Goal: Communication & Community: Answer question/provide support

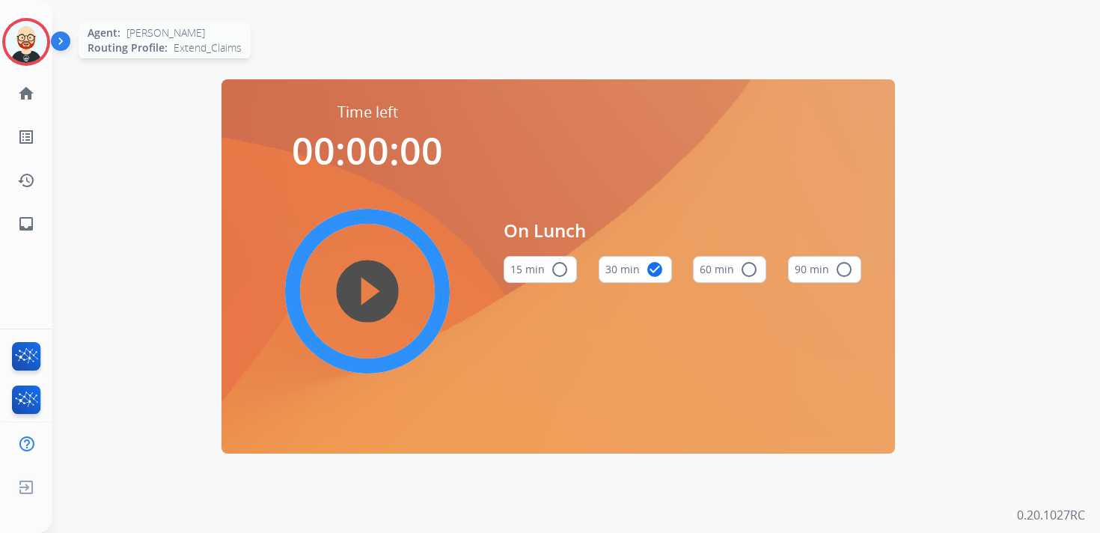
click at [25, 37] on img at bounding box center [26, 42] width 42 height 42
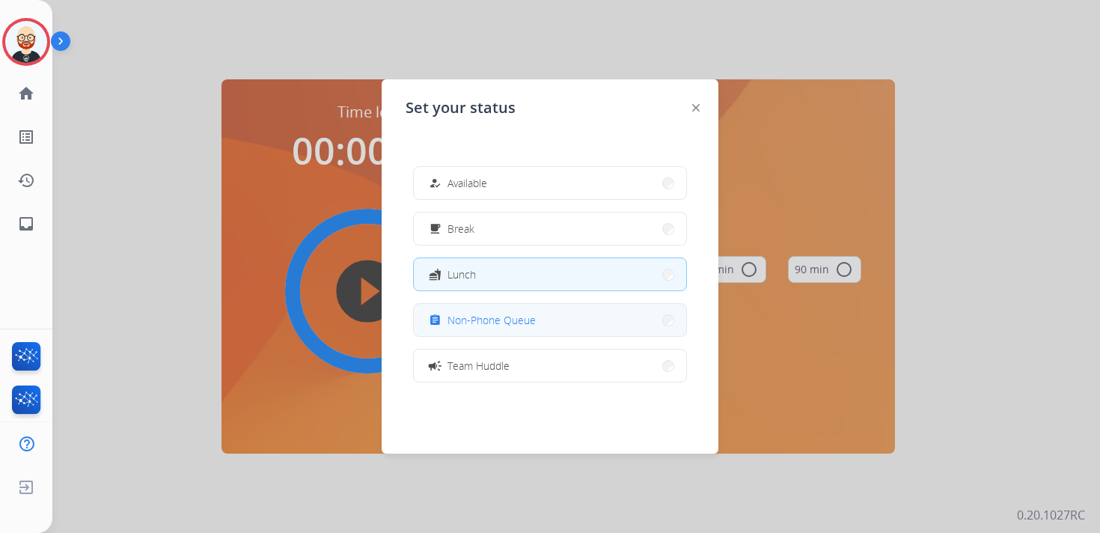
click at [479, 313] on span "Non-Phone Queue" at bounding box center [491, 320] width 88 height 16
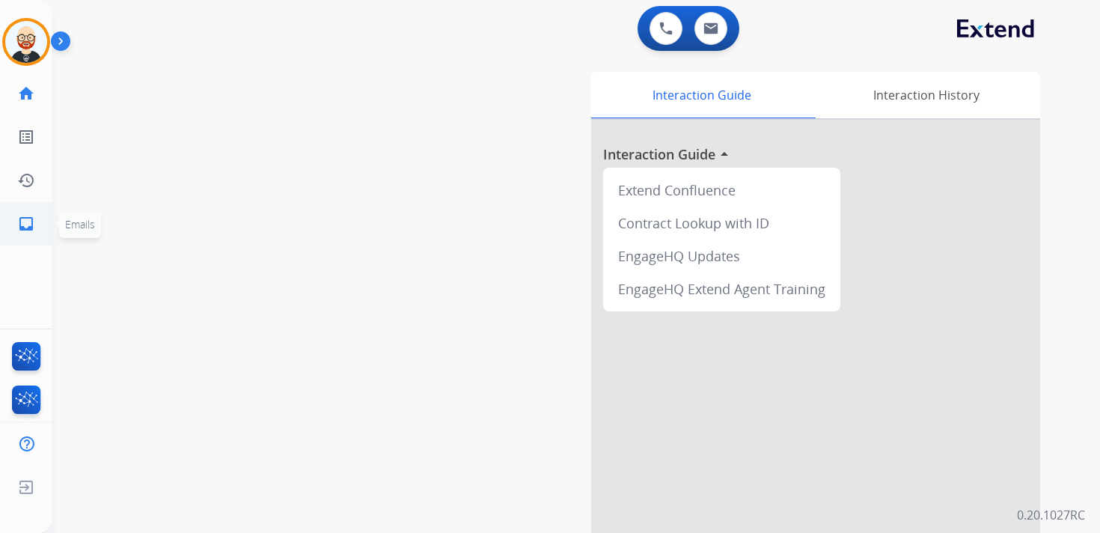
click at [22, 223] on mat-icon "inbox" at bounding box center [26, 224] width 18 height 18
select select "**********"
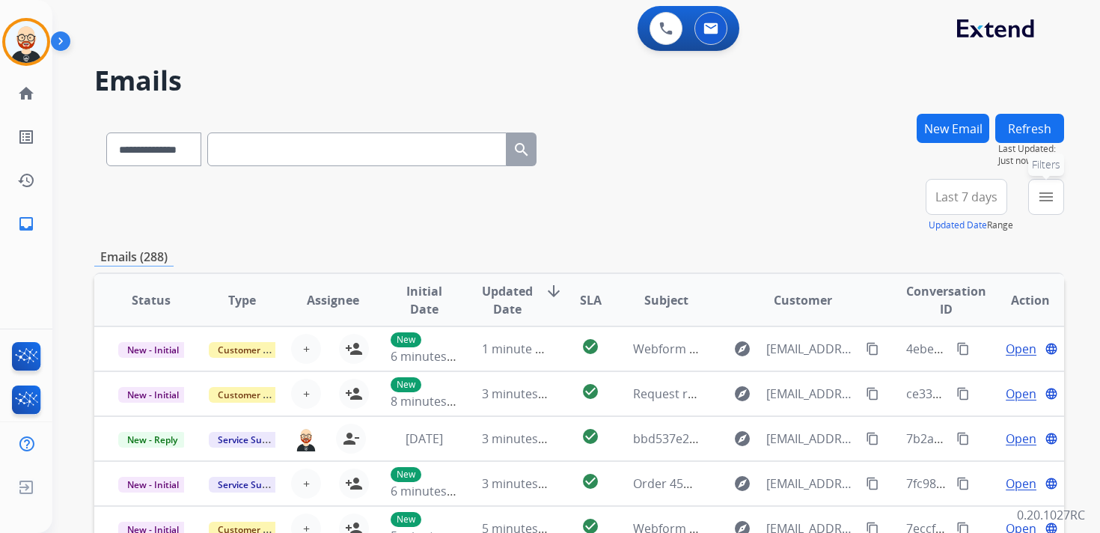
click at [1039, 200] on mat-icon "menu" at bounding box center [1046, 197] width 18 height 18
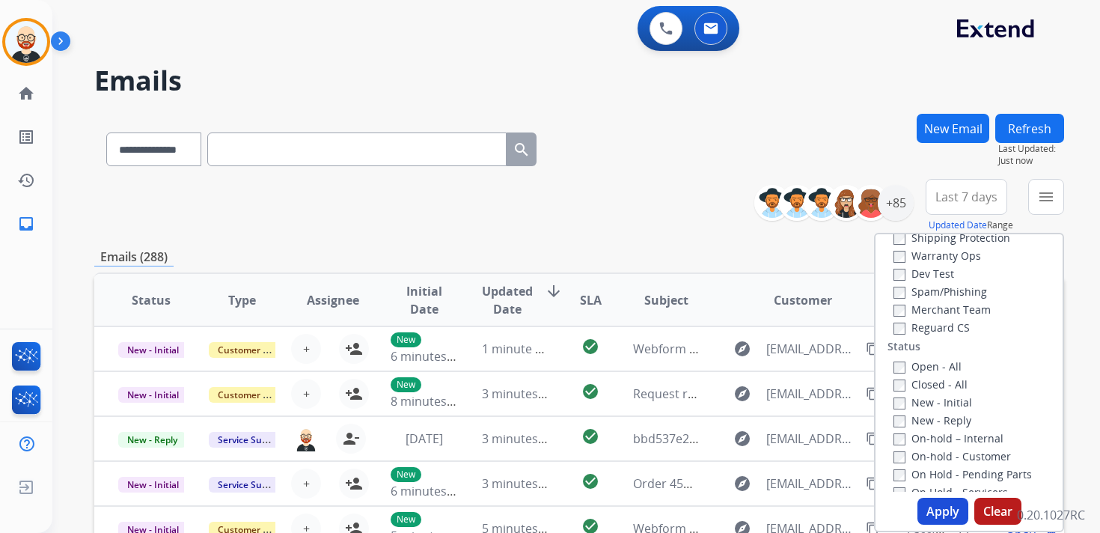
scroll to position [184, 0]
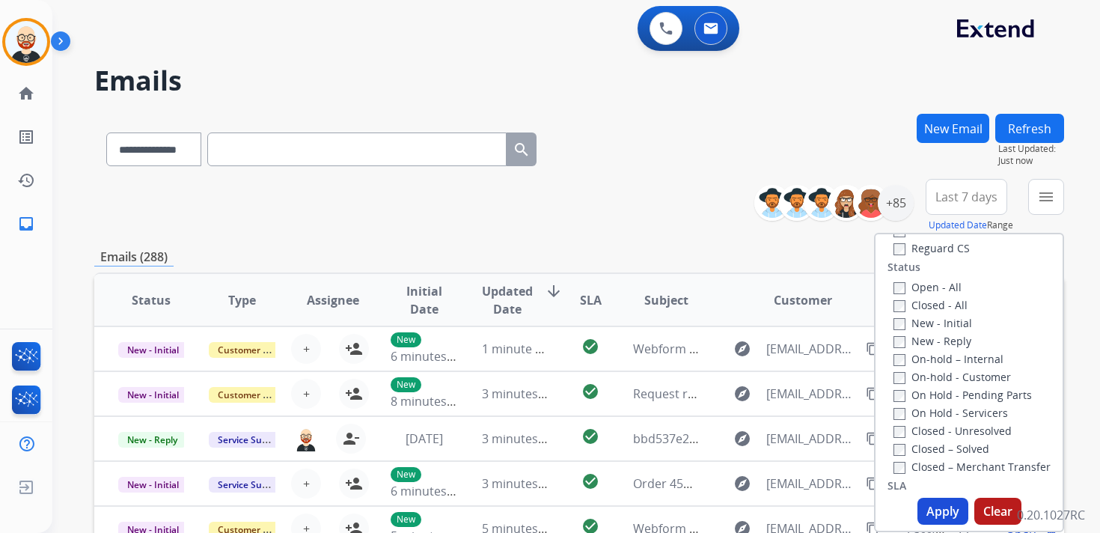
click at [910, 328] on label "New - Initial" at bounding box center [932, 323] width 79 height 14
click at [910, 346] on label "New - Reply" at bounding box center [932, 341] width 78 height 14
click at [940, 508] on button "Apply" at bounding box center [942, 510] width 51 height 27
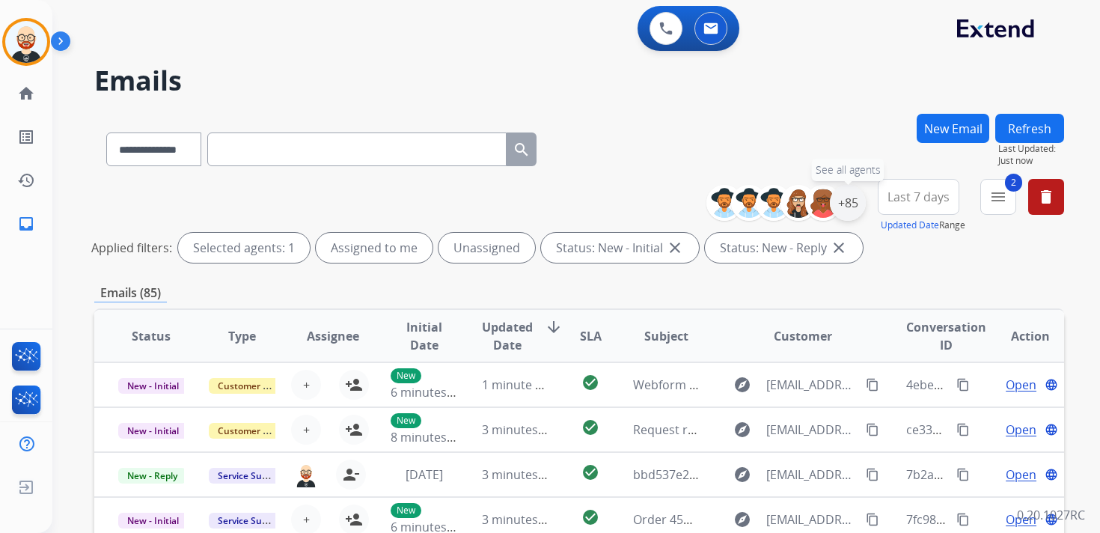
click at [834, 208] on div "+85" at bounding box center [848, 203] width 36 height 36
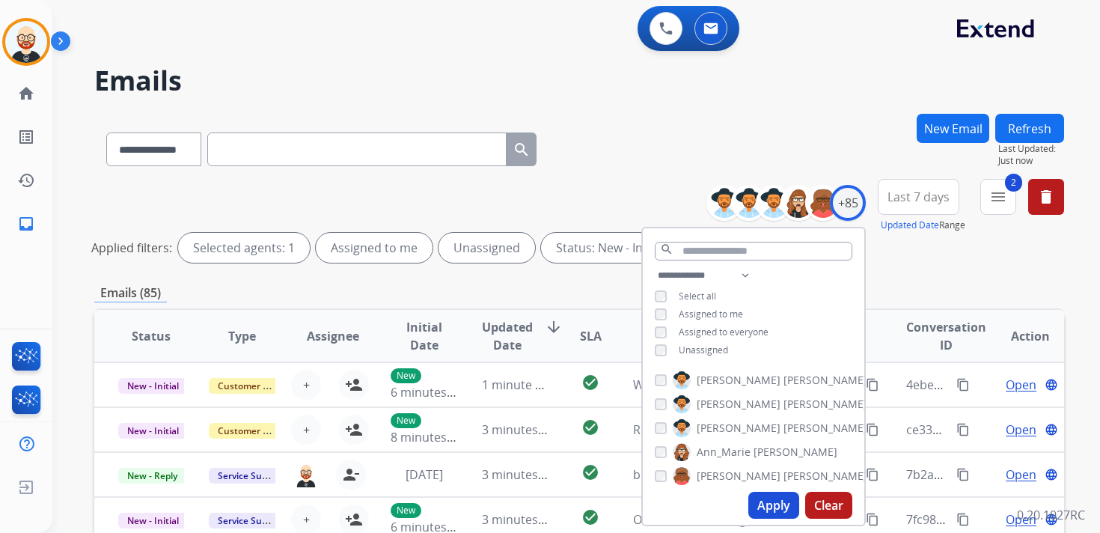
click at [702, 347] on span "Unassigned" at bounding box center [703, 349] width 49 height 13
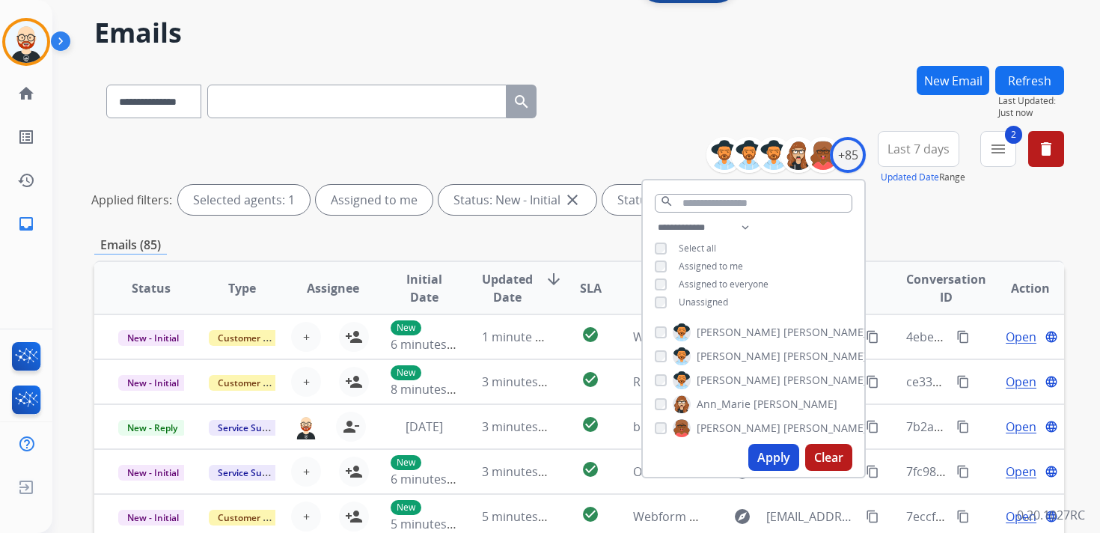
scroll to position [54, 0]
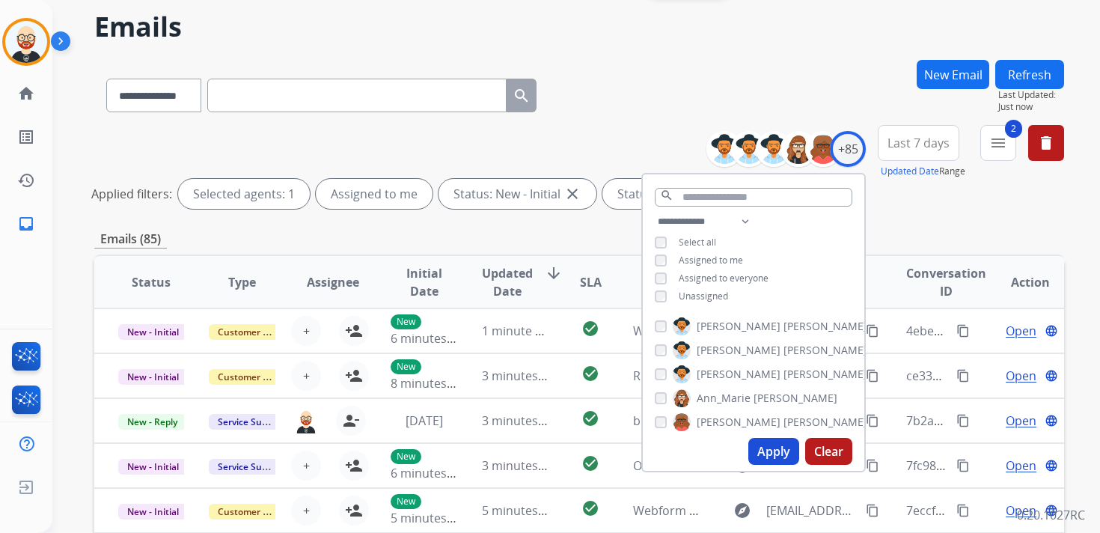
click at [765, 446] on button "Apply" at bounding box center [773, 451] width 51 height 27
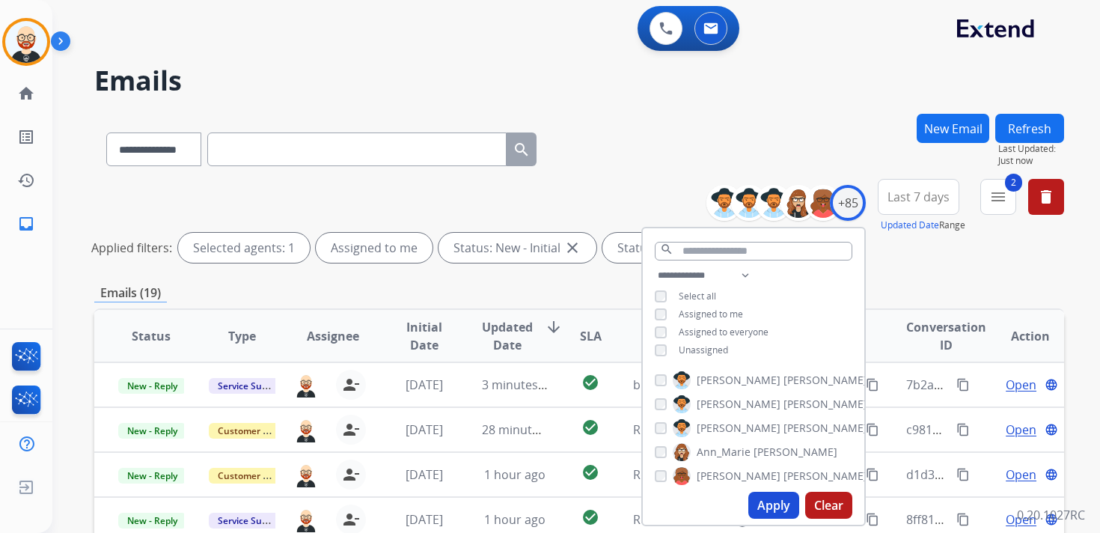
click at [944, 212] on button "Last 7 days" at bounding box center [918, 197] width 82 height 36
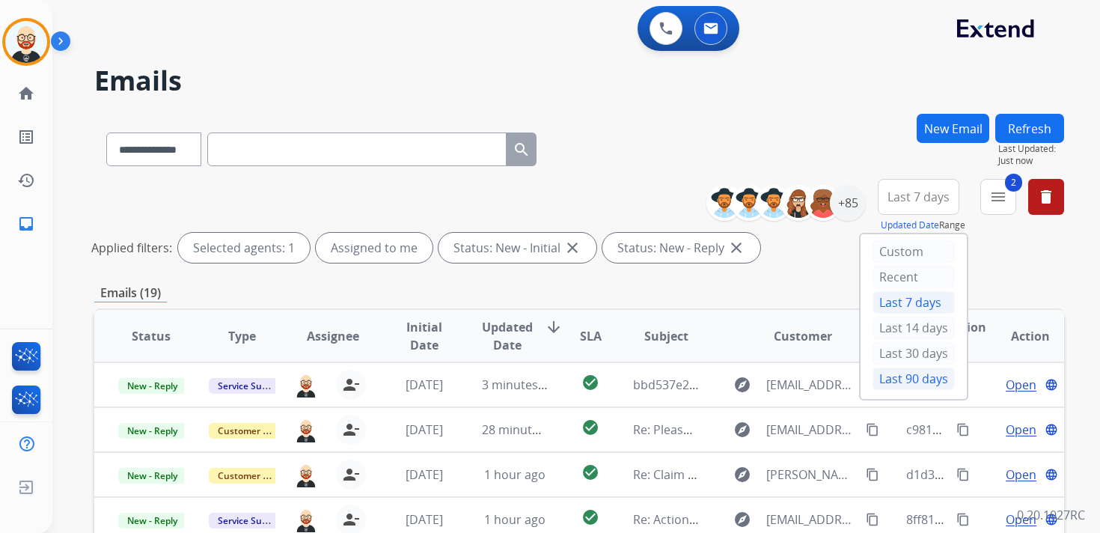
click at [914, 373] on div "Last 90 days" at bounding box center [913, 378] width 82 height 22
click at [485, 315] on th "Updated Date arrow_downward" at bounding box center [503, 336] width 91 height 52
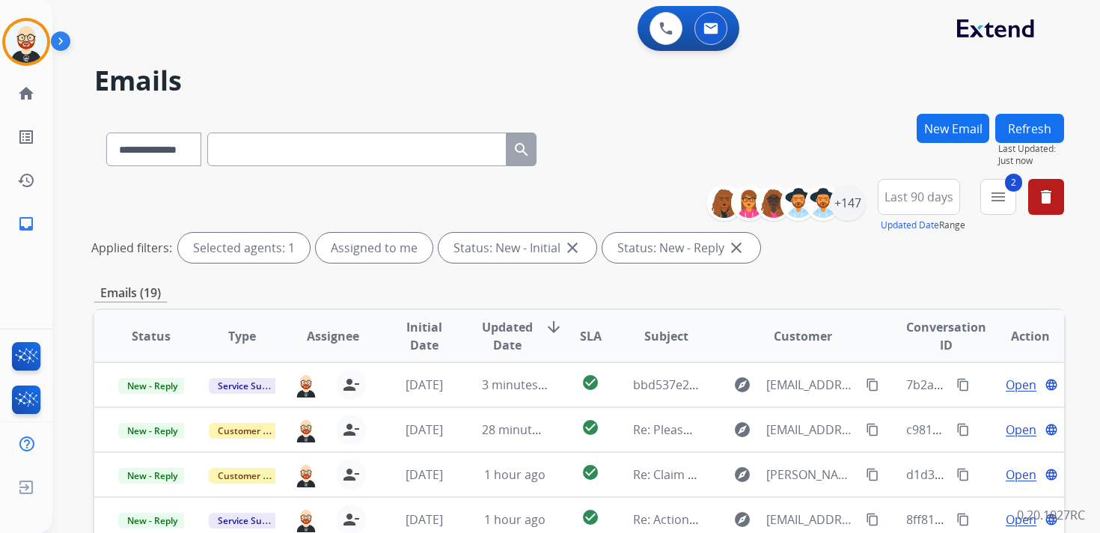
click at [490, 328] on span "Updated Date" at bounding box center [507, 336] width 51 height 36
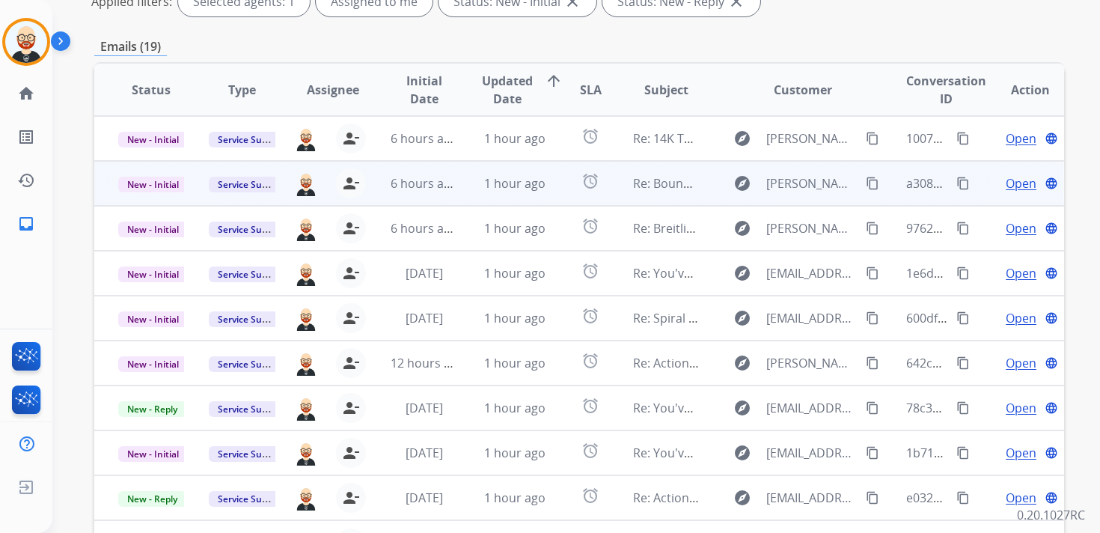
scroll to position [1, 0]
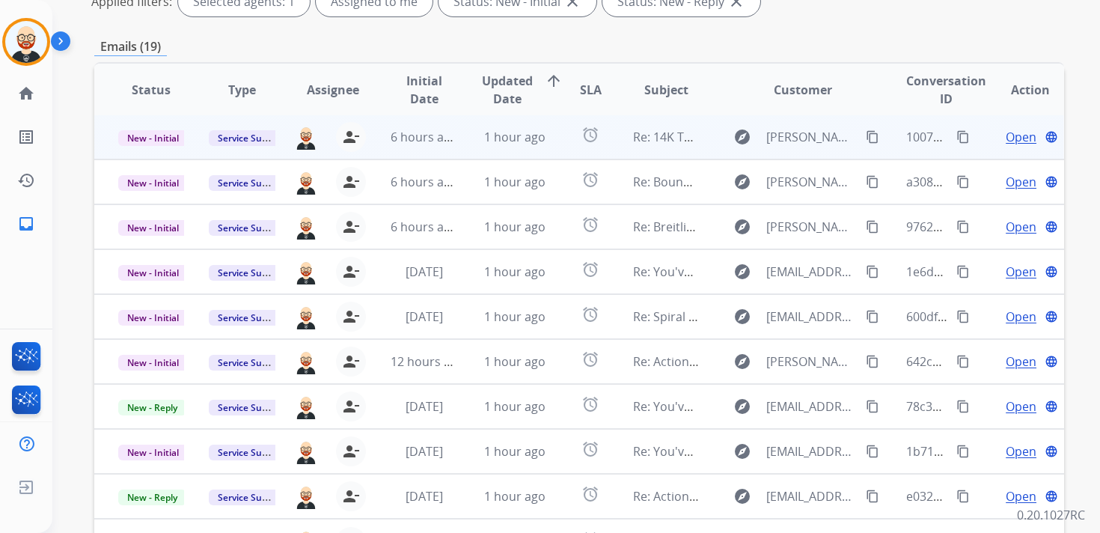
click at [1005, 137] on span "Open" at bounding box center [1020, 137] width 31 height 18
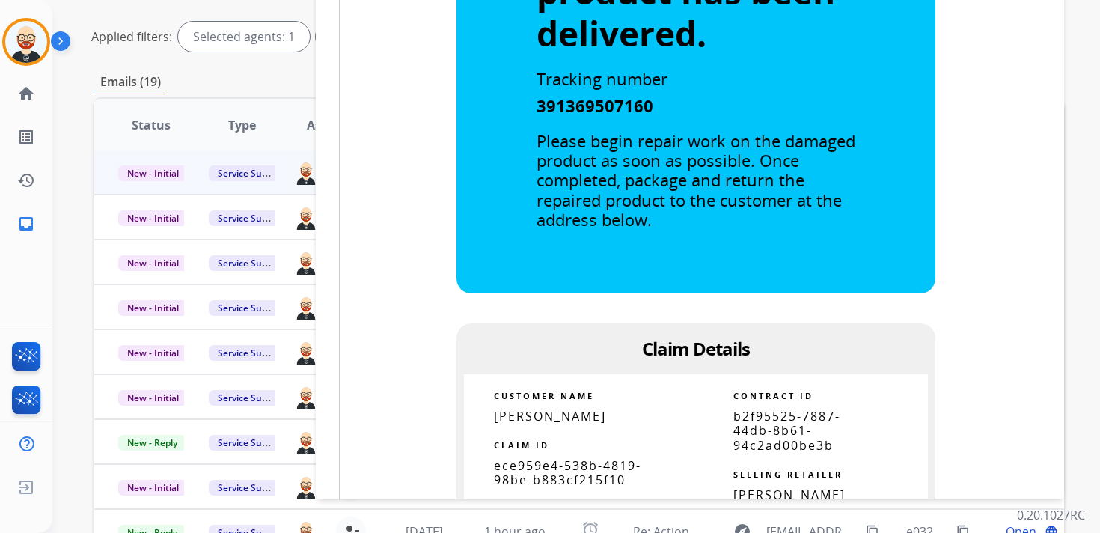
scroll to position [657, 0]
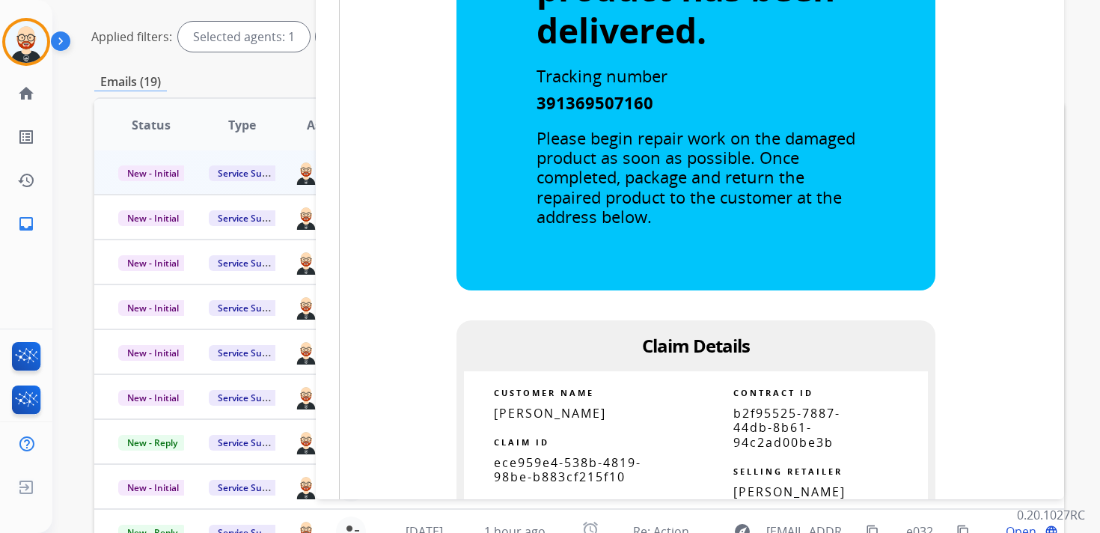
click at [572, 456] on span "ece959e4-538b-4819-98be-b883cf215f10" at bounding box center [567, 469] width 147 height 31
copy tbody
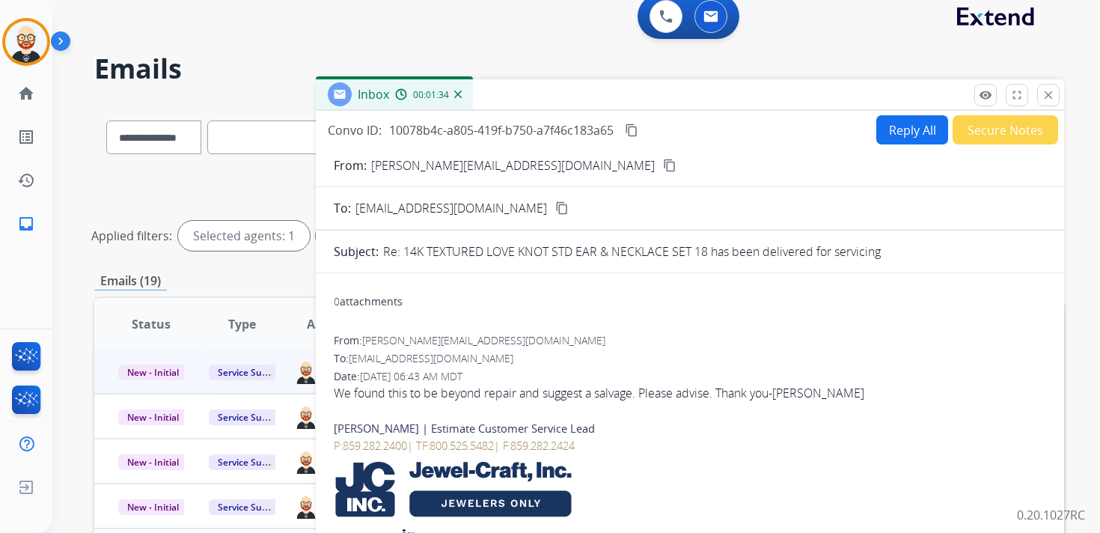
scroll to position [0, 0]
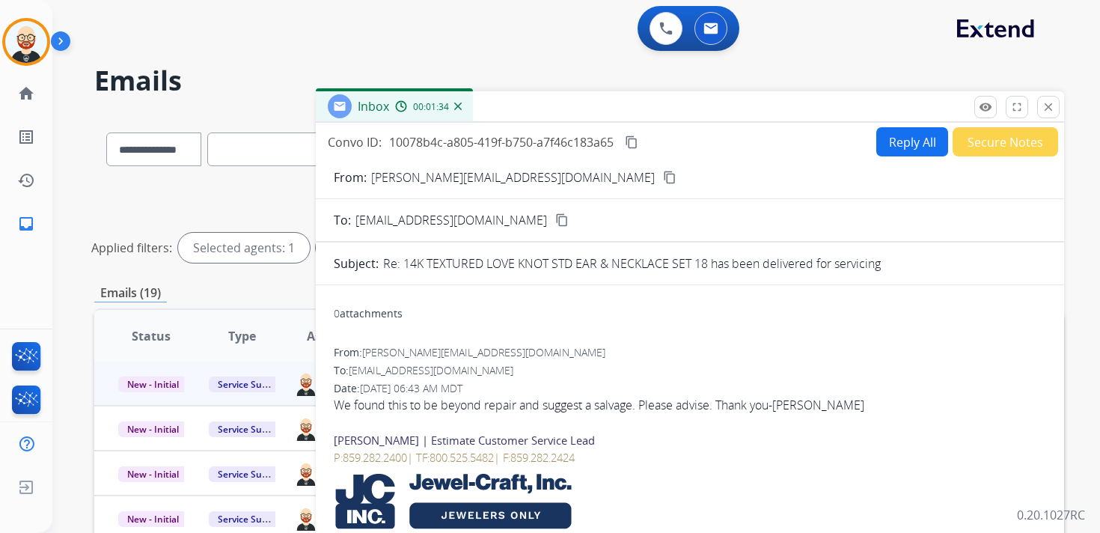
click at [634, 137] on mat-icon "content_copy" at bounding box center [631, 141] width 13 height 13
click at [663, 405] on div "We found this to be beyond repair and suggest a salvage. Please advise. Thank y…" at bounding box center [690, 405] width 712 height 18
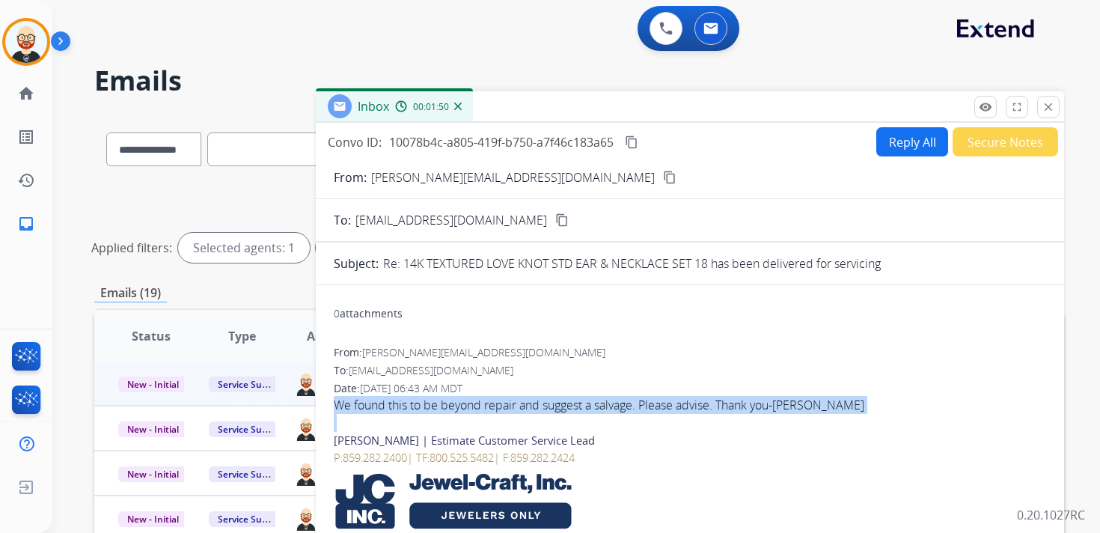
click at [663, 405] on div "We found this to be beyond repair and suggest a salvage. Please advise. Thank y…" at bounding box center [690, 405] width 712 height 18
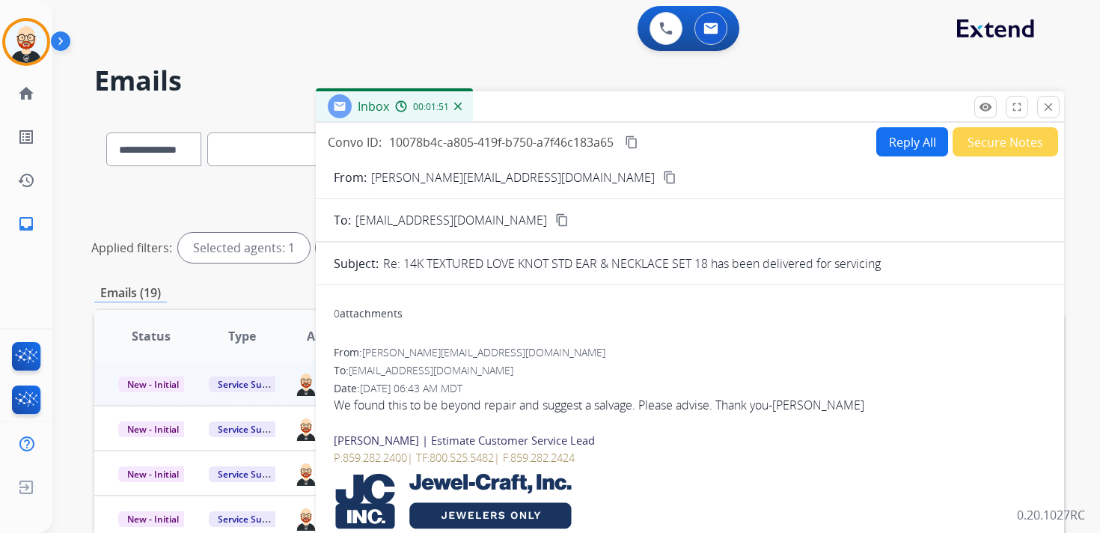
click at [637, 402] on div "We found this to be beyond repair and suggest a salvage. Please advise. Thank y…" at bounding box center [690, 405] width 712 height 18
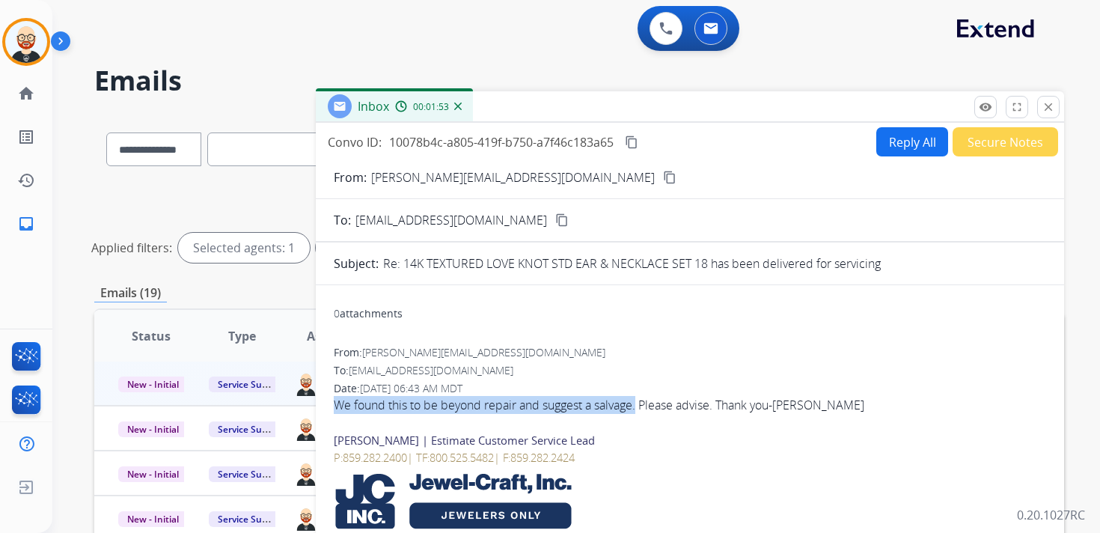
drag, startPoint x: 640, startPoint y: 405, endPoint x: 337, endPoint y: 408, distance: 303.0
click at [337, 408] on div "We found this to be beyond repair and suggest a salvage. Please advise. Thank y…" at bounding box center [690, 405] width 712 height 18
copy div "We found this to be beyond repair and suggest a salvage."
click at [907, 142] on button "Reply All" at bounding box center [912, 141] width 72 height 29
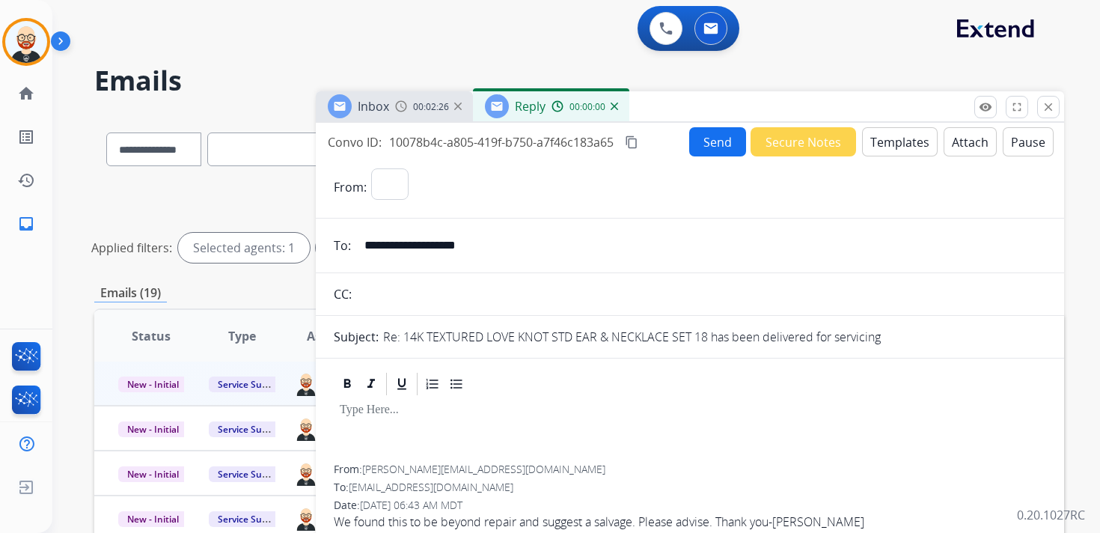
select select "**********"
click at [388, 419] on div at bounding box center [690, 430] width 712 height 67
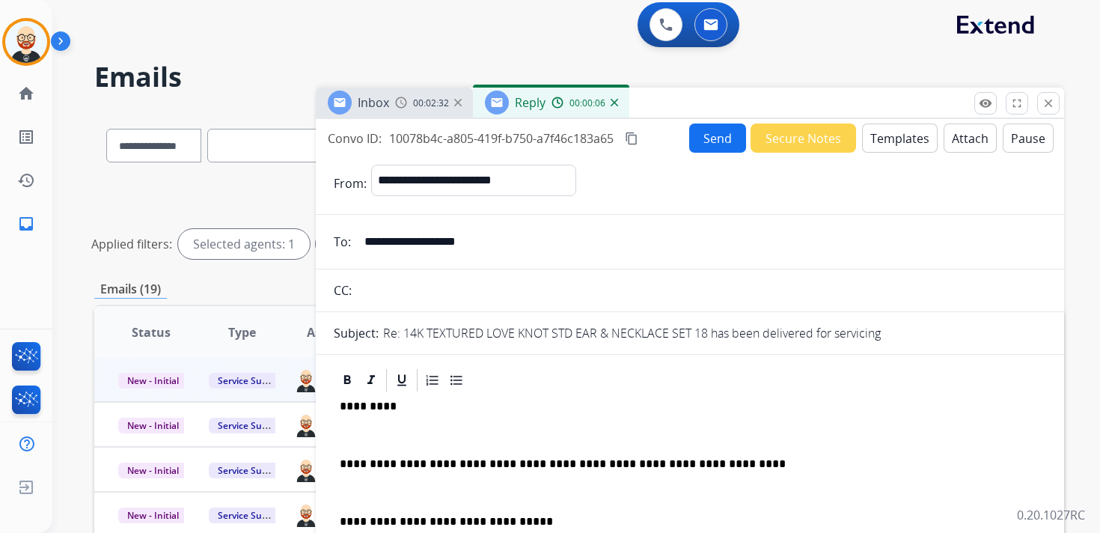
click at [370, 431] on p at bounding box center [690, 434] width 700 height 13
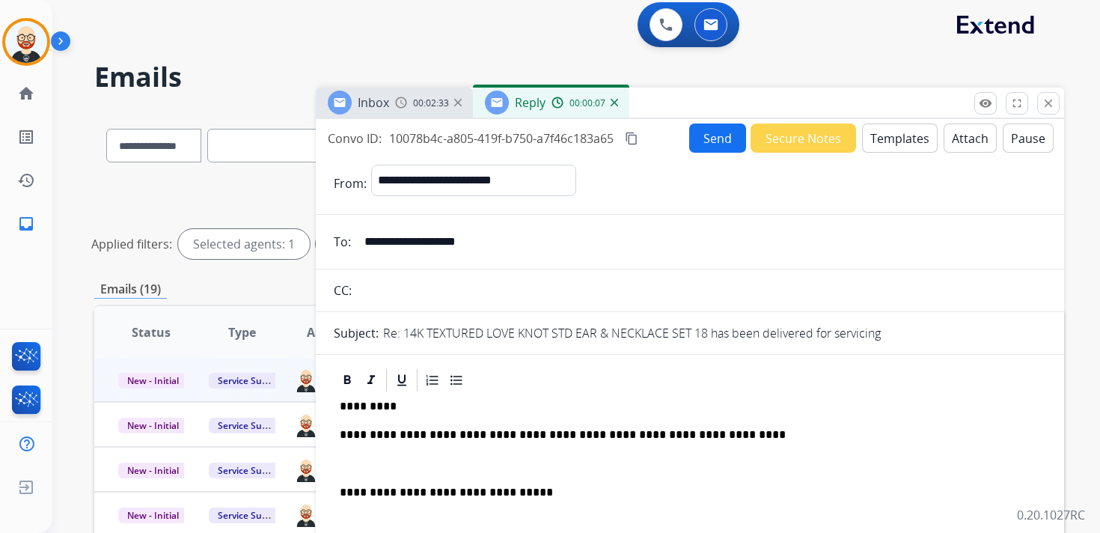
click at [370, 408] on p "*********" at bounding box center [684, 405] width 688 height 13
click at [360, 455] on div "**********" at bounding box center [690, 484] width 712 height 183
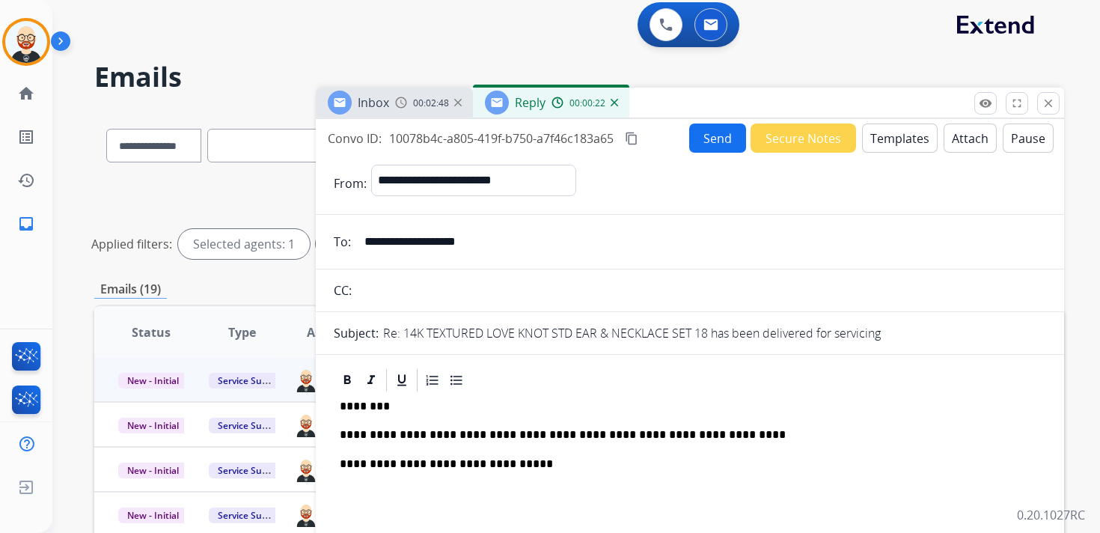
click at [523, 438] on p "**********" at bounding box center [684, 434] width 688 height 13
click at [657, 436] on p "**********" at bounding box center [684, 434] width 688 height 13
click at [706, 140] on button "Send" at bounding box center [717, 137] width 57 height 29
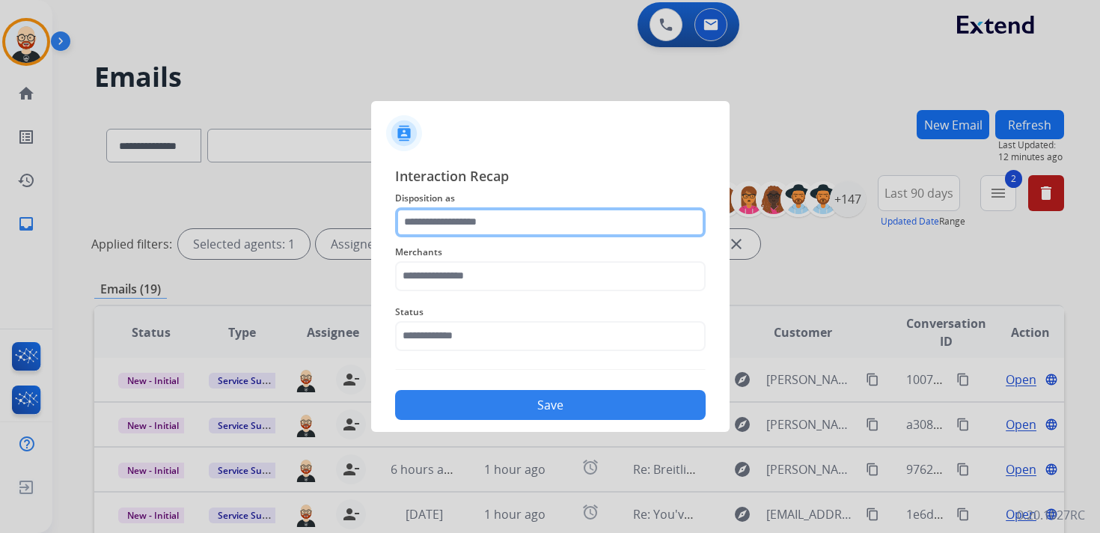
click at [438, 231] on input "text" at bounding box center [550, 222] width 310 height 30
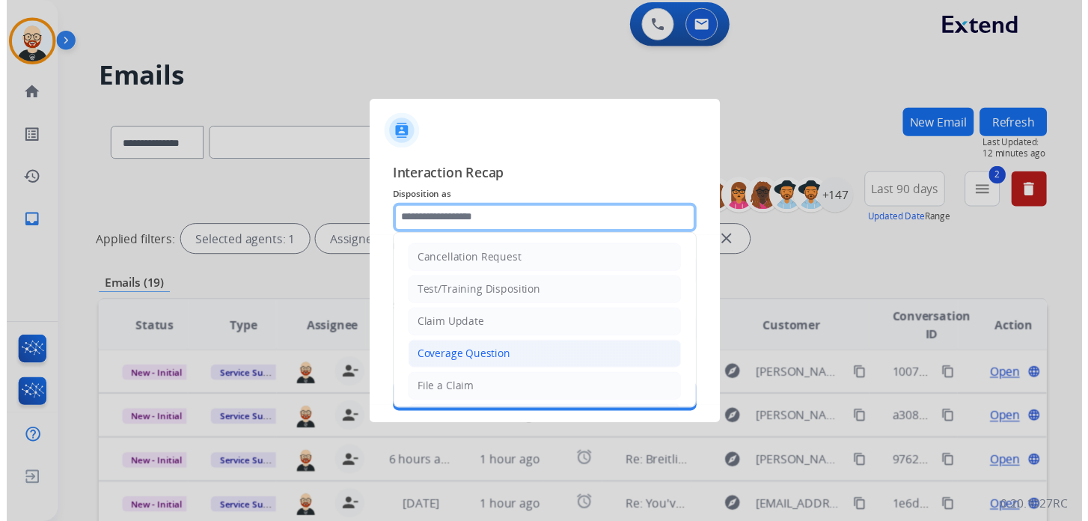
scroll to position [224, 0]
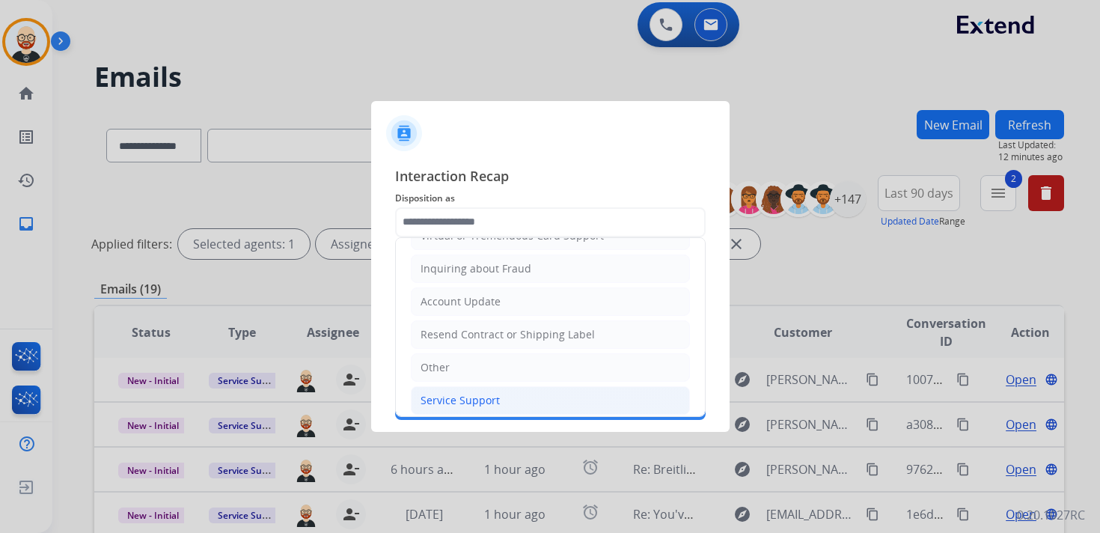
click at [446, 393] on div "Service Support" at bounding box center [459, 400] width 79 height 15
type input "**********"
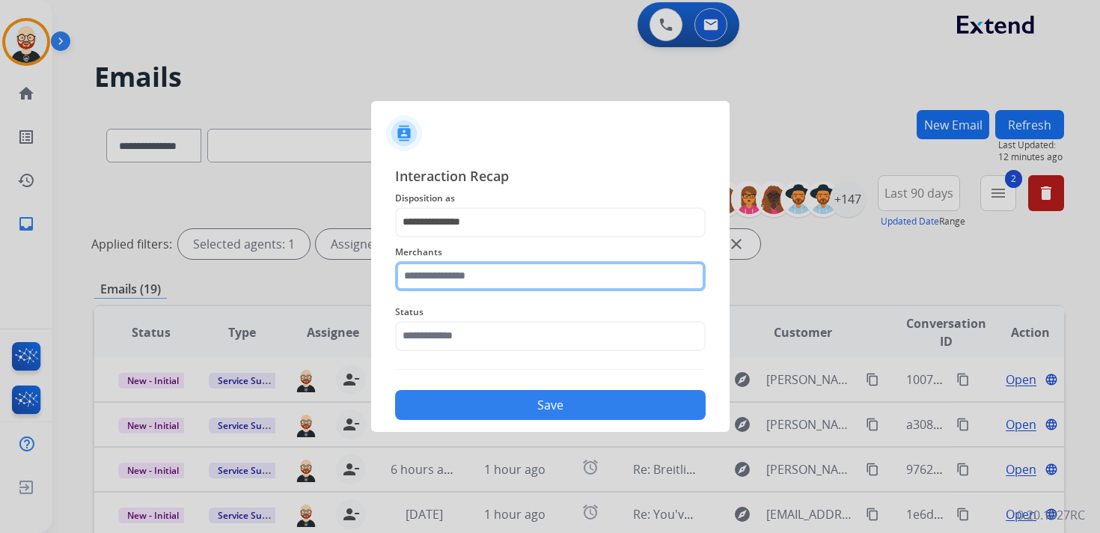
click at [460, 275] on input "text" at bounding box center [550, 276] width 310 height 30
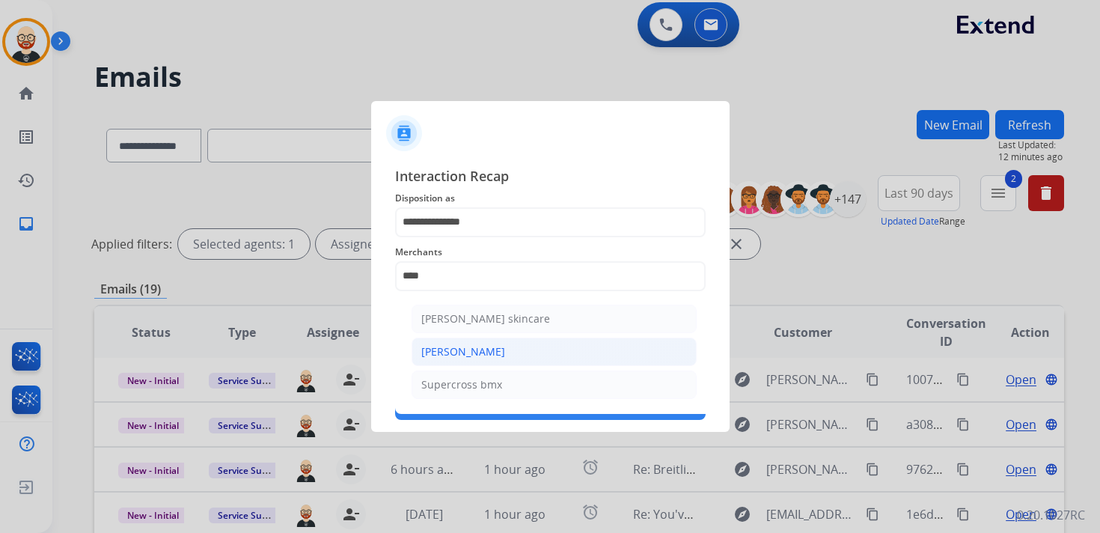
click at [473, 355] on div "[PERSON_NAME]" at bounding box center [463, 351] width 84 height 15
type input "**********"
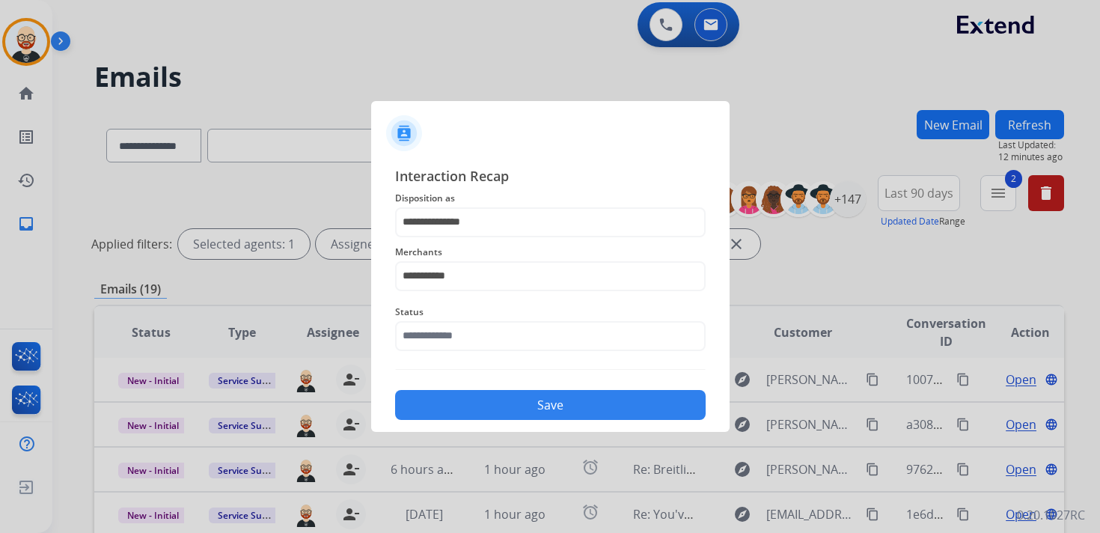
click at [468, 352] on div "Status" at bounding box center [550, 327] width 310 height 60
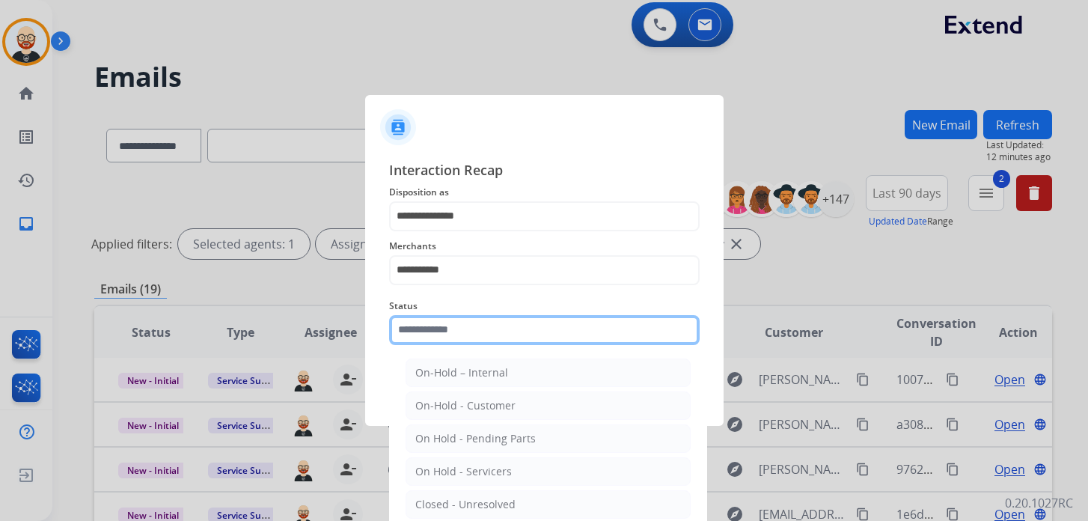
click at [468, 341] on input "text" at bounding box center [544, 330] width 310 height 30
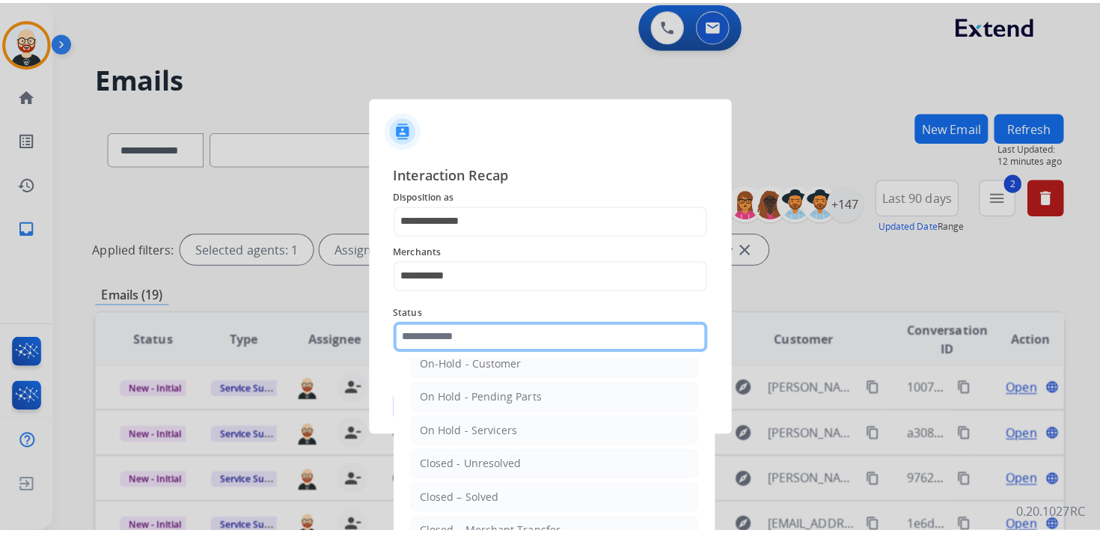
scroll to position [52, 0]
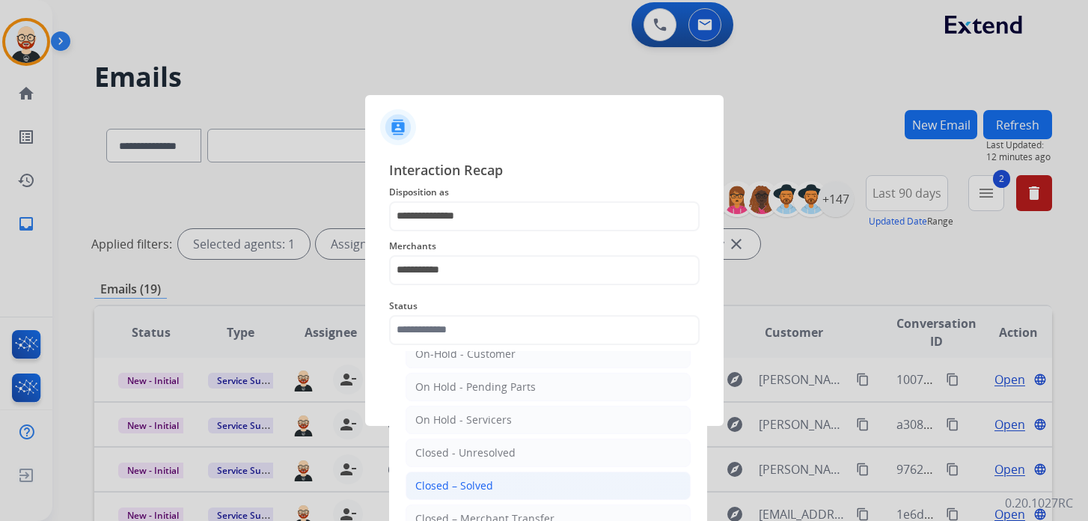
click at [439, 478] on div "Closed – Solved" at bounding box center [454, 485] width 78 height 15
type input "**********"
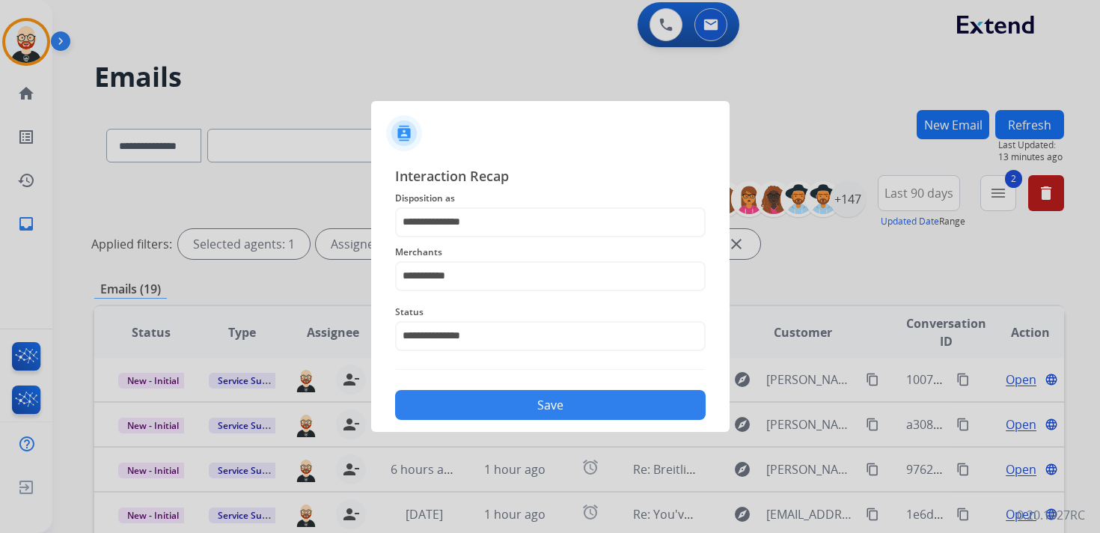
click at [453, 396] on button "Save" at bounding box center [550, 405] width 310 height 30
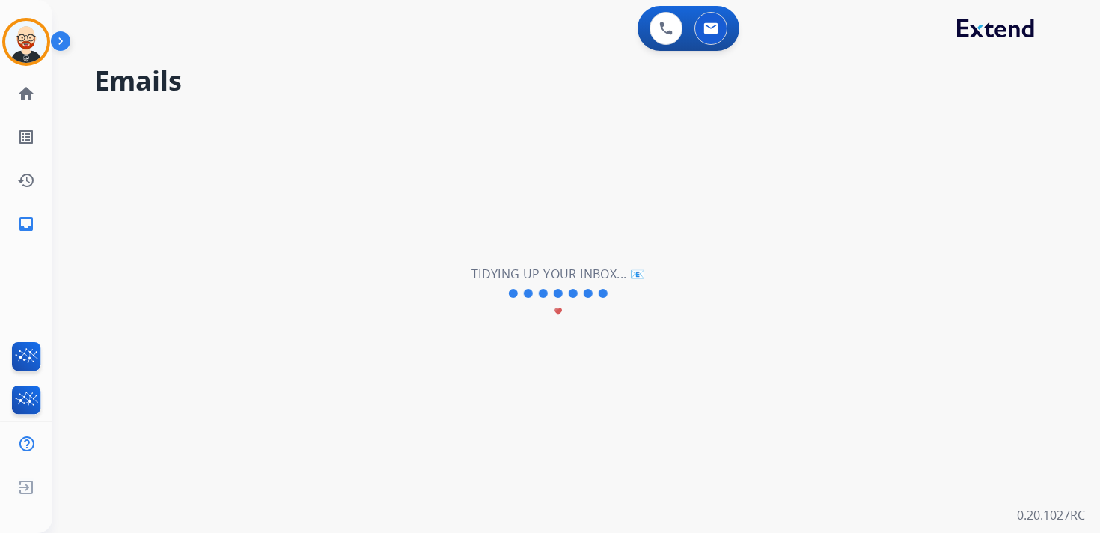
scroll to position [0, 0]
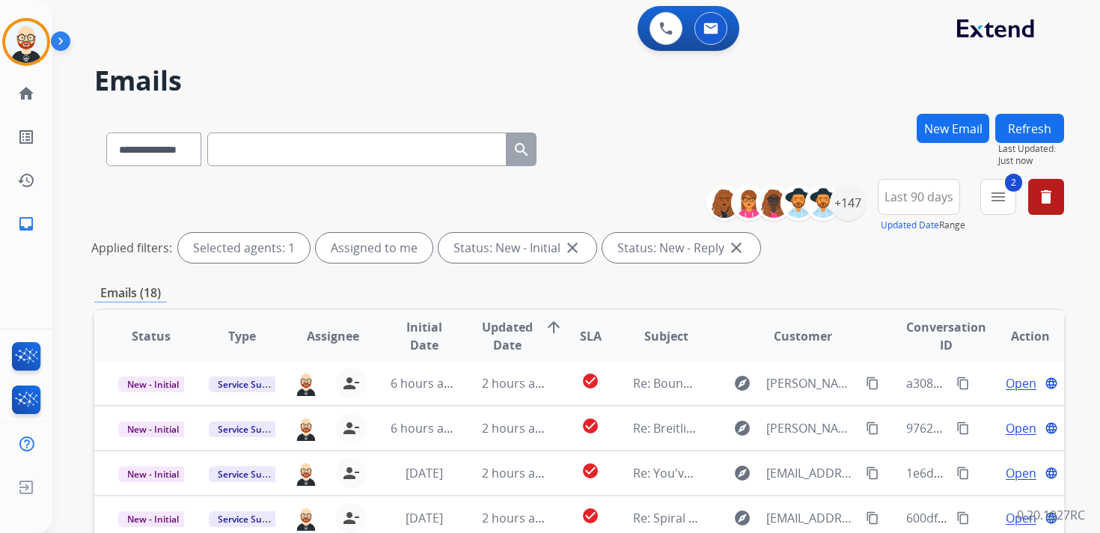
click at [295, 165] on input "text" at bounding box center [356, 149] width 299 height 34
click at [189, 161] on select "**********" at bounding box center [153, 149] width 94 height 34
select select "**********"
click at [106, 132] on select "**********" at bounding box center [153, 149] width 94 height 34
click at [262, 144] on input "text" at bounding box center [356, 149] width 299 height 34
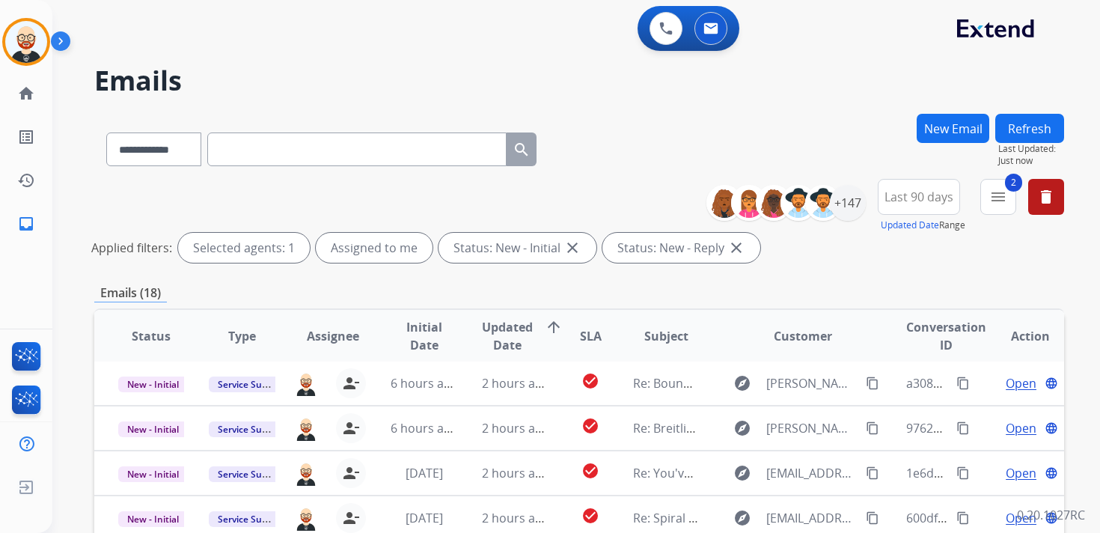
paste input "**********"
type input "**********"
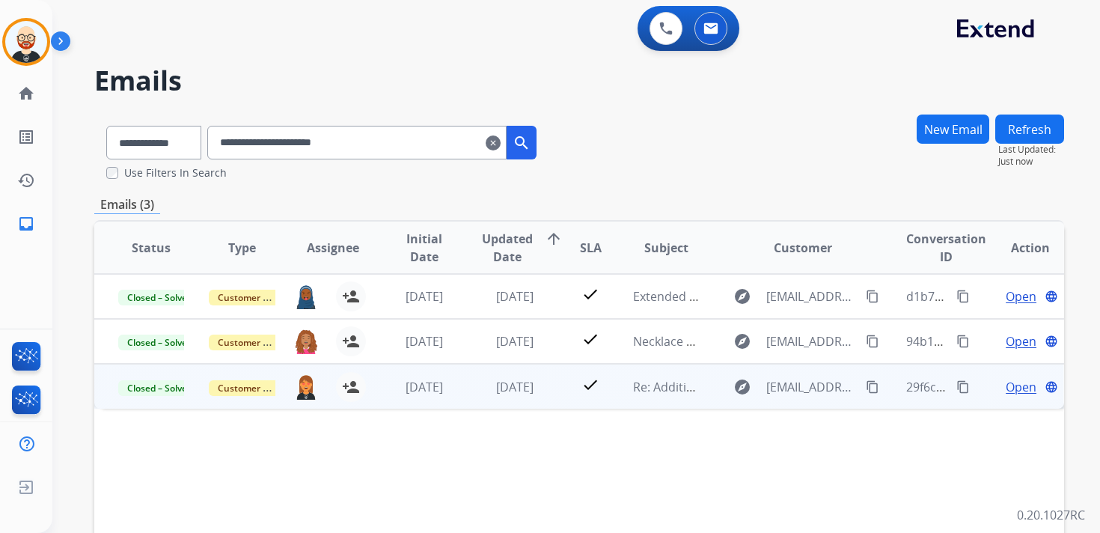
click at [1005, 383] on span "Open" at bounding box center [1020, 387] width 31 height 18
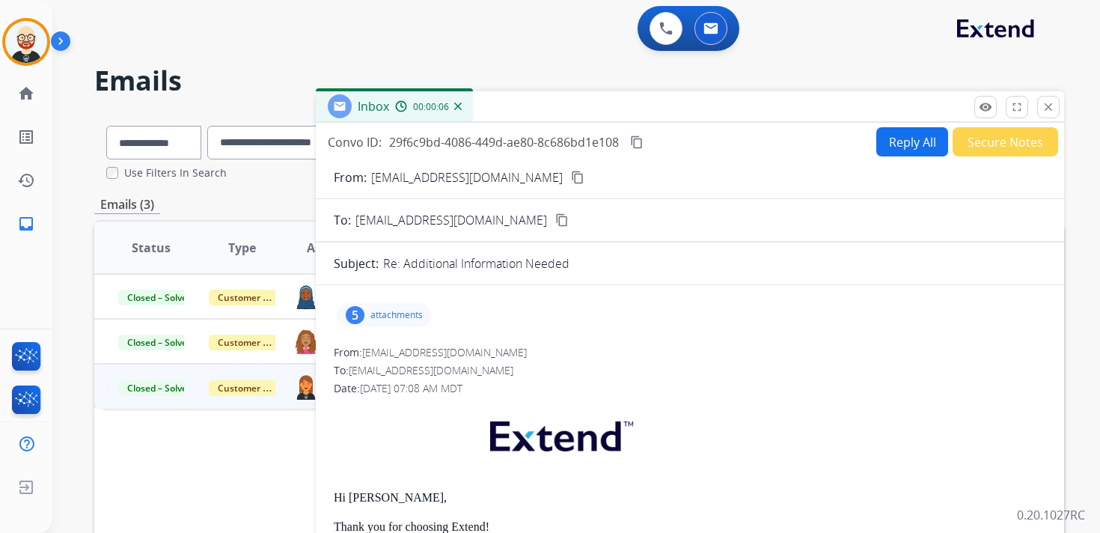
click at [642, 141] on mat-icon "content_copy" at bounding box center [636, 141] width 13 height 13
click at [910, 144] on button "Reply All" at bounding box center [912, 141] width 72 height 29
select select "**********"
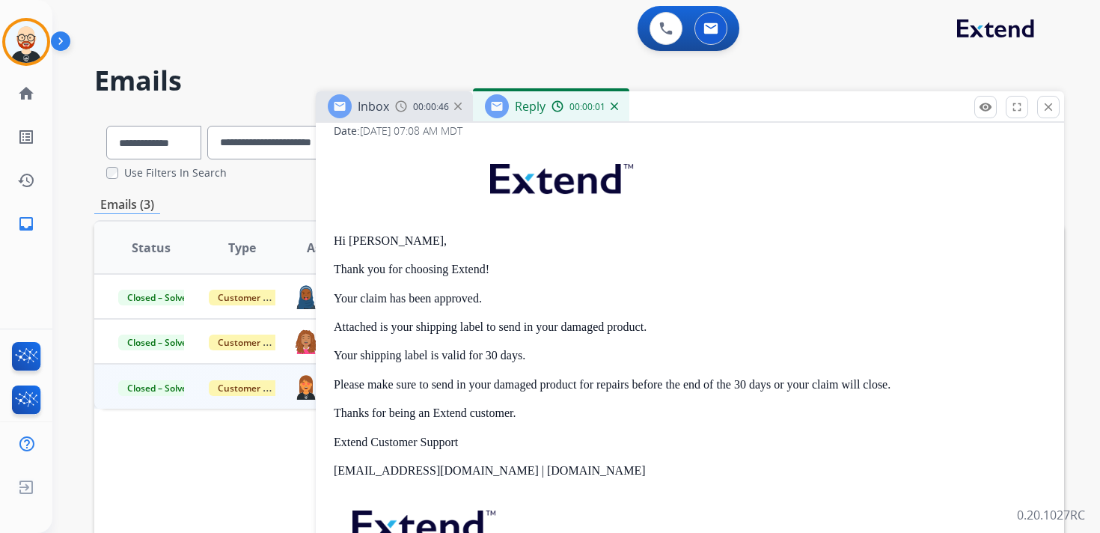
scroll to position [399, 0]
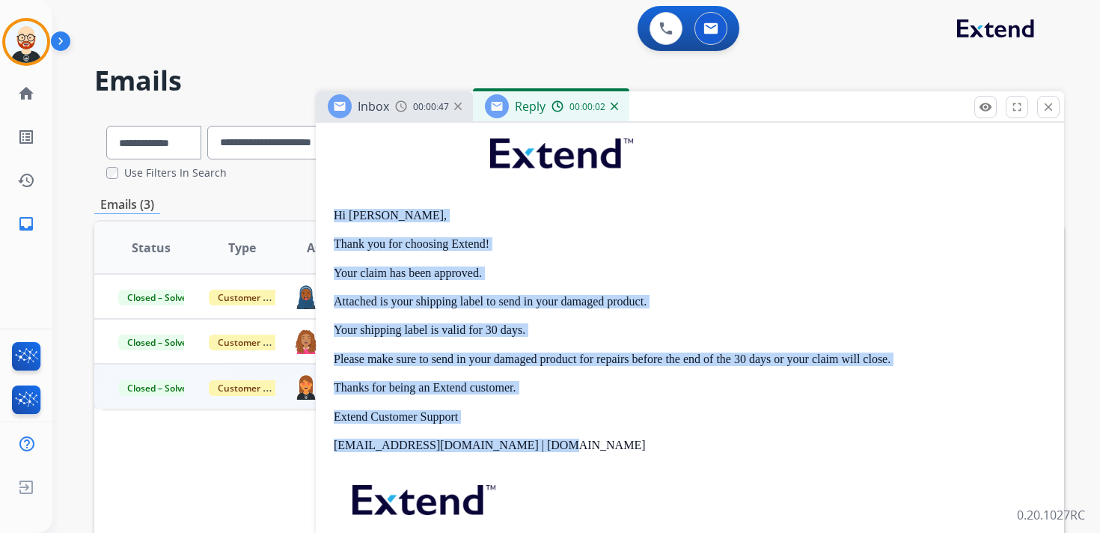
drag, startPoint x: 568, startPoint y: 450, endPoint x: 324, endPoint y: 209, distance: 342.8
copy div "Hi [PERSON_NAME], Thank you for choosing Extend! Your claim has been approved. …"
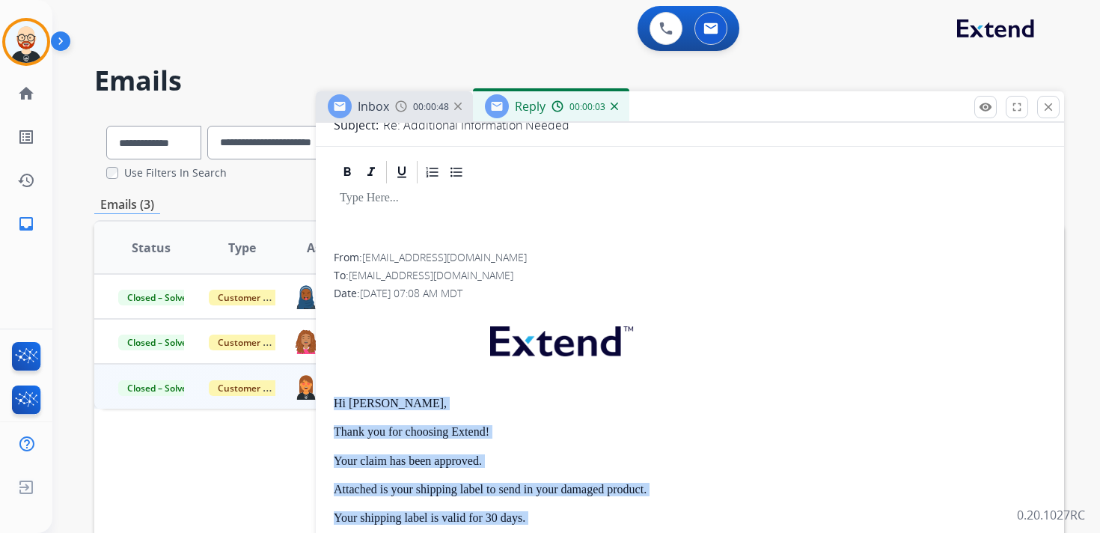
scroll to position [0, 0]
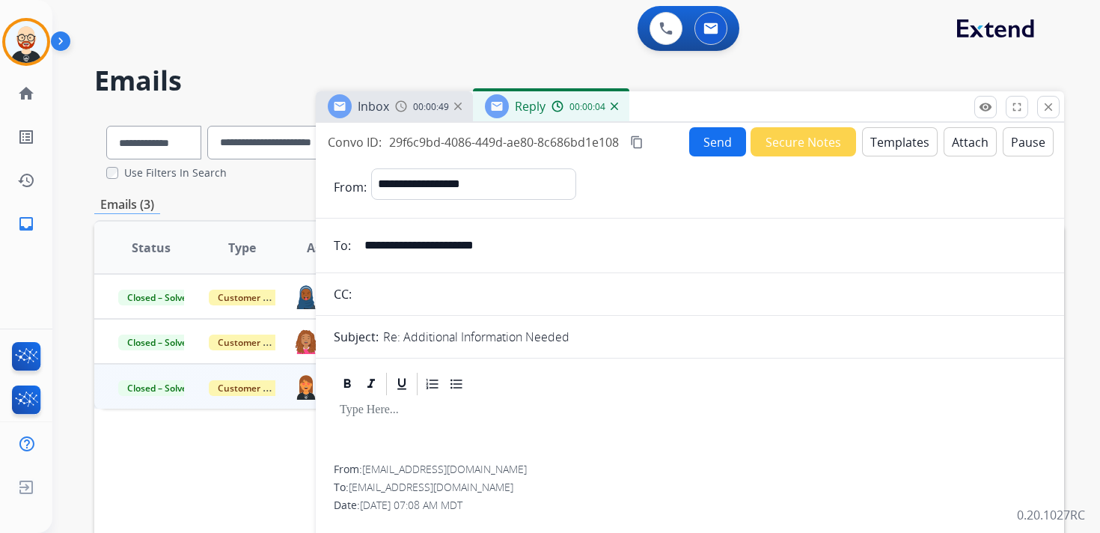
click at [365, 414] on p at bounding box center [690, 409] width 700 height 13
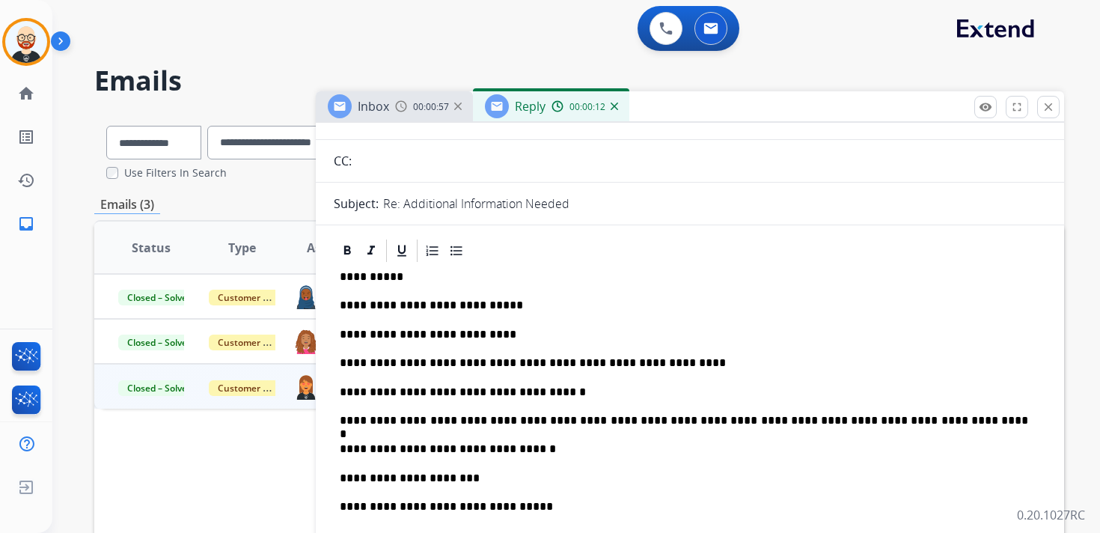
scroll to position [195, 0]
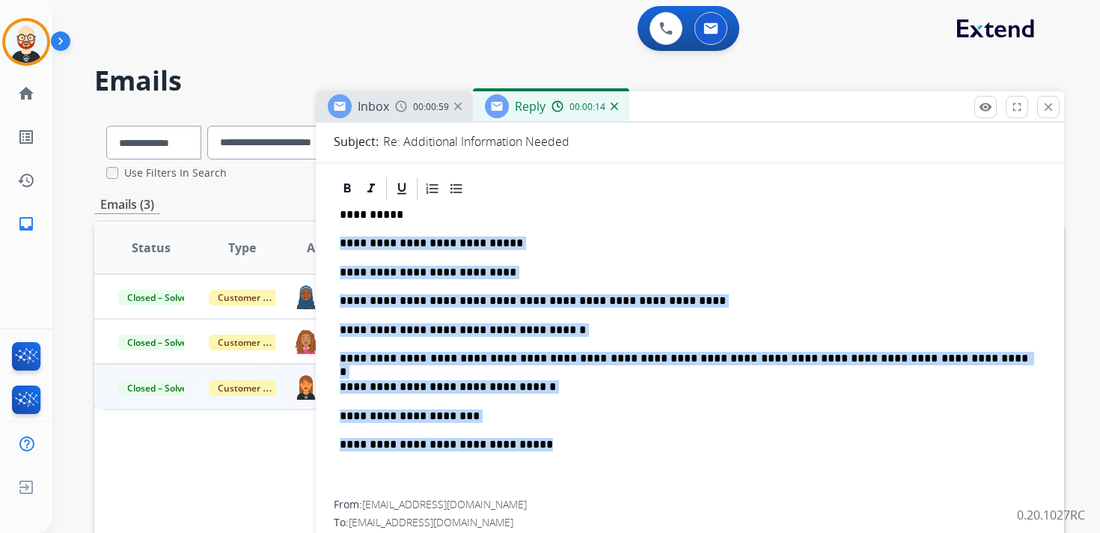
drag, startPoint x: 576, startPoint y: 440, endPoint x: 331, endPoint y: 242, distance: 314.4
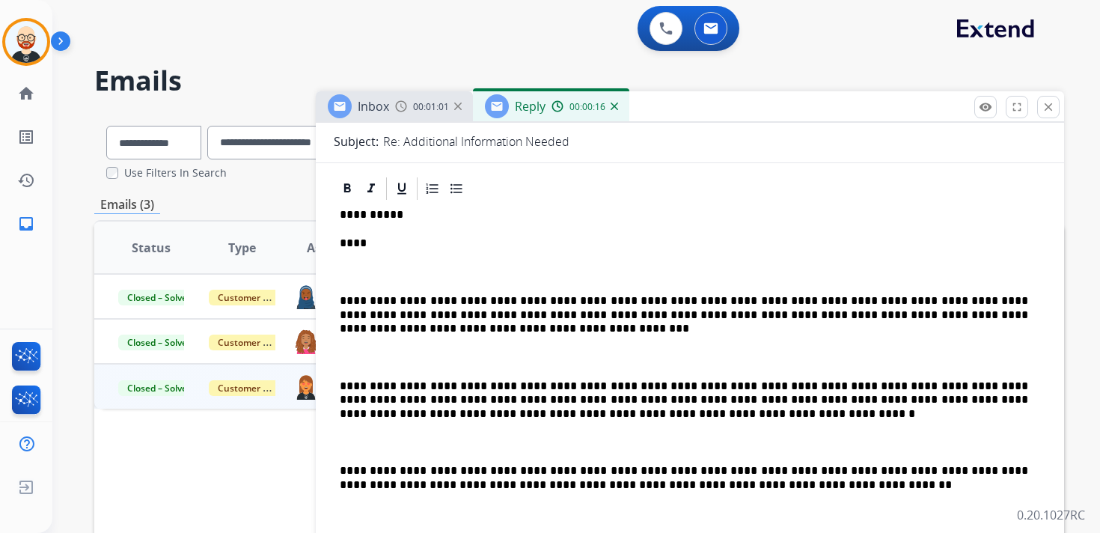
scroll to position [21, 0]
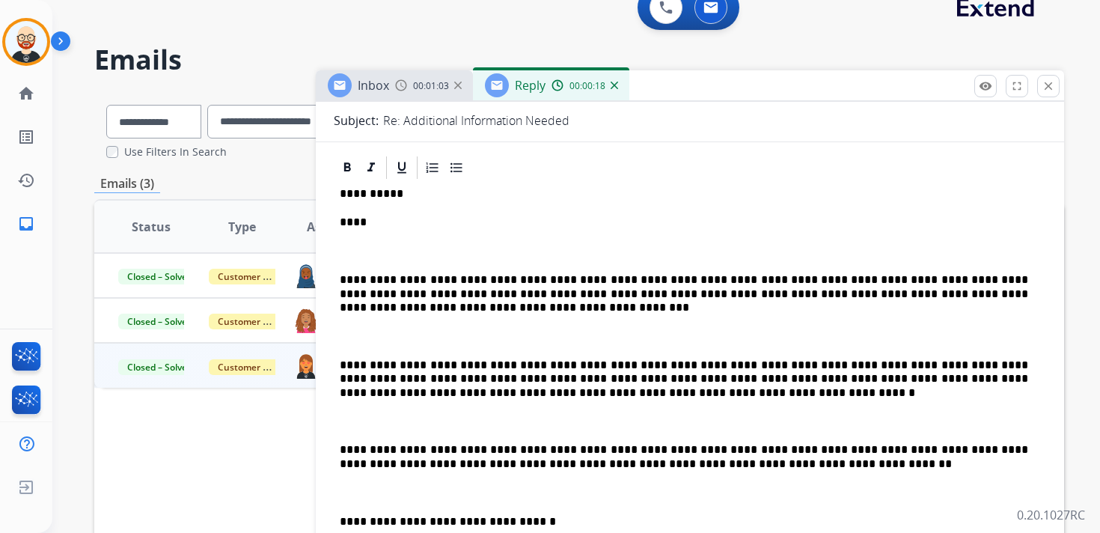
click at [349, 245] on p at bounding box center [690, 251] width 700 height 13
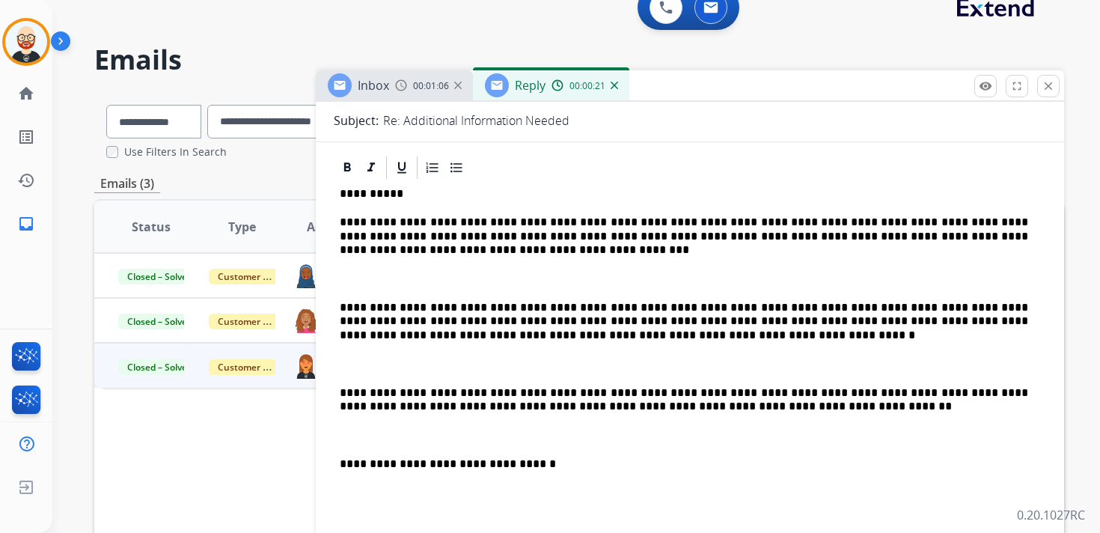
click at [754, 219] on p "**********" at bounding box center [684, 235] width 688 height 41
click at [592, 269] on div "**********" at bounding box center [690, 364] width 712 height 367
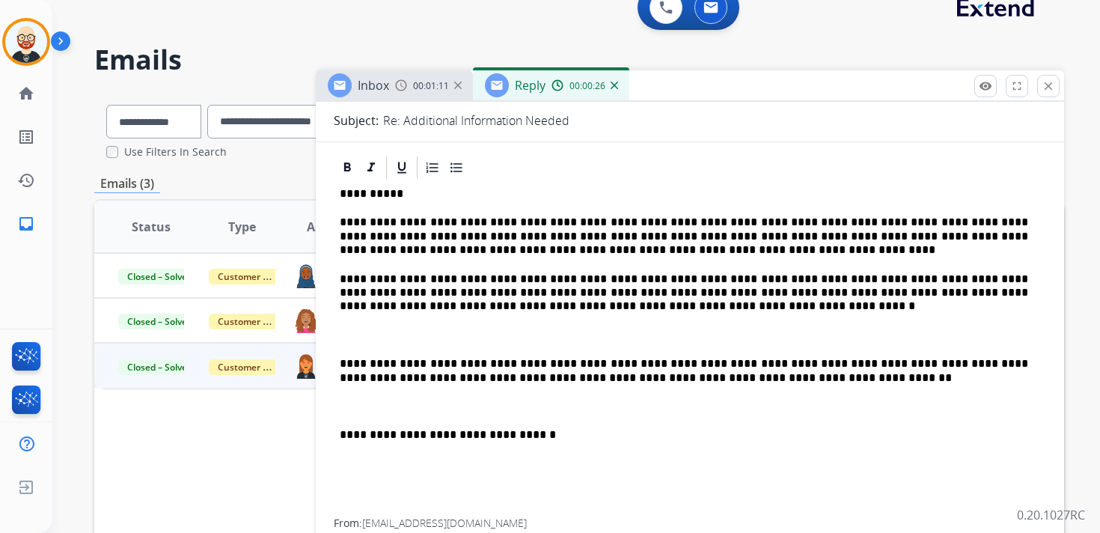
click at [507, 278] on p "**********" at bounding box center [684, 292] width 688 height 41
click at [503, 277] on p "**********" at bounding box center [684, 292] width 688 height 41
copy p "********"
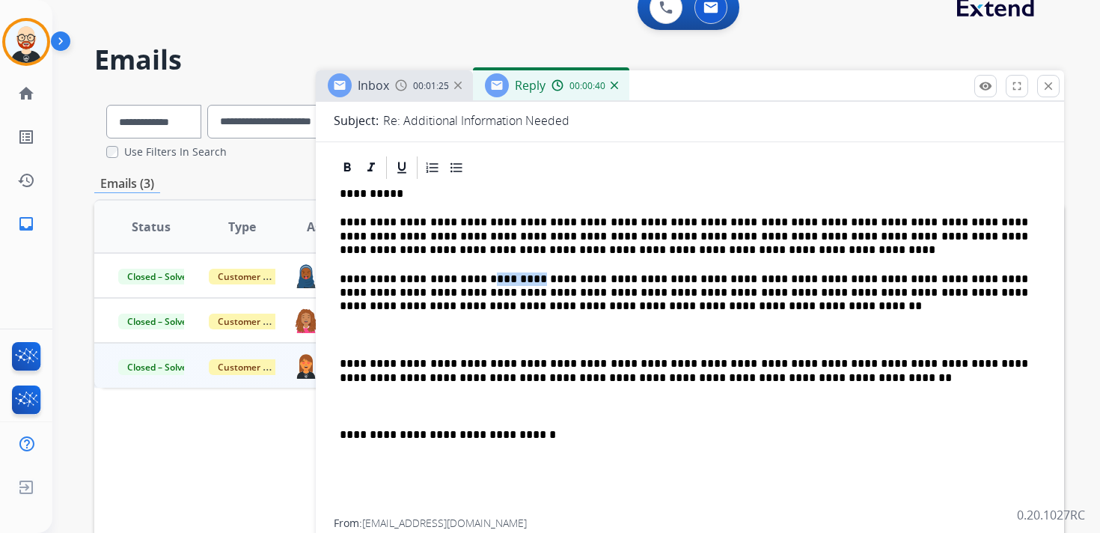
copy p "********"
click at [600, 293] on p "**********" at bounding box center [684, 292] width 688 height 41
click at [841, 278] on p "**********" at bounding box center [684, 292] width 688 height 41
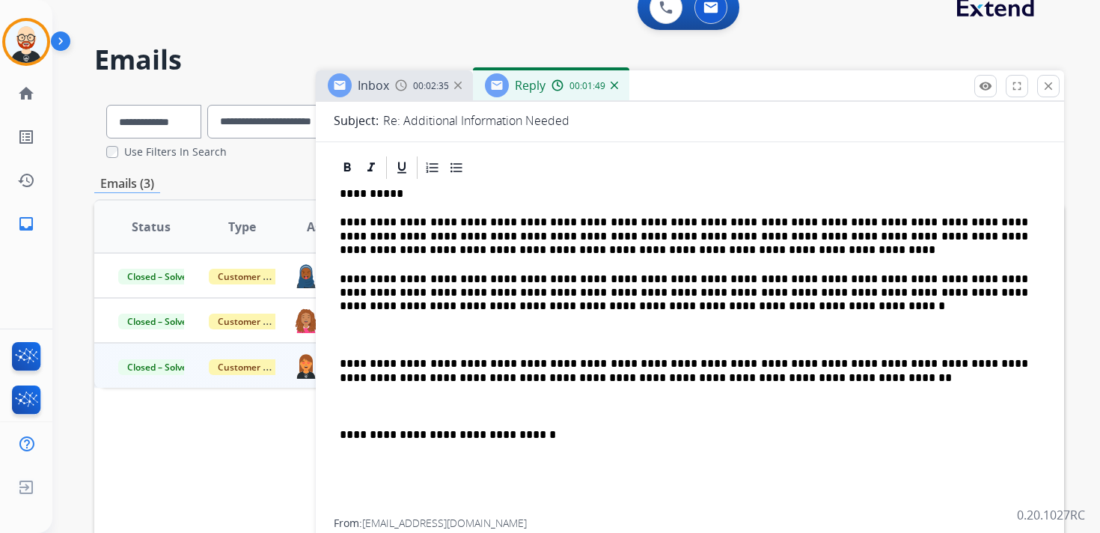
click at [640, 289] on p "**********" at bounding box center [684, 292] width 688 height 41
drag, startPoint x: 577, startPoint y: 335, endPoint x: 581, endPoint y: 328, distance: 8.1
click at [577, 335] on p at bounding box center [690, 334] width 700 height 13
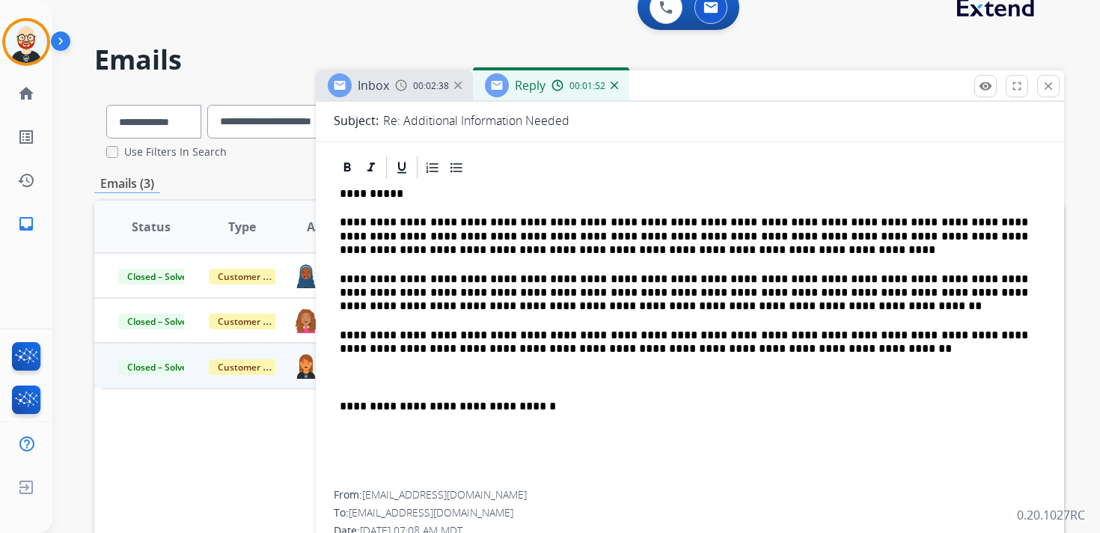
click at [557, 340] on p "**********" at bounding box center [684, 342] width 688 height 28
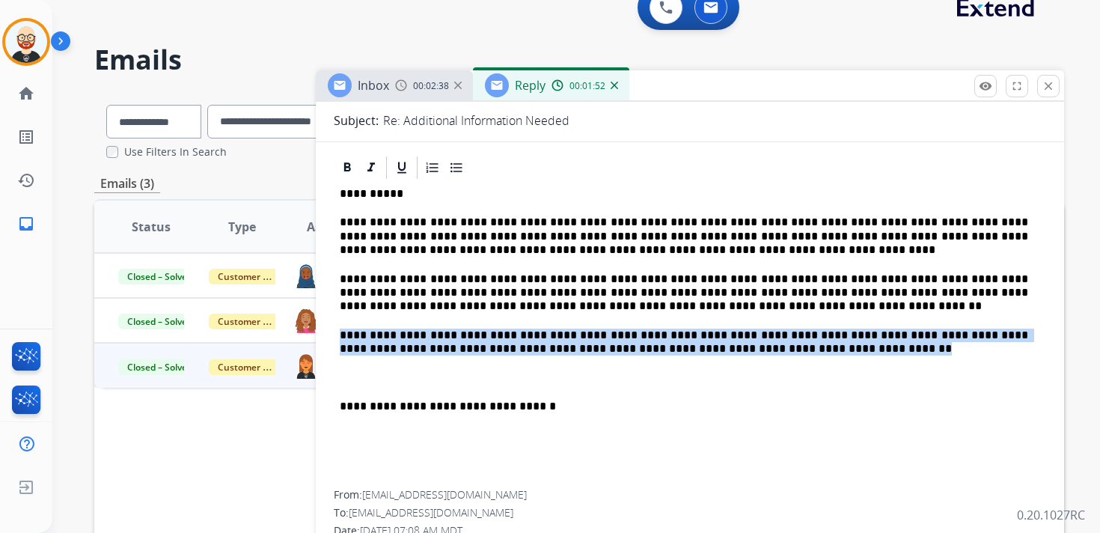
click at [557, 340] on p "**********" at bounding box center [684, 342] width 688 height 28
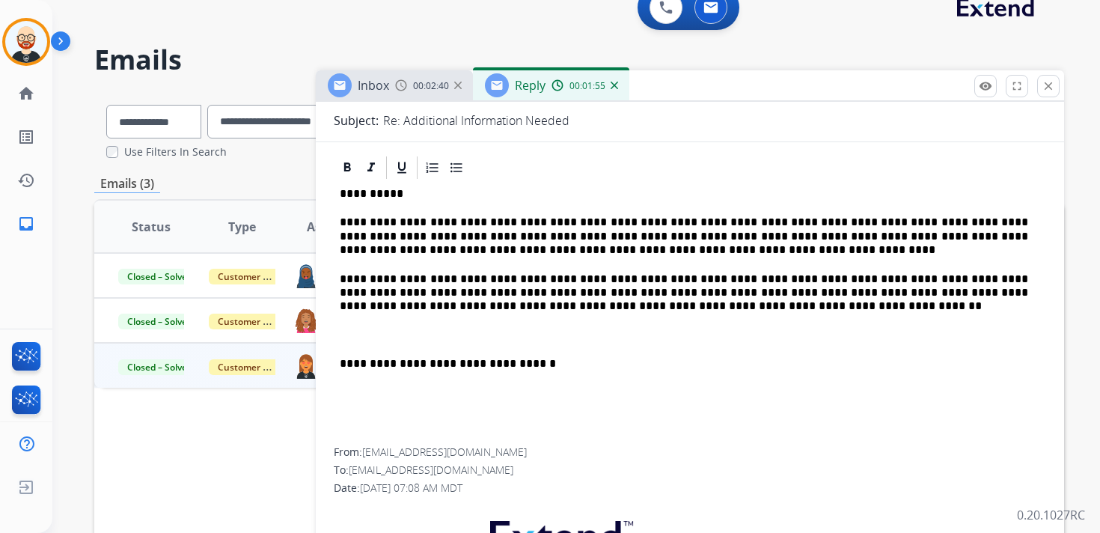
click at [527, 350] on div "**********" at bounding box center [690, 314] width 712 height 266
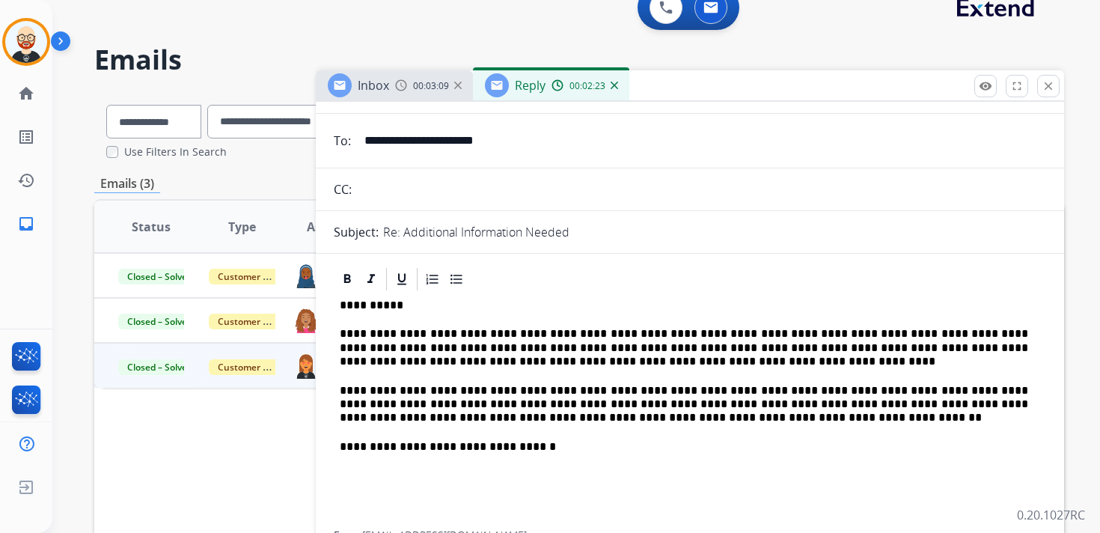
scroll to position [0, 0]
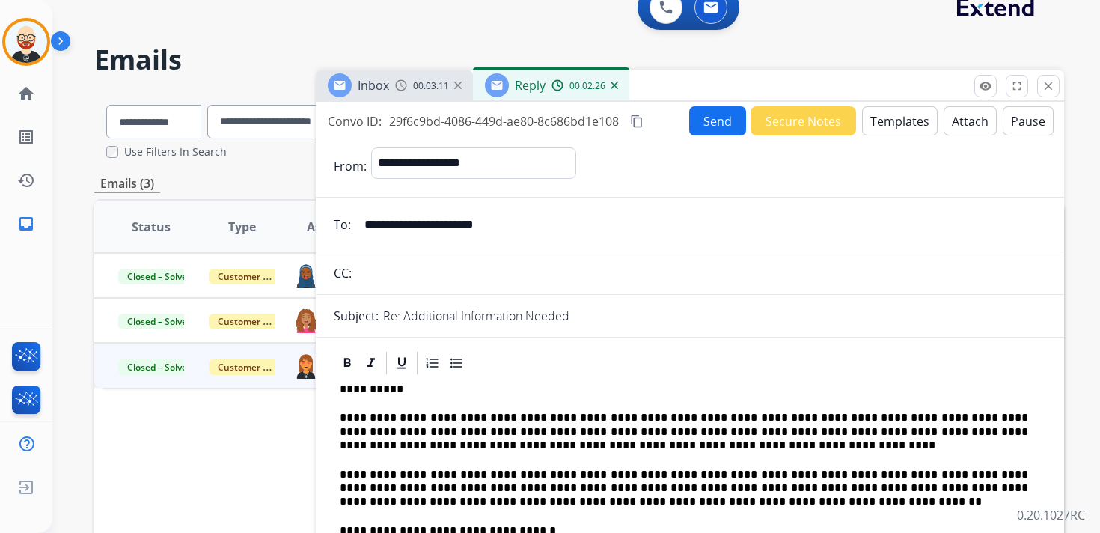
click at [696, 129] on button "Send" at bounding box center [717, 120] width 57 height 29
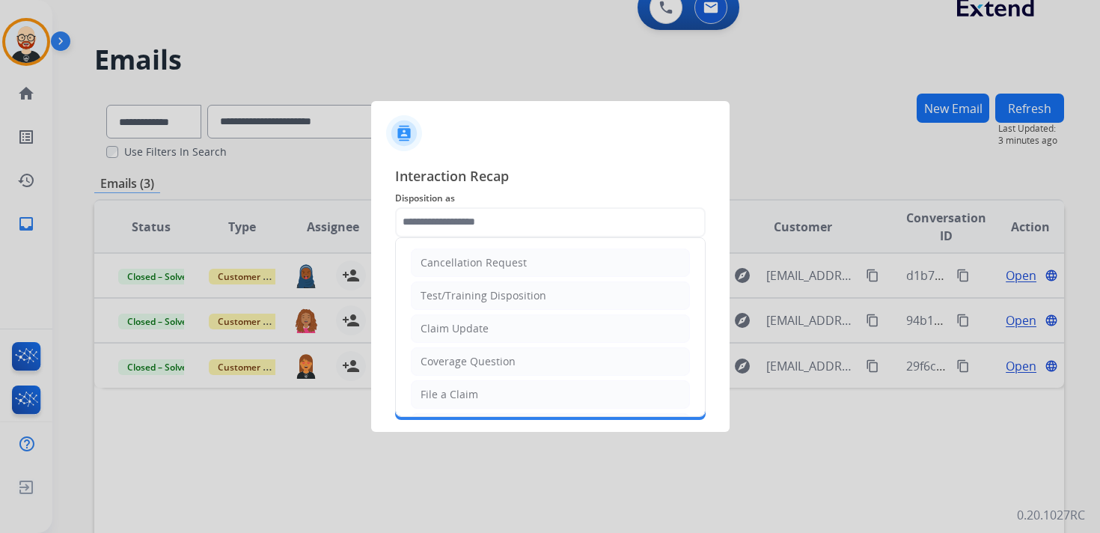
click at [522, 221] on input "text" at bounding box center [550, 222] width 310 height 30
click at [457, 327] on div "Claim Update" at bounding box center [454, 328] width 68 height 15
type input "**********"
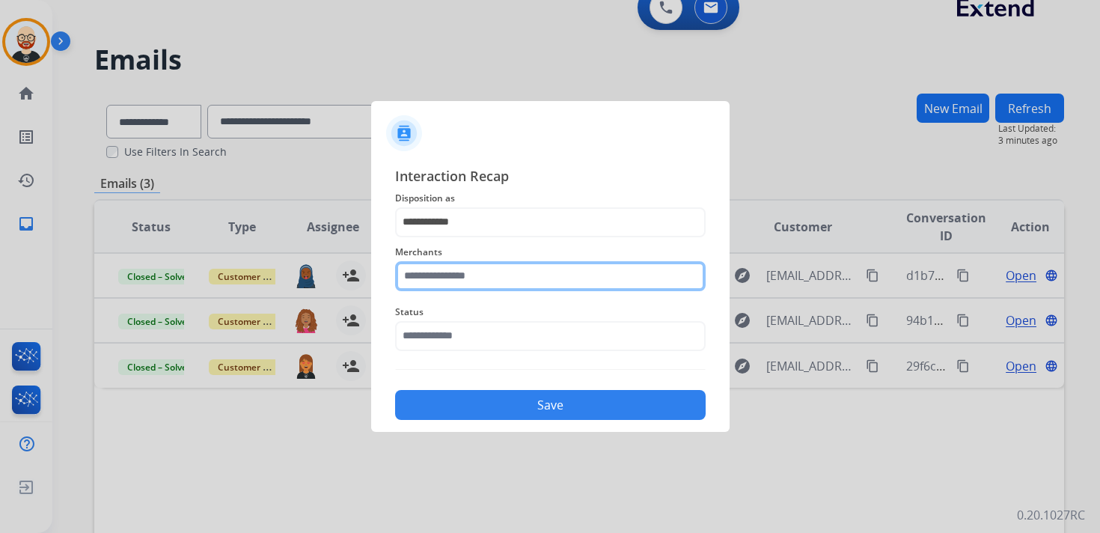
click at [441, 273] on input "text" at bounding box center [550, 276] width 310 height 30
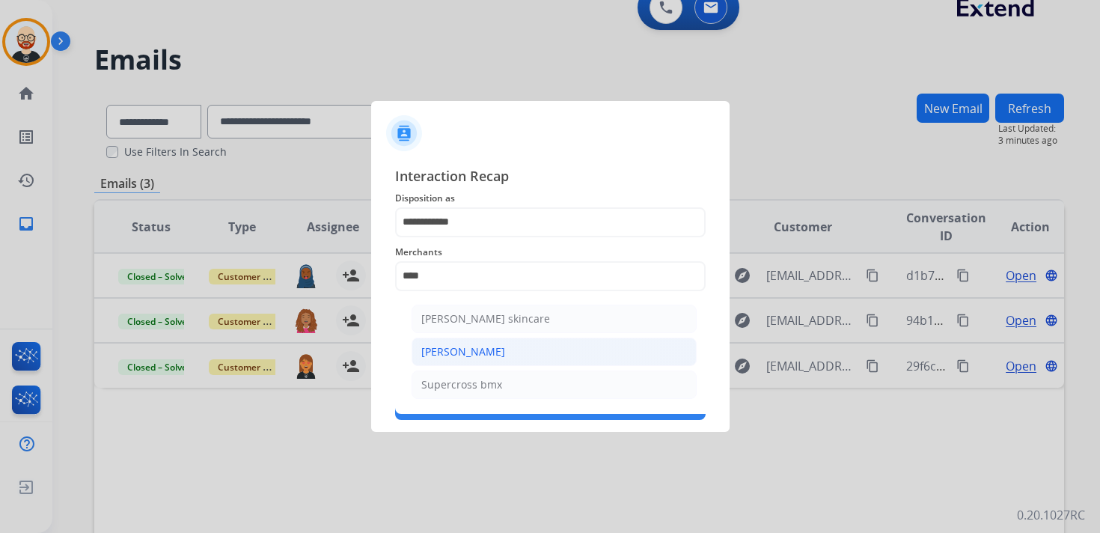
click at [453, 355] on div "[PERSON_NAME]" at bounding box center [463, 351] width 84 height 15
type input "**********"
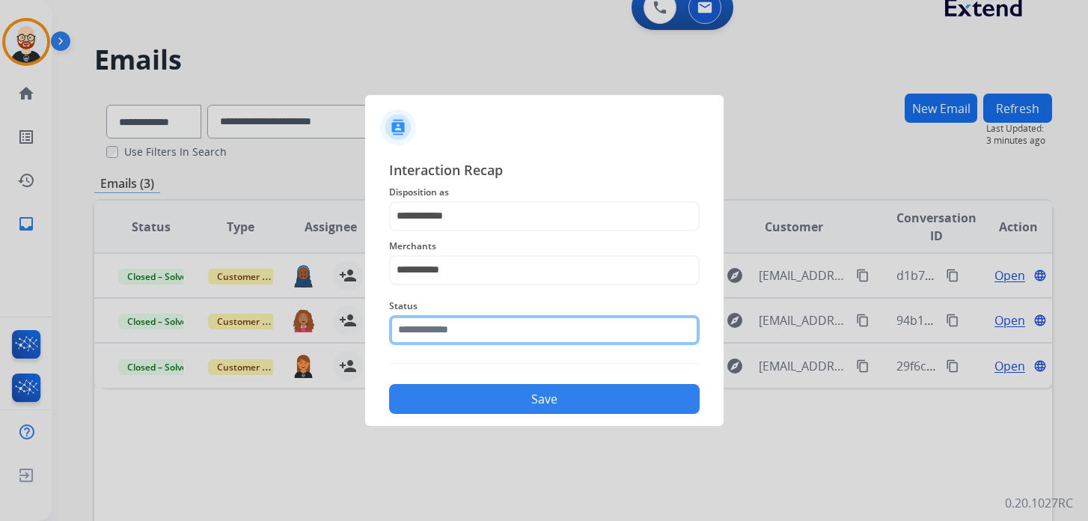
click at [447, 343] on input "text" at bounding box center [544, 330] width 310 height 30
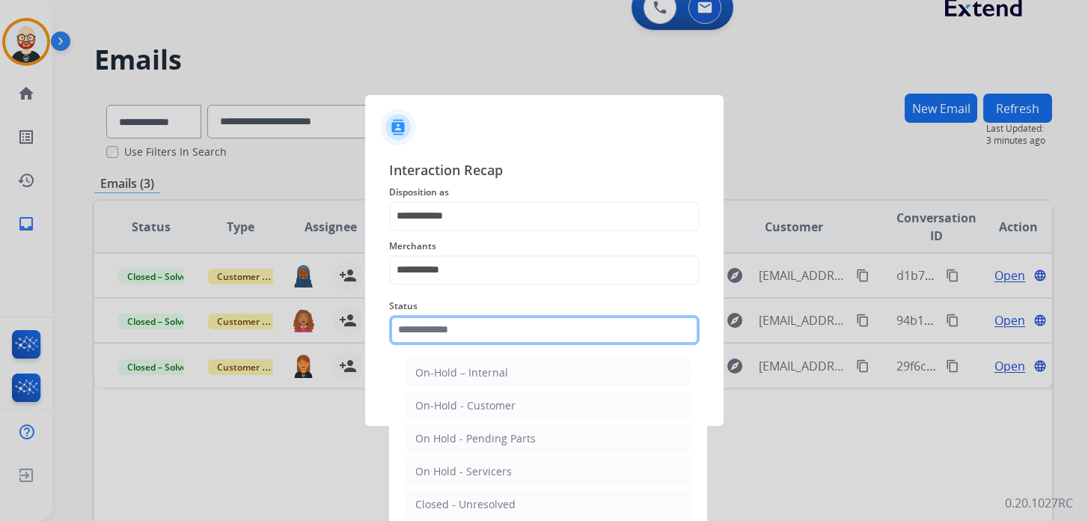
scroll to position [54, 0]
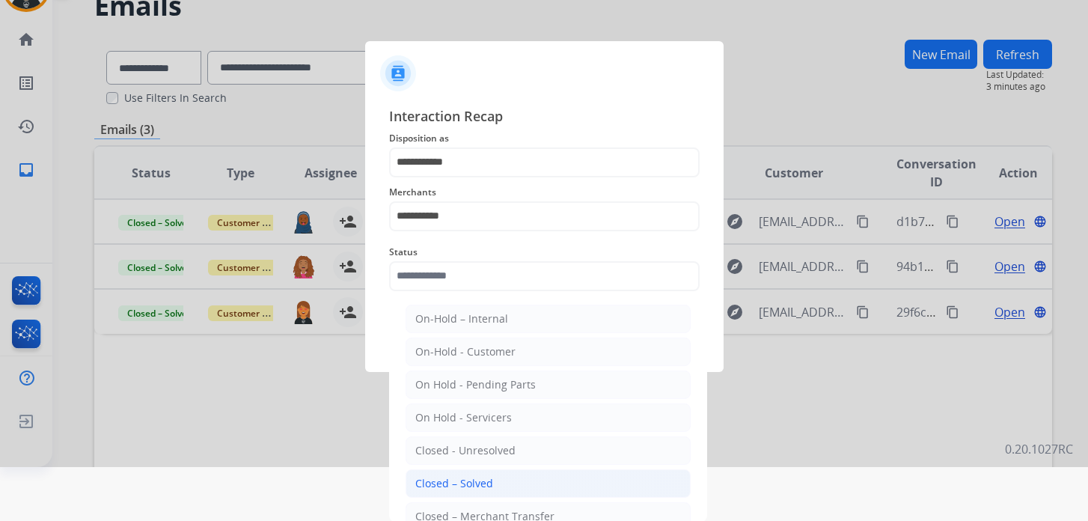
click at [459, 484] on div "Closed – Solved" at bounding box center [454, 483] width 78 height 15
type input "**********"
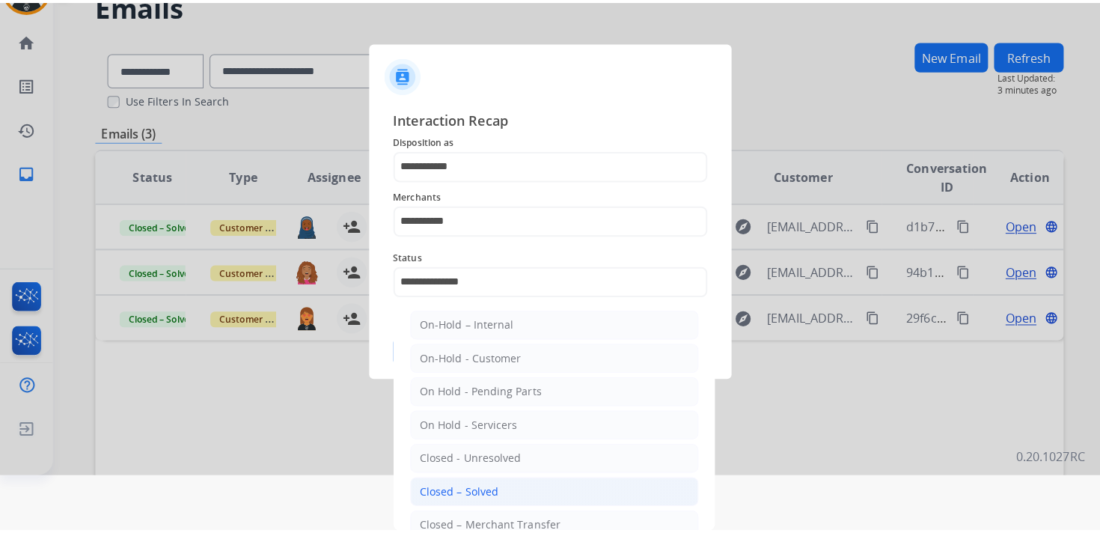
scroll to position [0, 0]
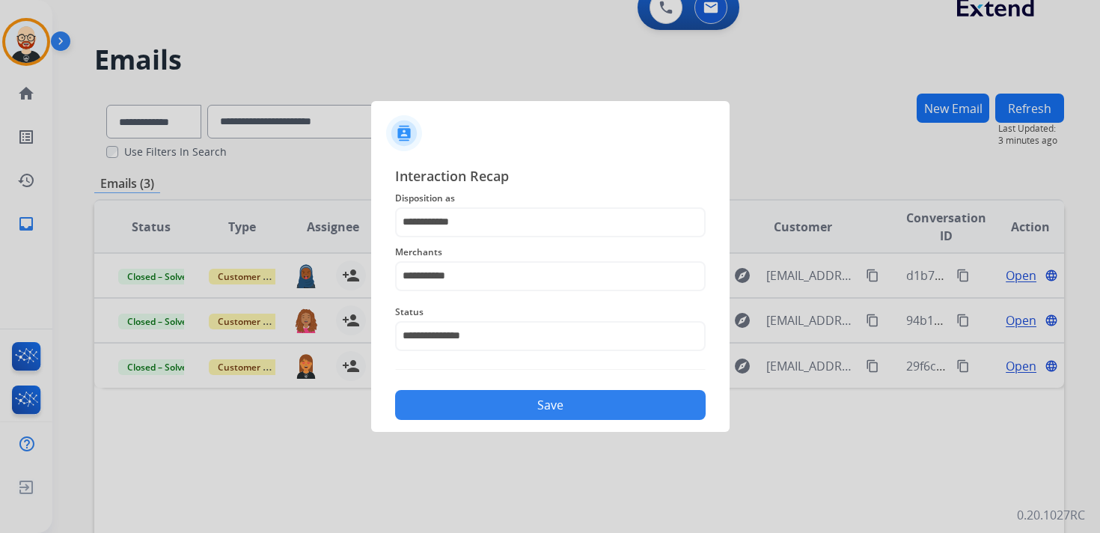
click at [456, 396] on button "Save" at bounding box center [550, 405] width 310 height 30
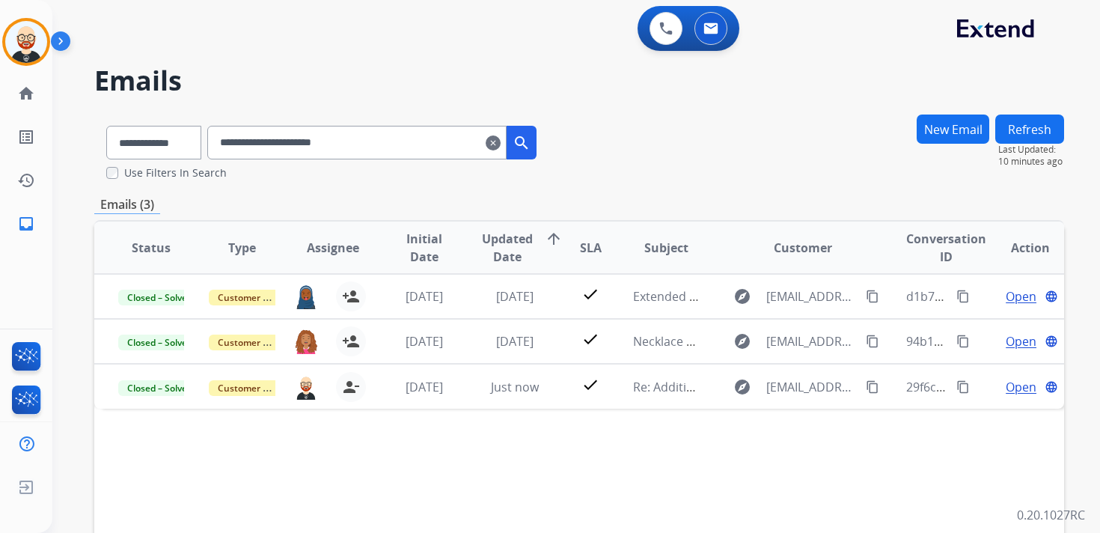
click at [500, 141] on mat-icon "clear" at bounding box center [492, 143] width 15 height 18
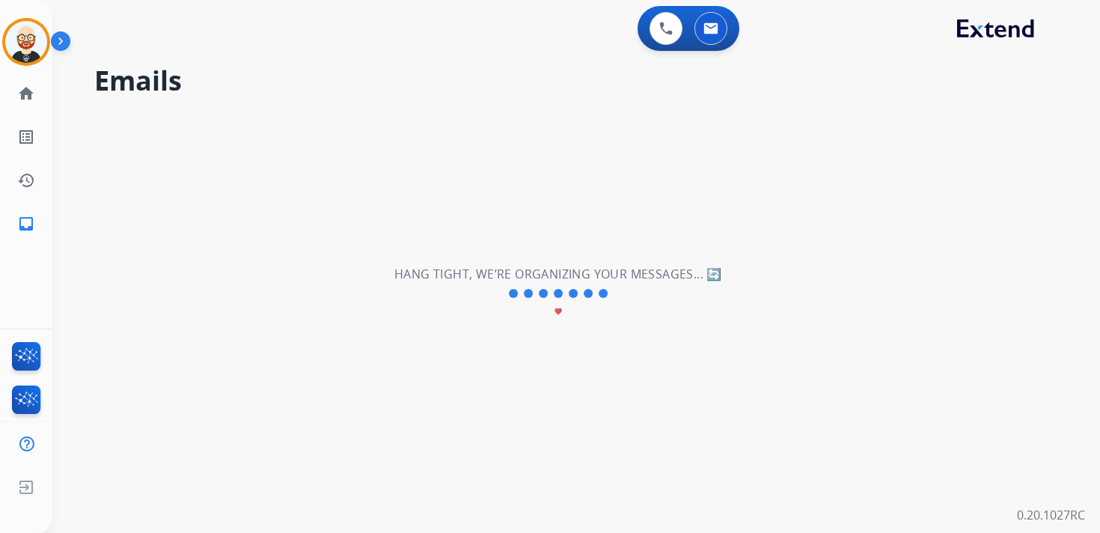
select select "**********"
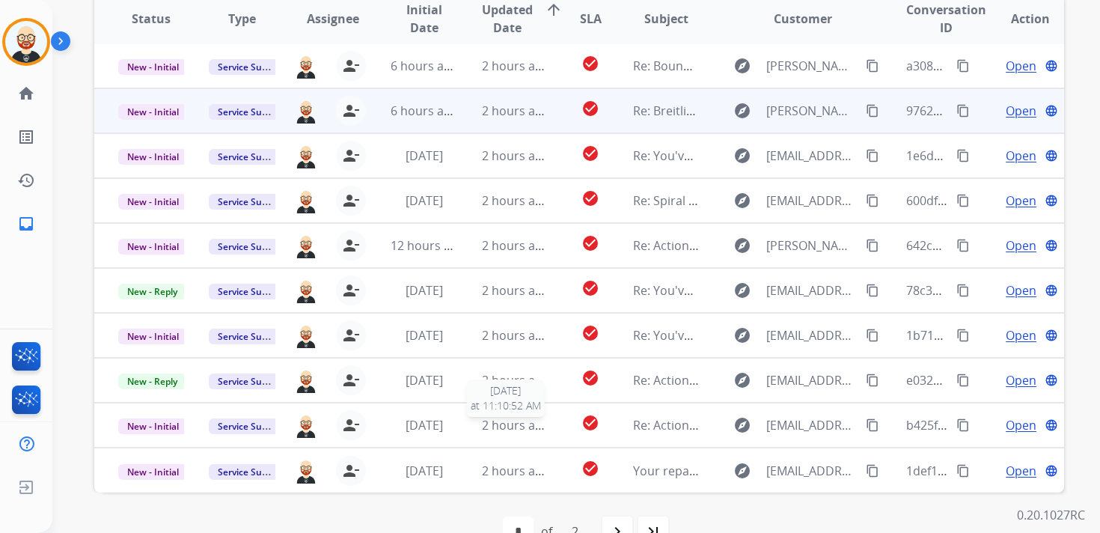
scroll to position [316, 0]
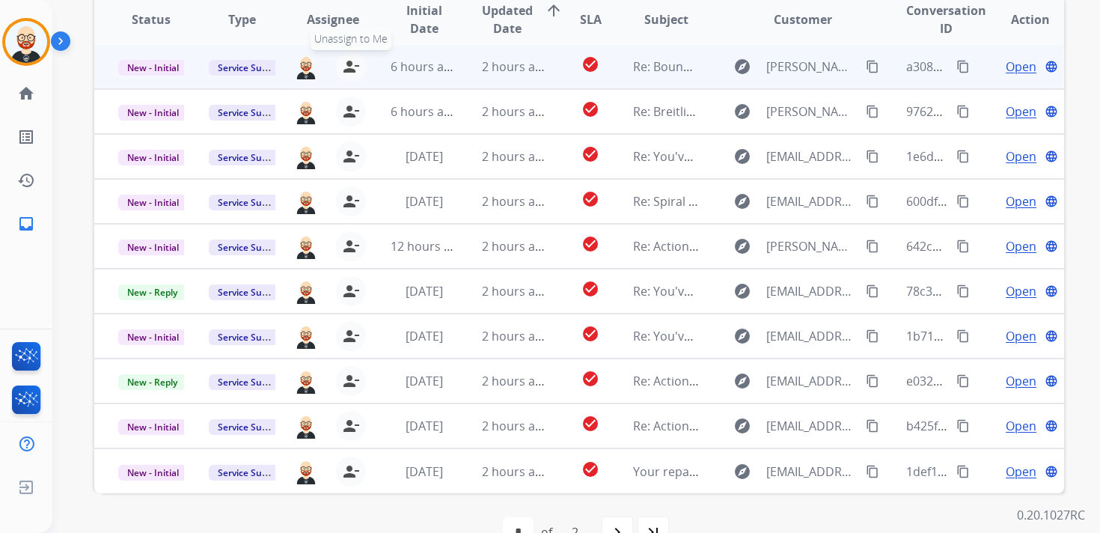
click at [351, 67] on mat-icon "person_remove" at bounding box center [351, 67] width 18 height 18
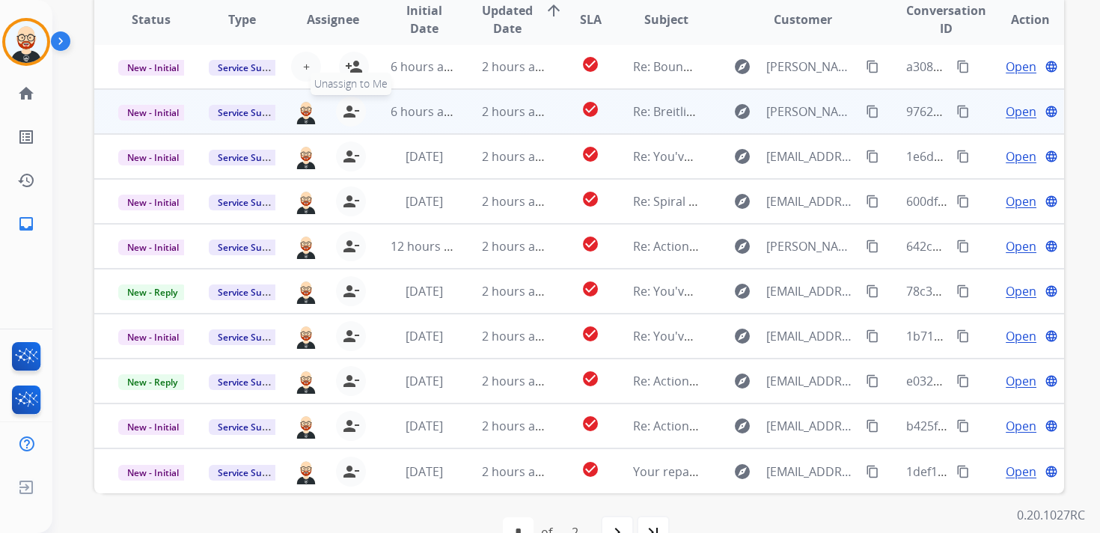
click at [342, 105] on mat-icon "person_remove" at bounding box center [351, 111] width 18 height 18
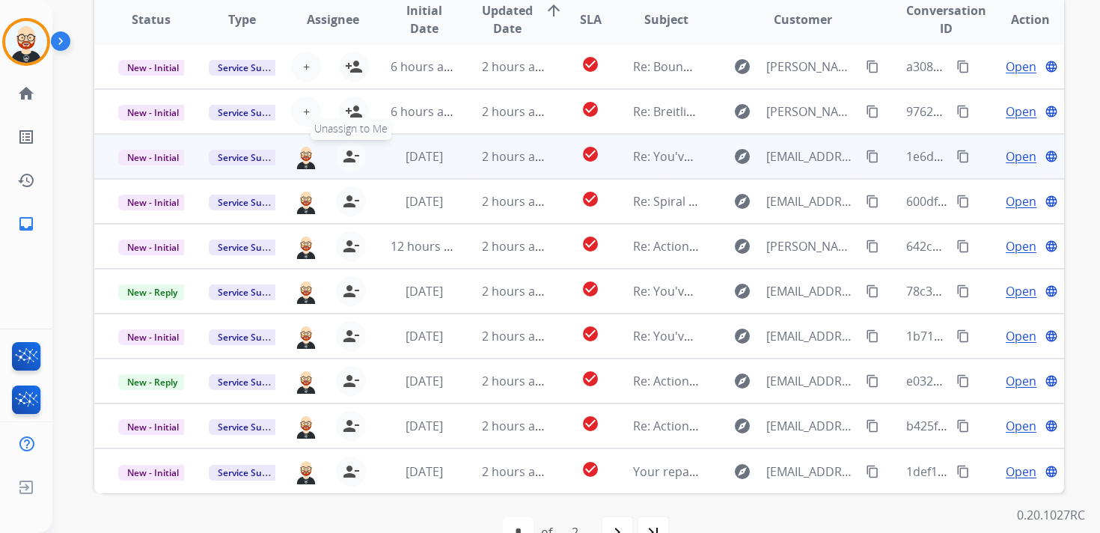
click at [342, 159] on mat-icon "person_remove" at bounding box center [351, 156] width 18 height 18
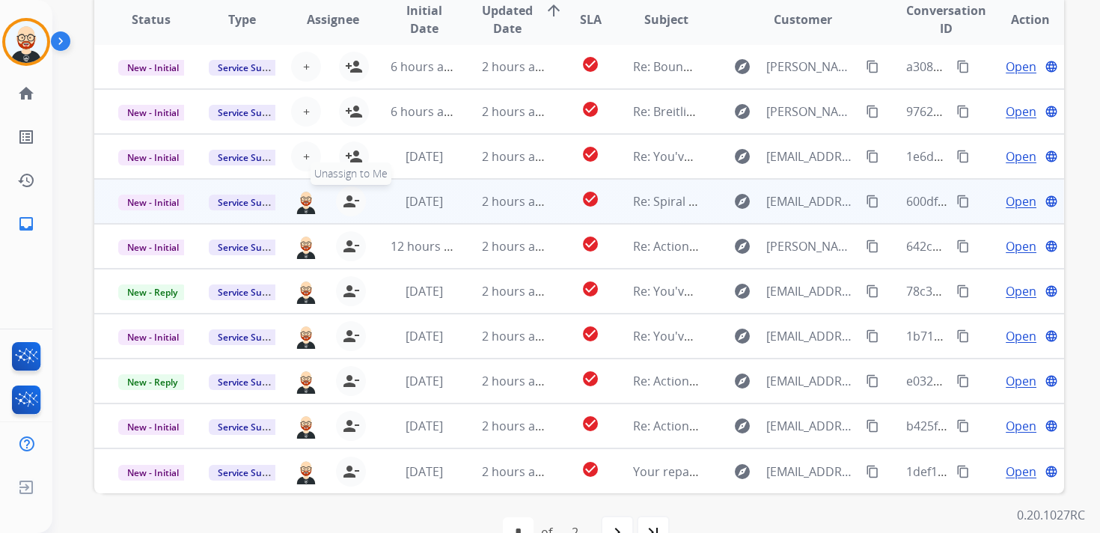
click at [345, 203] on mat-icon "person_remove" at bounding box center [351, 201] width 18 height 18
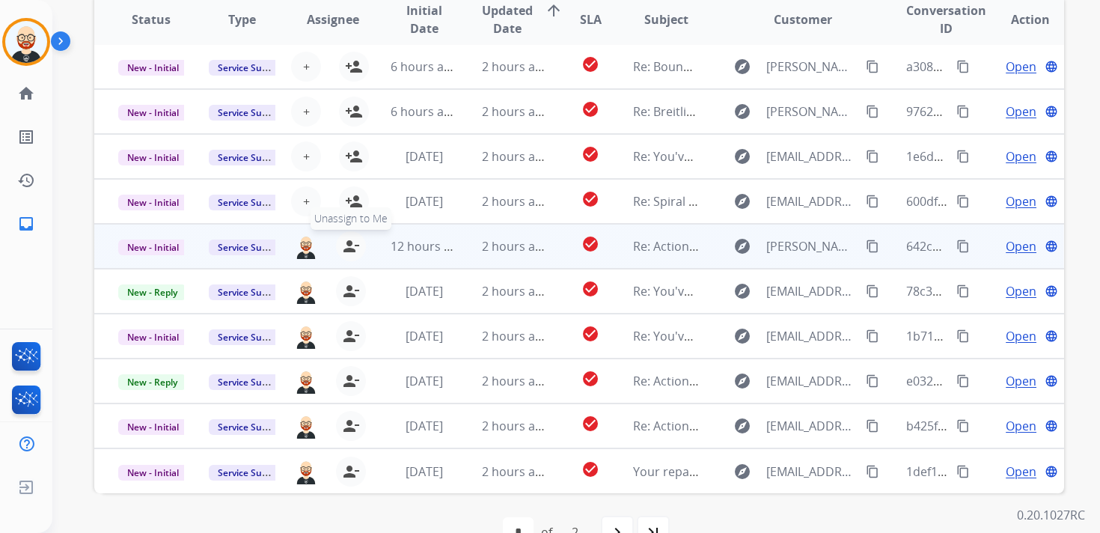
click at [346, 256] on button "person_remove [PERSON_NAME] to Me" at bounding box center [351, 246] width 30 height 30
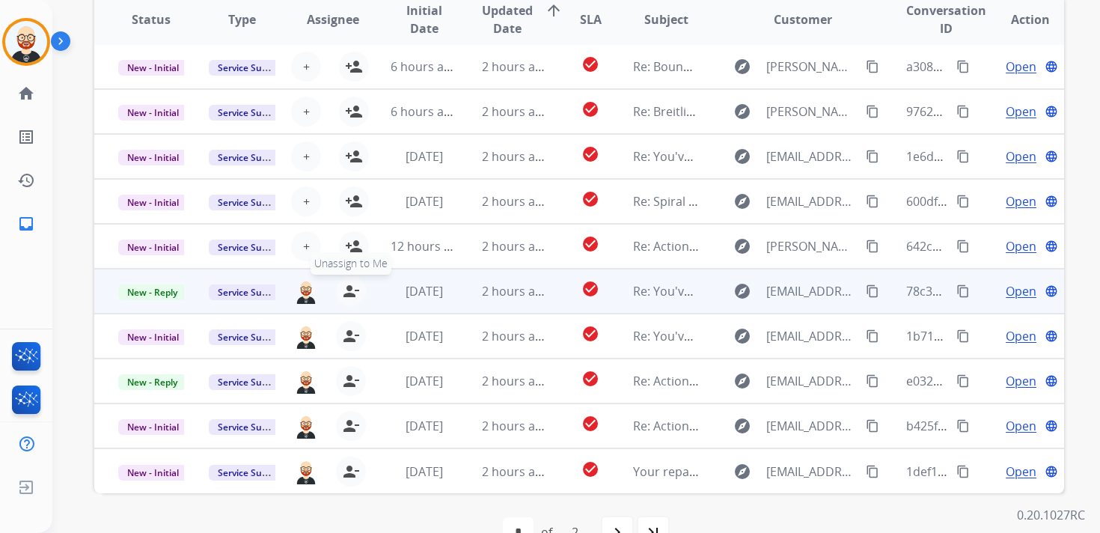
click at [344, 287] on mat-icon "person_remove" at bounding box center [351, 291] width 18 height 18
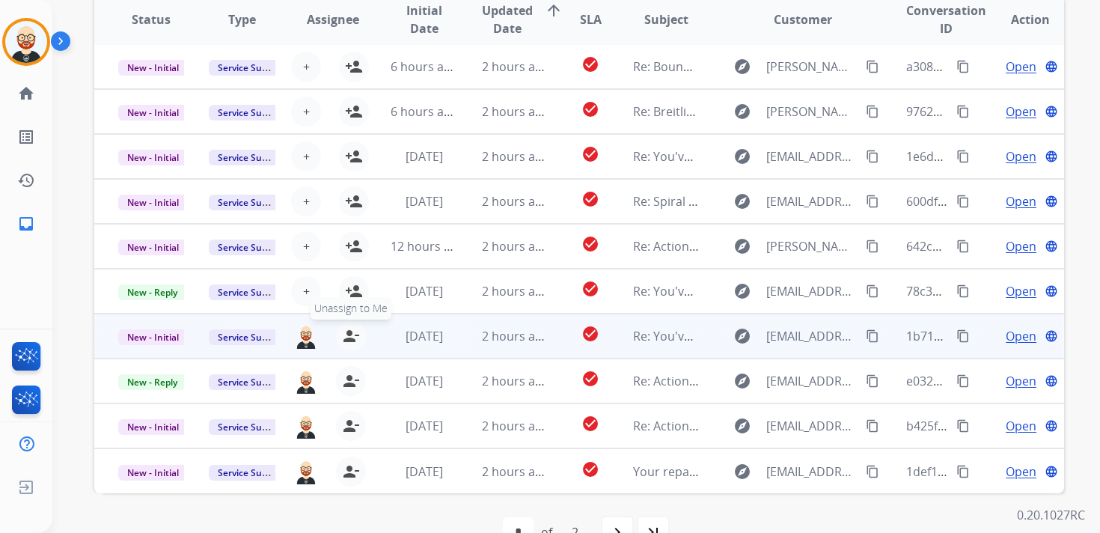
click at [343, 332] on mat-icon "person_remove" at bounding box center [351, 336] width 18 height 18
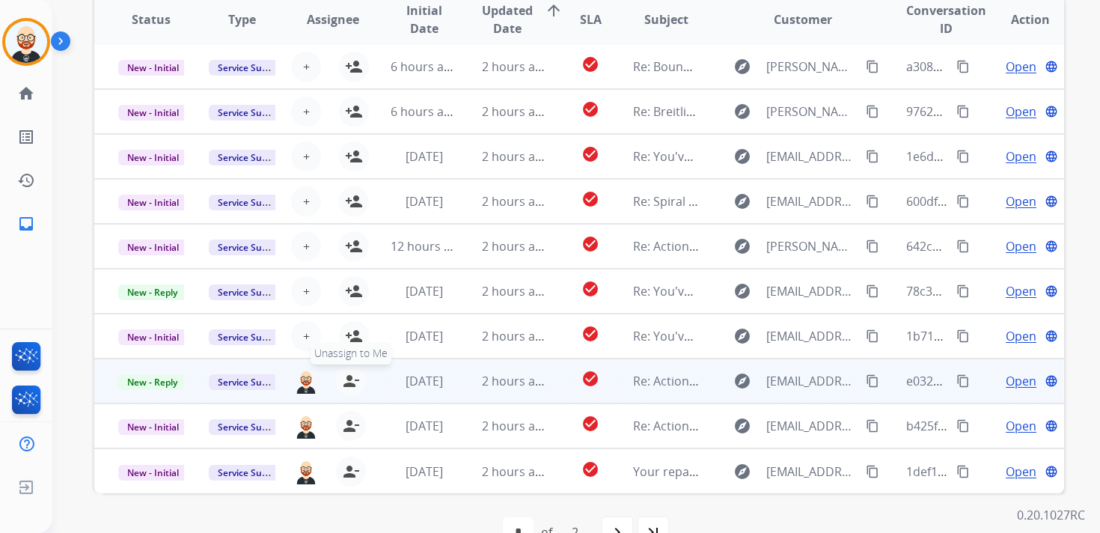
click at [343, 379] on mat-icon "person_remove" at bounding box center [351, 381] width 18 height 18
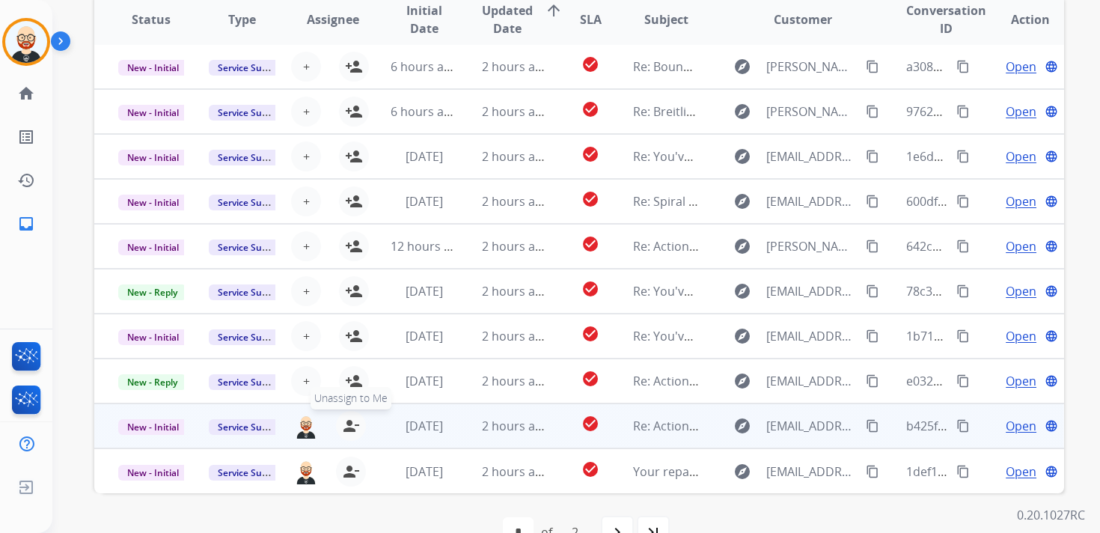
click at [343, 429] on mat-icon "person_remove" at bounding box center [351, 426] width 18 height 18
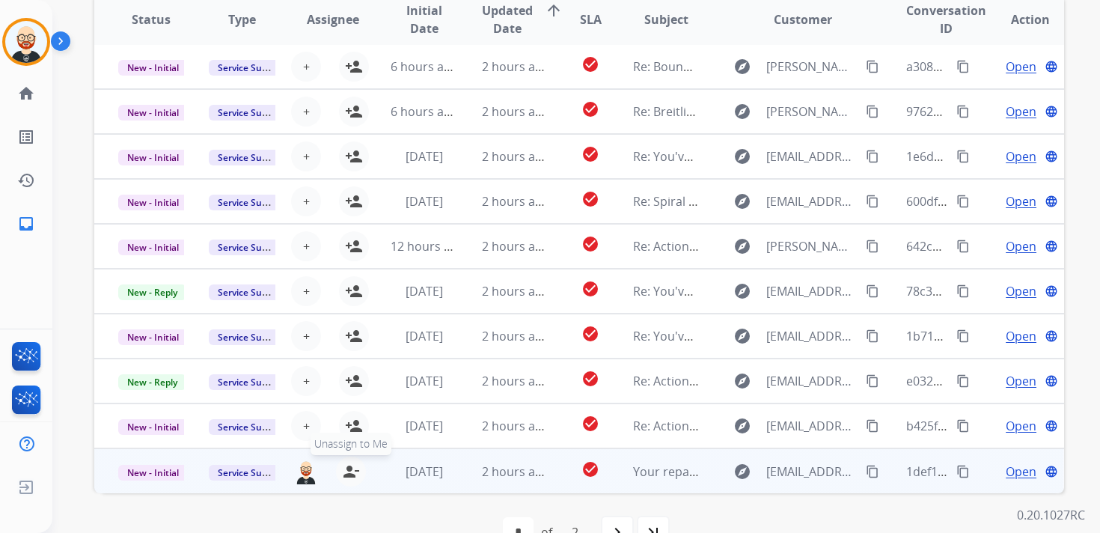
click at [347, 468] on mat-icon "person_remove" at bounding box center [351, 471] width 18 height 18
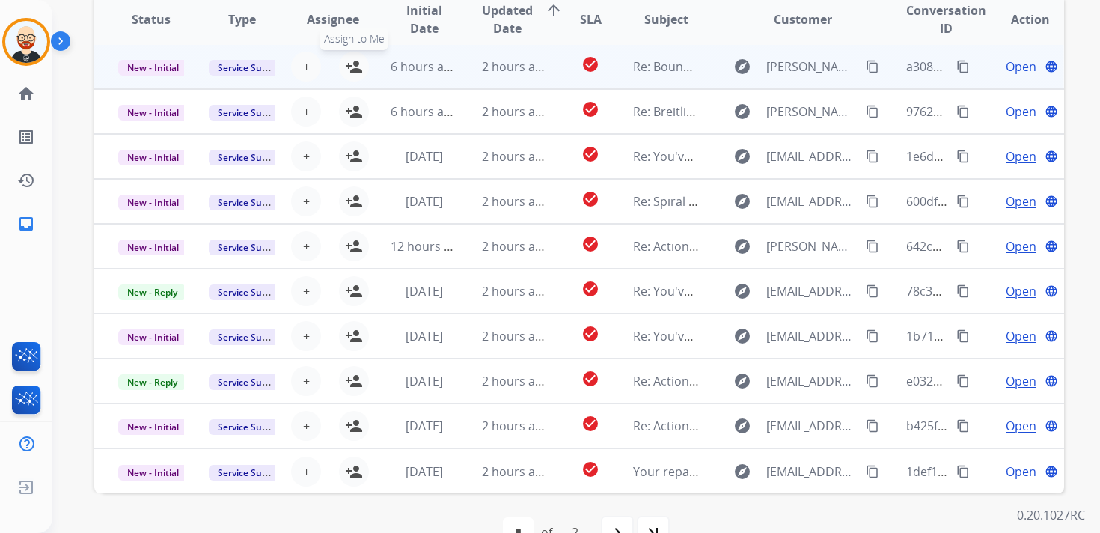
click at [358, 69] on mat-icon "person_add" at bounding box center [354, 67] width 18 height 18
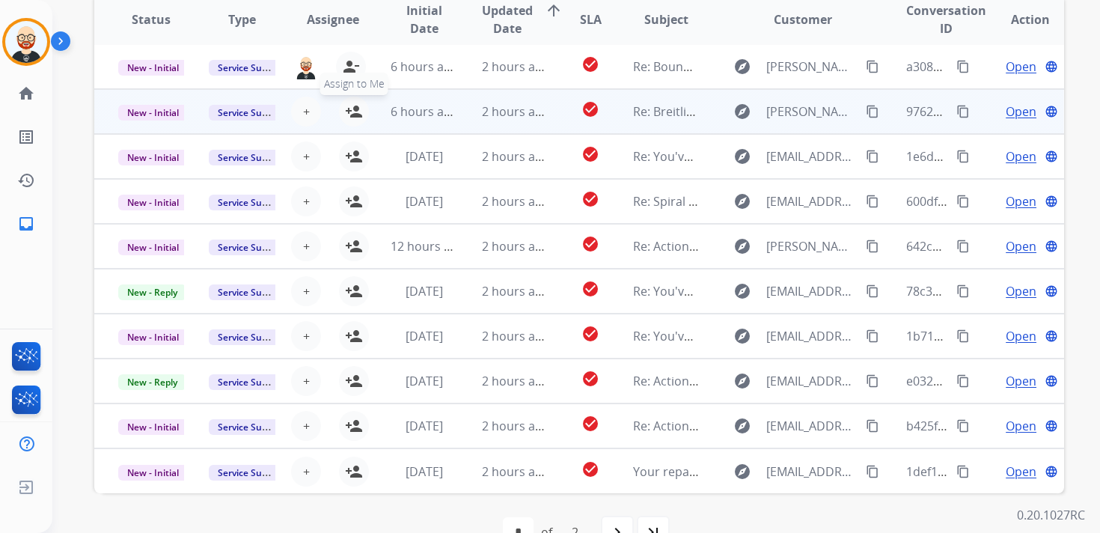
click at [358, 108] on mat-icon "person_add" at bounding box center [354, 111] width 18 height 18
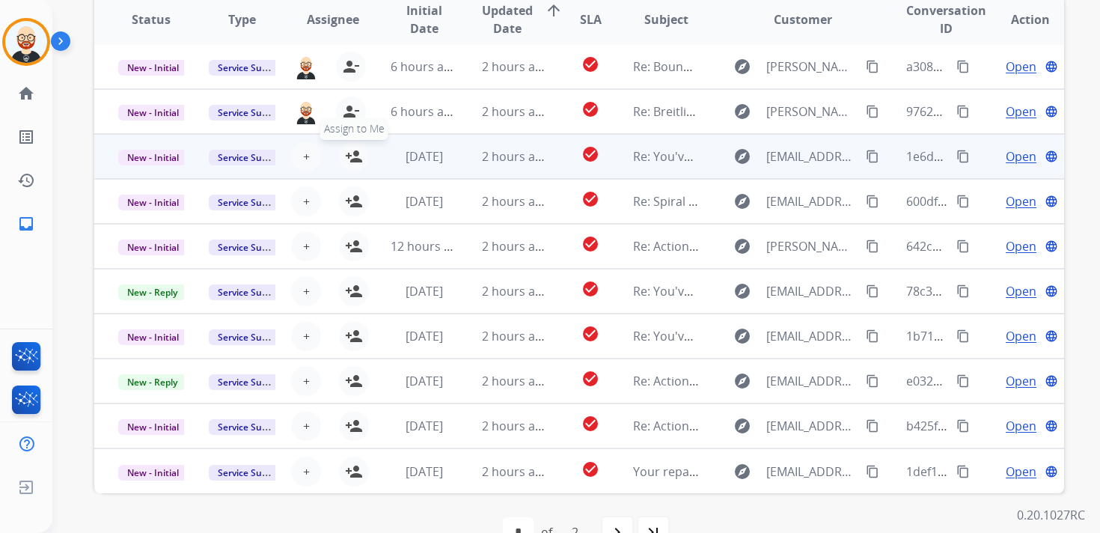
click at [350, 156] on mat-icon "person_add" at bounding box center [354, 156] width 18 height 18
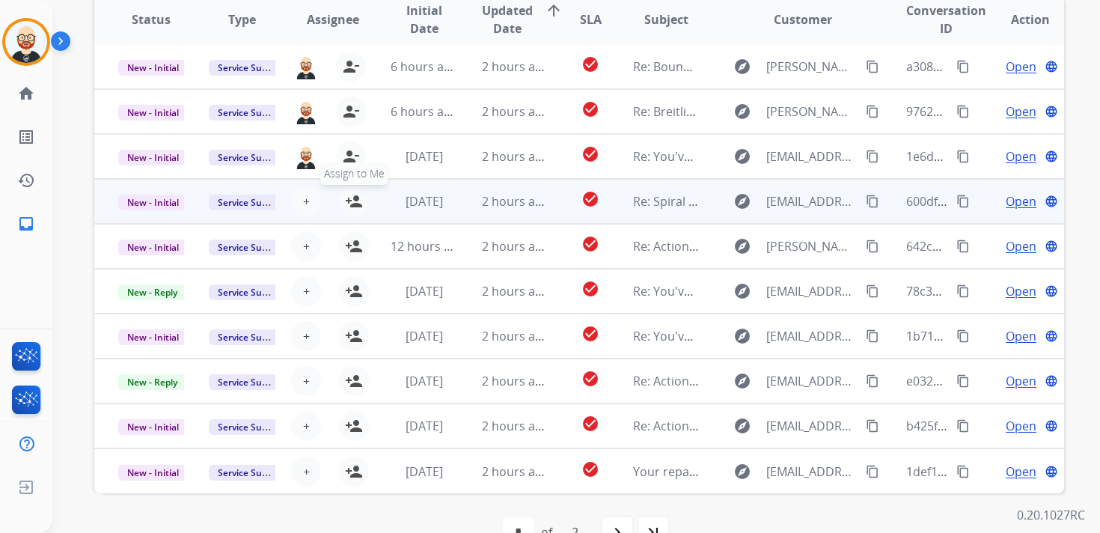
click at [349, 191] on button "person_add Assign to Me" at bounding box center [354, 201] width 30 height 30
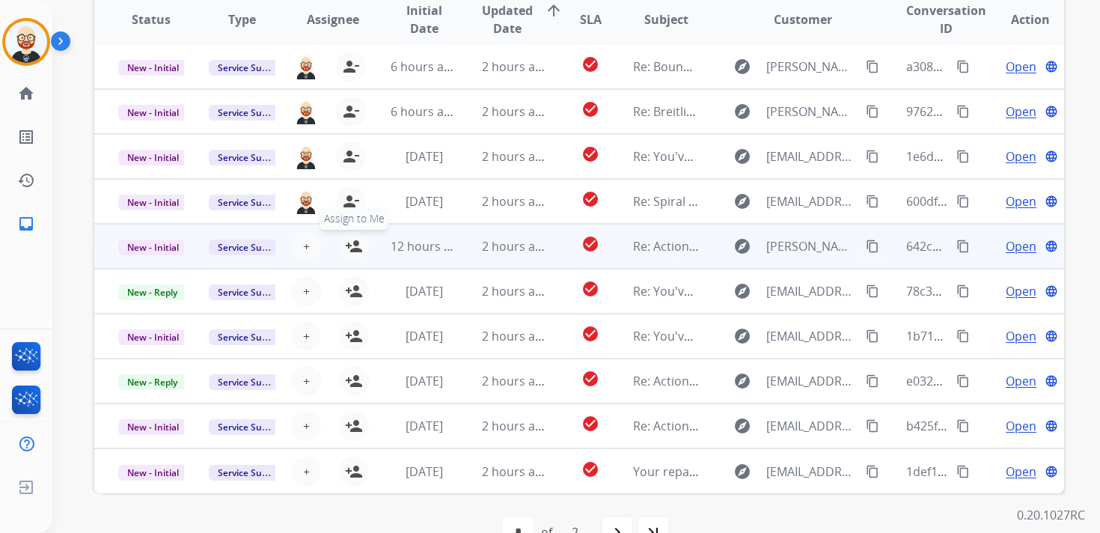
click at [352, 252] on mat-icon "person_add" at bounding box center [354, 246] width 18 height 18
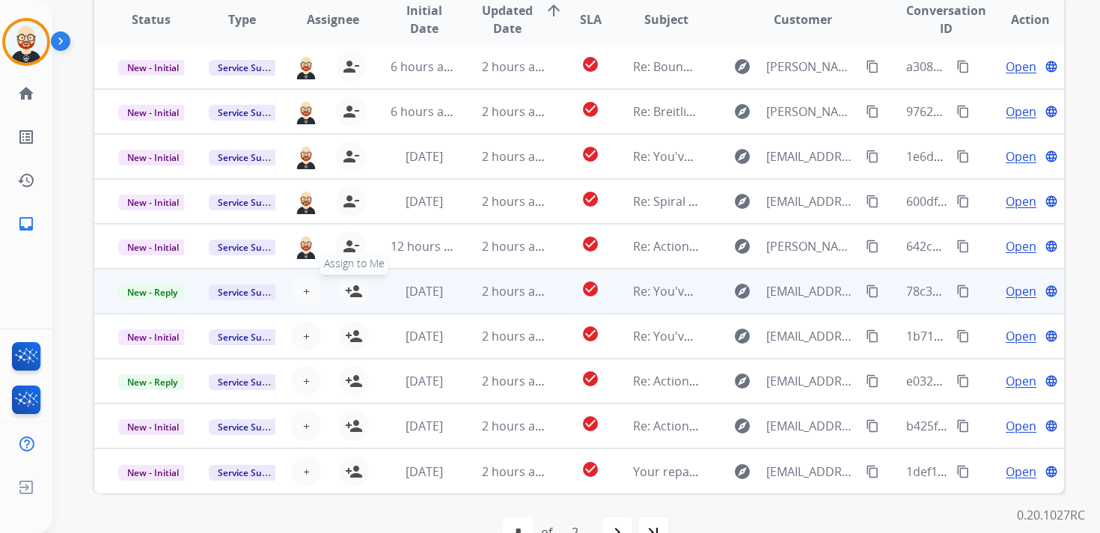
click at [350, 290] on mat-icon "person_add" at bounding box center [354, 291] width 18 height 18
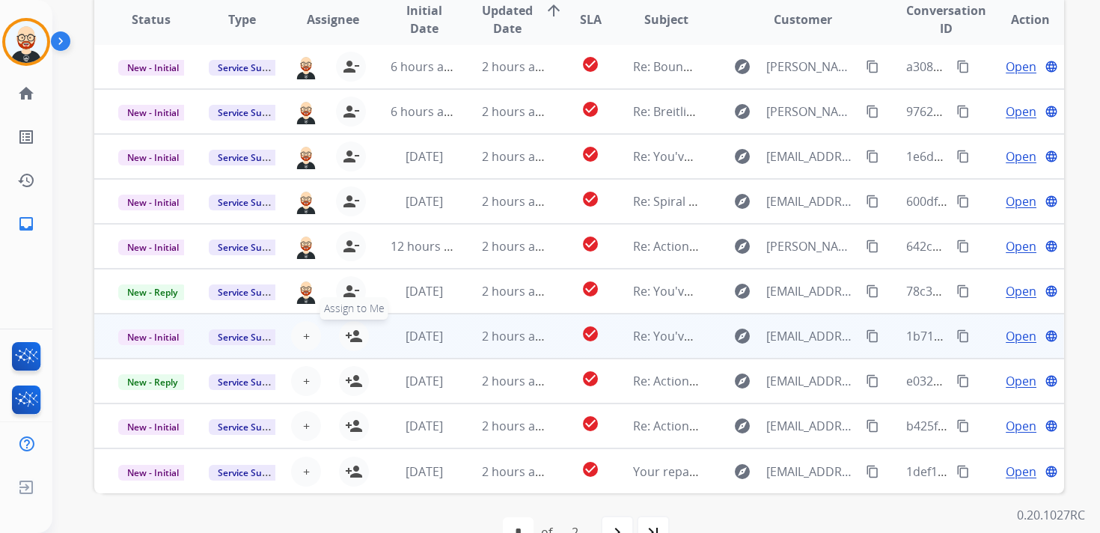
click at [353, 336] on mat-icon "person_add" at bounding box center [354, 336] width 18 height 18
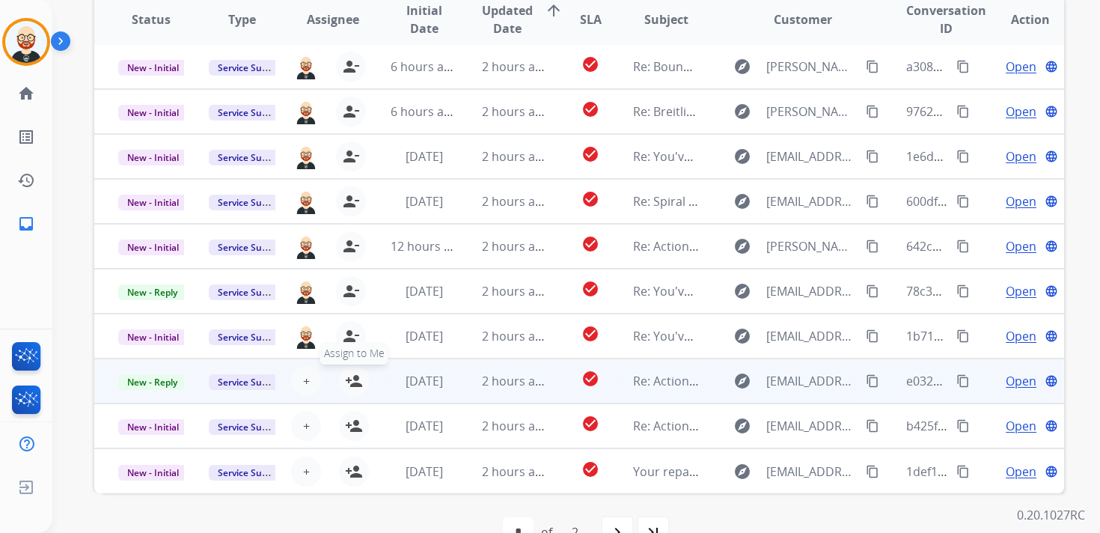
click at [355, 385] on mat-icon "person_add" at bounding box center [354, 381] width 18 height 18
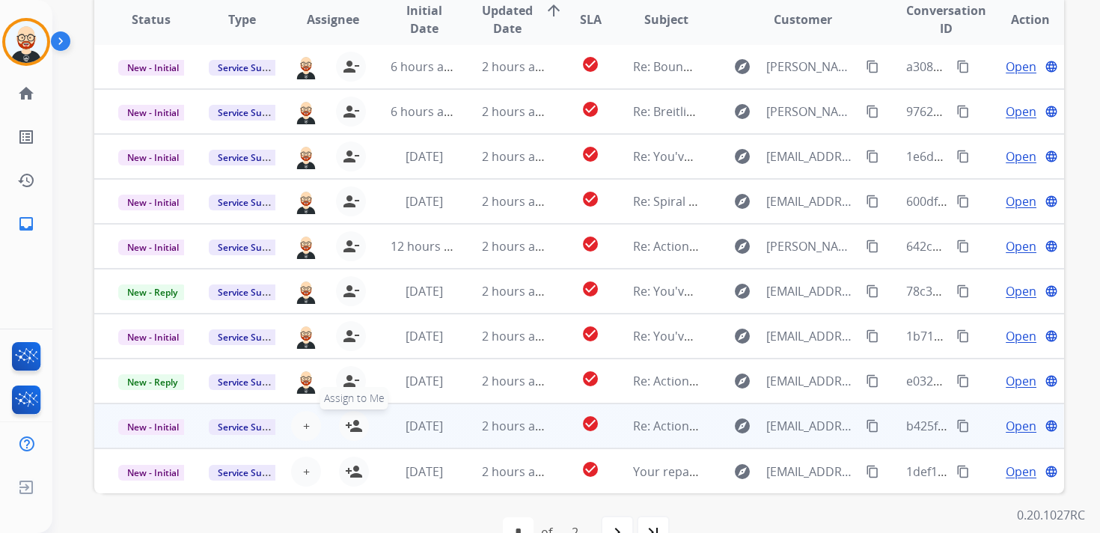
click at [350, 420] on mat-icon "person_add" at bounding box center [354, 426] width 18 height 18
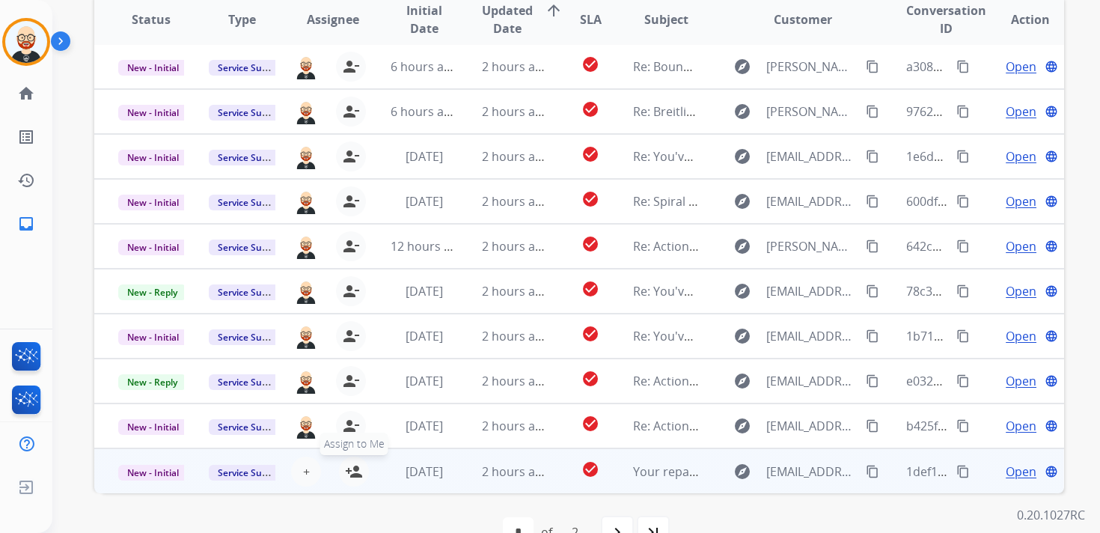
click at [352, 475] on mat-icon "person_add" at bounding box center [354, 471] width 18 height 18
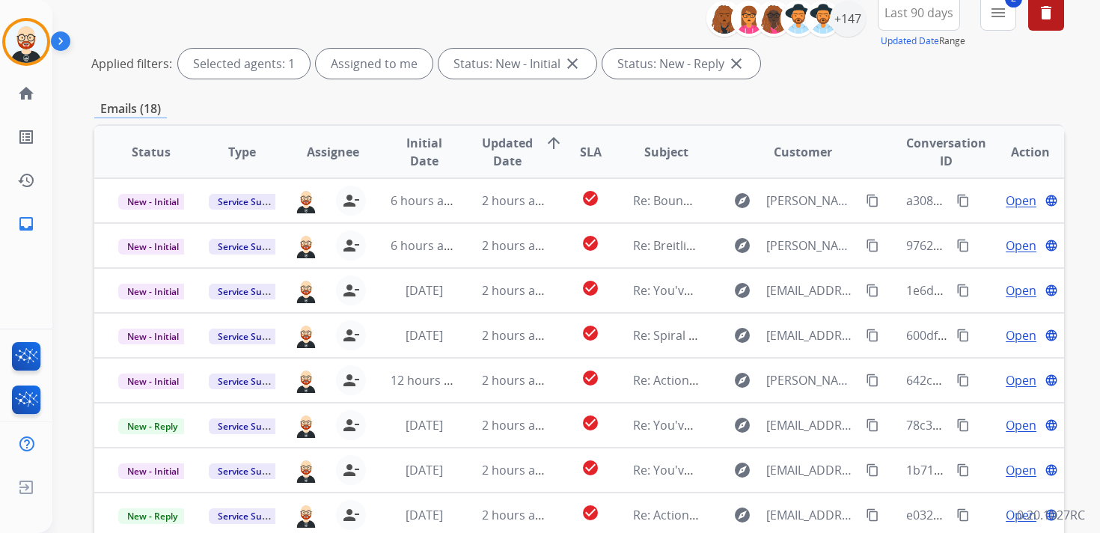
scroll to position [0, 0]
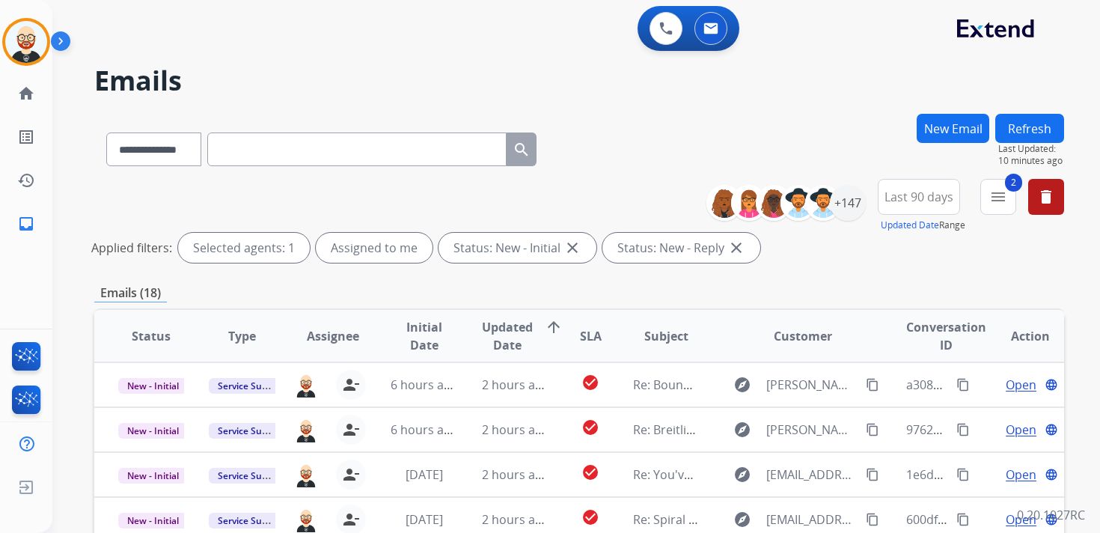
click at [1030, 121] on button "Refresh" at bounding box center [1029, 128] width 69 height 29
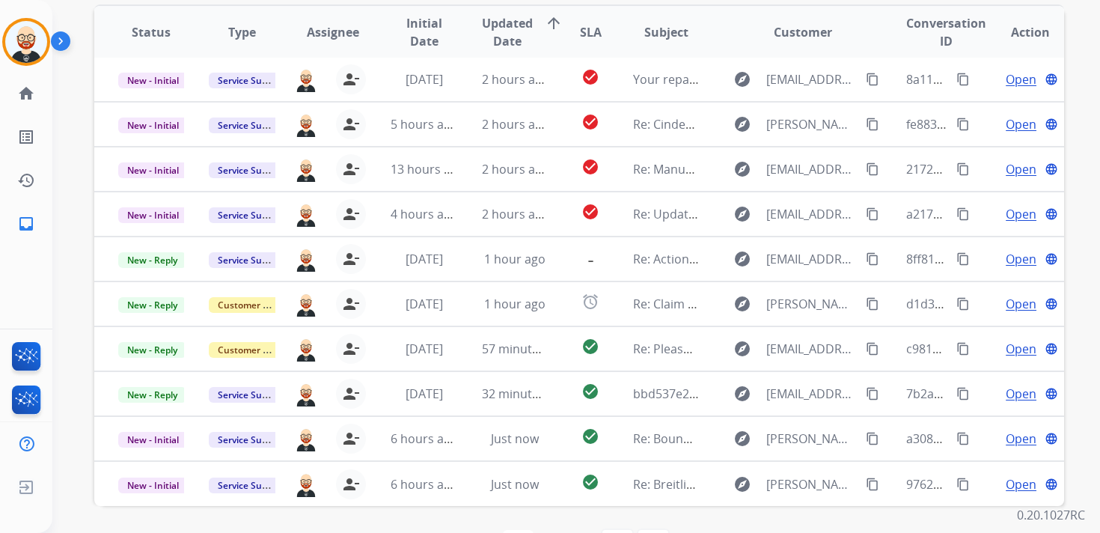
scroll to position [307, 0]
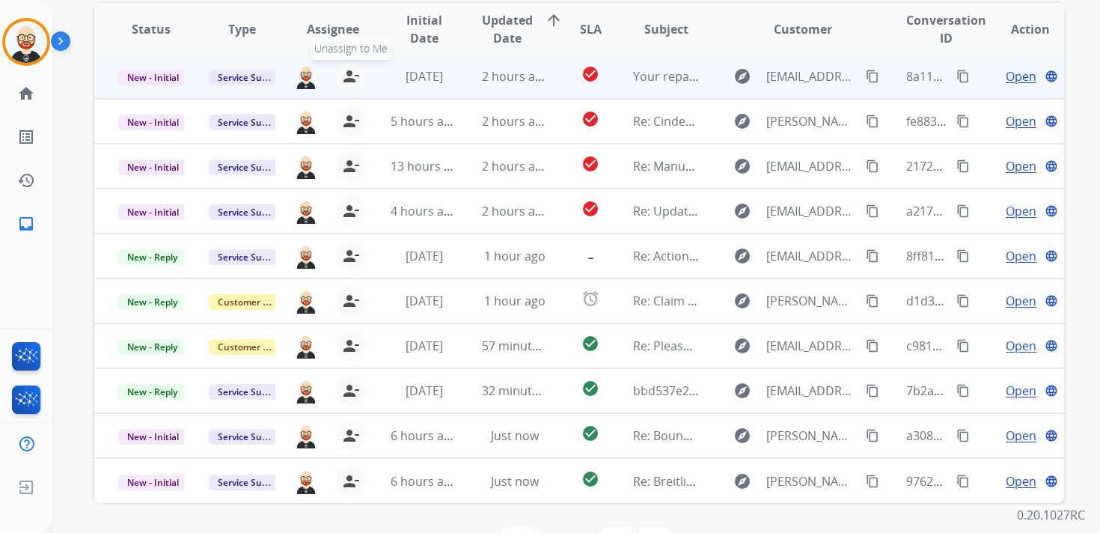
click at [346, 79] on mat-icon "person_remove" at bounding box center [351, 76] width 18 height 18
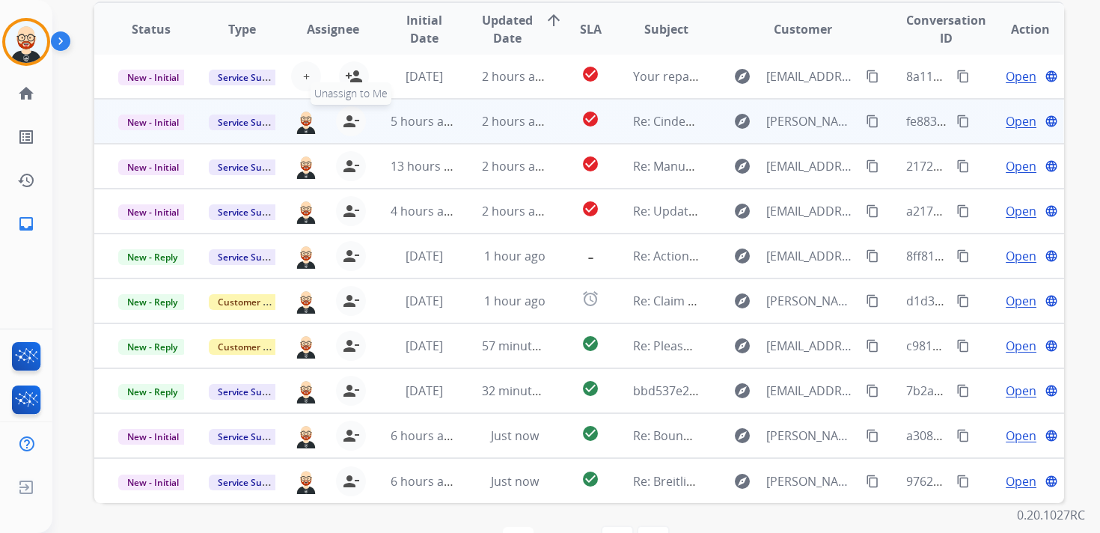
click at [343, 113] on mat-icon "person_remove" at bounding box center [351, 121] width 18 height 18
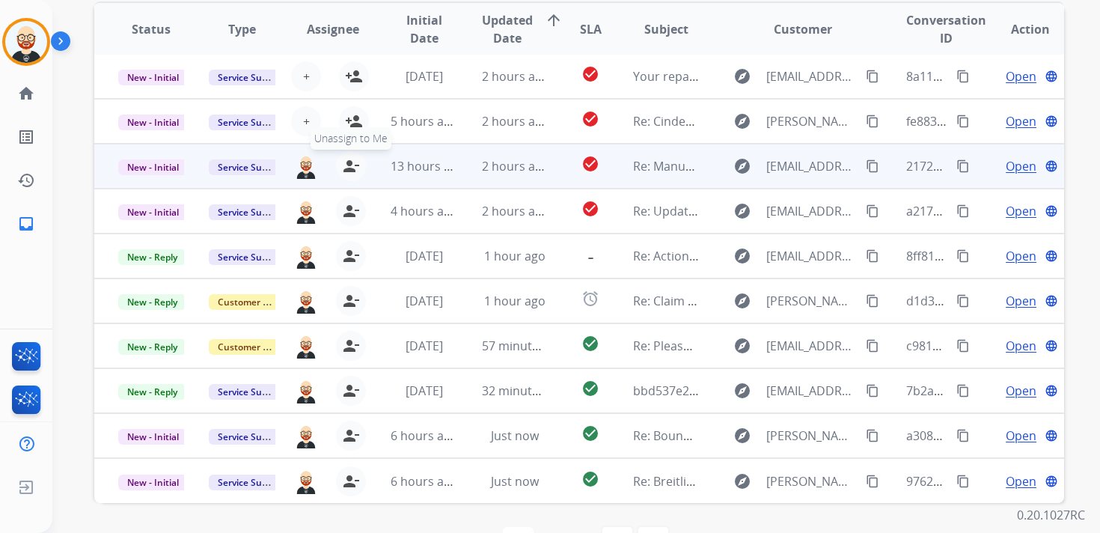
click at [337, 165] on button "person_remove [PERSON_NAME] to Me" at bounding box center [351, 166] width 30 height 30
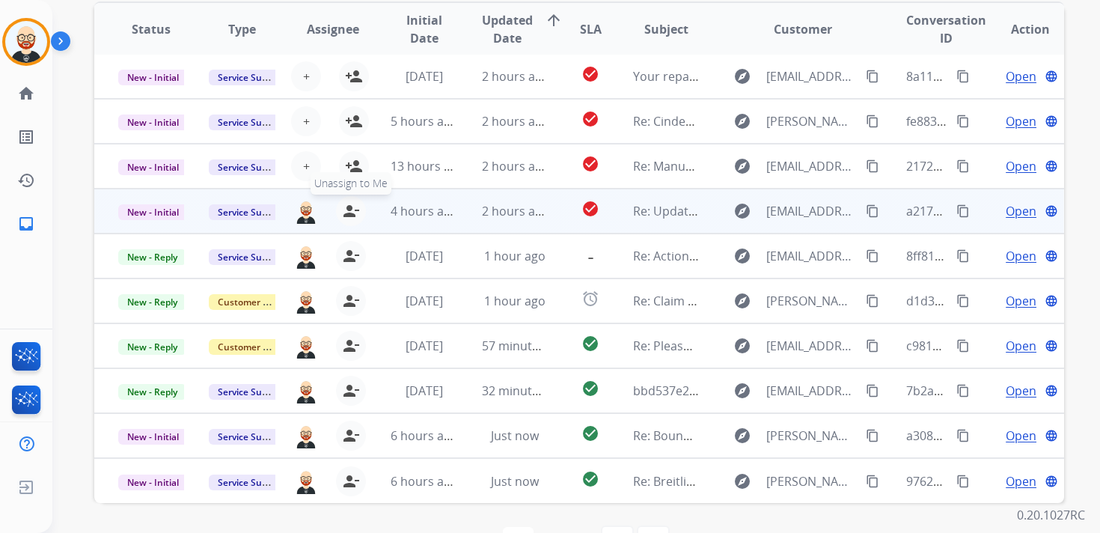
click at [345, 217] on mat-icon "person_remove" at bounding box center [351, 211] width 18 height 18
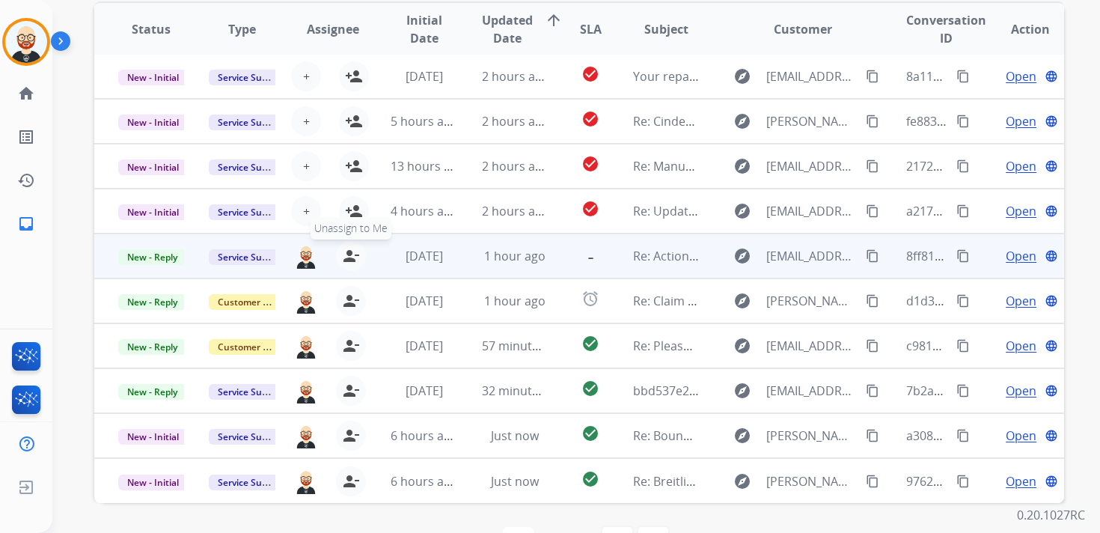
click at [346, 248] on mat-icon "person_remove" at bounding box center [351, 256] width 18 height 18
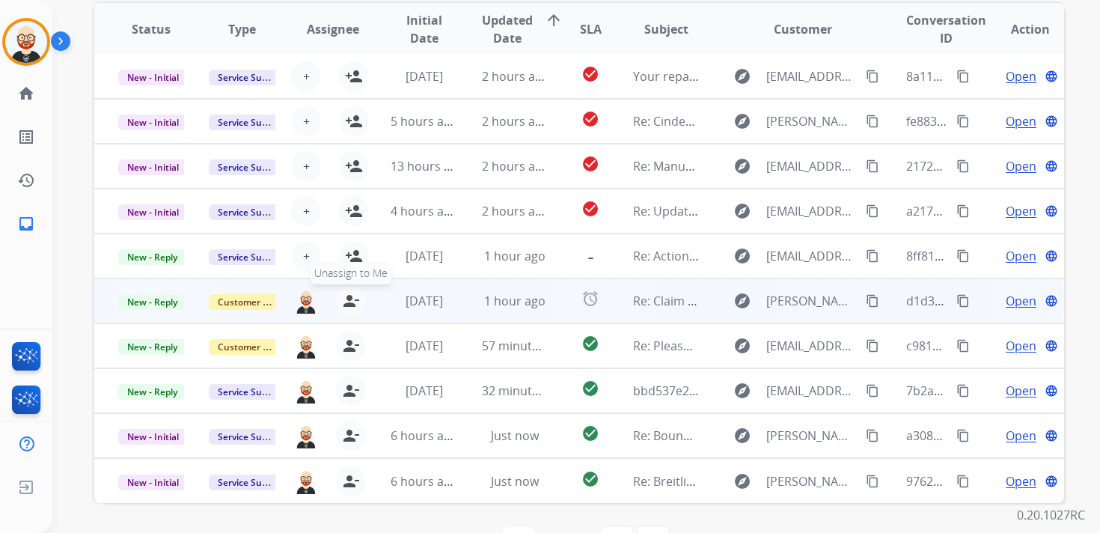
click at [348, 301] on mat-icon "person_remove" at bounding box center [351, 301] width 18 height 18
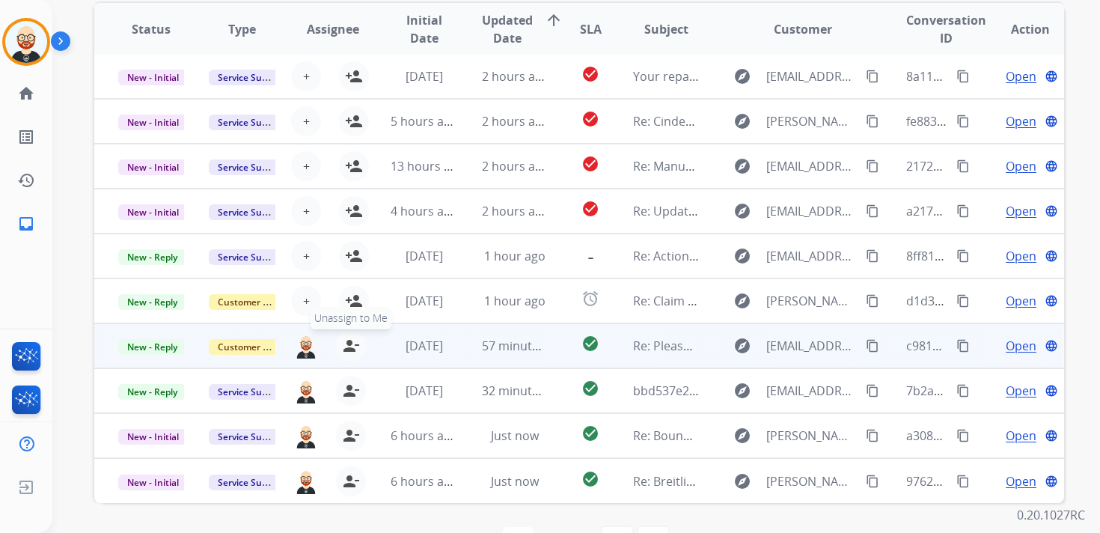
click at [346, 339] on mat-icon "person_remove" at bounding box center [351, 346] width 18 height 18
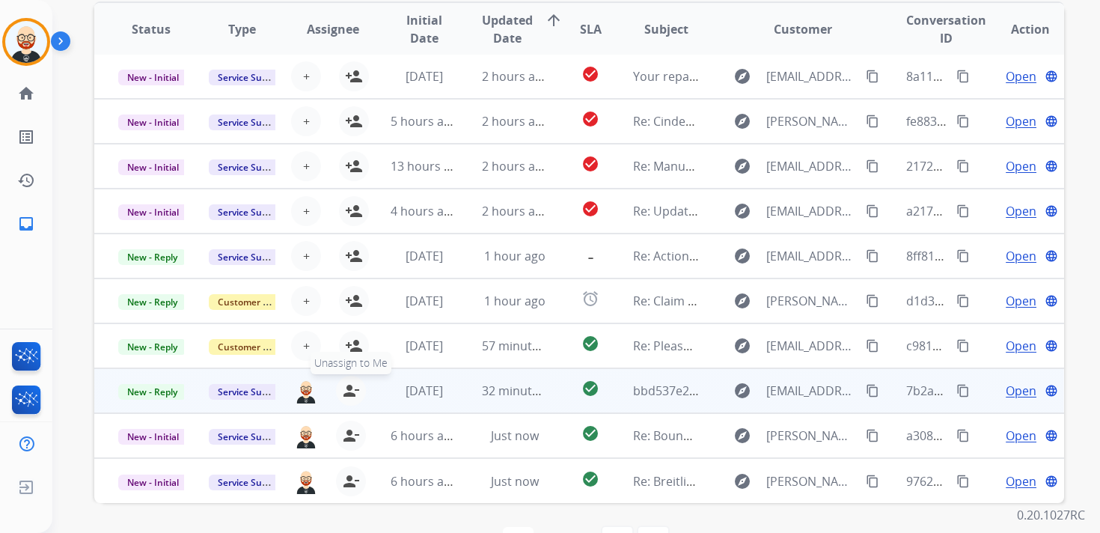
click at [342, 388] on mat-icon "person_remove" at bounding box center [351, 391] width 18 height 18
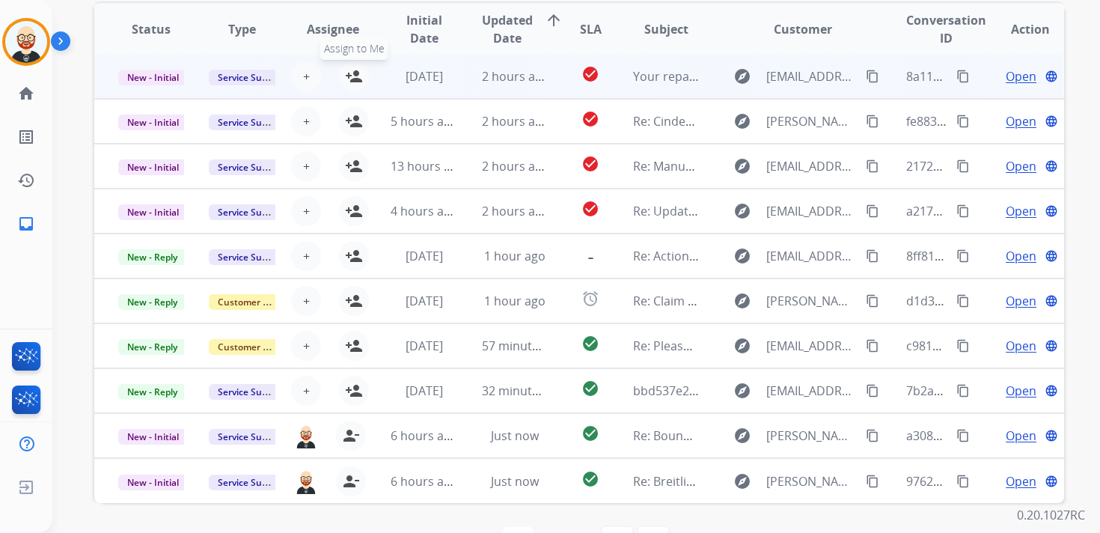
click at [358, 77] on mat-icon "person_add" at bounding box center [354, 76] width 18 height 18
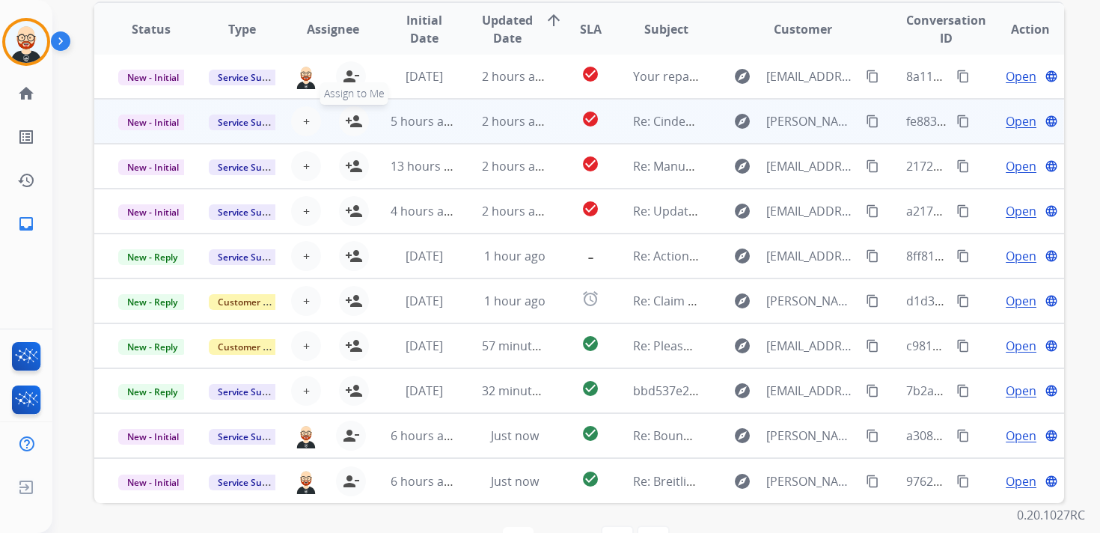
click at [348, 122] on mat-icon "person_add" at bounding box center [354, 121] width 18 height 18
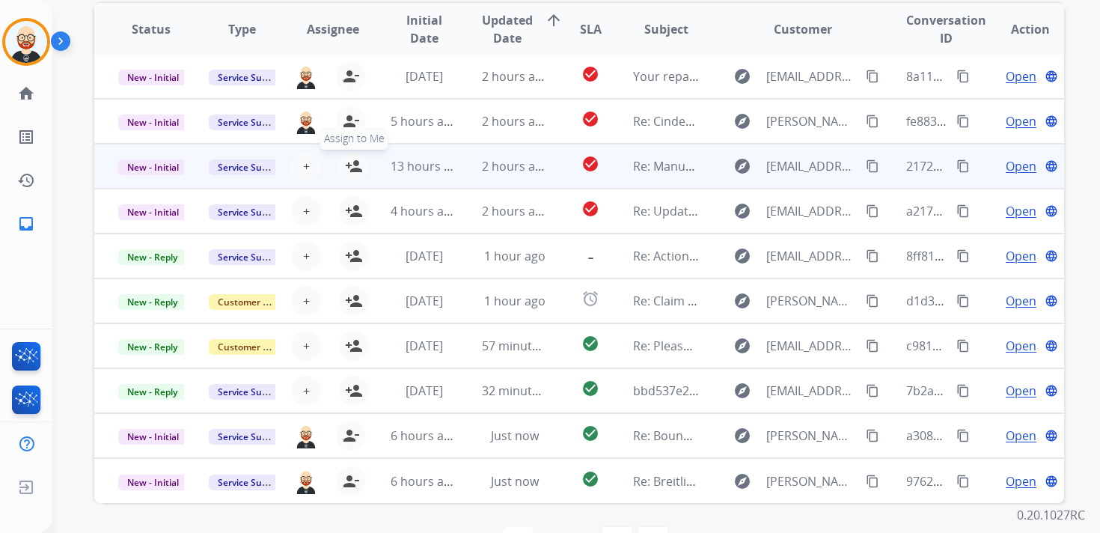
click at [349, 165] on mat-icon "person_add" at bounding box center [354, 166] width 18 height 18
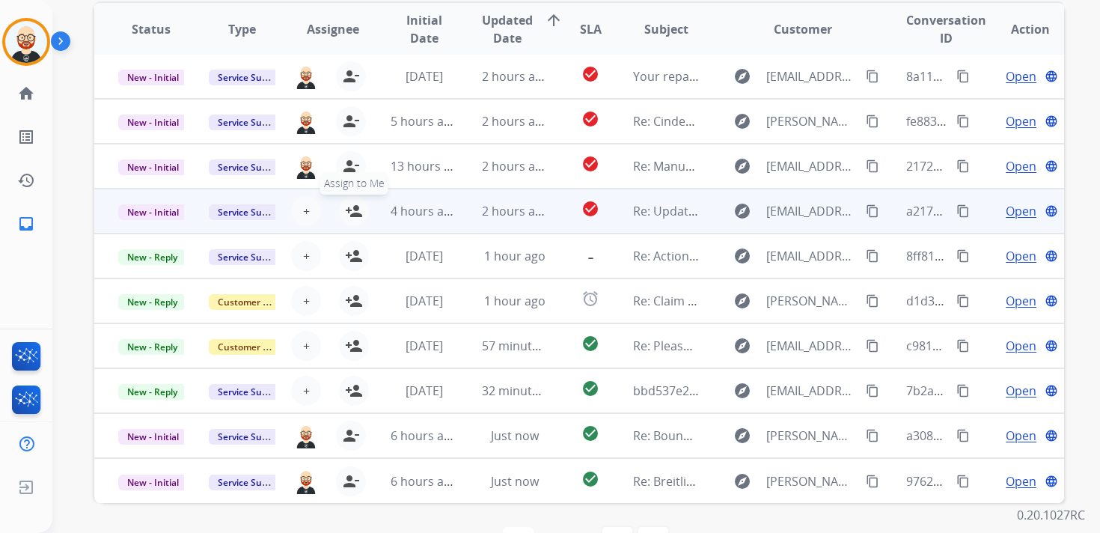
click at [352, 208] on mat-icon "person_add" at bounding box center [354, 211] width 18 height 18
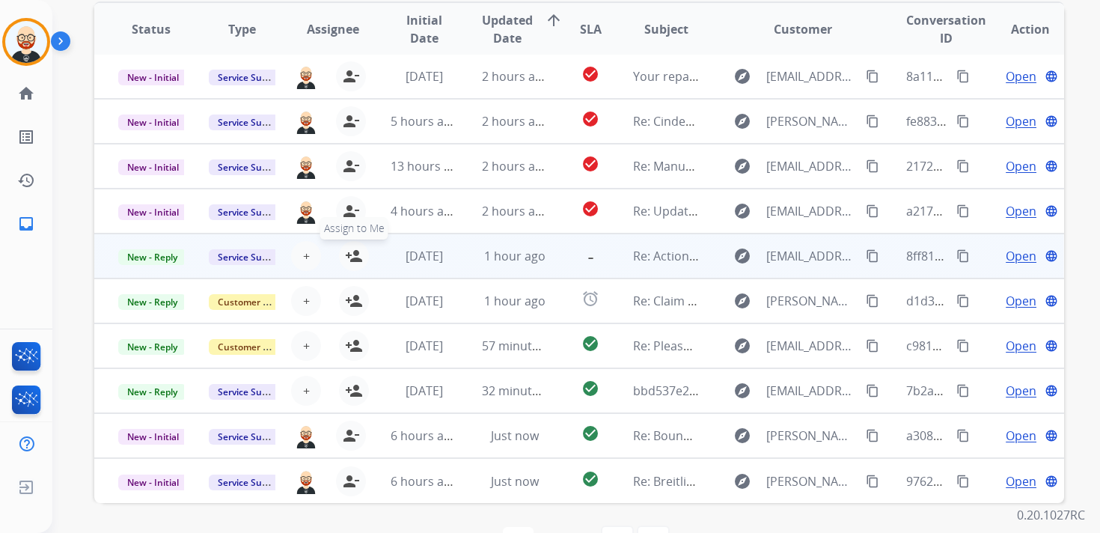
click at [352, 255] on mat-icon "person_add" at bounding box center [354, 256] width 18 height 18
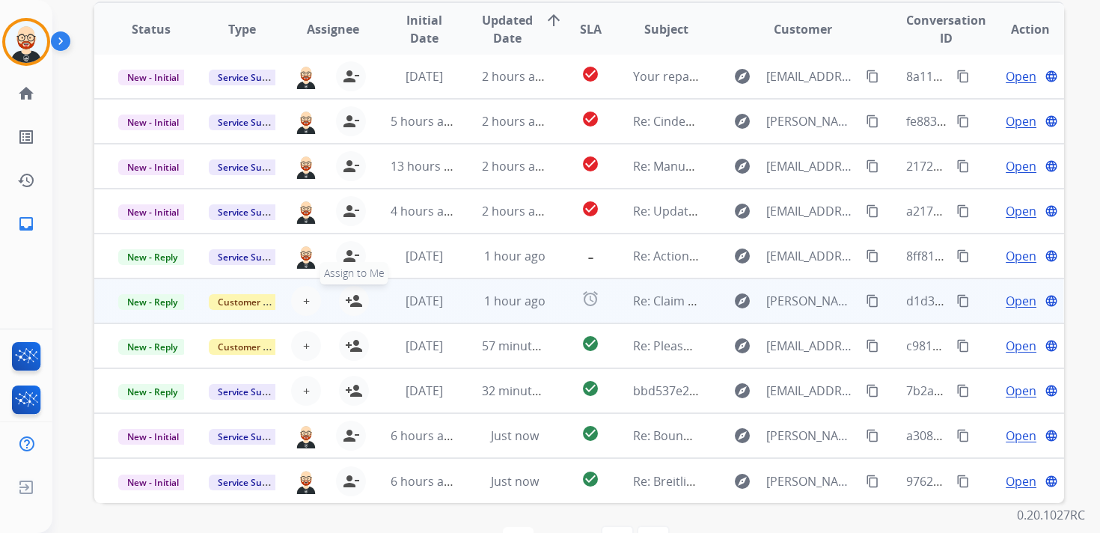
click at [351, 299] on mat-icon "person_add" at bounding box center [354, 301] width 18 height 18
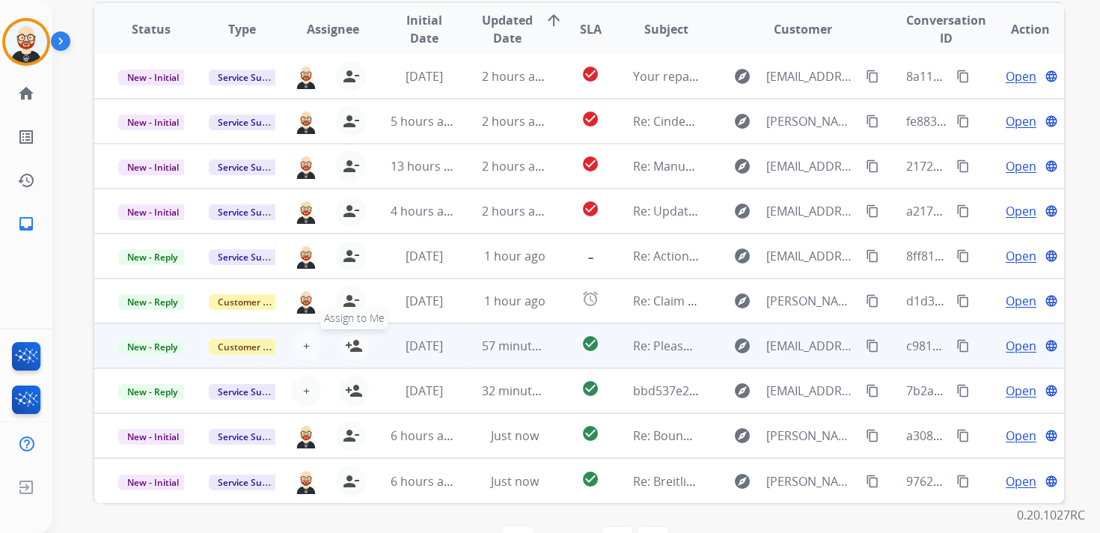
click at [351, 343] on mat-icon "person_add" at bounding box center [354, 346] width 18 height 18
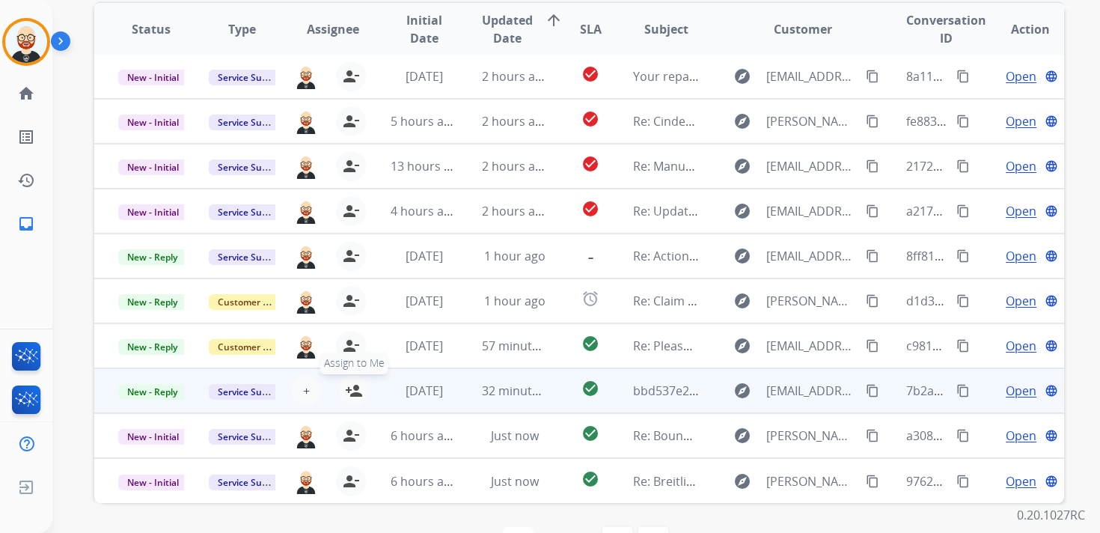
click at [355, 392] on mat-icon "person_add" at bounding box center [354, 391] width 18 height 18
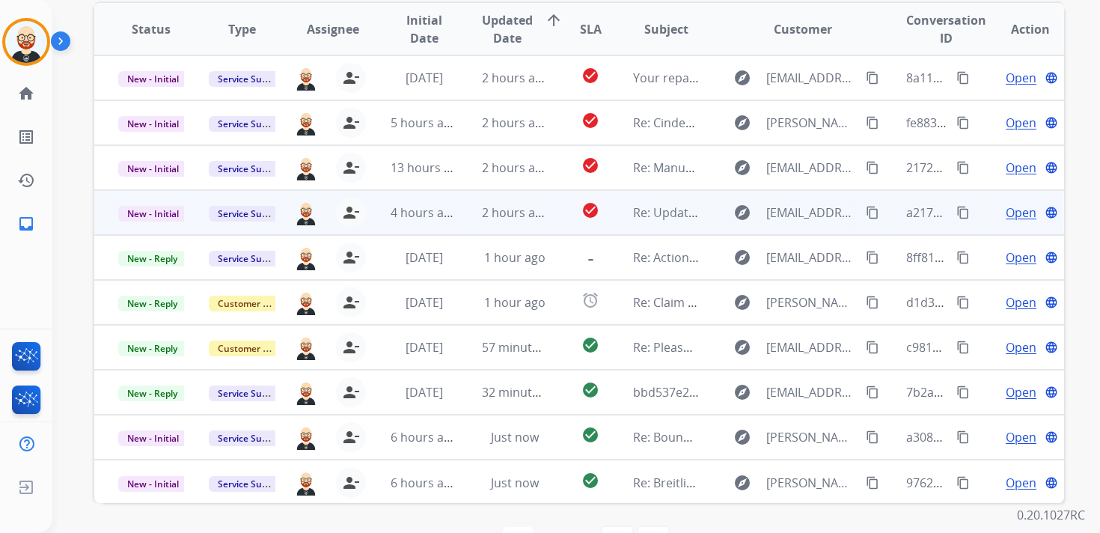
scroll to position [0, 0]
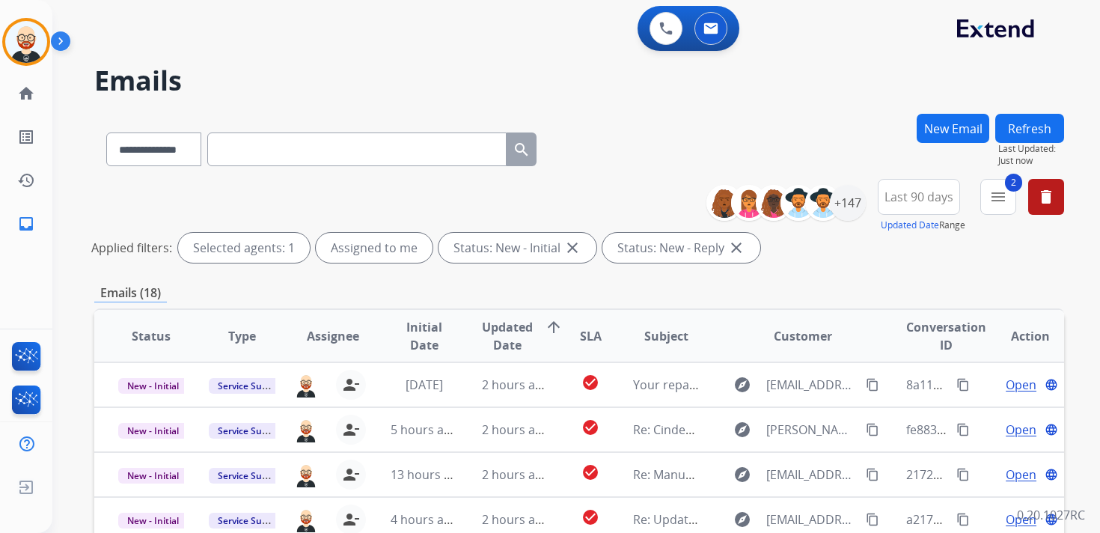
click at [1028, 124] on button "Refresh" at bounding box center [1029, 128] width 69 height 29
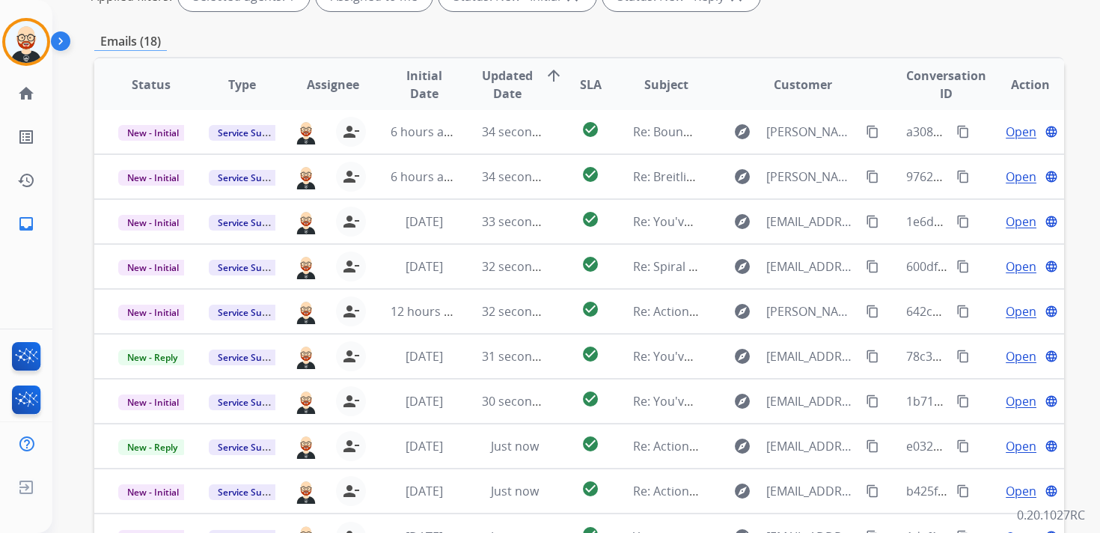
scroll to position [251, 0]
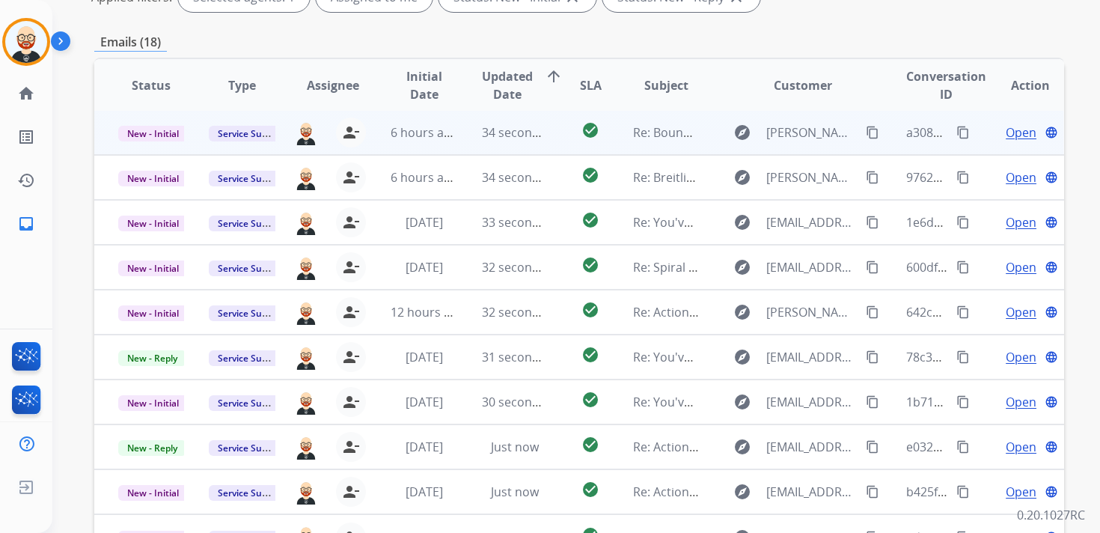
click at [1005, 134] on span "Open" at bounding box center [1020, 132] width 31 height 18
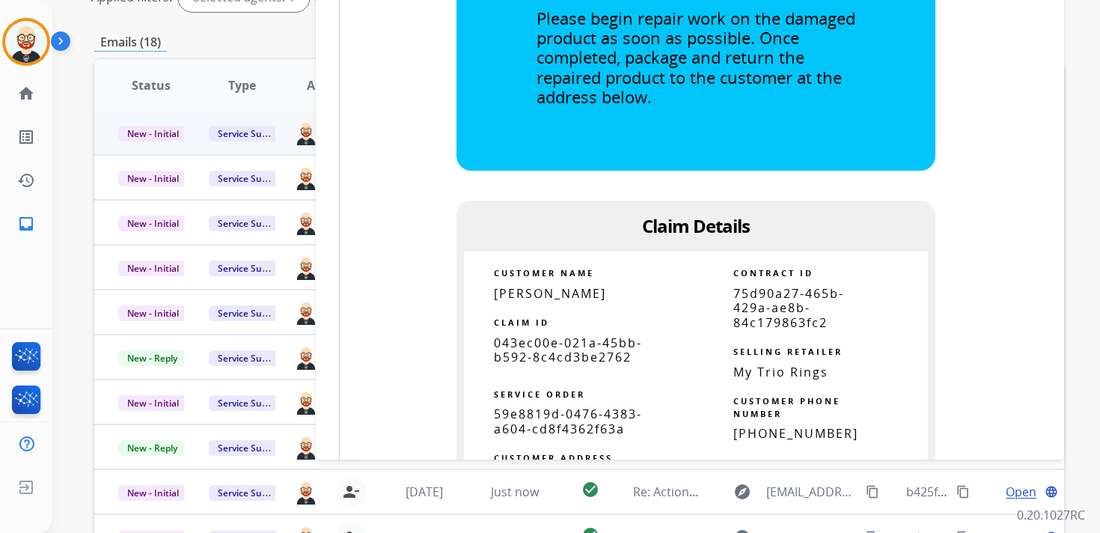
scroll to position [731, 0]
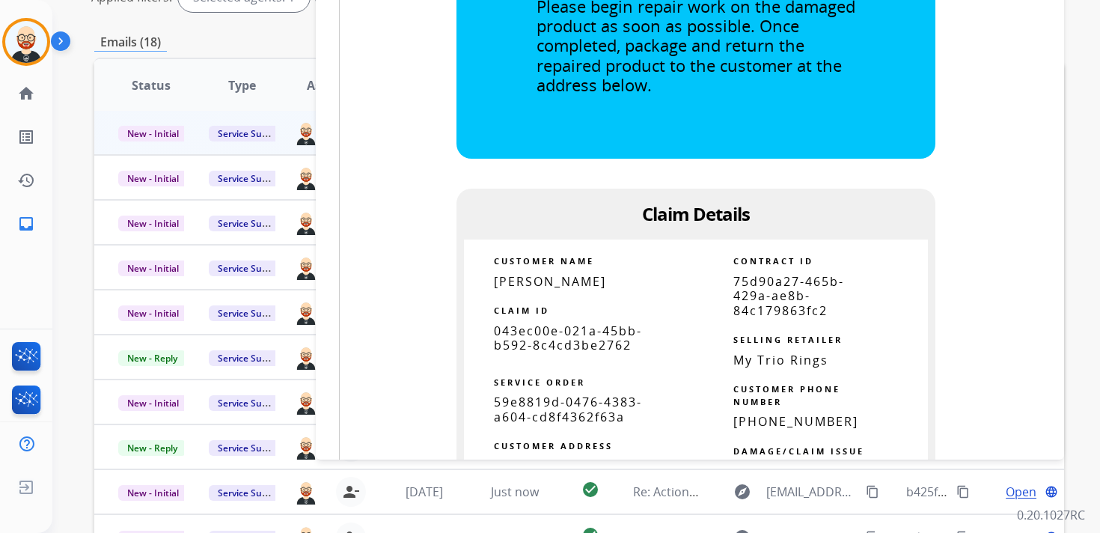
click at [599, 335] on span "043ec00e-021a-45bb-b592-8c4cd3be2762" at bounding box center [568, 337] width 148 height 31
copy tbody
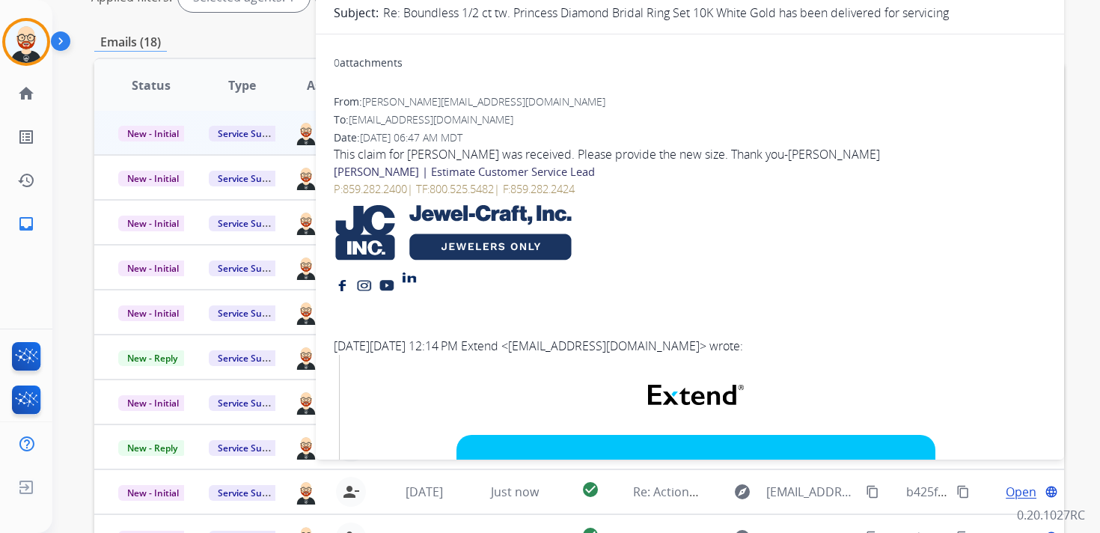
scroll to position [0, 0]
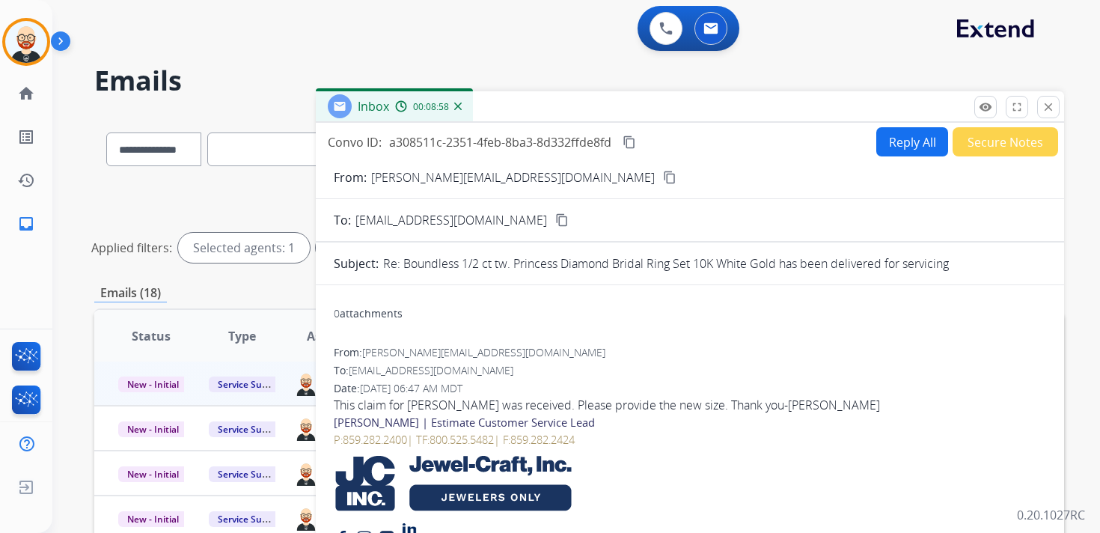
click at [892, 141] on button "Reply All" at bounding box center [912, 141] width 72 height 29
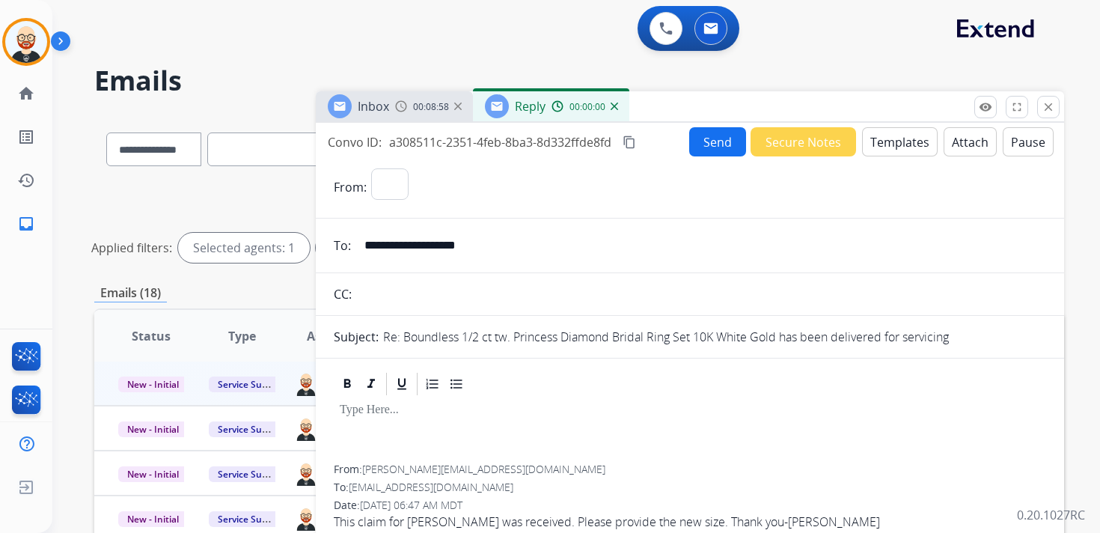
select select "**********"
click at [401, 405] on p at bounding box center [690, 409] width 700 height 13
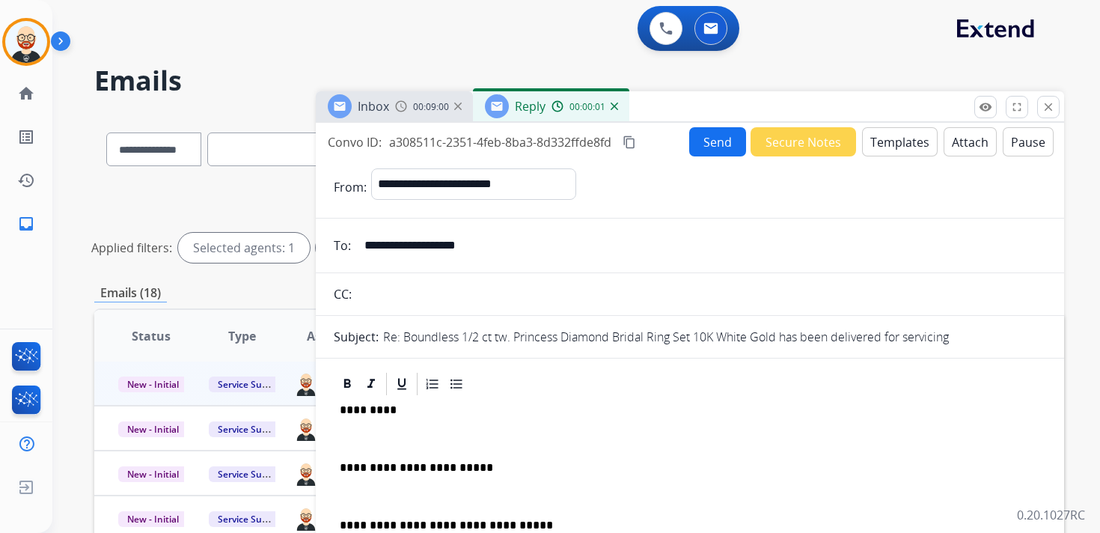
scroll to position [4, 0]
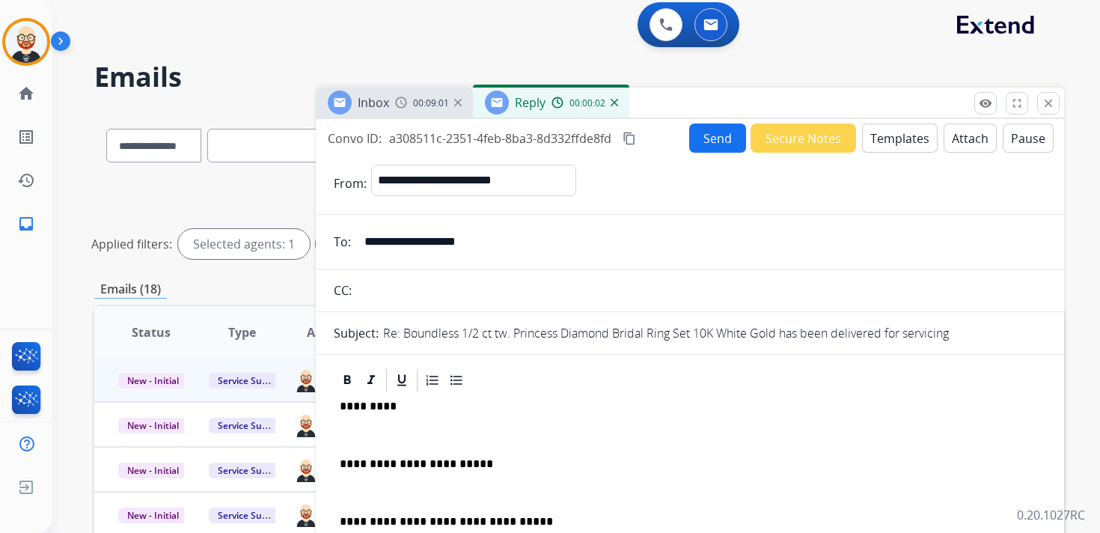
click at [370, 409] on p "*********" at bounding box center [684, 405] width 688 height 13
click at [356, 420] on div "**********" at bounding box center [690, 498] width 712 height 211
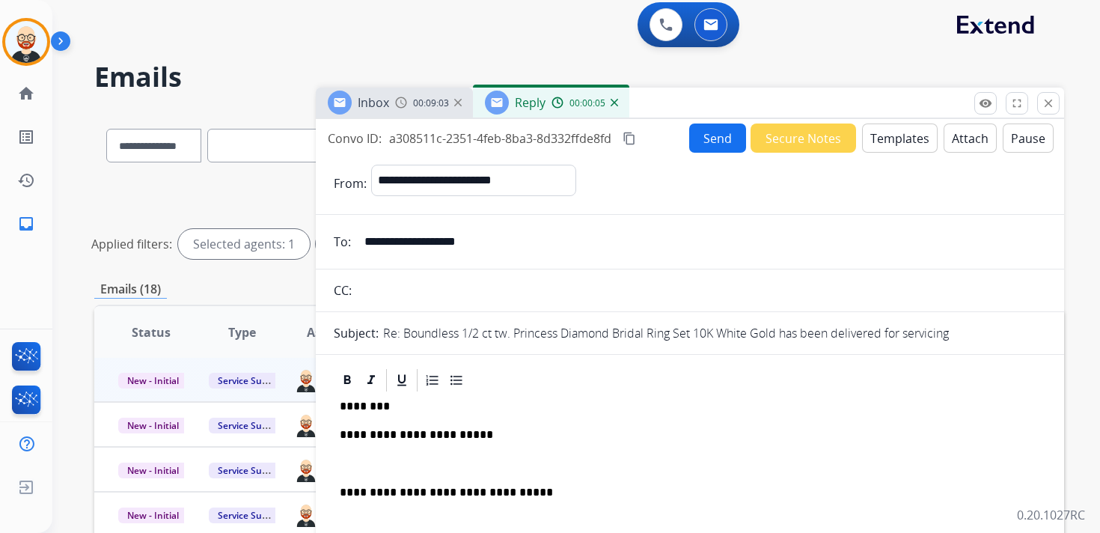
click at [361, 458] on p at bounding box center [690, 463] width 700 height 13
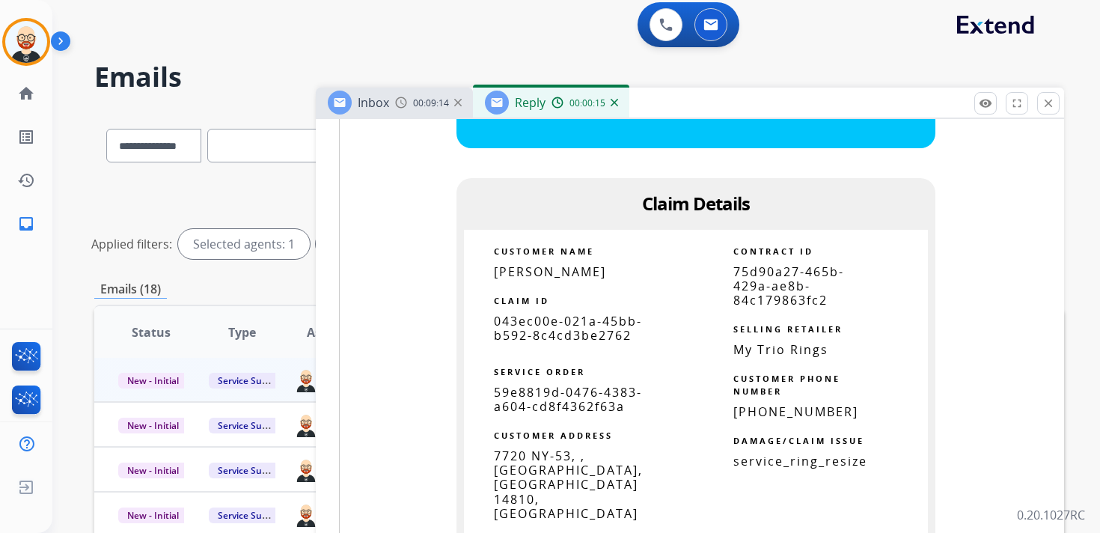
scroll to position [0, 0]
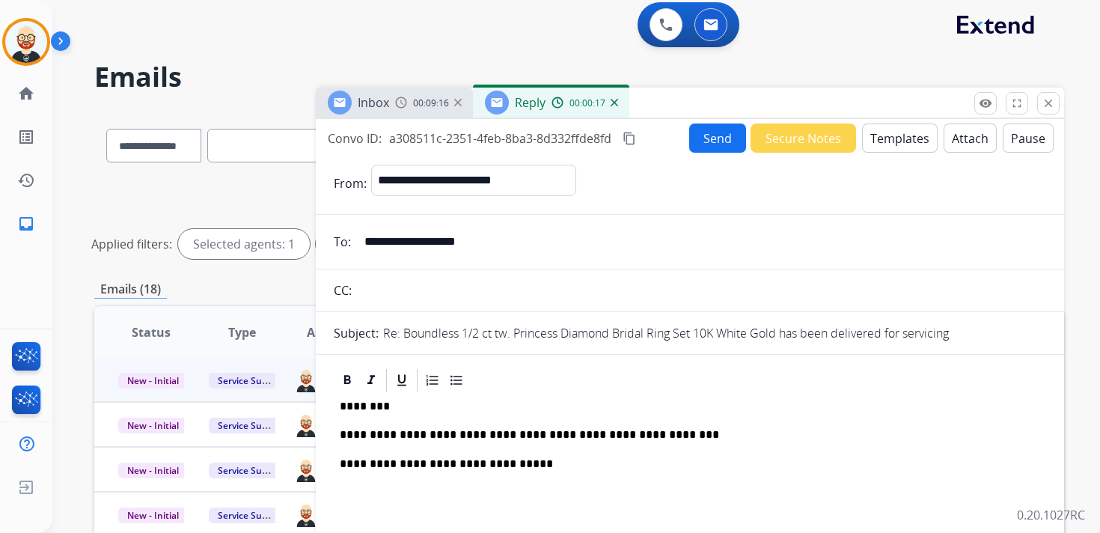
click at [709, 138] on button "Send" at bounding box center [717, 137] width 57 height 29
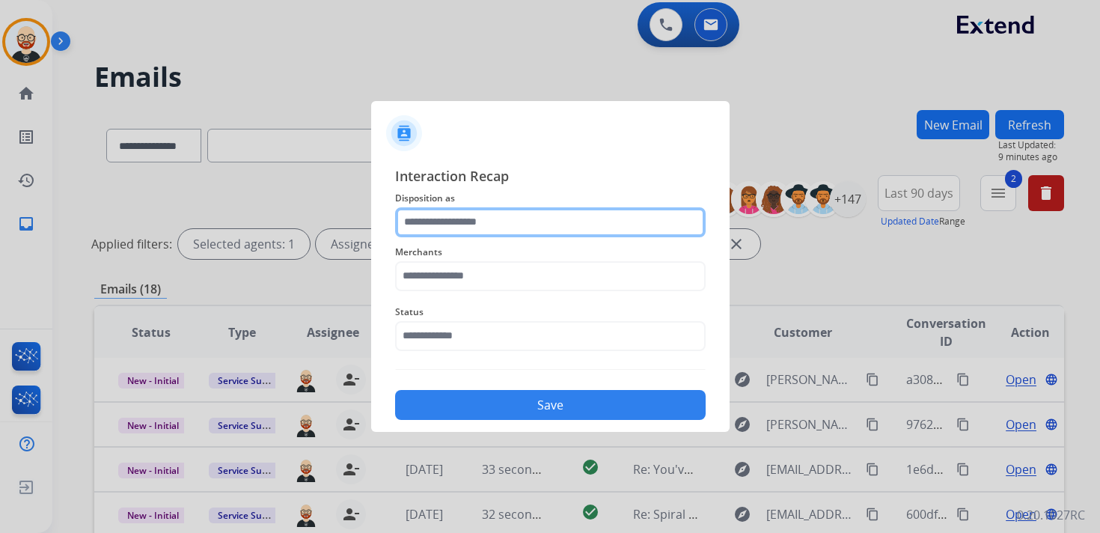
click at [465, 224] on input "text" at bounding box center [550, 222] width 310 height 30
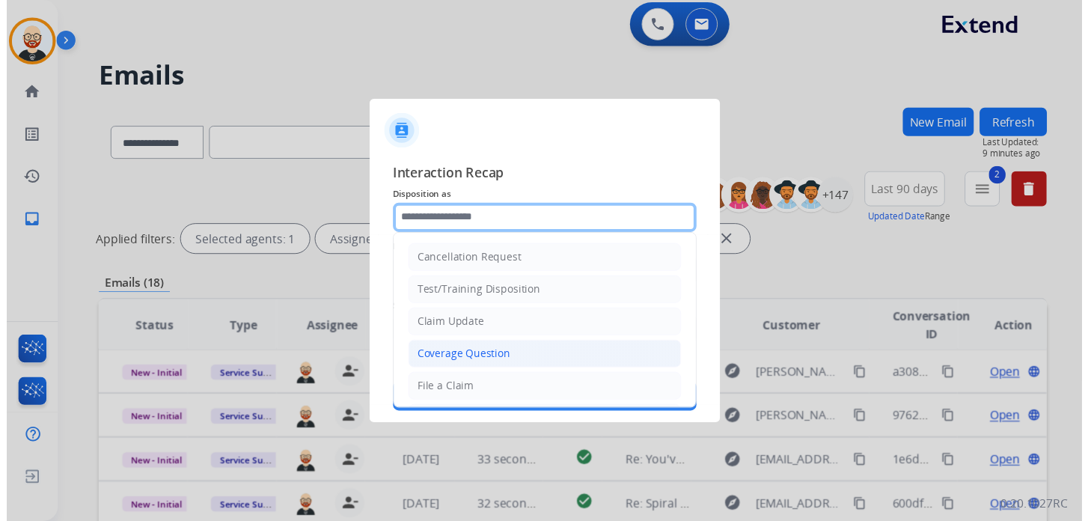
scroll to position [224, 0]
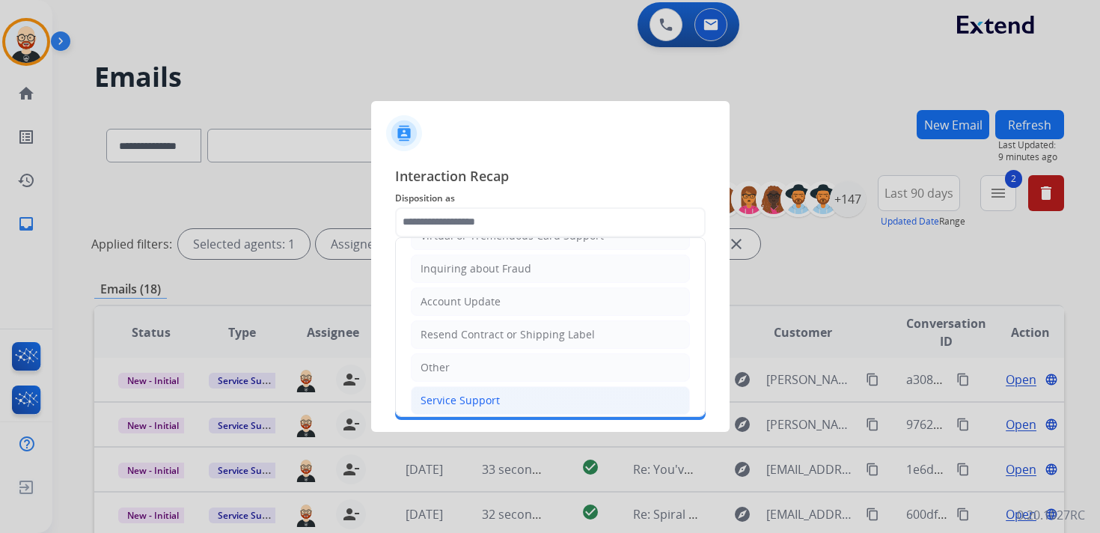
click at [447, 393] on div "Service Support" at bounding box center [459, 400] width 79 height 15
type input "**********"
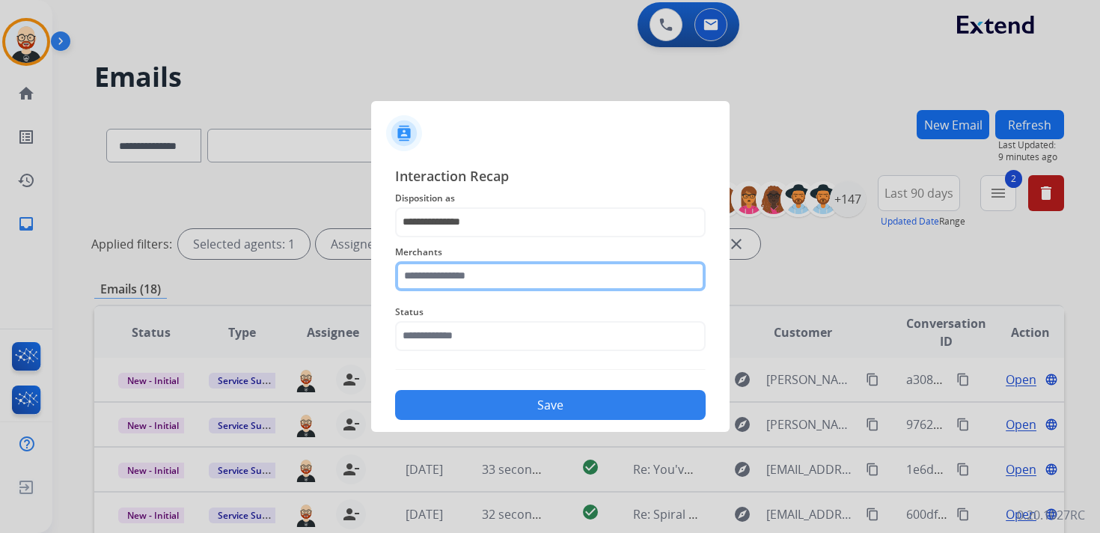
click at [452, 280] on input "text" at bounding box center [550, 276] width 310 height 30
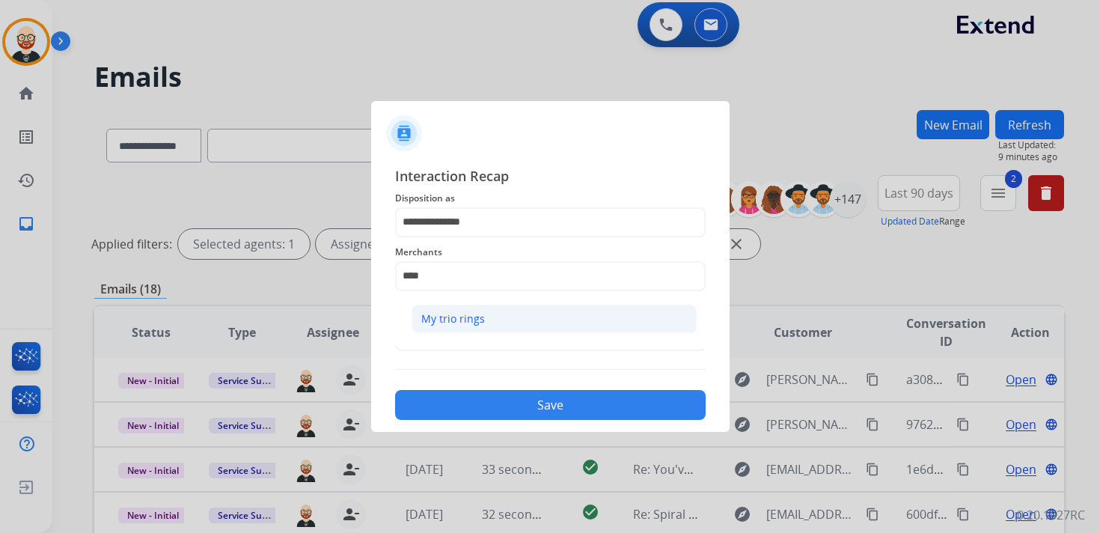
click at [453, 307] on li "My trio rings" at bounding box center [553, 318] width 285 height 28
type input "**********"
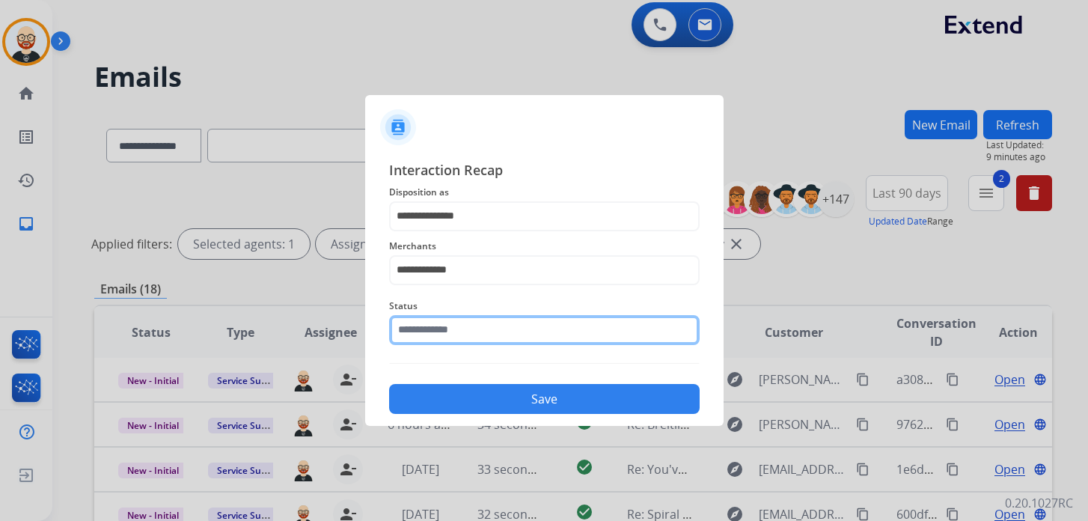
click at [441, 338] on input "text" at bounding box center [544, 330] width 310 height 30
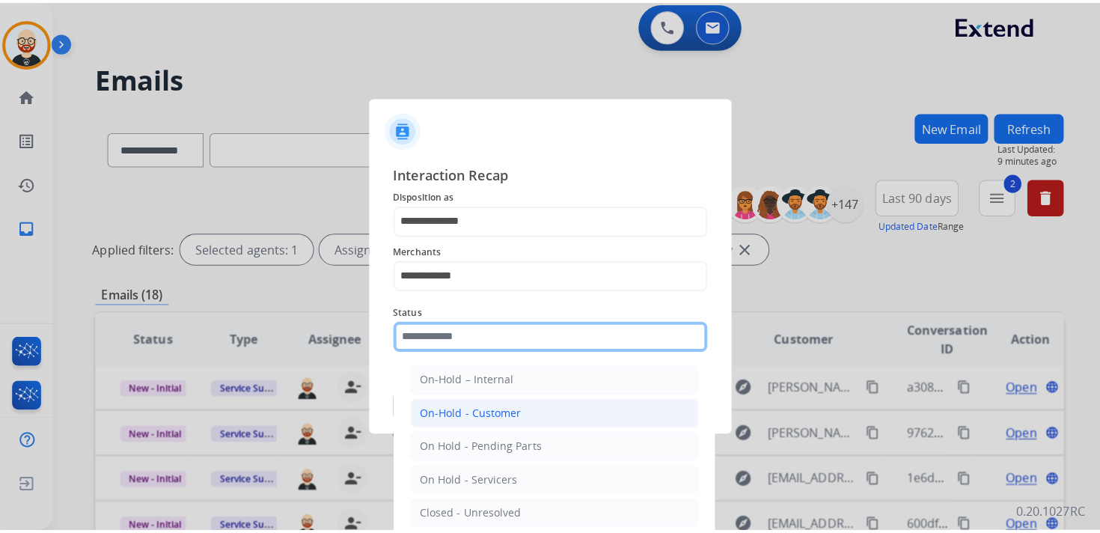
scroll to position [83, 0]
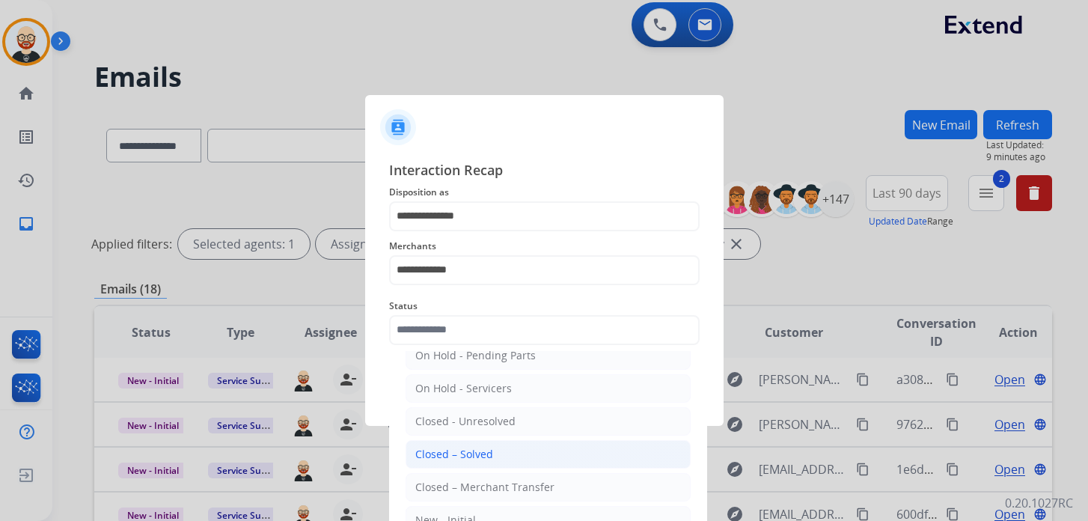
click at [462, 454] on div "Closed – Solved" at bounding box center [454, 454] width 78 height 15
type input "**********"
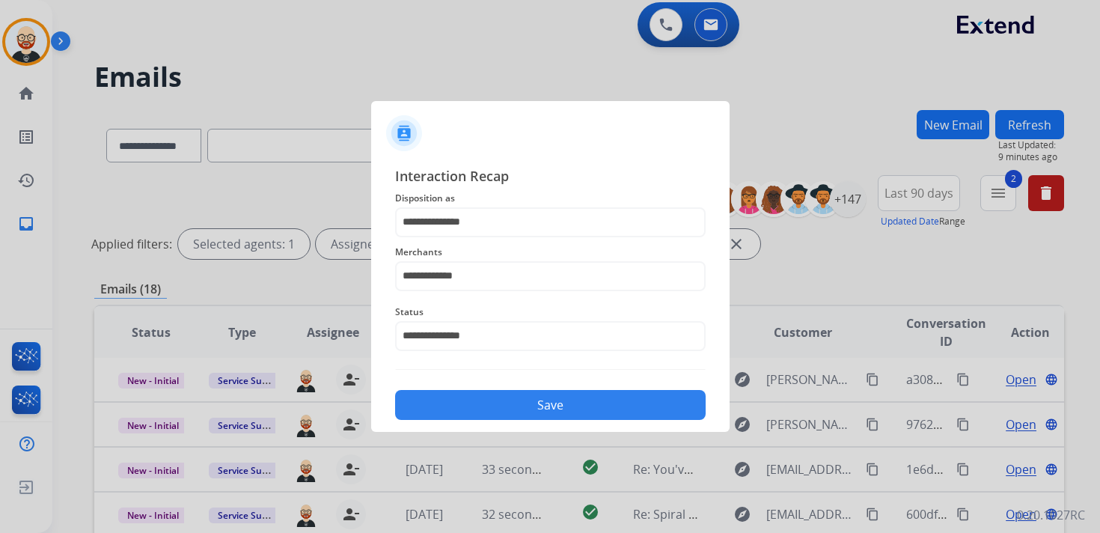
click at [500, 396] on button "Save" at bounding box center [550, 405] width 310 height 30
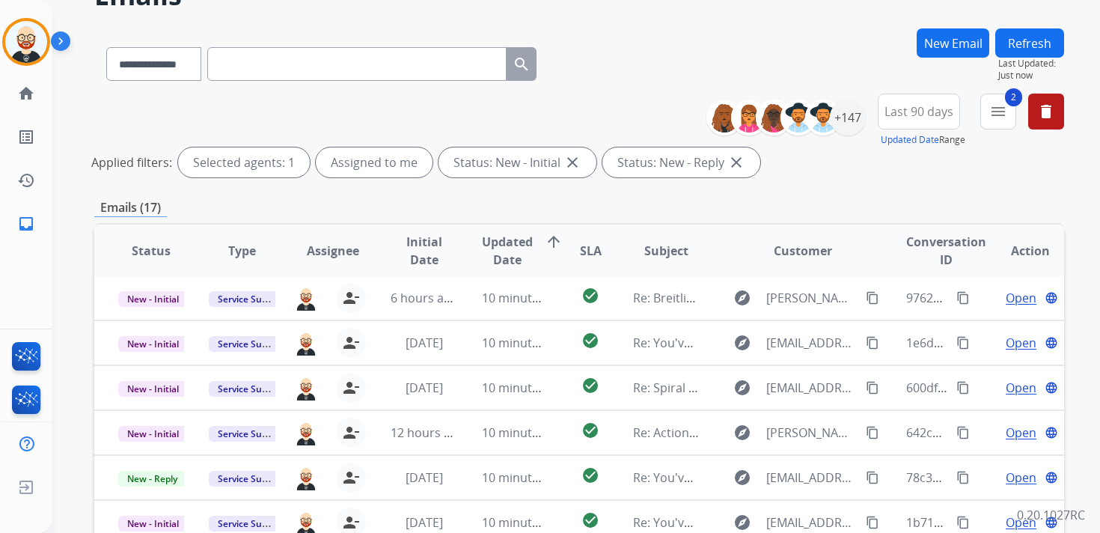
scroll to position [355, 0]
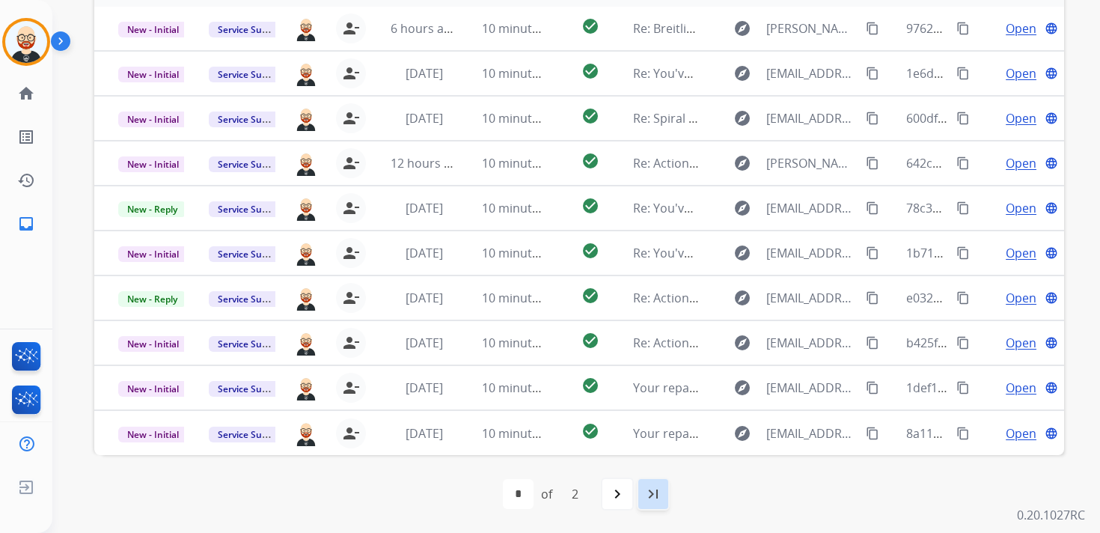
click at [650, 493] on mat-icon "last_page" at bounding box center [653, 494] width 18 height 18
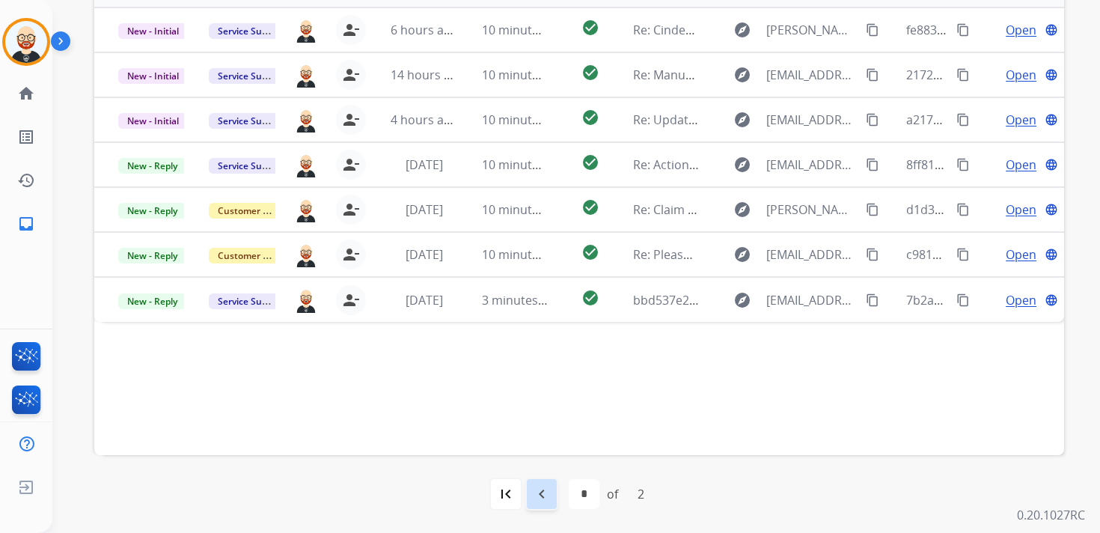
click at [541, 498] on mat-icon "navigate_before" at bounding box center [542, 494] width 18 height 18
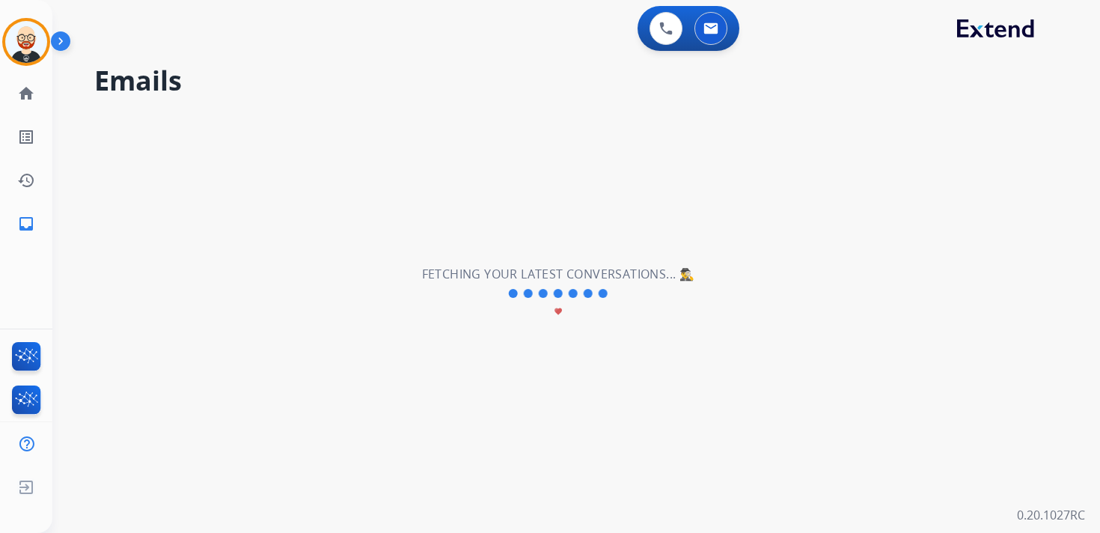
scroll to position [0, 0]
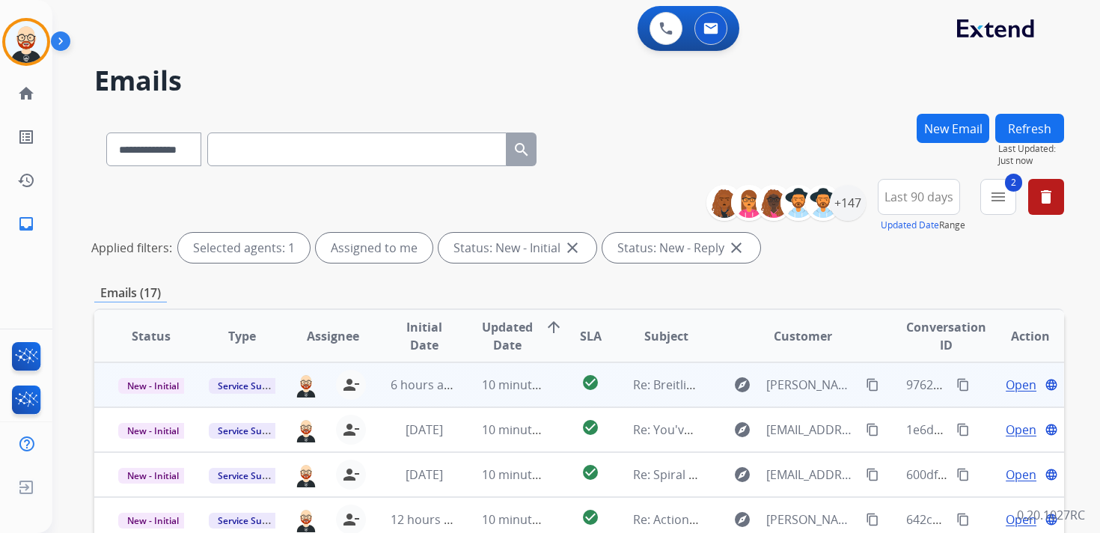
click at [1012, 385] on span "Open" at bounding box center [1020, 385] width 31 height 18
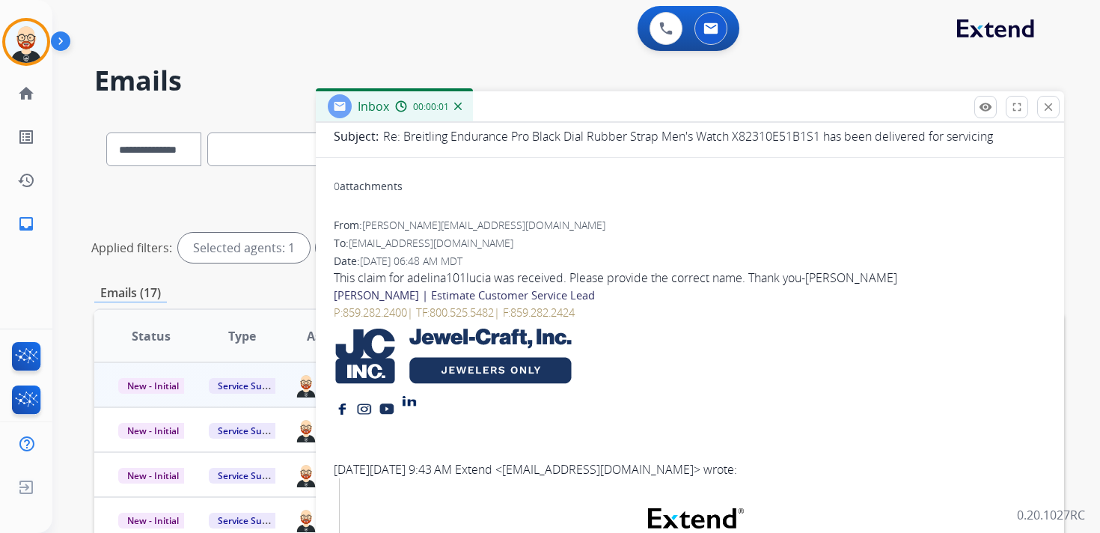
scroll to position [130, 0]
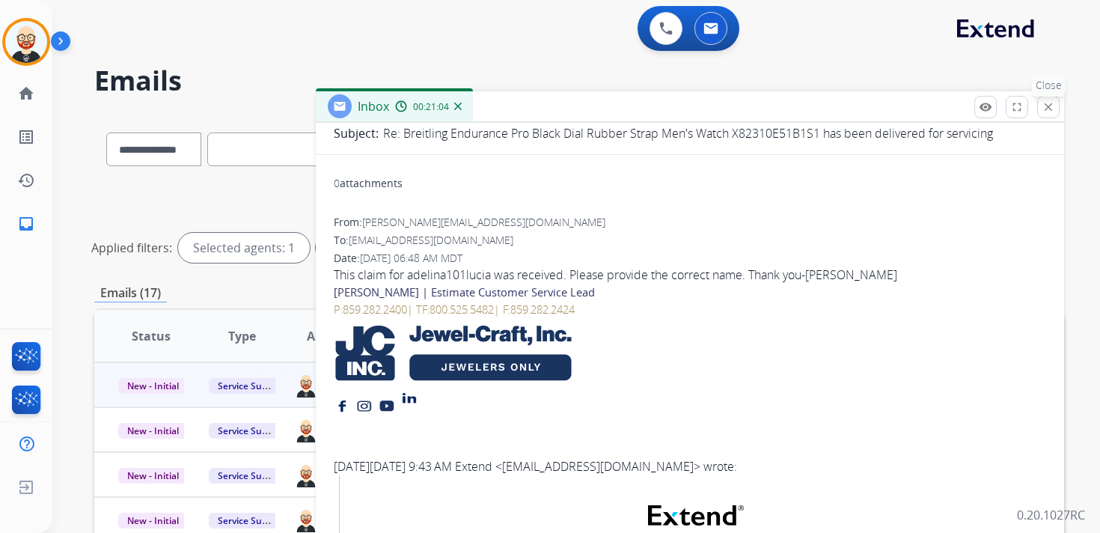
click at [1052, 109] on mat-icon "close" at bounding box center [1047, 106] width 13 height 13
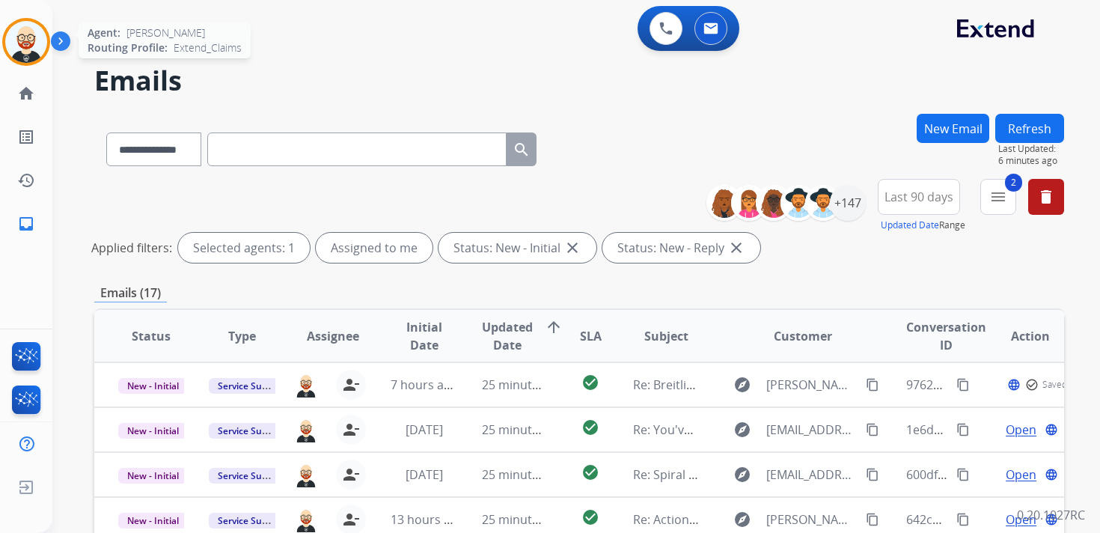
click at [24, 39] on img at bounding box center [26, 42] width 42 height 42
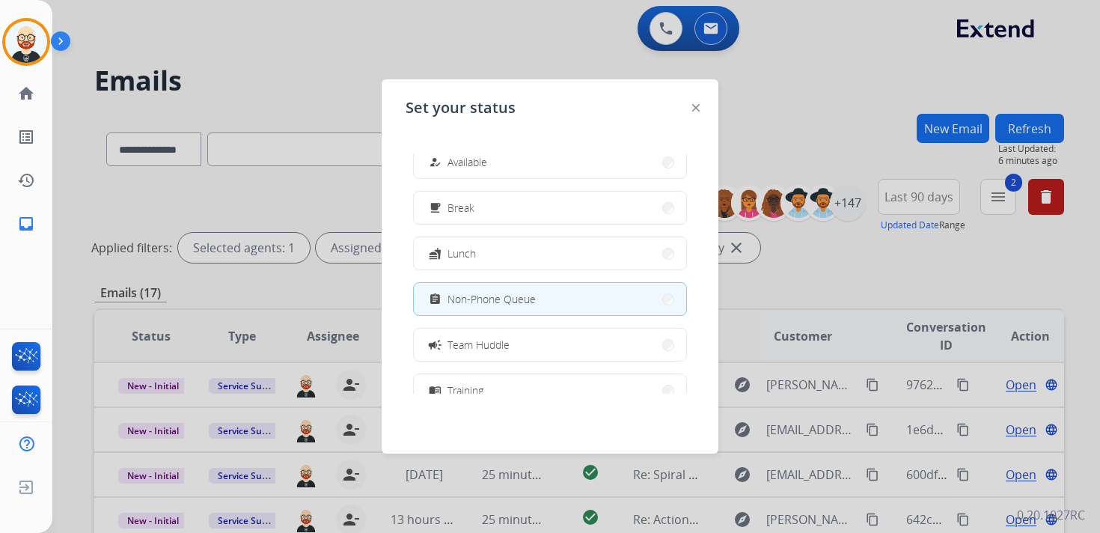
scroll to position [28, 0]
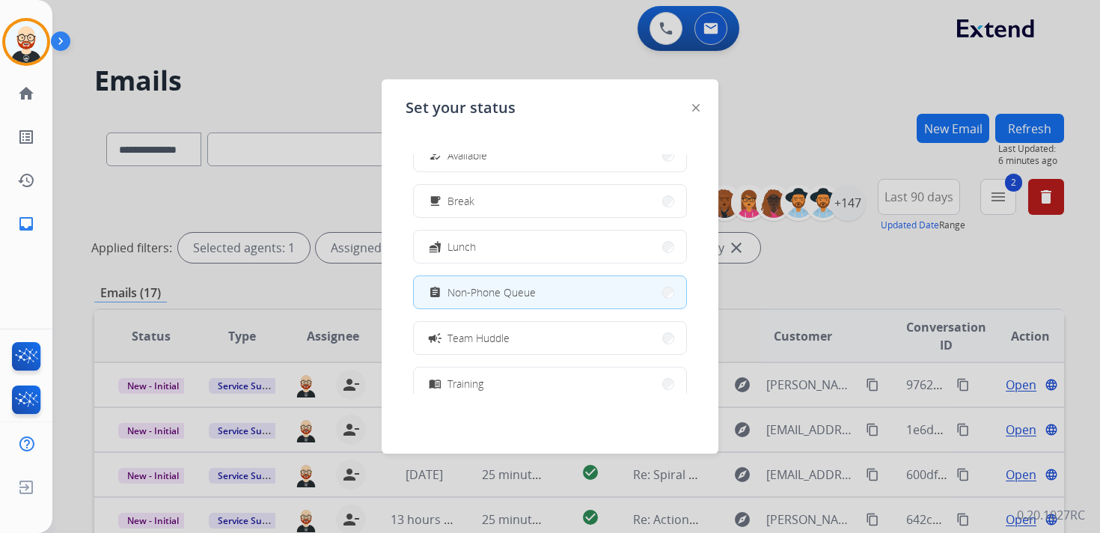
click at [472, 328] on button "campaign Team Huddle" at bounding box center [550, 338] width 272 height 32
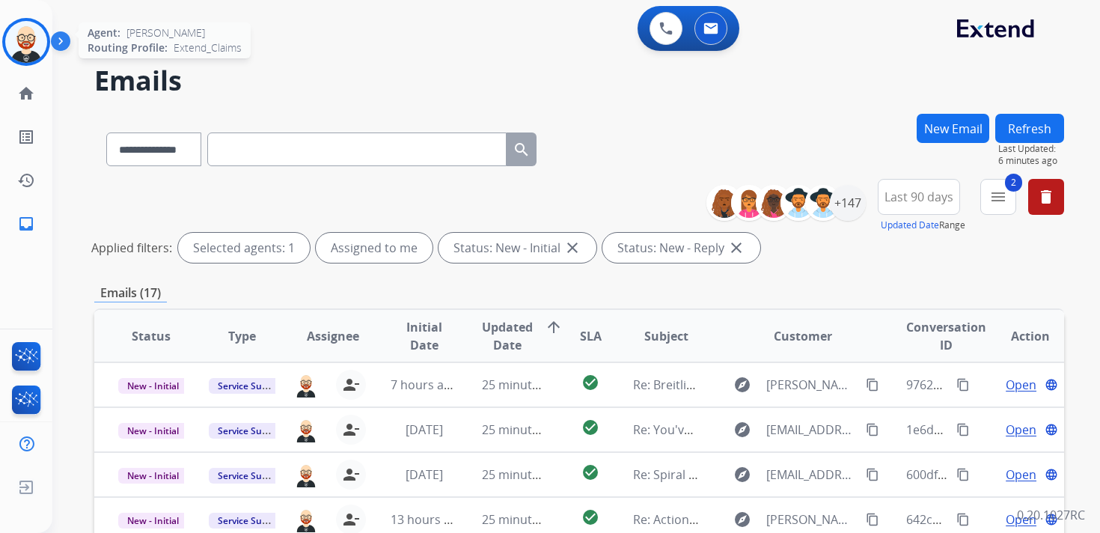
click at [10, 48] on img at bounding box center [26, 42] width 42 height 42
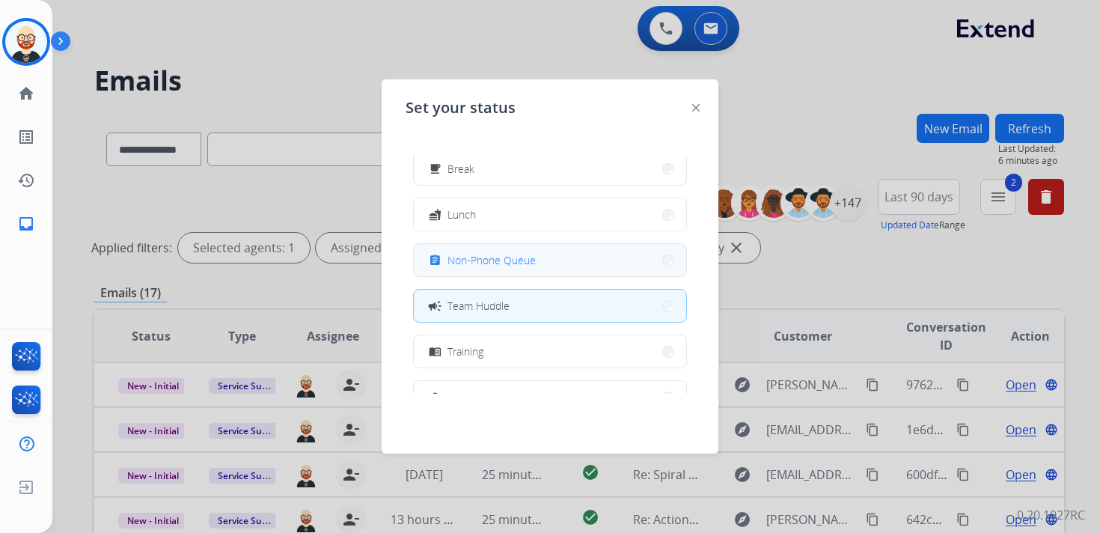
scroll to position [64, 0]
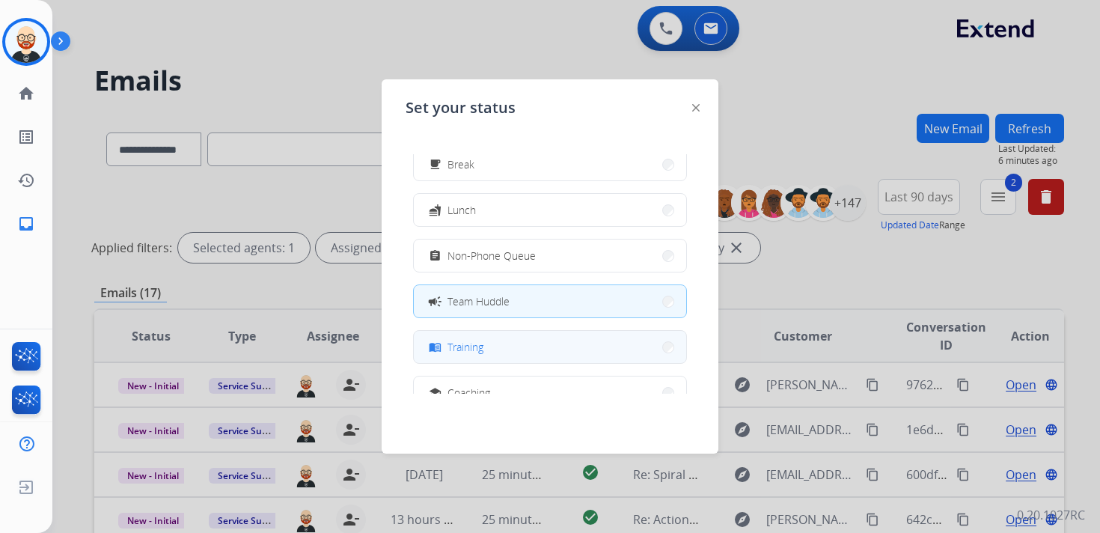
click at [445, 341] on div "menu_book" at bounding box center [437, 347] width 22 height 18
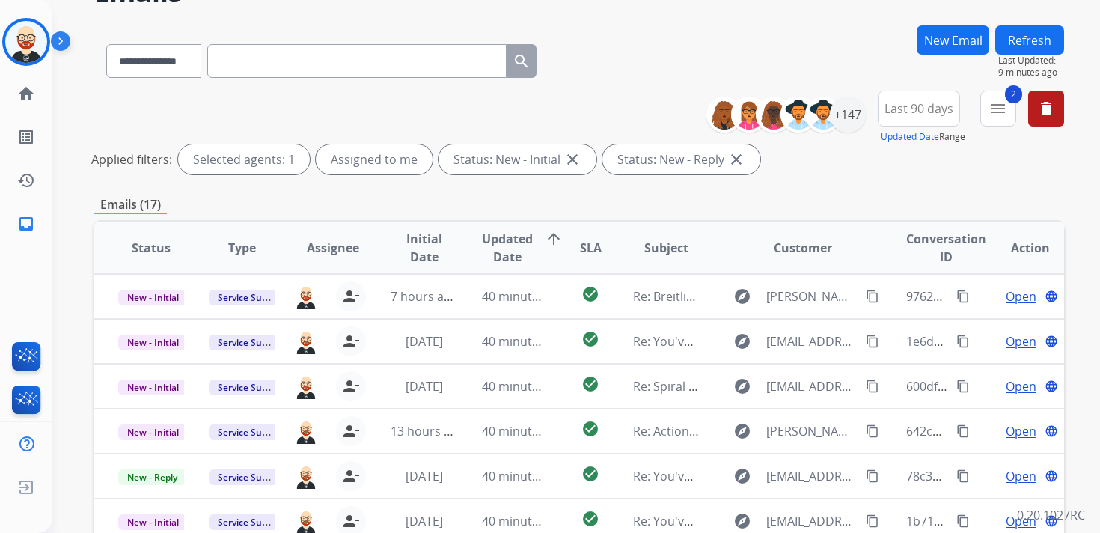
scroll to position [89, 0]
click at [1012, 54] on span "Last Updated:" at bounding box center [1031, 60] width 66 height 12
click at [1045, 37] on button "Refresh" at bounding box center [1029, 39] width 69 height 29
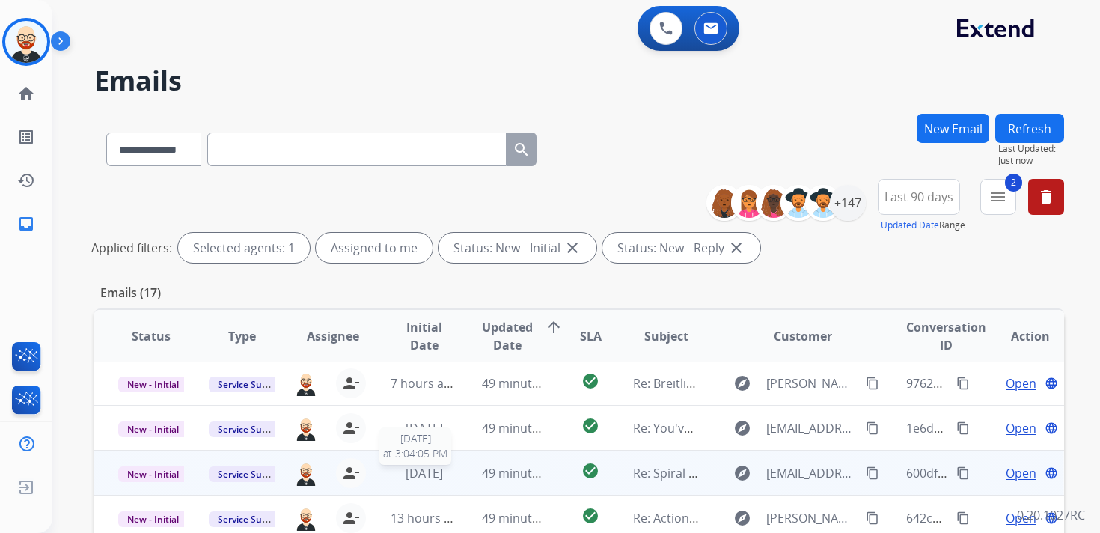
scroll to position [355, 0]
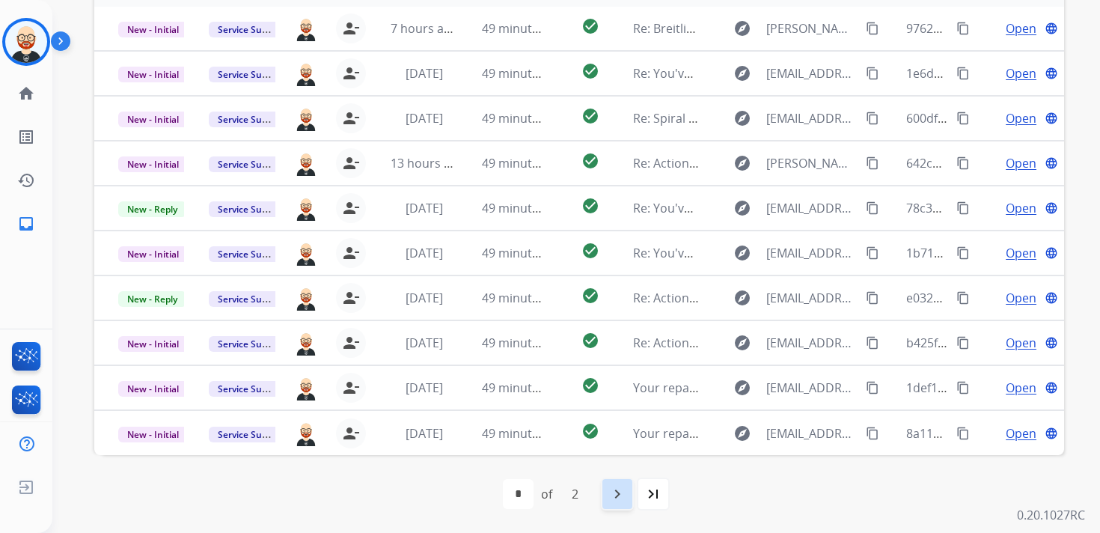
click at [617, 493] on mat-icon "navigate_next" at bounding box center [617, 494] width 18 height 18
select select "*"
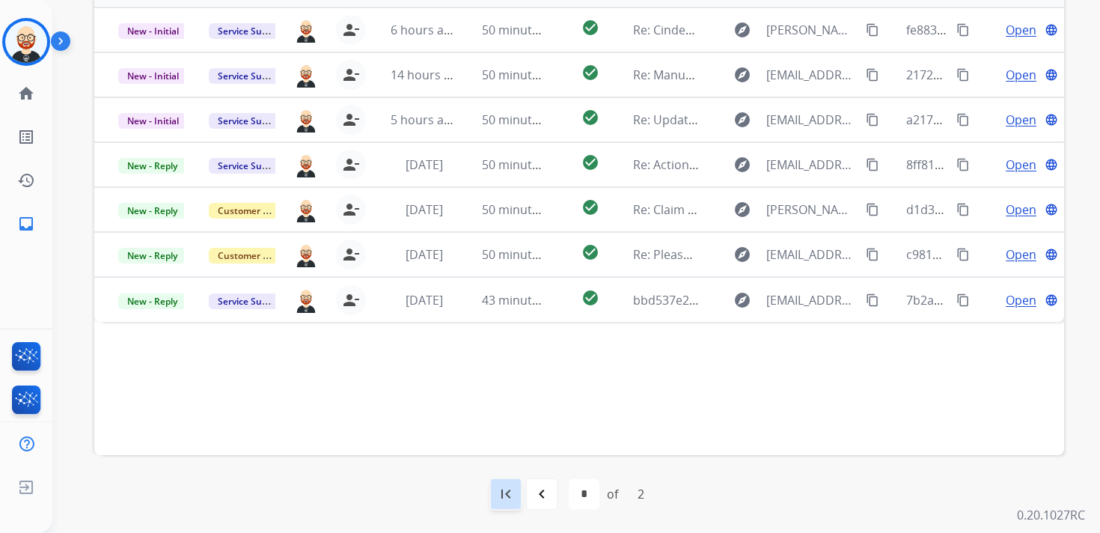
click at [506, 500] on mat-icon "first_page" at bounding box center [506, 494] width 18 height 18
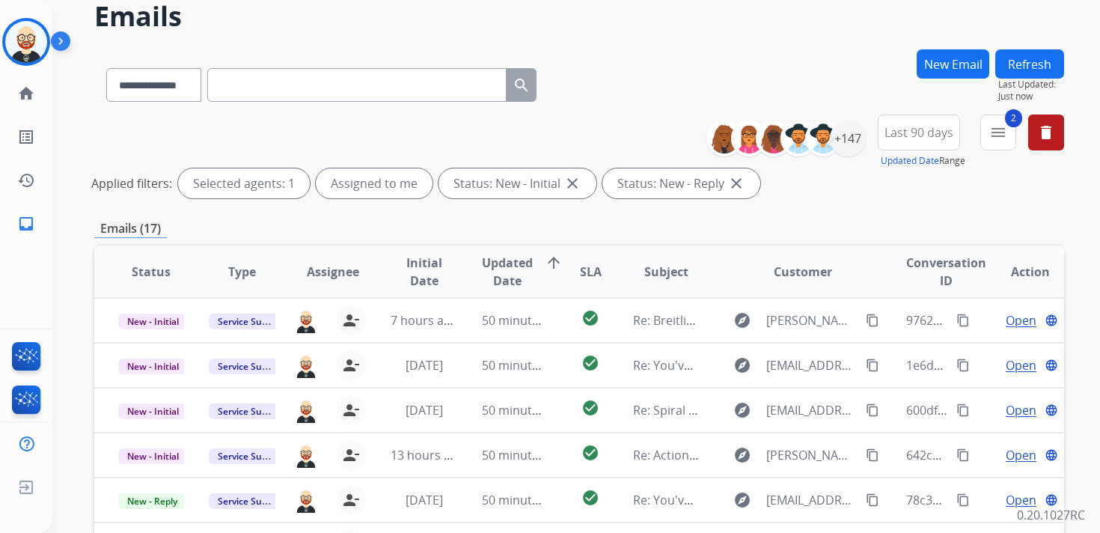
scroll to position [65, 0]
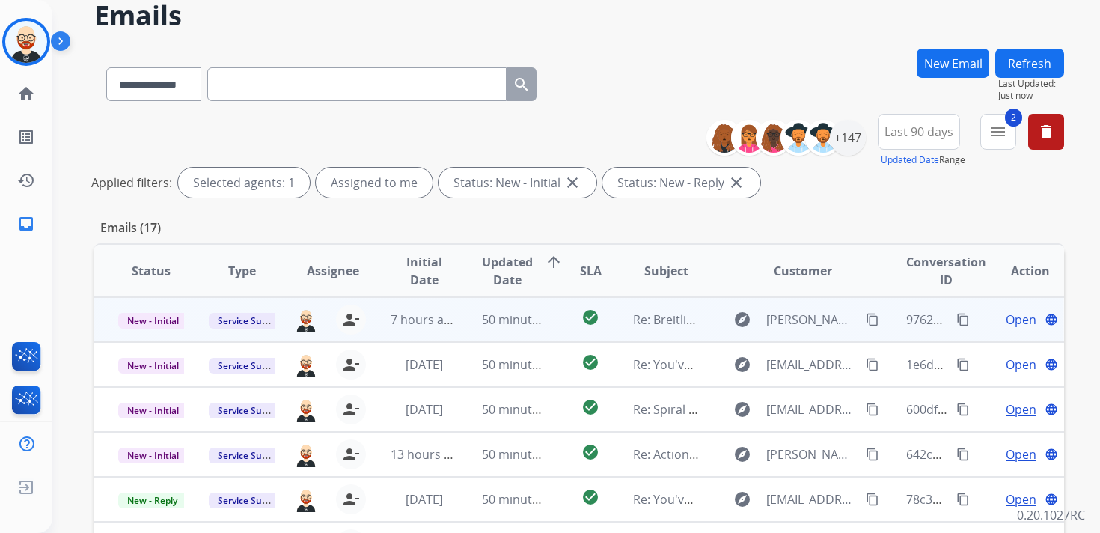
click at [1005, 325] on span "Open" at bounding box center [1020, 319] width 31 height 18
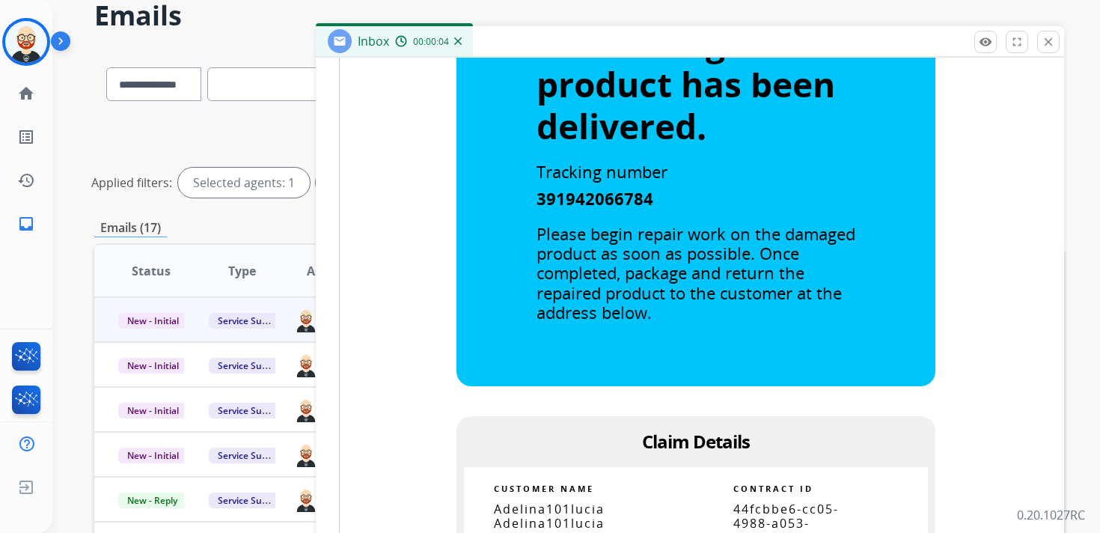
scroll to position [836, 0]
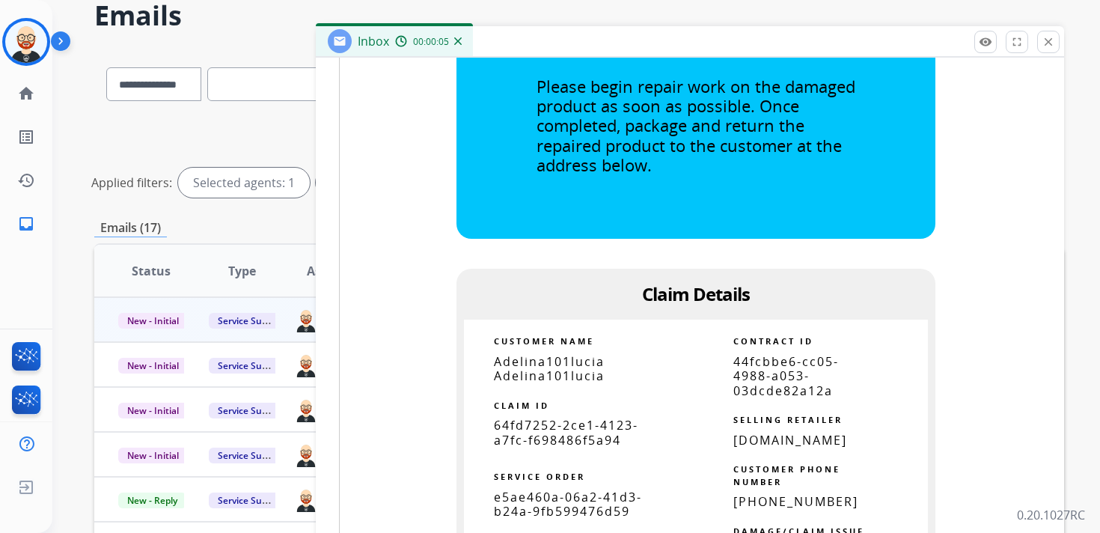
click at [566, 424] on span "64fd7252-2ce1-4123-a7fc-f698486f5a94" at bounding box center [566, 432] width 144 height 31
copy tbody
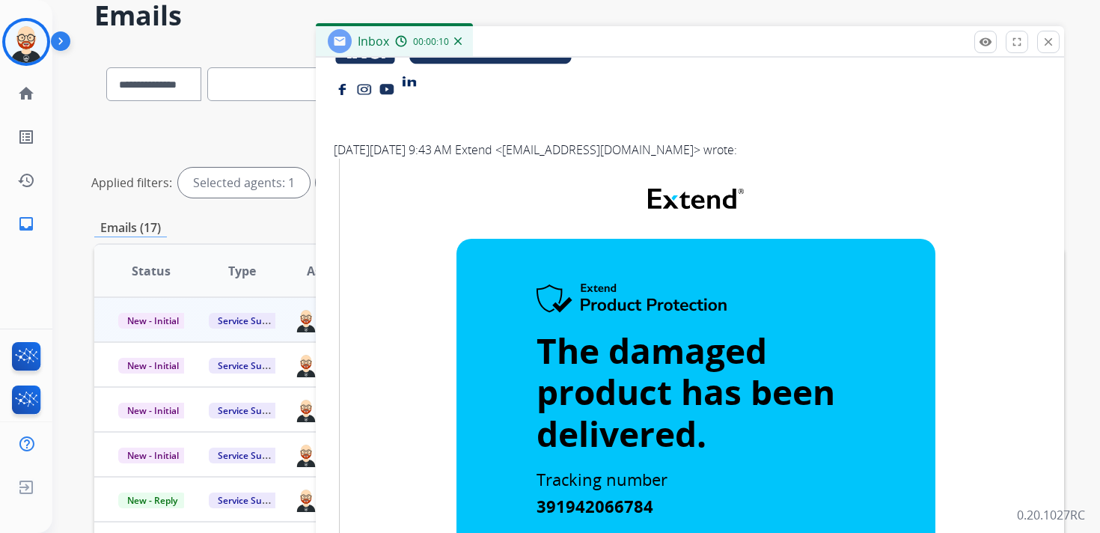
scroll to position [0, 0]
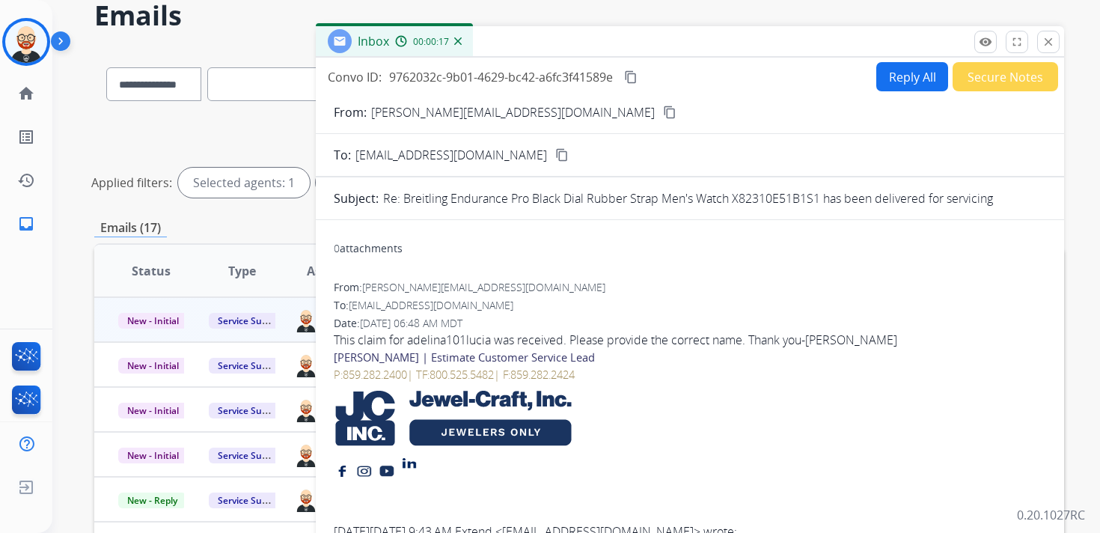
click at [640, 77] on button "content_copy" at bounding box center [631, 77] width 18 height 18
click at [902, 76] on button "Reply All" at bounding box center [912, 76] width 72 height 29
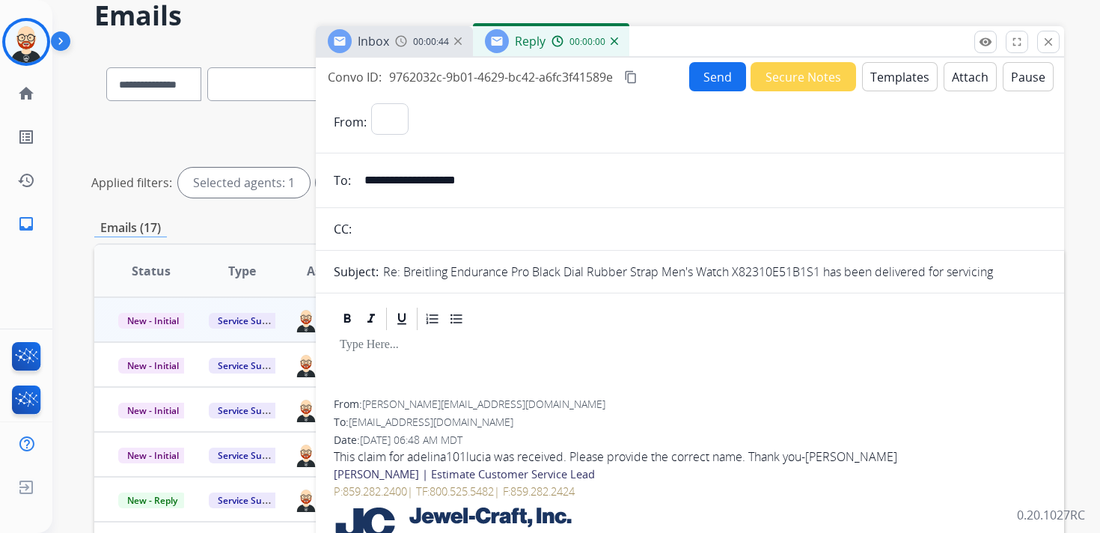
select select "**********"
click at [475, 349] on p at bounding box center [690, 344] width 700 height 13
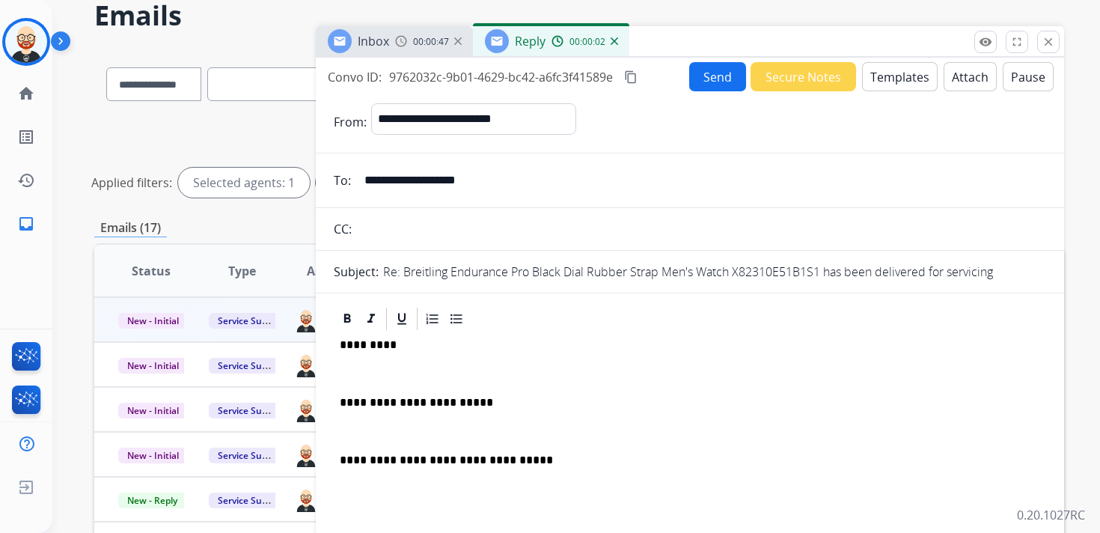
click at [364, 349] on p "*********" at bounding box center [684, 344] width 688 height 13
click at [368, 358] on div "**********" at bounding box center [690, 437] width 712 height 211
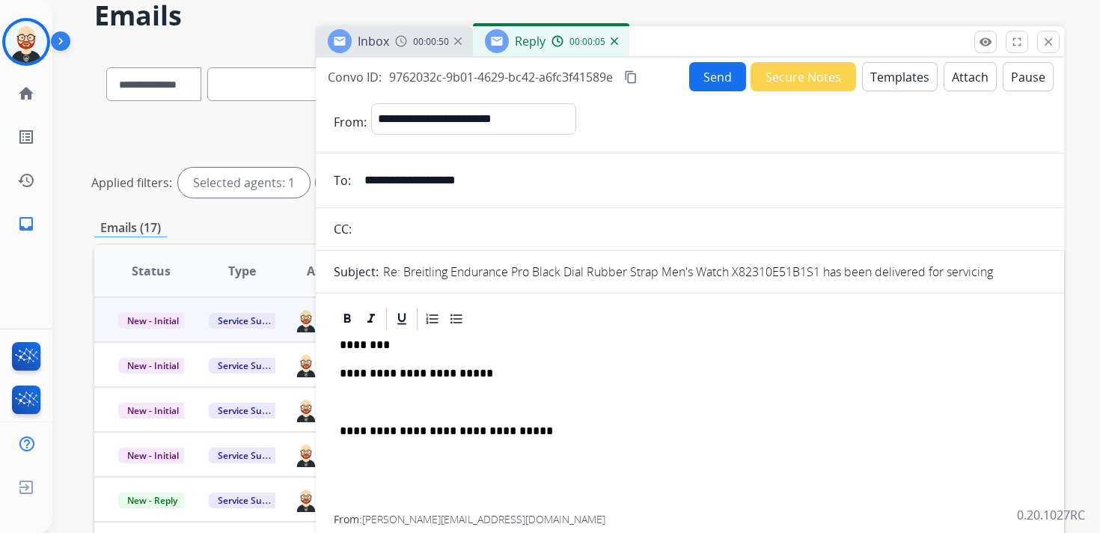
click at [375, 390] on div "**********" at bounding box center [690, 423] width 712 height 183
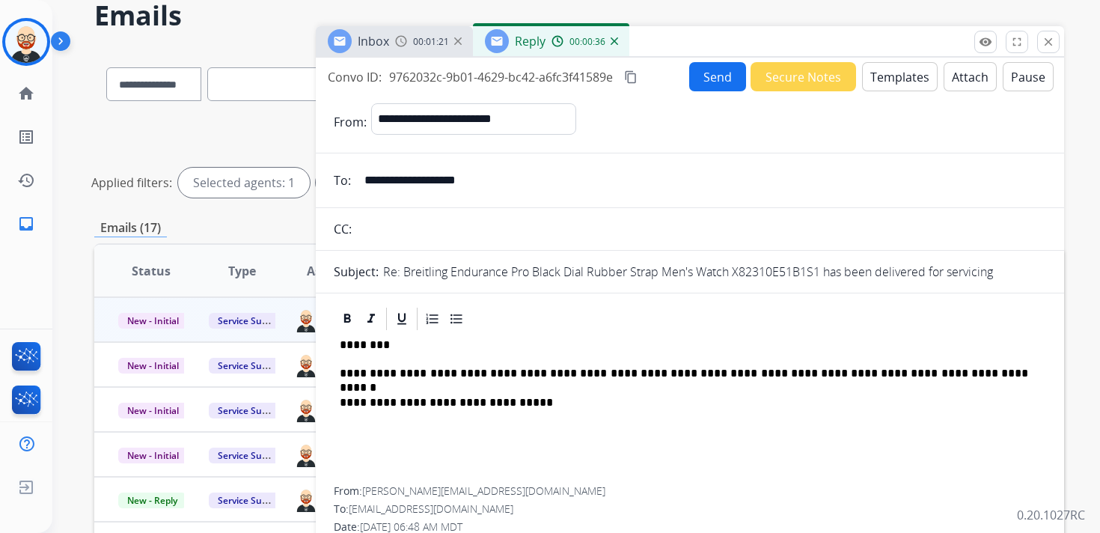
click at [826, 373] on p "**********" at bounding box center [684, 373] width 688 height 13
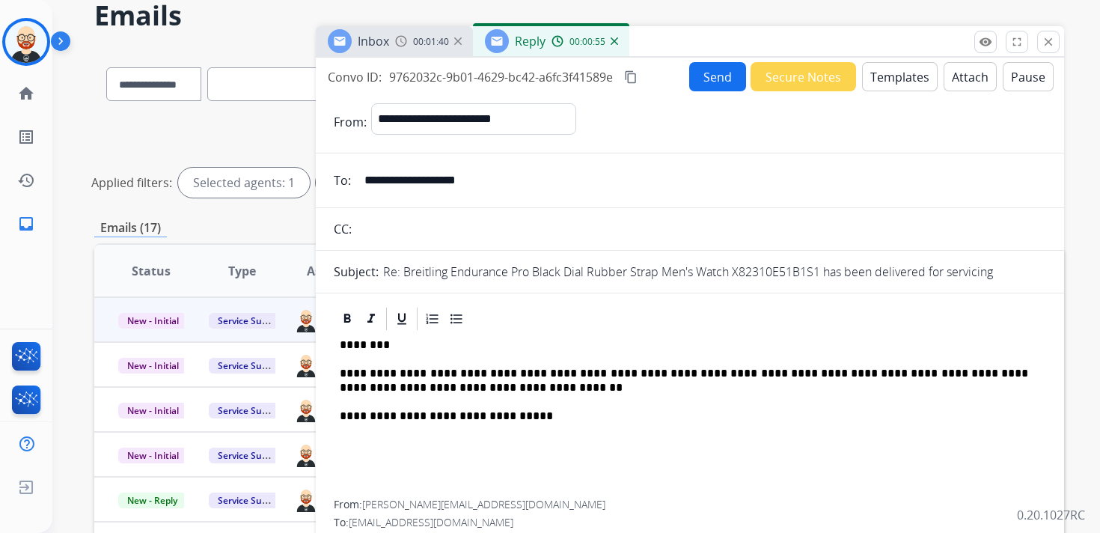
click at [340, 385] on p "**********" at bounding box center [684, 381] width 688 height 28
click at [444, 386] on p "**********" at bounding box center [684, 381] width 688 height 28
click at [697, 70] on button "Send" at bounding box center [717, 76] width 57 height 29
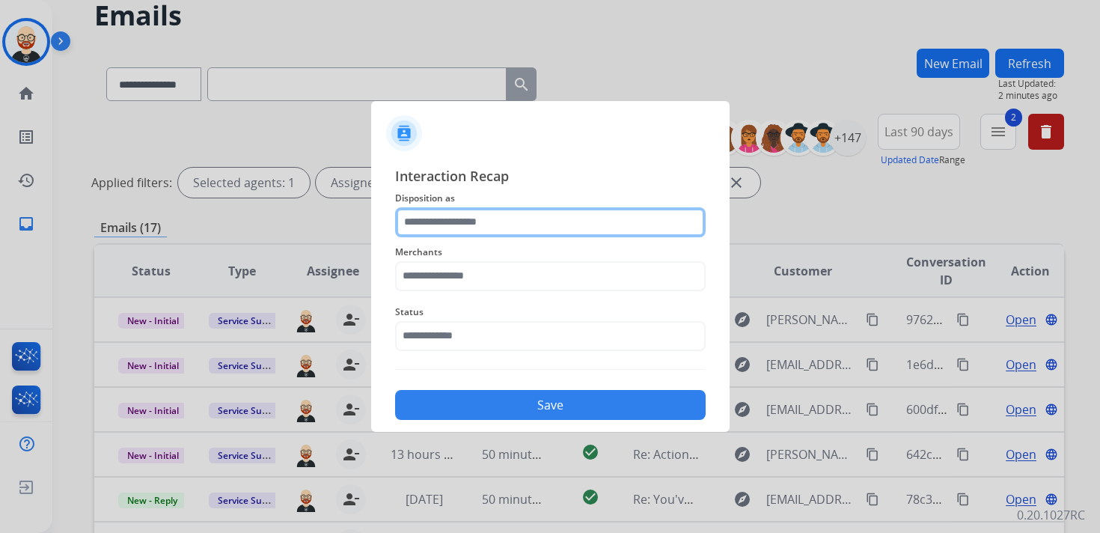
click at [490, 223] on input "text" at bounding box center [550, 222] width 310 height 30
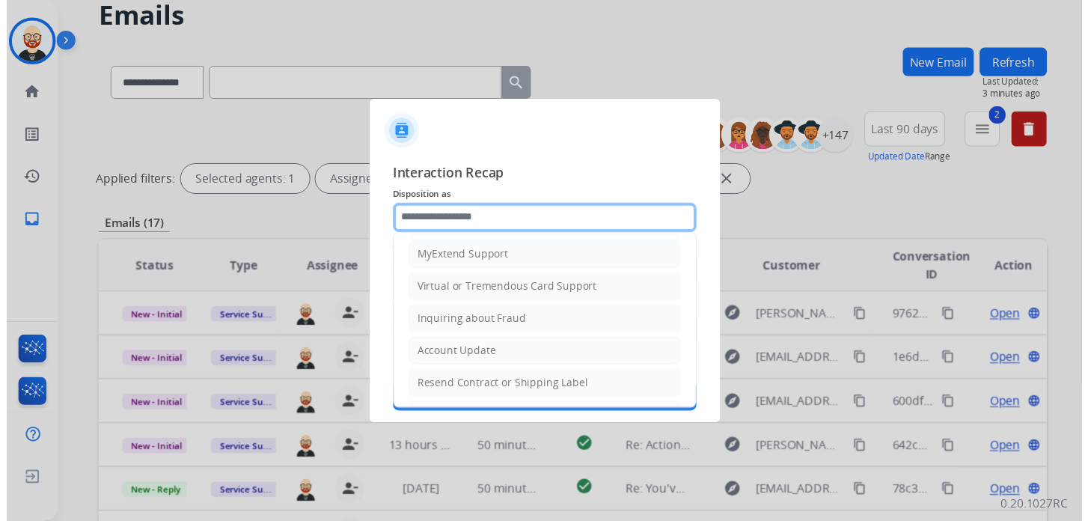
scroll to position [224, 0]
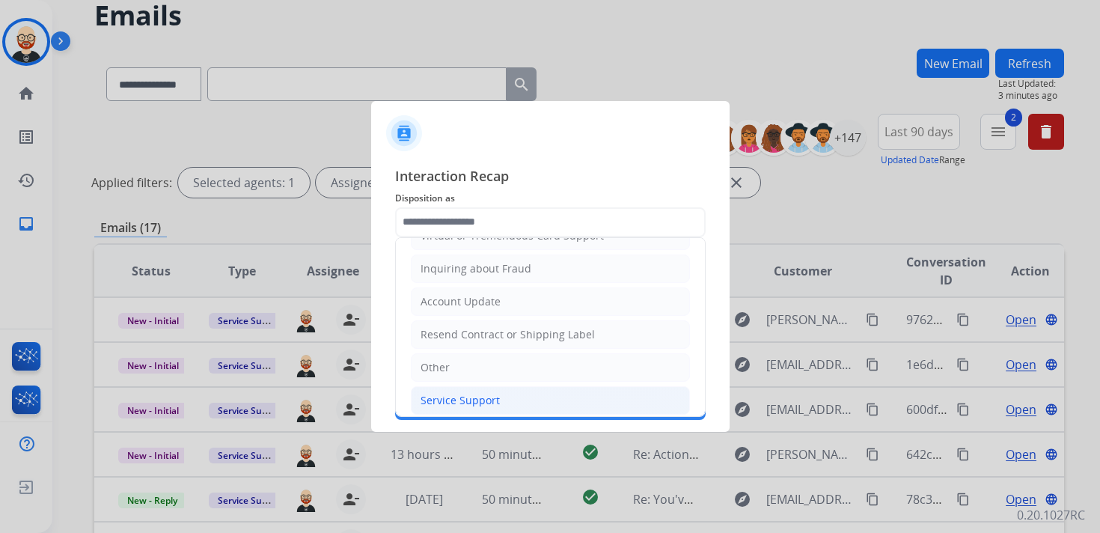
click at [479, 393] on div "Service Support" at bounding box center [459, 400] width 79 height 15
type input "**********"
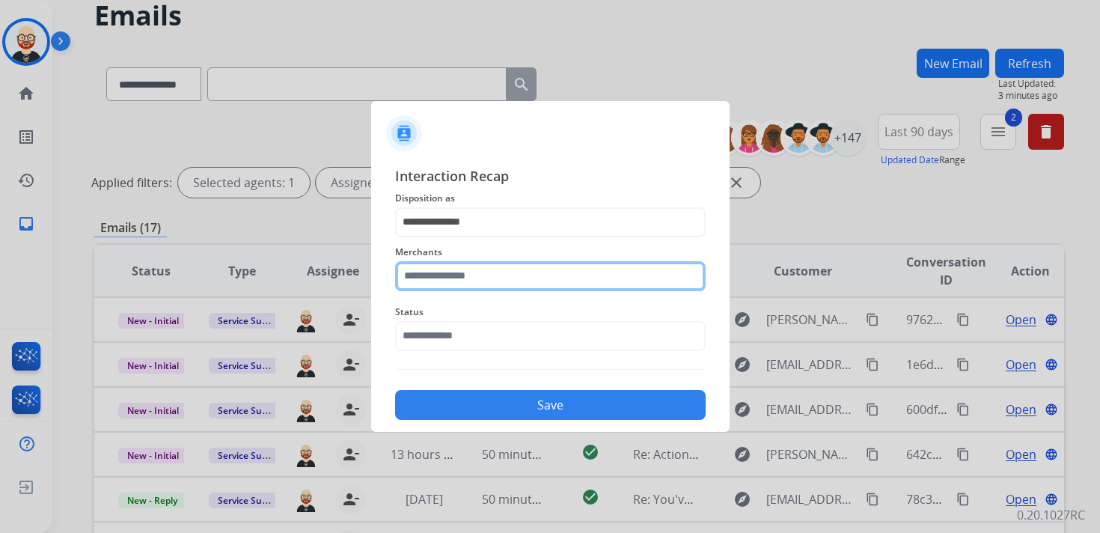
click at [428, 278] on input "text" at bounding box center [550, 276] width 310 height 30
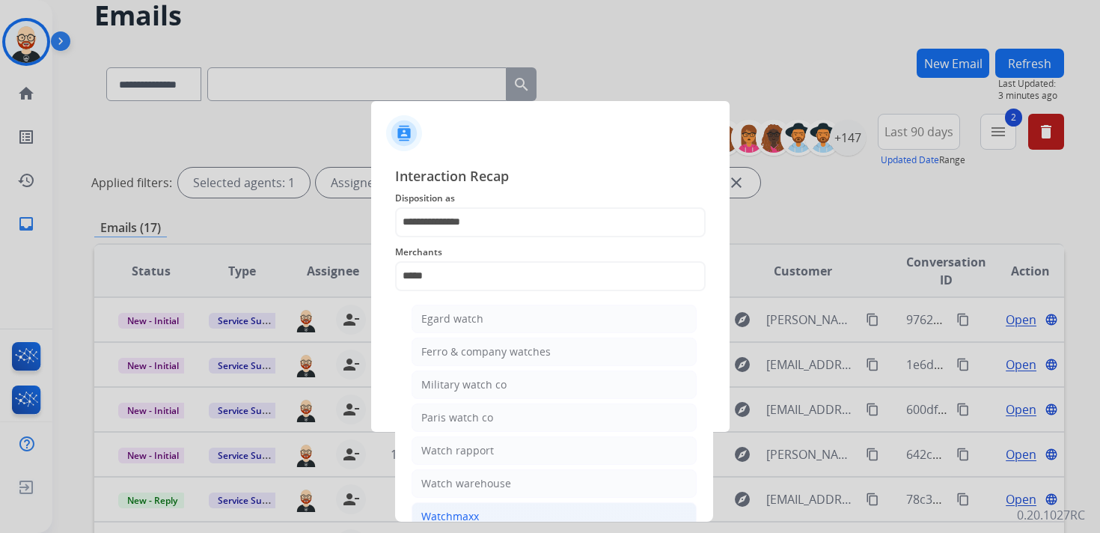
click at [440, 509] on div "Watchmaxx" at bounding box center [450, 516] width 58 height 15
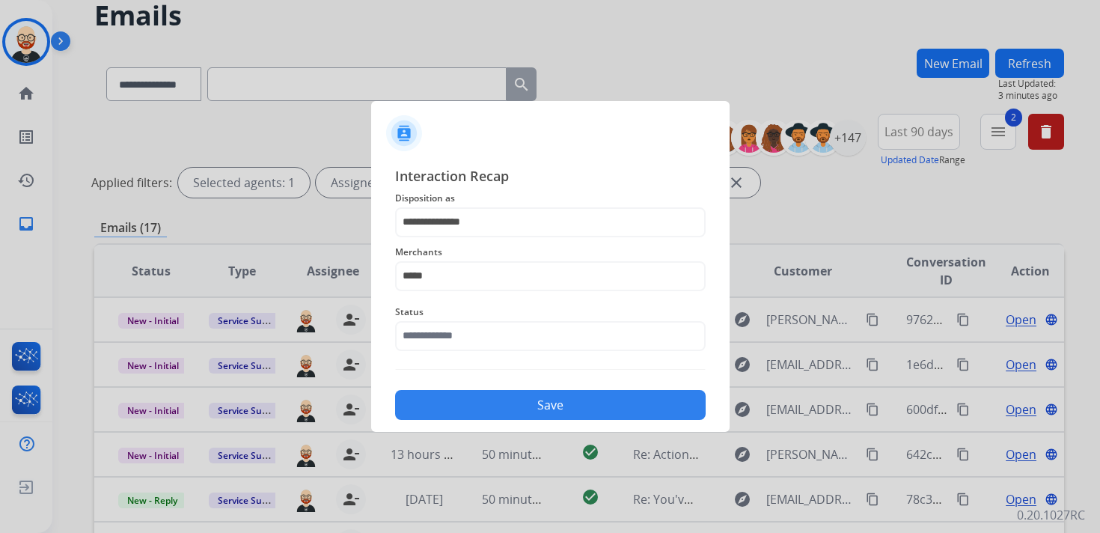
type input "*********"
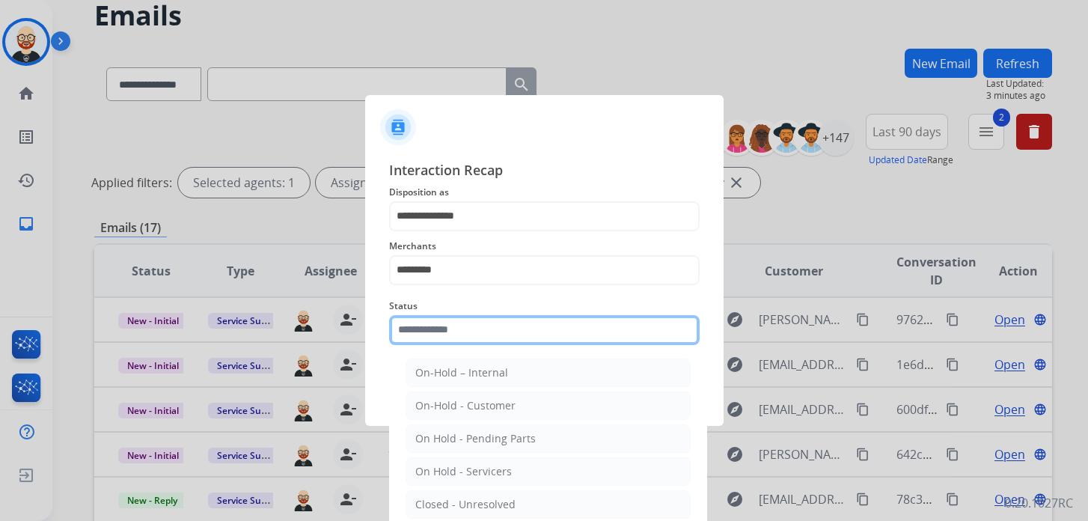
click at [430, 331] on input "text" at bounding box center [544, 330] width 310 height 30
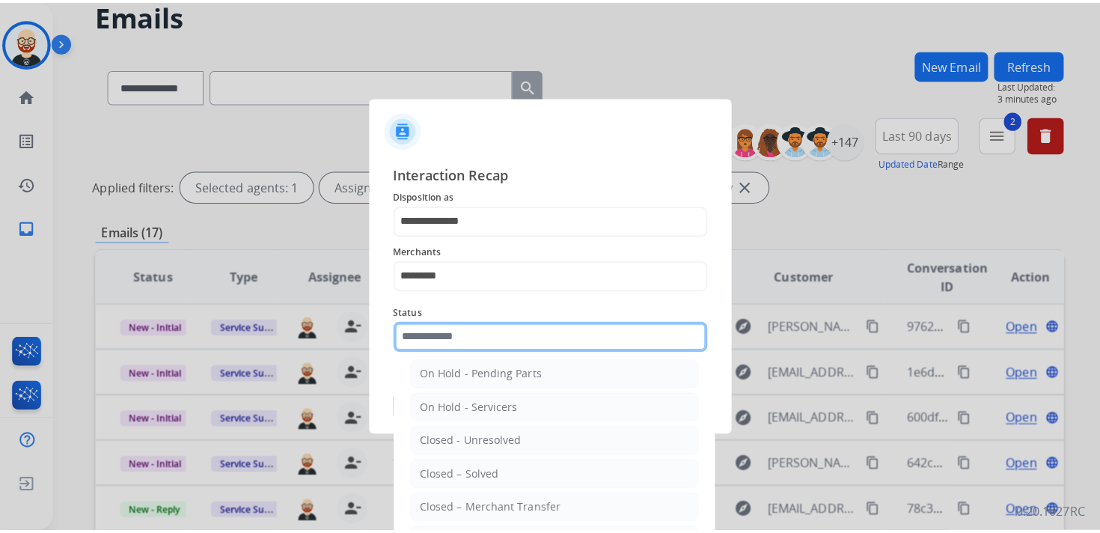
scroll to position [83, 0]
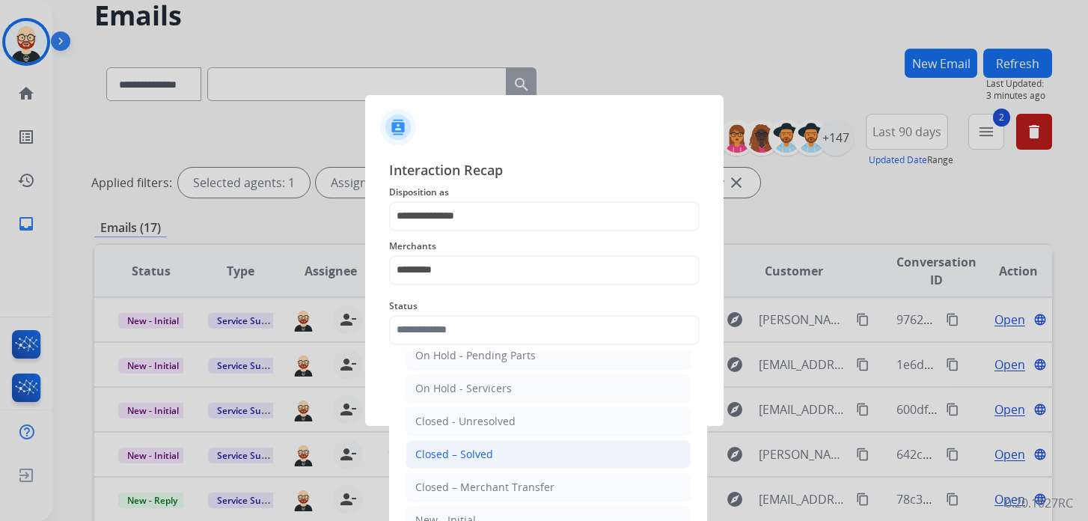
click at [493, 443] on li "Closed – Solved" at bounding box center [547, 454] width 285 height 28
type input "**********"
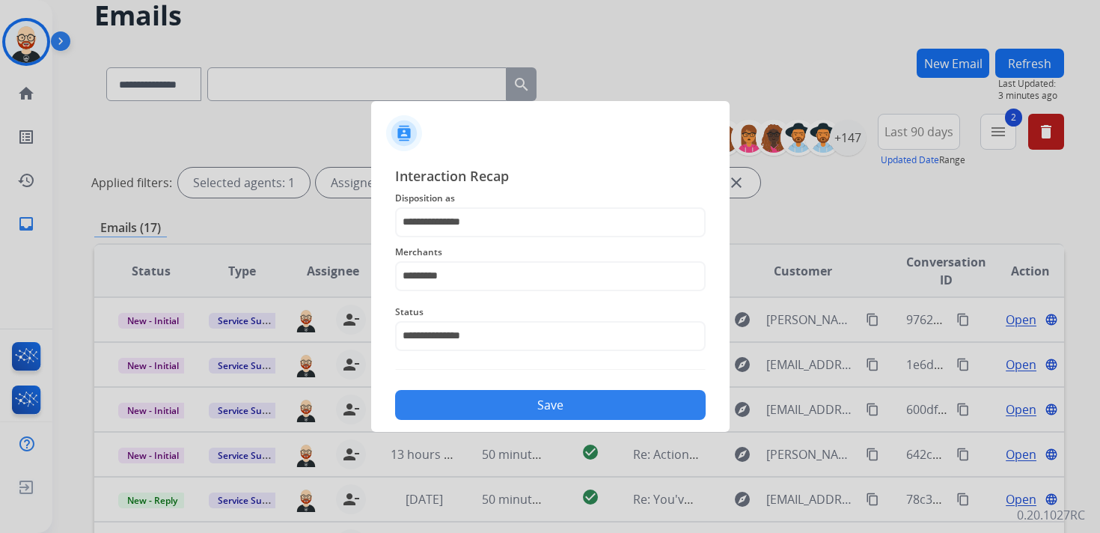
click at [482, 404] on button "Save" at bounding box center [550, 405] width 310 height 30
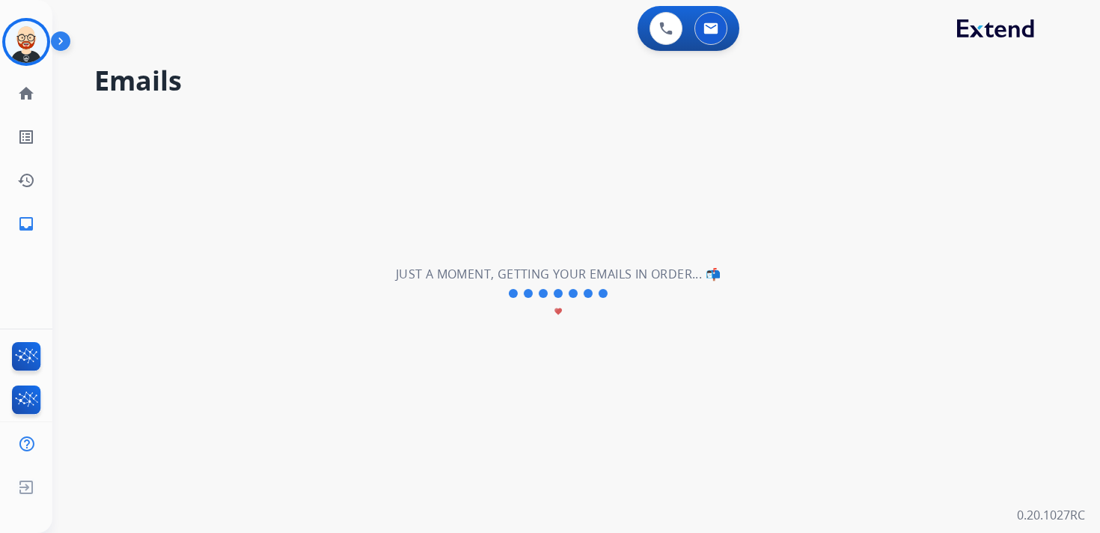
scroll to position [0, 0]
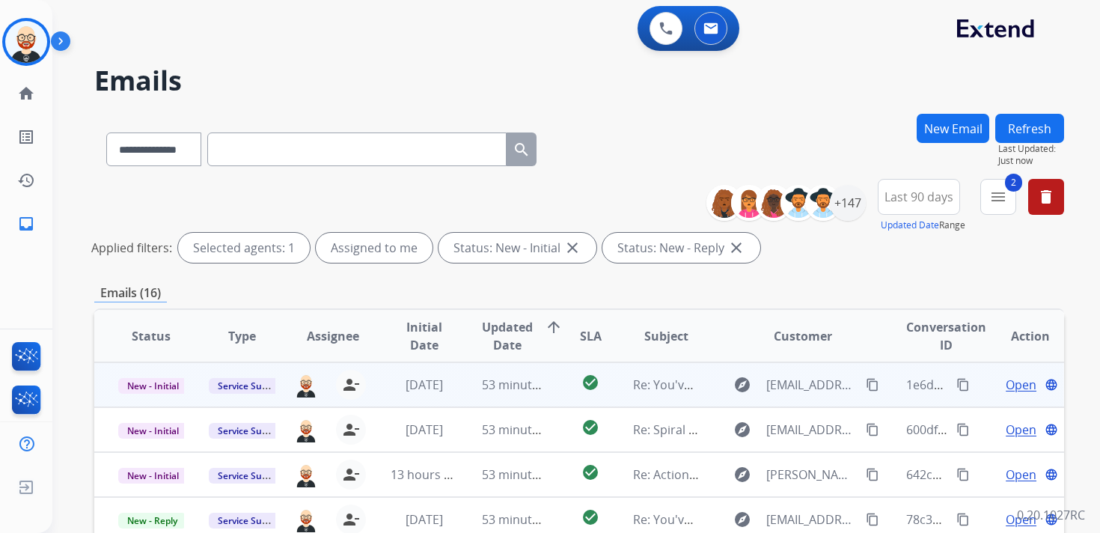
click at [1014, 382] on span "Open" at bounding box center [1020, 385] width 31 height 18
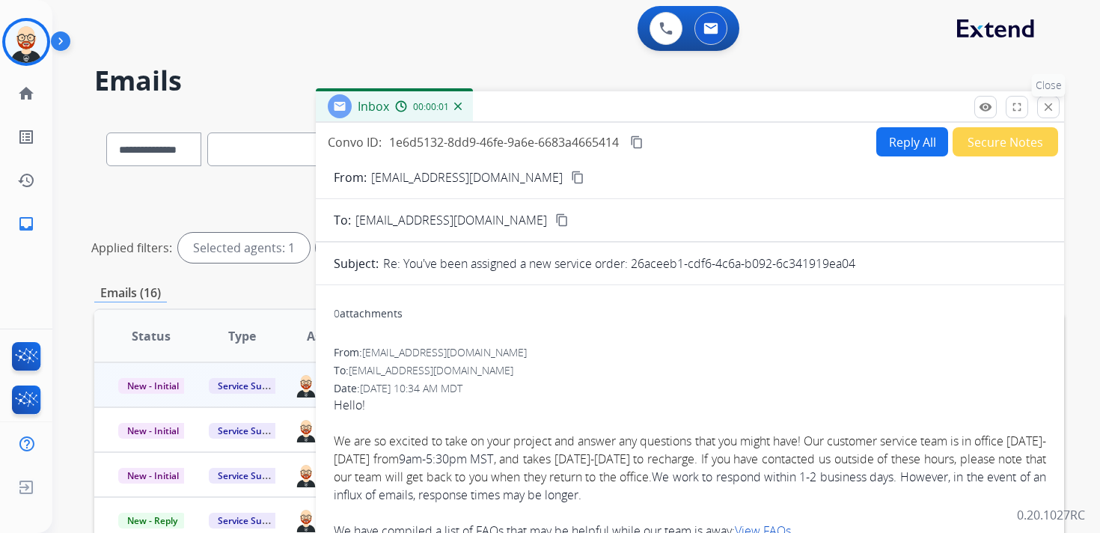
click at [1052, 106] on mat-icon "close" at bounding box center [1047, 106] width 13 height 13
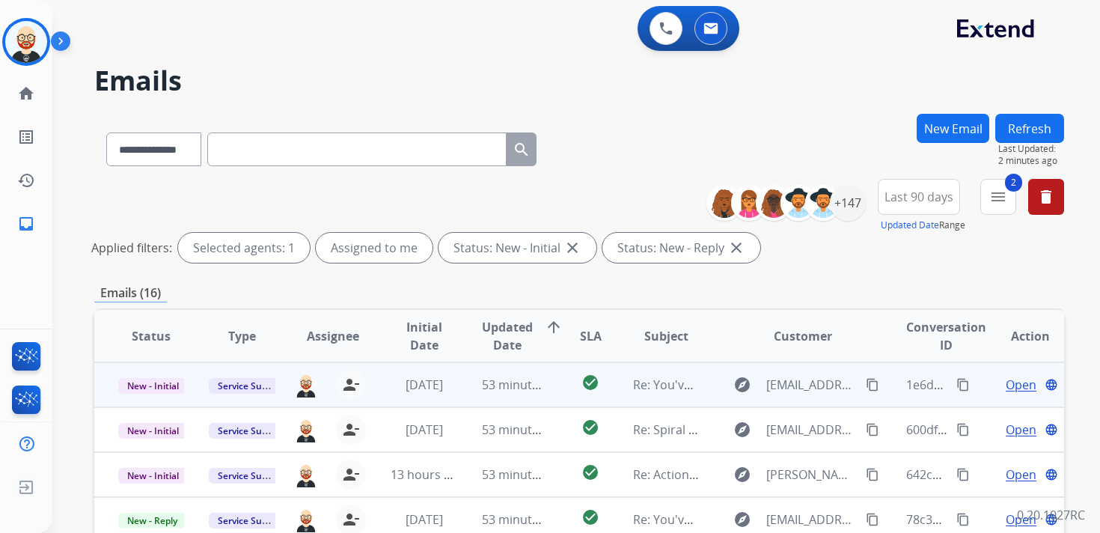
click at [956, 385] on mat-icon "content_copy" at bounding box center [962, 384] width 13 height 13
click at [999, 389] on span "Copied!" at bounding box center [993, 384] width 43 height 22
click at [1015, 390] on span "Open" at bounding box center [1020, 385] width 31 height 18
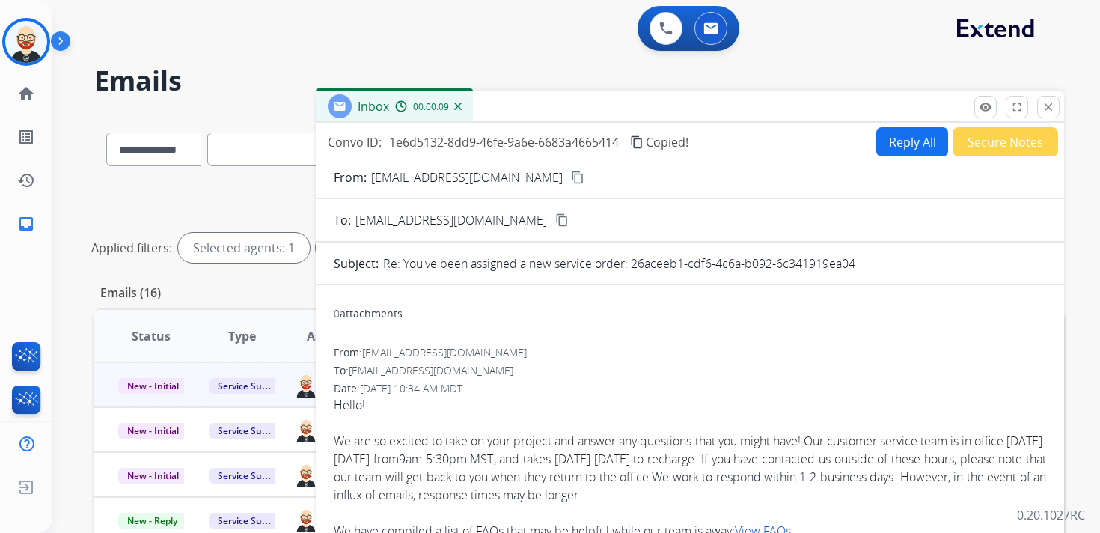
drag, startPoint x: 862, startPoint y: 264, endPoint x: 633, endPoint y: 265, distance: 228.9
click at [633, 265] on div "Re: You've been assigned a new service order: 26aceeb1-cdf6-4c6a-b092-6c341919e…" at bounding box center [714, 263] width 663 height 18
copy p "26aceeb1-cdf6-4c6a-b092-6c341919ea04"
click at [641, 144] on mat-icon "content_copy" at bounding box center [636, 141] width 13 height 13
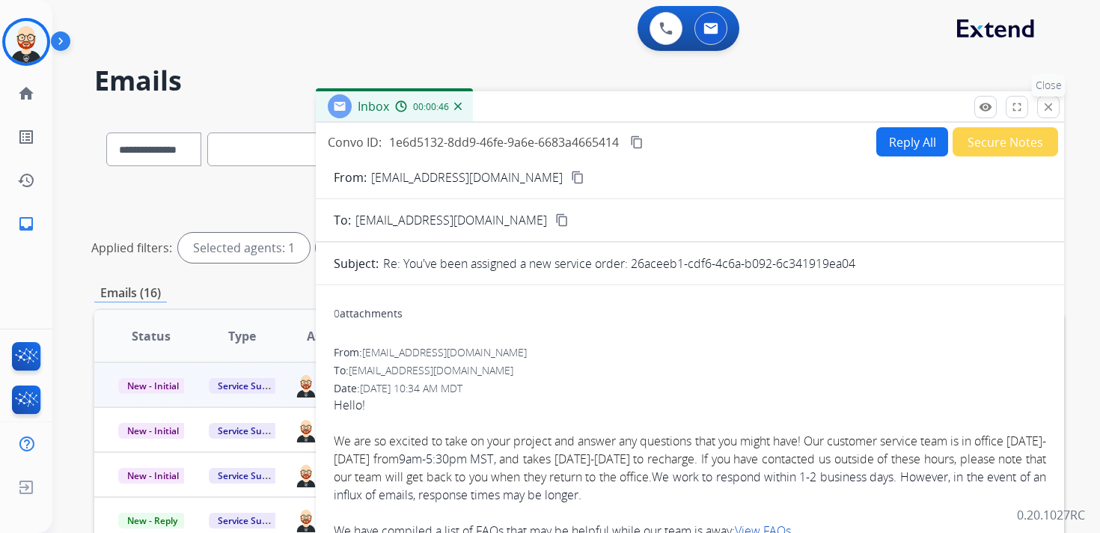
click at [1048, 105] on mat-icon "close" at bounding box center [1047, 106] width 13 height 13
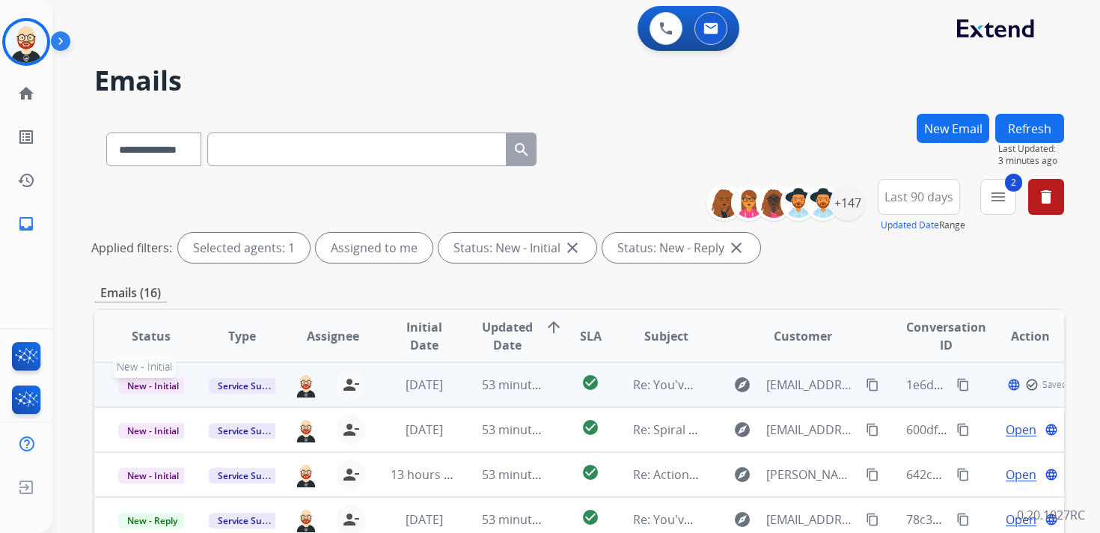
click at [161, 384] on span "New - Initial" at bounding box center [153, 386] width 70 height 16
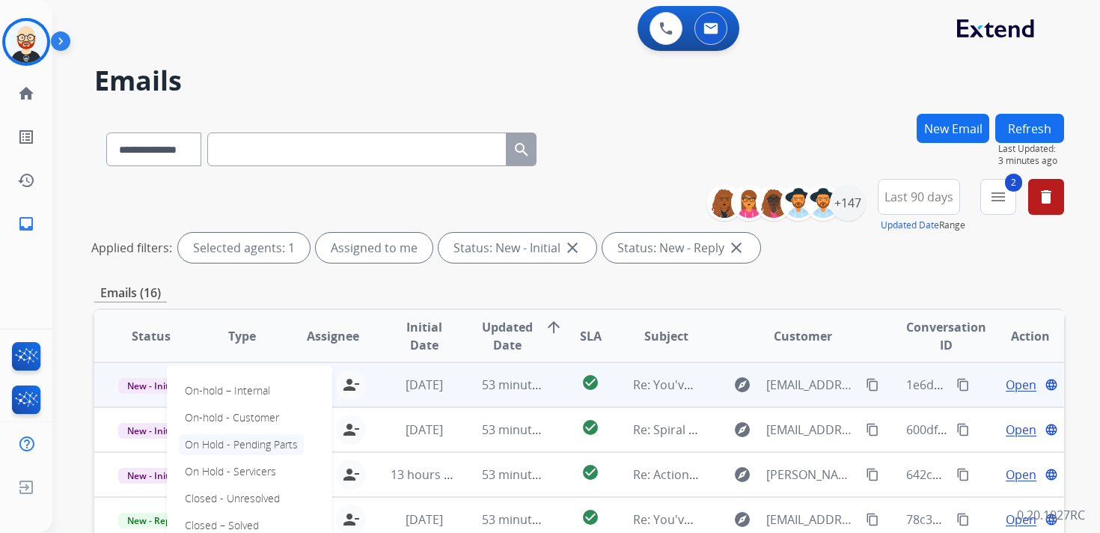
scroll to position [1, 0]
click at [243, 523] on p "Closed – Solved" at bounding box center [222, 523] width 86 height 21
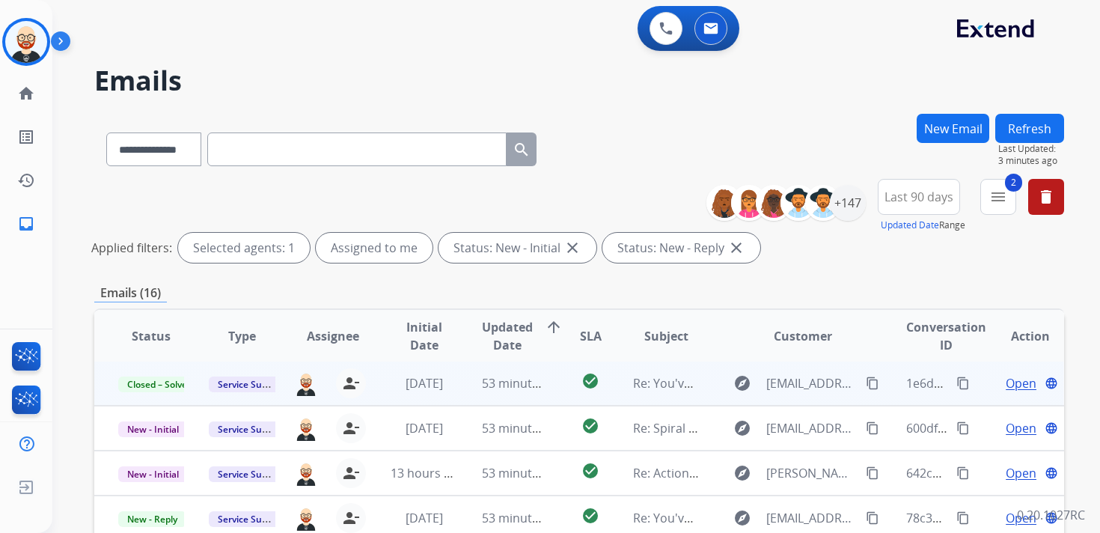
click at [1044, 127] on button "Refresh" at bounding box center [1029, 128] width 69 height 29
click at [1015, 385] on span "Open" at bounding box center [1020, 383] width 31 height 18
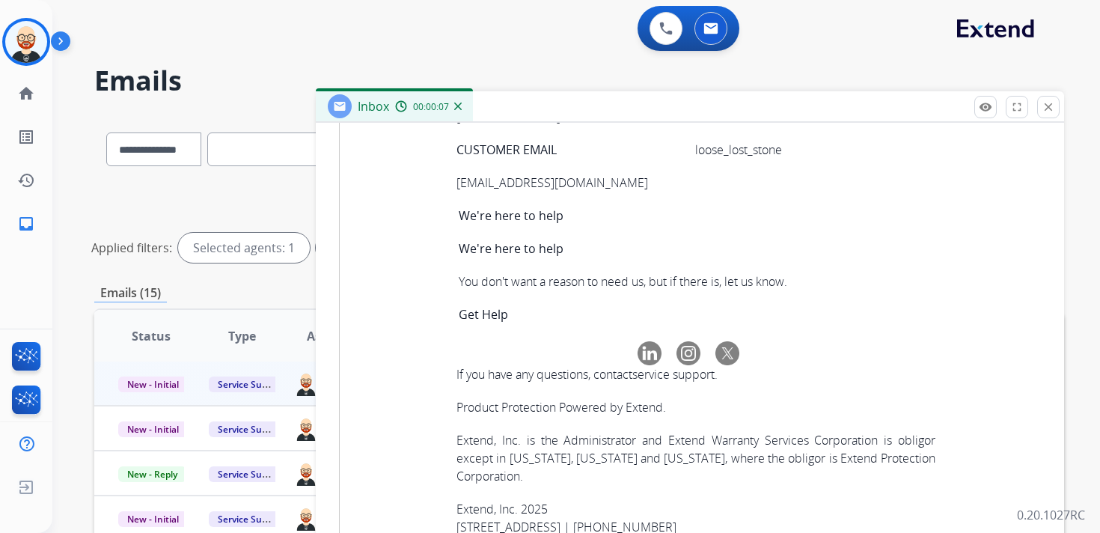
scroll to position [5237, 0]
copy tbody "6c04d346-0af7-4888-a5f7-5cfe3f321366"
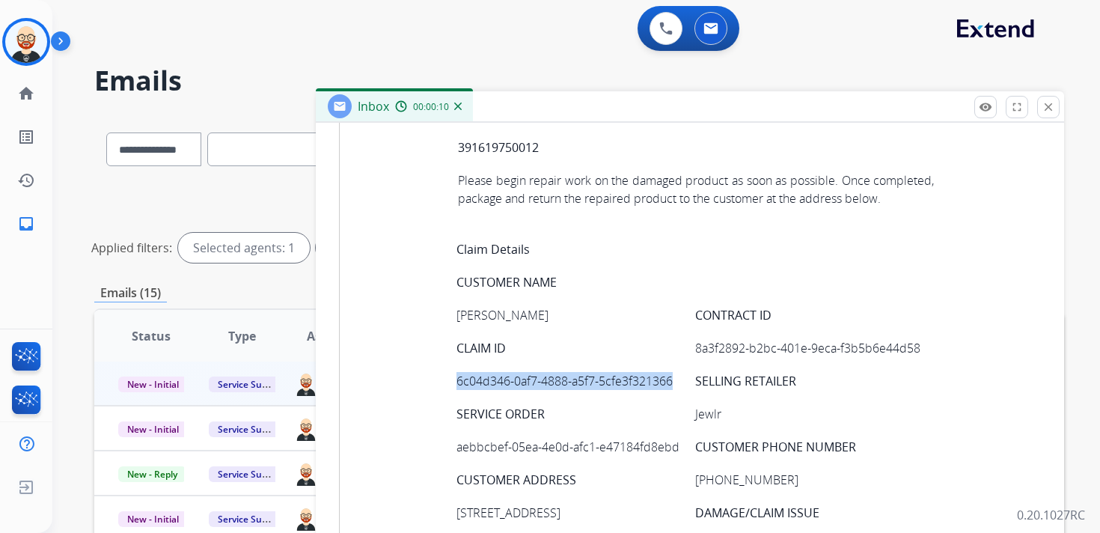
scroll to position [0, 0]
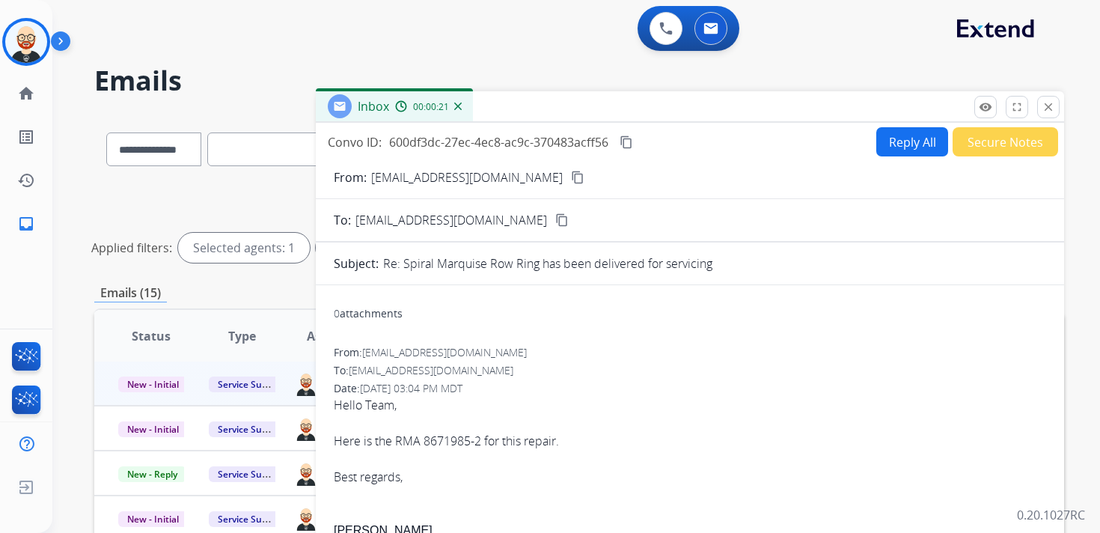
click at [627, 139] on mat-icon "content_copy" at bounding box center [625, 141] width 13 height 13
click at [521, 435] on div "Hello Team, Here is the RMA 8671985-2 for this repair. Best regards," at bounding box center [690, 441] width 712 height 90
copy div "Here is the RMA 8671985-2 for this repair."
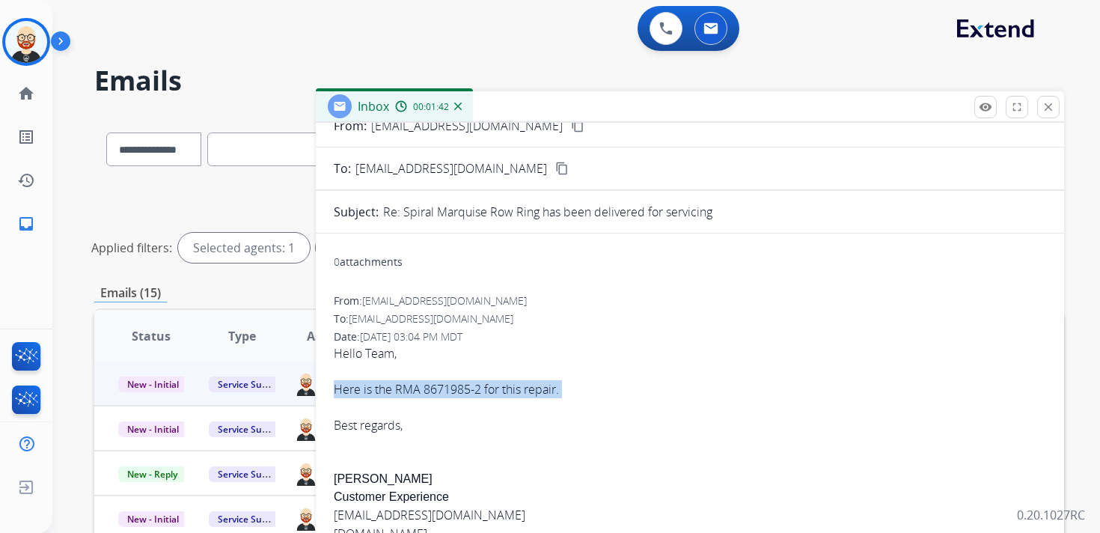
scroll to position [83, 0]
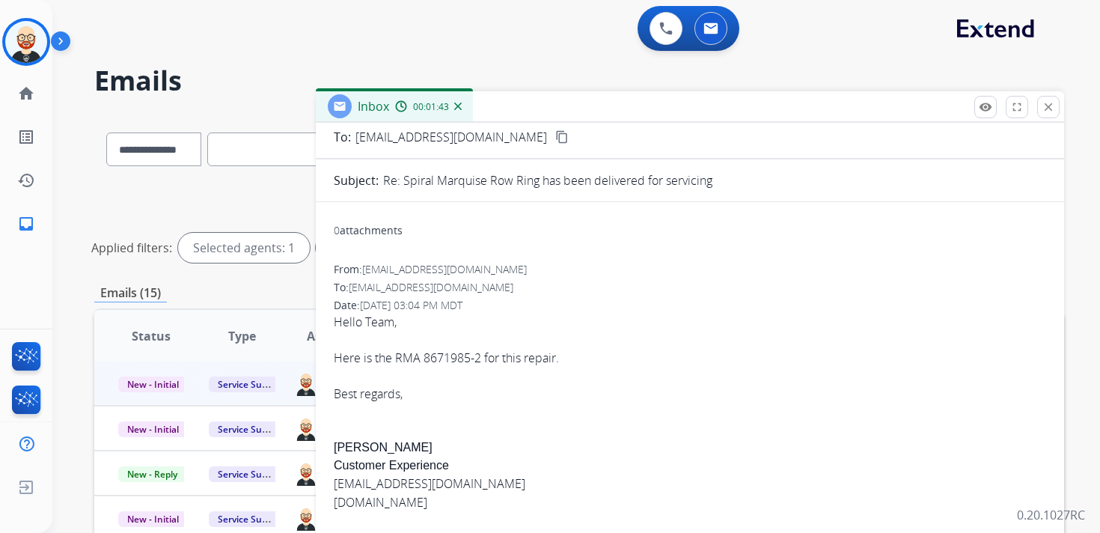
click at [354, 447] on div "Hello Team, Here is the RMA 8671985-2 for this repair. Best regards, [PERSON_NA…" at bounding box center [690, 508] width 712 height 390
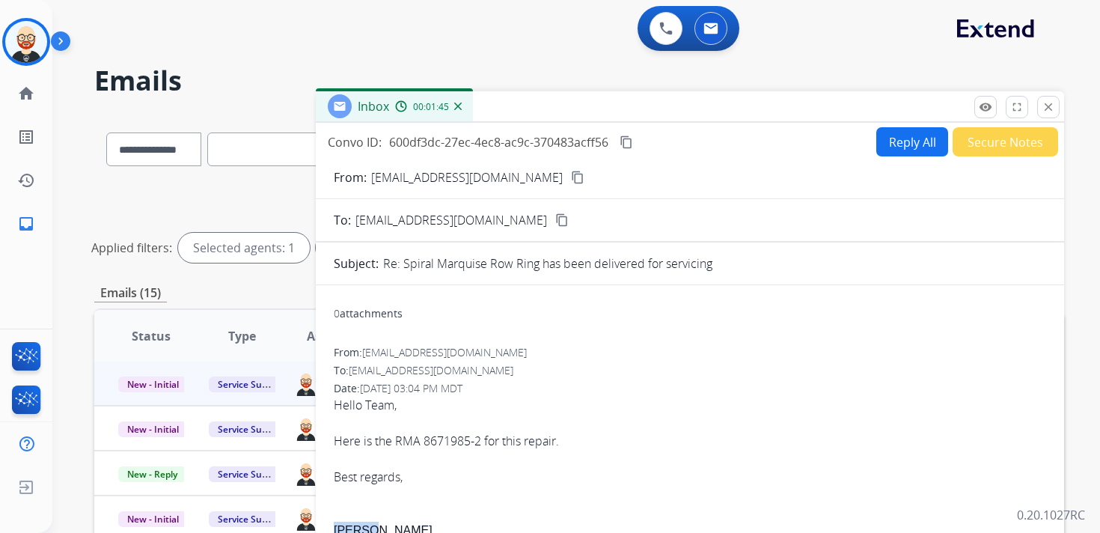
click at [887, 139] on button "Reply All" at bounding box center [912, 141] width 72 height 29
select select "**********"
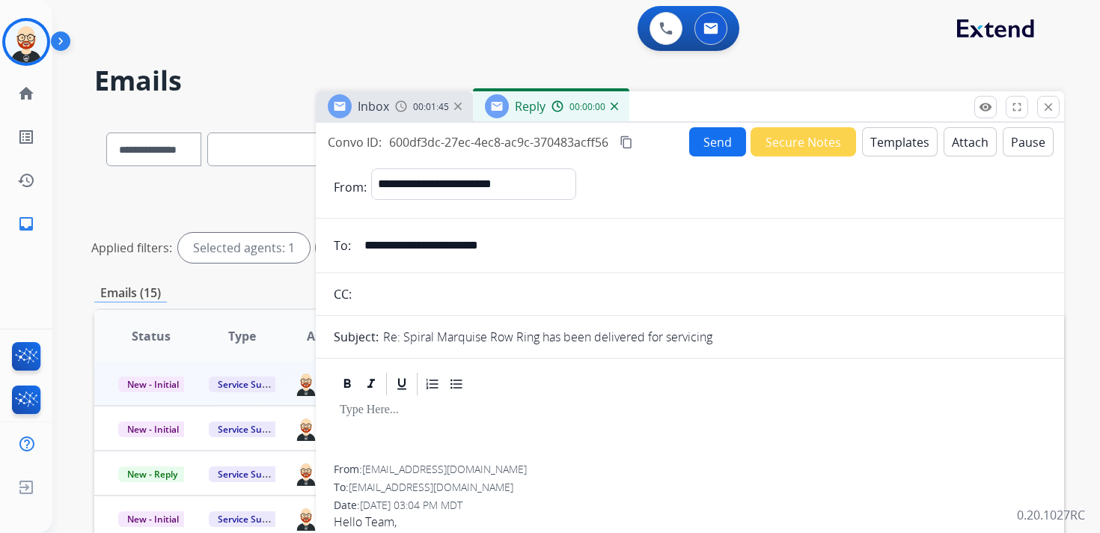
click at [385, 429] on div at bounding box center [690, 430] width 712 height 67
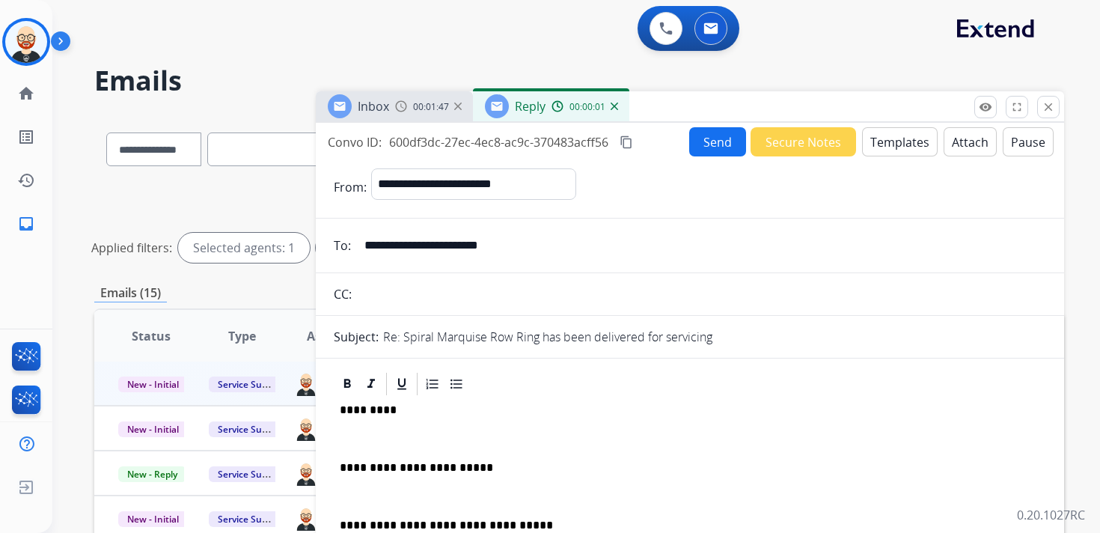
scroll to position [4, 0]
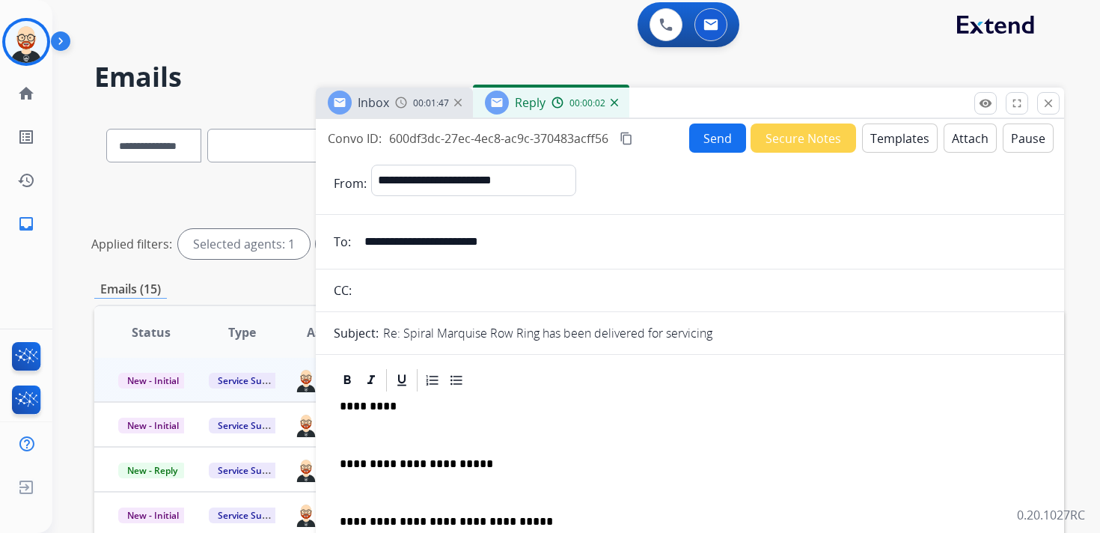
click at [364, 408] on p "*********" at bounding box center [684, 405] width 688 height 13
click at [354, 432] on p at bounding box center [690, 434] width 700 height 13
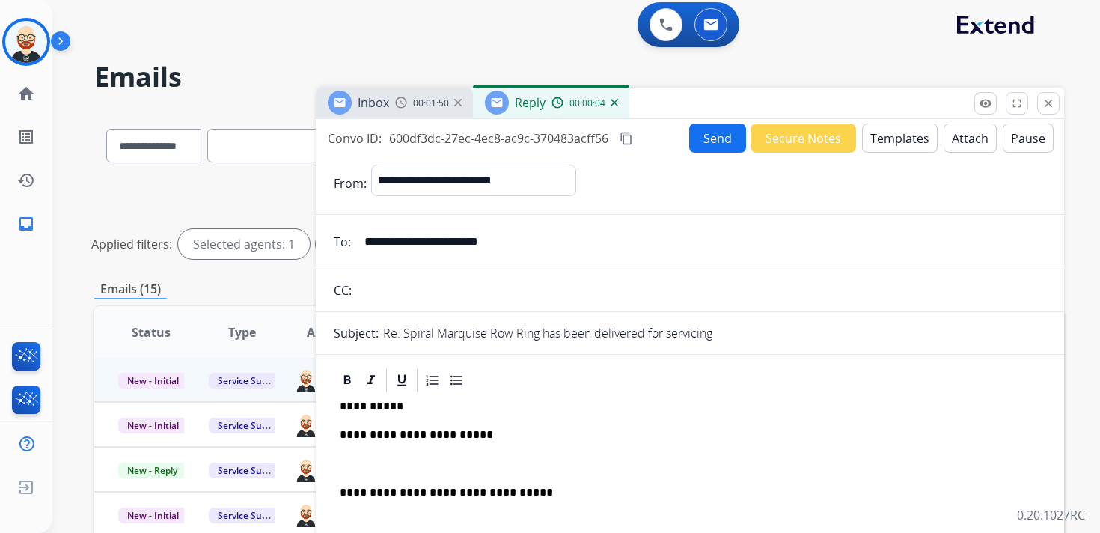
click at [357, 450] on div "**********" at bounding box center [690, 484] width 712 height 183
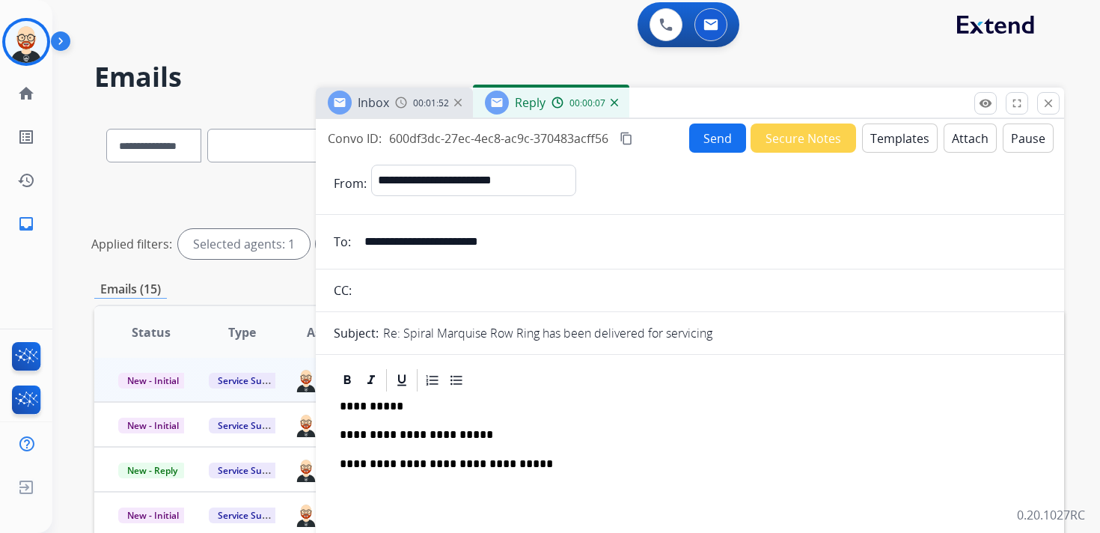
click at [689, 135] on button "Send" at bounding box center [717, 137] width 57 height 29
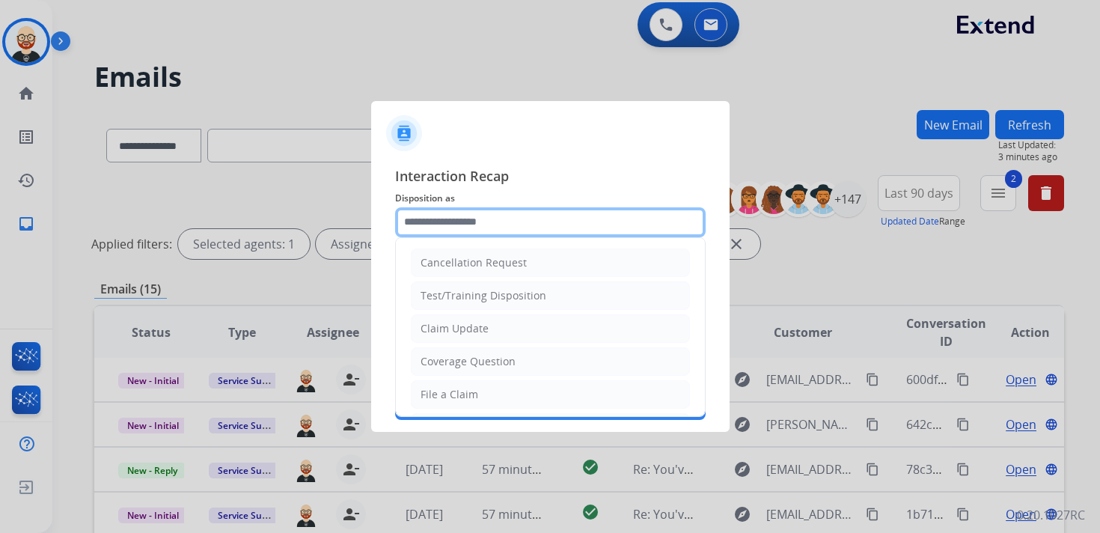
click at [458, 227] on input "text" at bounding box center [550, 222] width 310 height 30
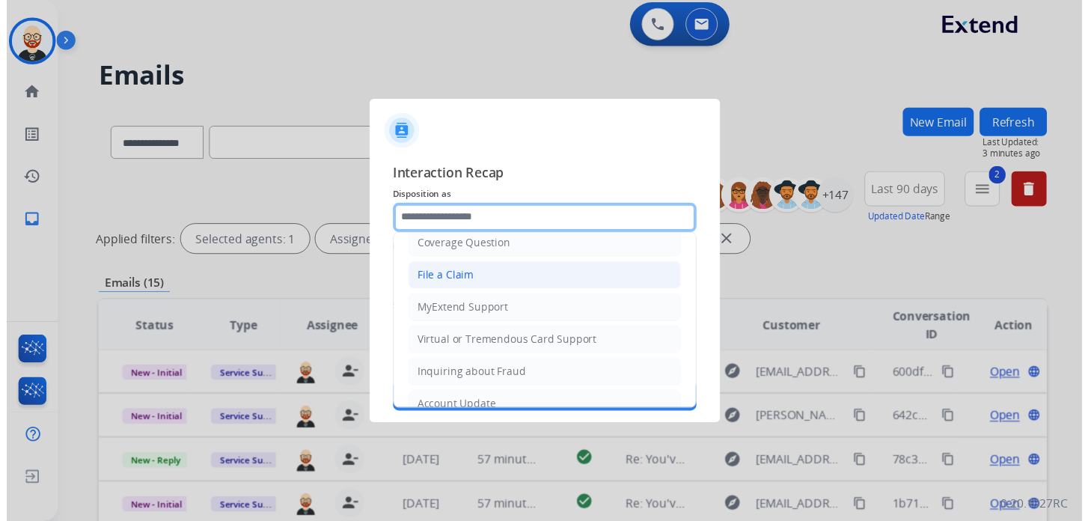
scroll to position [224, 0]
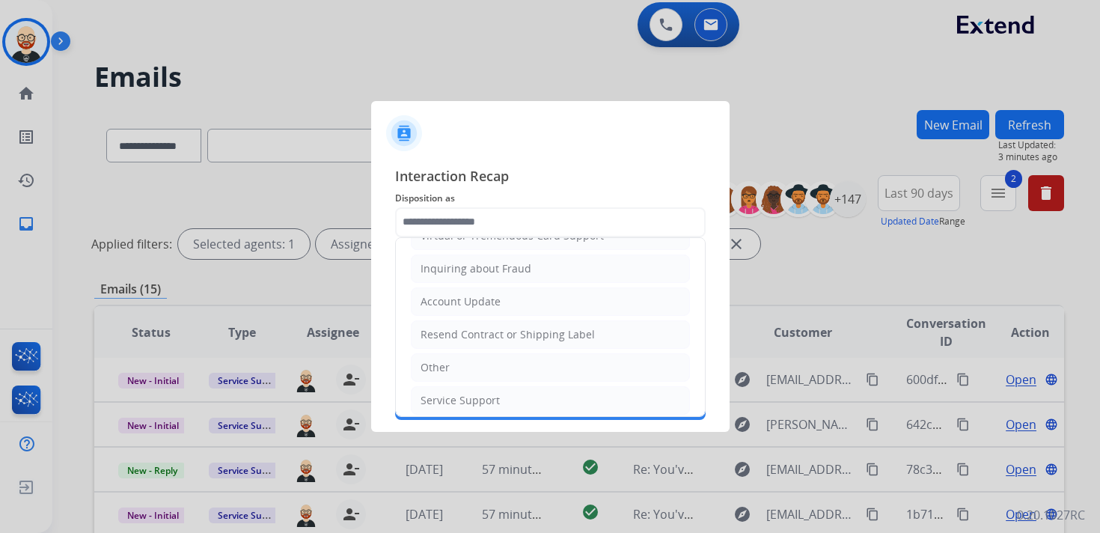
click at [462, 393] on div "Service Support" at bounding box center [459, 400] width 79 height 15
type input "**********"
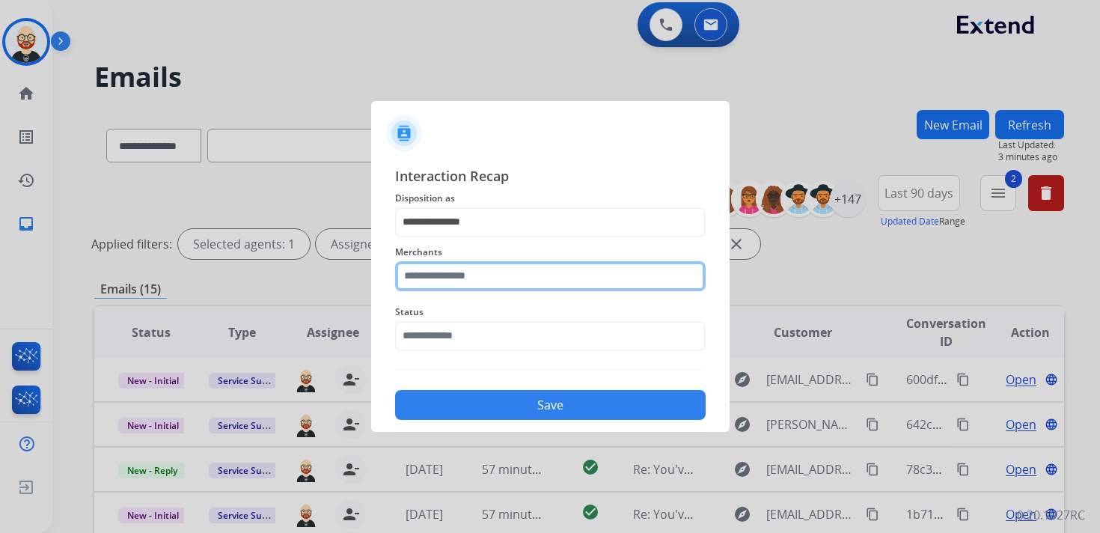
click at [465, 275] on input "text" at bounding box center [550, 276] width 310 height 30
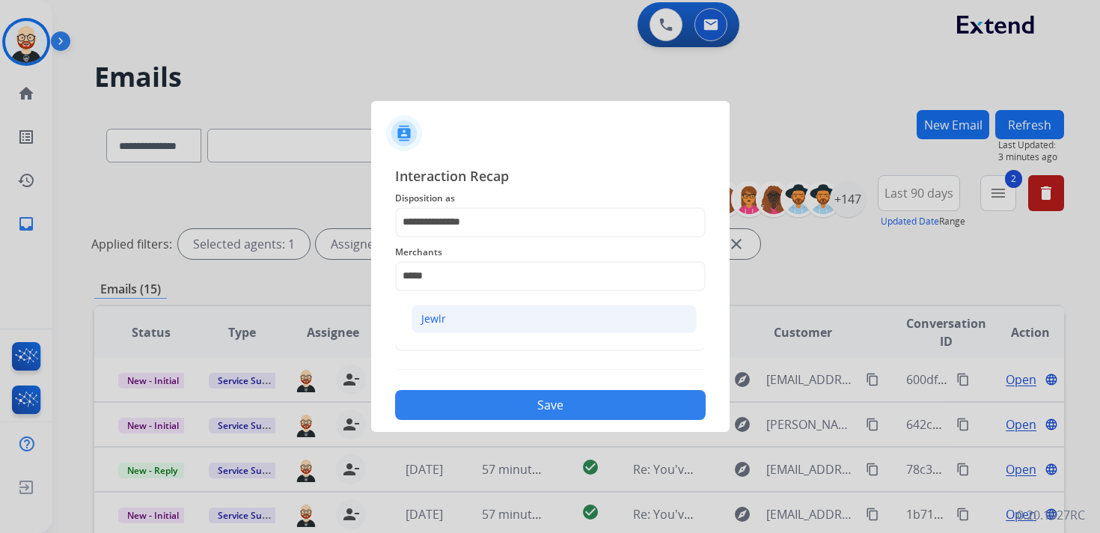
click at [466, 316] on li "Jewlr" at bounding box center [553, 318] width 285 height 28
type input "*****"
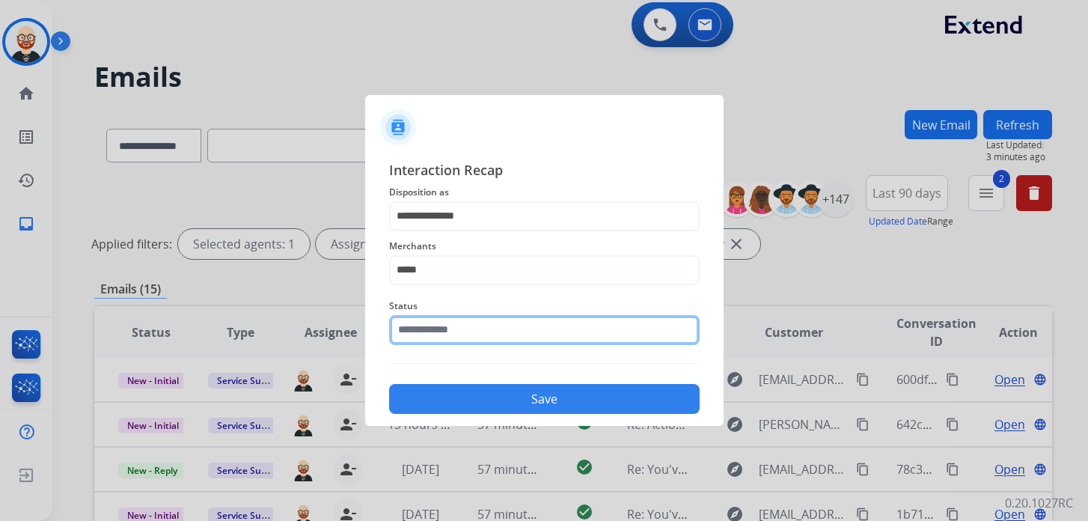
click at [450, 344] on input "text" at bounding box center [544, 330] width 310 height 30
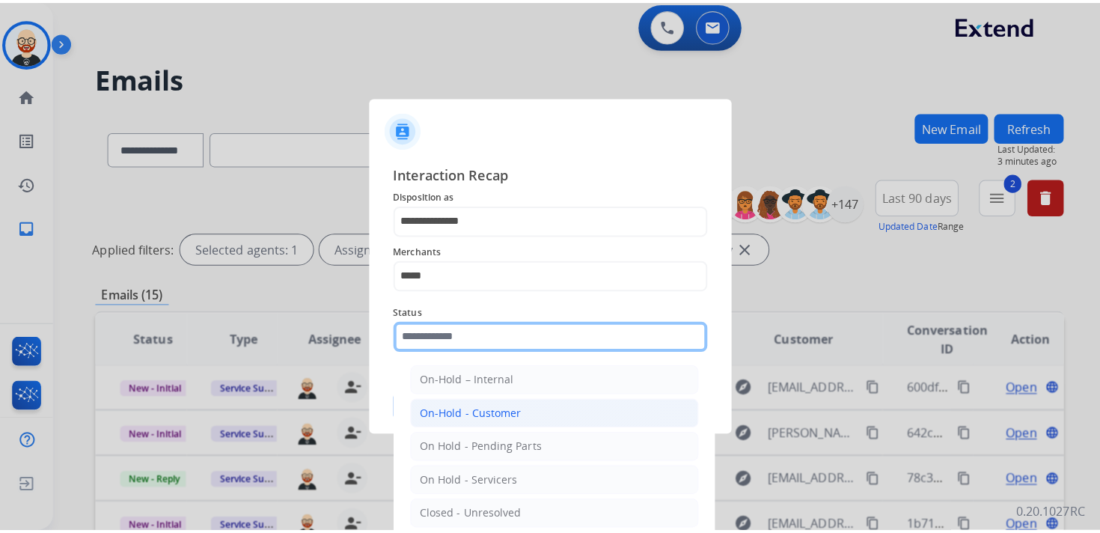
scroll to position [55, 0]
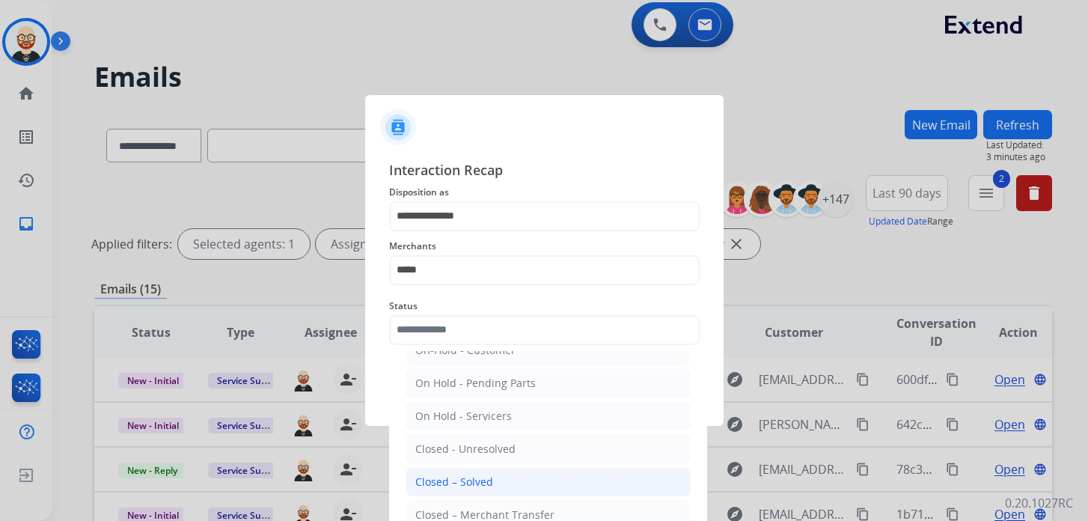
click at [453, 474] on div "Closed – Solved" at bounding box center [454, 481] width 78 height 15
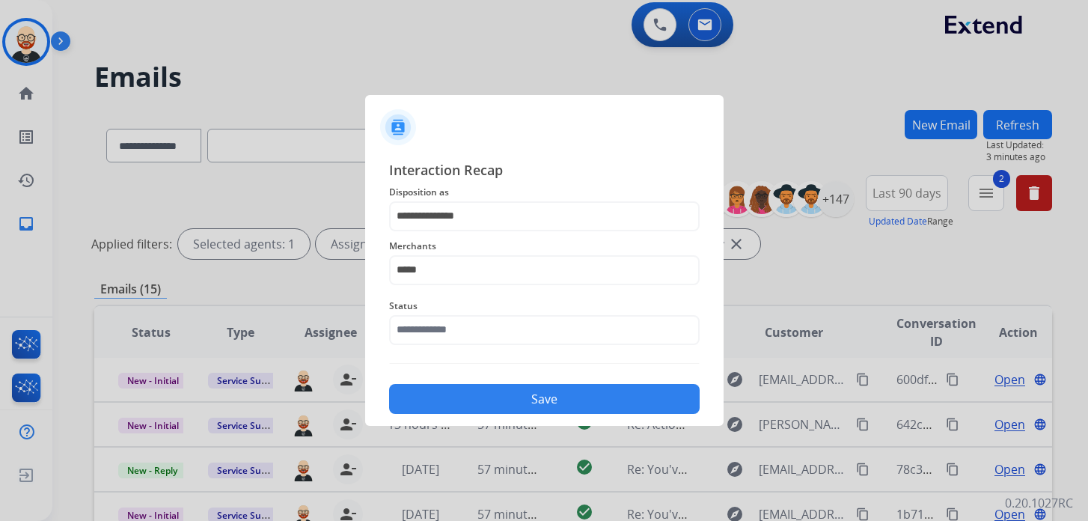
type input "**********"
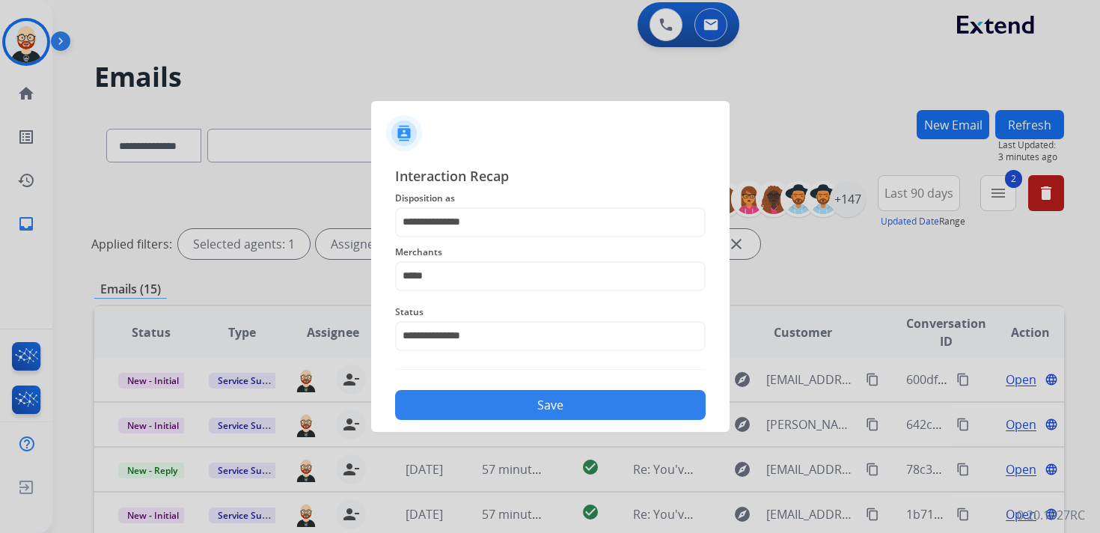
click at [451, 394] on button "Save" at bounding box center [550, 405] width 310 height 30
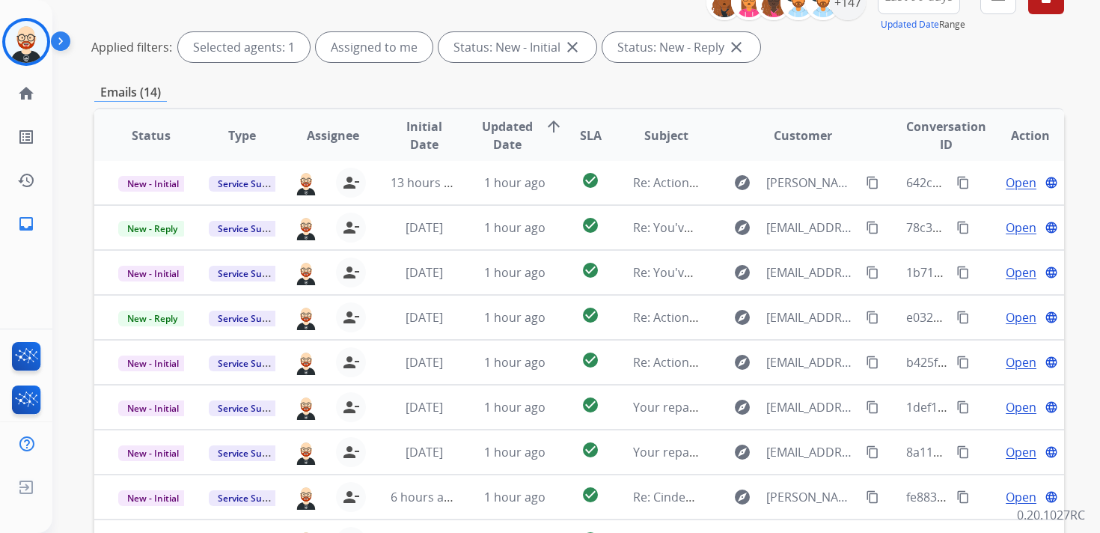
scroll to position [206, 0]
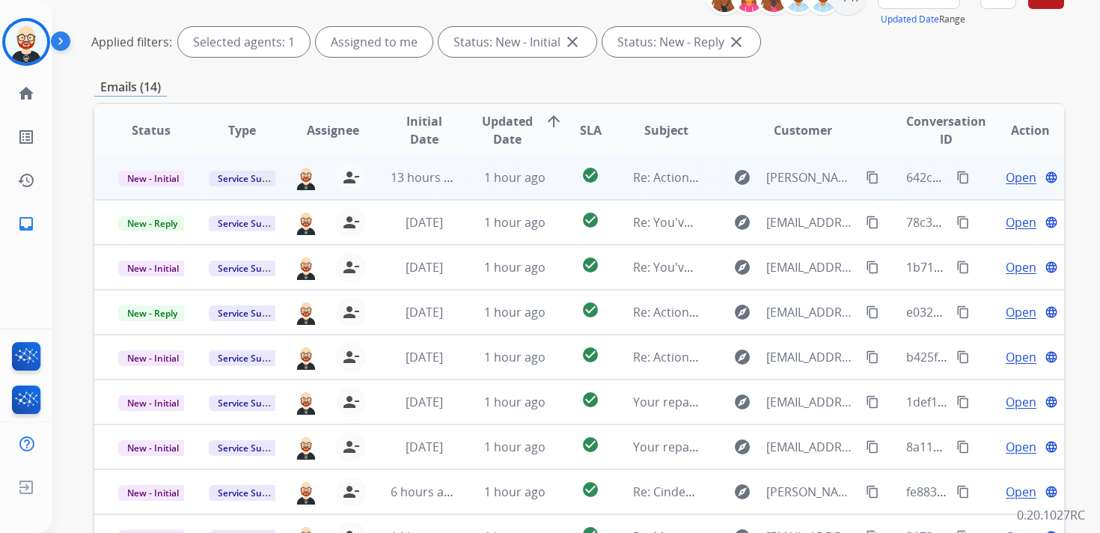
click at [1005, 176] on span "Open" at bounding box center [1020, 177] width 31 height 18
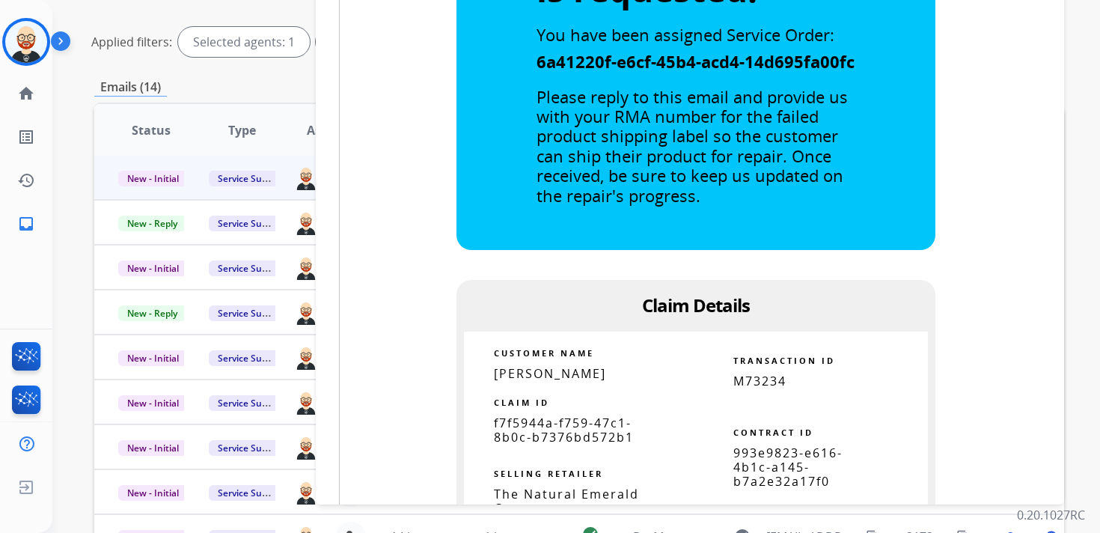
scroll to position [872, 0]
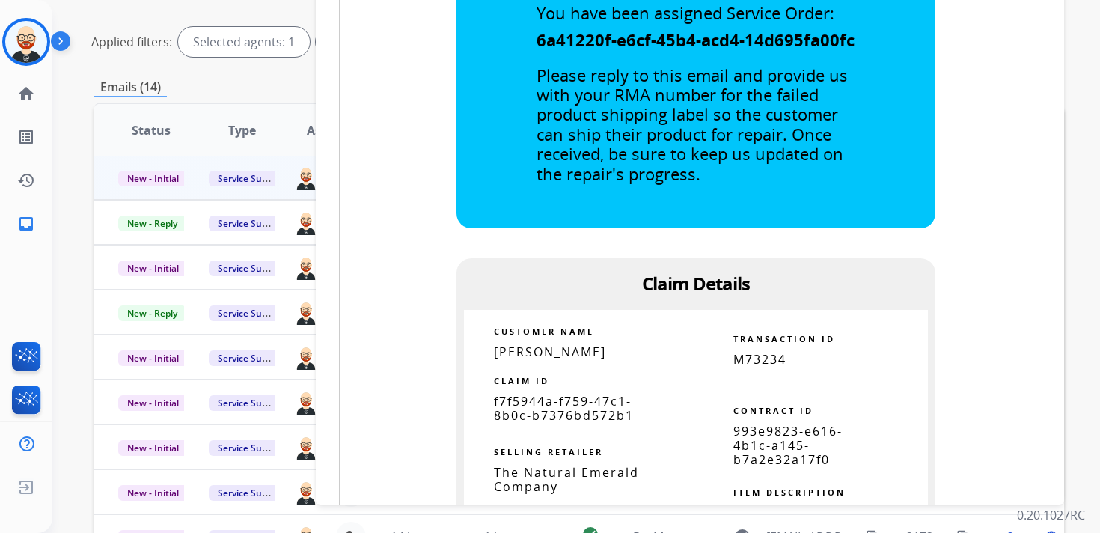
click at [583, 406] on span "f7f5944a-f759-47c1-8b0c-b7376bd572b1" at bounding box center [564, 408] width 140 height 31
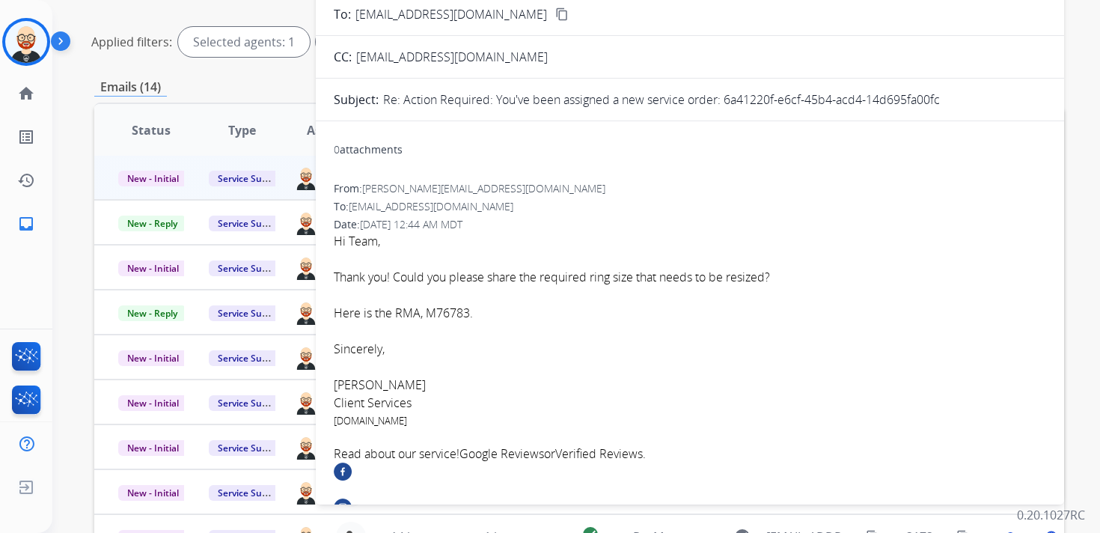
scroll to position [0, 0]
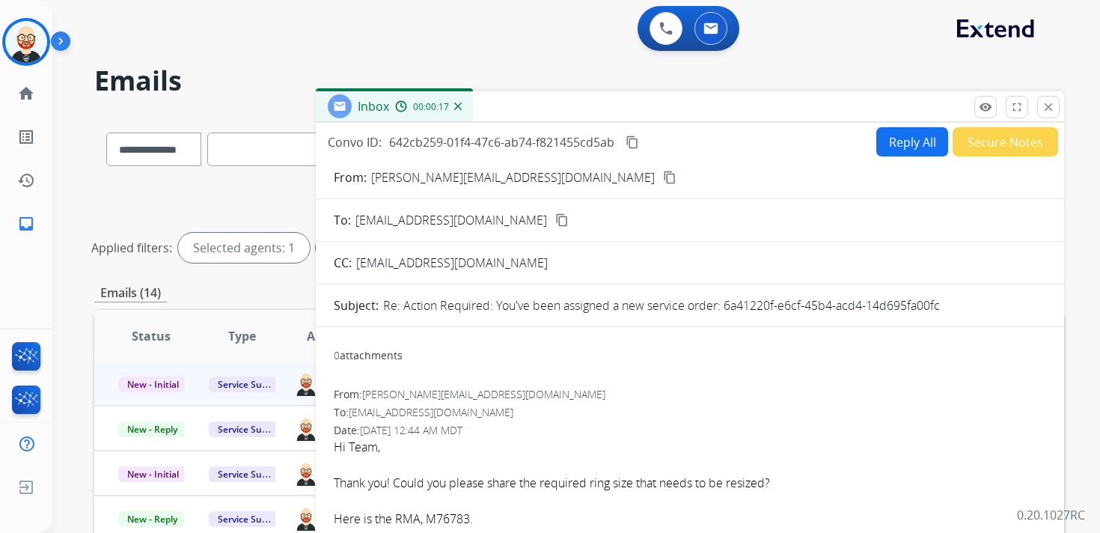
click at [632, 135] on mat-icon "content_copy" at bounding box center [631, 141] width 13 height 13
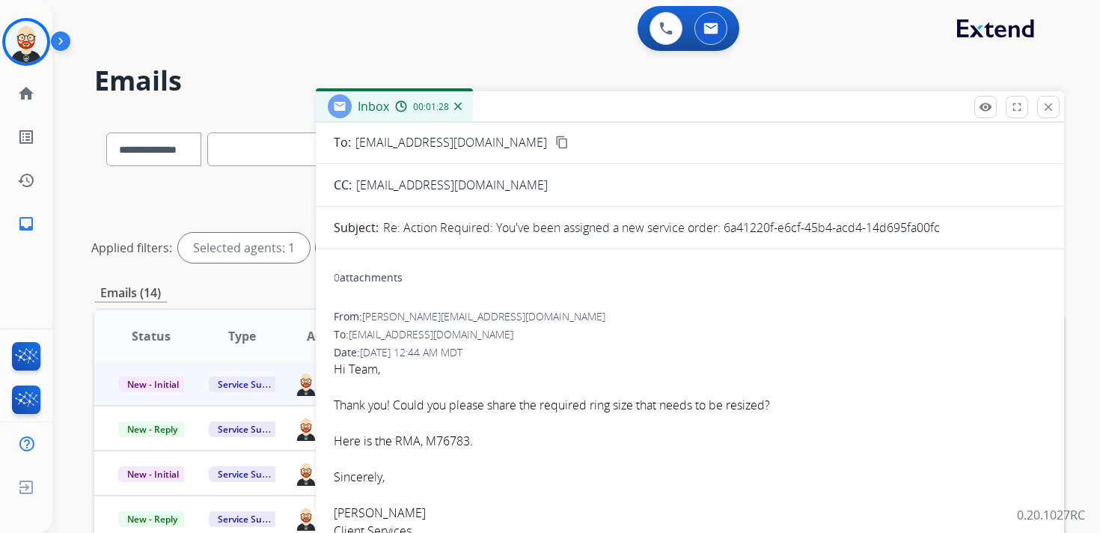
scroll to position [85, 0]
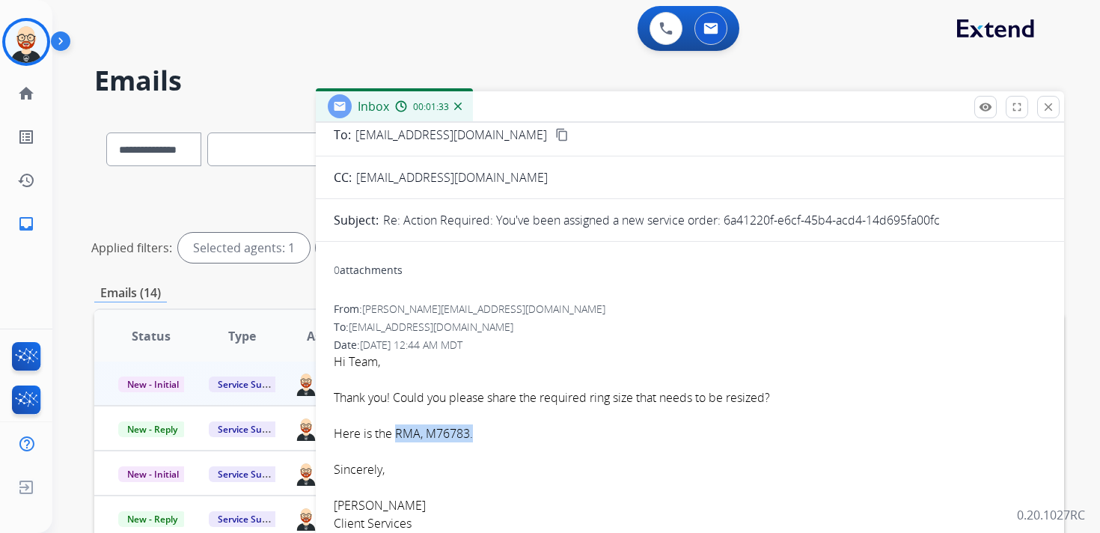
drag, startPoint x: 396, startPoint y: 434, endPoint x: 517, endPoint y: 429, distance: 120.5
click at [517, 429] on div "Here is the RMA, M76783." at bounding box center [690, 433] width 712 height 18
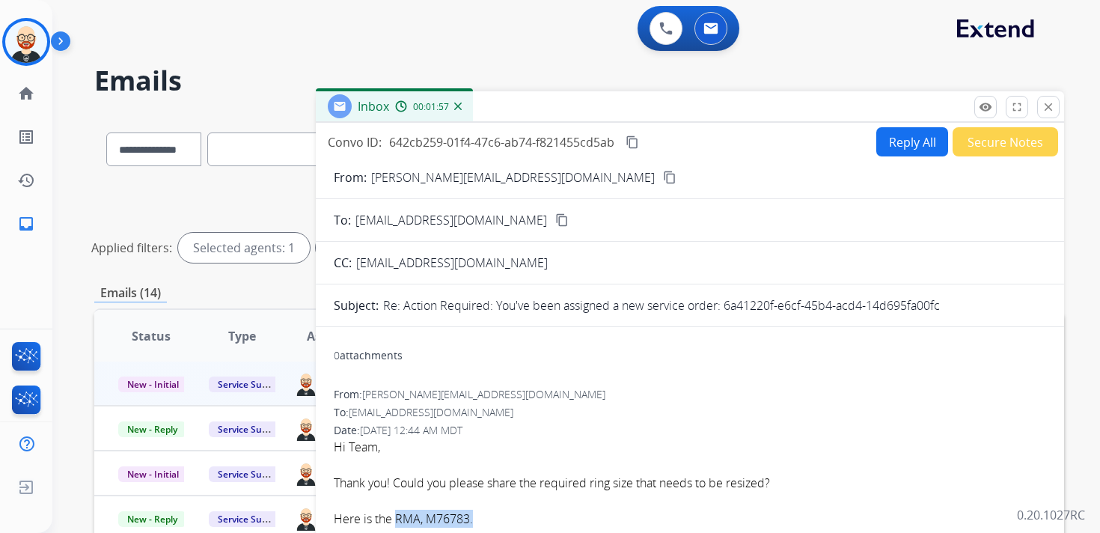
click at [904, 150] on button "Reply All" at bounding box center [912, 141] width 72 height 29
select select "**********"
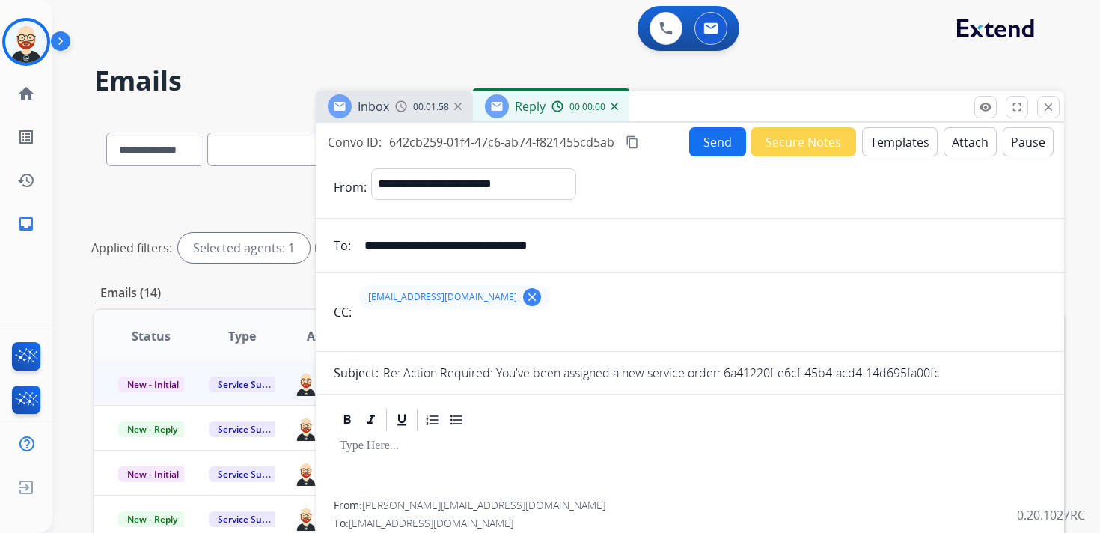
click at [406, 441] on p at bounding box center [690, 445] width 700 height 13
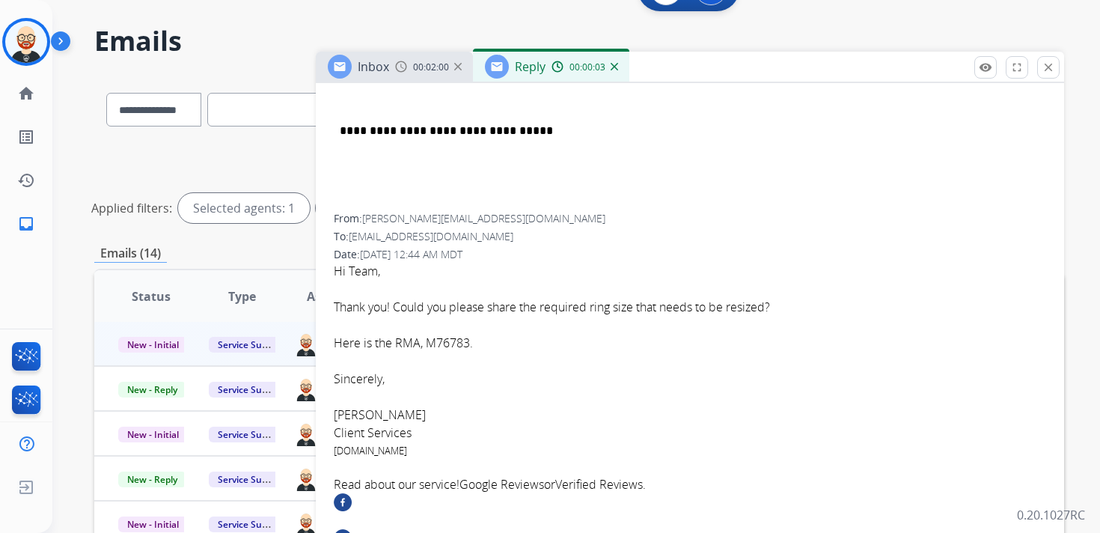
scroll to position [394, 0]
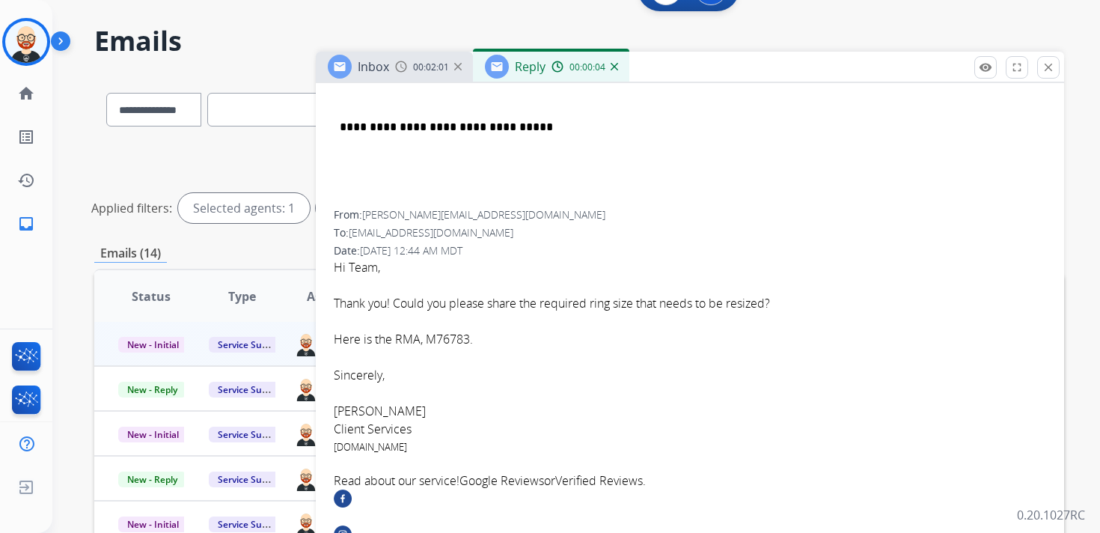
click at [354, 412] on font "[PERSON_NAME]" at bounding box center [380, 410] width 92 height 16
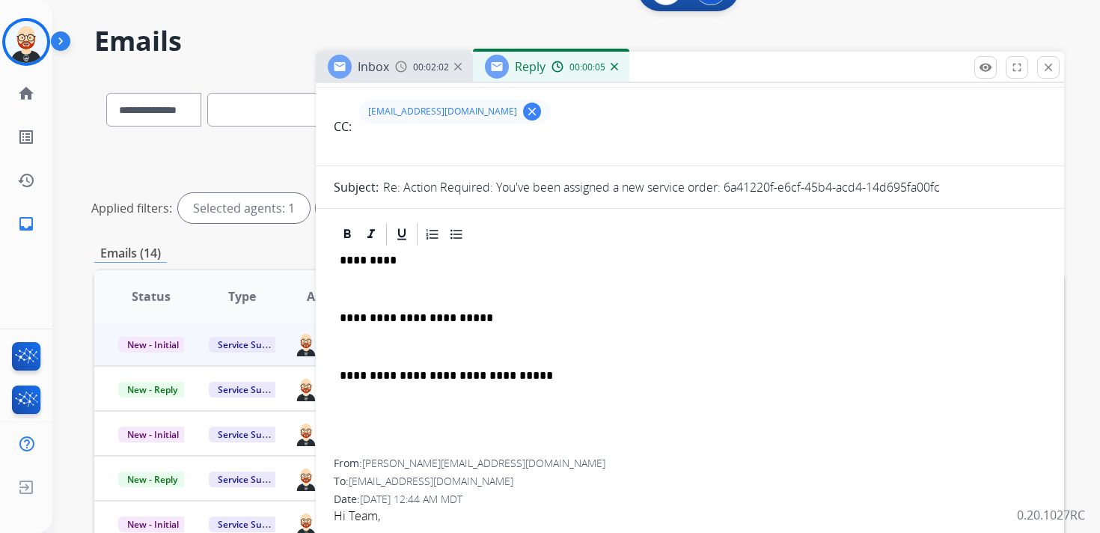
scroll to position [0, 0]
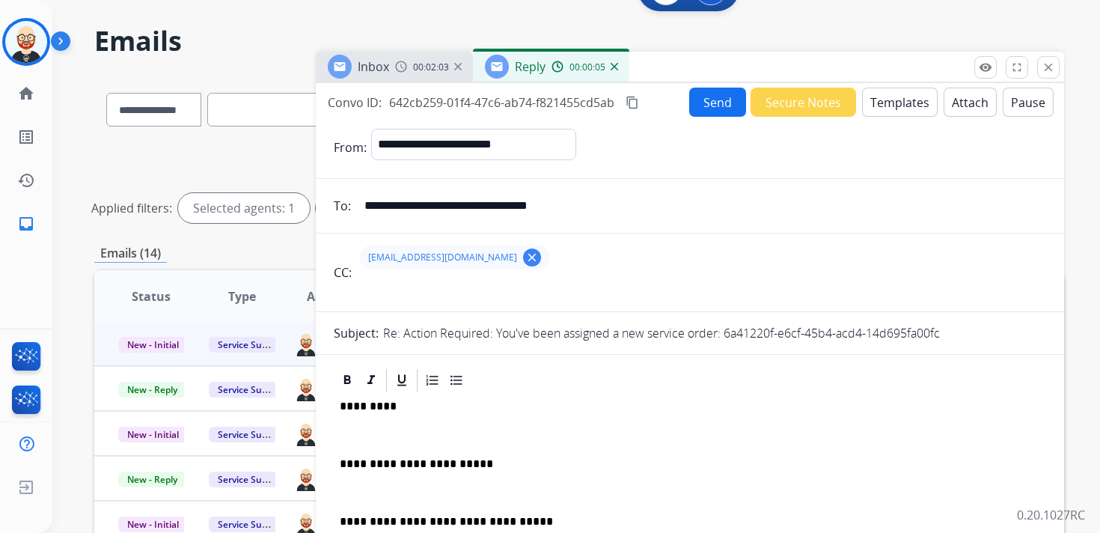
click at [371, 404] on p "*********" at bounding box center [684, 405] width 688 height 13
click at [362, 445] on div "**********" at bounding box center [690, 498] width 712 height 211
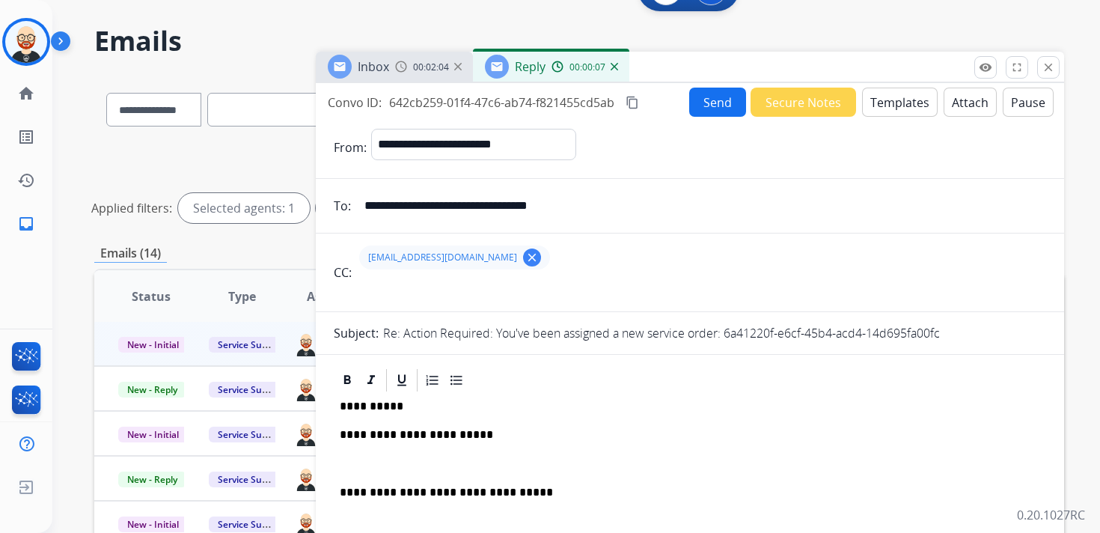
click at [355, 456] on div "**********" at bounding box center [690, 484] width 712 height 183
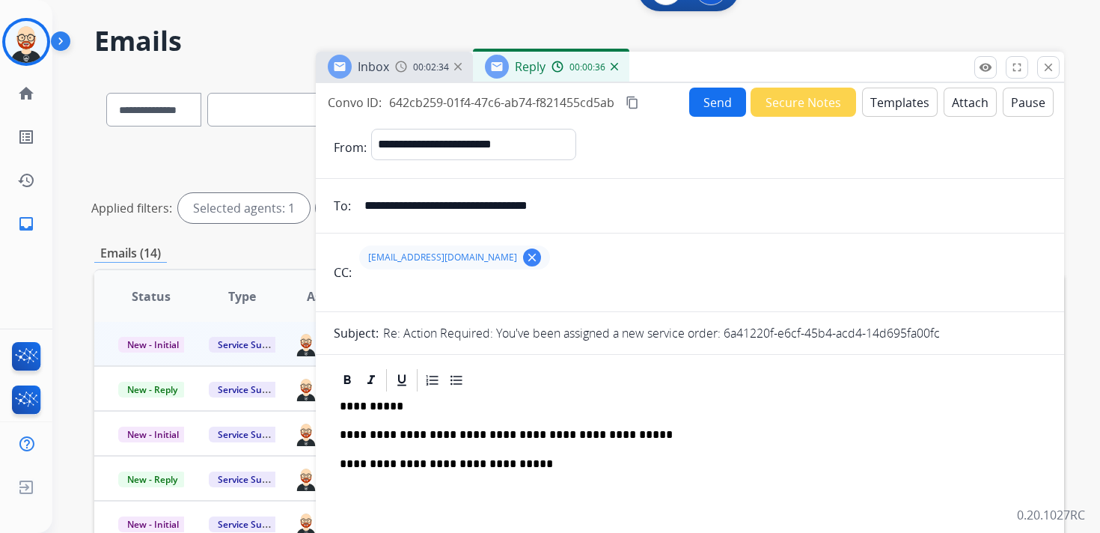
click at [715, 102] on button "Send" at bounding box center [717, 102] width 57 height 29
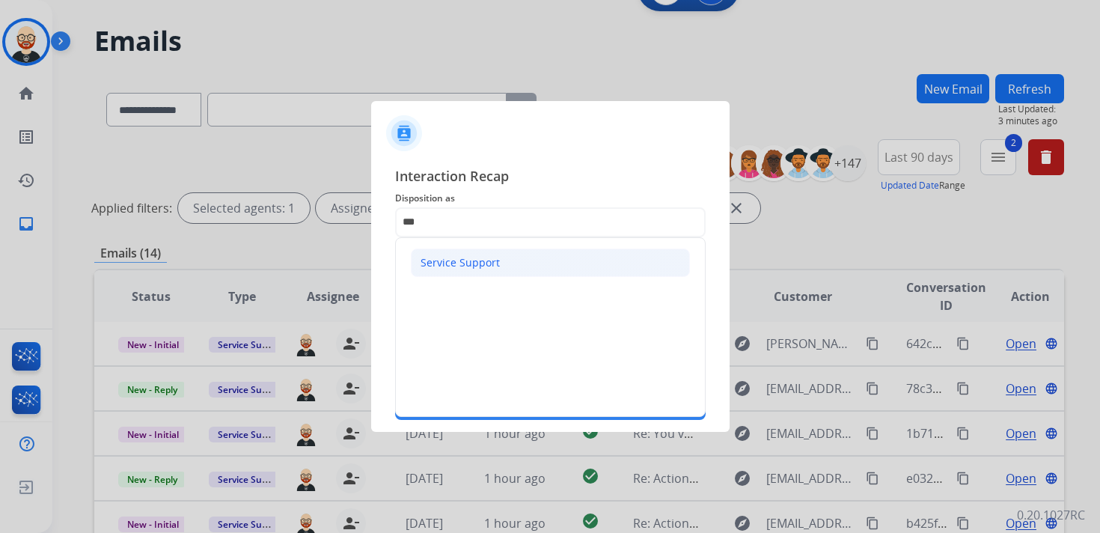
click at [422, 266] on div "Service Support" at bounding box center [459, 262] width 79 height 15
type input "**********"
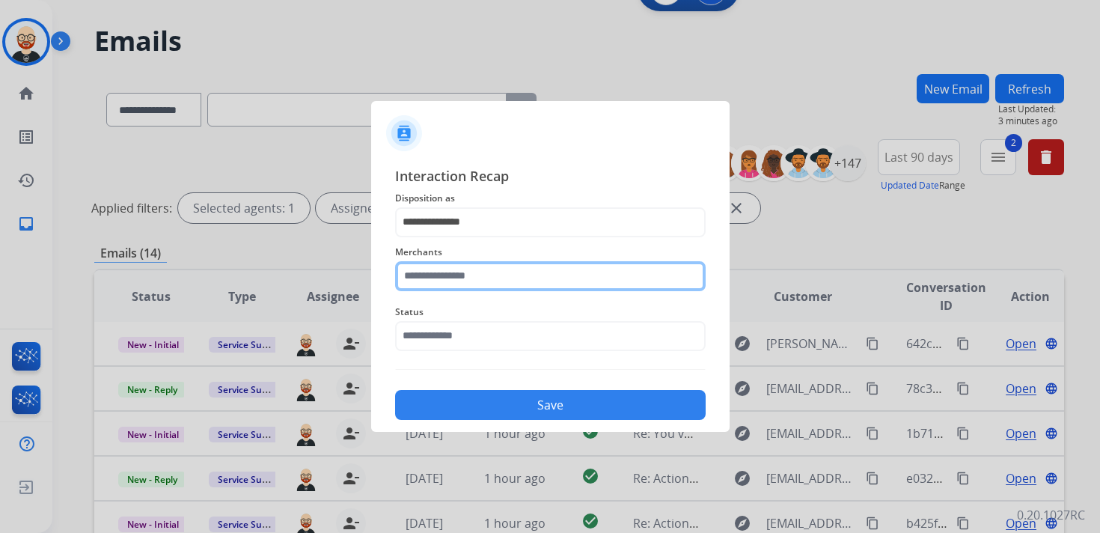
click at [429, 287] on input "text" at bounding box center [550, 276] width 310 height 30
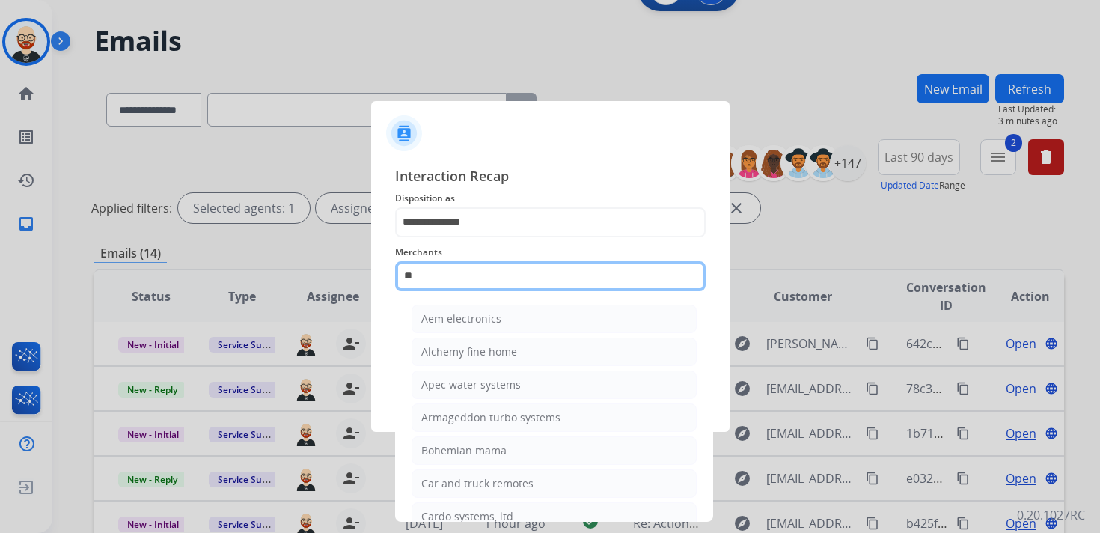
type input "*"
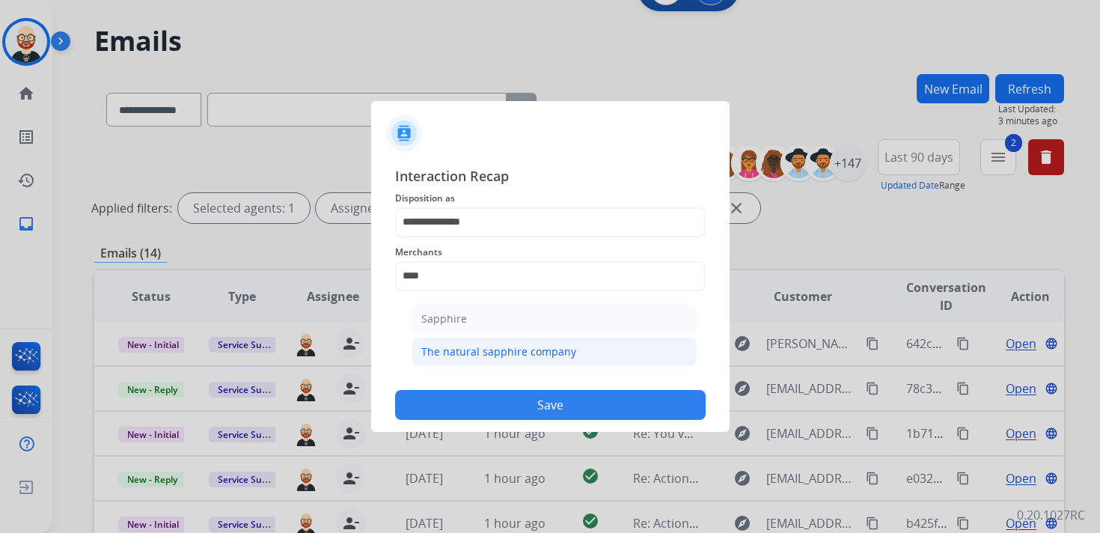
click at [470, 352] on div "The natural sapphire company" at bounding box center [498, 351] width 155 height 15
type input "**********"
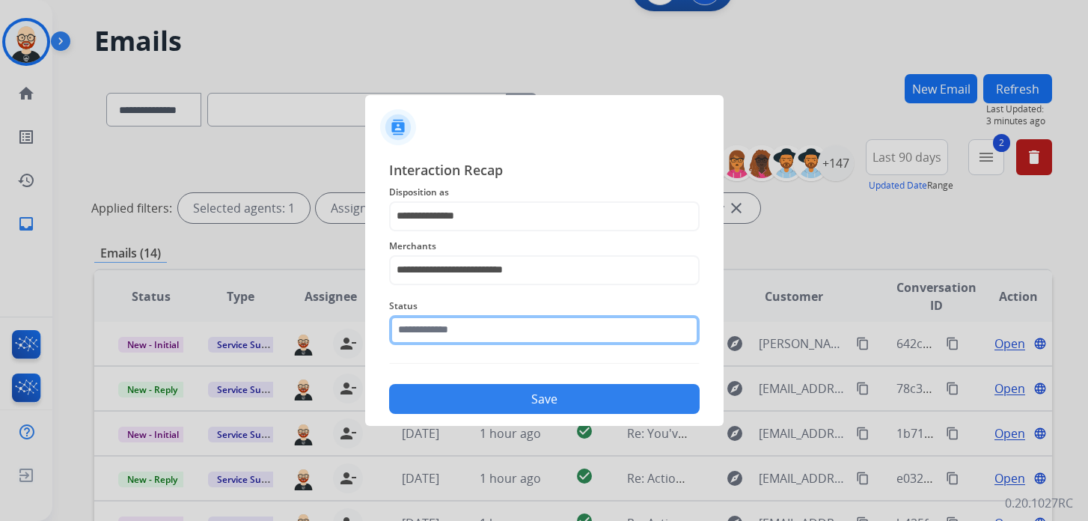
click at [458, 336] on input "text" at bounding box center [544, 330] width 310 height 30
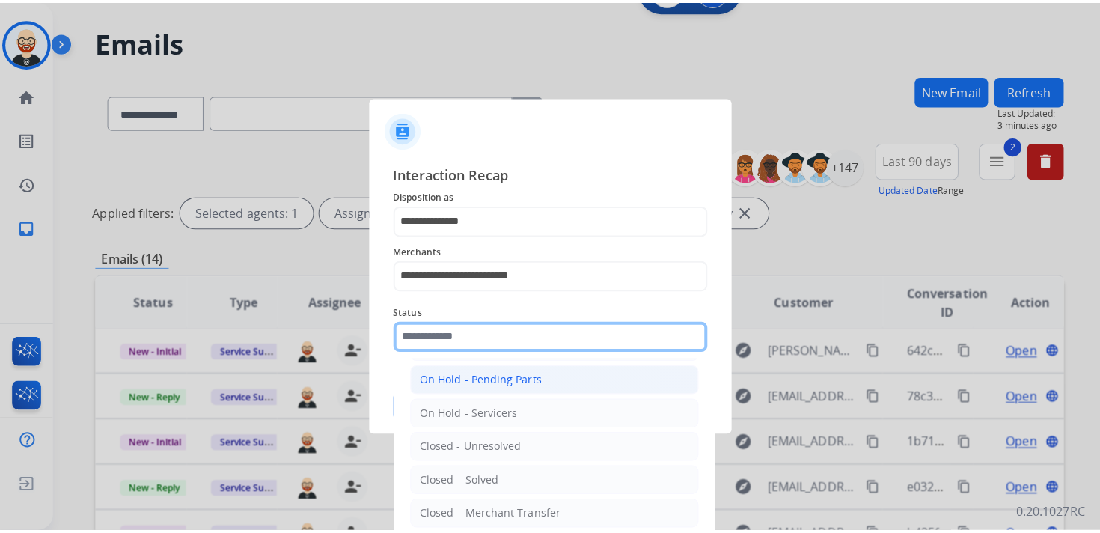
scroll to position [68, 0]
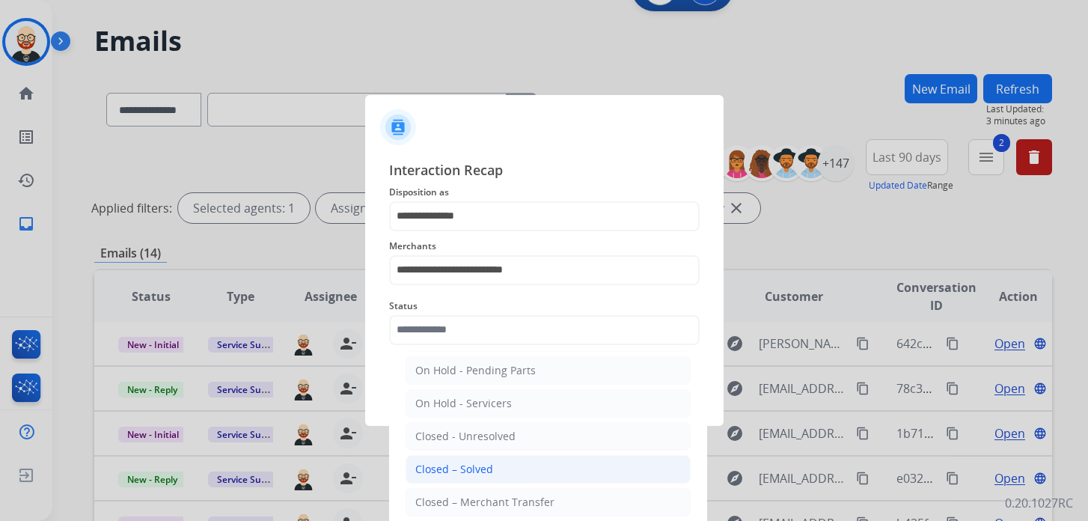
click at [494, 461] on li "Closed – Solved" at bounding box center [547, 469] width 285 height 28
type input "**********"
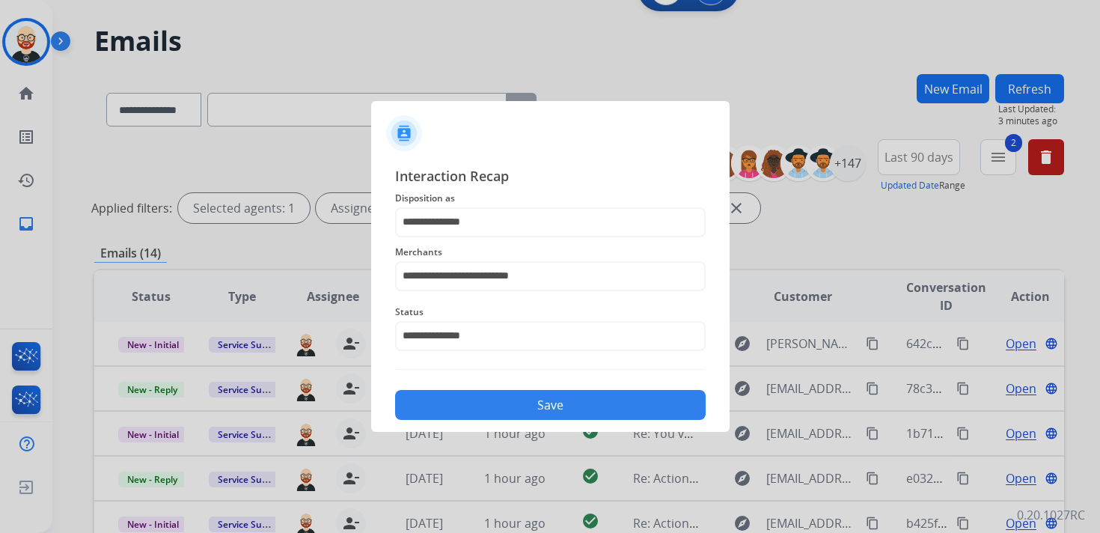
click at [473, 413] on button "Save" at bounding box center [550, 405] width 310 height 30
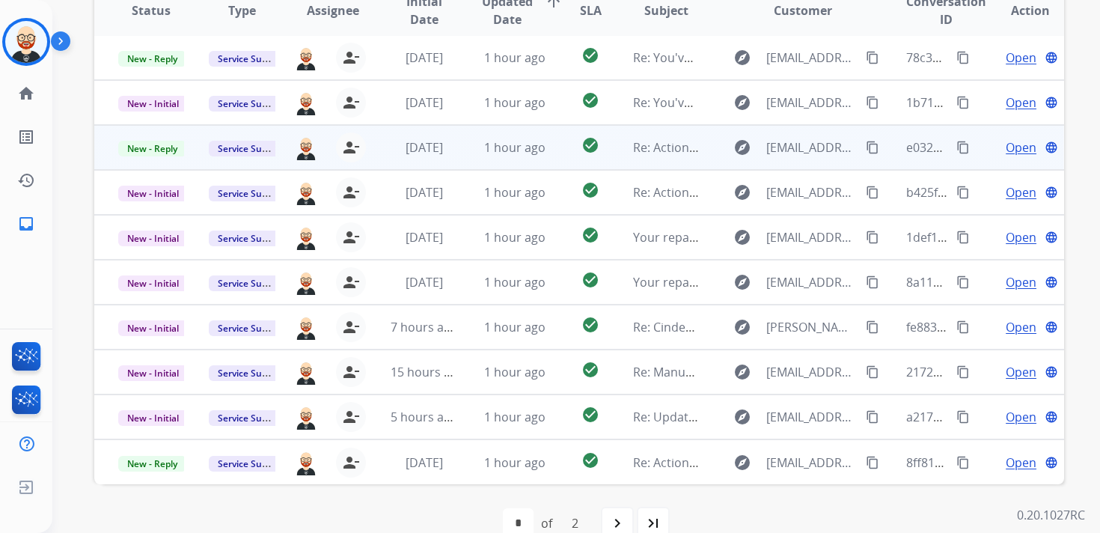
scroll to position [355, 0]
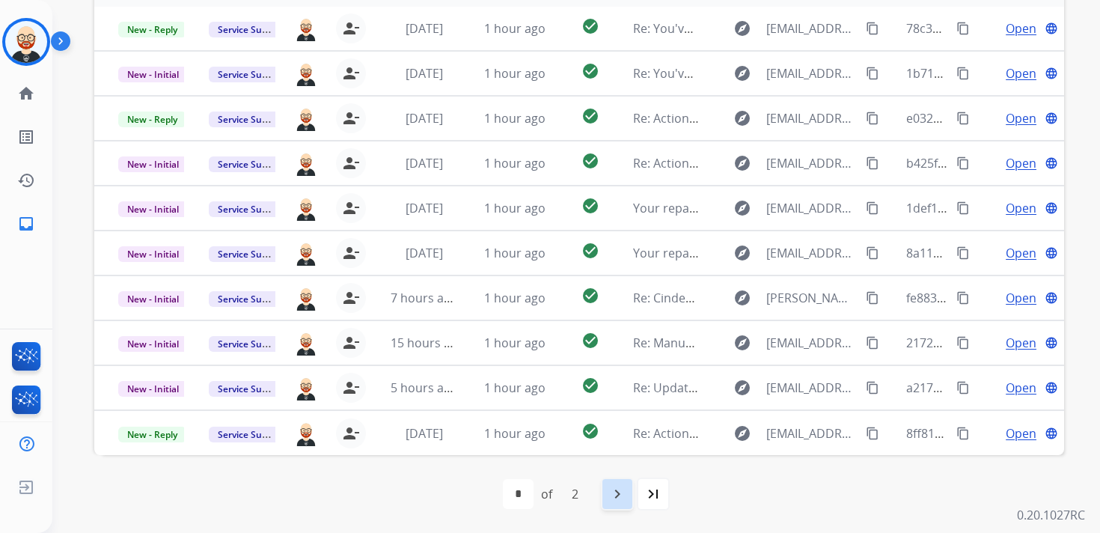
click at [618, 489] on mat-icon "navigate_next" at bounding box center [617, 494] width 18 height 18
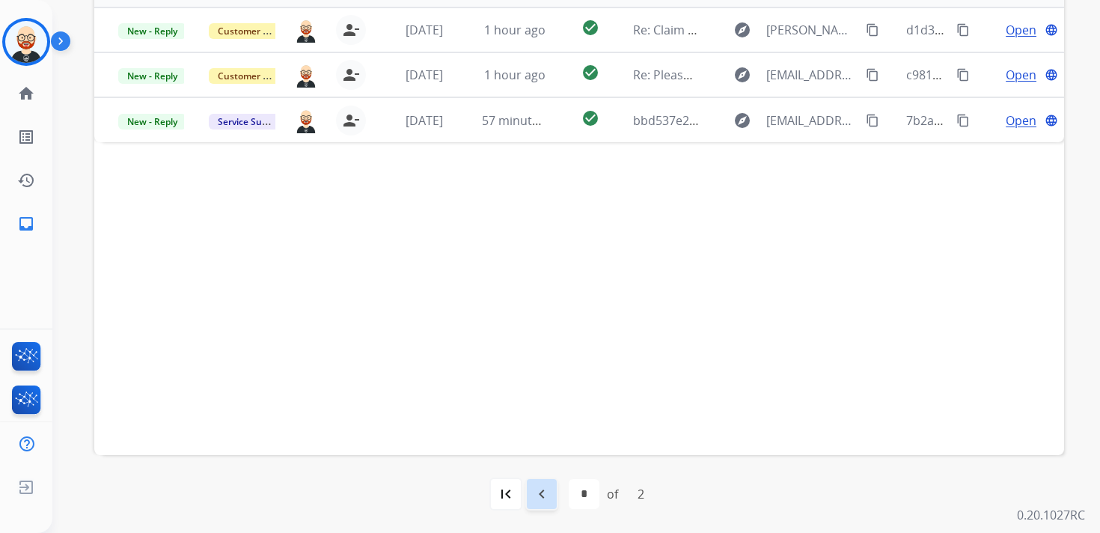
click at [554, 497] on div "navigate_before" at bounding box center [541, 493] width 33 height 33
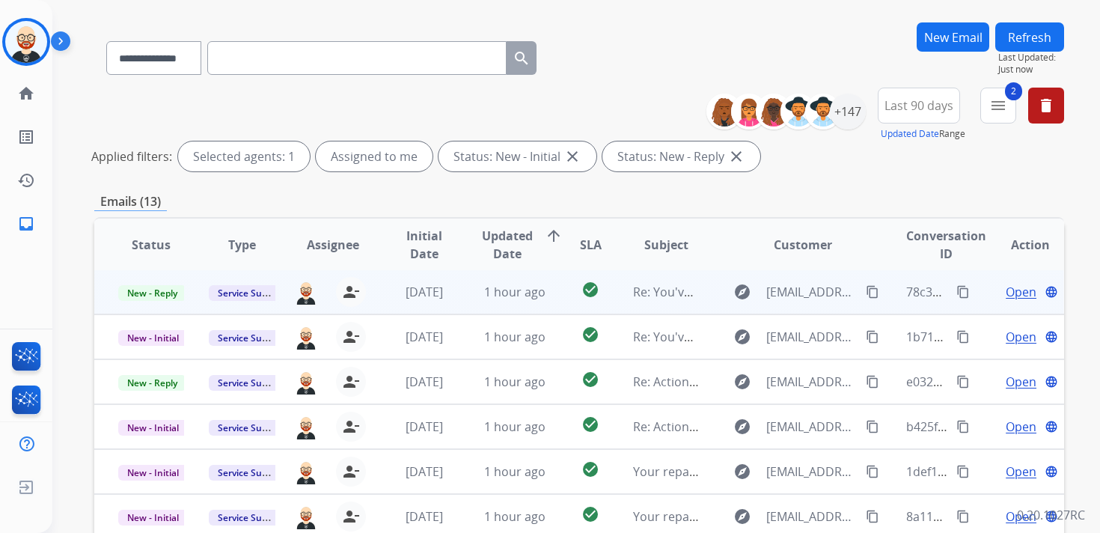
scroll to position [104, 0]
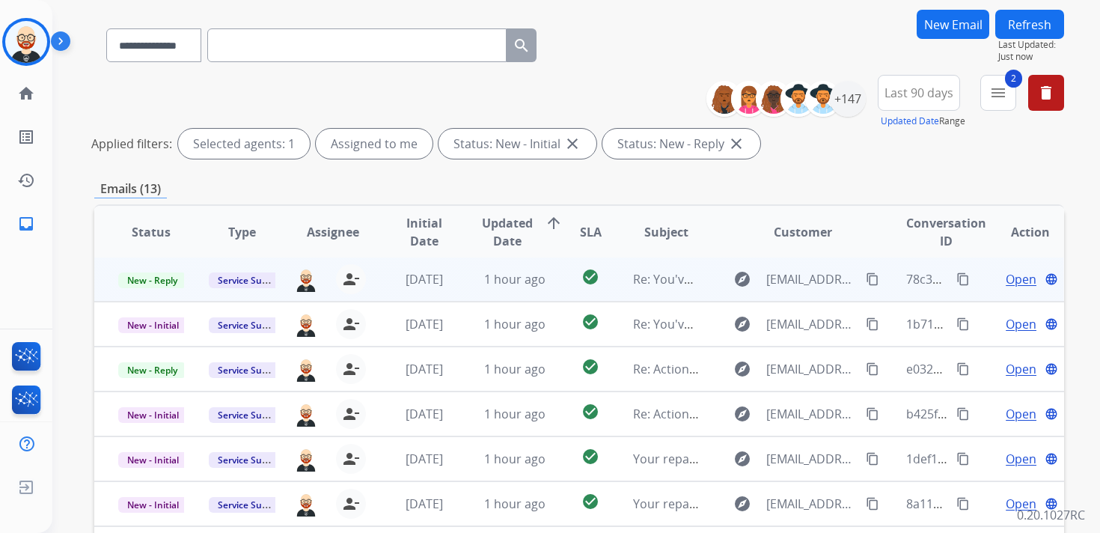
click at [1005, 283] on span "Open" at bounding box center [1020, 279] width 31 height 18
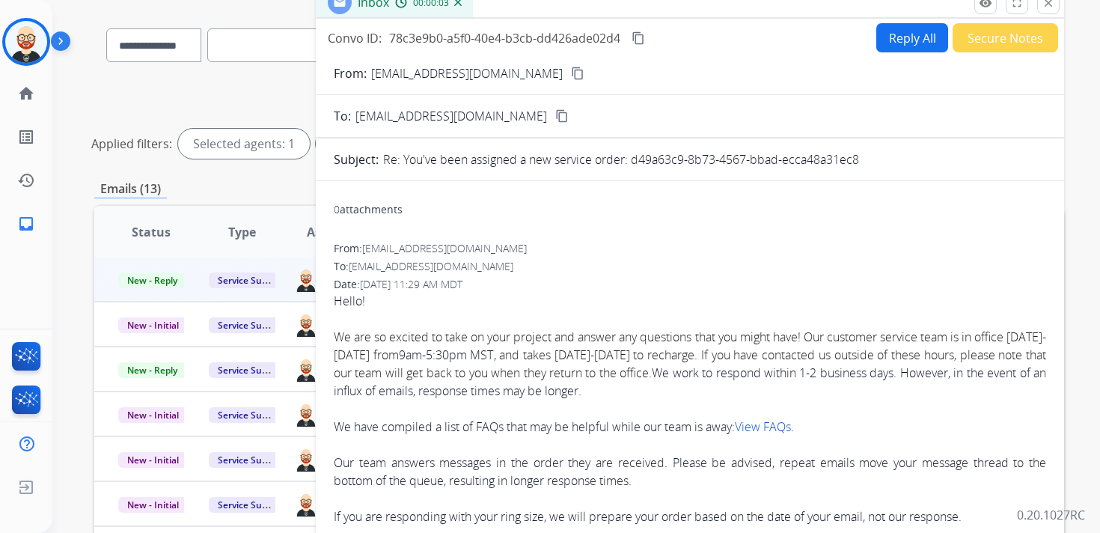
drag, startPoint x: 876, startPoint y: 158, endPoint x: 633, endPoint y: 165, distance: 243.2
click at [633, 165] on div "Re: You've been assigned a new service order: d49a63c9-8b73-4567-bbad-ecca48a31…" at bounding box center [714, 159] width 663 height 18
click at [640, 35] on mat-icon "content_copy" at bounding box center [637, 37] width 13 height 13
click at [1045, 8] on mat-icon "close" at bounding box center [1047, 2] width 13 height 13
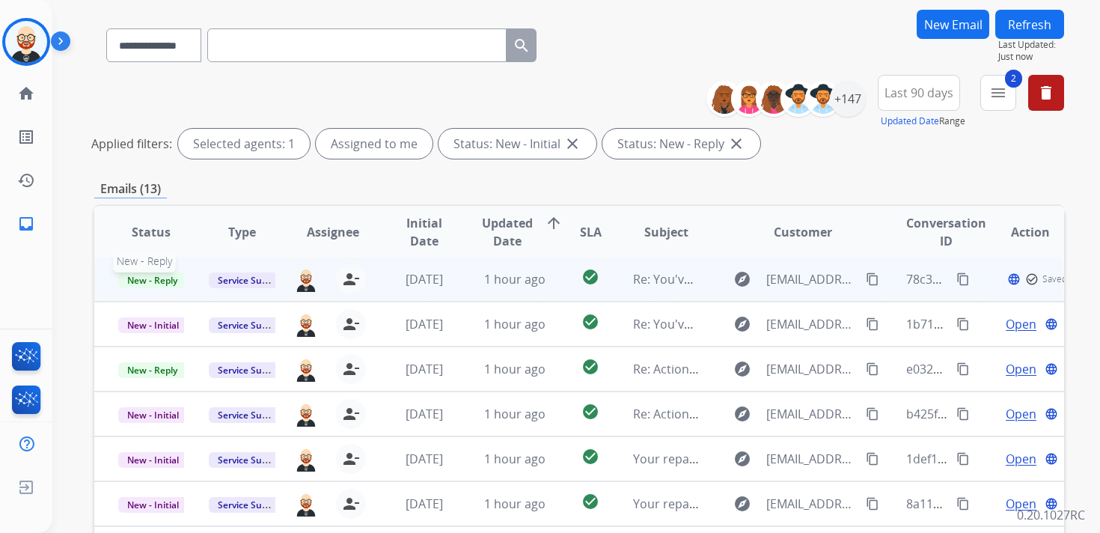
click at [169, 279] on span "New - Reply" at bounding box center [152, 280] width 68 height 16
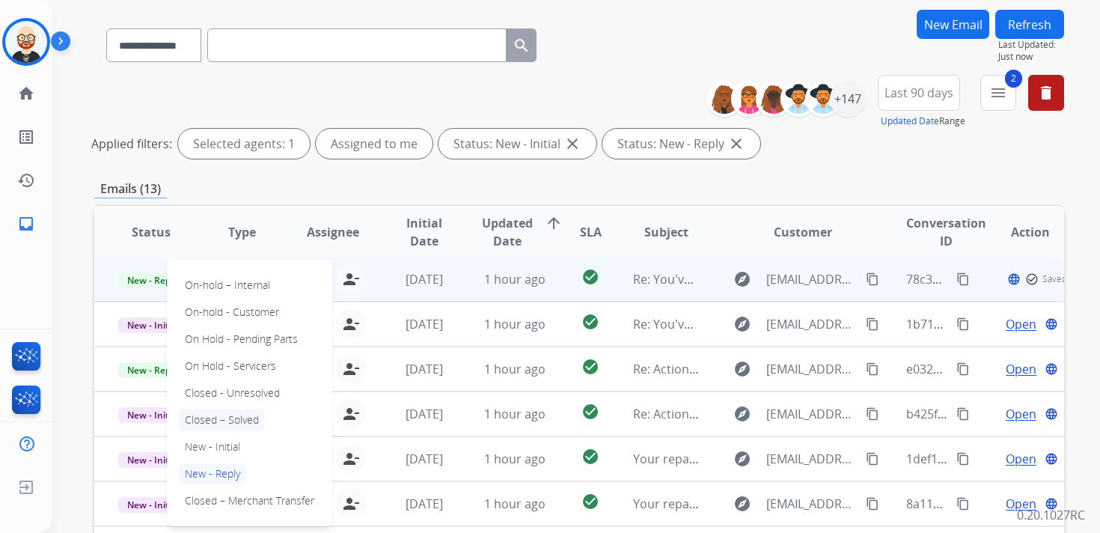
click at [224, 417] on p "Closed – Solved" at bounding box center [222, 419] width 86 height 21
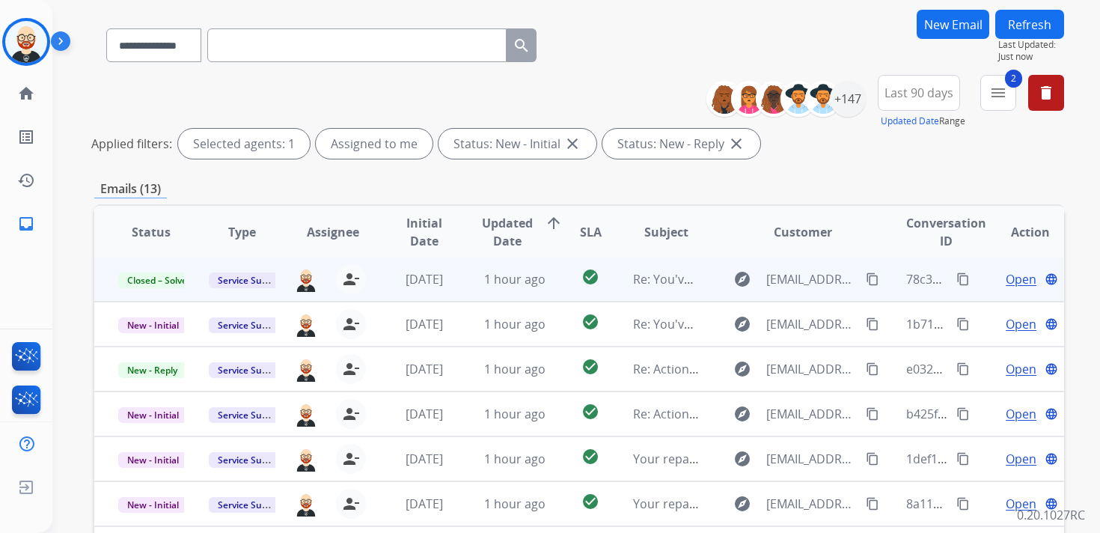
click at [1044, 25] on button "Refresh" at bounding box center [1029, 24] width 69 height 29
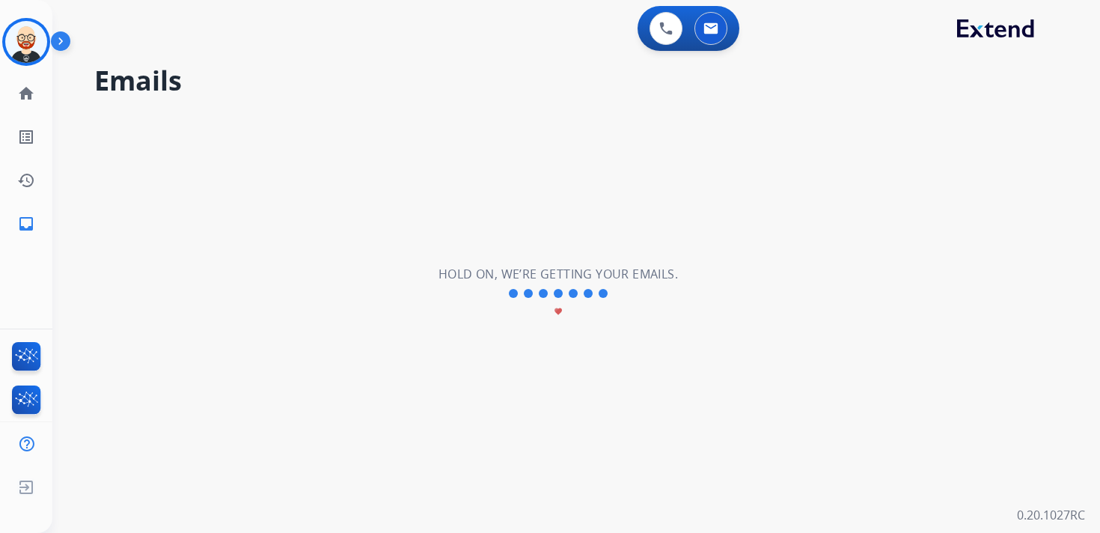
scroll to position [0, 0]
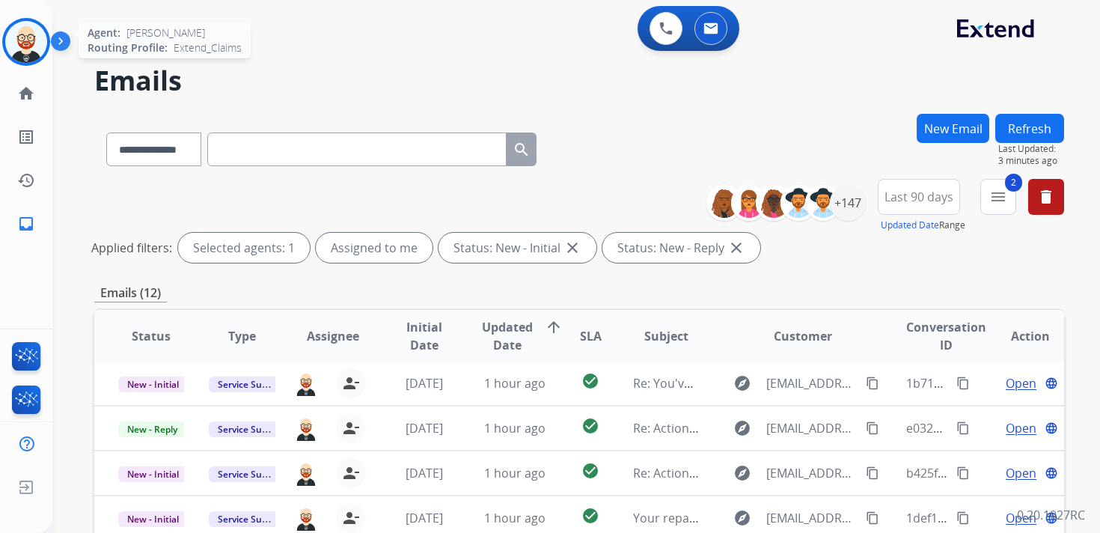
click at [23, 34] on img at bounding box center [26, 42] width 42 height 42
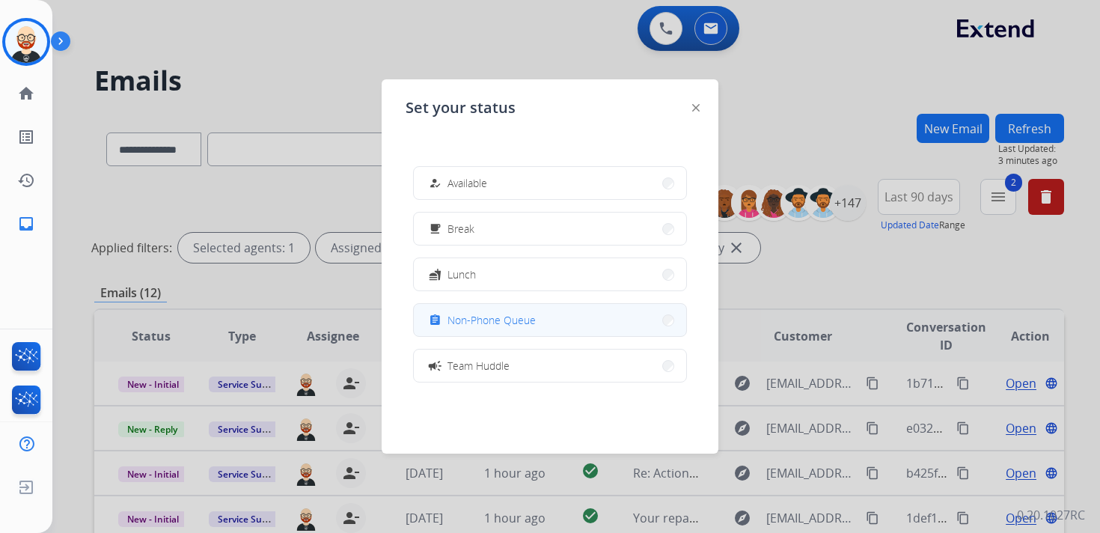
click at [483, 331] on button "assignment Non-Phone Queue" at bounding box center [550, 320] width 272 height 32
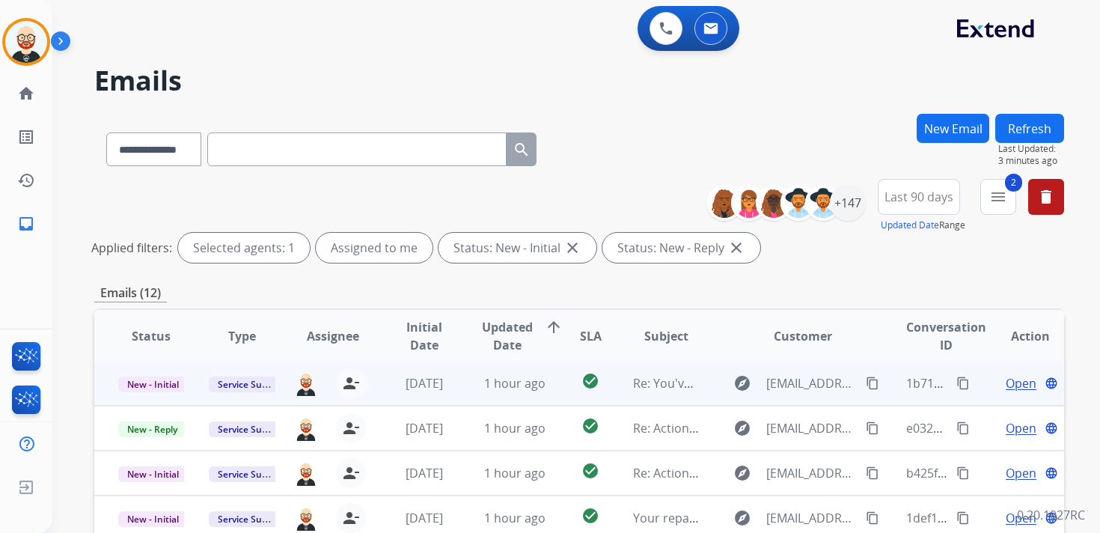
click at [1009, 385] on span "Open" at bounding box center [1020, 383] width 31 height 18
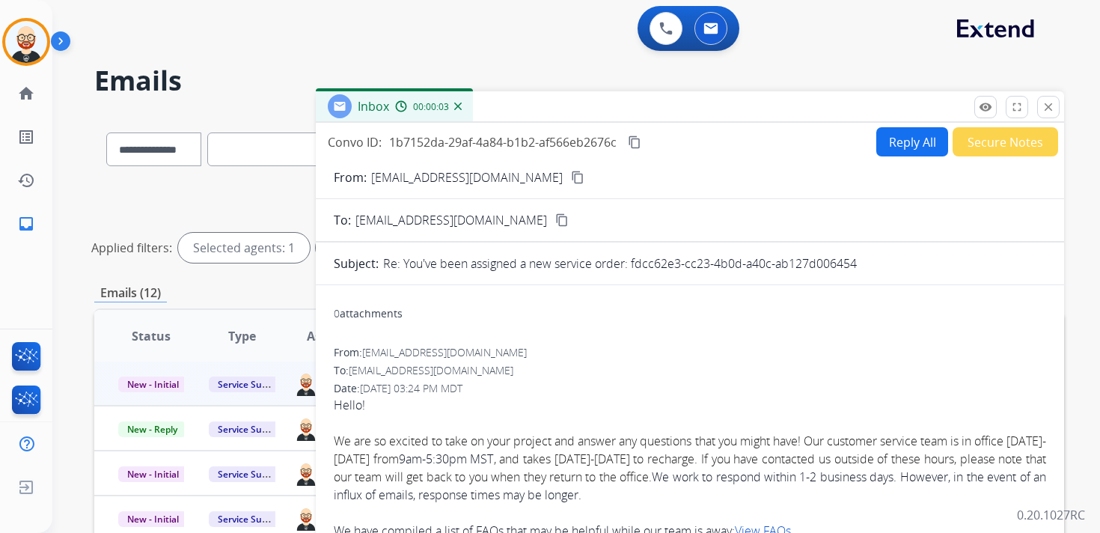
drag, startPoint x: 858, startPoint y: 272, endPoint x: 631, endPoint y: 266, distance: 226.7
click at [631, 266] on div "Re: You've been assigned a new service order: fdcc62e3-cc23-4b0d-a40c-ab127d006…" at bounding box center [714, 263] width 663 height 18
click at [635, 139] on mat-icon "content_copy" at bounding box center [634, 141] width 13 height 13
click at [886, 147] on button "Reply All" at bounding box center [912, 141] width 72 height 29
select select "**********"
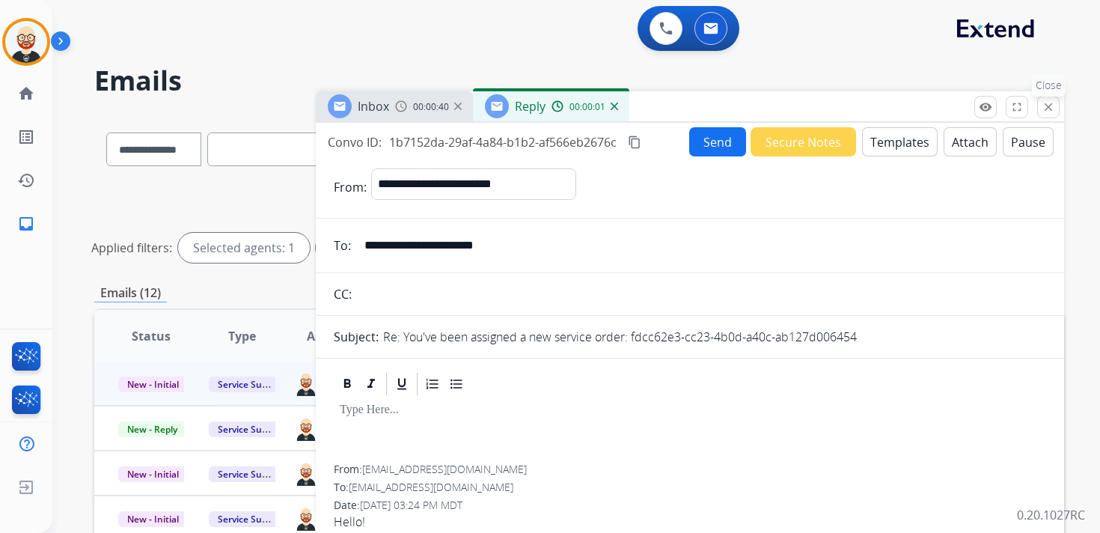
click at [1047, 110] on mat-icon "close" at bounding box center [1047, 106] width 13 height 13
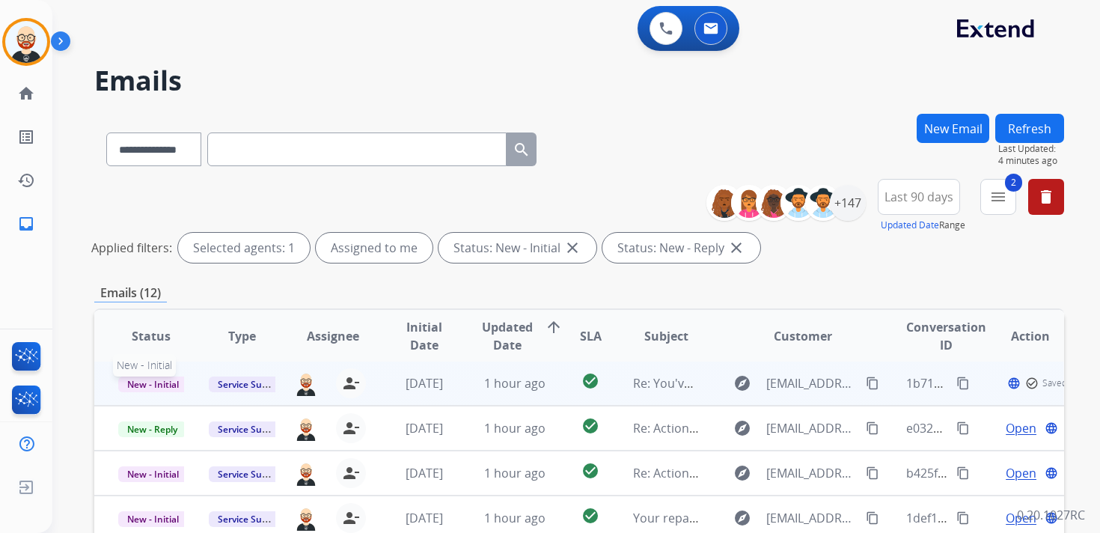
click at [149, 382] on span "New - Initial" at bounding box center [153, 384] width 70 height 16
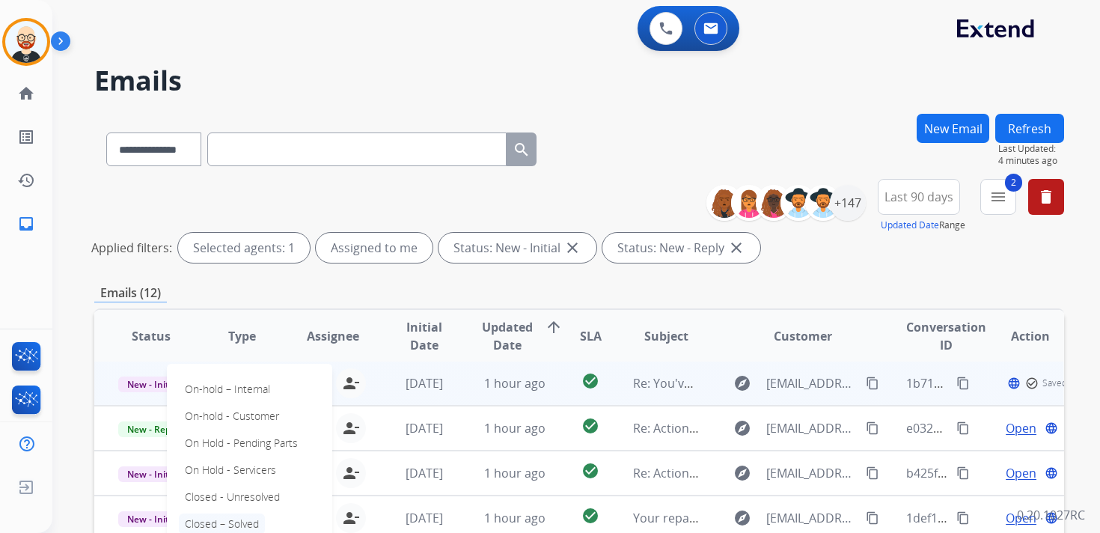
click at [248, 515] on p "Closed – Solved" at bounding box center [222, 523] width 86 height 21
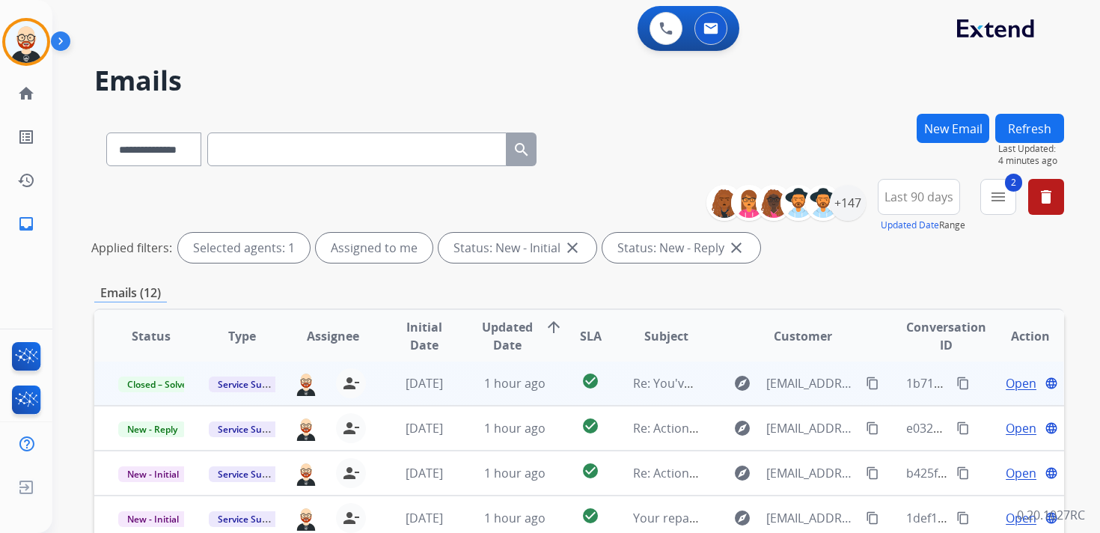
click at [1028, 132] on button "Refresh" at bounding box center [1029, 128] width 69 height 29
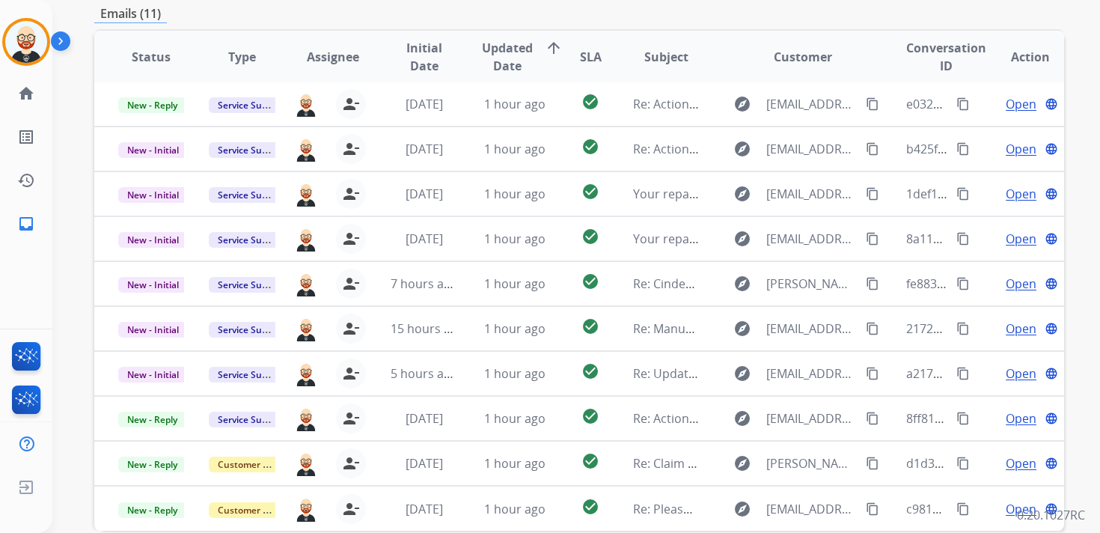
scroll to position [281, 0]
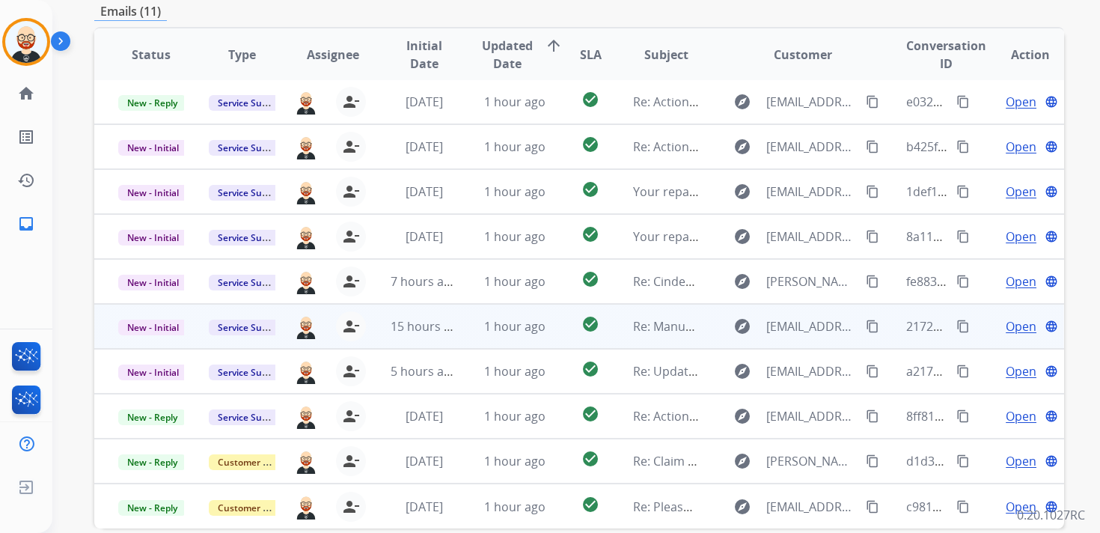
click at [1008, 327] on span "Open" at bounding box center [1020, 326] width 31 height 18
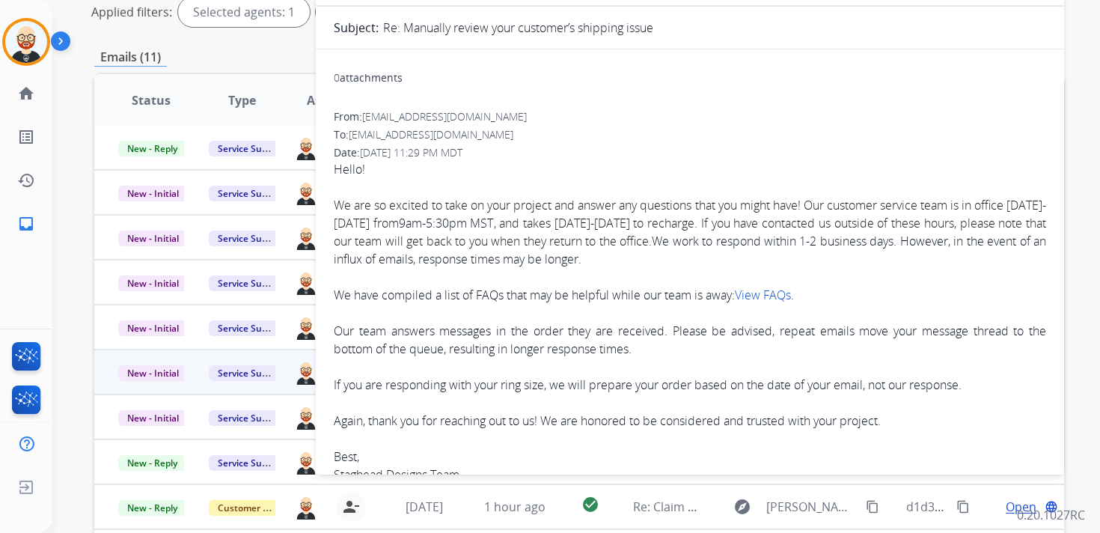
scroll to position [0, 0]
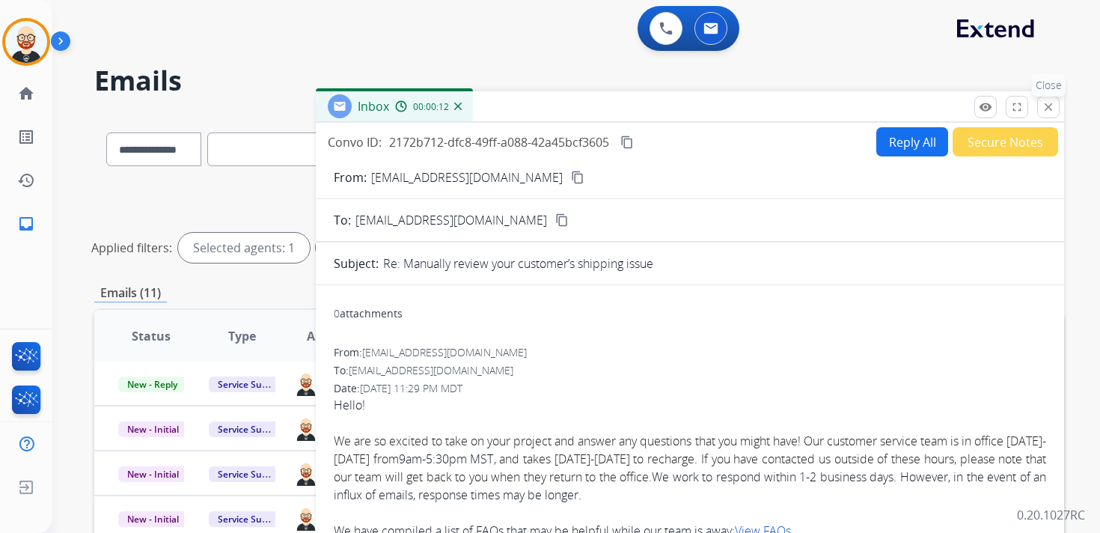
click at [1047, 110] on mat-icon "close" at bounding box center [1047, 106] width 13 height 13
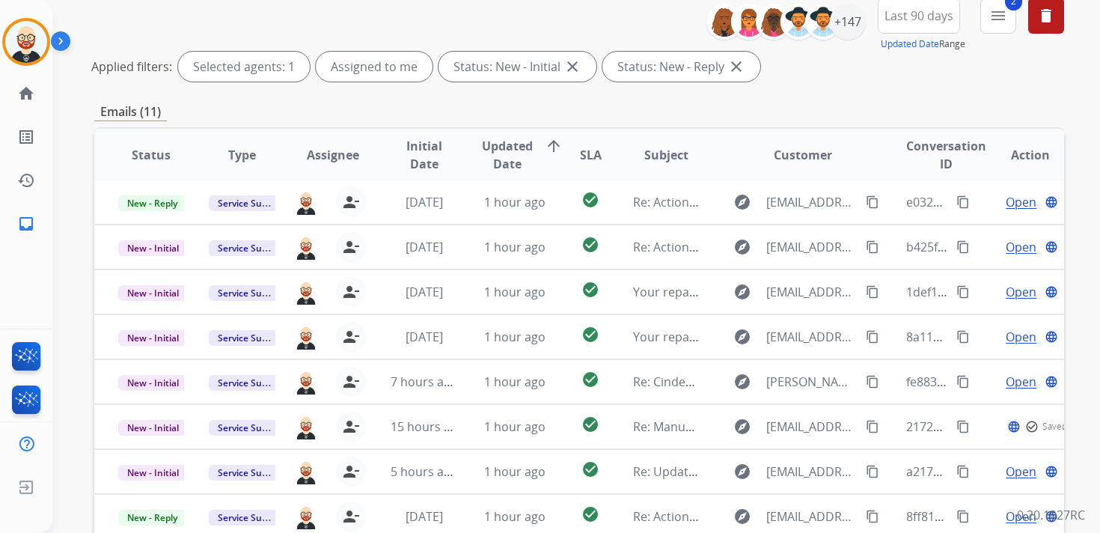
scroll to position [196, 0]
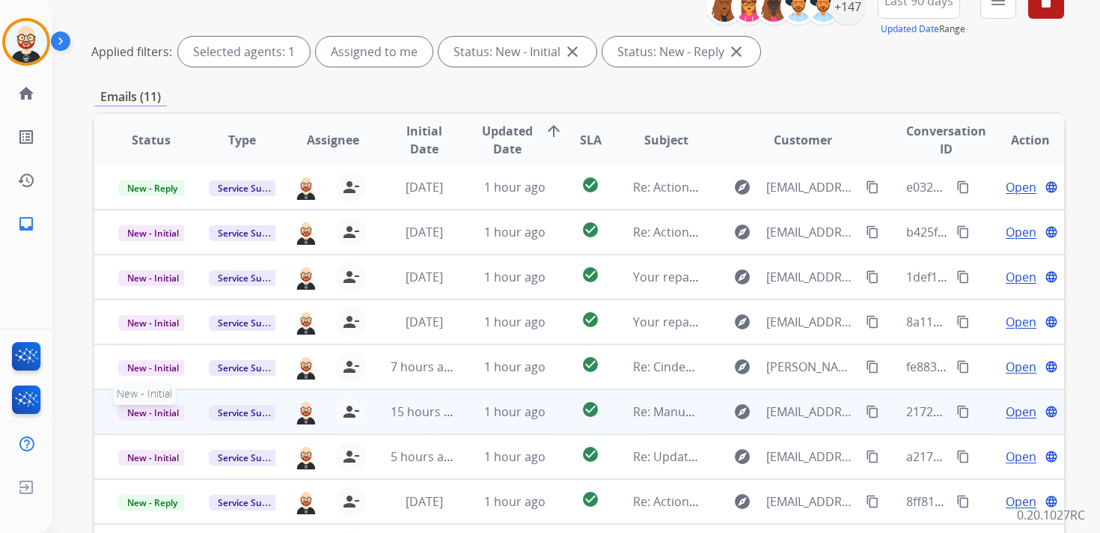
click at [164, 410] on span "New - Initial" at bounding box center [153, 413] width 70 height 16
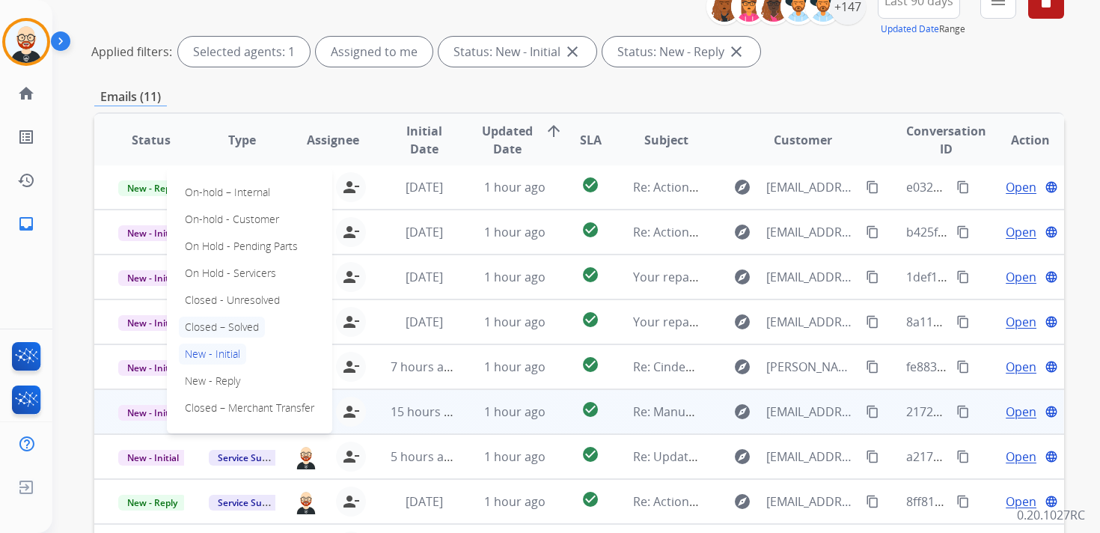
click at [220, 322] on p "Closed – Solved" at bounding box center [222, 326] width 86 height 21
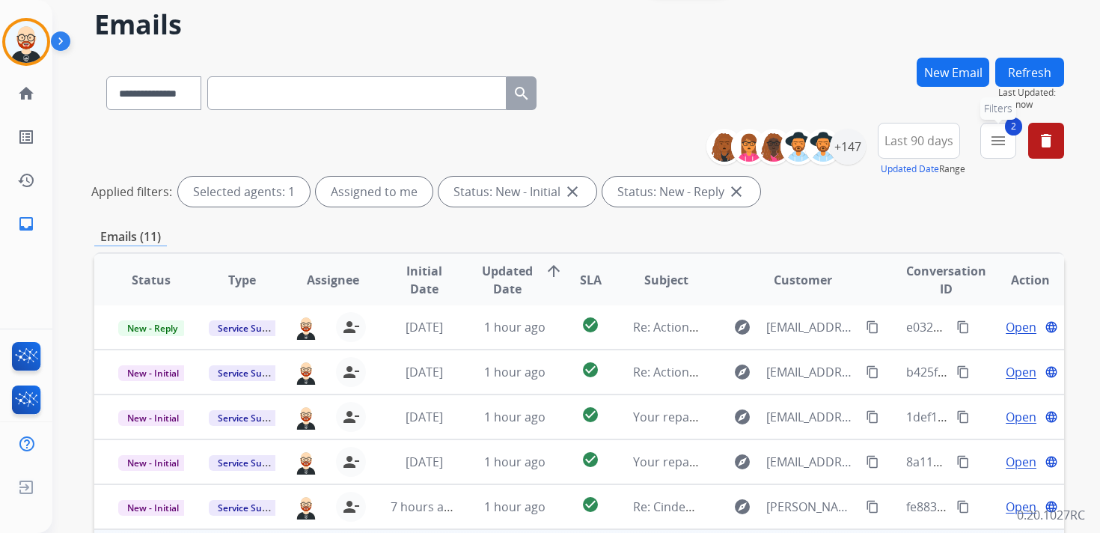
scroll to position [43, 0]
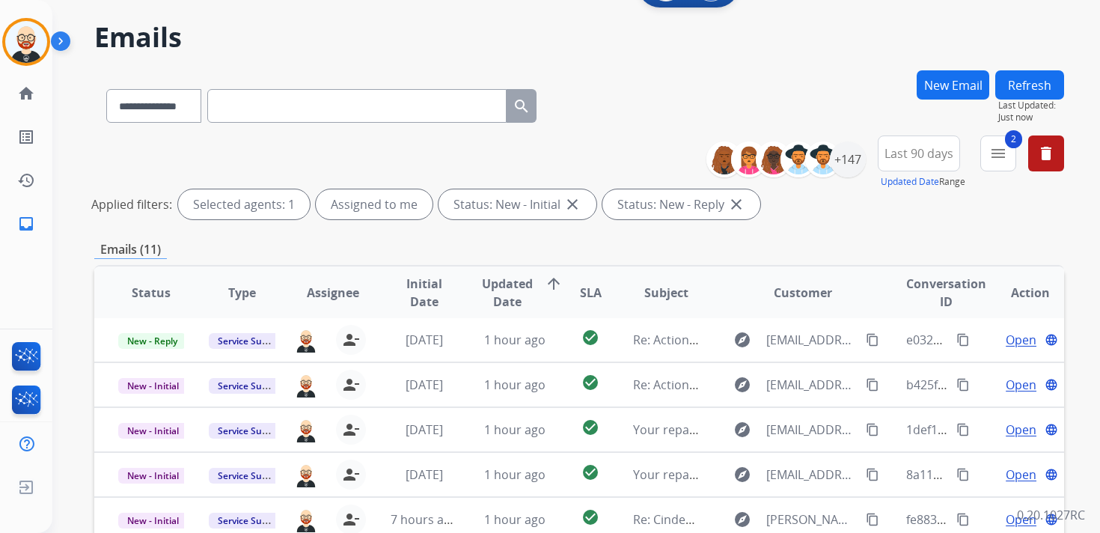
click at [1017, 91] on button "Refresh" at bounding box center [1029, 84] width 69 height 29
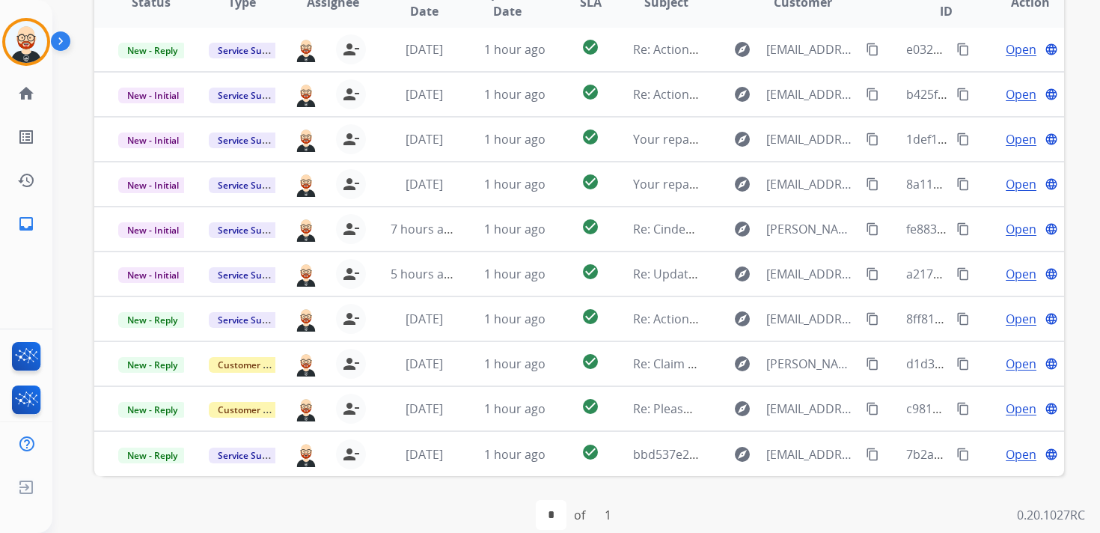
scroll to position [0, 0]
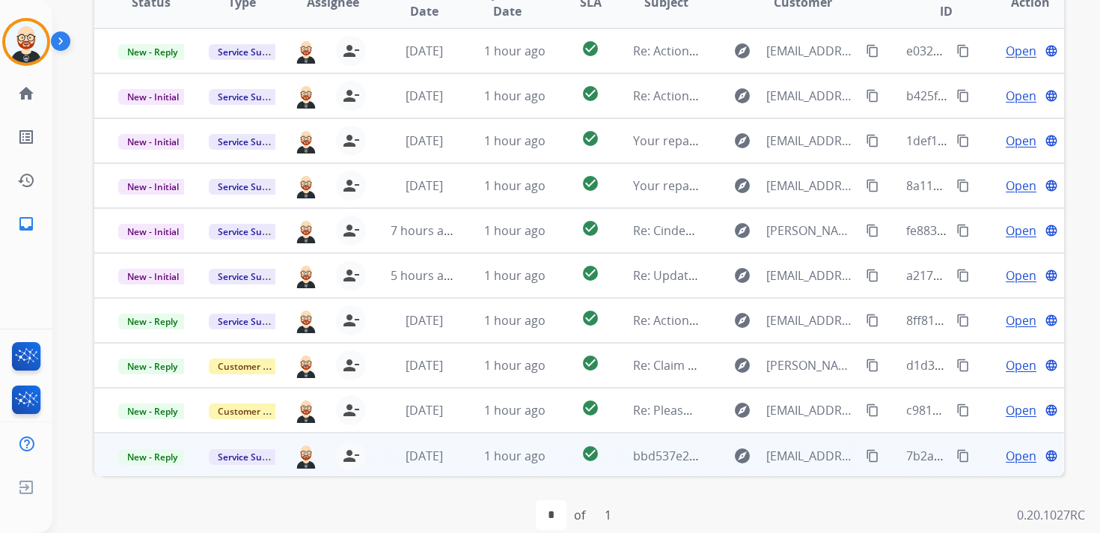
click at [1009, 450] on span "Open" at bounding box center [1020, 456] width 31 height 18
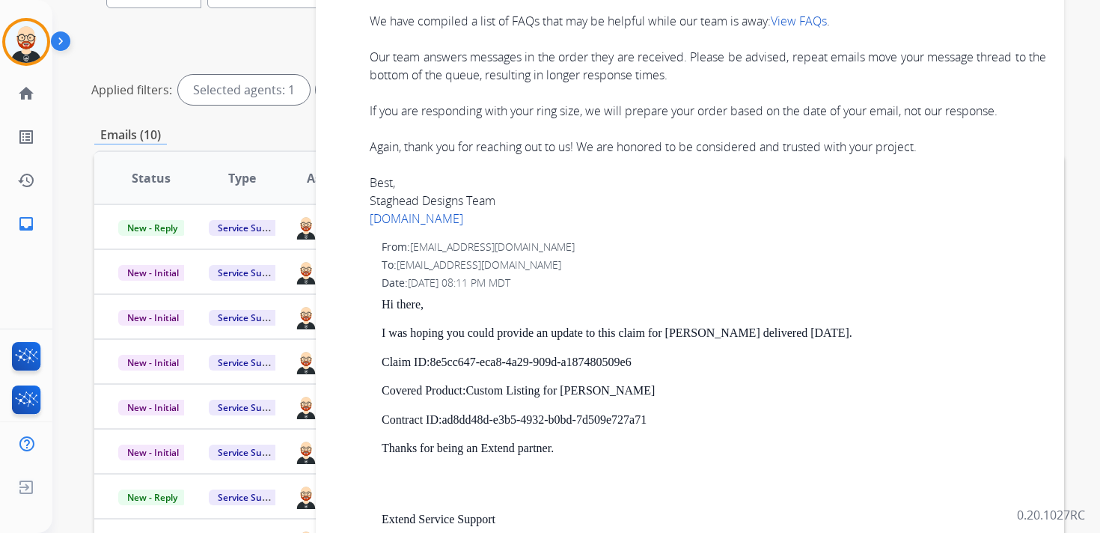
scroll to position [1158, 0]
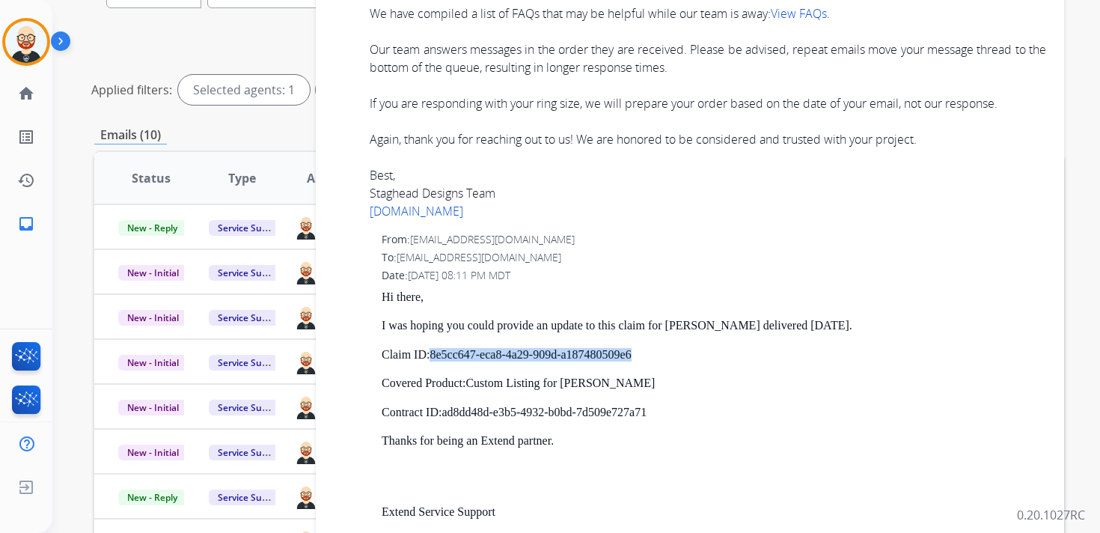
drag, startPoint x: 677, startPoint y: 357, endPoint x: 432, endPoint y: 357, distance: 245.4
click at [432, 357] on p "Claim ID: 8e5cc647-eca8-4a29-909d-a187480509e6" at bounding box center [714, 354] width 664 height 13
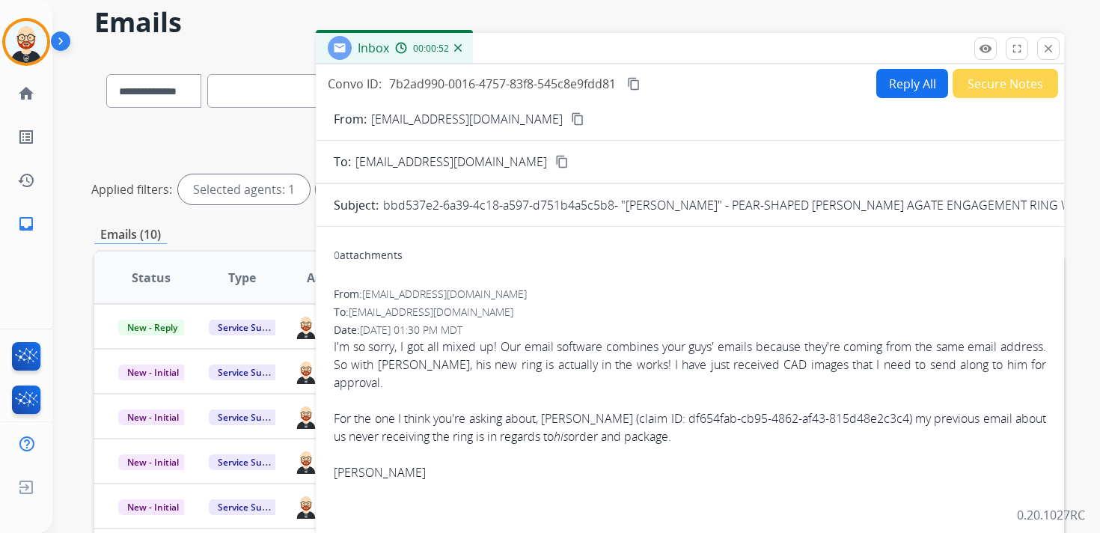
scroll to position [36, 0]
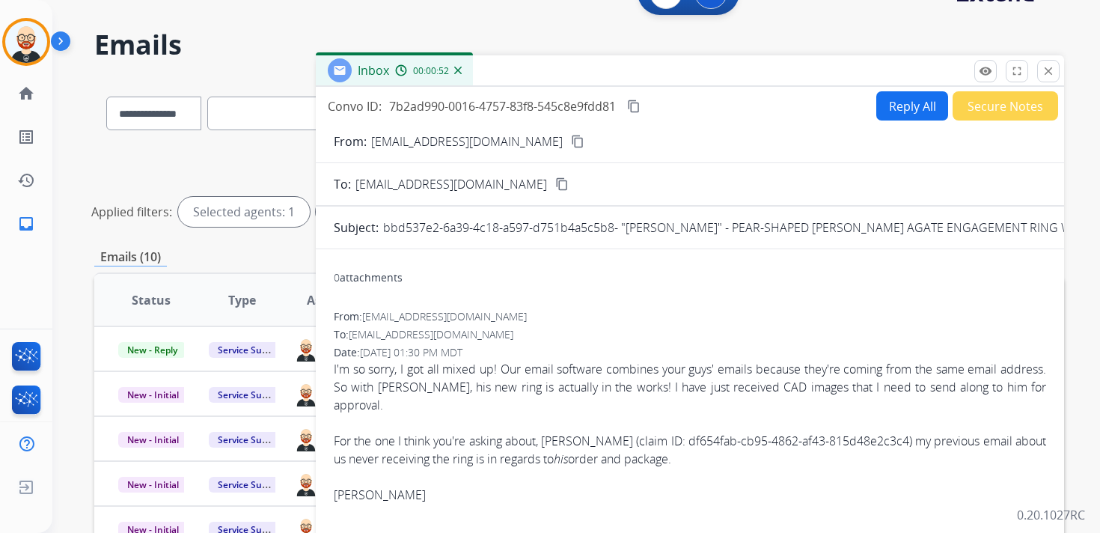
click at [631, 103] on mat-icon "content_copy" at bounding box center [633, 105] width 13 height 13
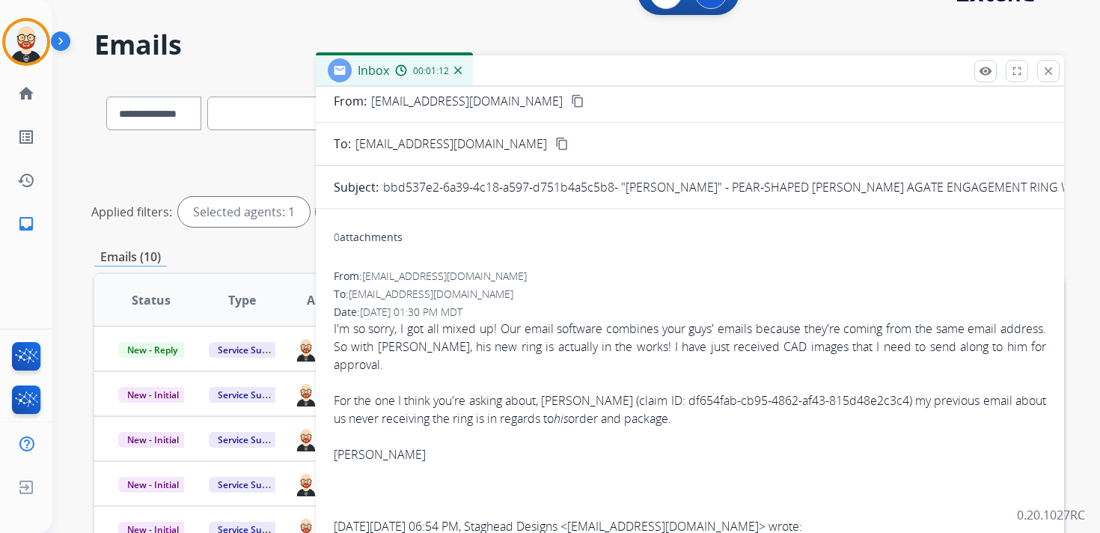
click at [468, 408] on div "For the one I think you're asking about, [PERSON_NAME] (claim ID: df654fab-cb95…" at bounding box center [690, 409] width 712 height 36
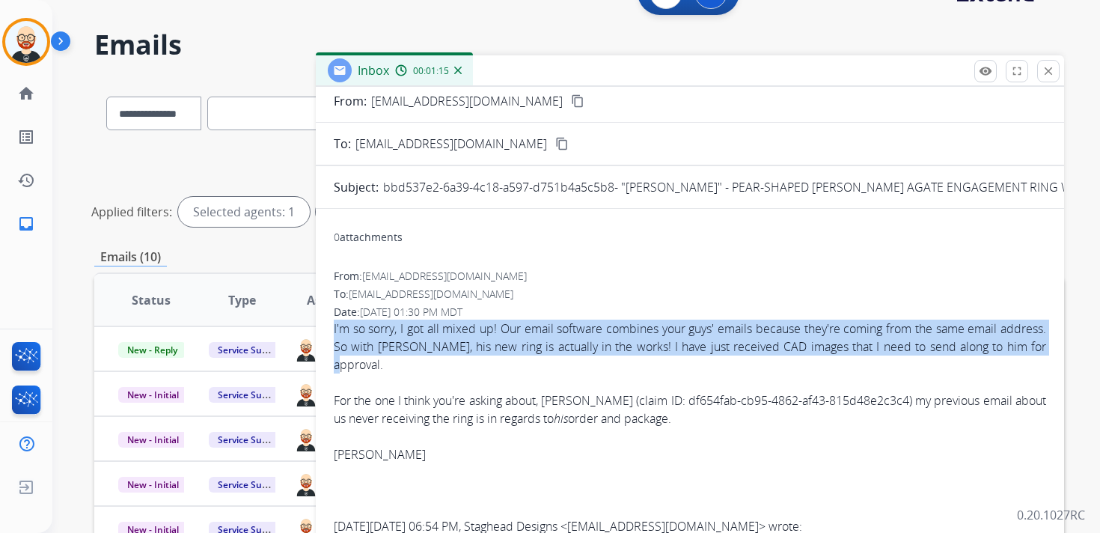
drag, startPoint x: 421, startPoint y: 370, endPoint x: 334, endPoint y: 334, distance: 93.9
click at [334, 334] on div "I'm so sorry, I got all mixed up! Our email software combines your guys' emails…" at bounding box center [690, 346] width 712 height 54
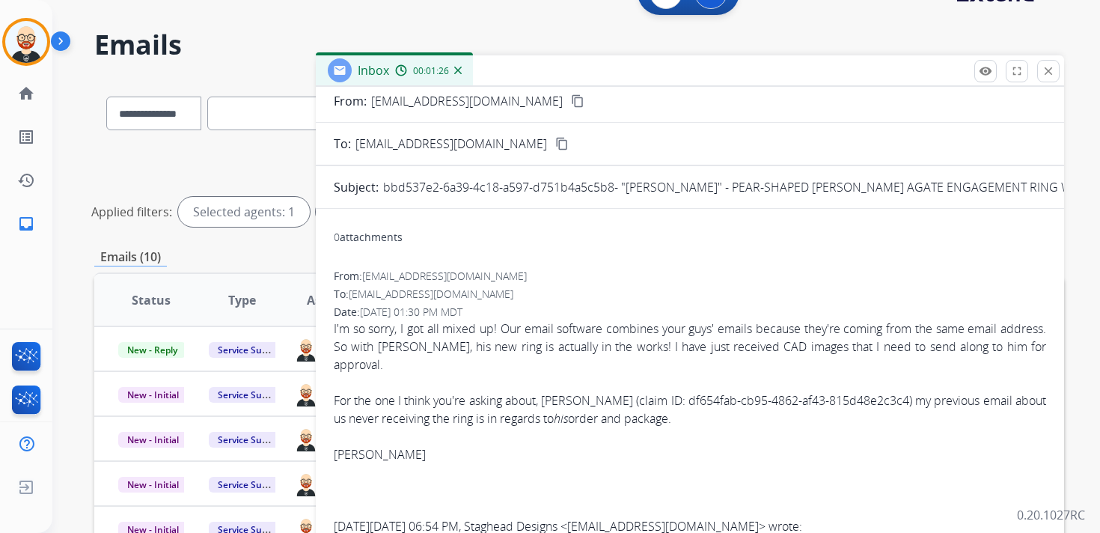
click at [748, 388] on div at bounding box center [690, 382] width 712 height 18
drag, startPoint x: 675, startPoint y: 403, endPoint x: 893, endPoint y: 400, distance: 218.5
click at [893, 400] on div "For the one I think you're asking about, [PERSON_NAME] (claim ID: df654fab-cb95…" at bounding box center [690, 409] width 712 height 36
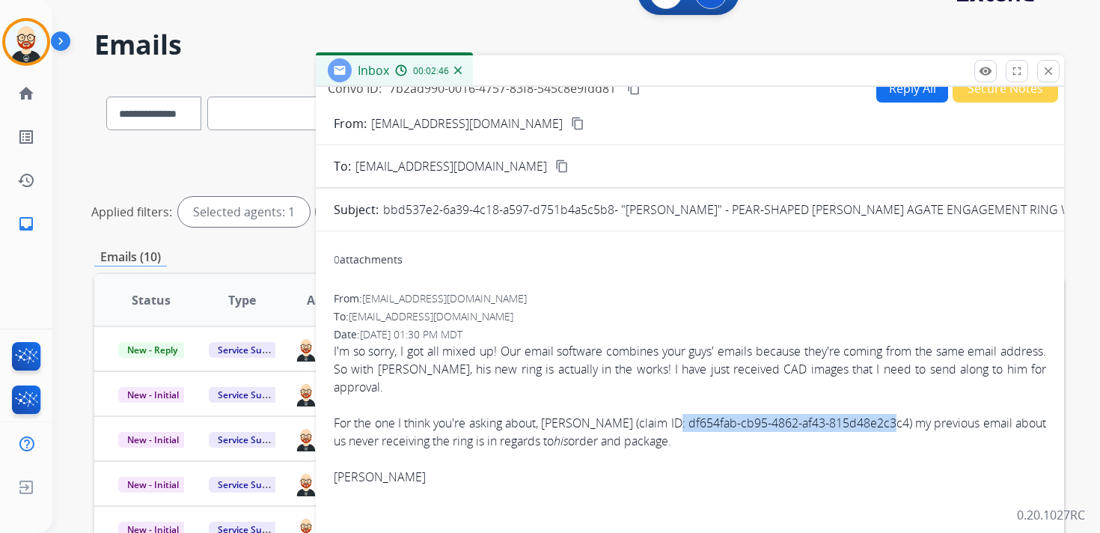
scroll to position [20, 0]
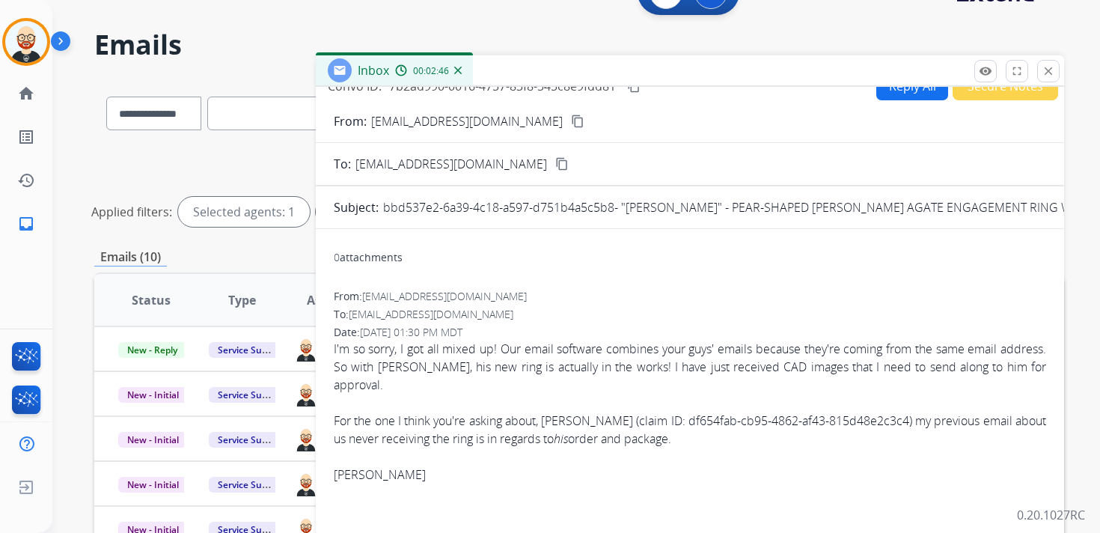
click at [563, 420] on div "For the one I think you're asking about, [PERSON_NAME] (claim ID: df654fab-cb95…" at bounding box center [690, 429] width 712 height 36
drag, startPoint x: 548, startPoint y: 420, endPoint x: 615, endPoint y: 423, distance: 66.6
click at [615, 423] on div "For the one I think you're asking about, [PERSON_NAME] (claim ID: df654fab-cb95…" at bounding box center [690, 429] width 712 height 36
click at [889, 95] on button "Reply All" at bounding box center [912, 85] width 72 height 29
select select "**********"
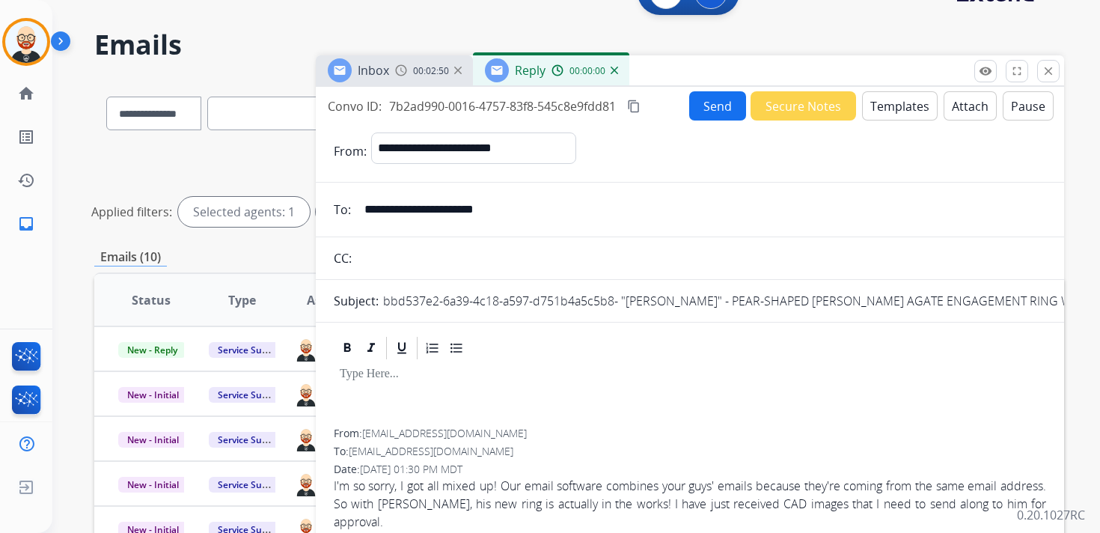
click at [347, 388] on div at bounding box center [690, 394] width 712 height 67
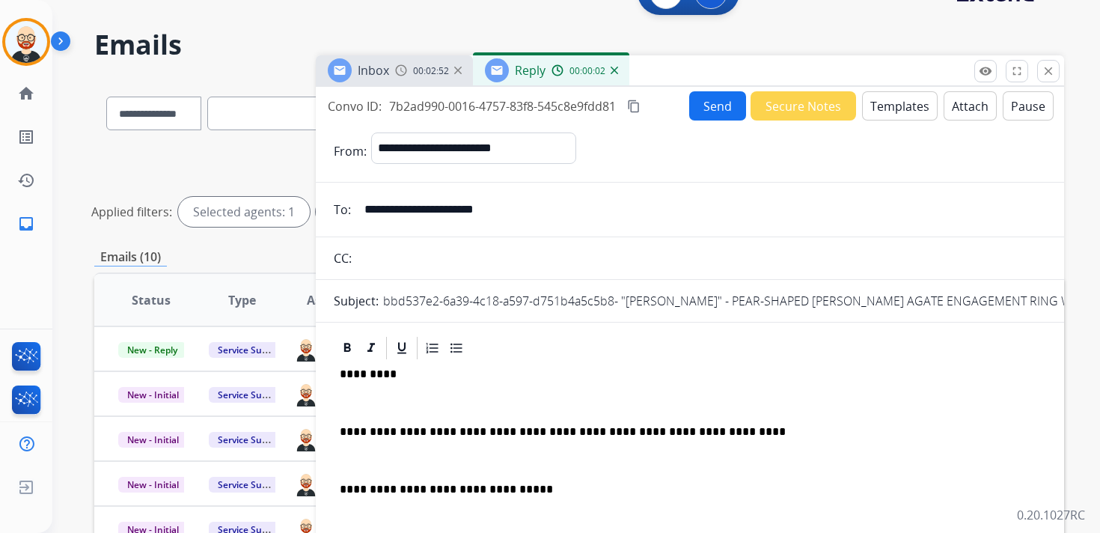
click at [374, 370] on p "*********" at bounding box center [684, 373] width 688 height 13
click at [376, 407] on p at bounding box center [690, 402] width 700 height 13
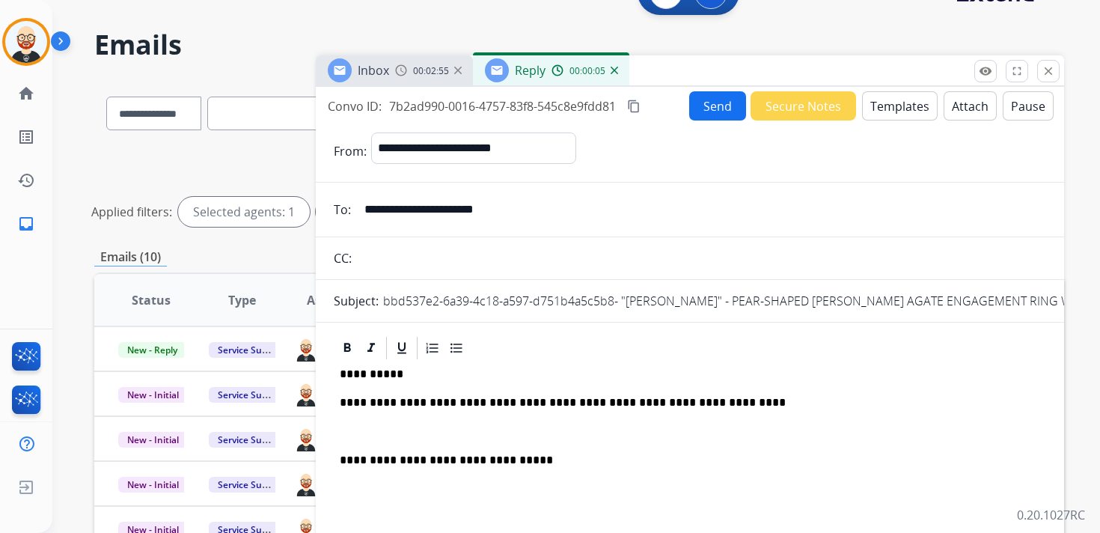
click at [390, 434] on p at bounding box center [690, 431] width 700 height 13
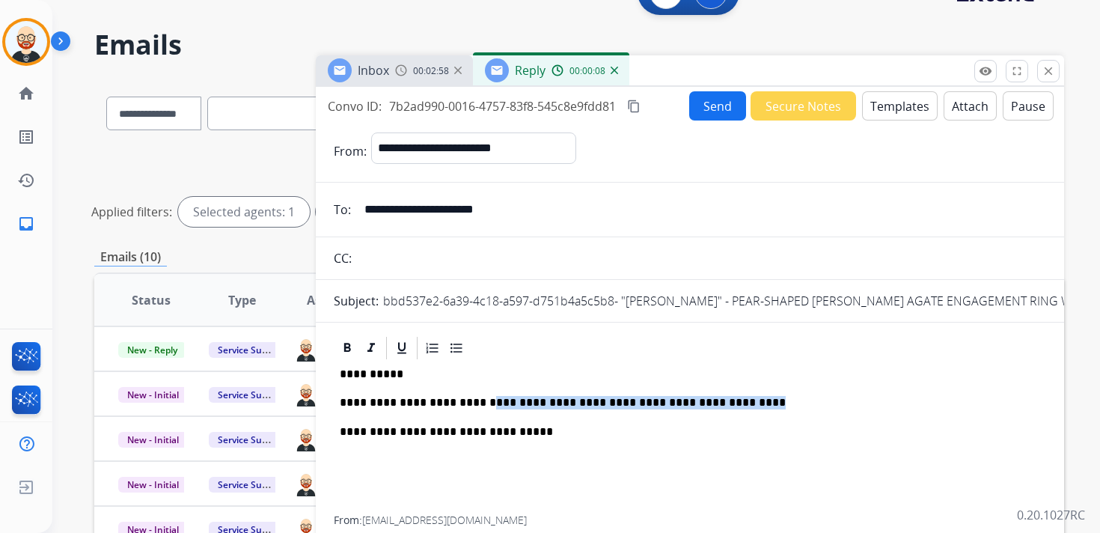
drag, startPoint x: 733, startPoint y: 399, endPoint x: 480, endPoint y: 403, distance: 252.9
click at [480, 403] on p "**********" at bounding box center [684, 402] width 688 height 13
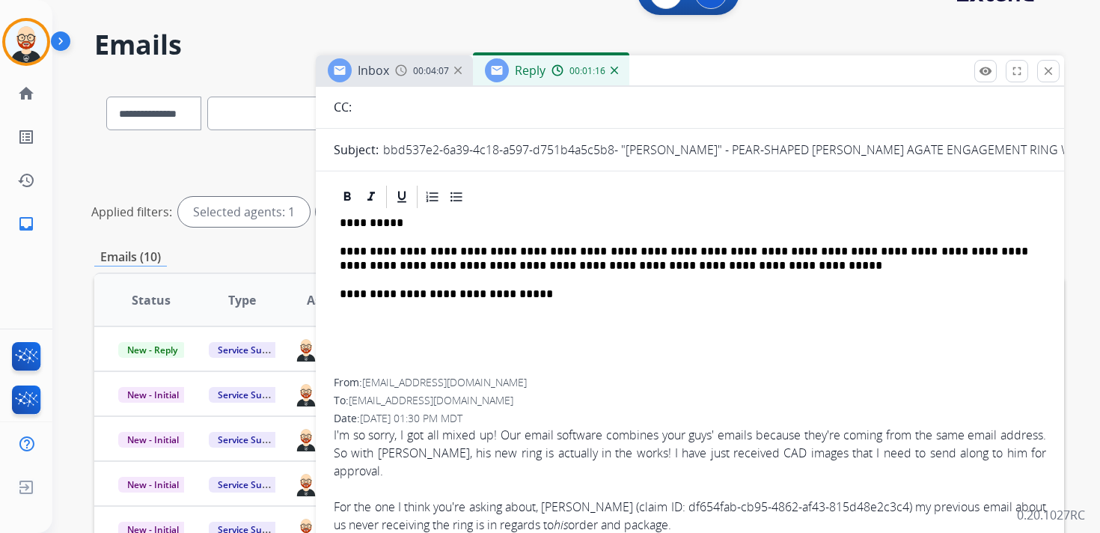
scroll to position [0, 0]
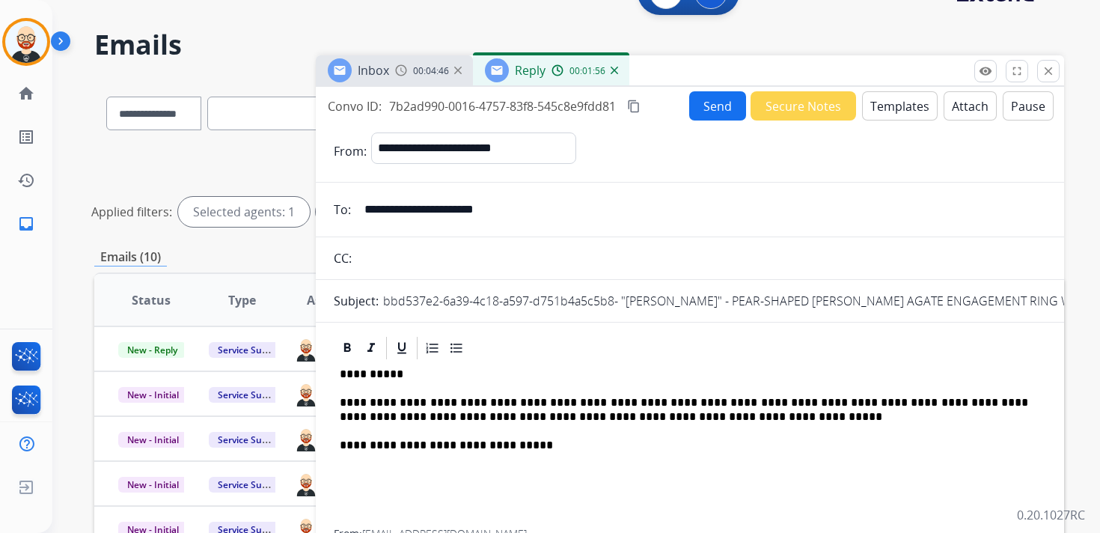
click at [1032, 404] on div "**********" at bounding box center [690, 445] width 712 height 168
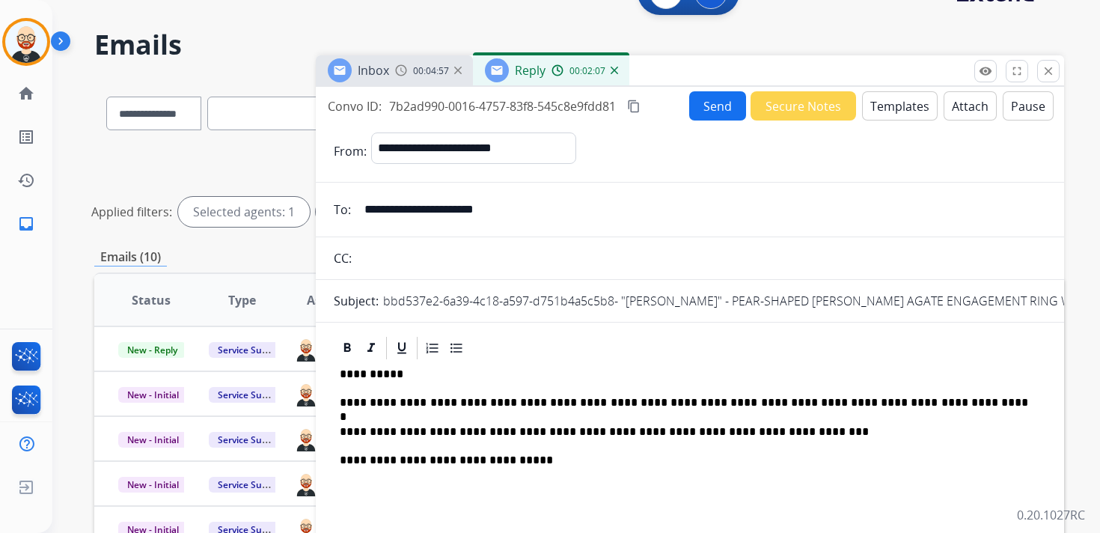
click at [636, 108] on mat-icon "content_copy" at bounding box center [633, 105] width 13 height 13
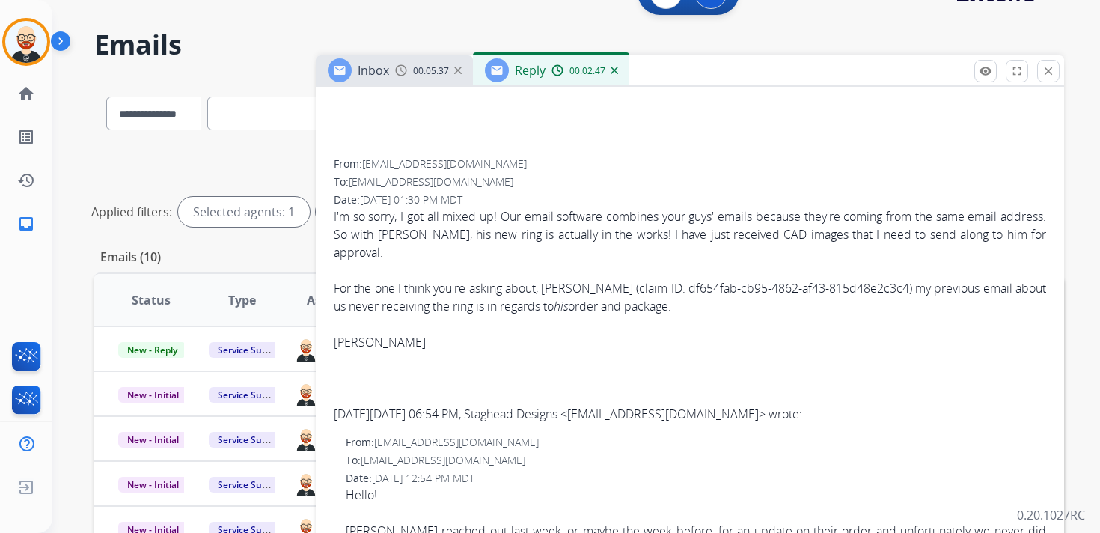
scroll to position [385, 0]
click at [537, 304] on div "For the one I think you're asking about, [PERSON_NAME] (claim ID: df654fab-cb95…" at bounding box center [690, 296] width 712 height 36
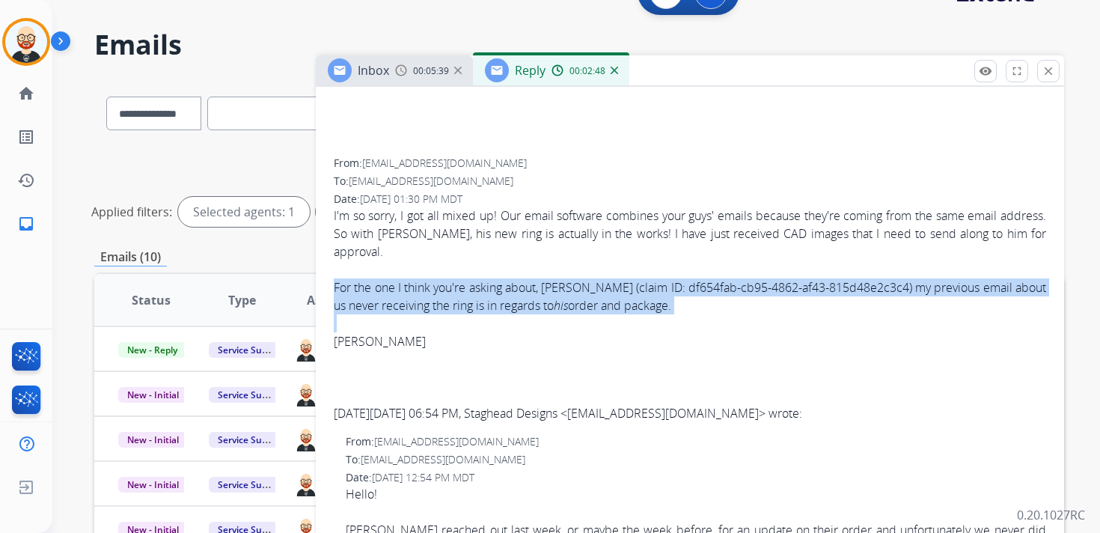
click at [537, 304] on div "For the one I think you're asking about, [PERSON_NAME] (claim ID: df654fab-cb95…" at bounding box center [690, 296] width 712 height 36
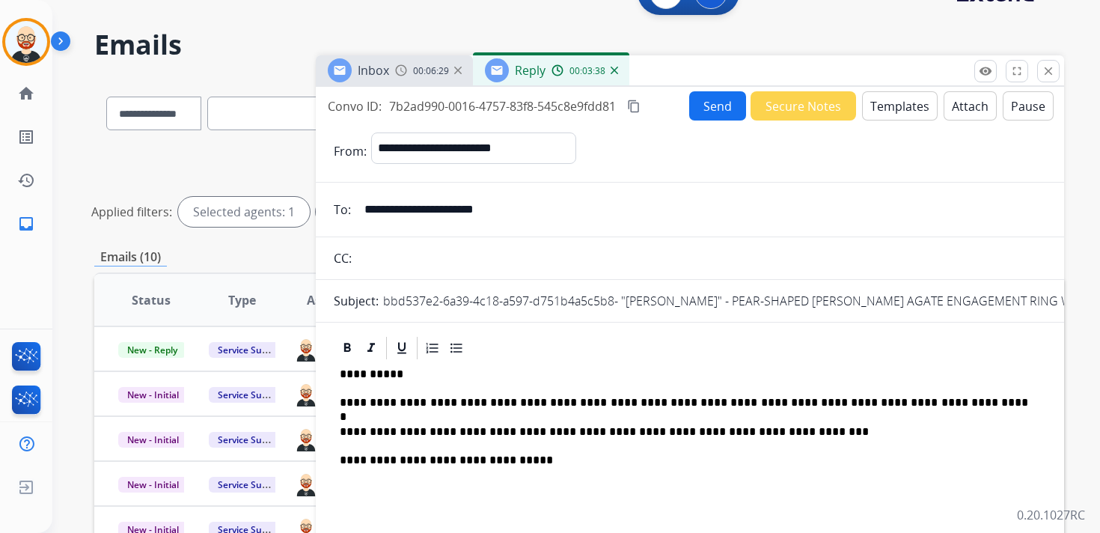
click at [700, 108] on button "Send" at bounding box center [717, 105] width 57 height 29
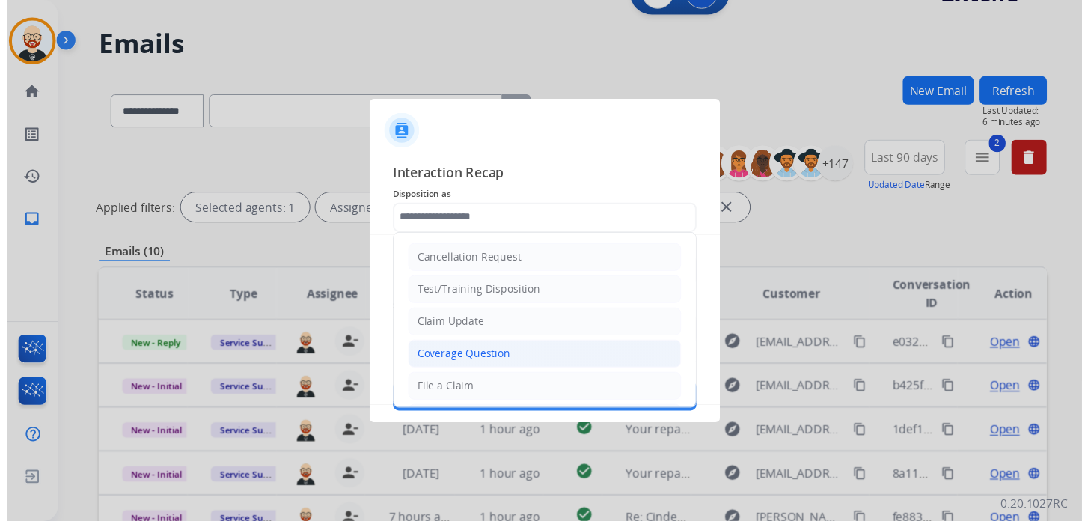
scroll to position [224, 0]
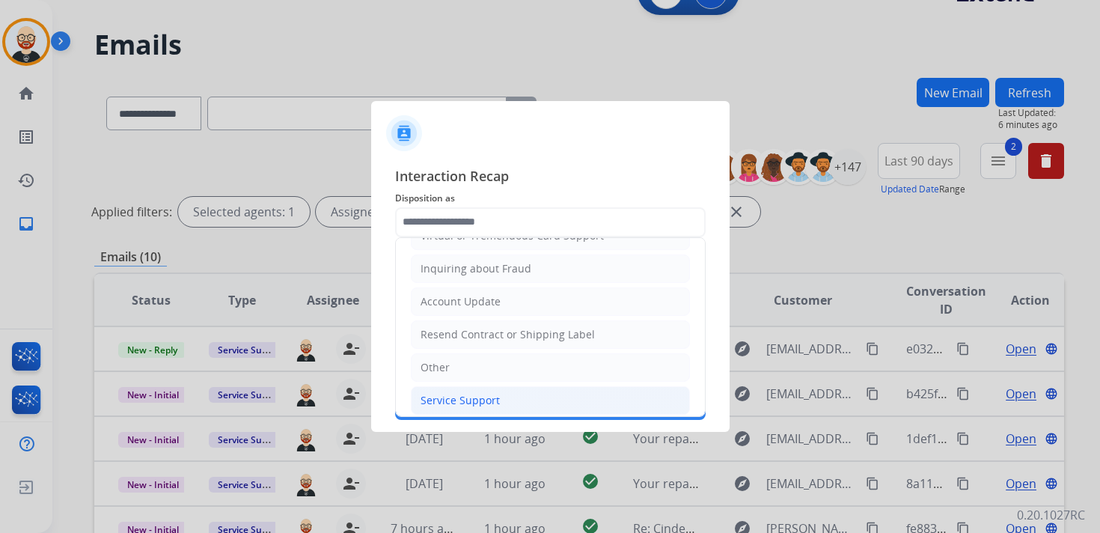
click at [465, 393] on div "Service Support" at bounding box center [459, 400] width 79 height 15
type input "**********"
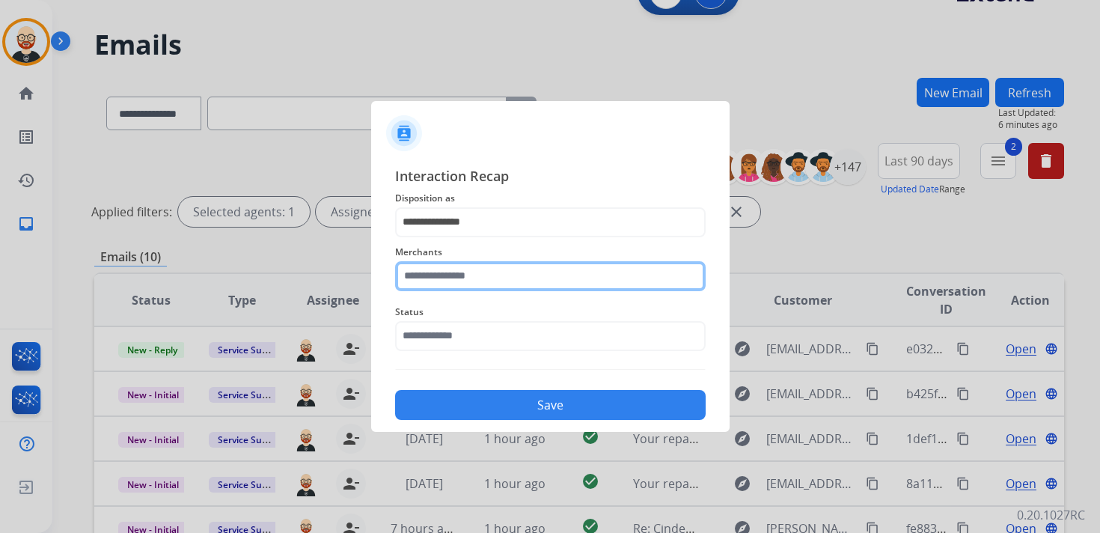
click at [453, 278] on input "text" at bounding box center [550, 276] width 310 height 30
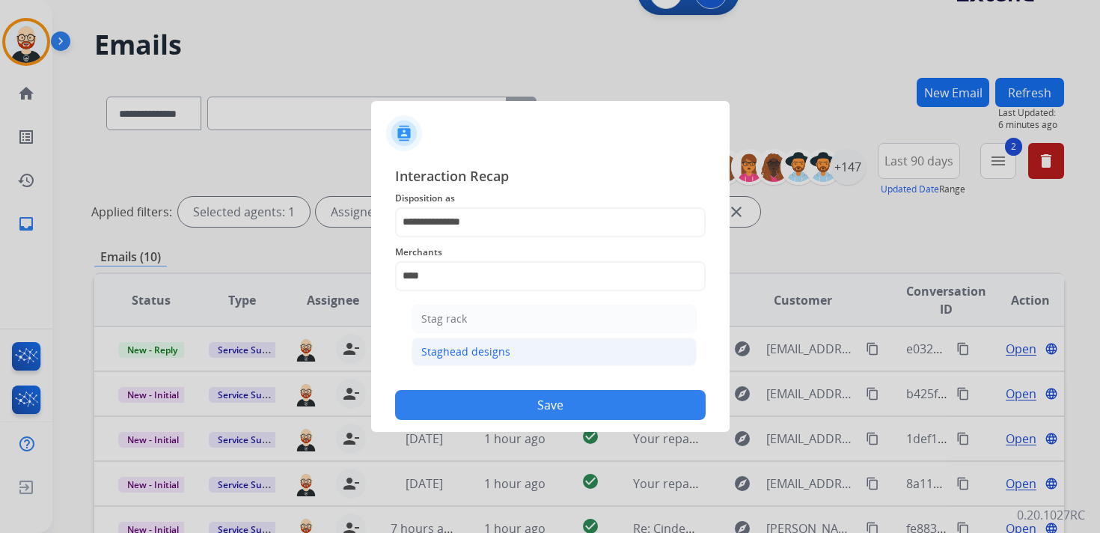
click at [441, 350] on div "Staghead designs" at bounding box center [465, 351] width 89 height 15
type input "**********"
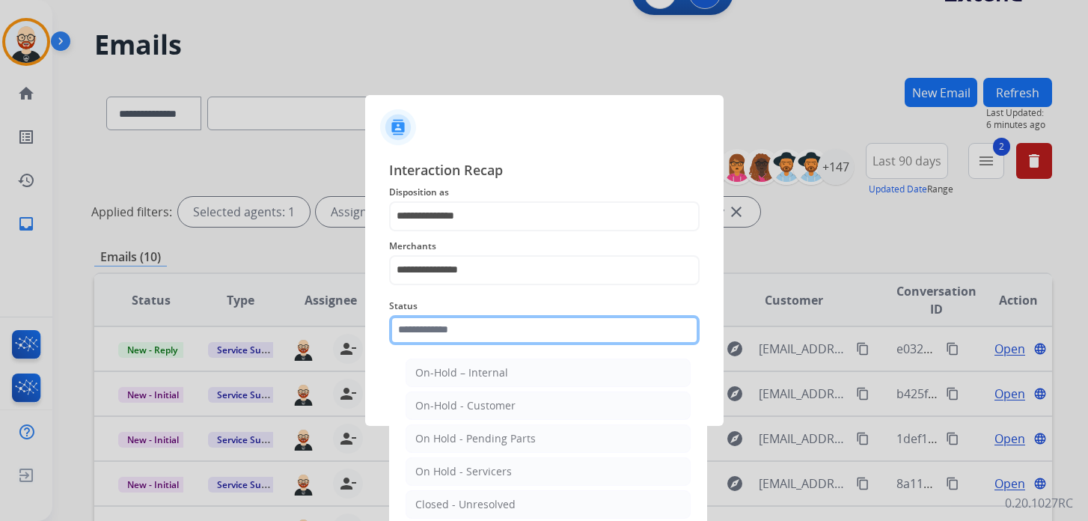
click at [439, 327] on input "text" at bounding box center [544, 330] width 310 height 30
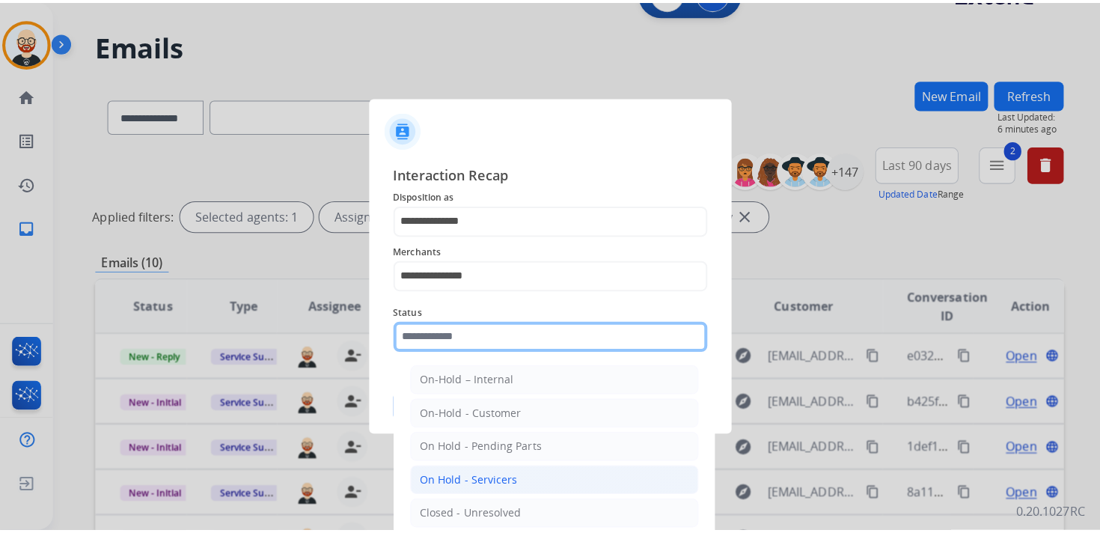
scroll to position [17, 0]
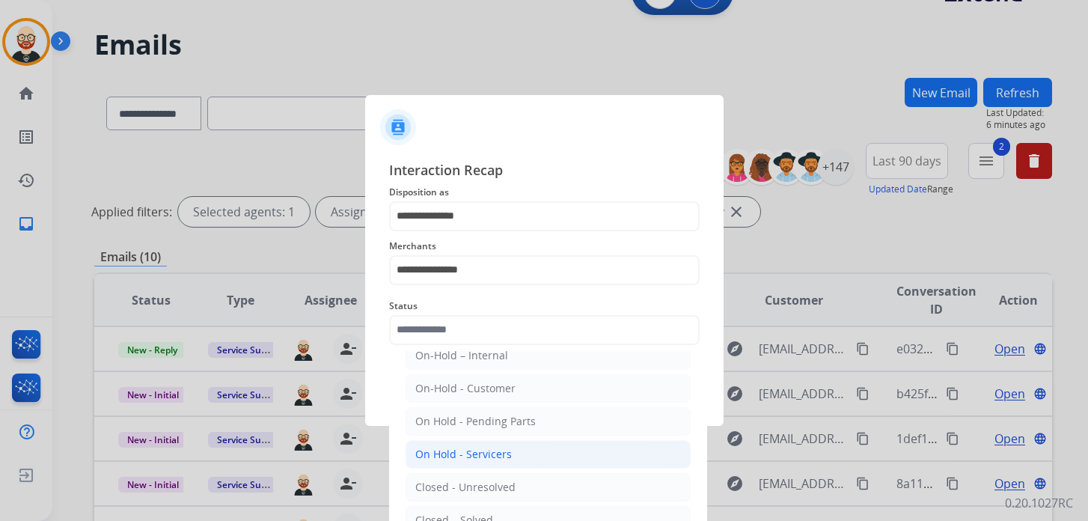
click at [481, 452] on div "On Hold - Servicers" at bounding box center [463, 454] width 97 height 15
type input "**********"
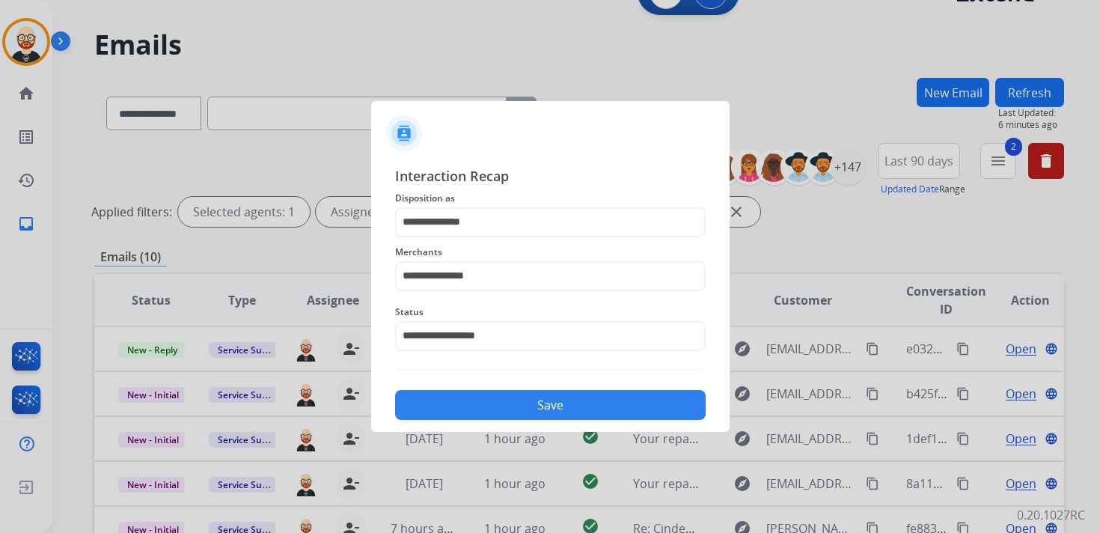
click at [483, 402] on button "Save" at bounding box center [550, 405] width 310 height 30
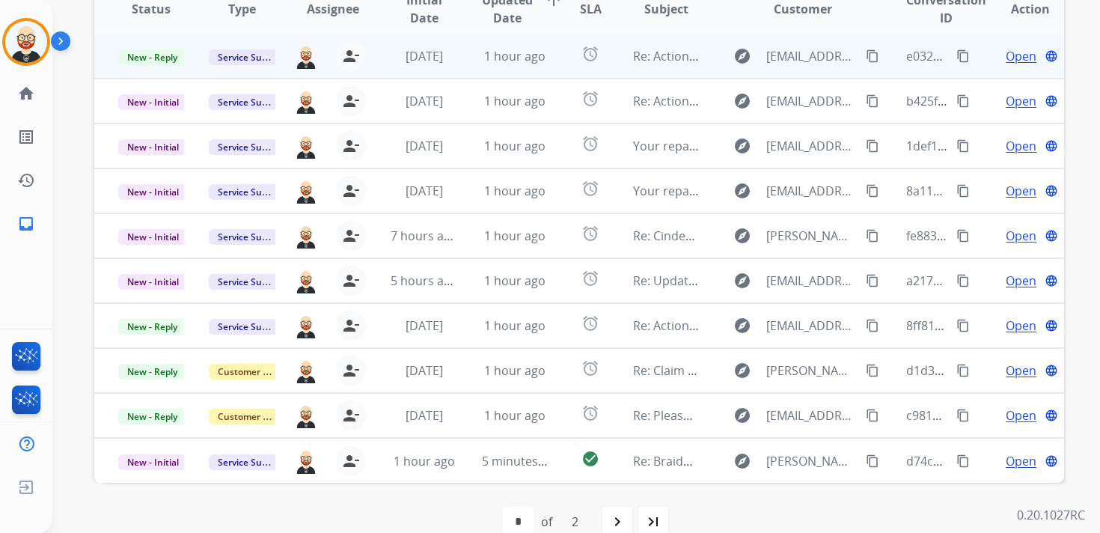
scroll to position [355, 0]
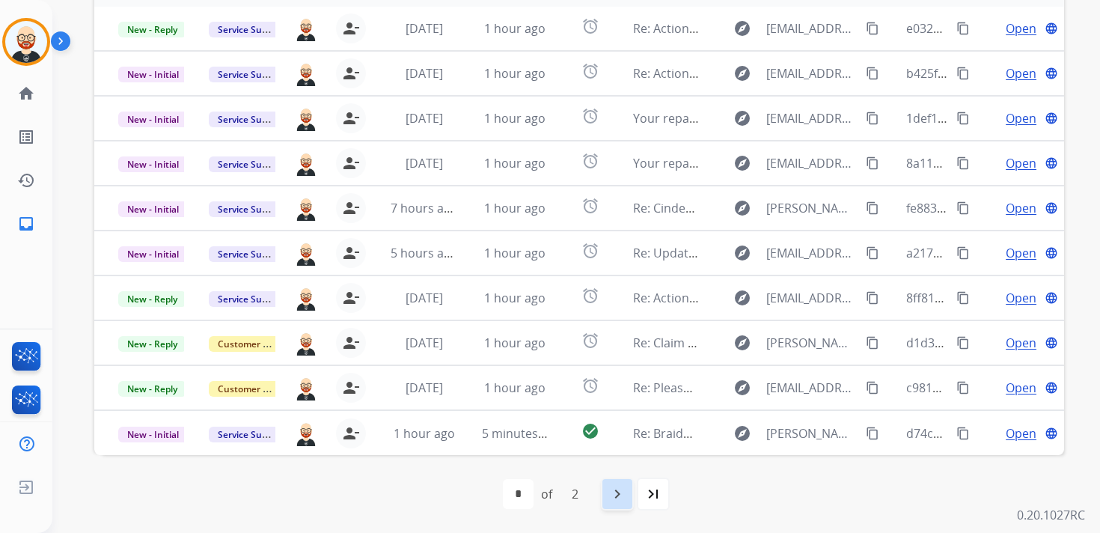
click at [611, 496] on mat-icon "navigate_next" at bounding box center [617, 494] width 18 height 18
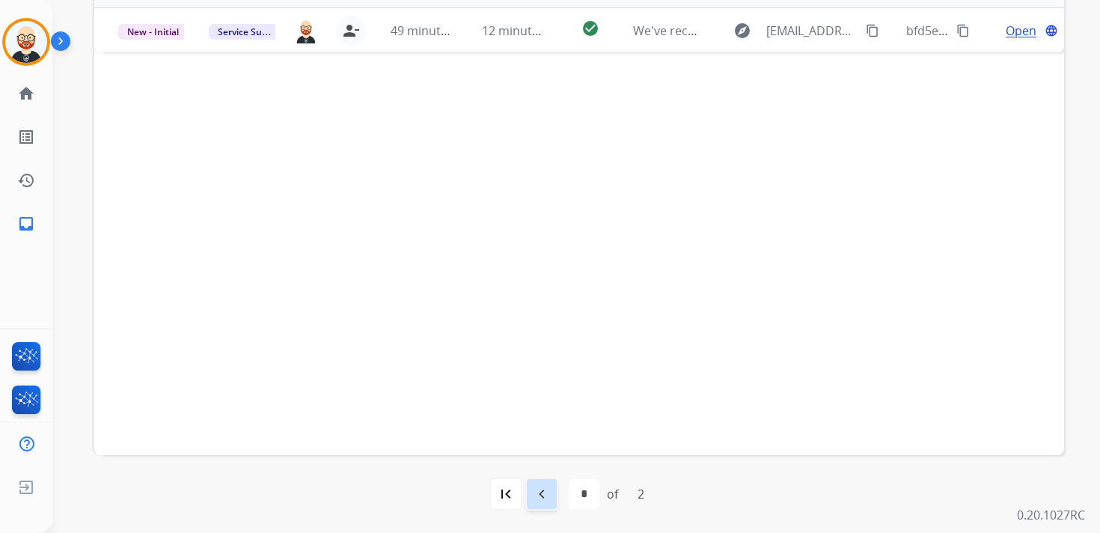
click at [545, 491] on mat-icon "navigate_before" at bounding box center [542, 494] width 18 height 18
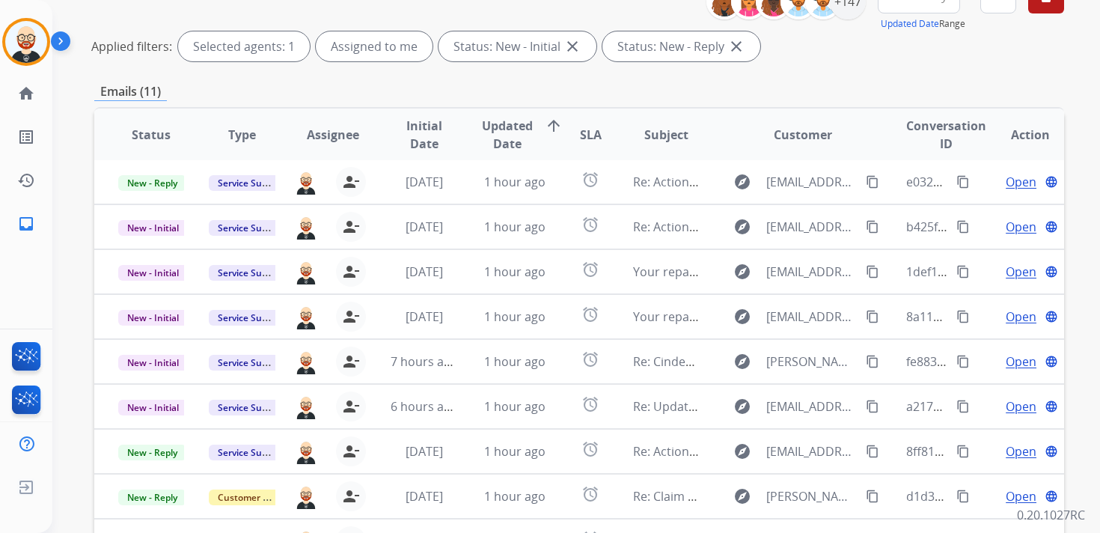
scroll to position [203, 0]
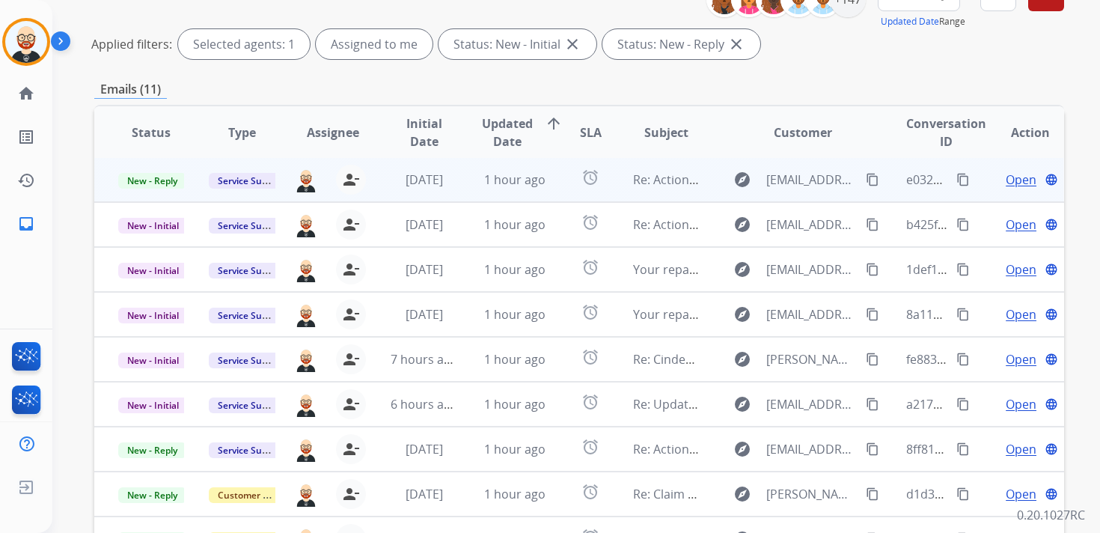
click at [1005, 187] on span "Open" at bounding box center [1020, 180] width 31 height 18
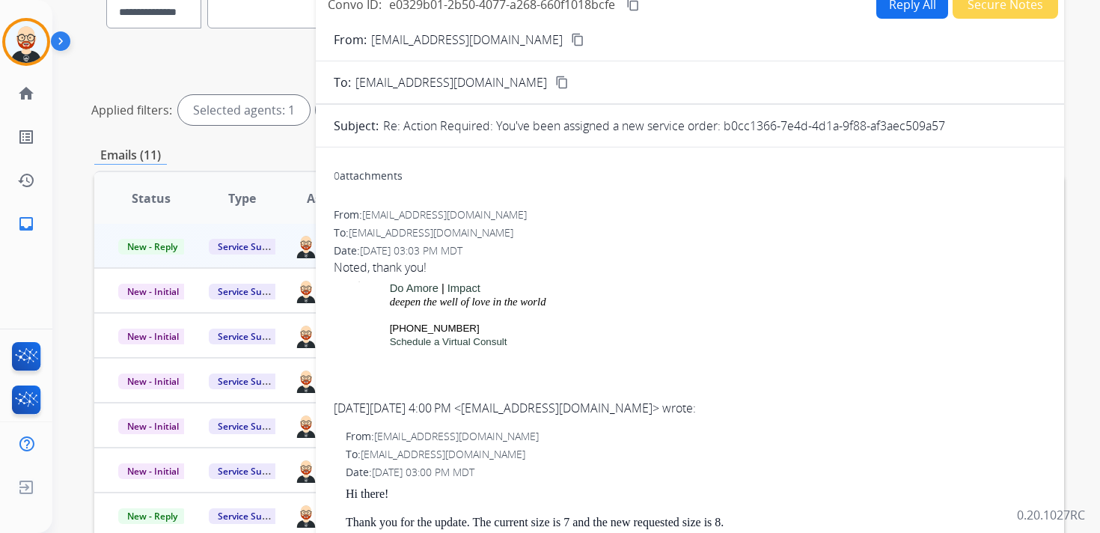
scroll to position [0, 0]
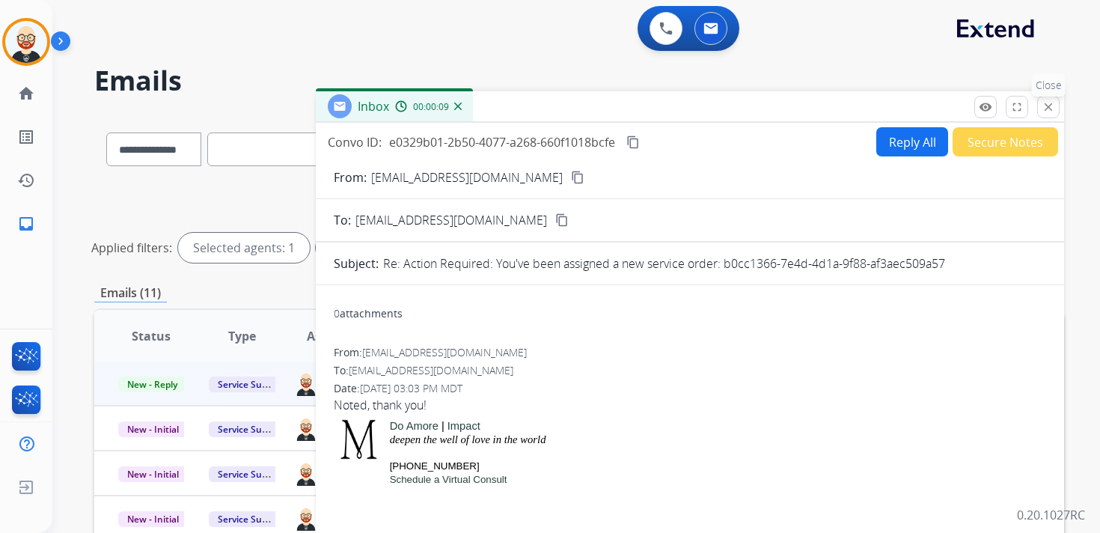
click at [1041, 111] on button "close Close" at bounding box center [1048, 107] width 22 height 22
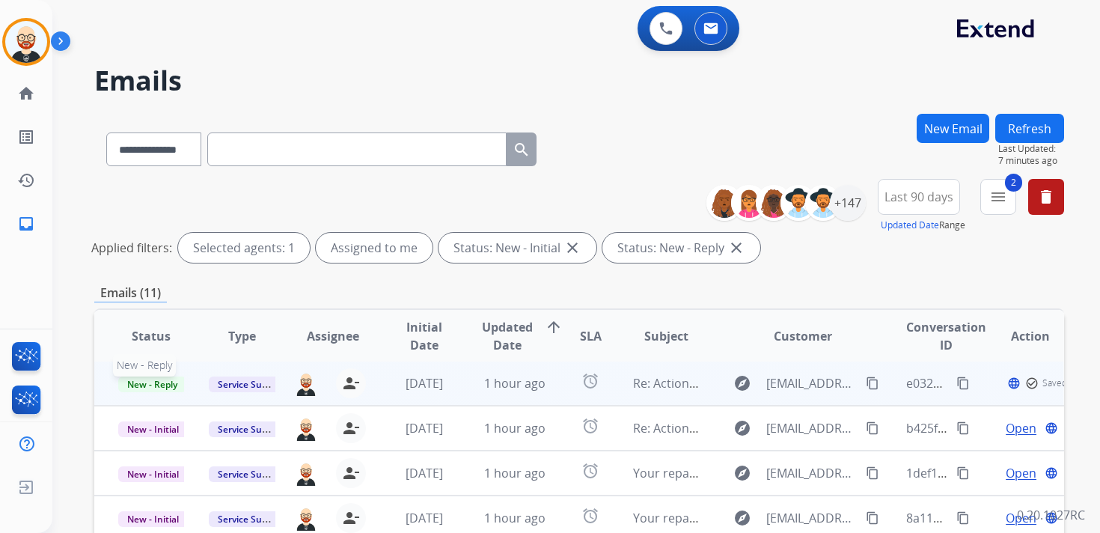
click at [158, 383] on span "New - Reply" at bounding box center [152, 384] width 68 height 16
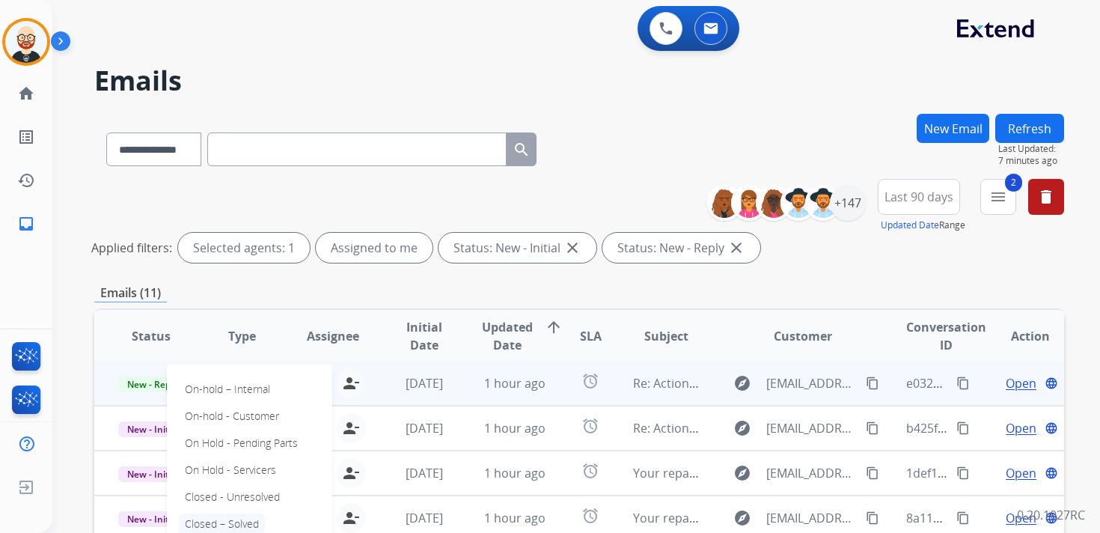
click at [233, 521] on p "Closed – Solved" at bounding box center [222, 523] width 86 height 21
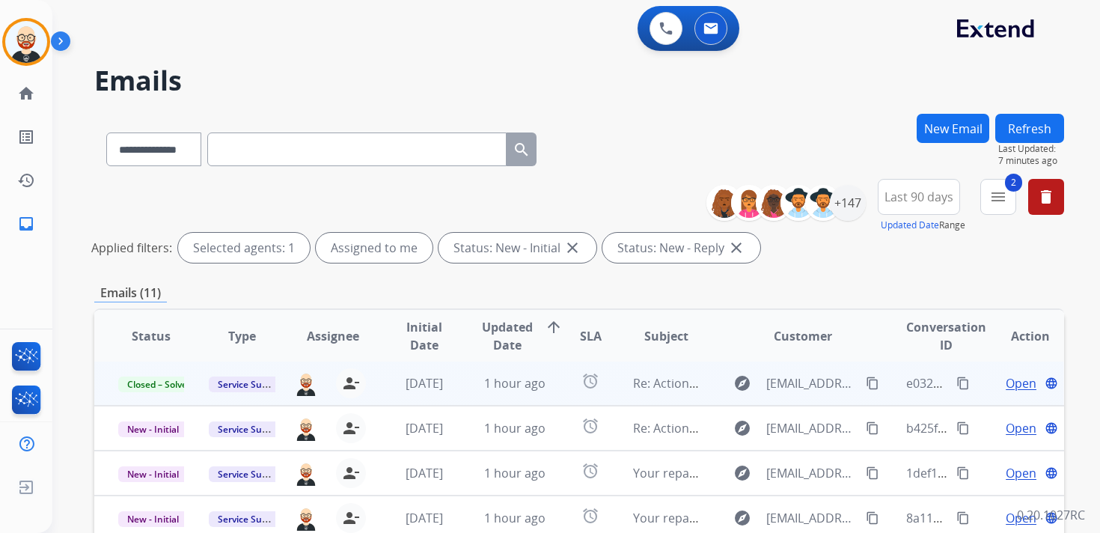
click at [1033, 132] on button "Refresh" at bounding box center [1029, 128] width 69 height 29
click at [999, 392] on td "Open language" at bounding box center [1017, 383] width 91 height 45
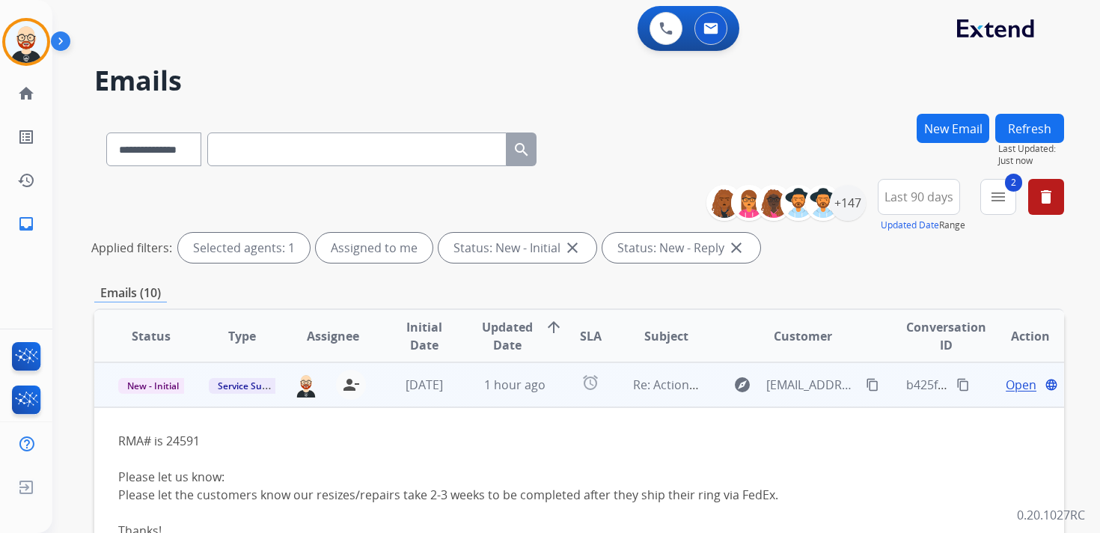
click at [972, 384] on td "Open language" at bounding box center [1017, 384] width 91 height 45
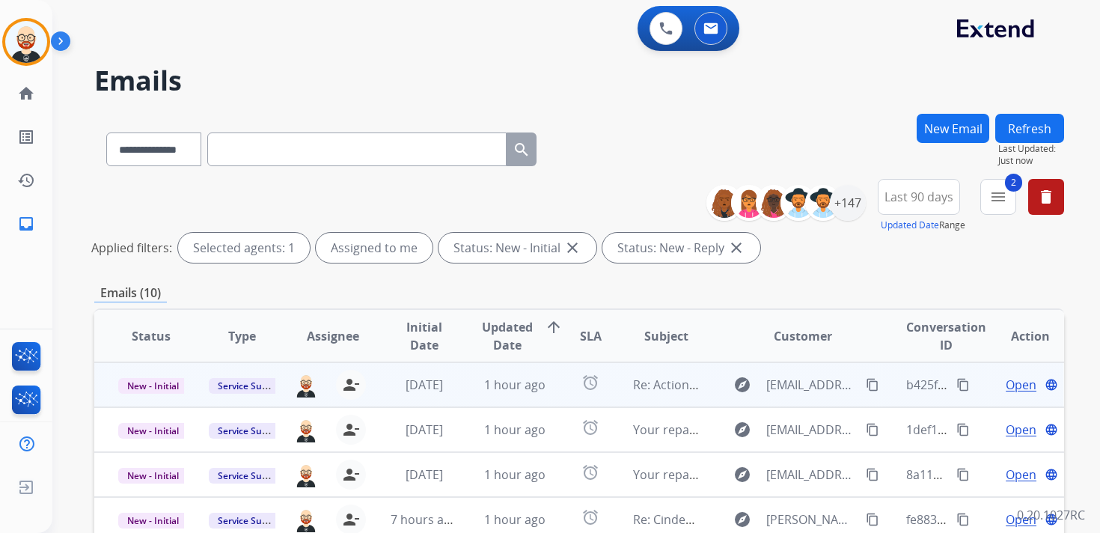
click at [1005, 386] on span "Open" at bounding box center [1020, 385] width 31 height 18
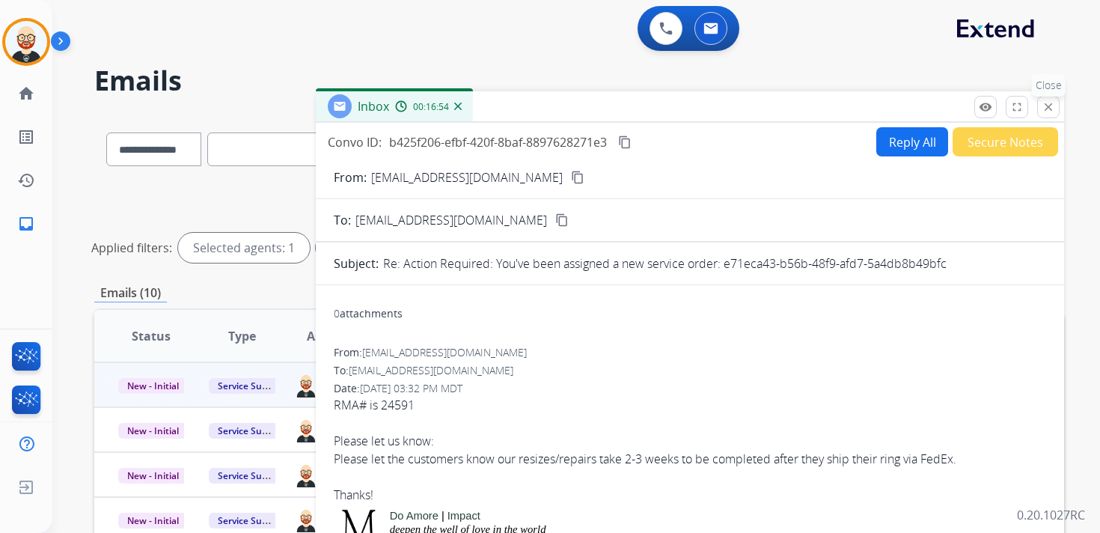
click at [1050, 108] on mat-icon "close" at bounding box center [1047, 106] width 13 height 13
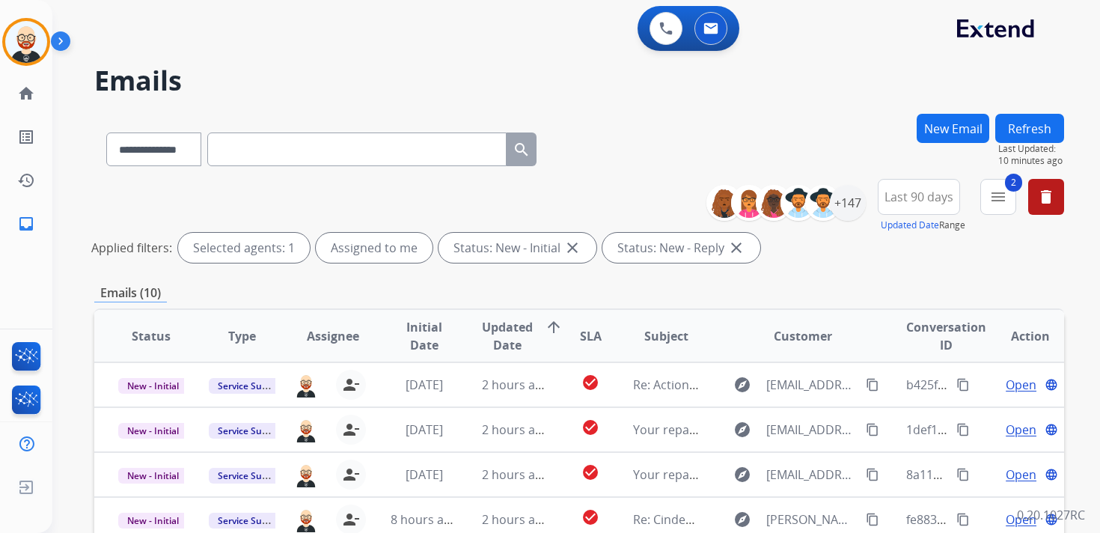
click at [1022, 130] on button "Refresh" at bounding box center [1029, 128] width 69 height 29
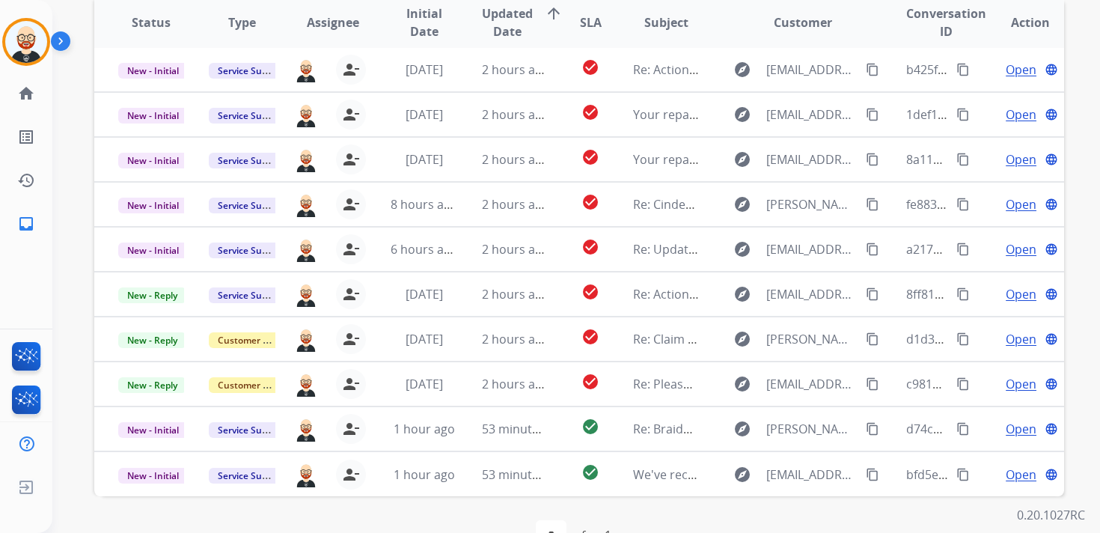
scroll to position [314, 0]
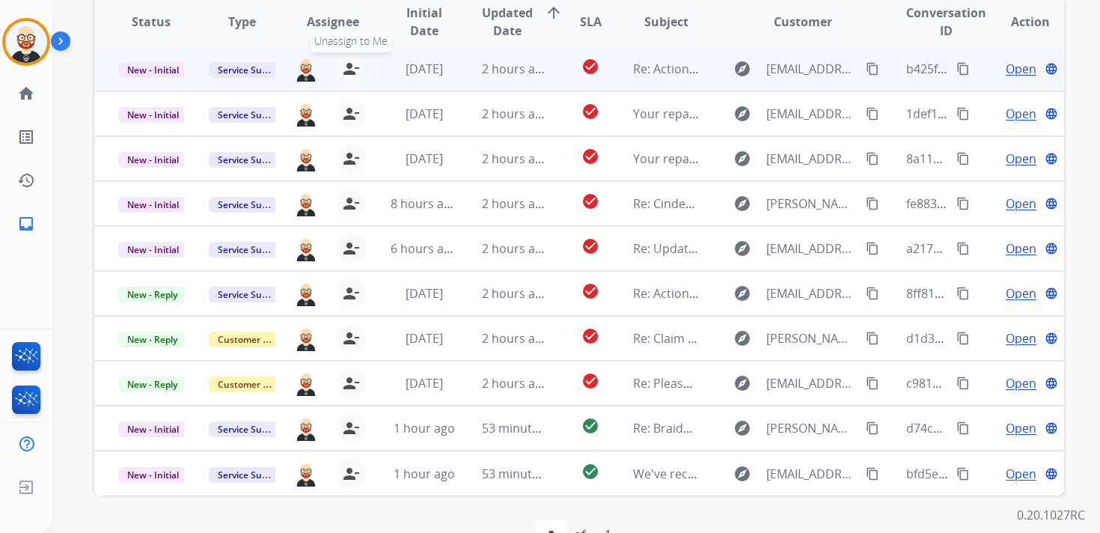
click at [350, 67] on mat-icon "person_remove" at bounding box center [351, 69] width 18 height 18
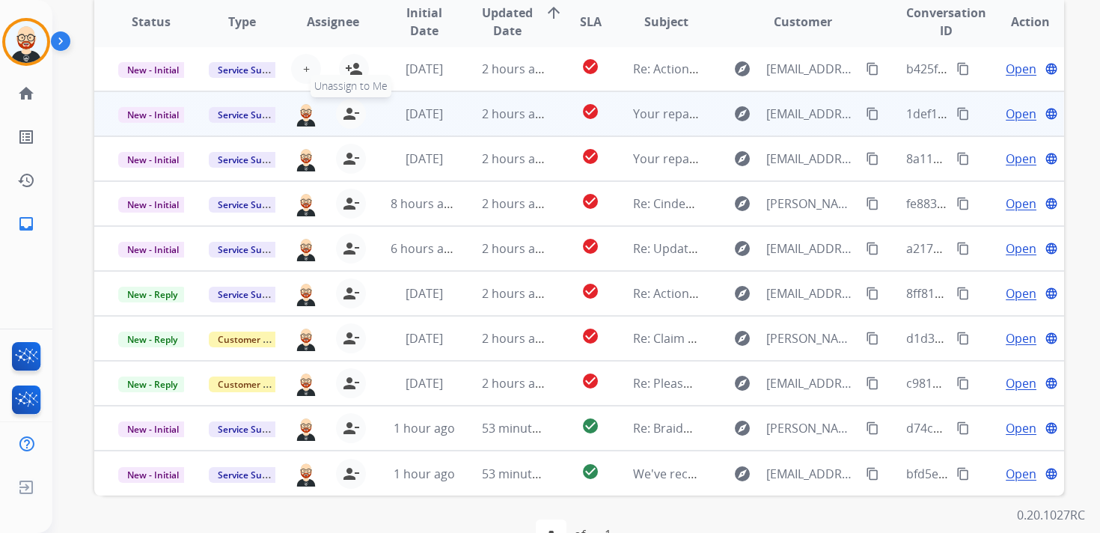
click at [347, 113] on mat-icon "person_remove" at bounding box center [351, 114] width 18 height 18
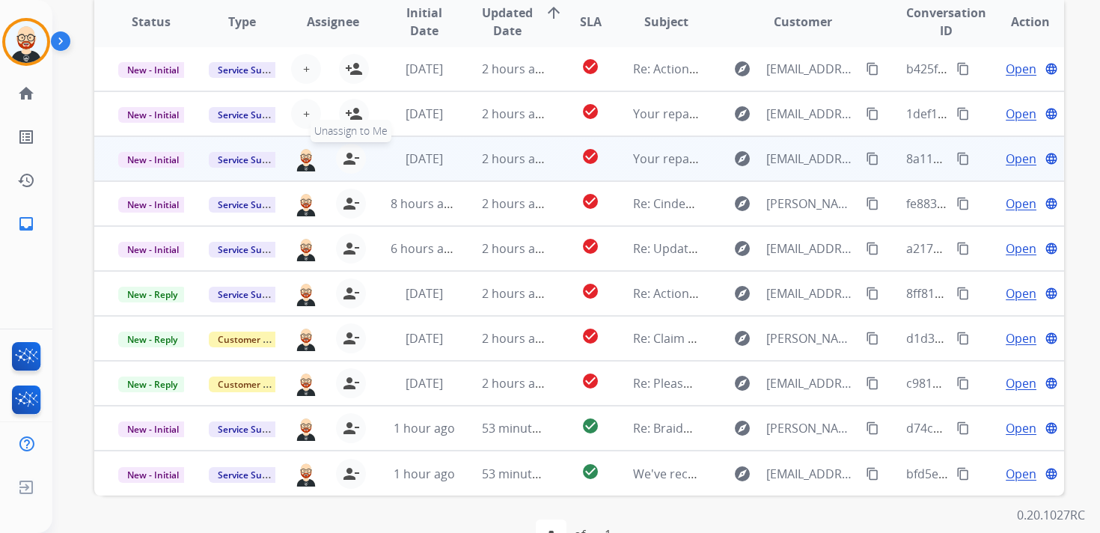
click at [347, 151] on mat-icon "person_remove" at bounding box center [351, 159] width 18 height 18
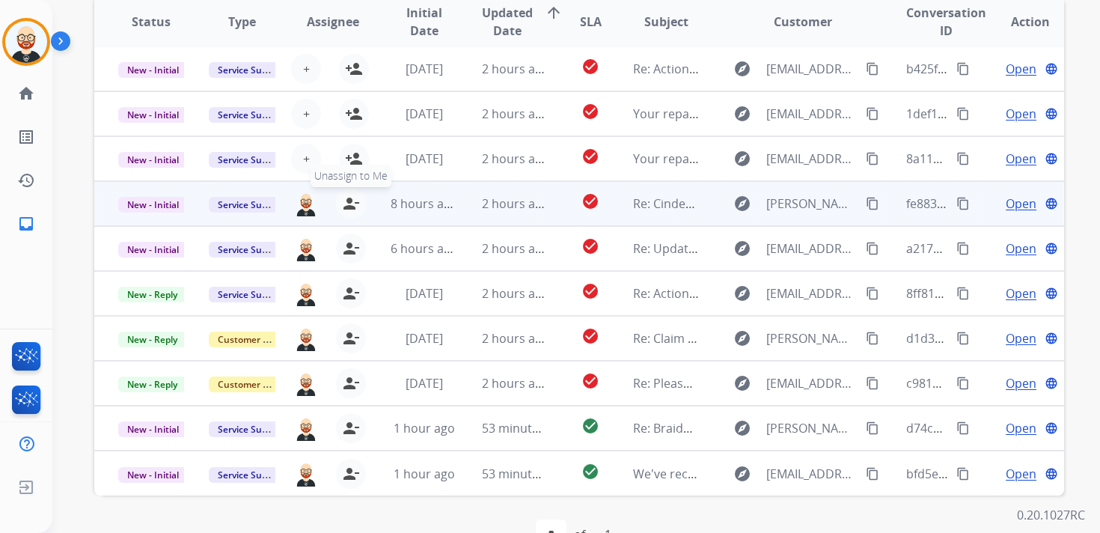
click at [346, 192] on button "person_remove [PERSON_NAME] to Me" at bounding box center [351, 204] width 30 height 30
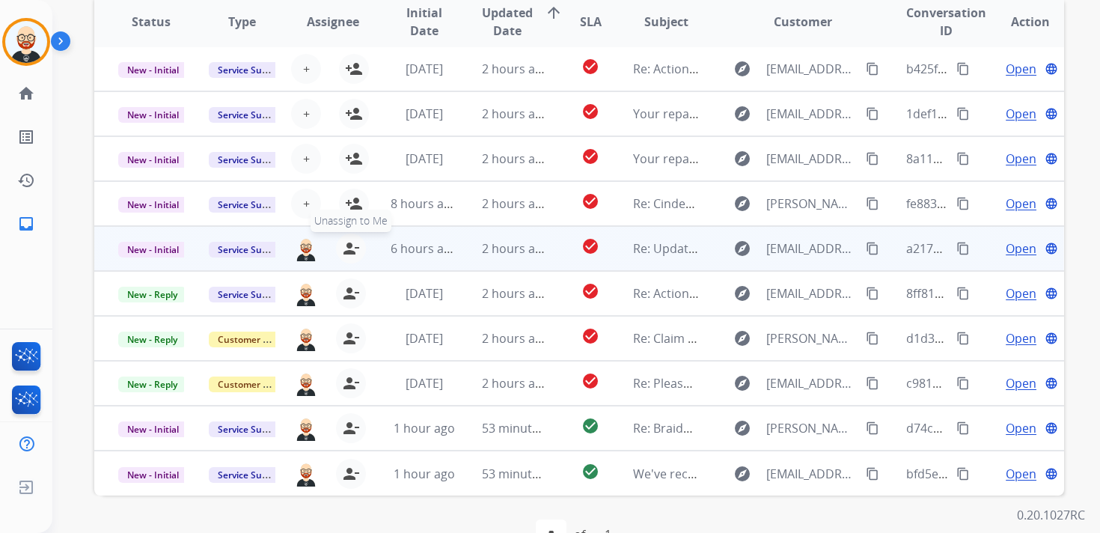
click at [346, 249] on mat-icon "person_remove" at bounding box center [351, 248] width 18 height 18
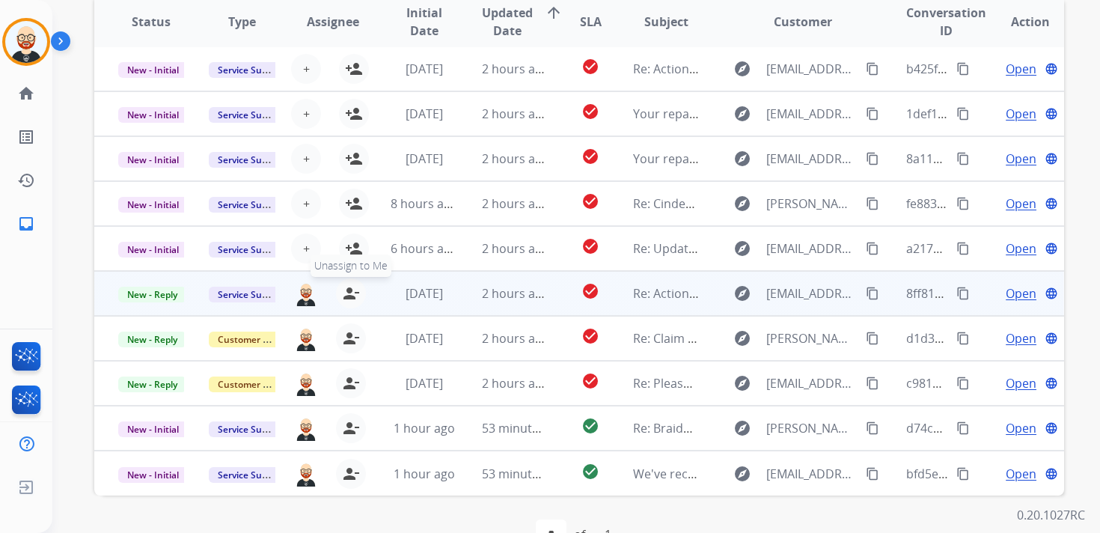
click at [342, 289] on mat-icon "person_remove" at bounding box center [351, 293] width 18 height 18
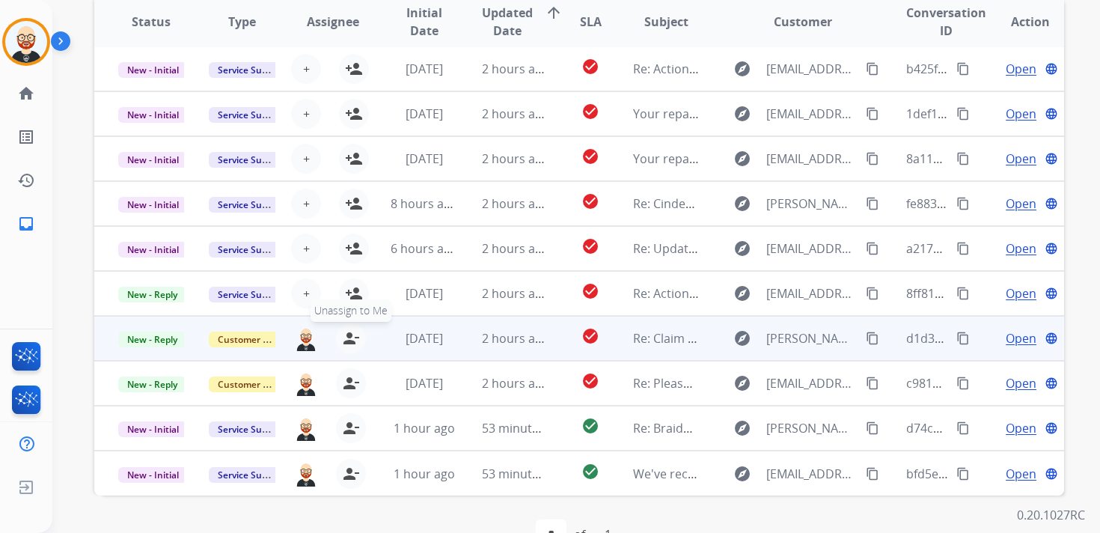
click at [342, 337] on mat-icon "person_remove" at bounding box center [351, 338] width 18 height 18
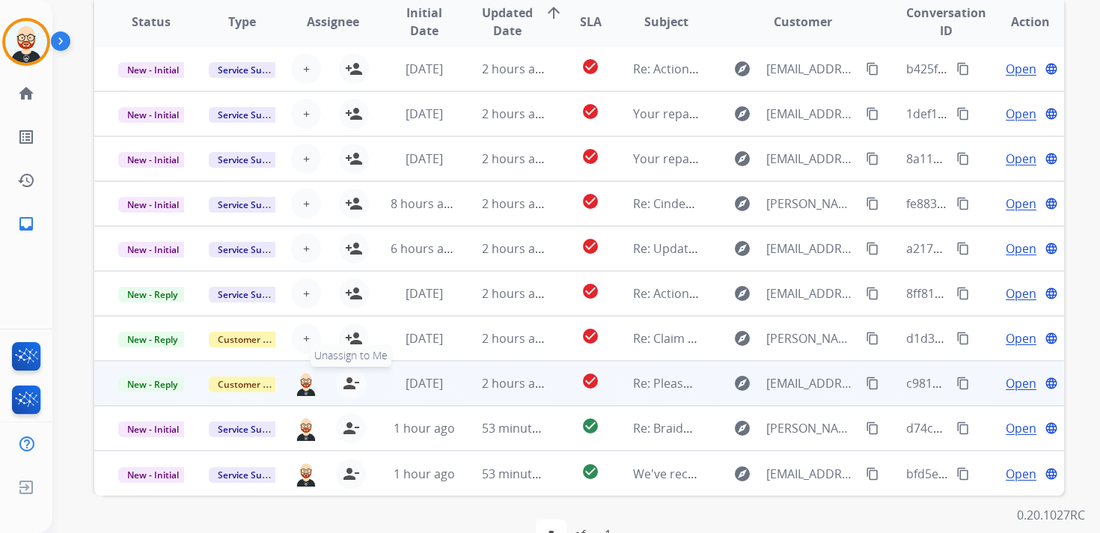
click at [348, 390] on mat-icon "person_remove" at bounding box center [351, 383] width 18 height 18
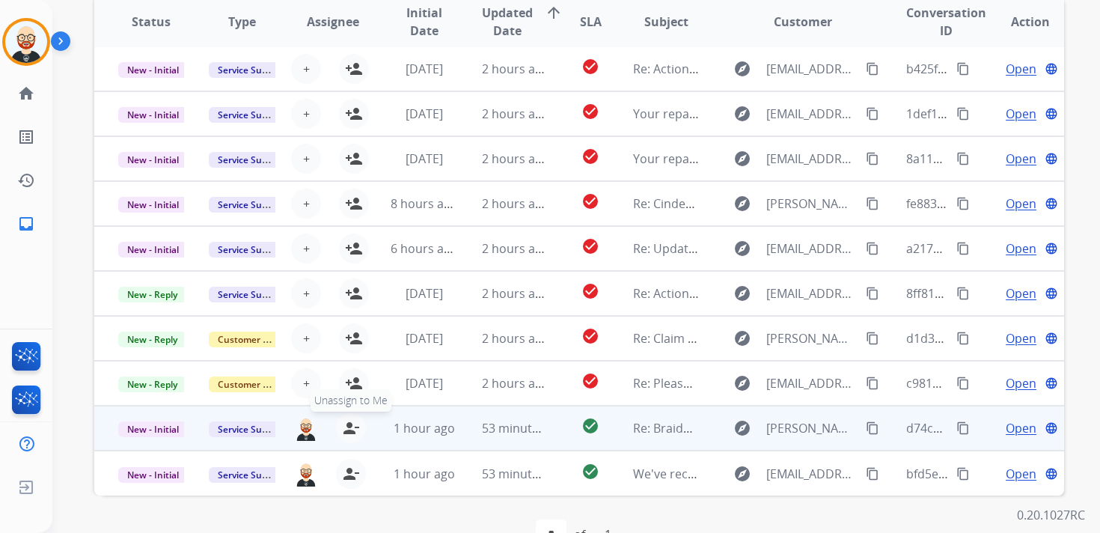
click at [348, 429] on mat-icon "person_remove" at bounding box center [351, 428] width 18 height 18
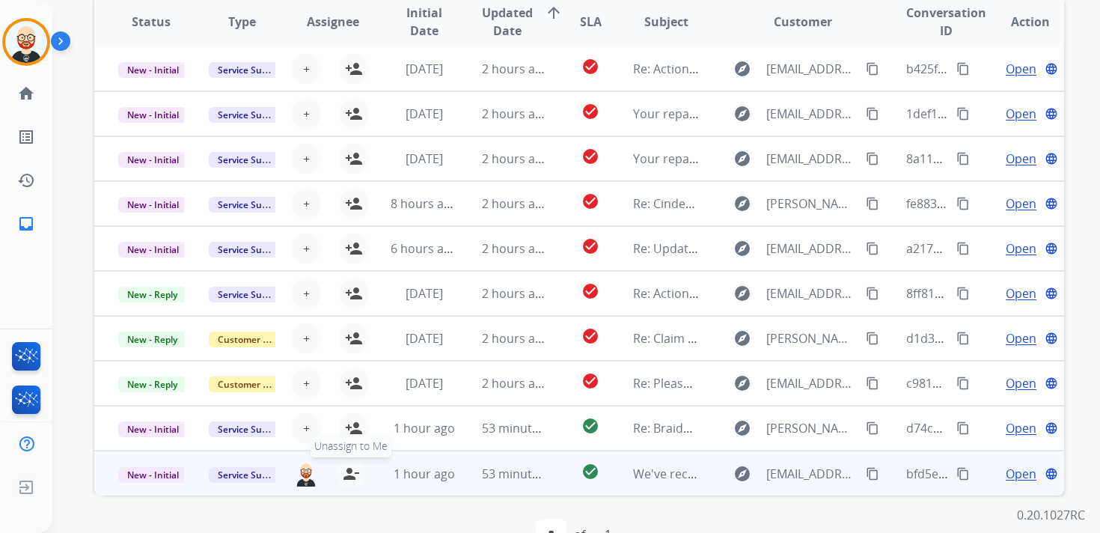
click at [348, 465] on mat-icon "person_remove" at bounding box center [351, 474] width 18 height 18
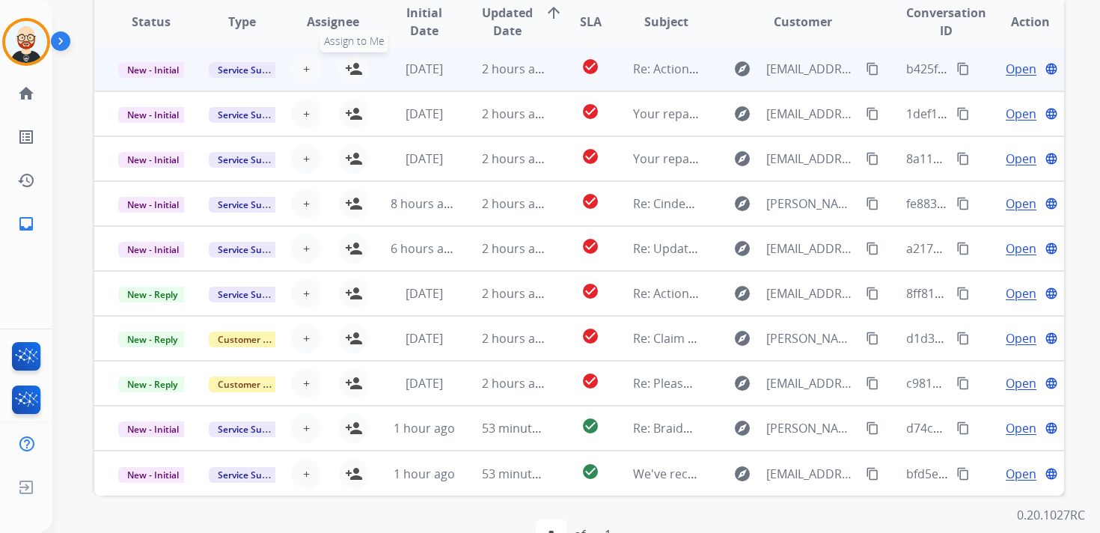
click at [354, 76] on mat-icon "person_add" at bounding box center [354, 69] width 18 height 18
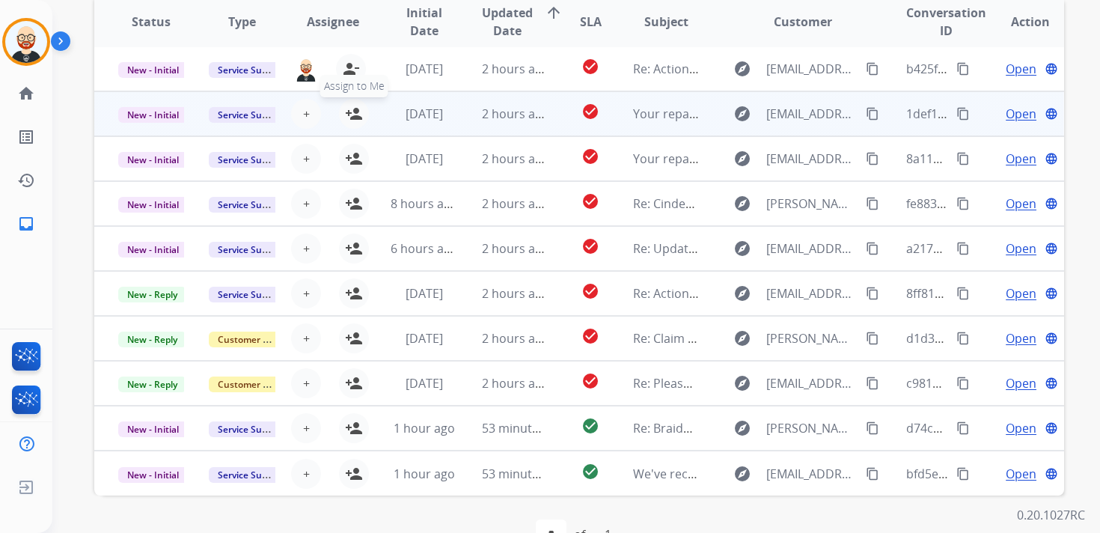
click at [354, 107] on mat-icon "person_add" at bounding box center [354, 114] width 18 height 18
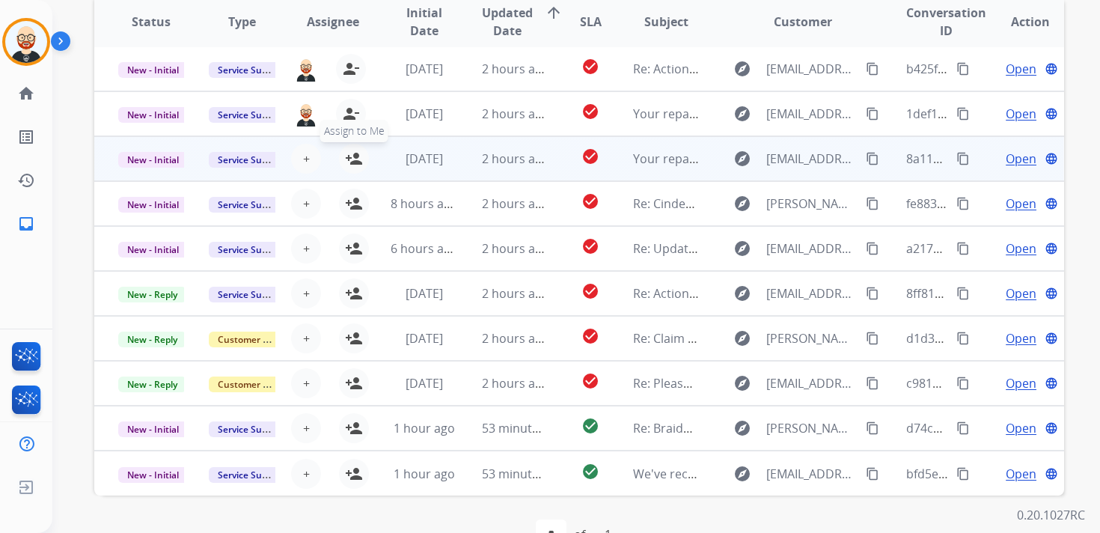
click at [354, 157] on mat-icon "person_add" at bounding box center [354, 159] width 18 height 18
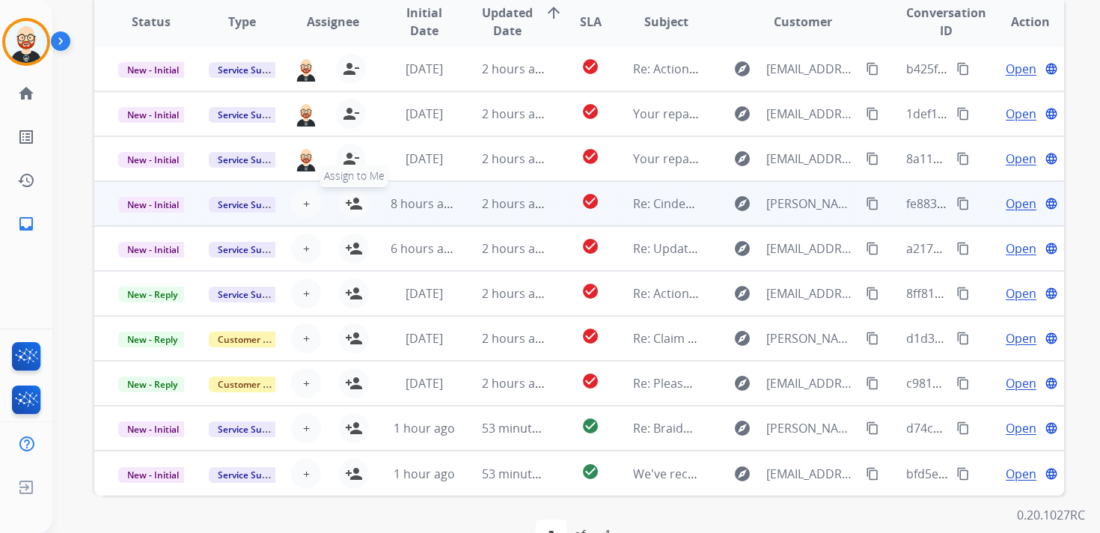
click at [352, 199] on mat-icon "person_add" at bounding box center [354, 203] width 18 height 18
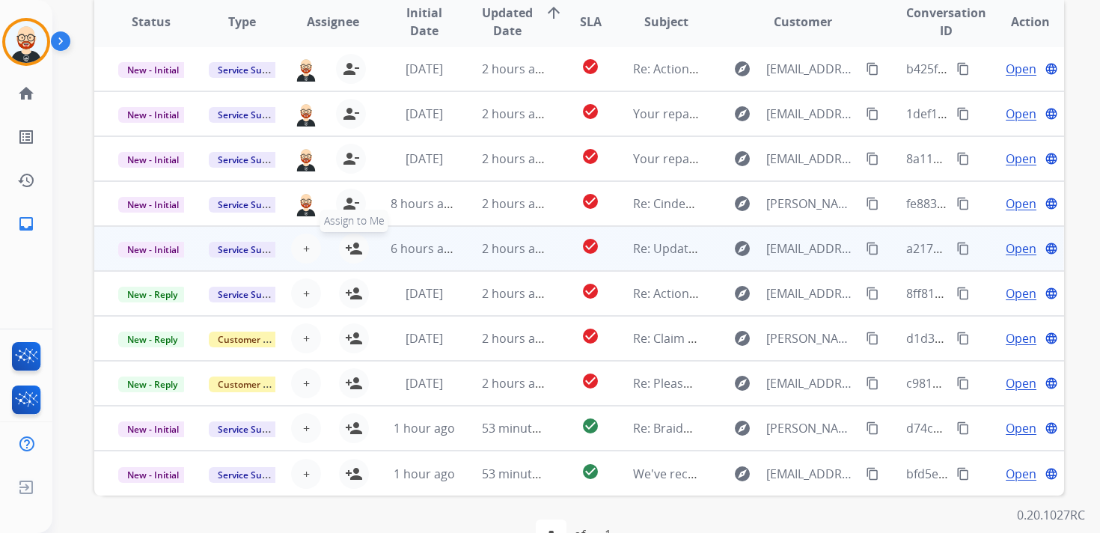
click at [352, 252] on mat-icon "person_add" at bounding box center [354, 248] width 18 height 18
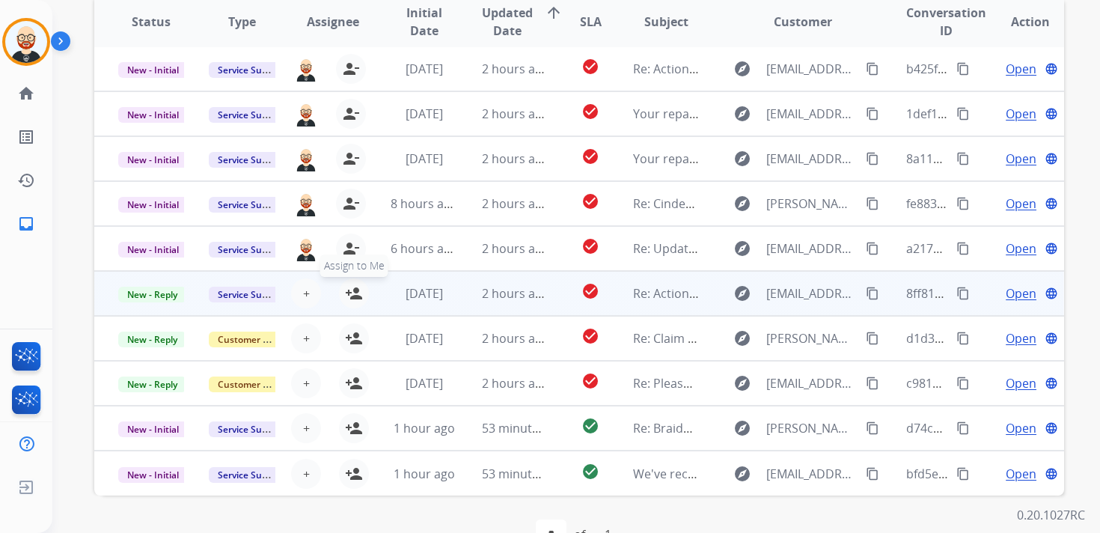
click at [350, 289] on mat-icon "person_add" at bounding box center [354, 293] width 18 height 18
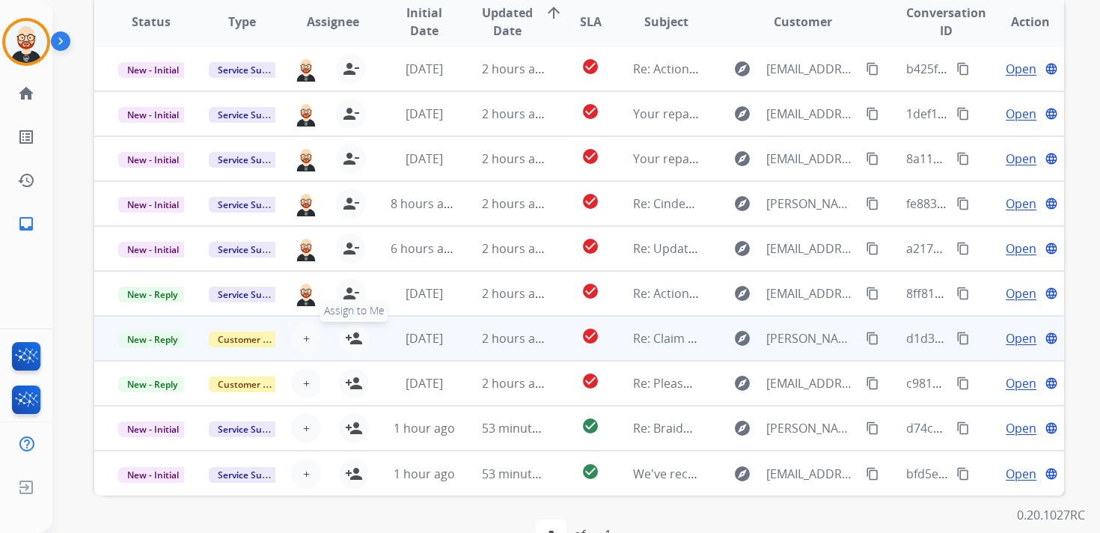
click at [350, 340] on mat-icon "person_add" at bounding box center [354, 338] width 18 height 18
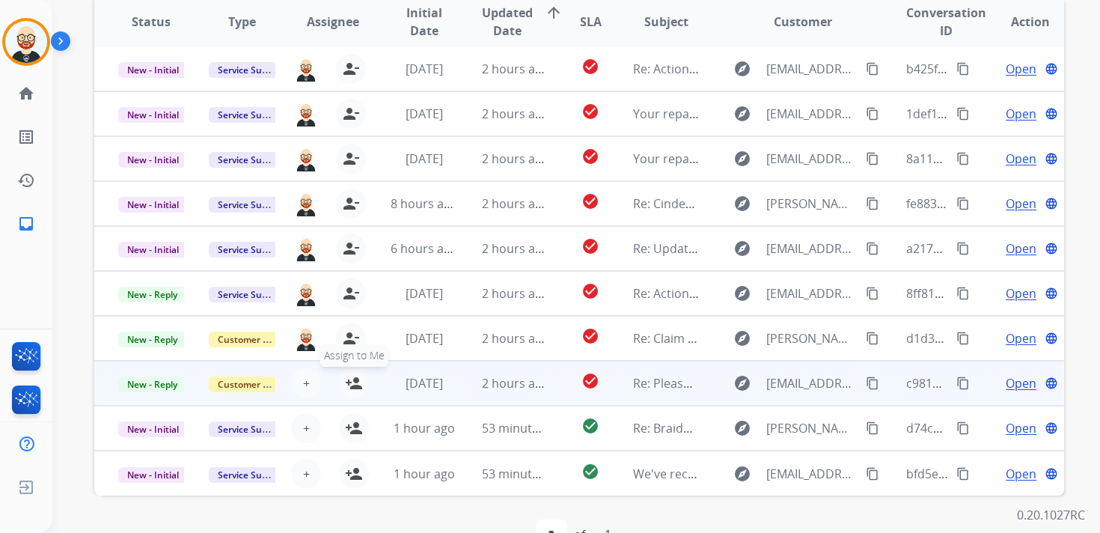
click at [350, 384] on mat-icon "person_add" at bounding box center [354, 383] width 18 height 18
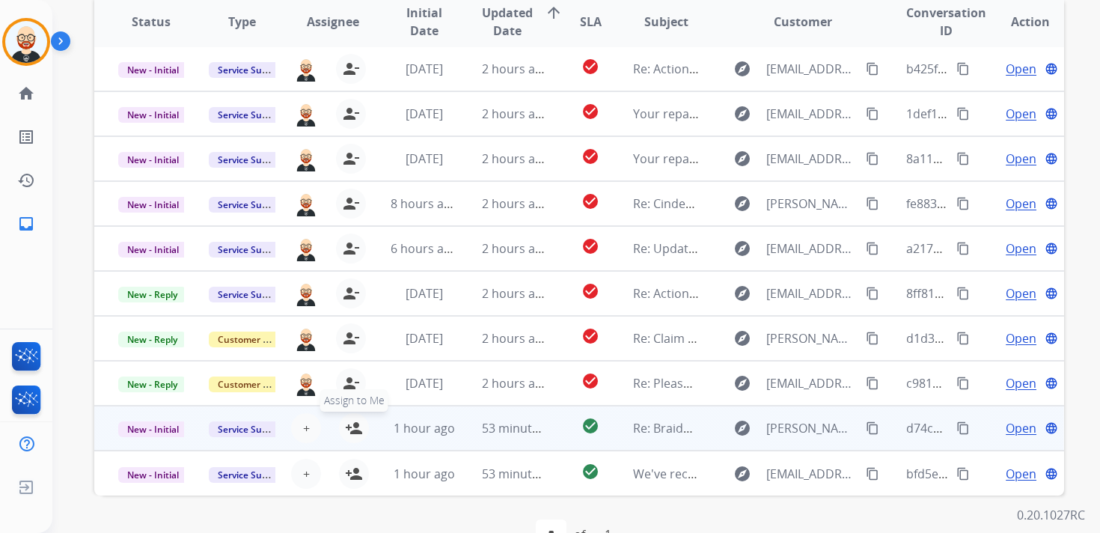
click at [351, 423] on mat-icon "person_add" at bounding box center [354, 428] width 18 height 18
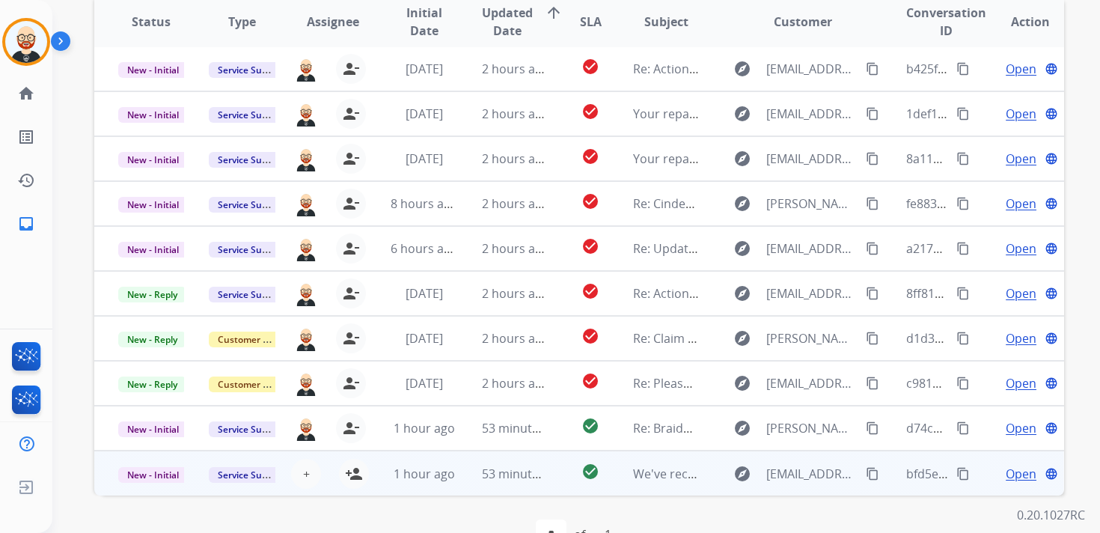
click at [351, 491] on div "+ Select agent person_add Assign to Me" at bounding box center [321, 473] width 90 height 43
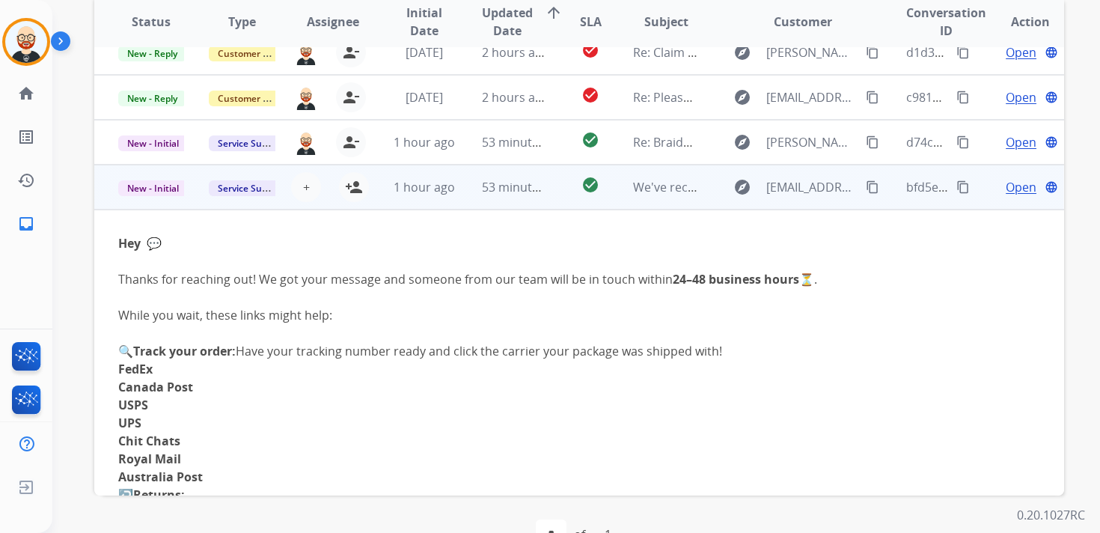
click at [355, 470] on div "Hey 💬 Thanks for reaching out! We got your message and someone from our team wi…" at bounding box center [488, 530] width 740 height 592
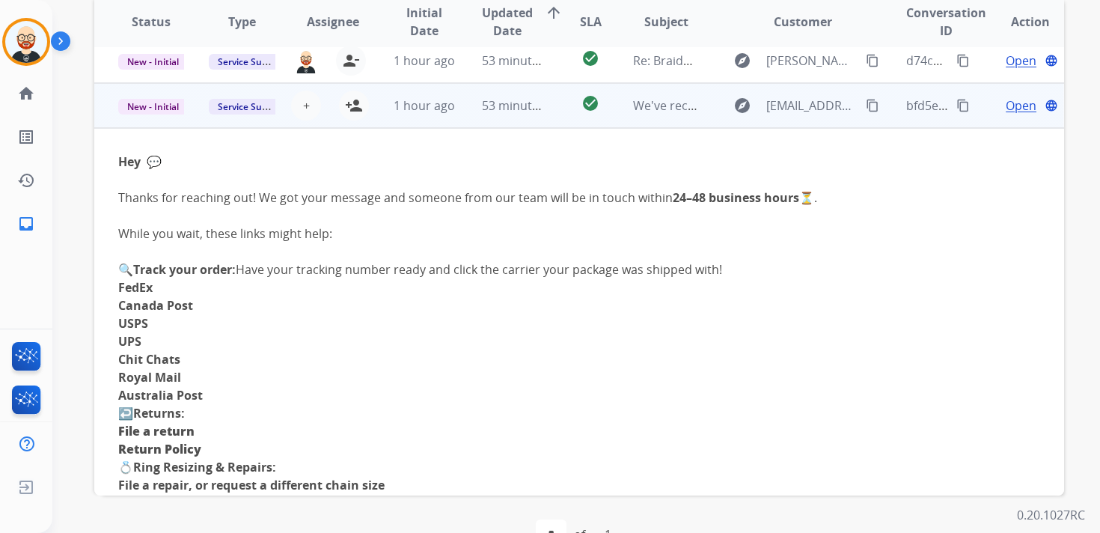
scroll to position [404, 0]
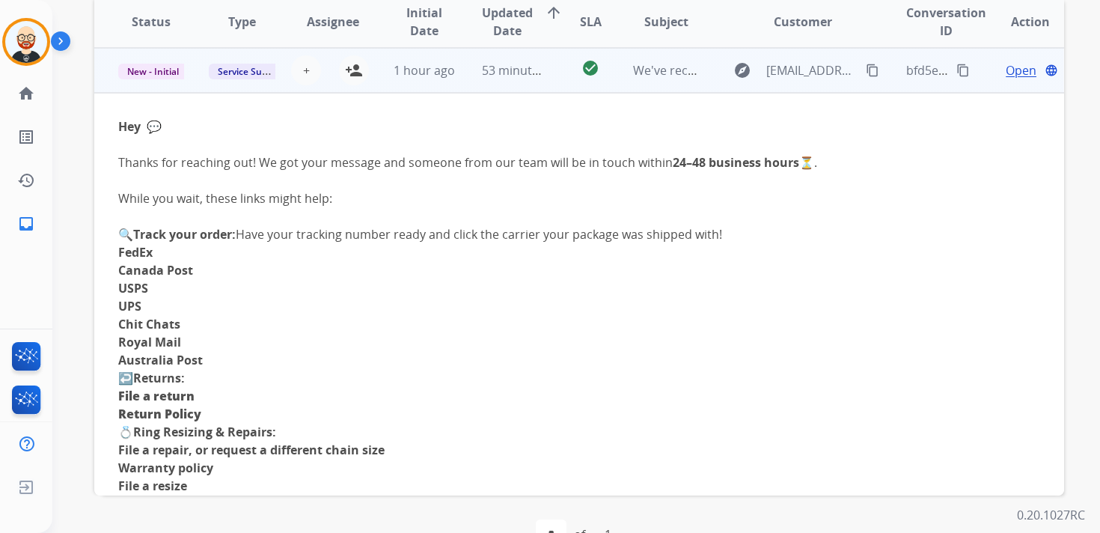
click at [322, 85] on div "+ Select agent person_add Assign to Me" at bounding box center [321, 70] width 90 height 42
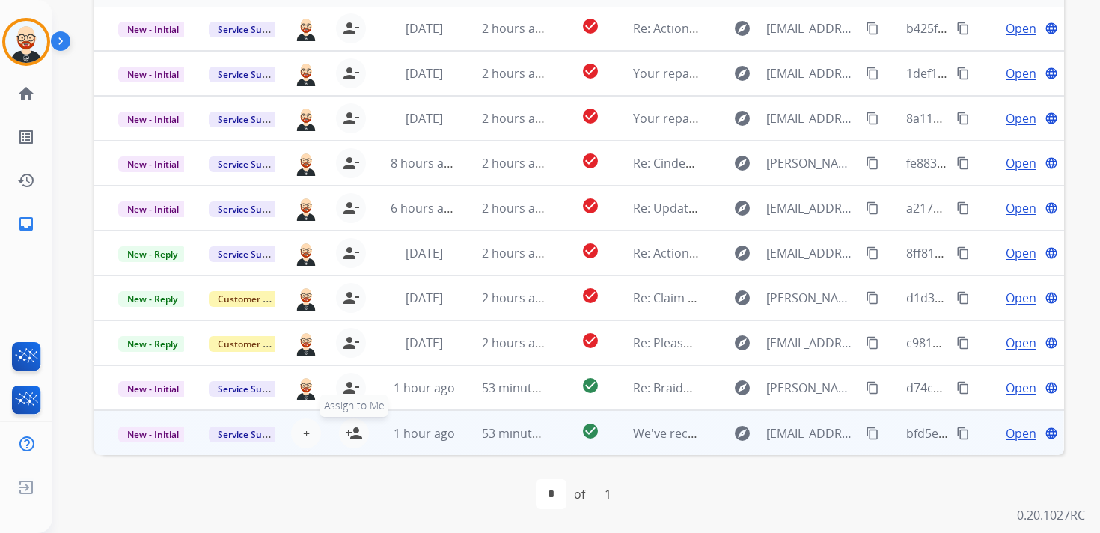
click at [346, 431] on mat-icon "person_add" at bounding box center [354, 433] width 18 height 18
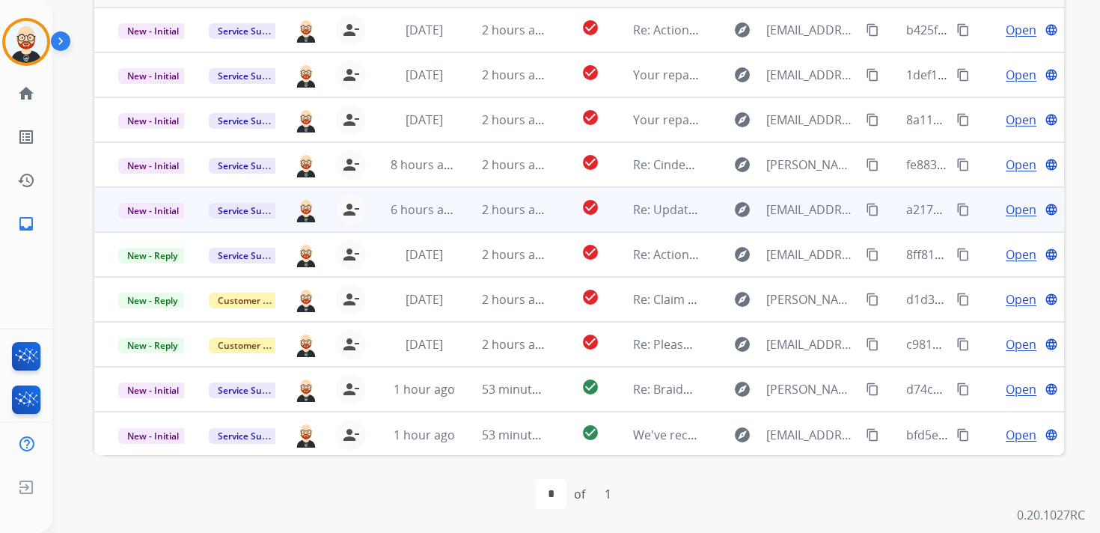
scroll to position [0, 0]
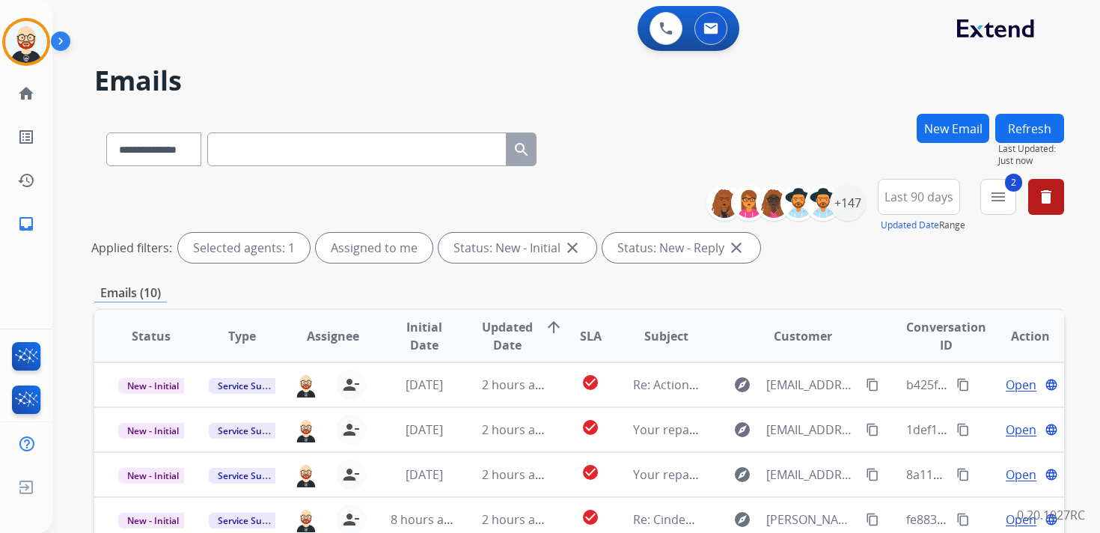
click at [1035, 124] on button "Refresh" at bounding box center [1029, 128] width 69 height 29
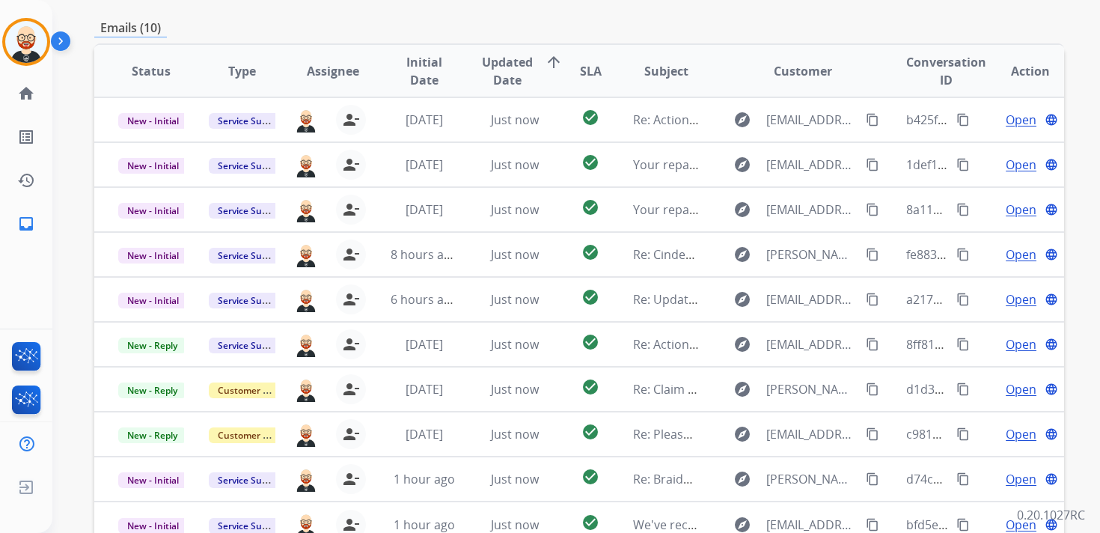
scroll to position [355, 0]
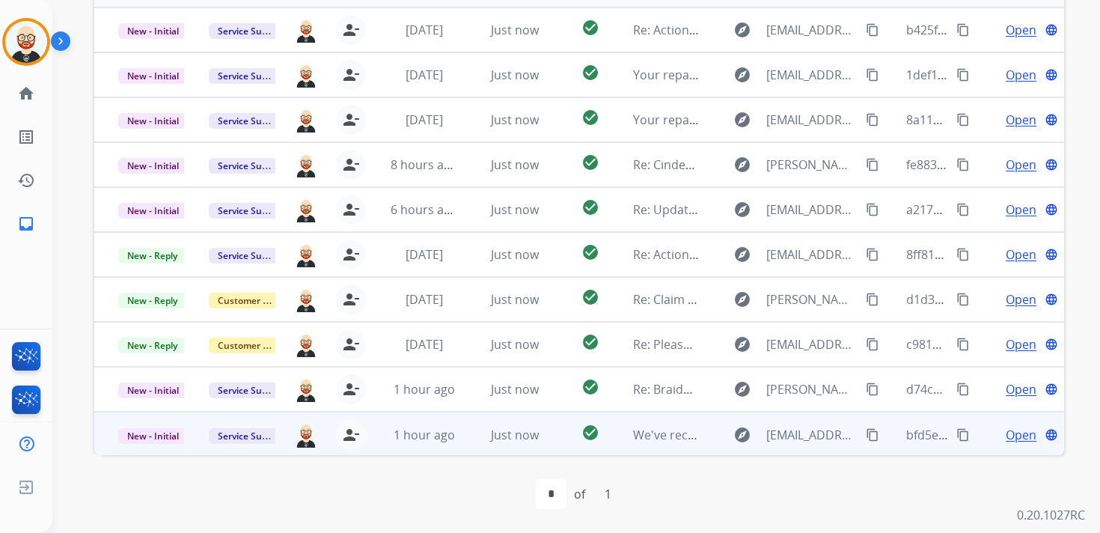
click at [1005, 437] on span "Open" at bounding box center [1020, 435] width 31 height 18
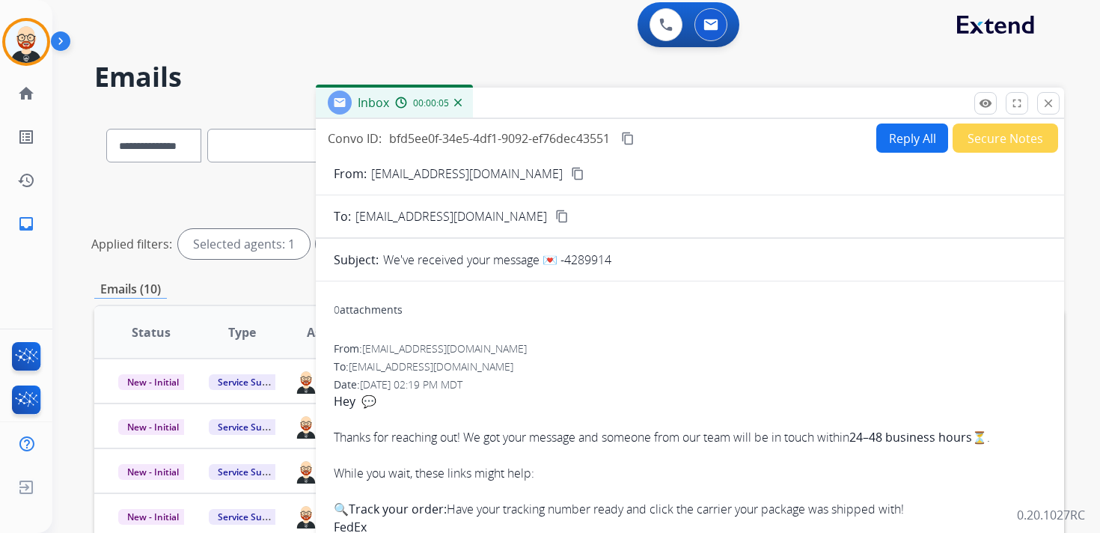
scroll to position [0, 0]
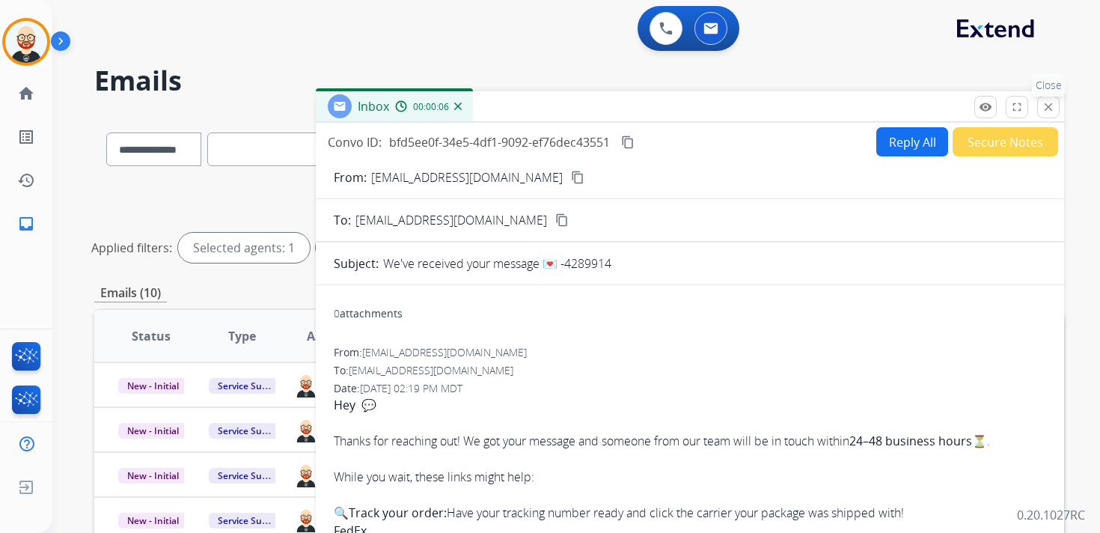
click at [1047, 104] on mat-icon "close" at bounding box center [1047, 106] width 13 height 13
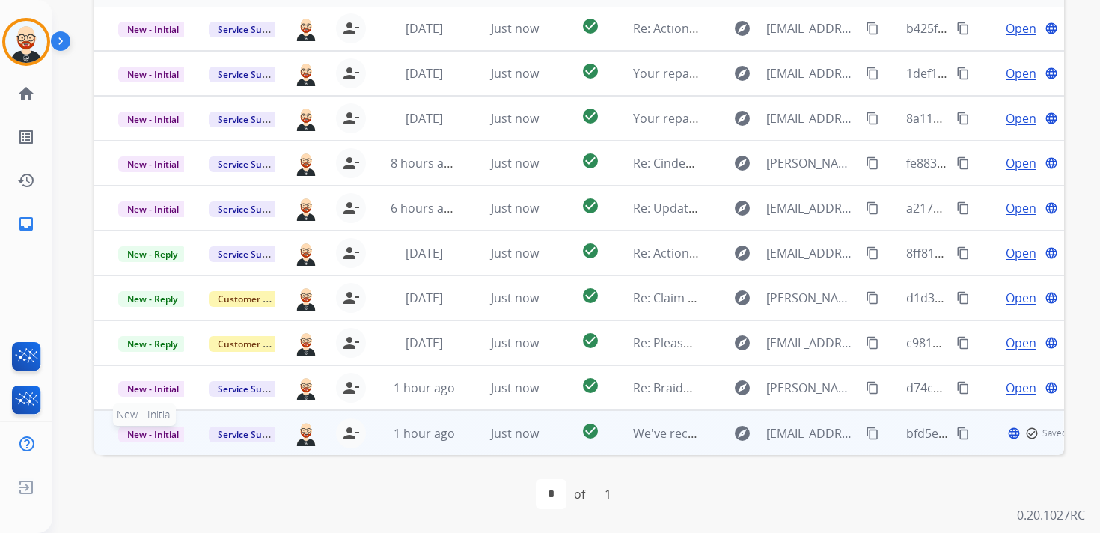
scroll to position [1, 0]
click at [150, 431] on span "New - Initial" at bounding box center [153, 434] width 70 height 16
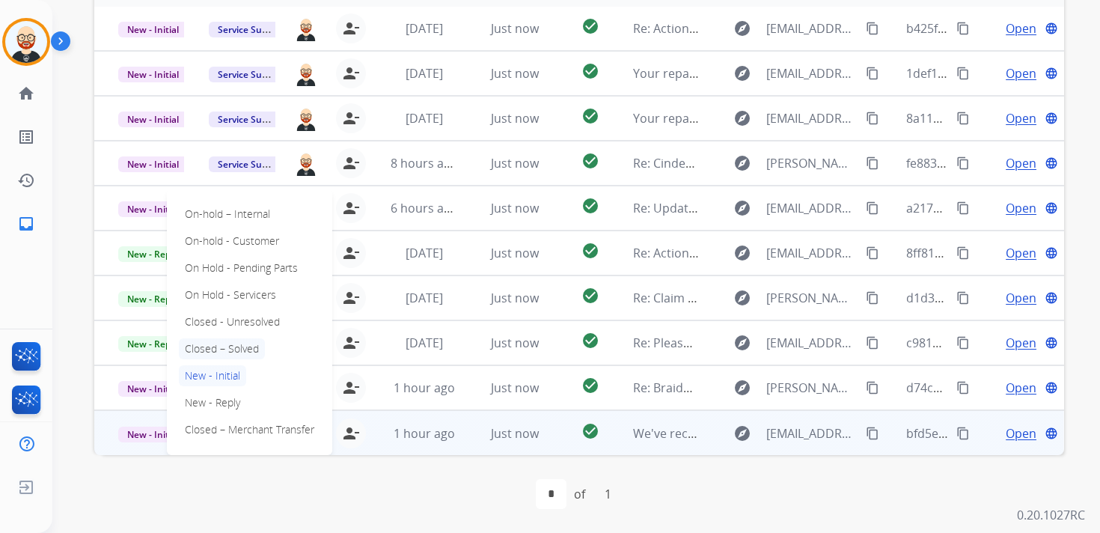
click at [208, 343] on p "Closed – Solved" at bounding box center [222, 348] width 86 height 21
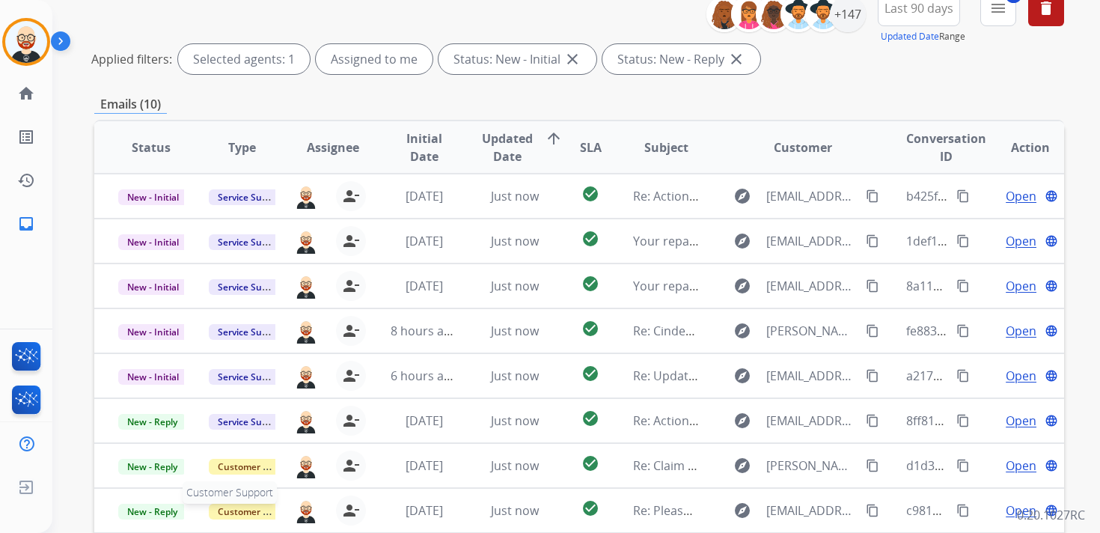
scroll to position [0, 0]
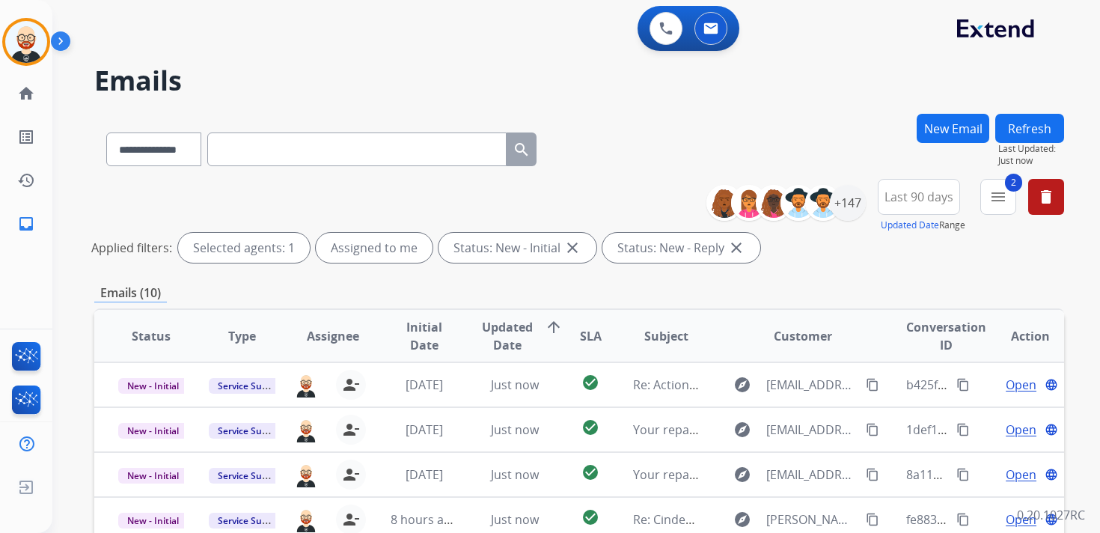
click at [1022, 121] on button "Refresh" at bounding box center [1029, 128] width 69 height 29
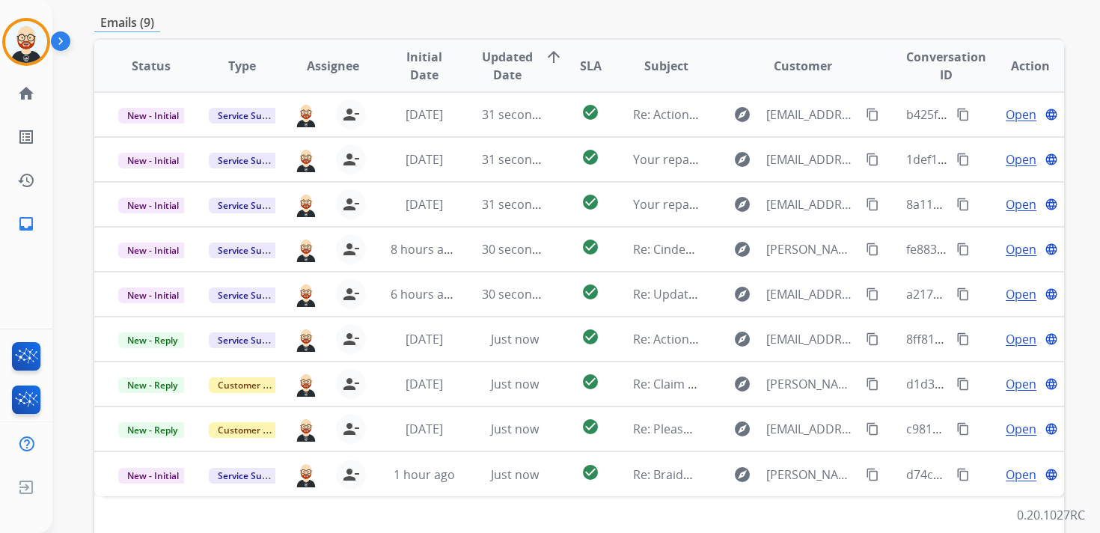
scroll to position [275, 0]
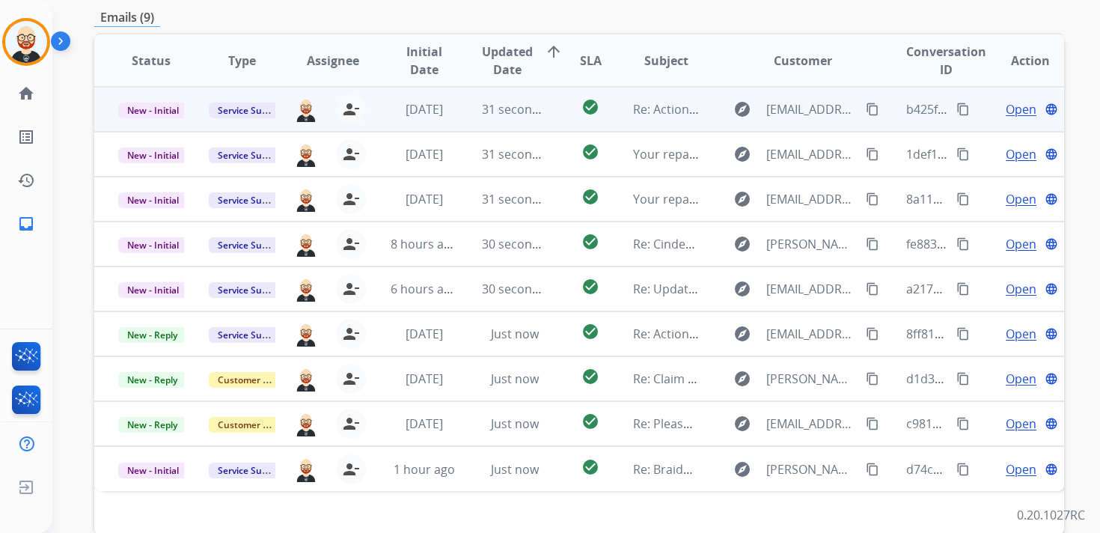
click at [1005, 110] on span "Open" at bounding box center [1020, 109] width 31 height 18
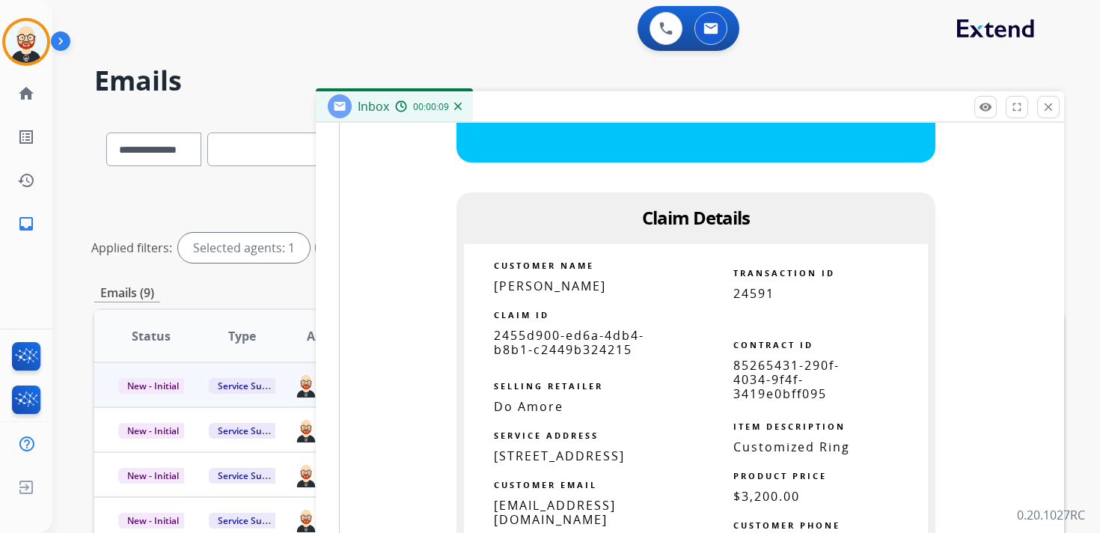
scroll to position [1040, 0]
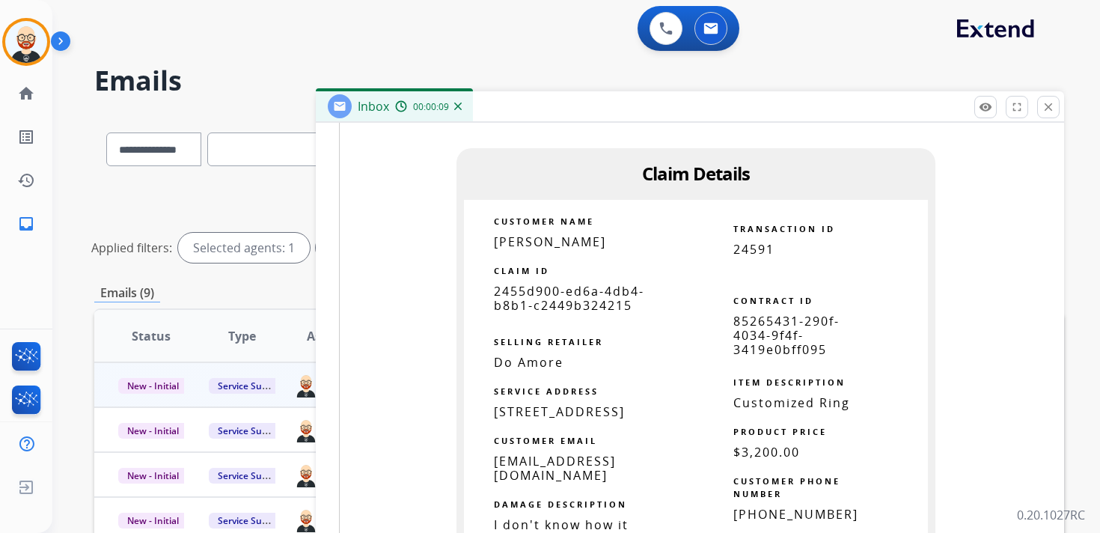
click at [564, 308] on span "2455d900-ed6a-4db4-b8b1-c2449b324215" at bounding box center [569, 298] width 150 height 31
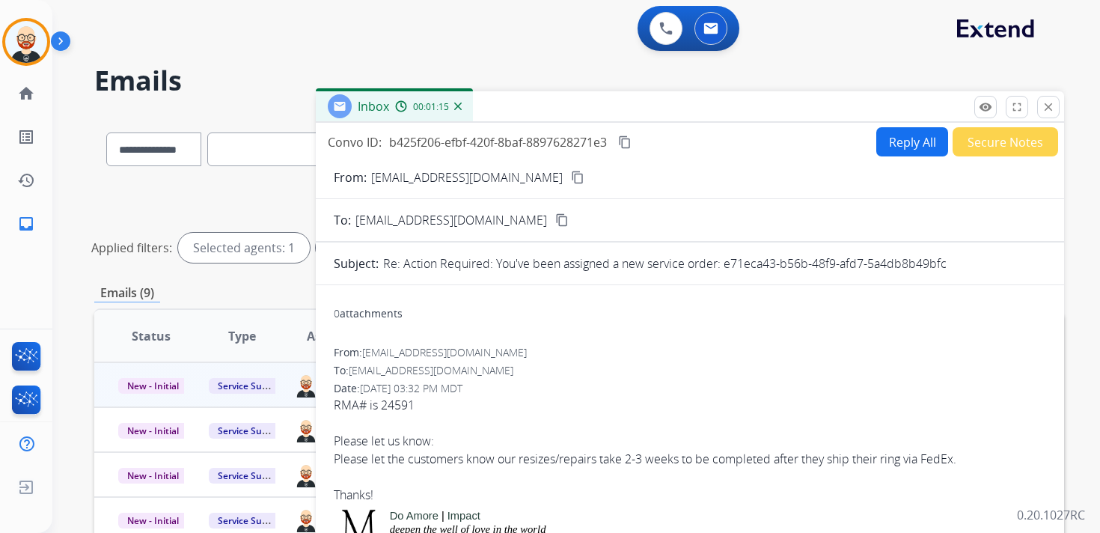
click at [627, 139] on mat-icon "content_copy" at bounding box center [624, 141] width 13 height 13
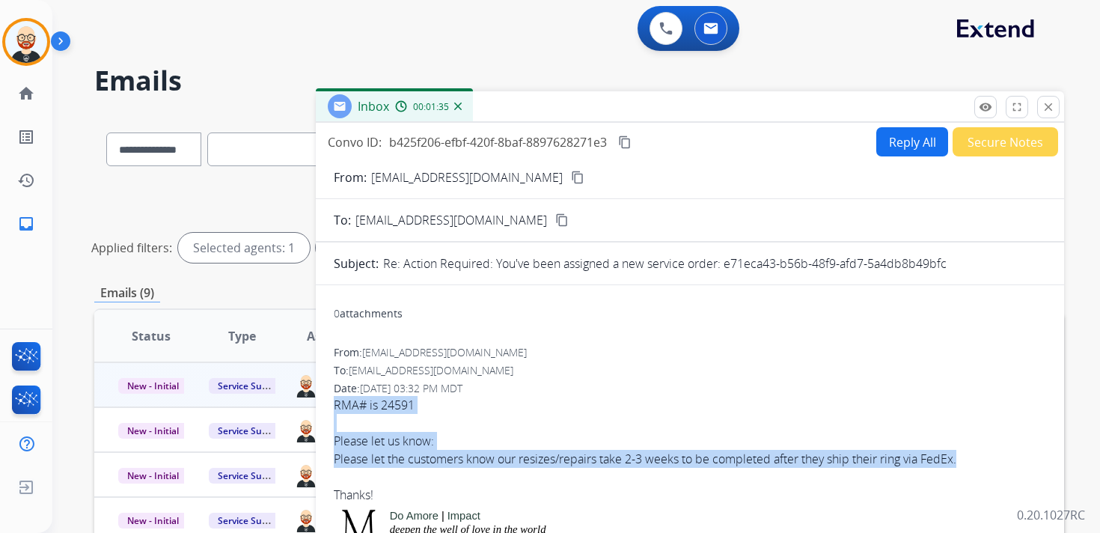
drag, startPoint x: 332, startPoint y: 402, endPoint x: 984, endPoint y: 468, distance: 655.0
click at [882, 153] on button "Reply All" at bounding box center [912, 141] width 72 height 29
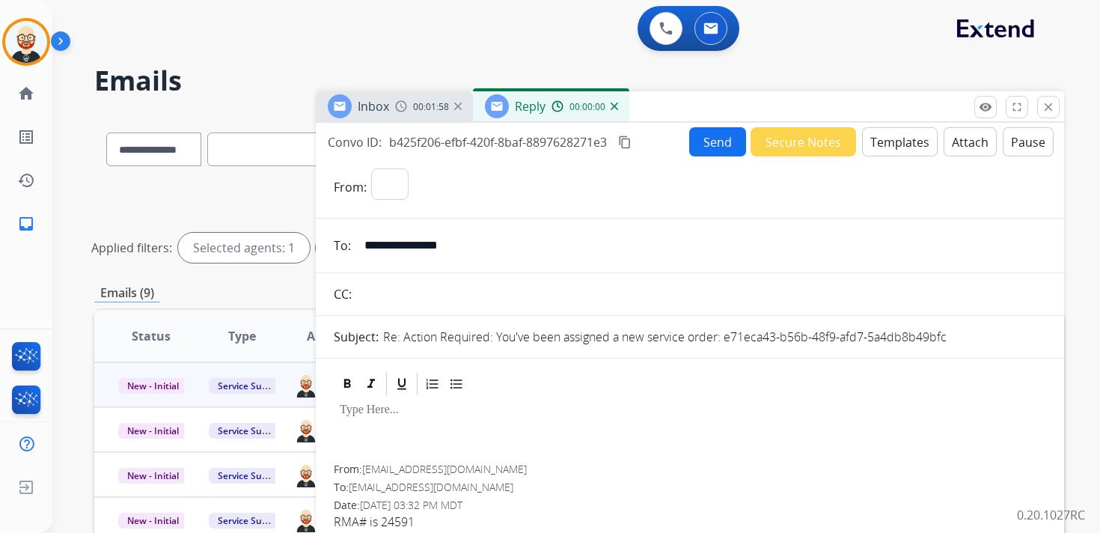
select select "**********"
click at [424, 423] on div at bounding box center [690, 430] width 712 height 67
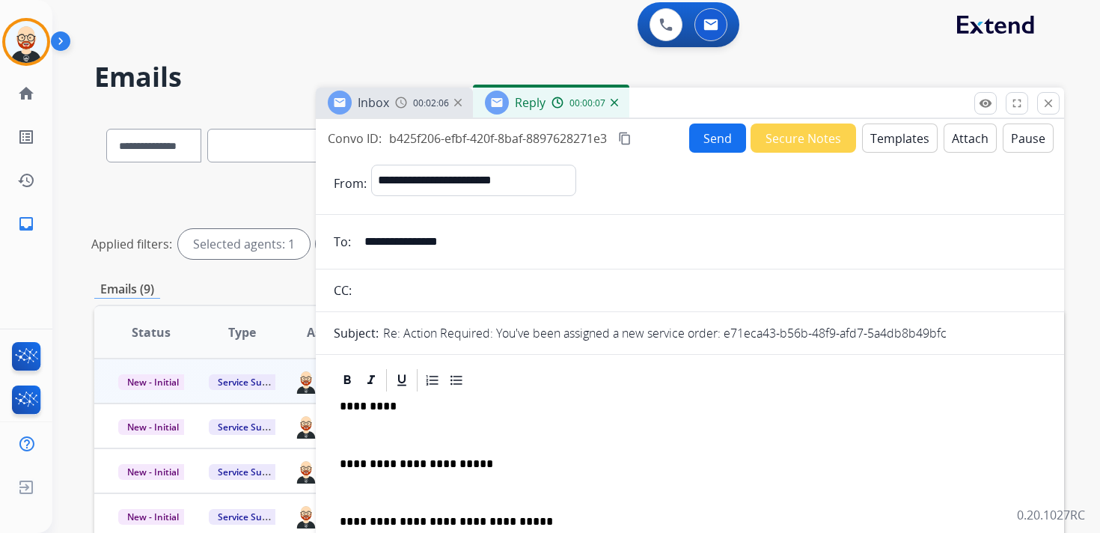
click at [373, 429] on p at bounding box center [690, 434] width 700 height 13
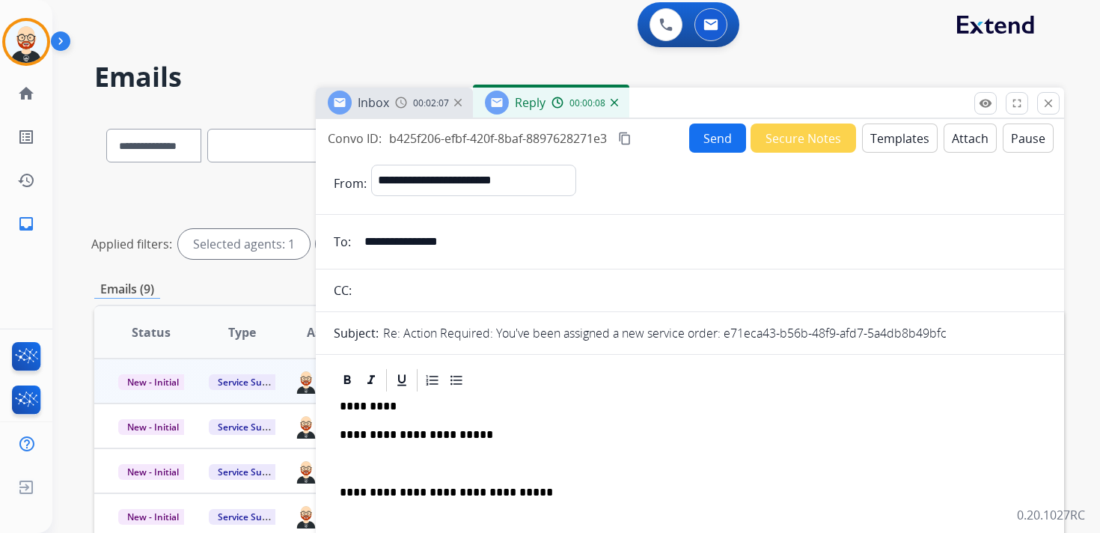
click at [393, 468] on p at bounding box center [690, 463] width 700 height 13
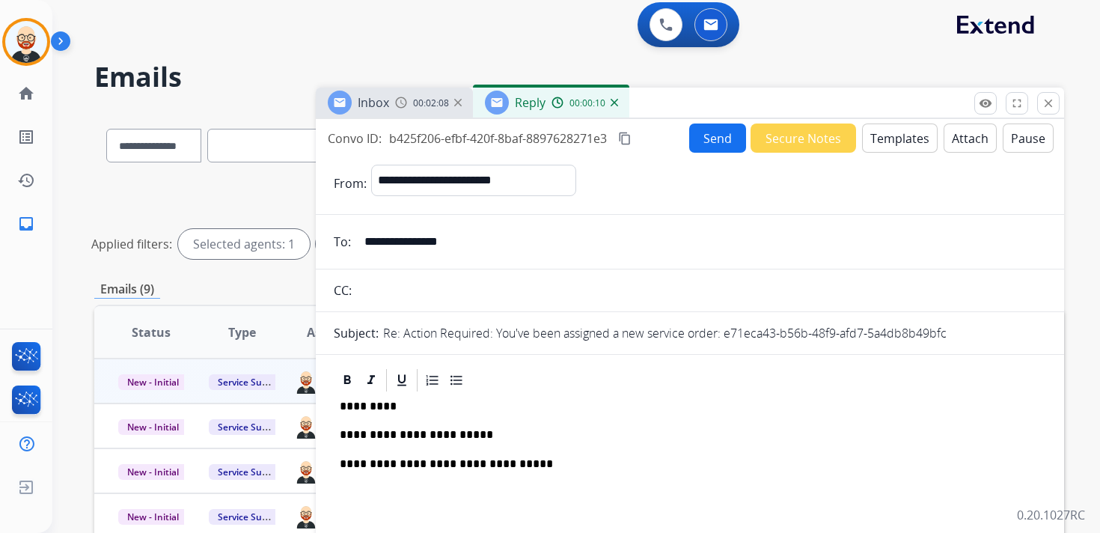
click at [711, 135] on button "Send" at bounding box center [717, 137] width 57 height 29
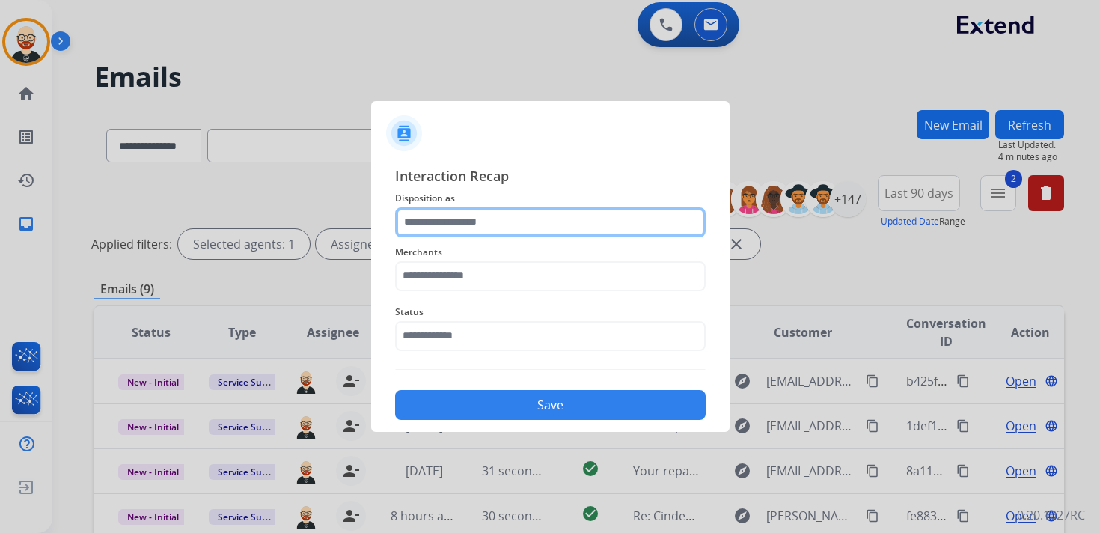
click at [490, 224] on input "text" at bounding box center [550, 222] width 310 height 30
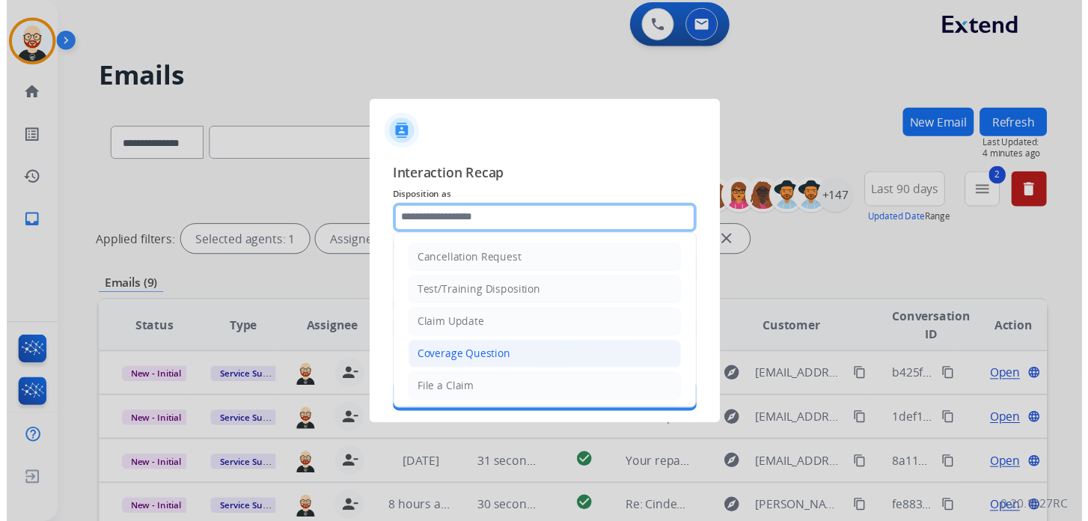
scroll to position [224, 0]
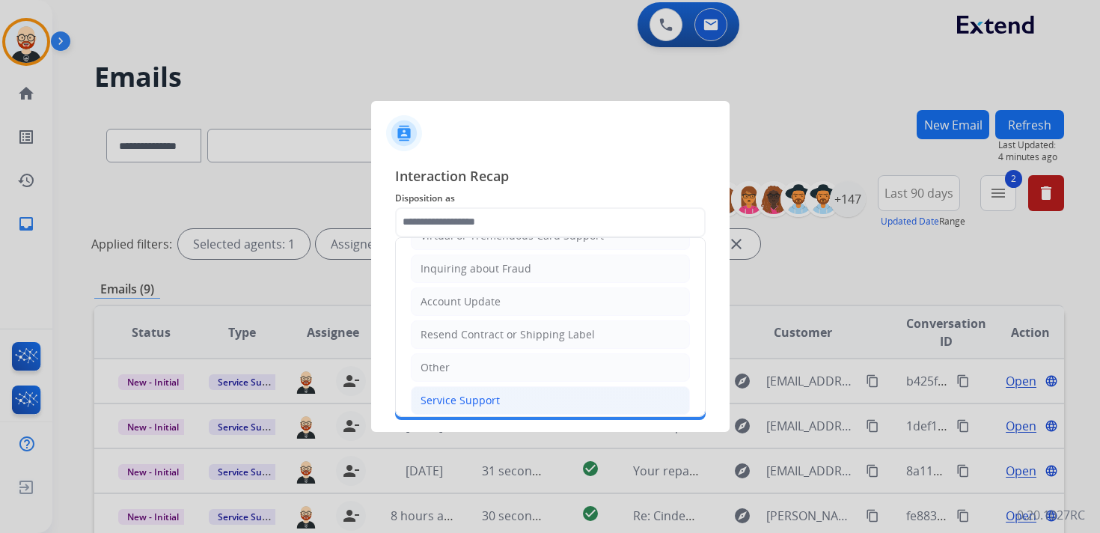
click at [442, 393] on div "Service Support" at bounding box center [459, 400] width 79 height 15
type input "**********"
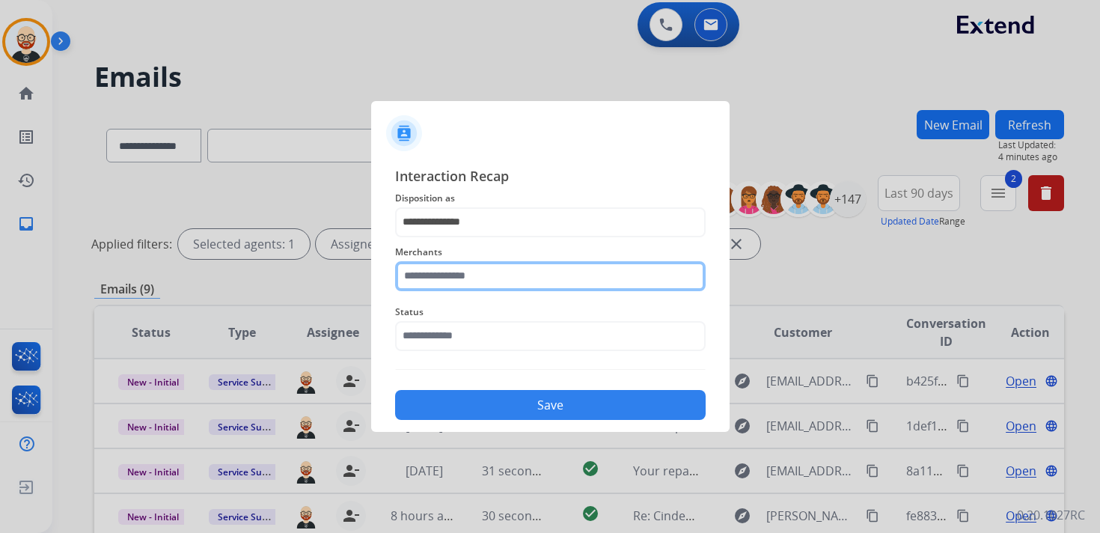
click at [449, 275] on input "text" at bounding box center [550, 276] width 310 height 30
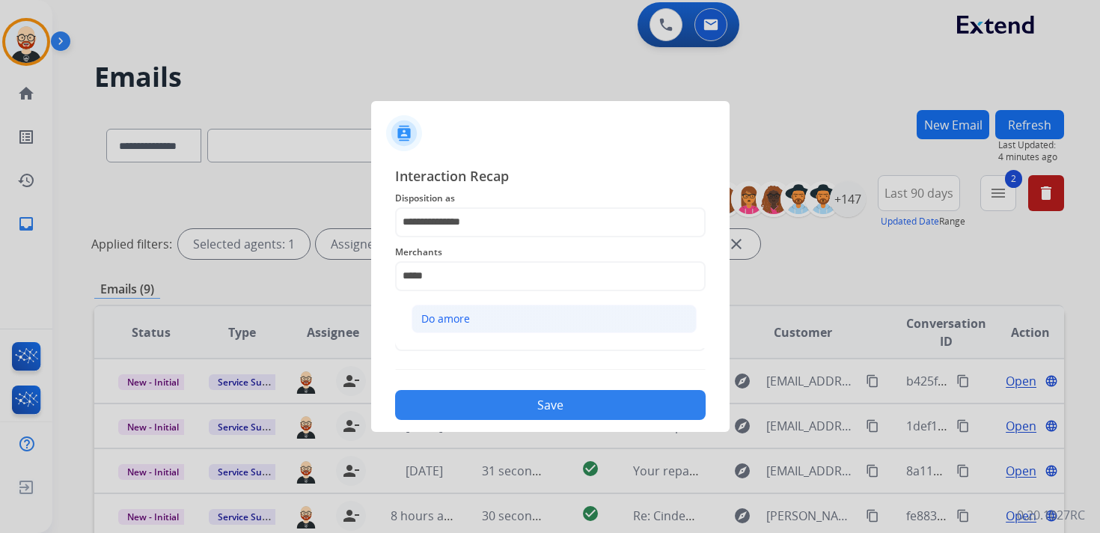
click at [449, 312] on div "Do amore" at bounding box center [445, 318] width 49 height 15
type input "********"
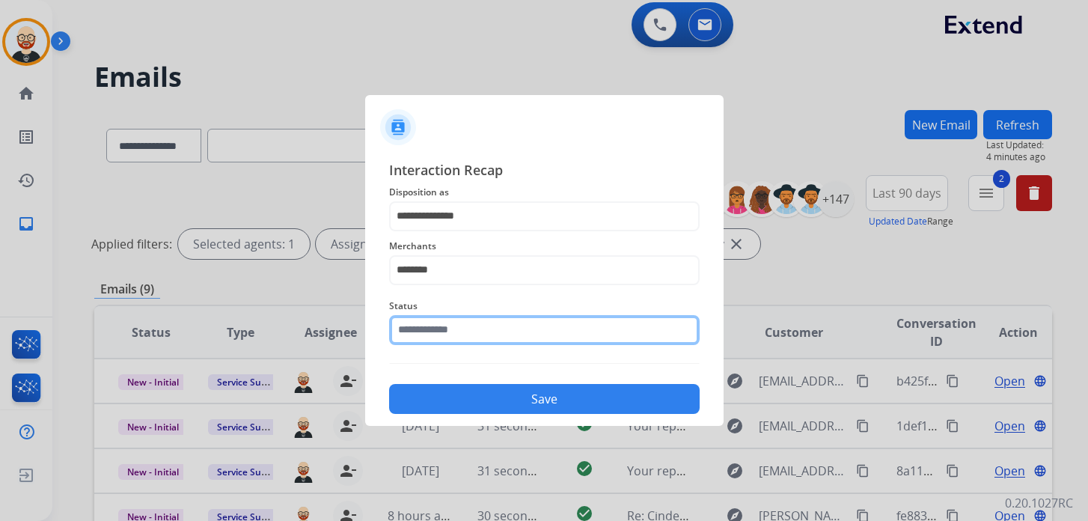
click at [449, 327] on input "text" at bounding box center [544, 330] width 310 height 30
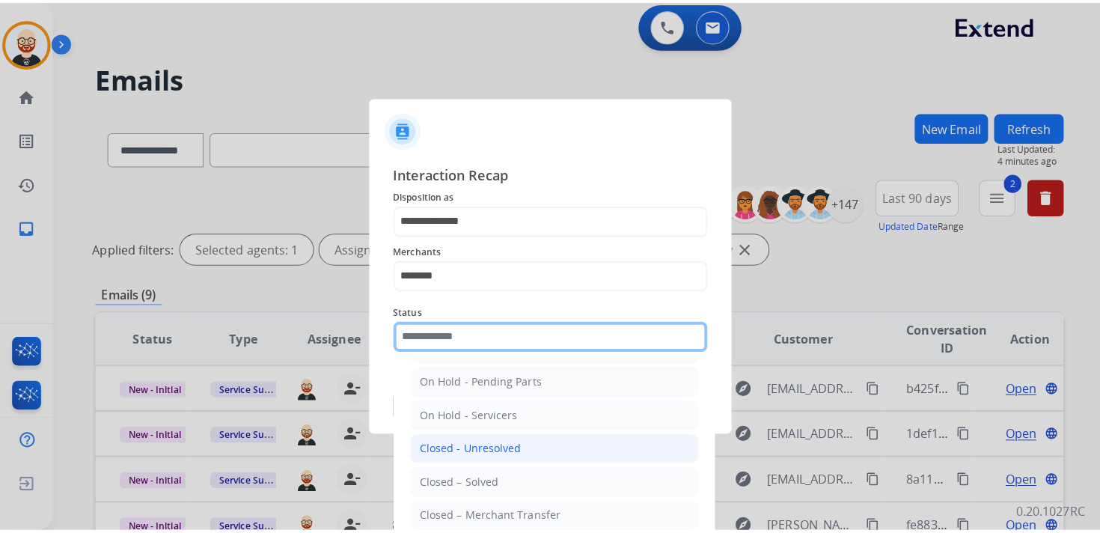
scroll to position [65, 0]
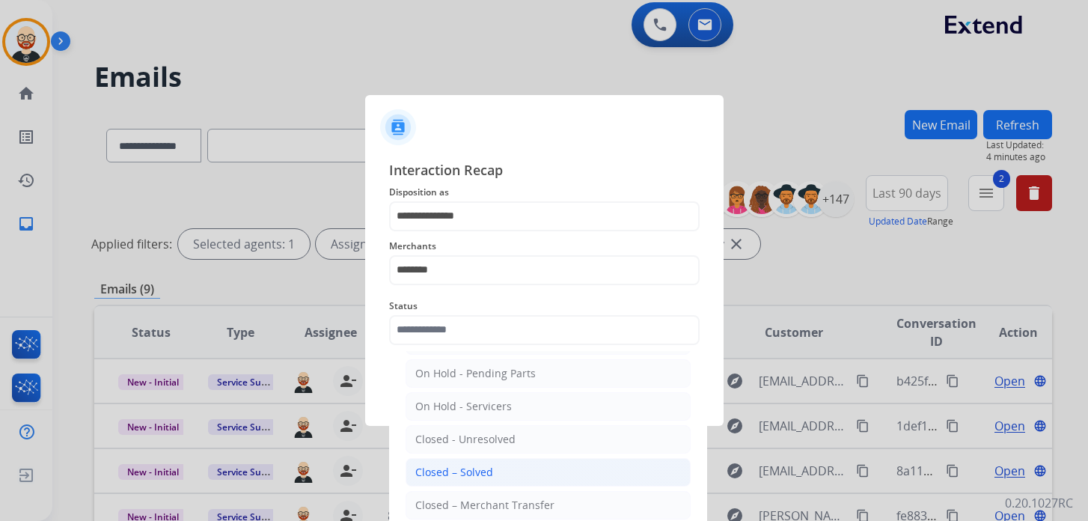
click at [454, 474] on div "Closed – Solved" at bounding box center [454, 472] width 78 height 15
type input "**********"
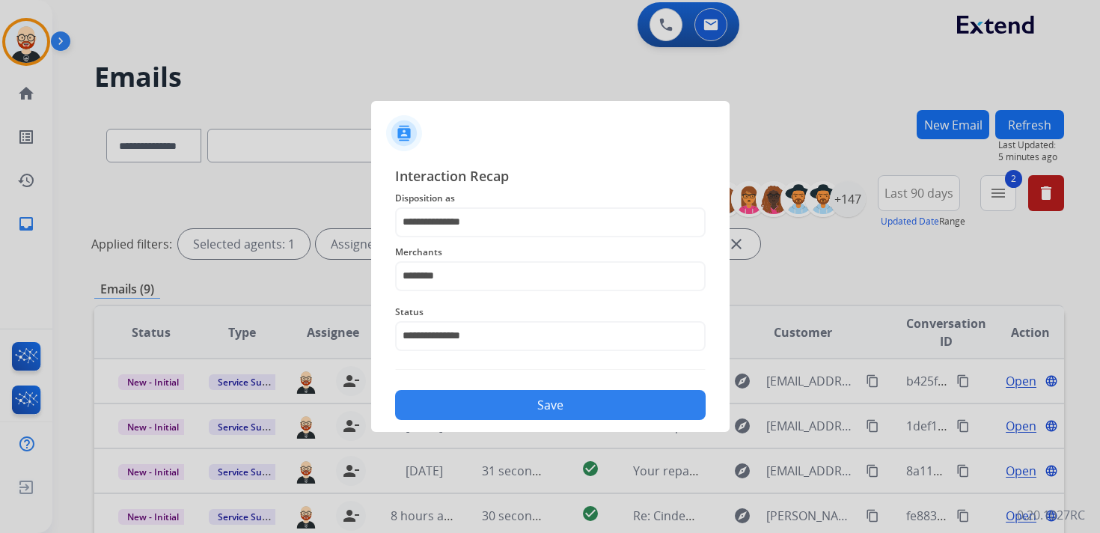
click at [511, 399] on button "Save" at bounding box center [550, 405] width 310 height 30
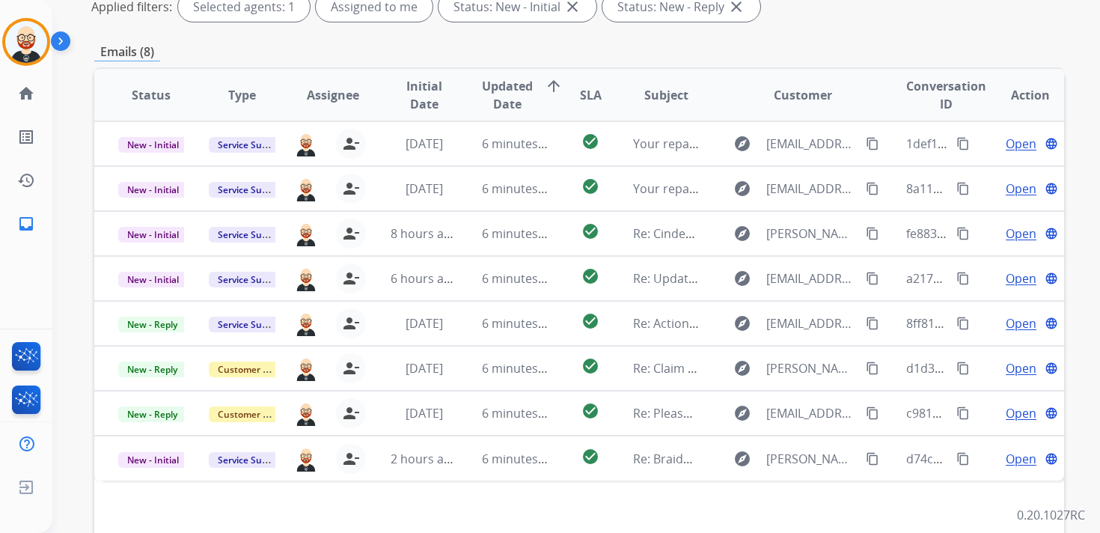
scroll to position [240, 0]
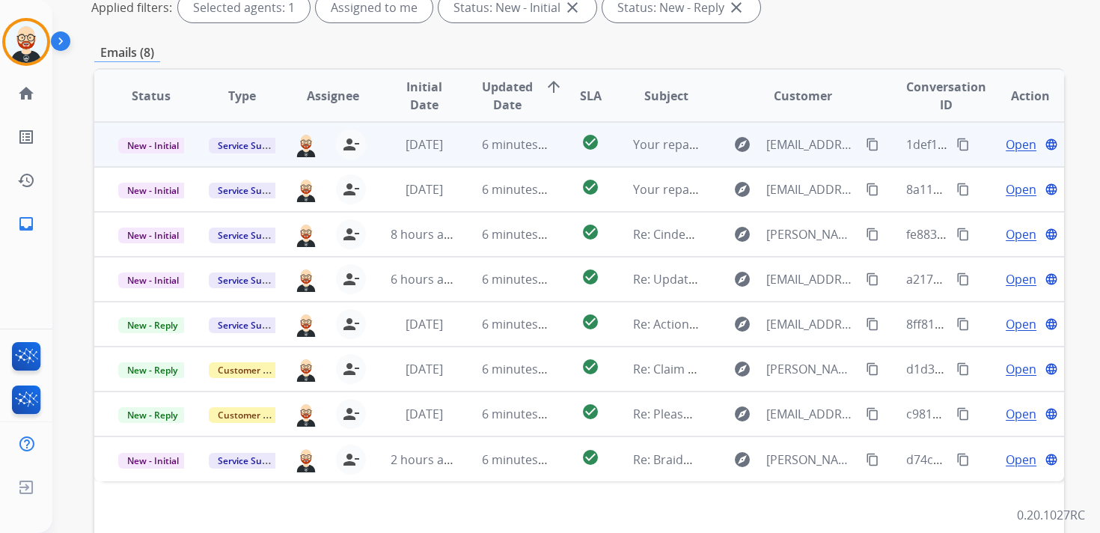
click at [1006, 151] on span "Open" at bounding box center [1020, 144] width 31 height 18
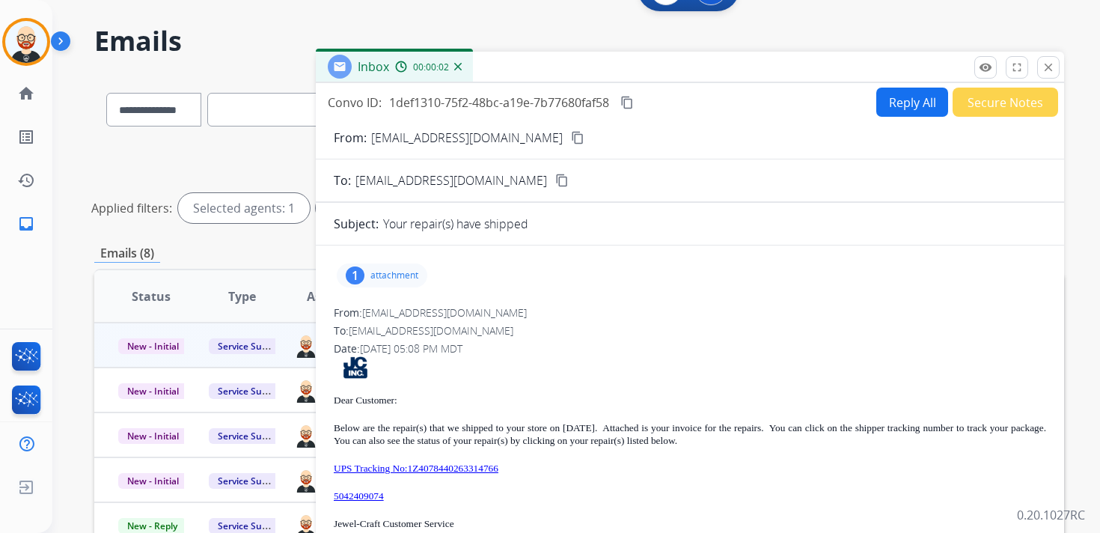
scroll to position [10, 0]
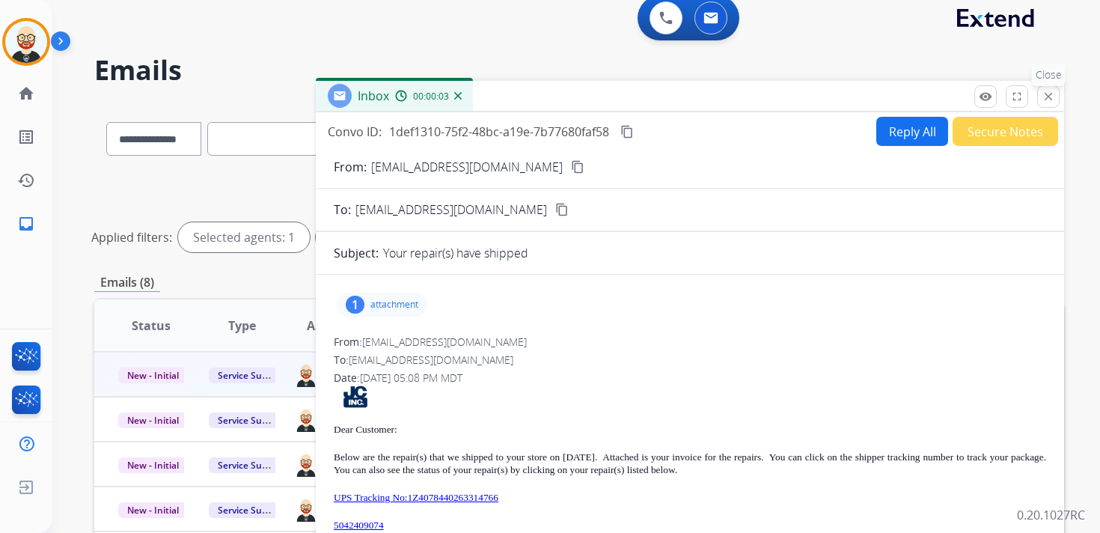
click at [1044, 97] on mat-icon "close" at bounding box center [1047, 96] width 13 height 13
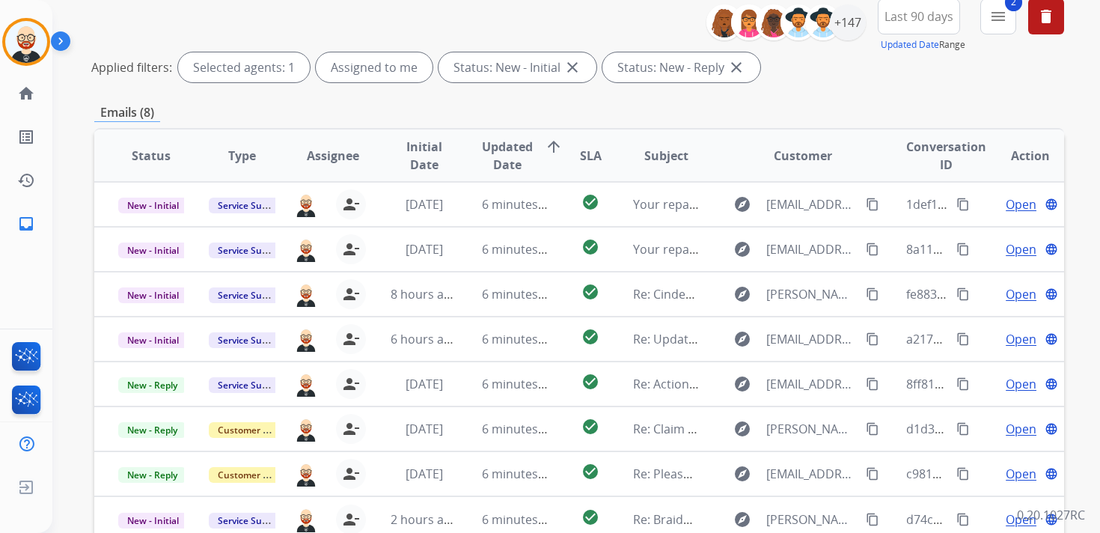
scroll to position [0, 0]
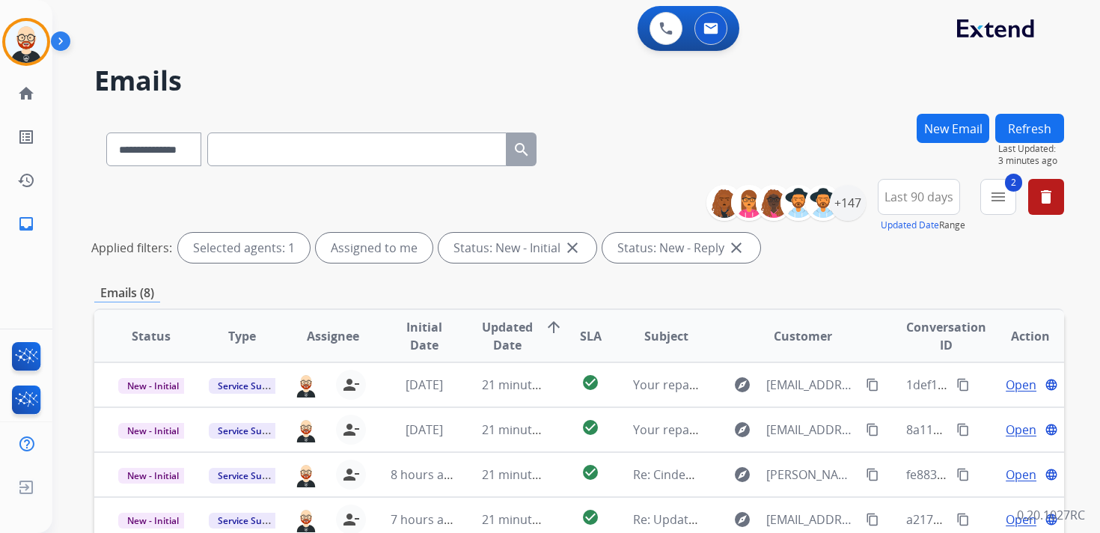
click at [1039, 116] on button "Refresh" at bounding box center [1029, 128] width 69 height 29
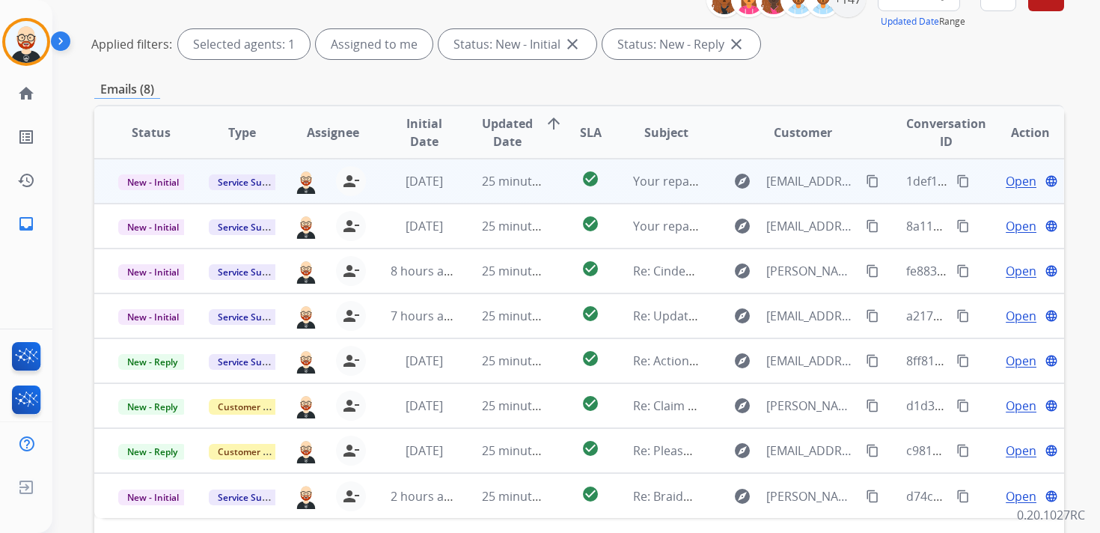
scroll to position [203, 0]
click at [1005, 175] on span "Open" at bounding box center [1020, 182] width 31 height 18
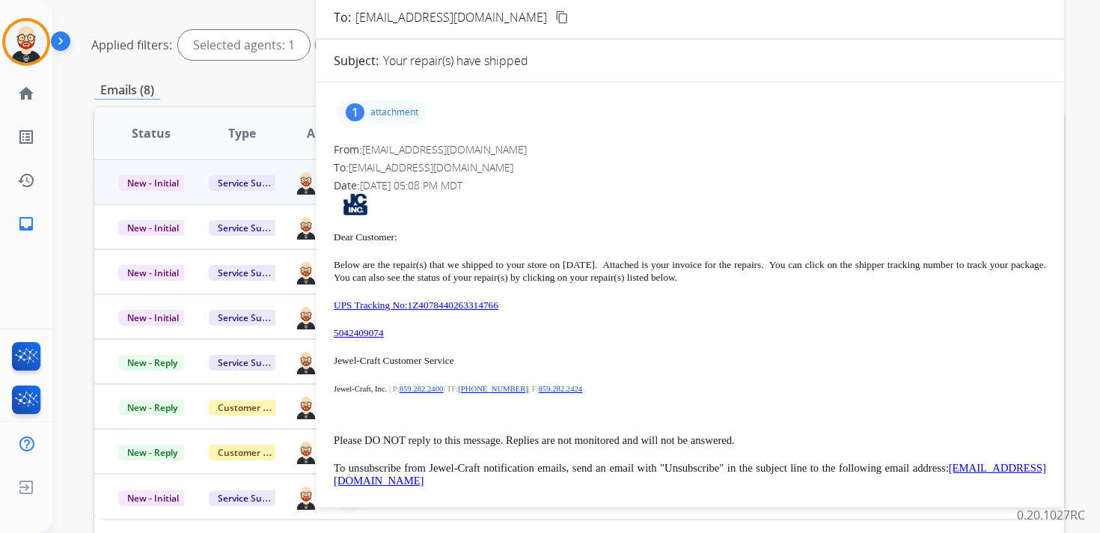
click at [397, 341] on div "Dear Customer: Below are the repair(s) that we shipped to your store on [DATE].…" at bounding box center [690, 340] width 712 height 294
drag, startPoint x: 404, startPoint y: 333, endPoint x: 319, endPoint y: 332, distance: 85.3
click at [319, 332] on div "1 attachment From: [EMAIL_ADDRESS][DOMAIN_NAME] To: [EMAIL_ADDRESS][DOMAIN_NAME…" at bounding box center [690, 298] width 748 height 408
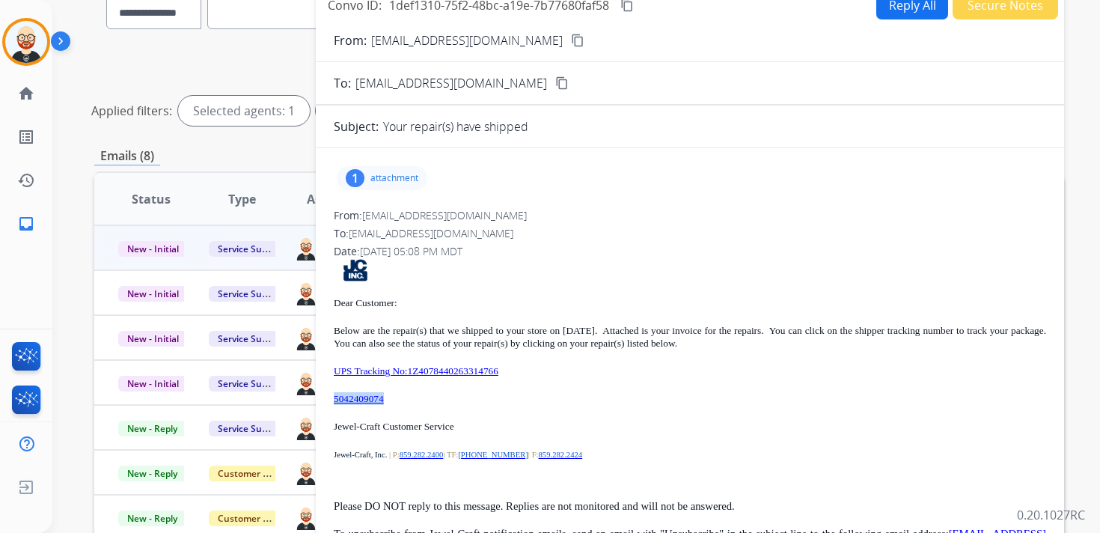
scroll to position [135, 0]
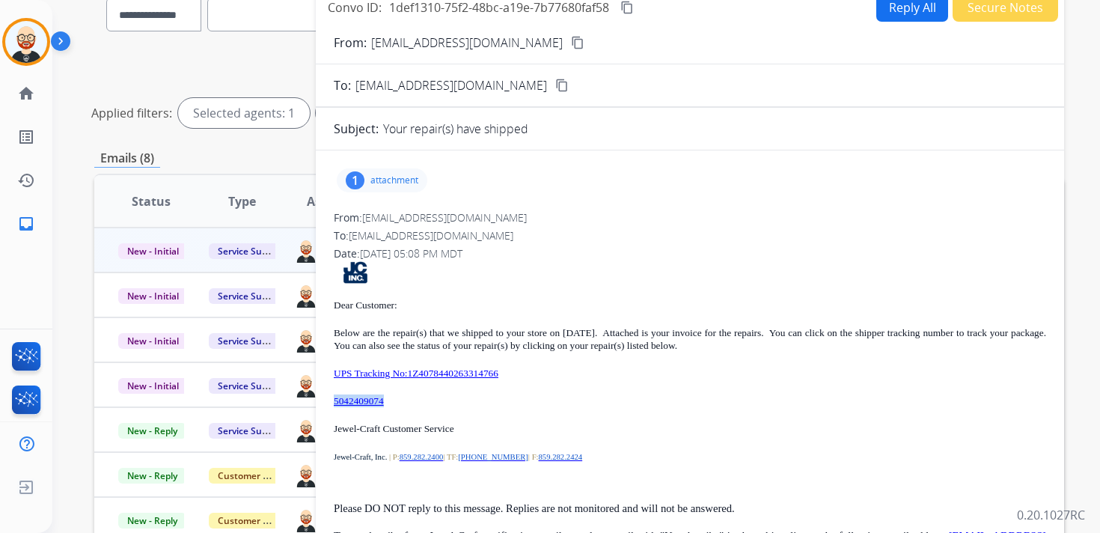
click at [631, 7] on mat-icon "content_copy" at bounding box center [626, 7] width 13 height 13
click at [405, 177] on p "attachment" at bounding box center [394, 180] width 48 height 12
click at [441, 211] on button "download" at bounding box center [438, 218] width 18 height 18
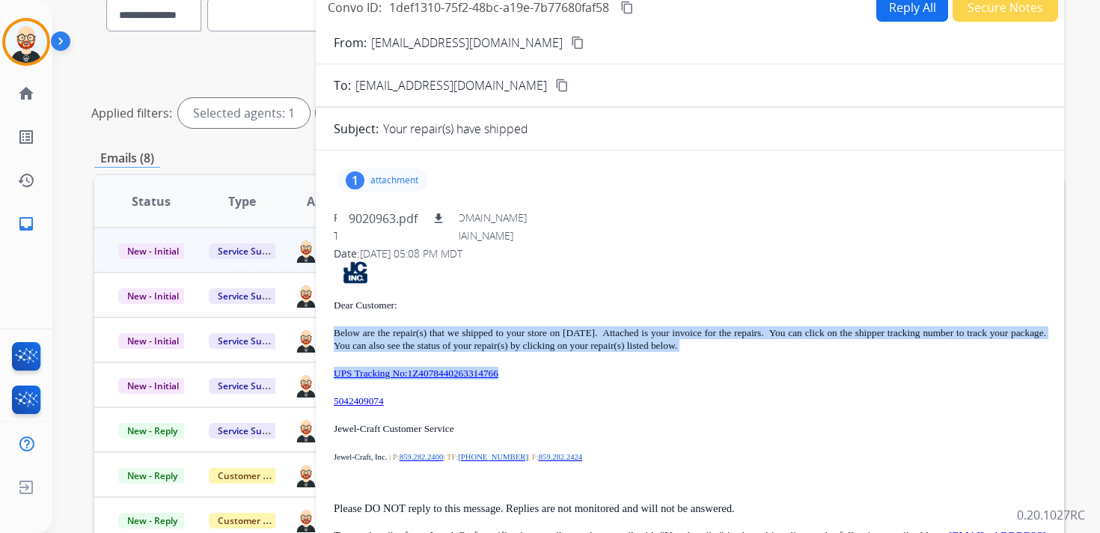
drag, startPoint x: 564, startPoint y: 374, endPoint x: 328, endPoint y: 331, distance: 239.5
click at [328, 331] on div "1 attachment 9020963.pdf download From: [EMAIL_ADDRESS][DOMAIN_NAME] To: [EMAIL…" at bounding box center [690, 366] width 748 height 408
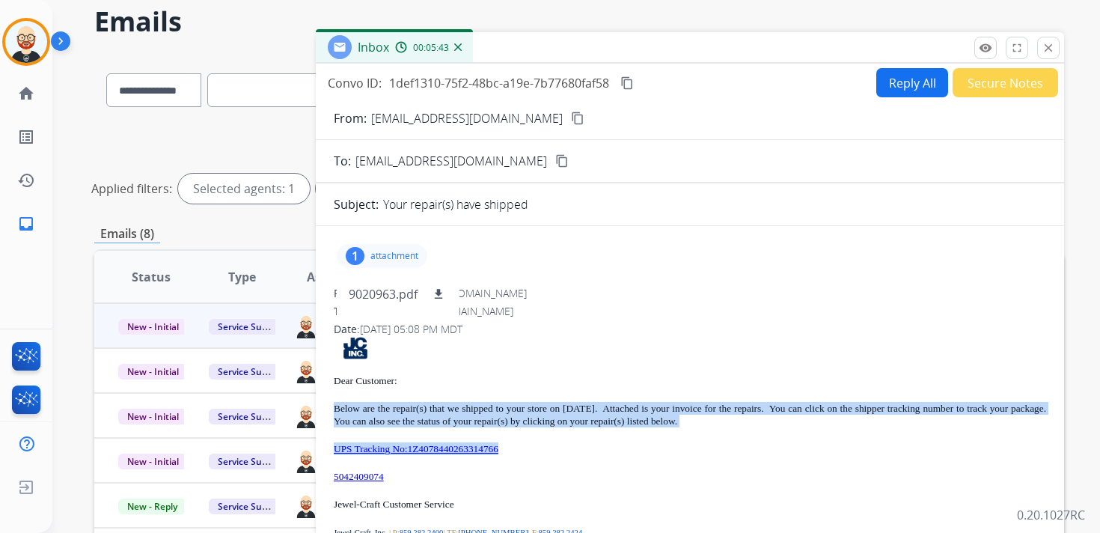
scroll to position [43, 0]
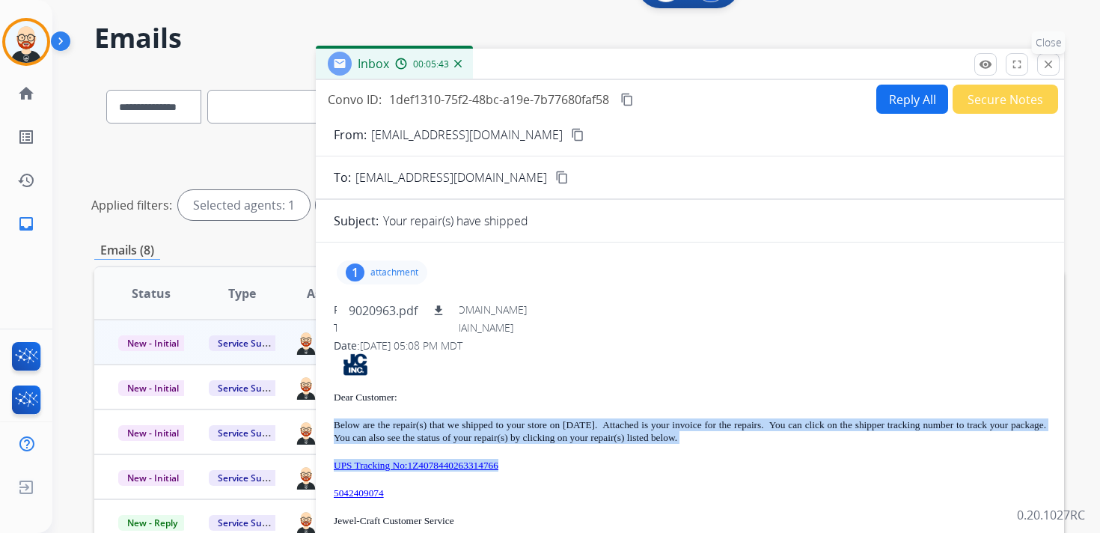
click at [1045, 67] on mat-icon "close" at bounding box center [1047, 64] width 13 height 13
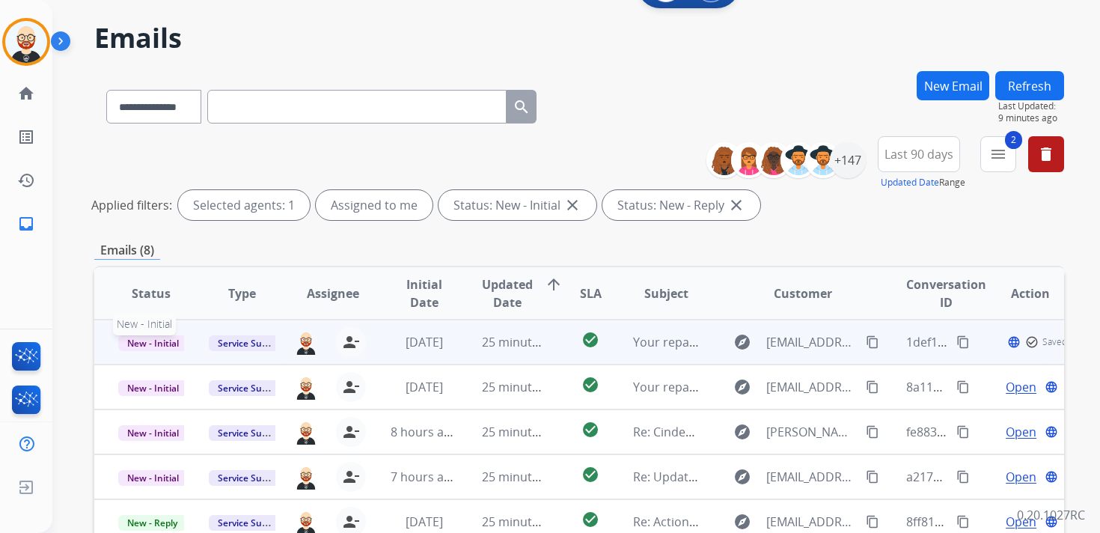
click at [153, 344] on span "New - Initial" at bounding box center [153, 343] width 70 height 16
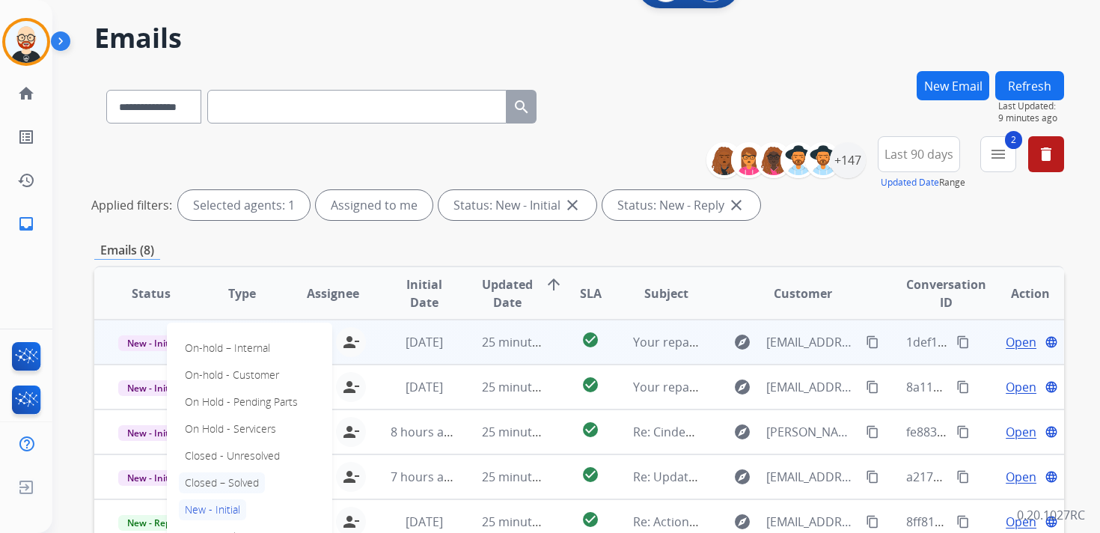
click at [224, 479] on p "Closed – Solved" at bounding box center [222, 482] width 86 height 21
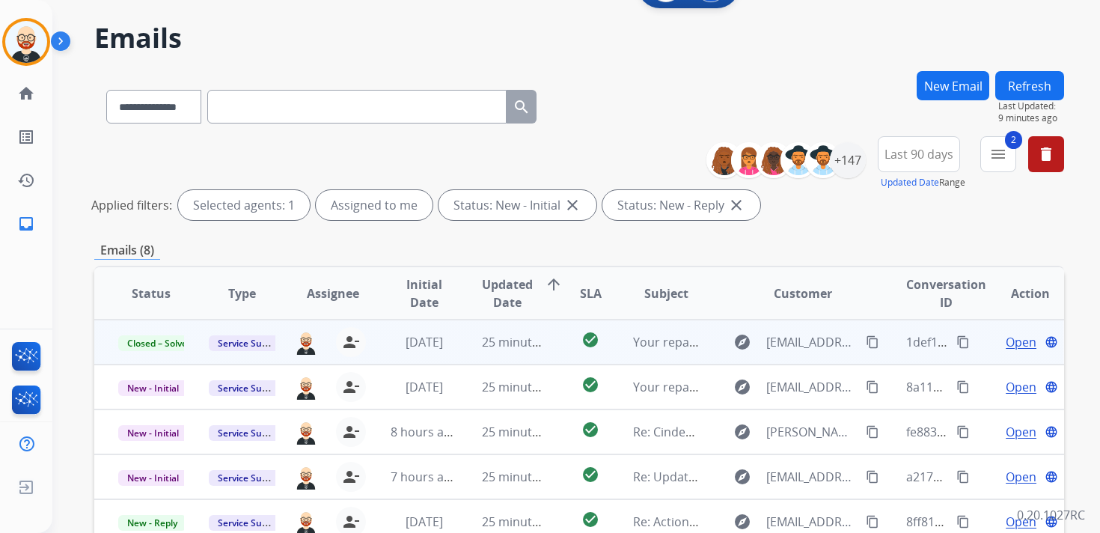
click at [1035, 90] on button "Refresh" at bounding box center [1029, 85] width 69 height 29
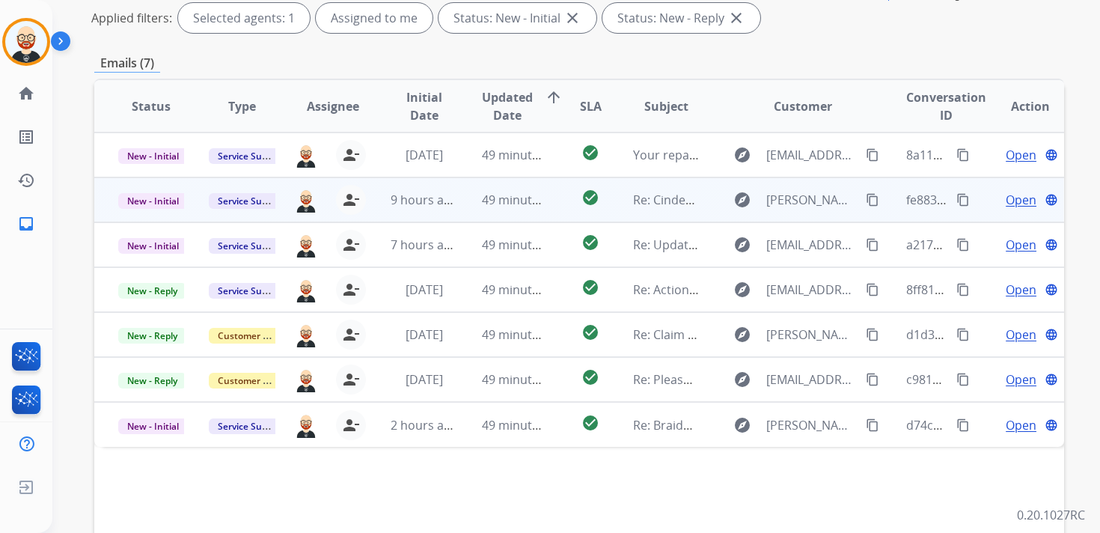
scroll to position [230, 0]
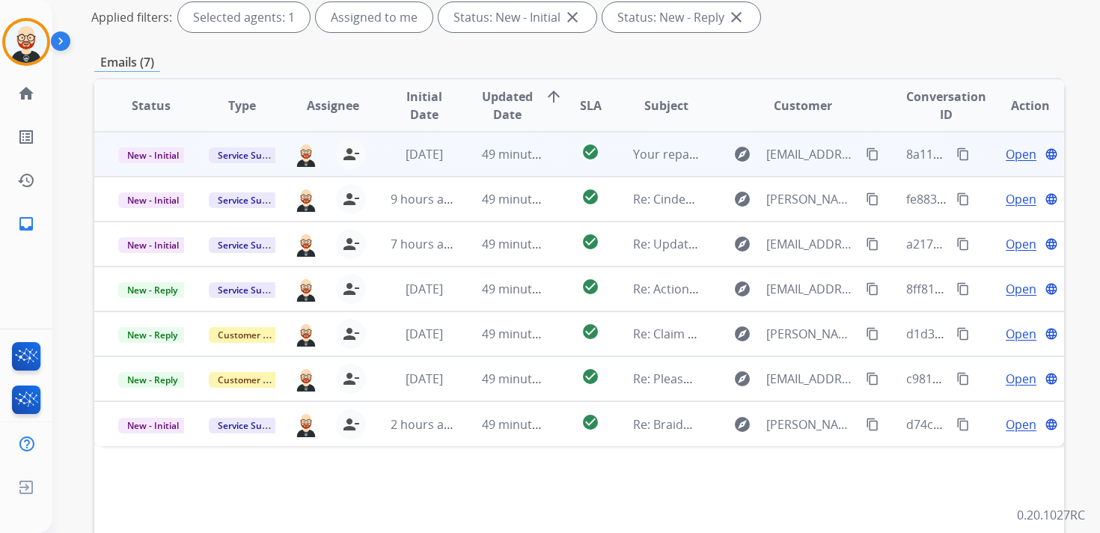
click at [1008, 153] on span "Open" at bounding box center [1020, 154] width 31 height 18
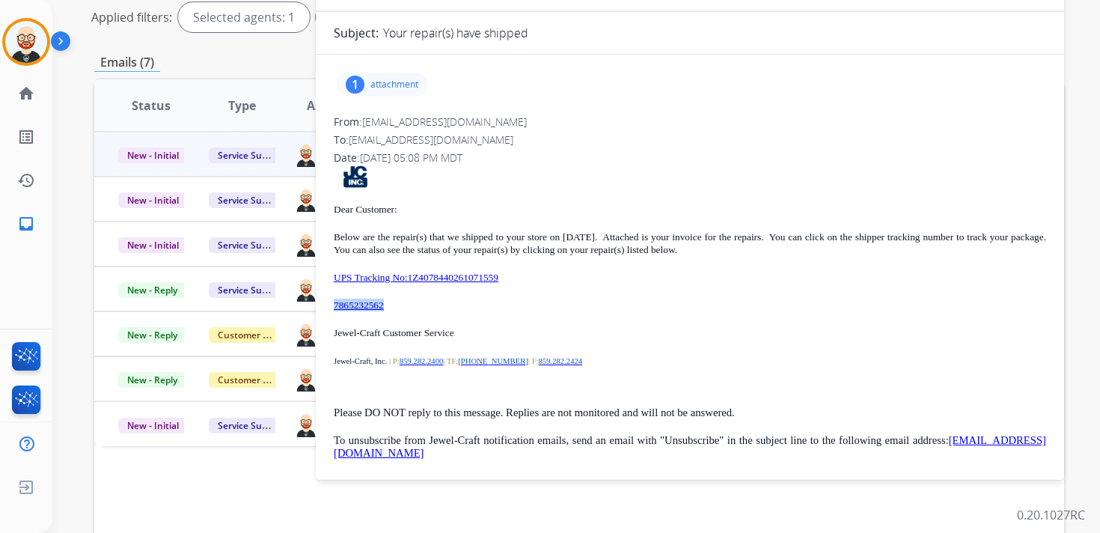
drag, startPoint x: 414, startPoint y: 307, endPoint x: 333, endPoint y: 307, distance: 81.5
click at [333, 307] on div "1 attachment From: [EMAIL_ADDRESS][DOMAIN_NAME] To: [EMAIL_ADDRESS][DOMAIN_NAME…" at bounding box center [690, 271] width 748 height 408
click at [399, 84] on p "attachment" at bounding box center [394, 85] width 48 height 12
click at [444, 122] on mat-icon "download" at bounding box center [438, 122] width 13 height 13
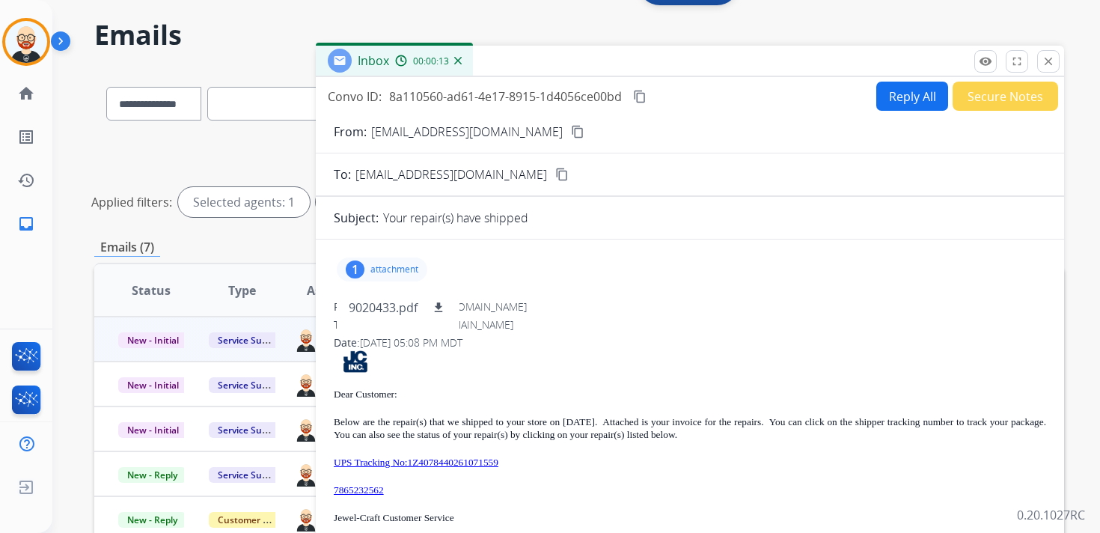
scroll to position [27, 0]
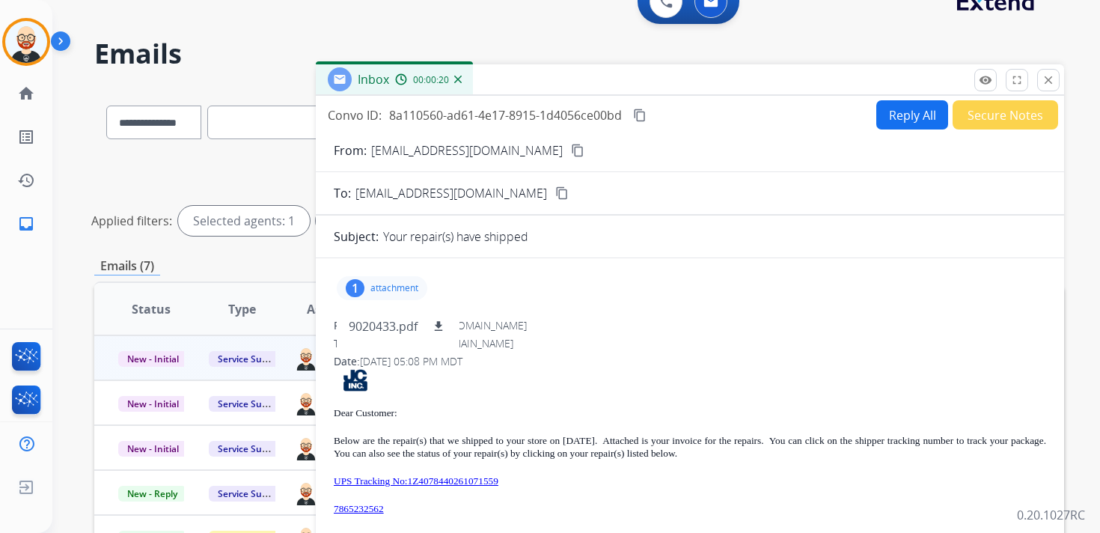
click at [642, 115] on mat-icon "content_copy" at bounding box center [639, 114] width 13 height 13
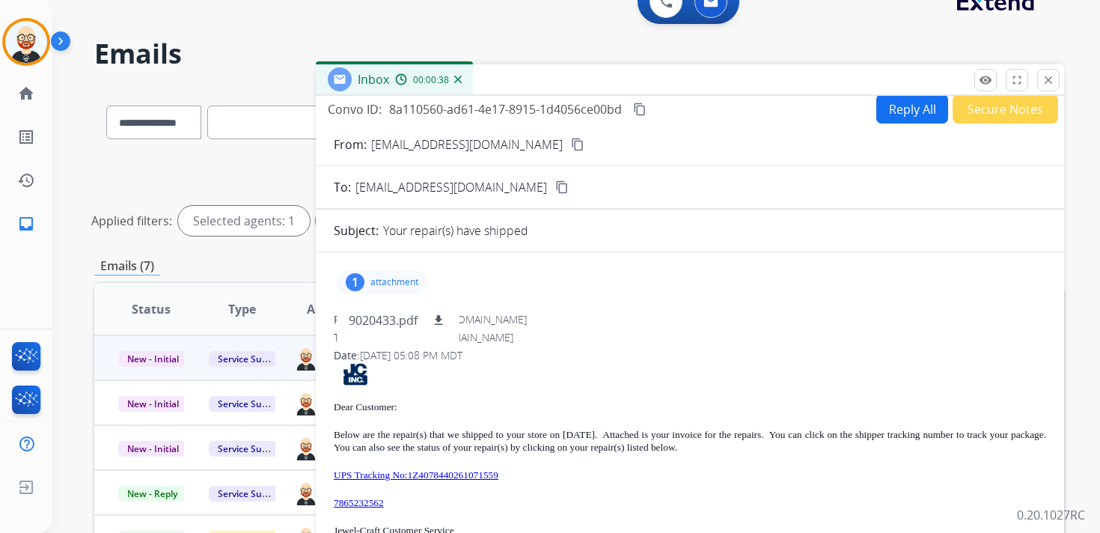
click at [568, 462] on div "Dear Customer: Below are the repair(s) that we shipped to your store on [DATE].…" at bounding box center [690, 510] width 712 height 294
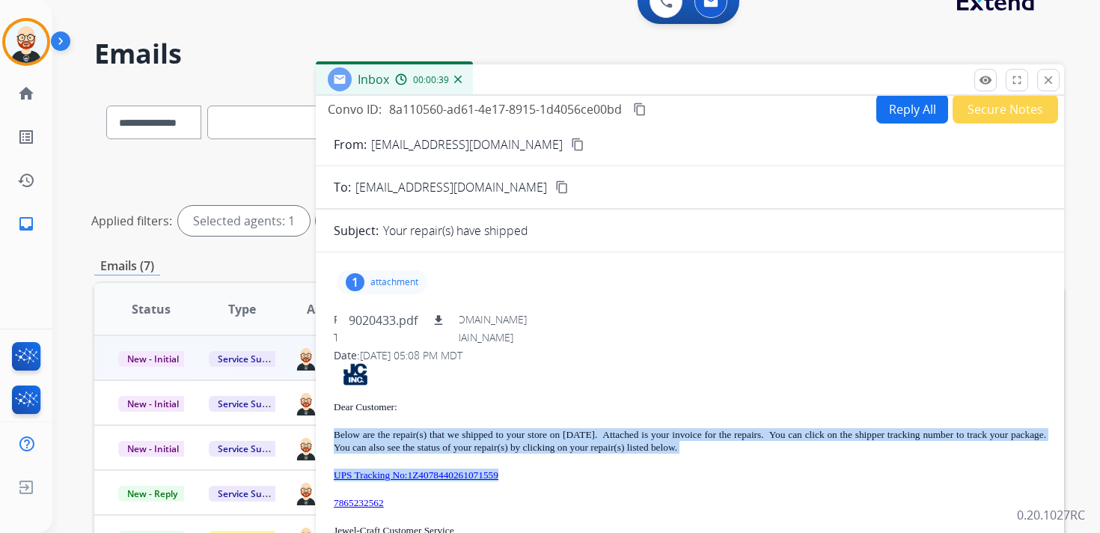
drag, startPoint x: 554, startPoint y: 470, endPoint x: 331, endPoint y: 433, distance: 225.9
click at [331, 433] on div "1 attachment 9020433.pdf download From: [EMAIL_ADDRESS][DOMAIN_NAME] To: [EMAIL…" at bounding box center [690, 468] width 748 height 408
click at [1039, 82] on button "close Close" at bounding box center [1048, 80] width 22 height 22
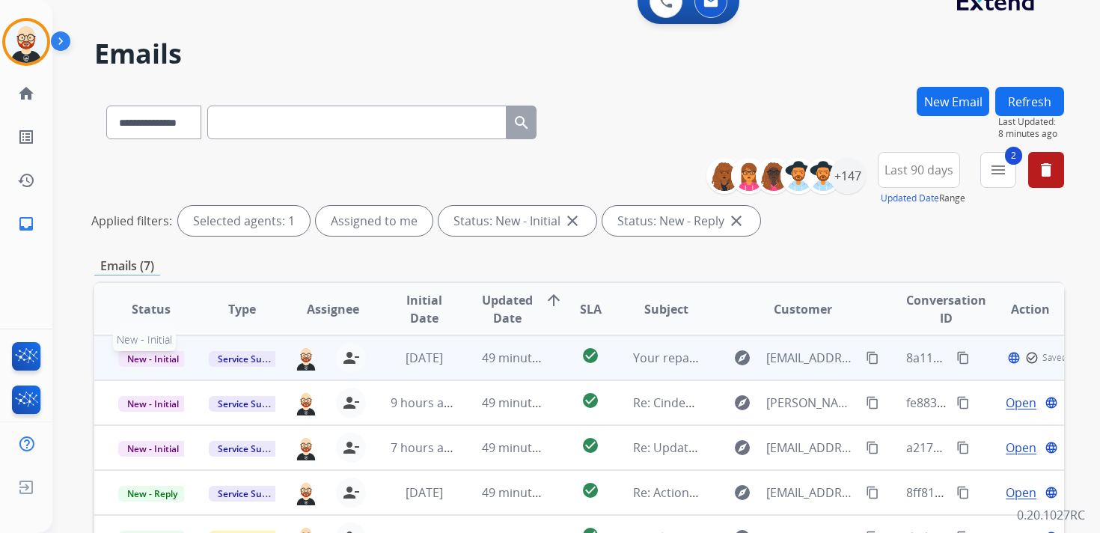
click at [168, 354] on span "New - Initial" at bounding box center [153, 359] width 70 height 16
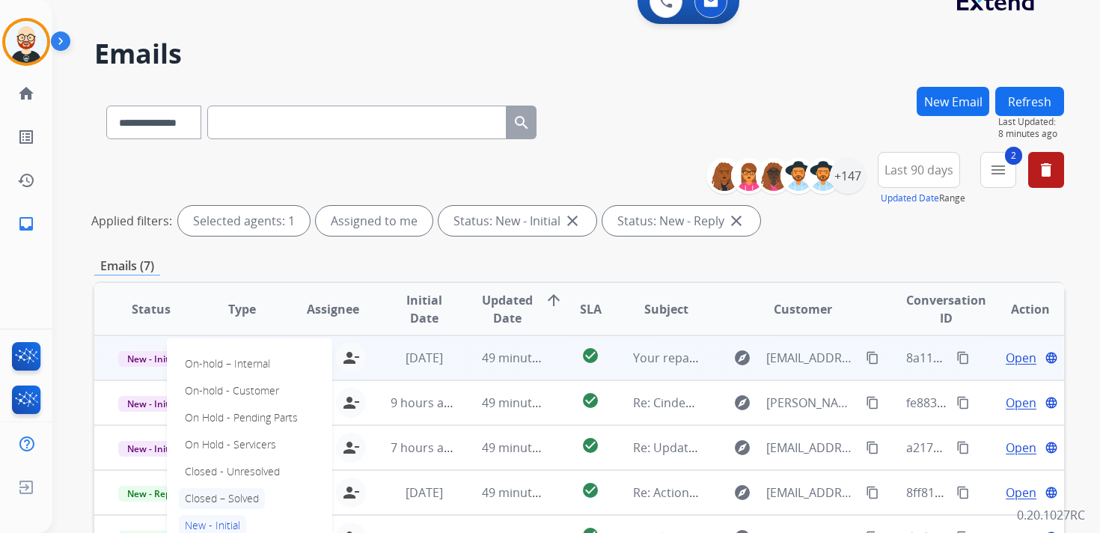
click at [218, 499] on p "Closed – Solved" at bounding box center [222, 498] width 86 height 21
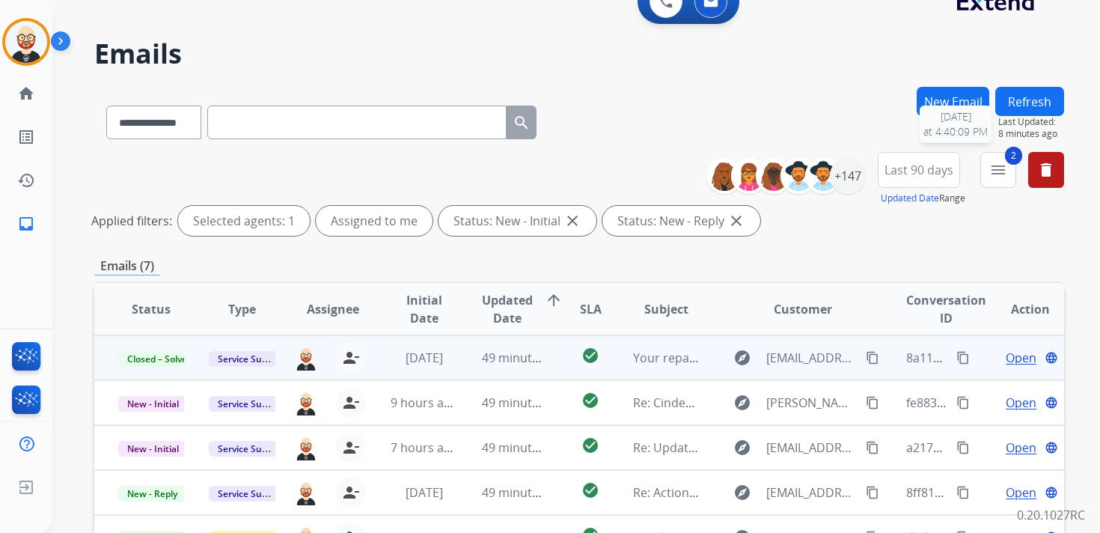
click at [1027, 111] on button "Refresh" at bounding box center [1029, 101] width 69 height 29
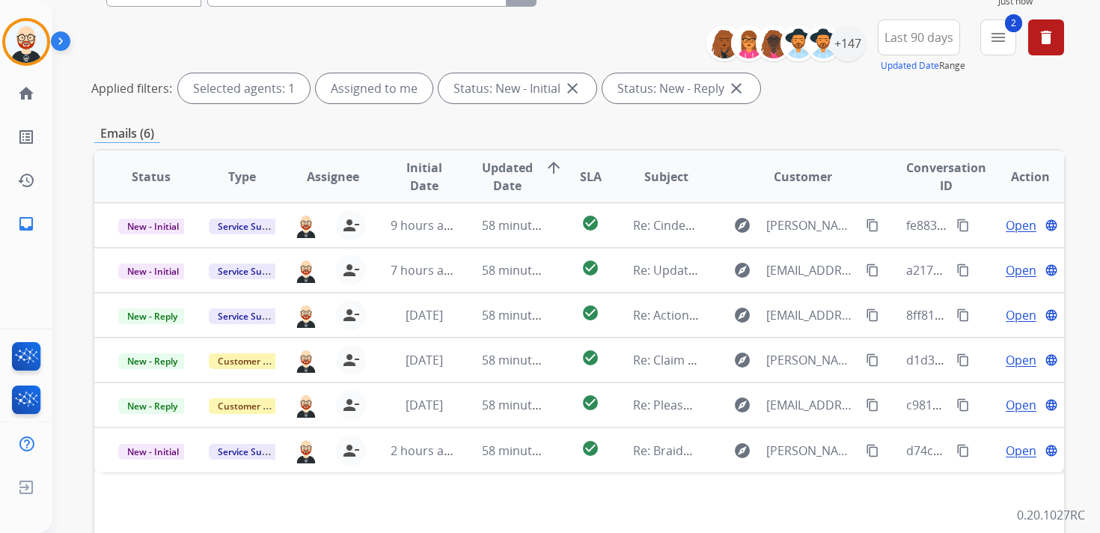
scroll to position [156, 0]
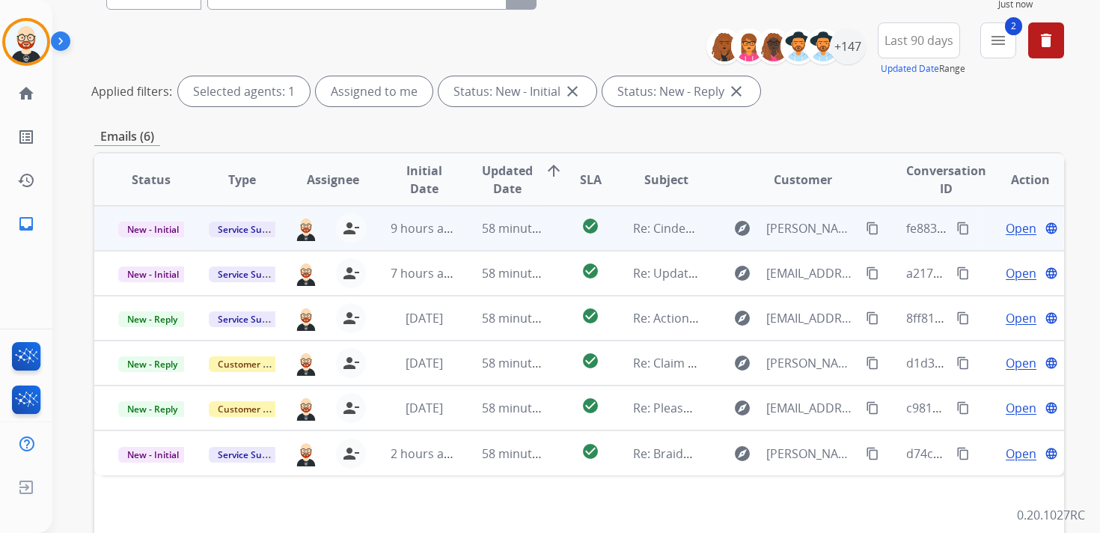
click at [1005, 230] on span "Open" at bounding box center [1020, 228] width 31 height 18
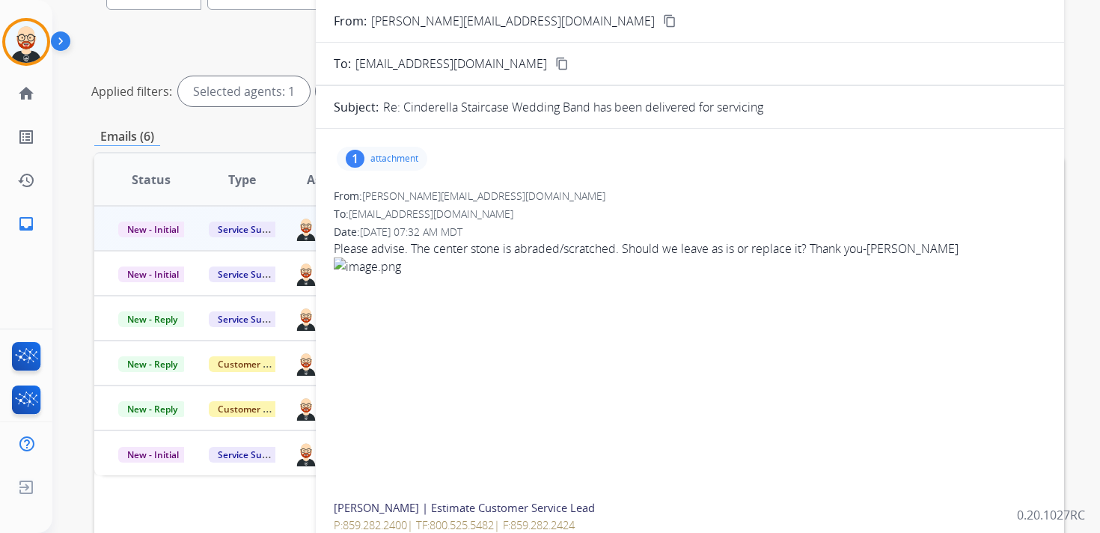
click at [386, 166] on div "1 attachment" at bounding box center [382, 159] width 91 height 24
click at [453, 197] on p "image.png" at bounding box center [452, 197] width 59 height 18
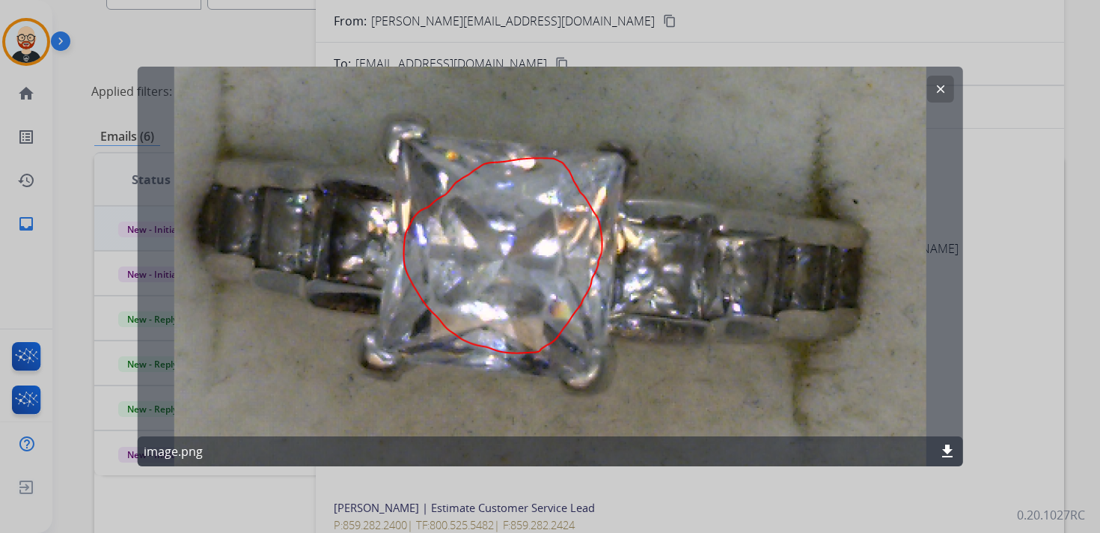
click at [943, 85] on mat-icon "clear" at bounding box center [939, 88] width 13 height 13
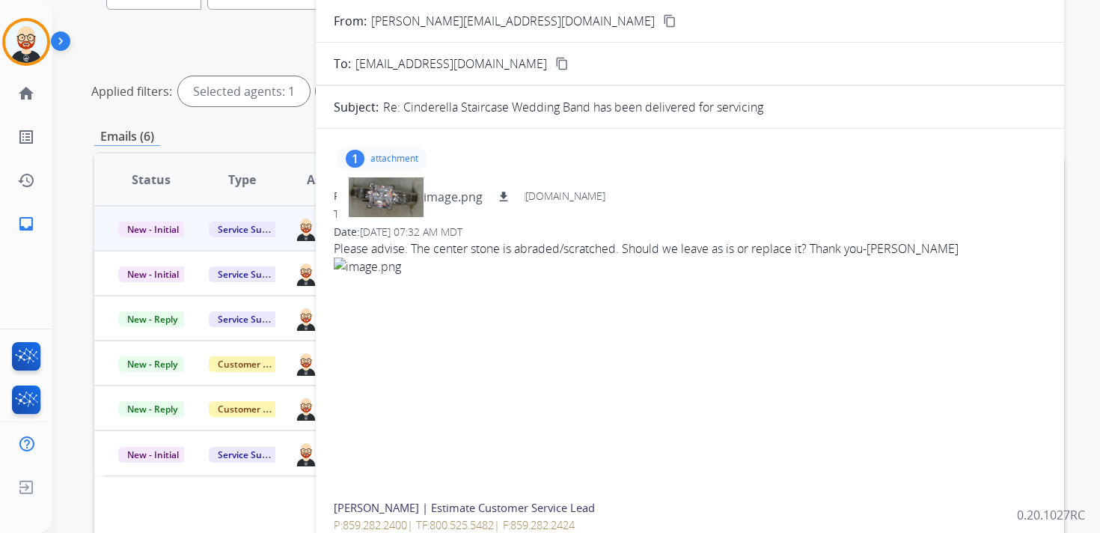
click at [405, 156] on p "attachment" at bounding box center [394, 159] width 48 height 12
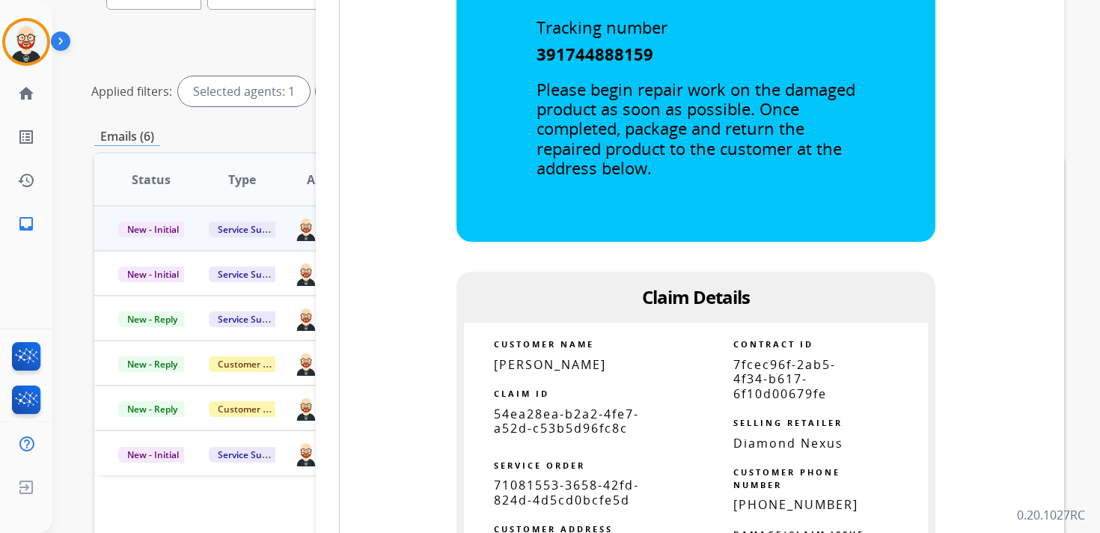
scroll to position [989, 0]
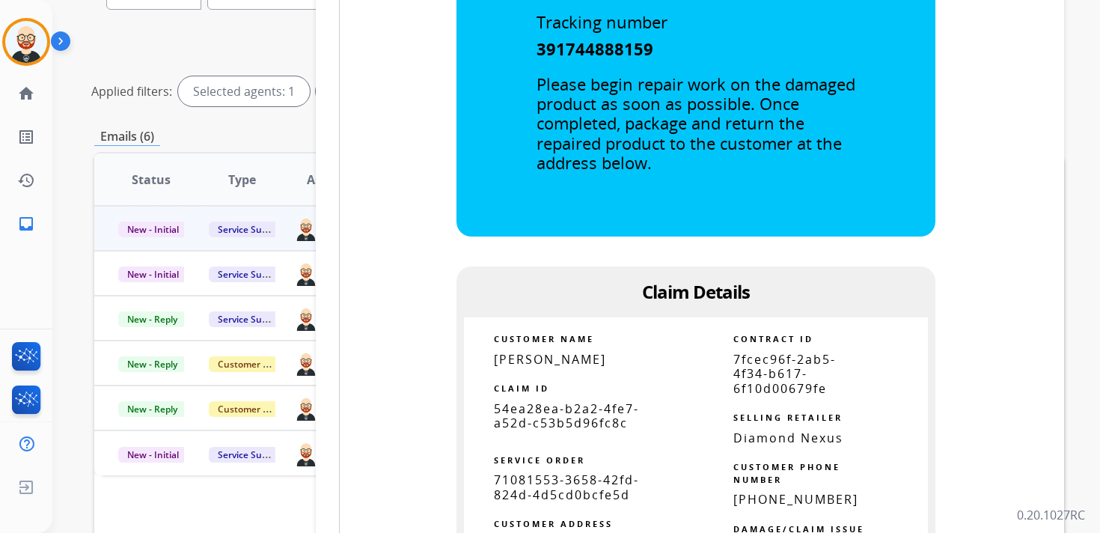
click at [555, 422] on span "54ea28ea-b2a2-4fe7-a52d-c53b5d96fc8c" at bounding box center [566, 415] width 145 height 31
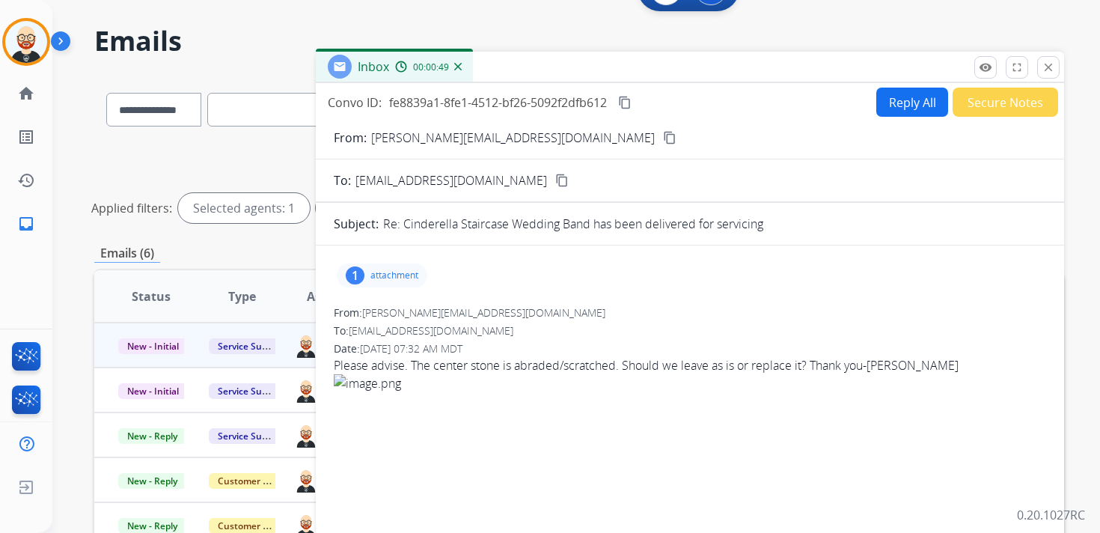
scroll to position [0, 0]
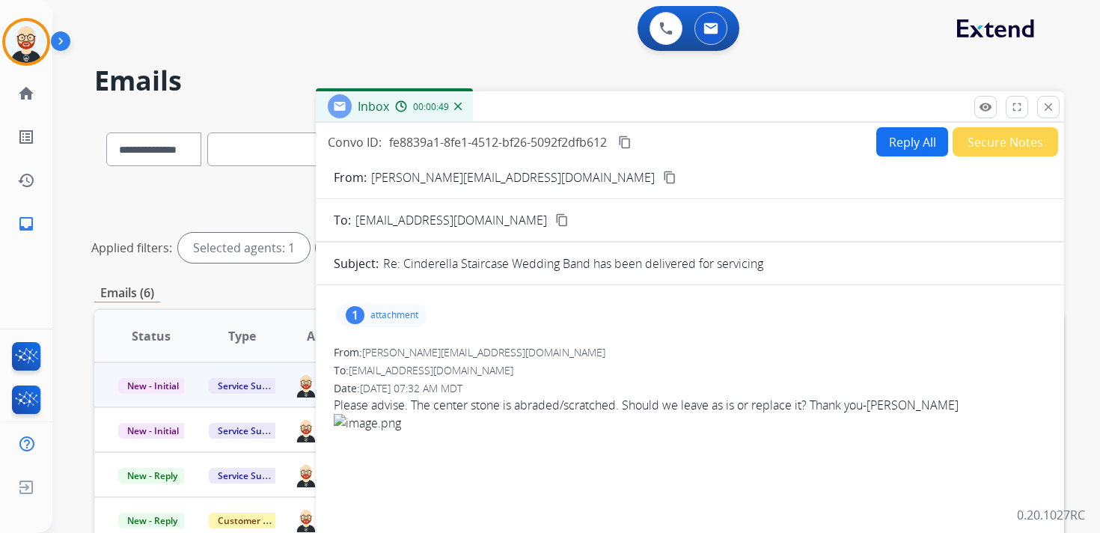
click at [631, 142] on mat-icon "content_copy" at bounding box center [624, 141] width 13 height 13
click at [414, 405] on div "Please advise. The center stone is abraded/scratched. Should we leave as is or …" at bounding box center [690, 405] width 712 height 18
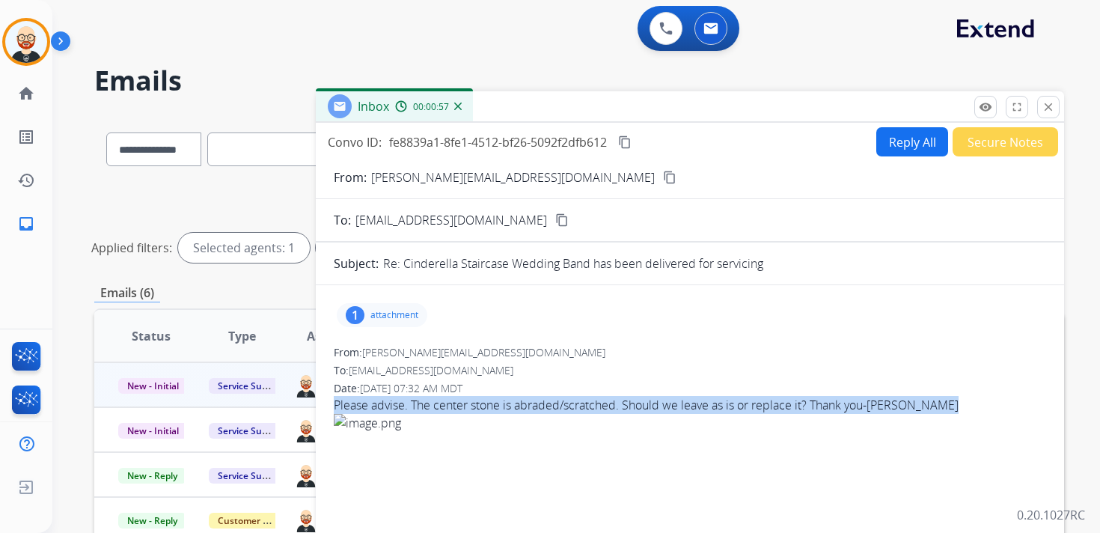
click at [414, 405] on div "Please advise. The center stone is abraded/scratched. Should we leave as is or …" at bounding box center [690, 405] width 712 height 18
click at [898, 141] on button "Reply All" at bounding box center [912, 141] width 72 height 29
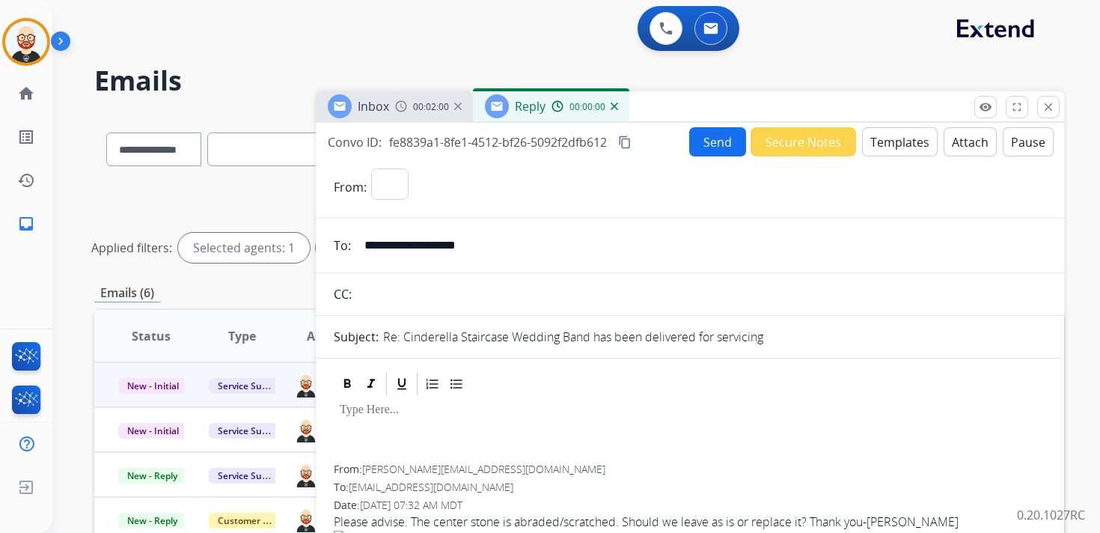
select select "**********"
click at [404, 423] on div at bounding box center [690, 430] width 712 height 67
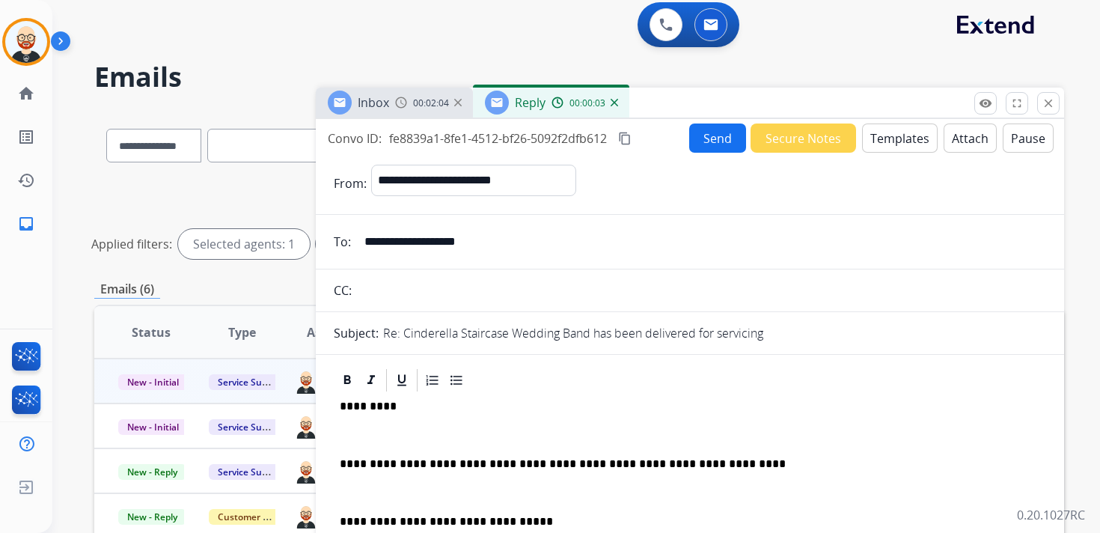
click at [365, 410] on p "*********" at bounding box center [684, 405] width 688 height 13
click at [370, 433] on p at bounding box center [690, 434] width 700 height 13
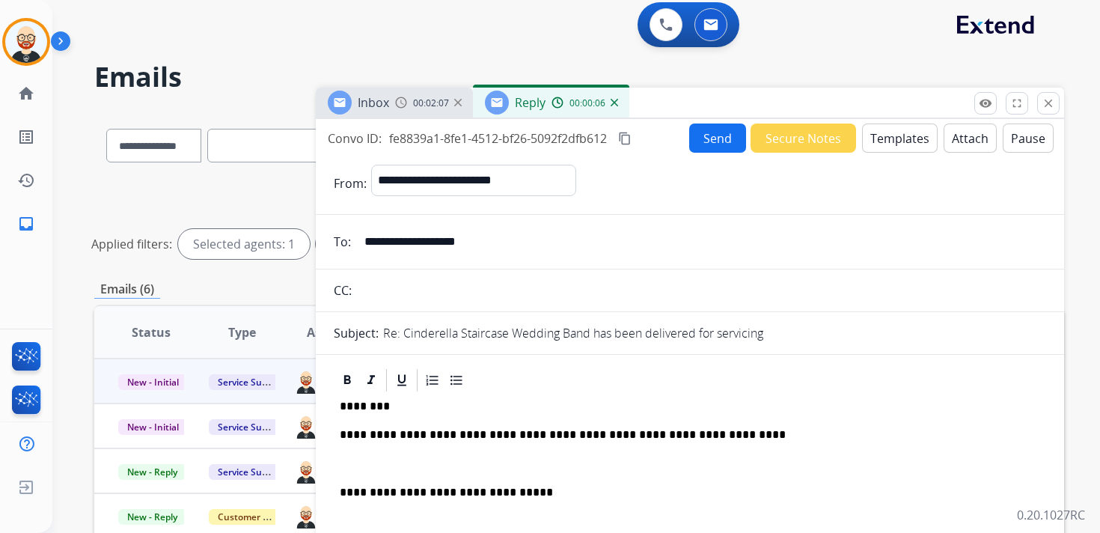
click at [372, 457] on p at bounding box center [690, 463] width 700 height 13
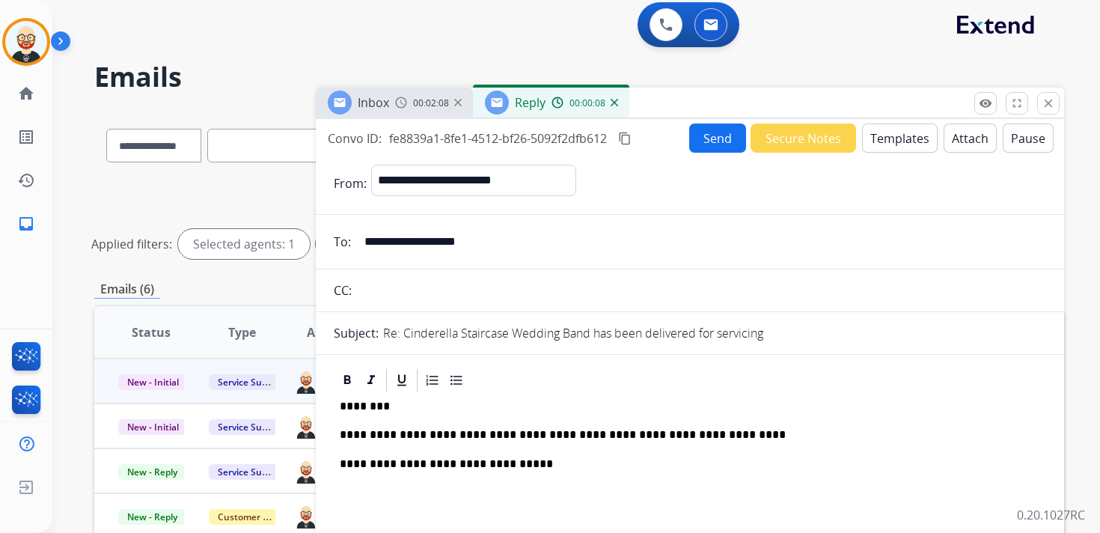
click at [524, 437] on p "**********" at bounding box center [684, 434] width 688 height 13
click at [668, 432] on p "**********" at bounding box center [684, 434] width 688 height 13
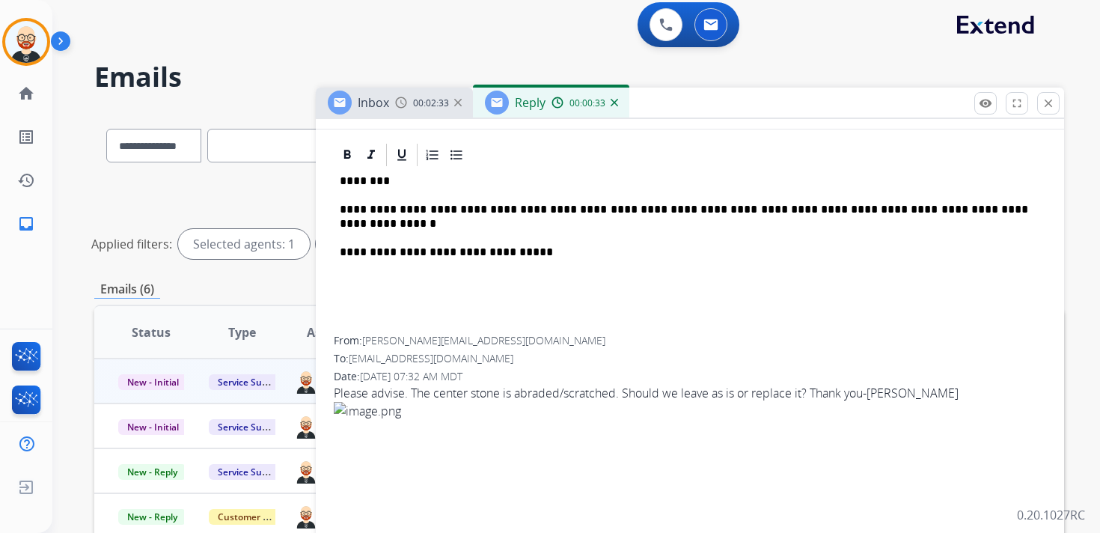
scroll to position [0, 0]
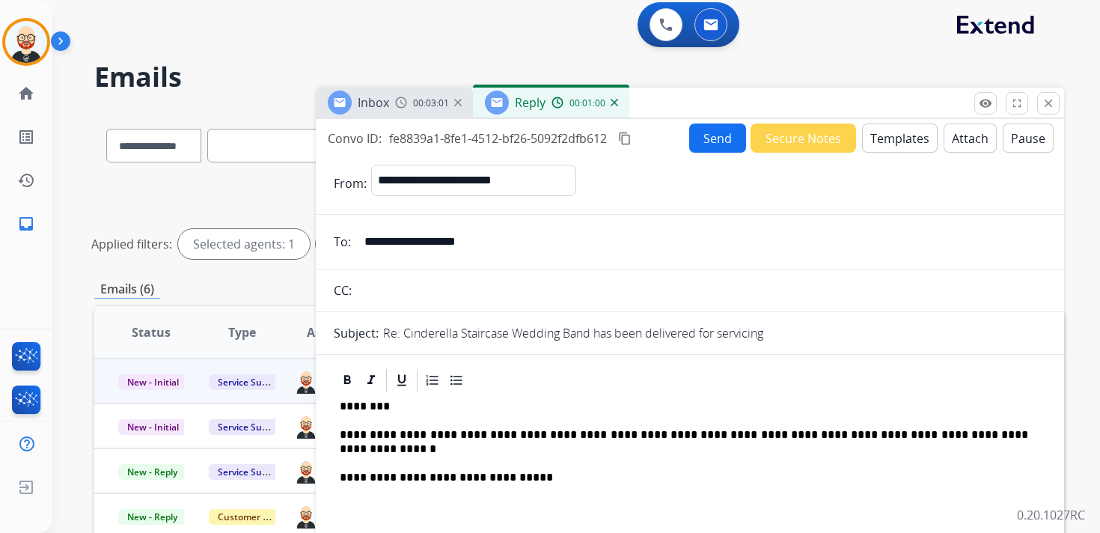
click at [703, 141] on button "Send" at bounding box center [717, 137] width 57 height 29
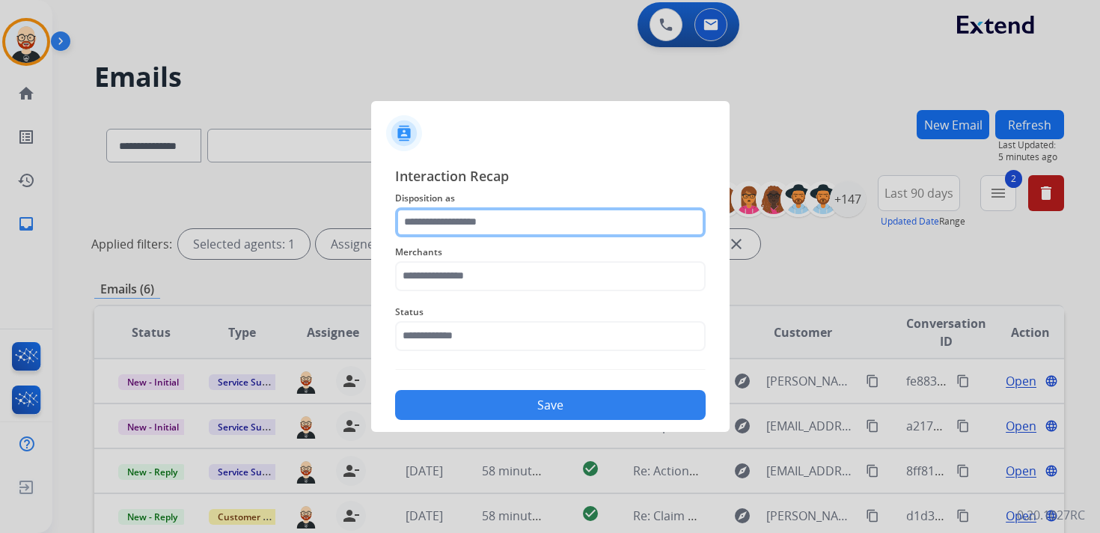
click at [455, 223] on input "text" at bounding box center [550, 222] width 310 height 30
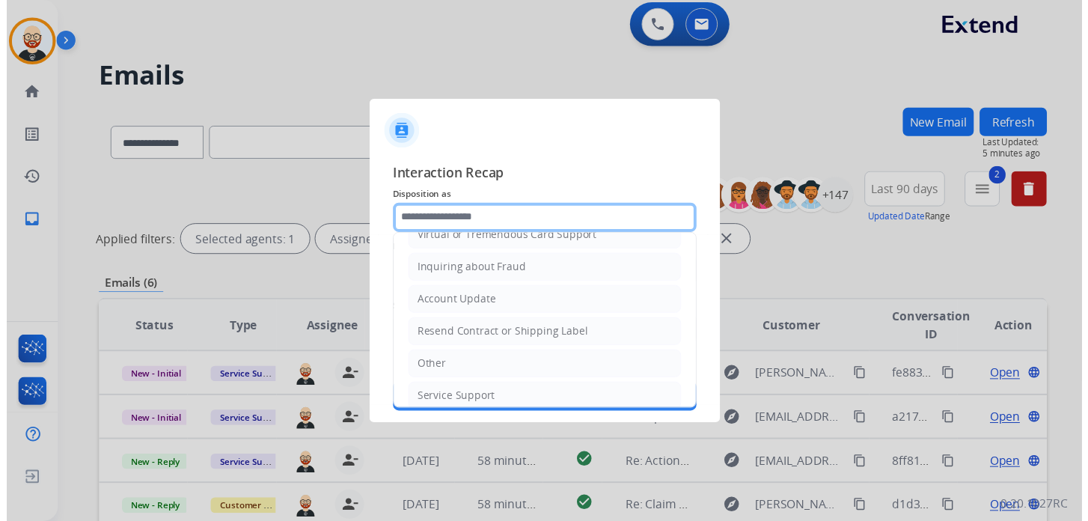
scroll to position [224, 0]
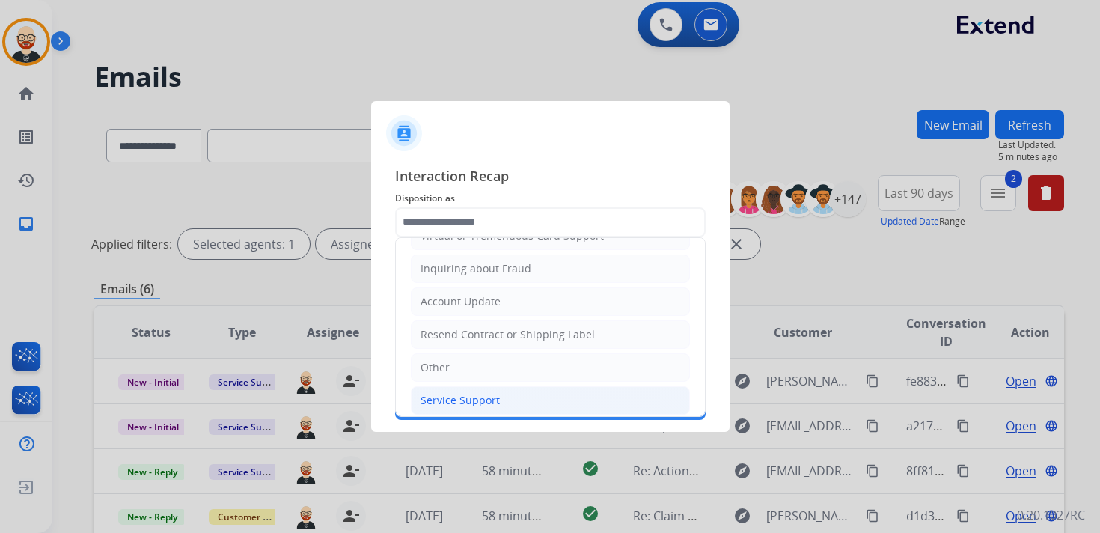
click at [447, 393] on div "Service Support" at bounding box center [459, 400] width 79 height 15
type input "**********"
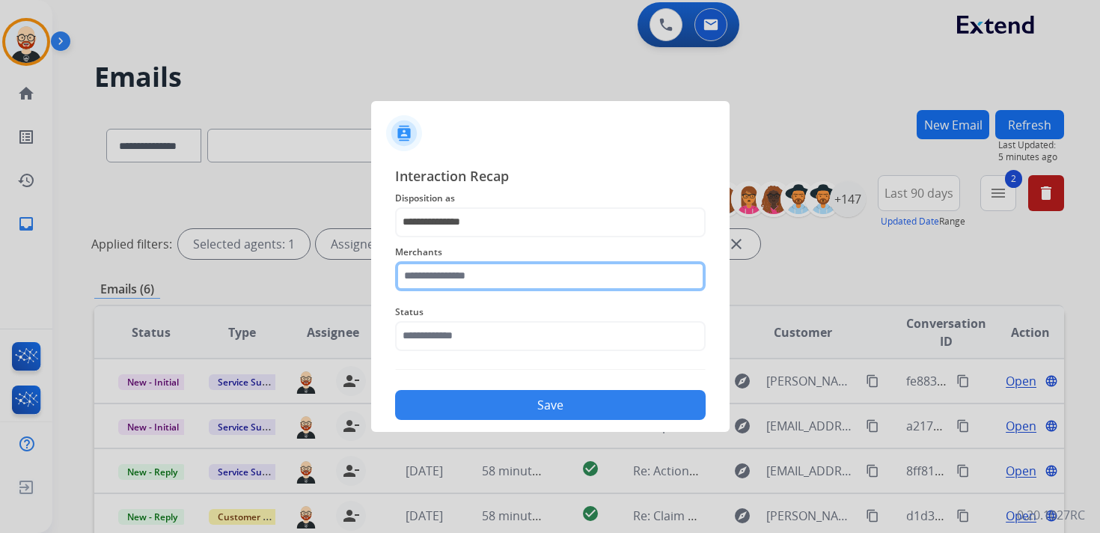
click at [422, 280] on input "text" at bounding box center [550, 276] width 310 height 30
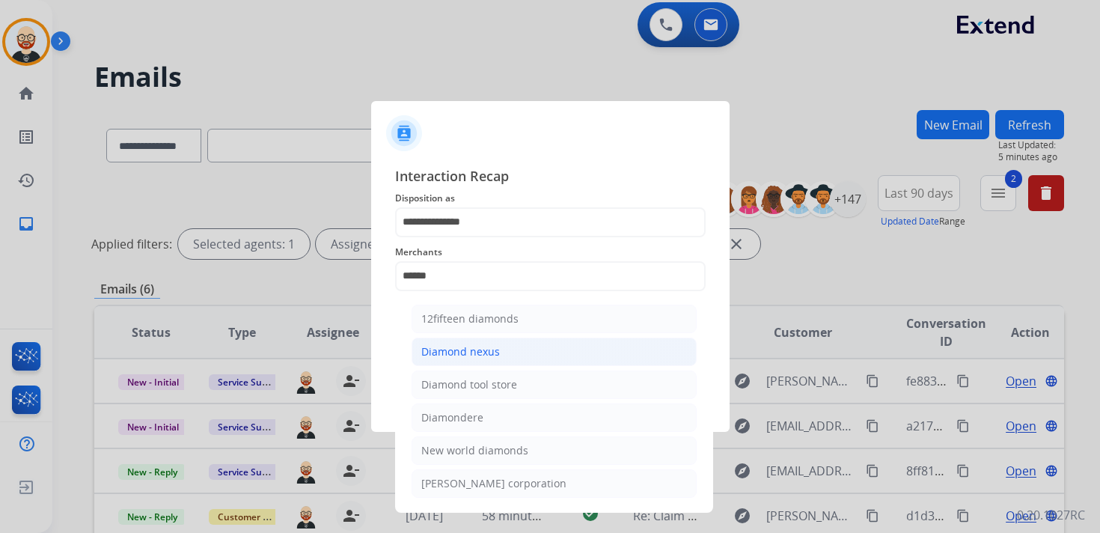
click at [479, 349] on div "Diamond nexus" at bounding box center [460, 351] width 79 height 15
type input "**********"
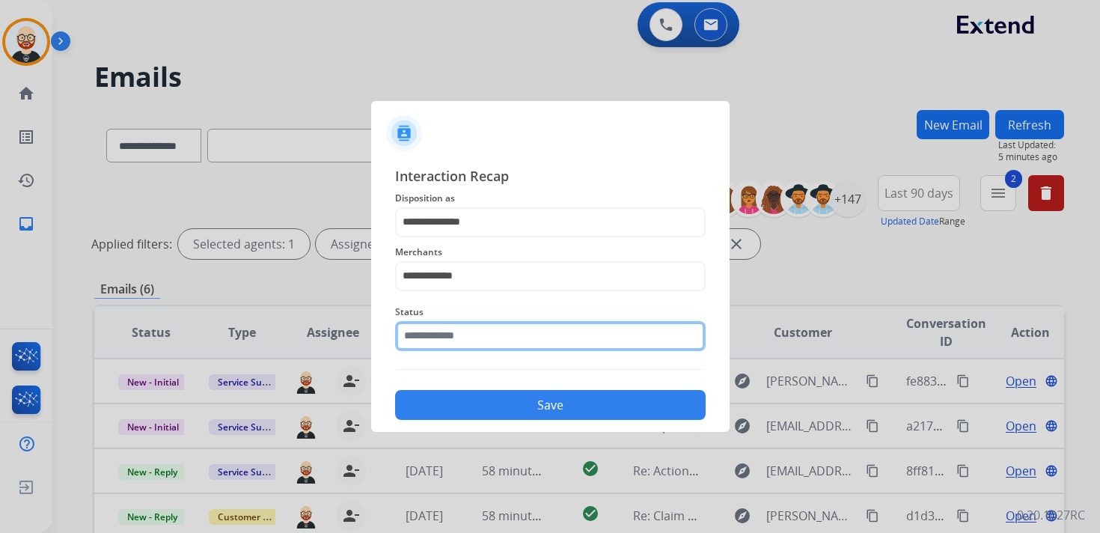
click at [461, 335] on input "text" at bounding box center [550, 336] width 310 height 30
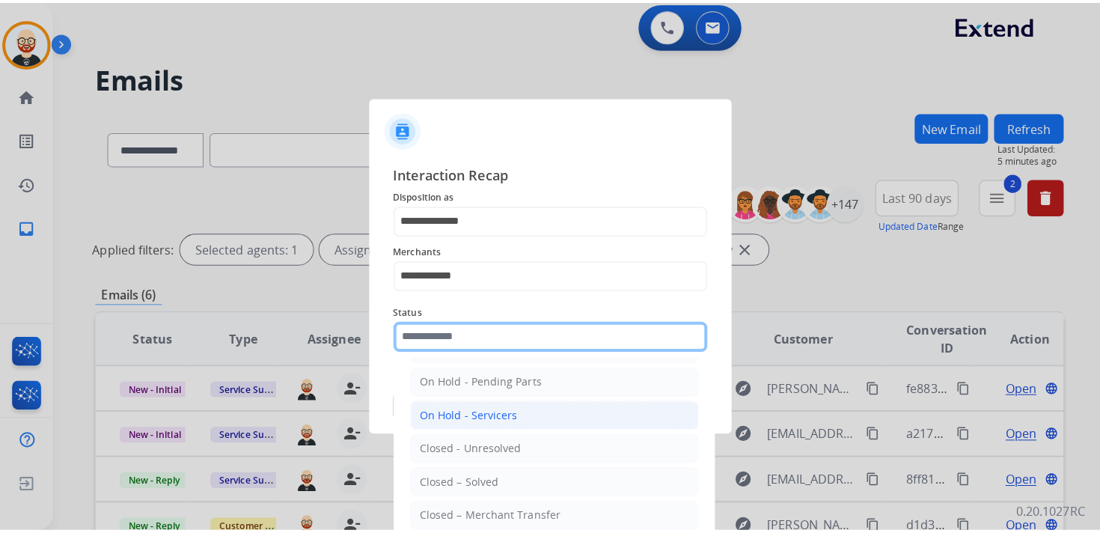
scroll to position [66, 0]
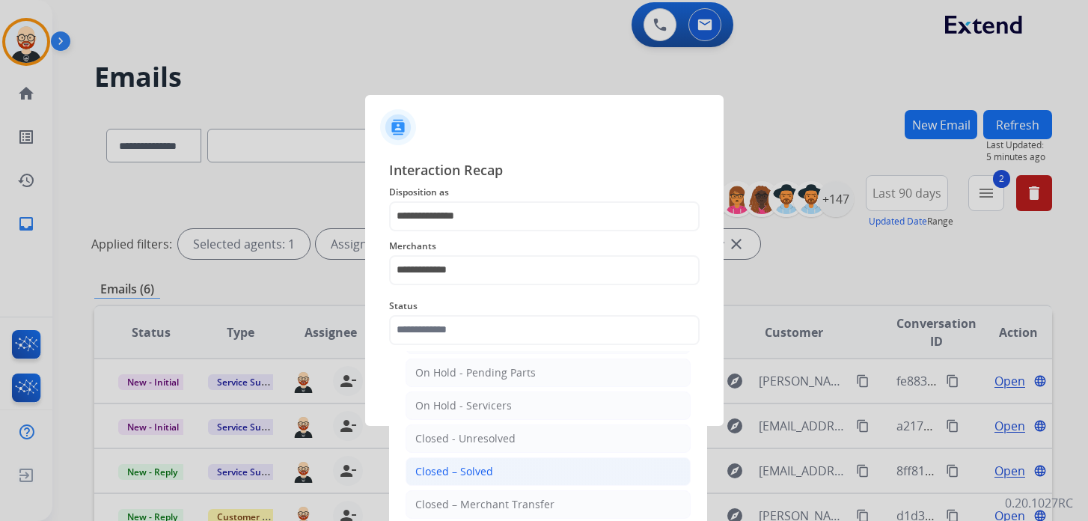
click at [479, 471] on div "Closed – Solved" at bounding box center [454, 471] width 78 height 15
type input "**********"
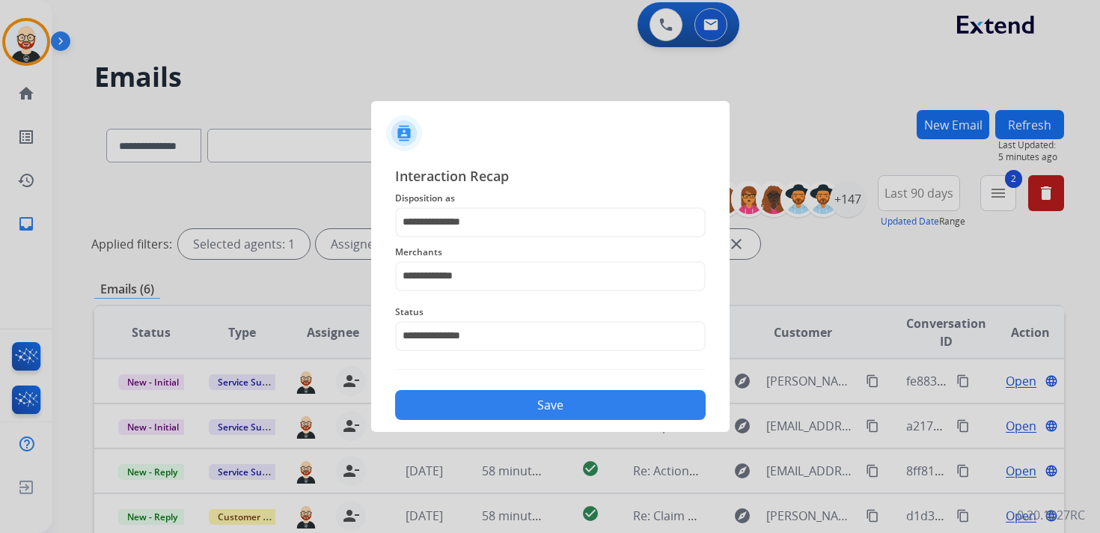
click at [484, 413] on button "Save" at bounding box center [550, 405] width 310 height 30
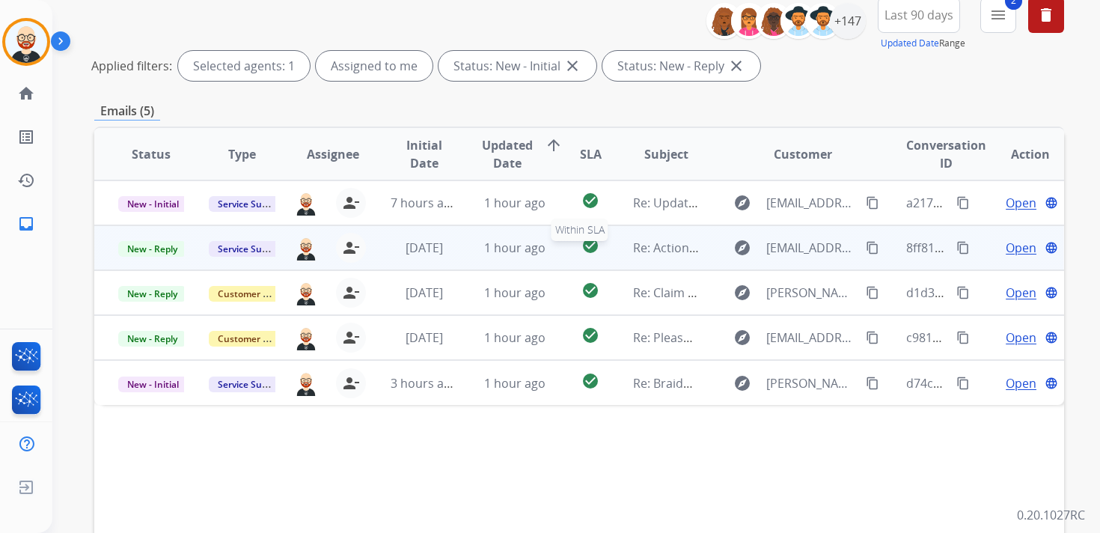
scroll to position [198, 0]
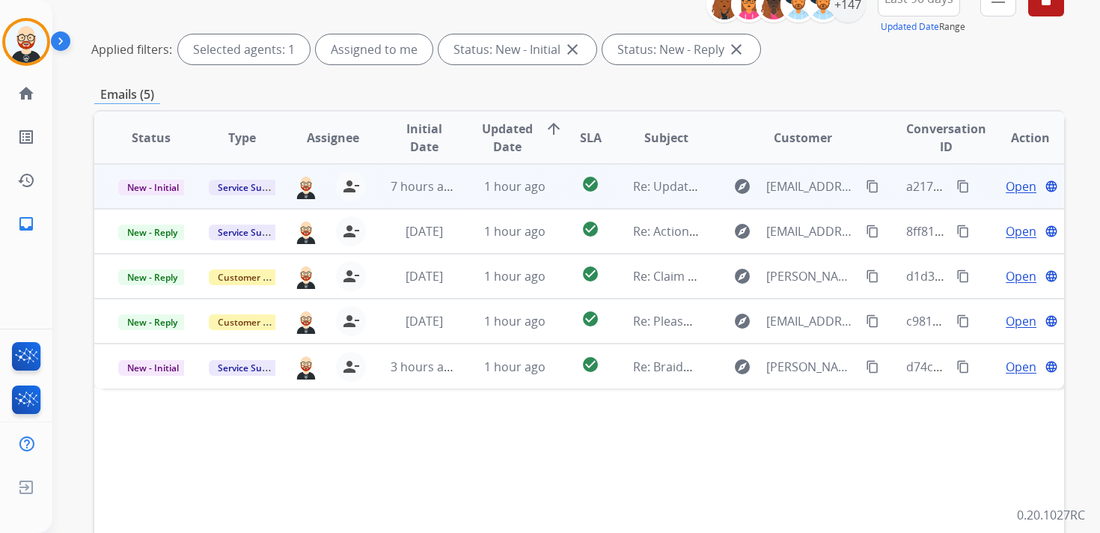
click at [1005, 187] on span "Open" at bounding box center [1020, 186] width 31 height 18
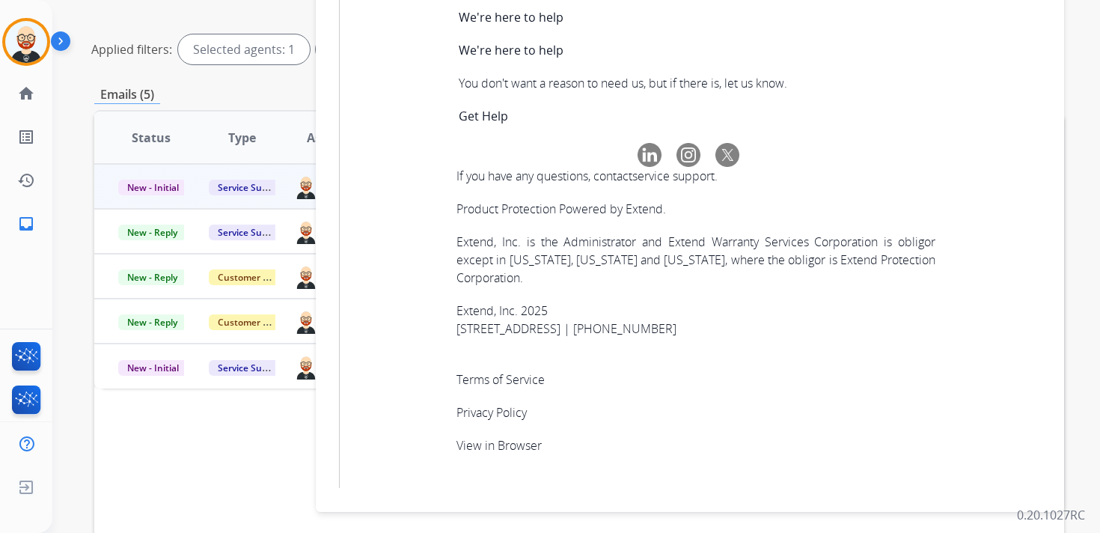
scroll to position [5085, 0]
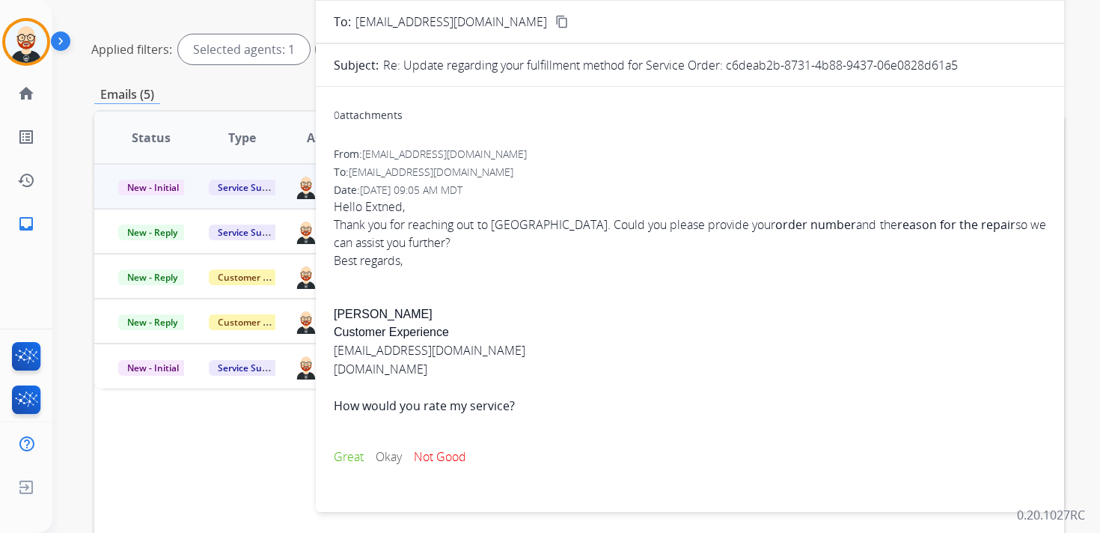
scroll to position [0, 0]
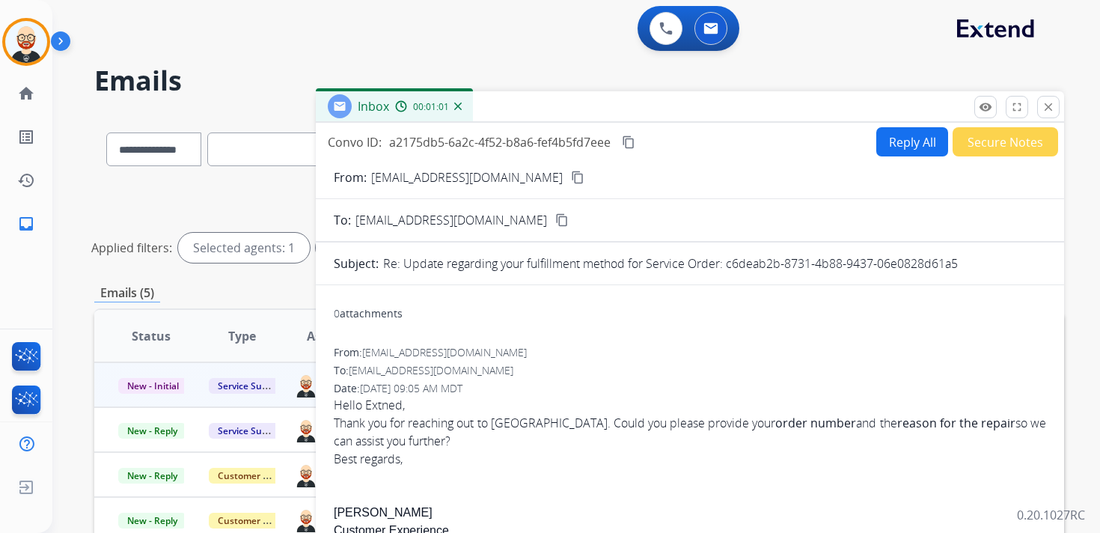
click at [904, 126] on div "Convo ID: a2175db5-6a2c-4f52-b8a6-fef4b5fd7eee content_copy Reply All Secure No…" at bounding box center [690, 413] width 748 height 581
click at [892, 146] on button "Reply All" at bounding box center [912, 141] width 72 height 29
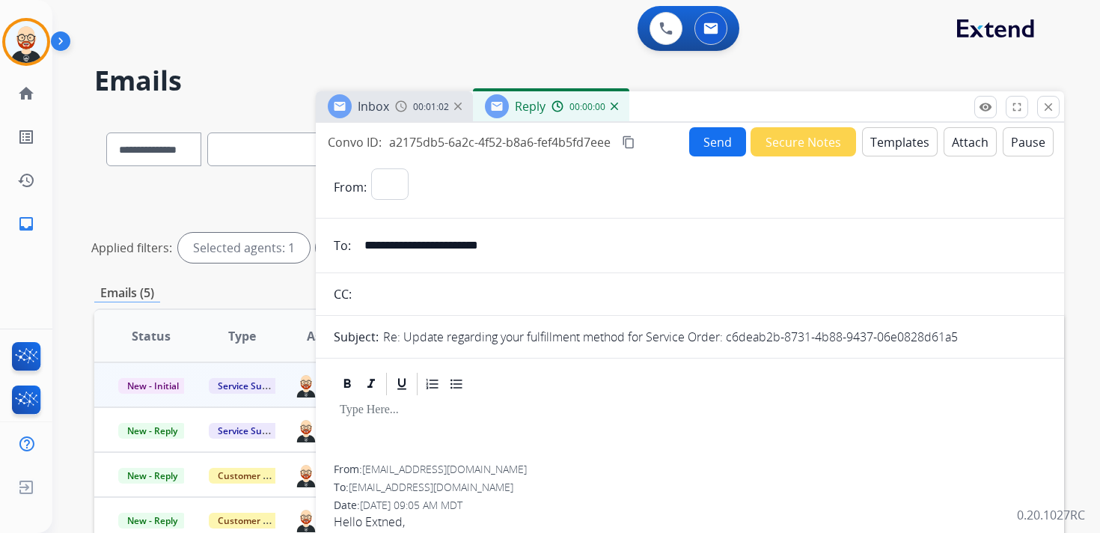
select select "**********"
click at [439, 417] on div at bounding box center [690, 430] width 712 height 67
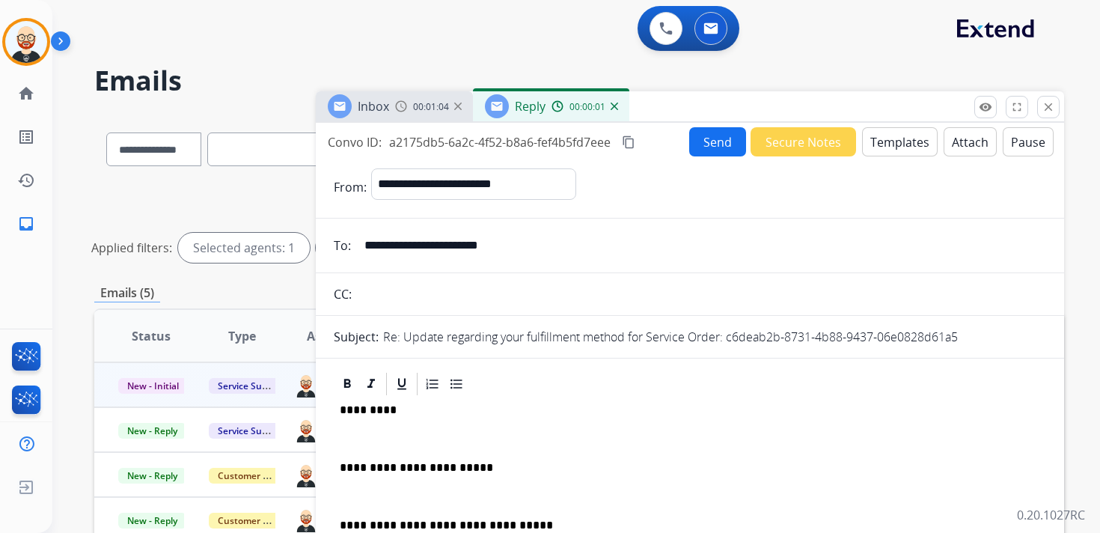
scroll to position [4, 0]
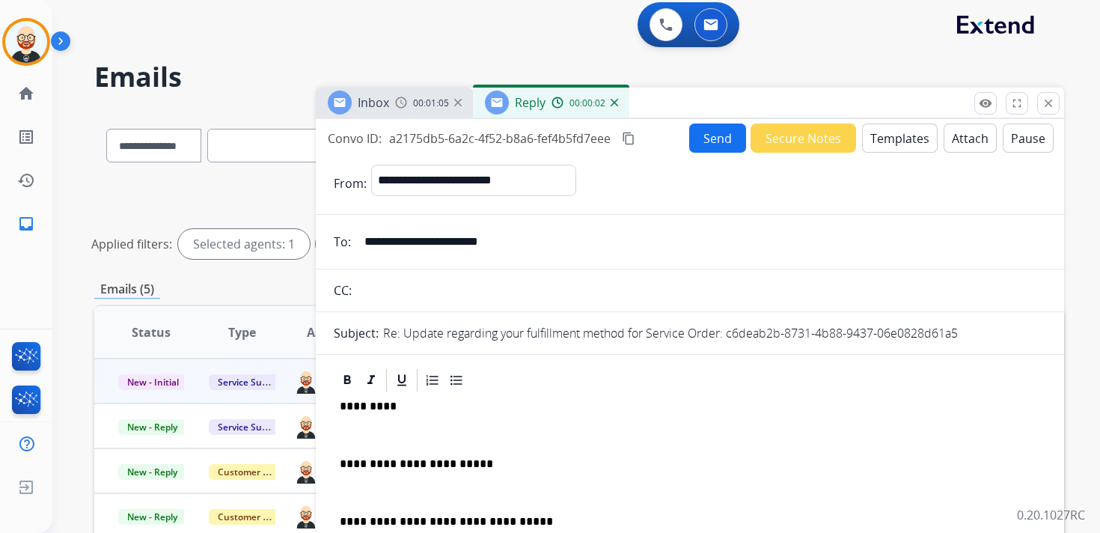
click at [375, 427] on div "**********" at bounding box center [690, 498] width 712 height 211
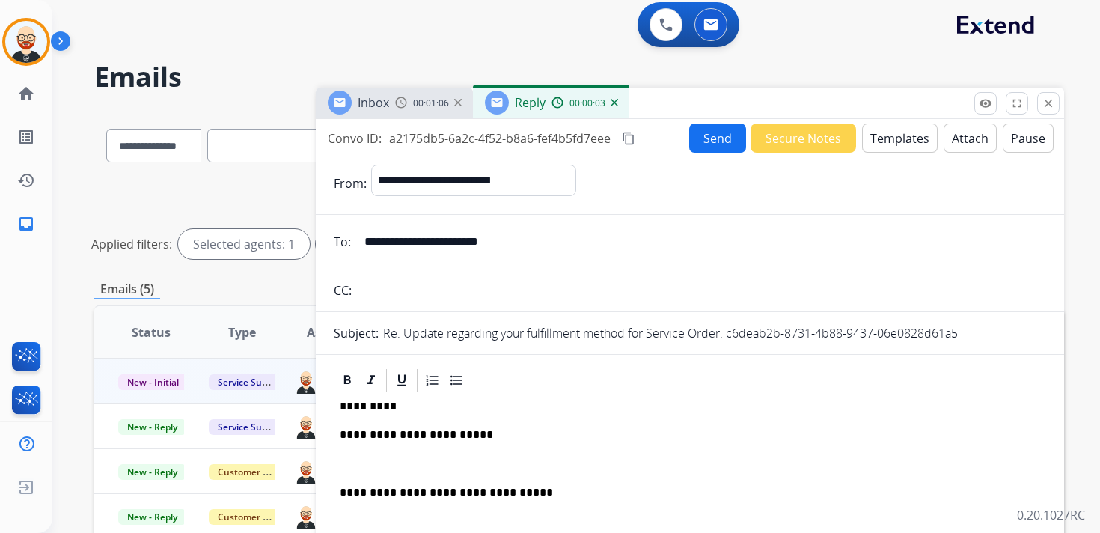
click at [368, 449] on div "**********" at bounding box center [690, 484] width 712 height 183
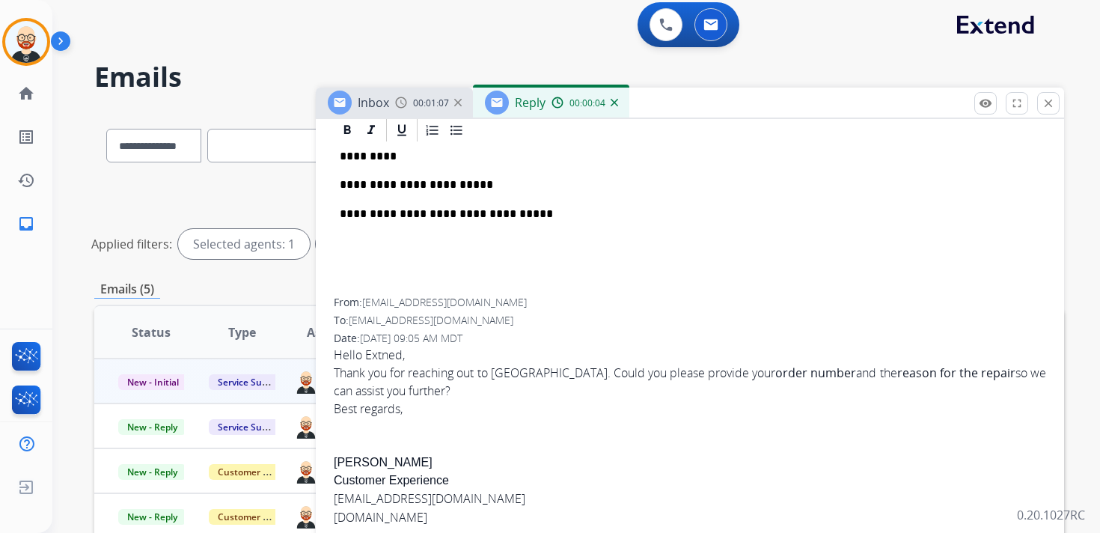
scroll to position [290, 0]
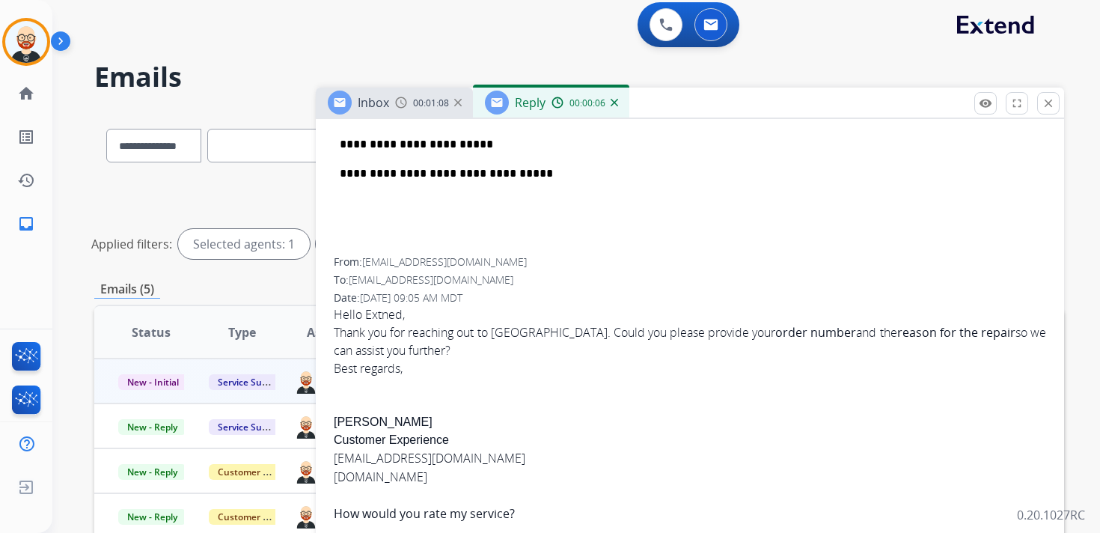
click at [343, 421] on div "Hello Extned, Thank you for reaching out to [GEOGRAPHIC_DATA]. Could you please…" at bounding box center [690, 491] width 712 height 373
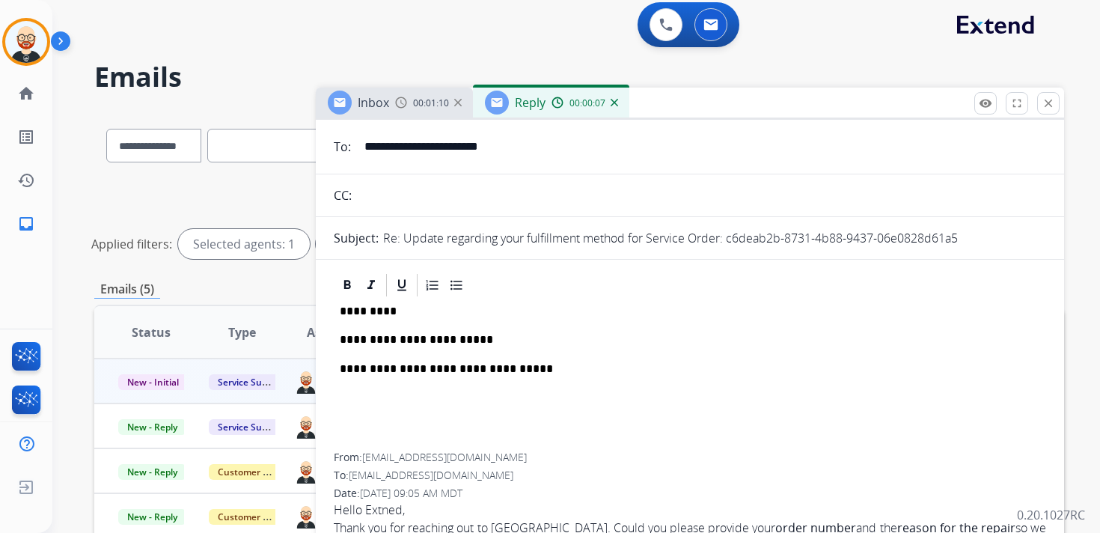
scroll to position [0, 0]
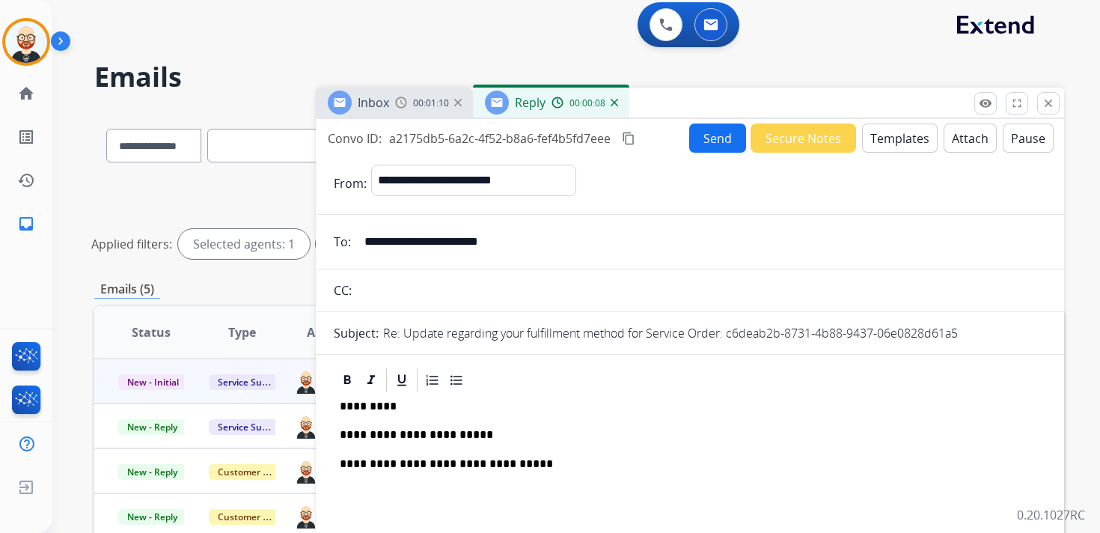
click at [361, 407] on p "*********" at bounding box center [684, 405] width 688 height 13
click at [440, 432] on p "**********" at bounding box center [684, 434] width 688 height 13
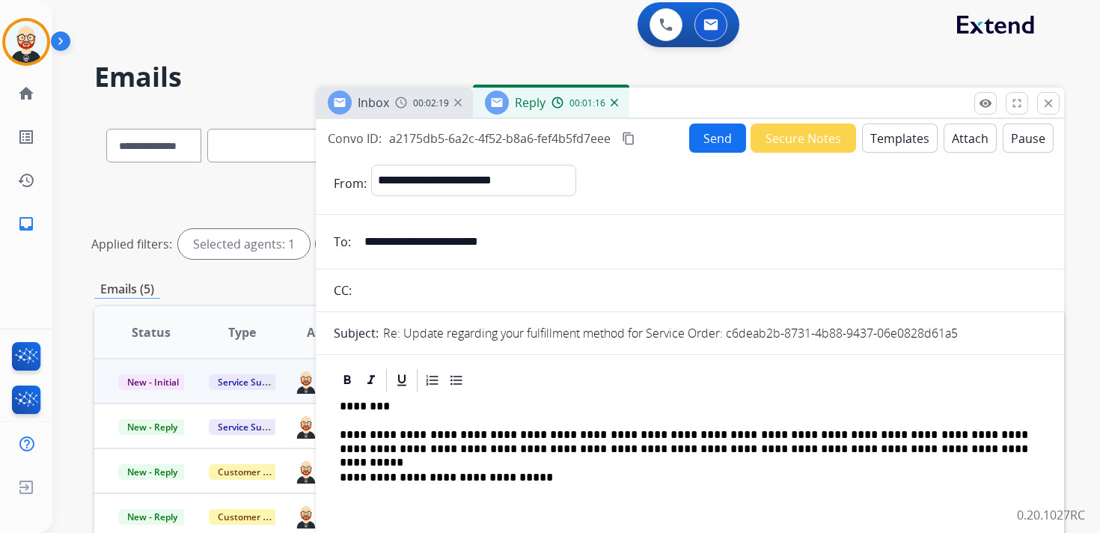
click at [711, 135] on button "Send" at bounding box center [717, 137] width 57 height 29
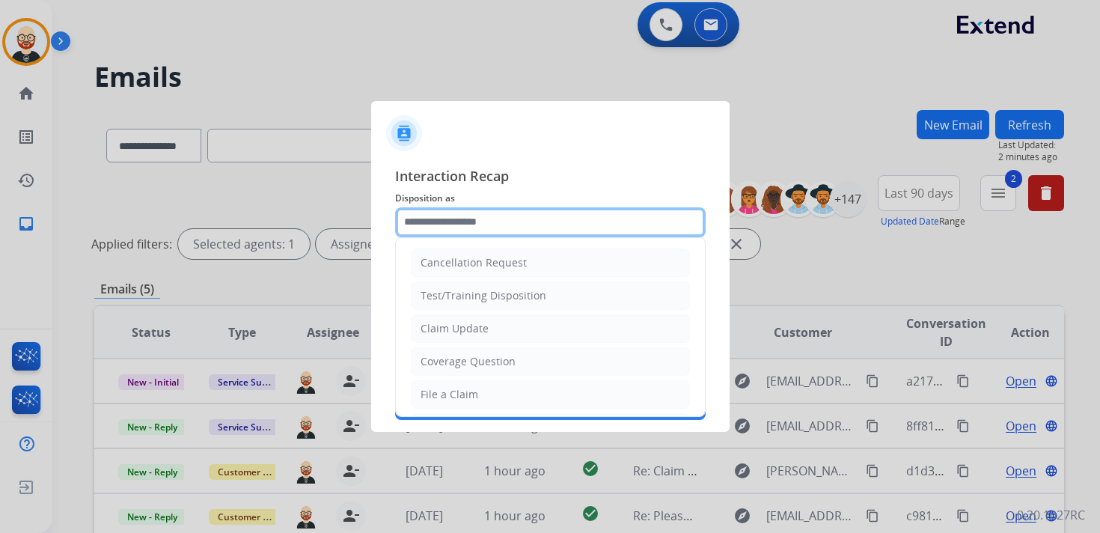
click at [460, 229] on input "text" at bounding box center [550, 222] width 310 height 30
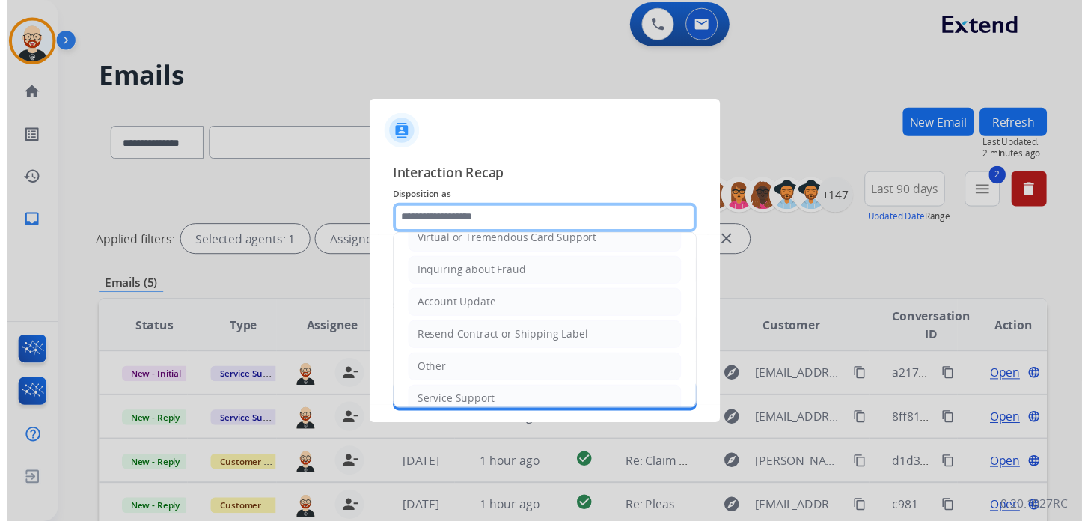
scroll to position [224, 0]
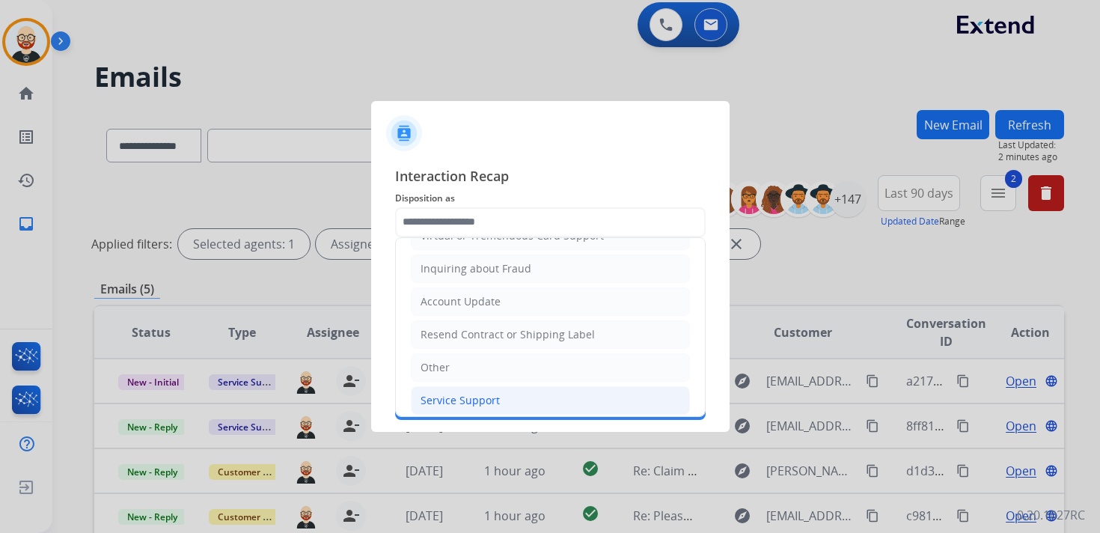
click at [446, 393] on div "Service Support" at bounding box center [459, 400] width 79 height 15
type input "**********"
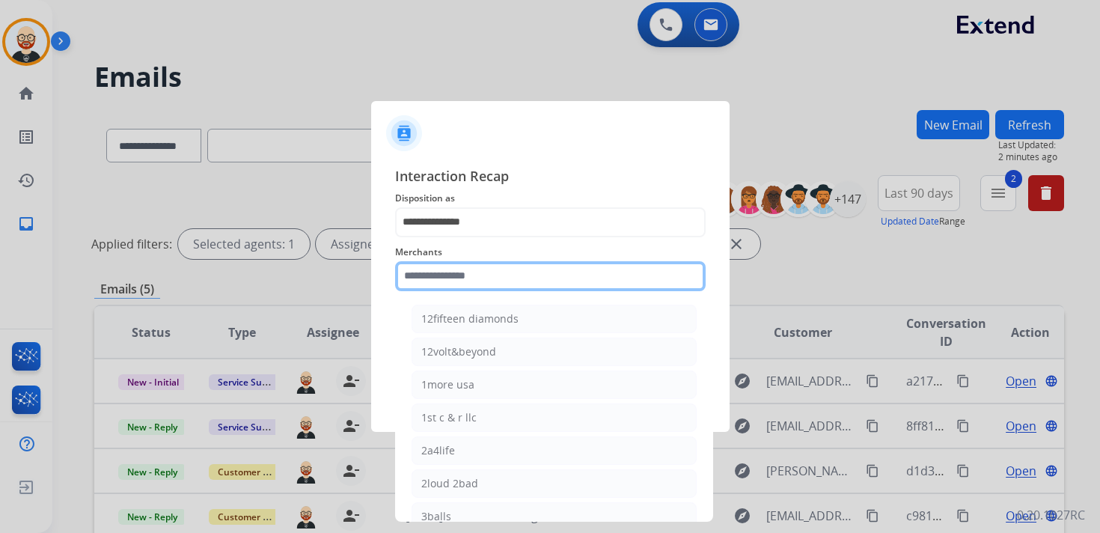
click at [428, 281] on input "text" at bounding box center [550, 276] width 310 height 30
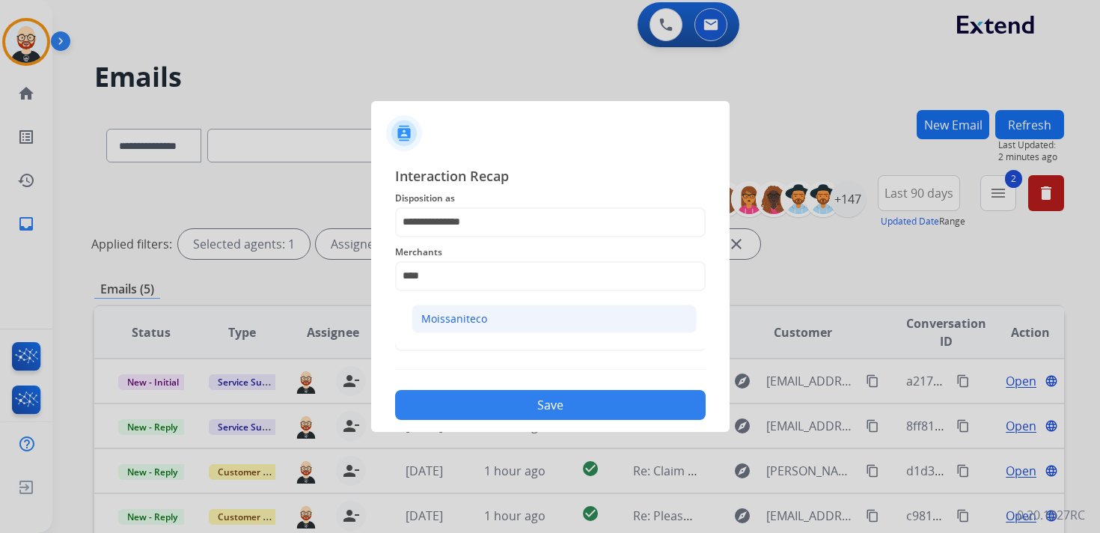
click at [450, 314] on div "Moissaniteco" at bounding box center [454, 318] width 66 height 15
type input "**********"
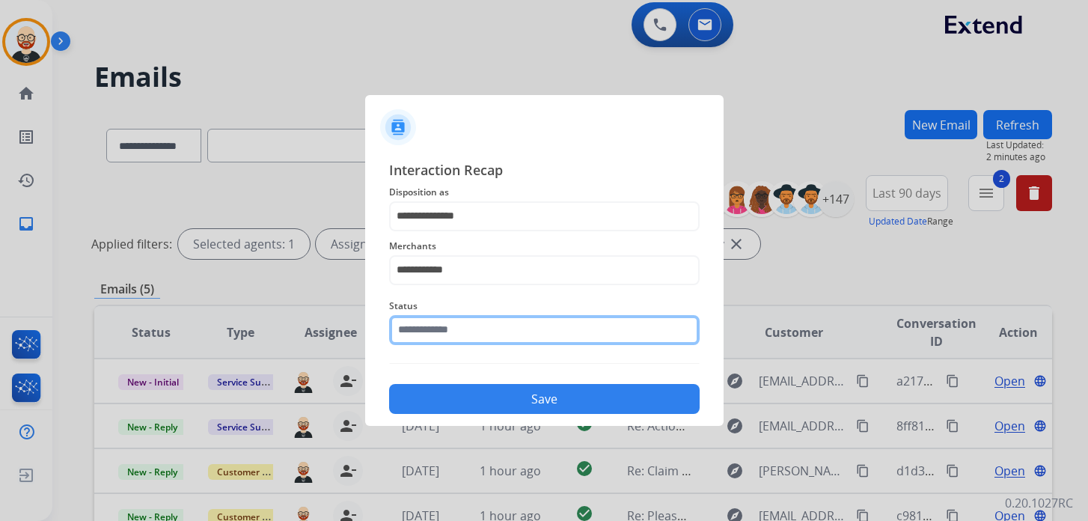
click at [441, 340] on input "text" at bounding box center [544, 330] width 310 height 30
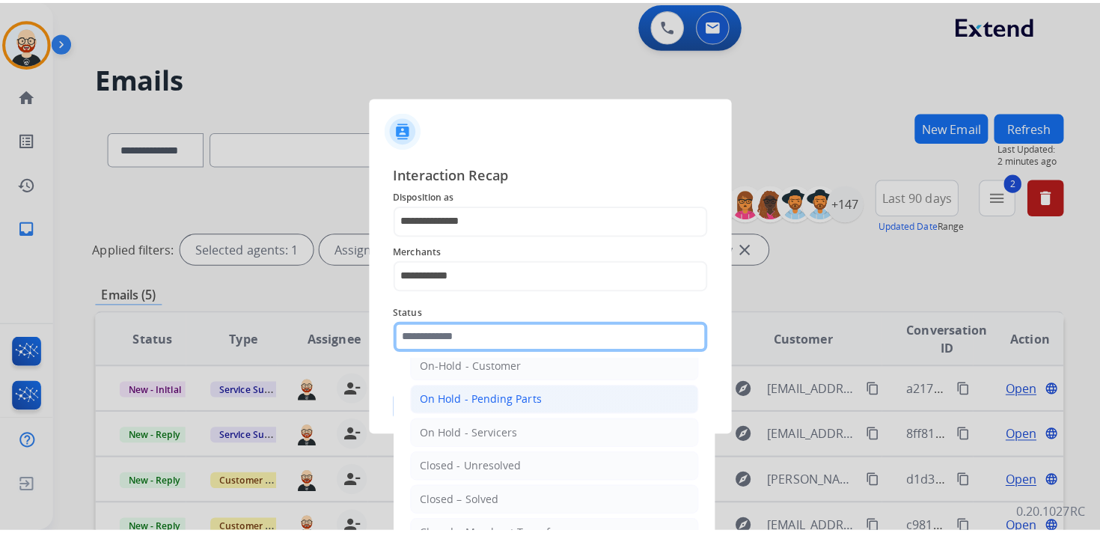
scroll to position [64, 0]
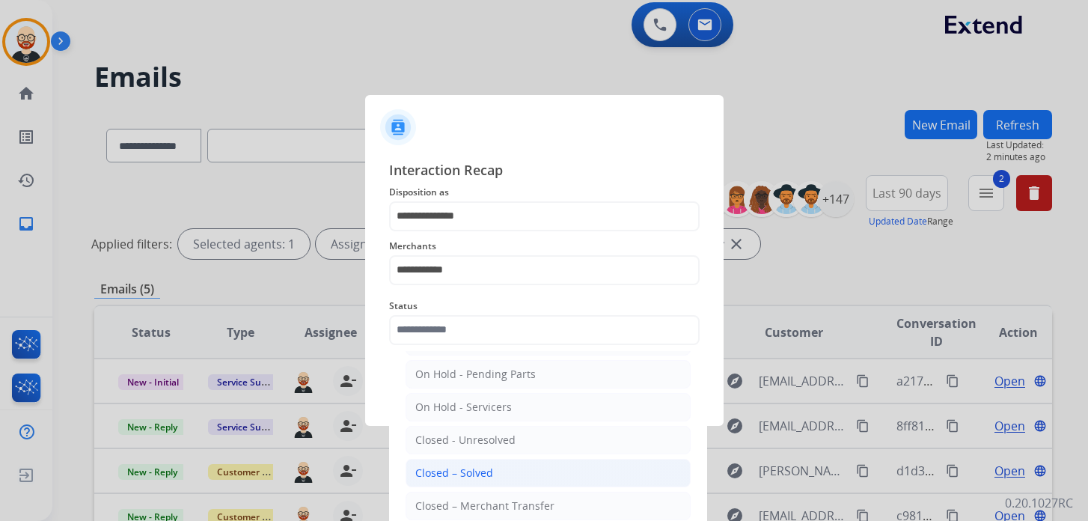
click at [447, 471] on div "Closed – Solved" at bounding box center [454, 472] width 78 height 15
type input "**********"
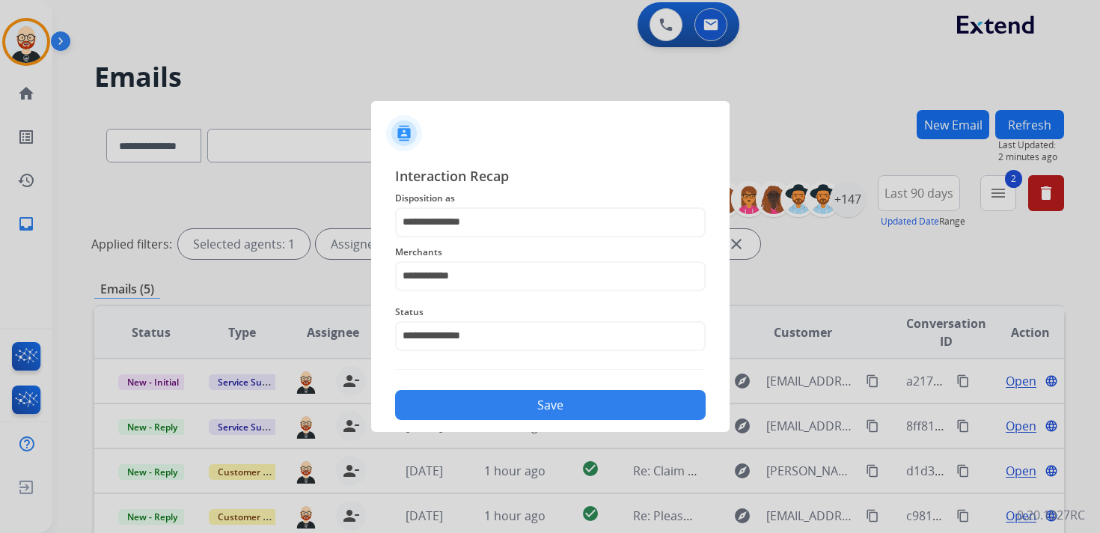
click at [448, 406] on button "Save" at bounding box center [550, 405] width 310 height 30
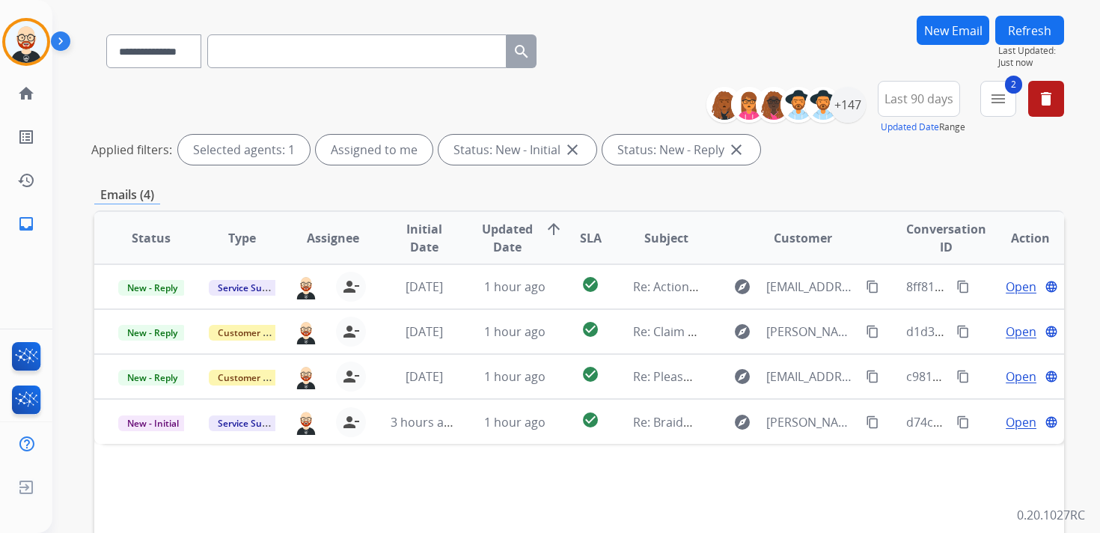
scroll to position [91, 0]
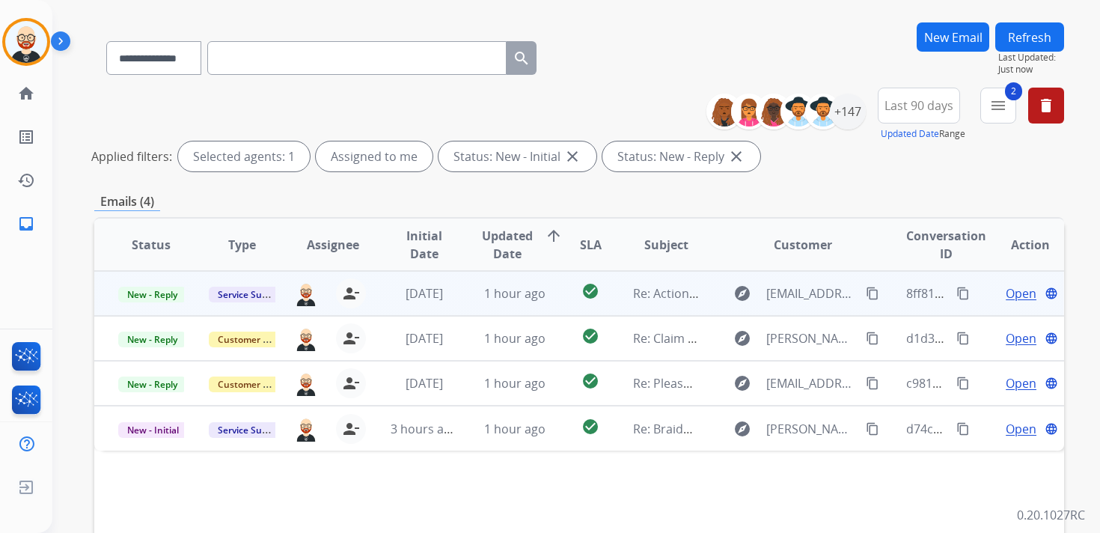
click at [1006, 300] on span "Open" at bounding box center [1020, 293] width 31 height 18
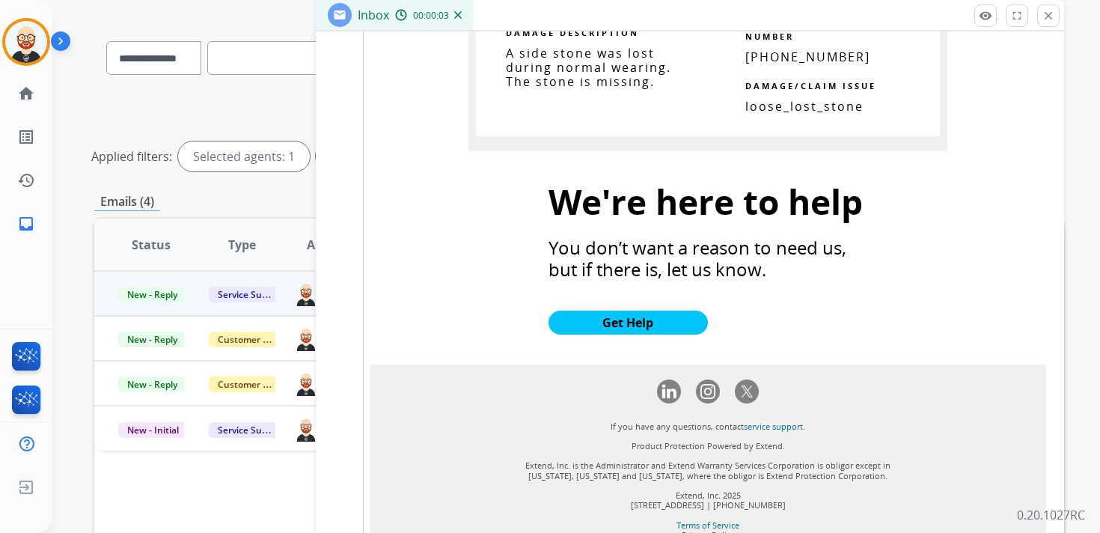
scroll to position [1799, 0]
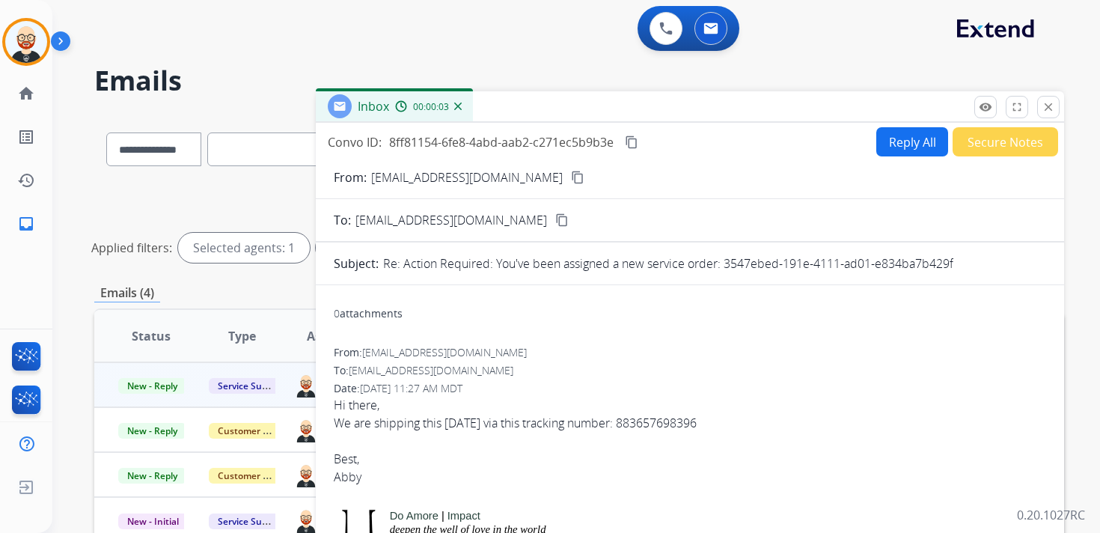
select select "**********"
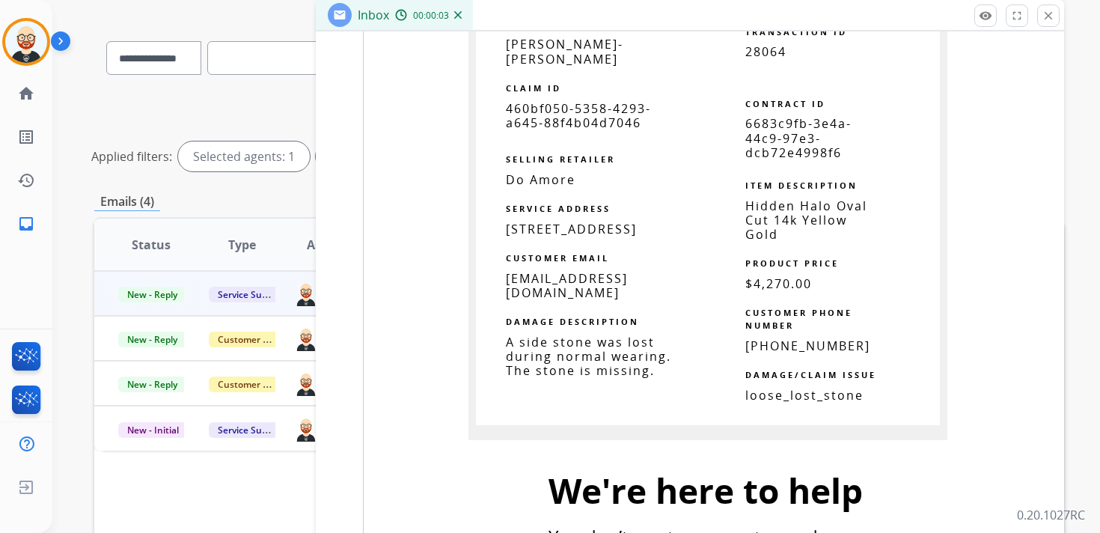
scroll to position [1649, 0]
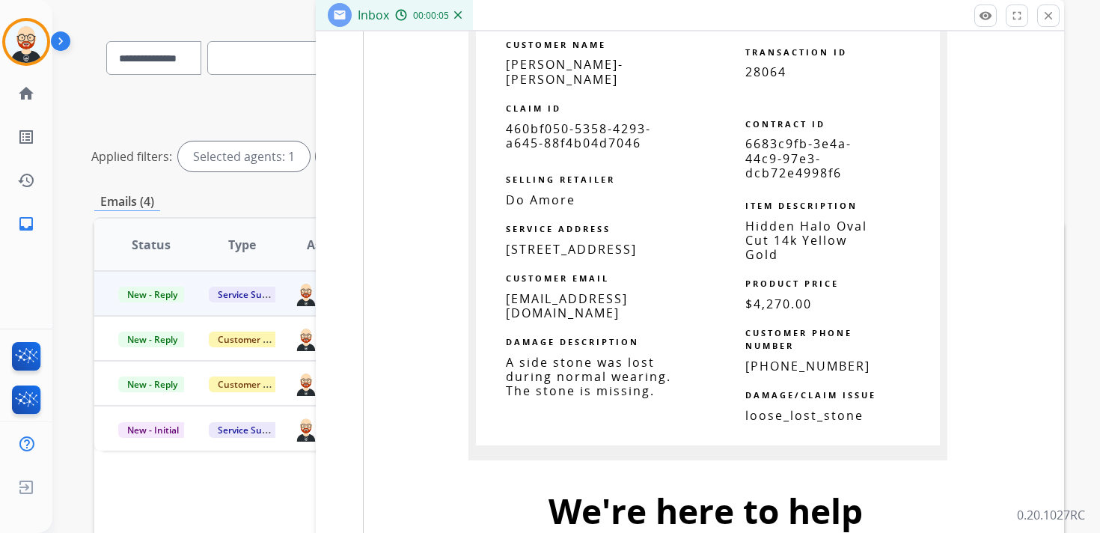
click at [542, 135] on span "460bf050-5358-4293-a645-88f4b04d7046" at bounding box center [578, 135] width 145 height 31
copy tbody
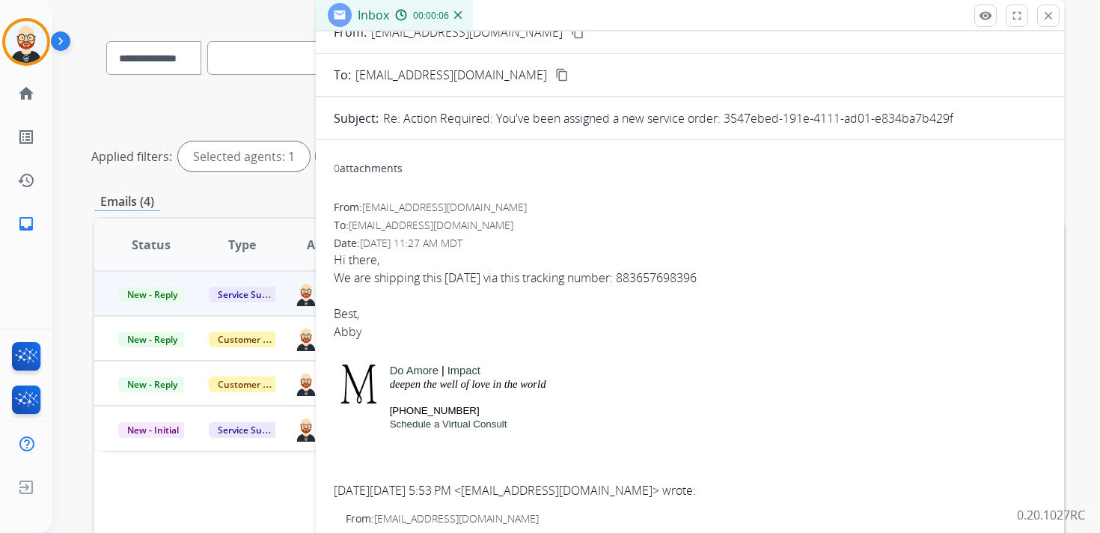
scroll to position [0, 0]
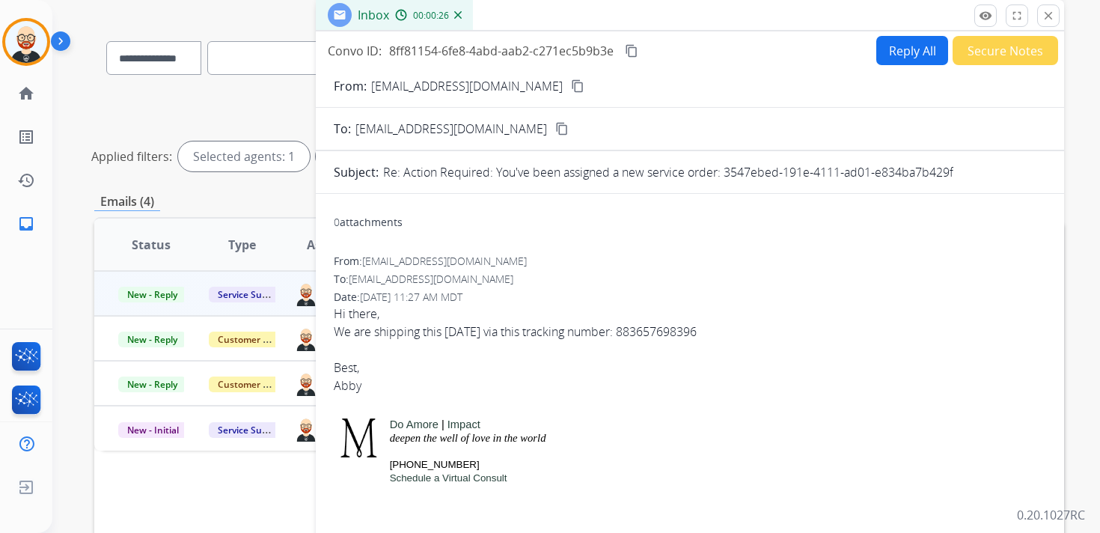
click at [631, 46] on mat-icon "content_copy" at bounding box center [631, 50] width 13 height 13
click at [444, 327] on div "We are shipping this [DATE] via this tracking number: 883657698396" at bounding box center [690, 331] width 712 height 18
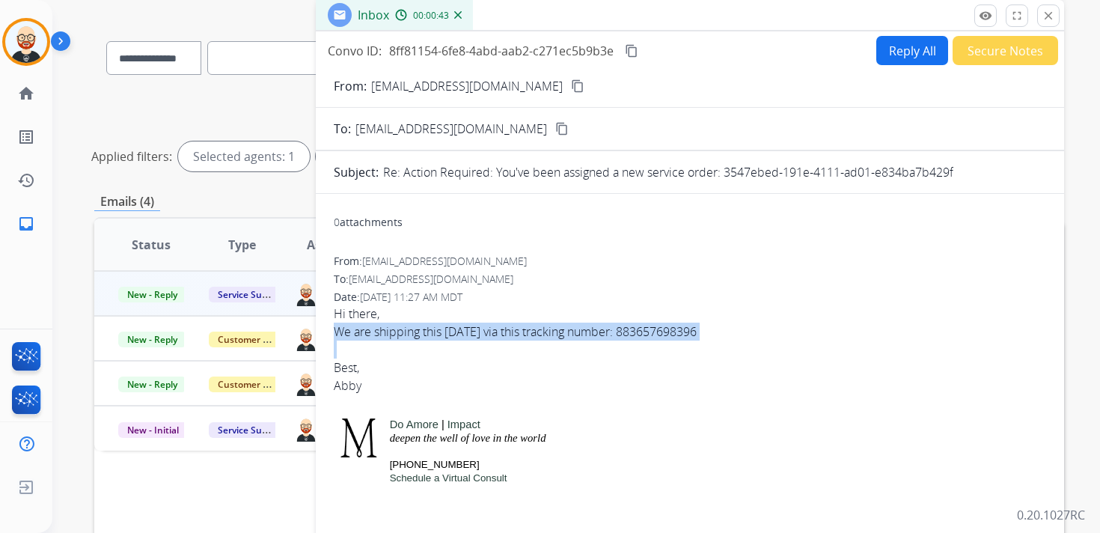
click at [444, 327] on div "We are shipping this [DATE] via this tracking number: 883657698396" at bounding box center [690, 331] width 712 height 18
copy div "We are shipping this [DATE] via this tracking number: 883657698396"
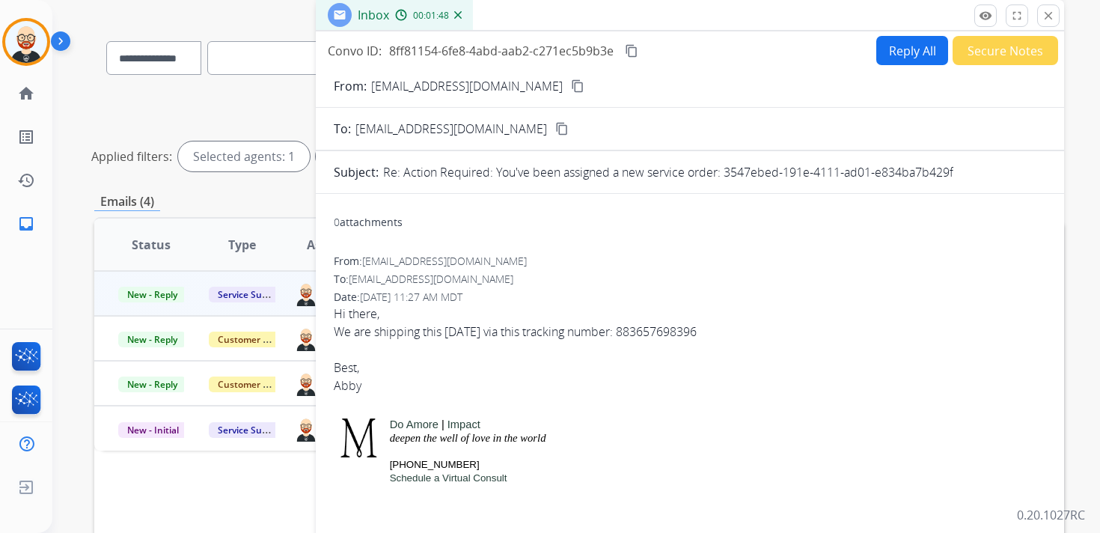
click at [352, 392] on div "Abby" at bounding box center [690, 385] width 712 height 18
copy div "Abby"
click at [886, 58] on button "Reply All" at bounding box center [912, 50] width 72 height 29
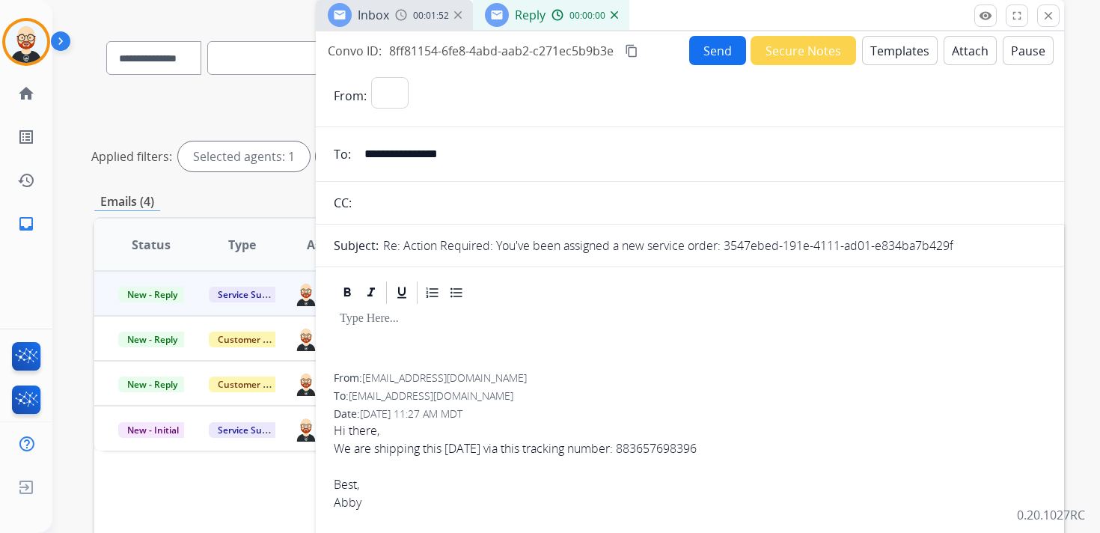
select select "**********"
click at [388, 336] on div at bounding box center [690, 339] width 712 height 67
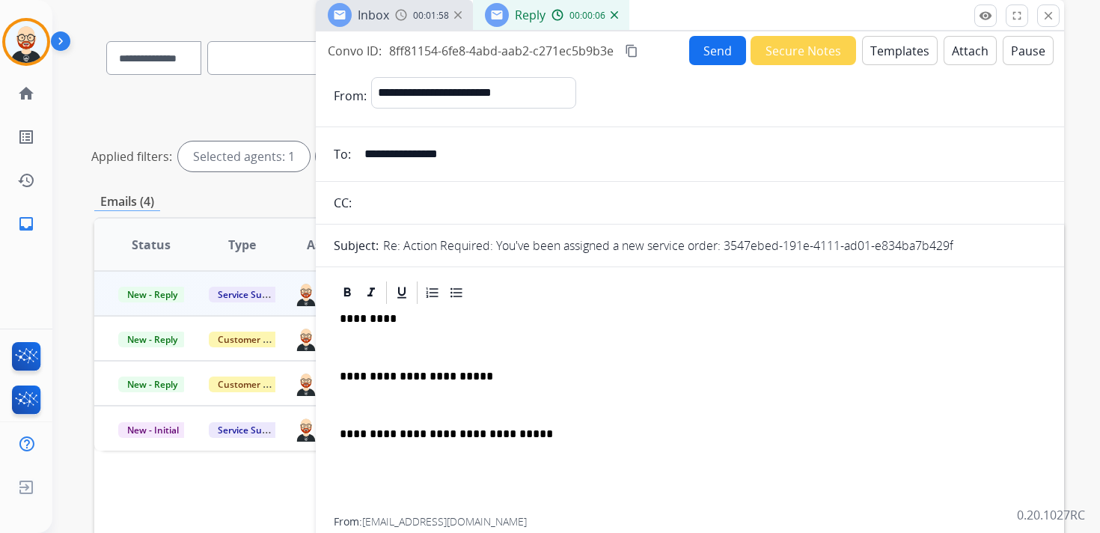
click at [370, 316] on p "*********" at bounding box center [684, 318] width 688 height 13
click at [366, 346] on p at bounding box center [690, 346] width 700 height 13
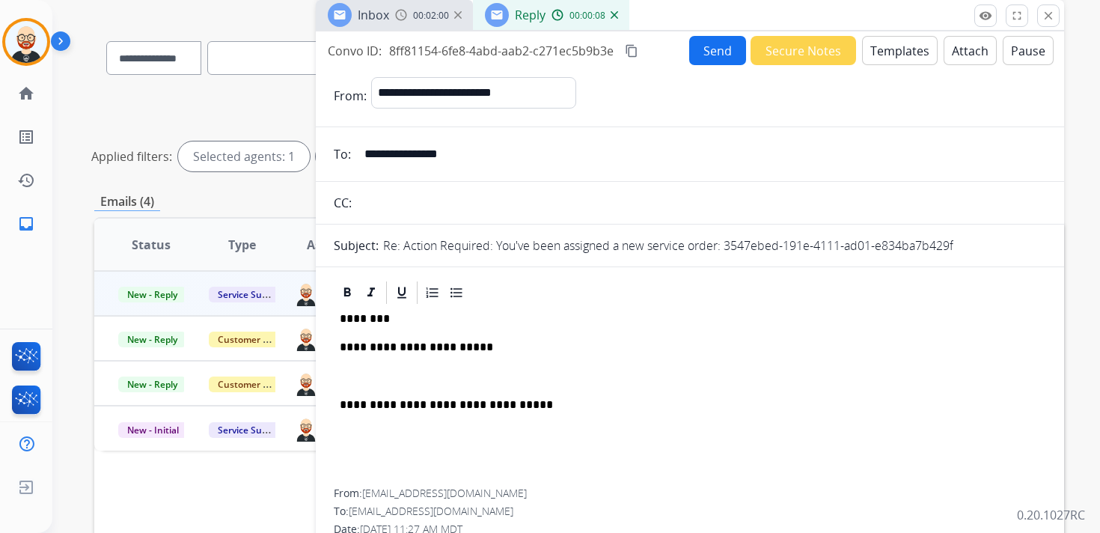
click at [338, 373] on div "**********" at bounding box center [690, 397] width 712 height 183
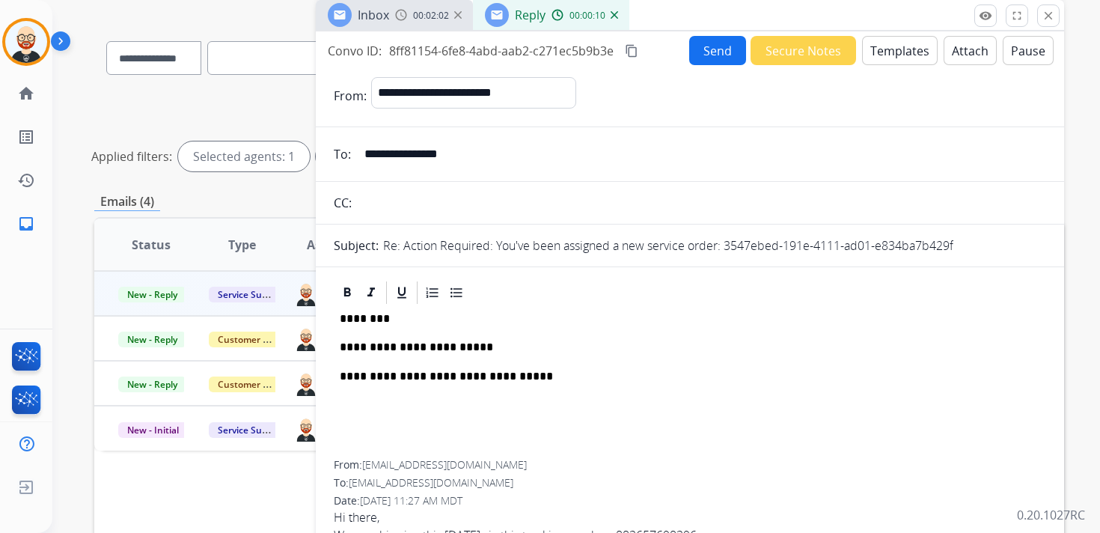
click at [714, 61] on button "Send" at bounding box center [717, 50] width 57 height 29
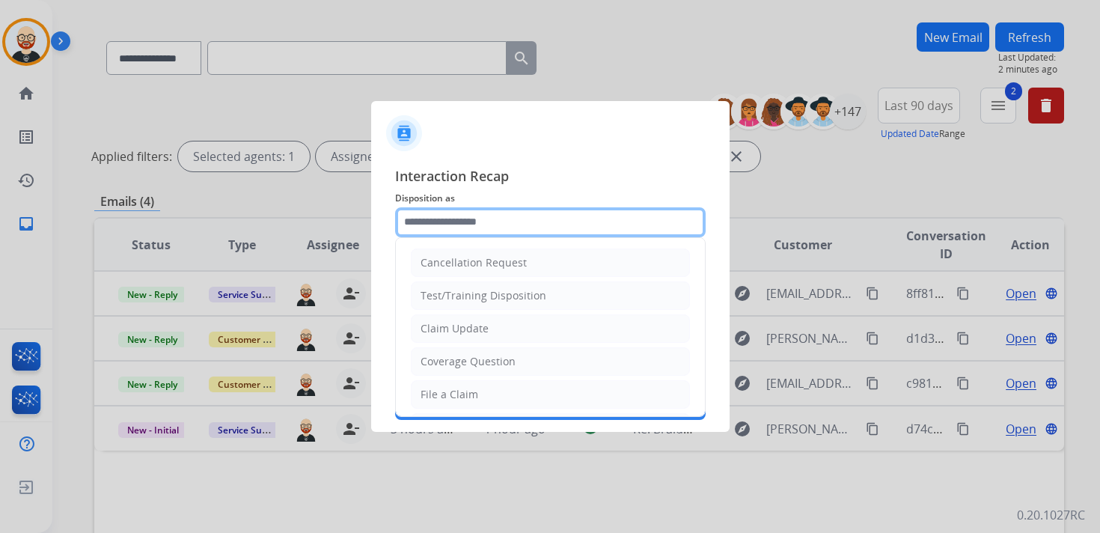
click at [444, 227] on input "text" at bounding box center [550, 222] width 310 height 30
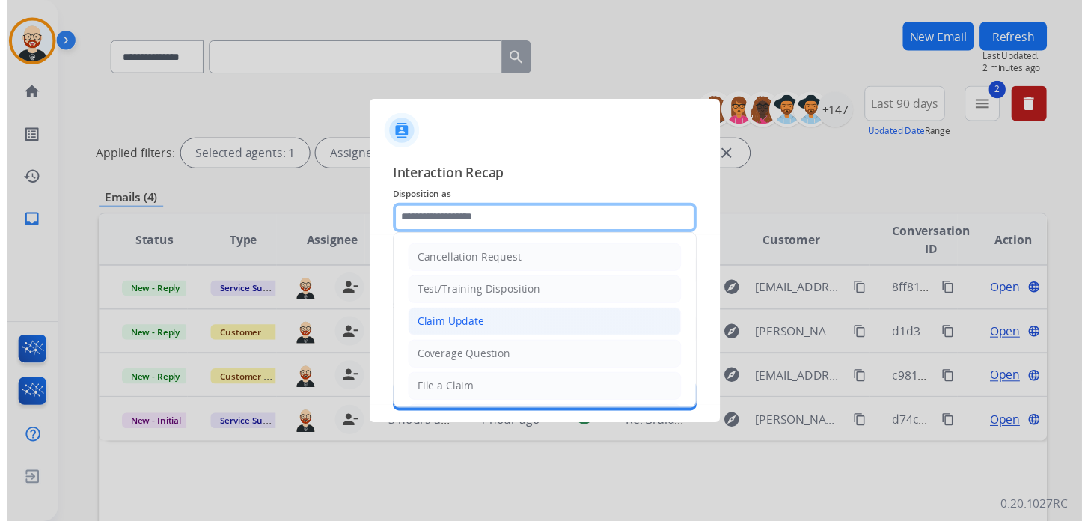
scroll to position [224, 0]
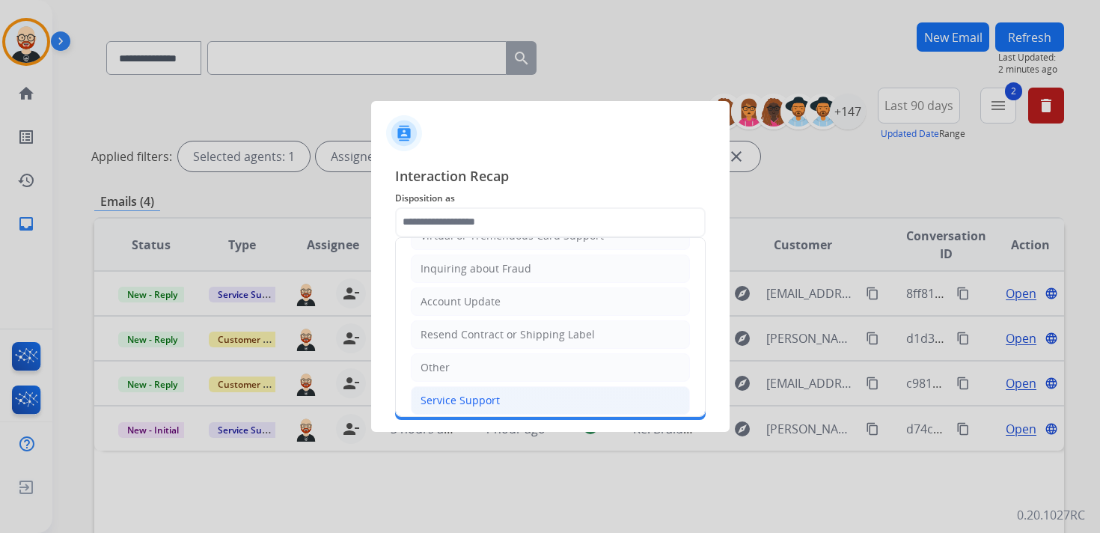
click at [445, 397] on div "Service Support" at bounding box center [459, 400] width 79 height 15
type input "**********"
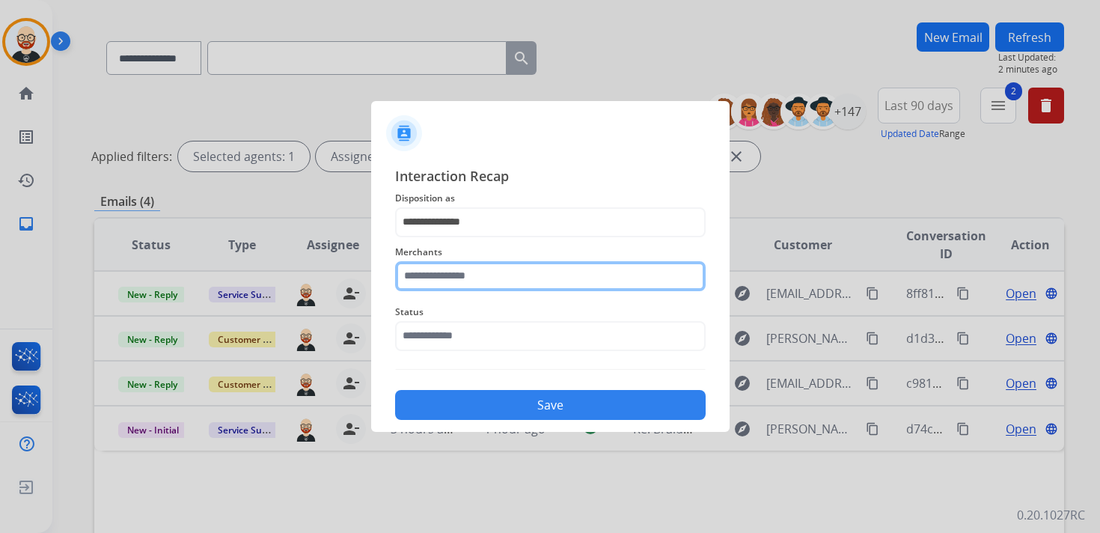
click at [465, 274] on input "text" at bounding box center [550, 276] width 310 height 30
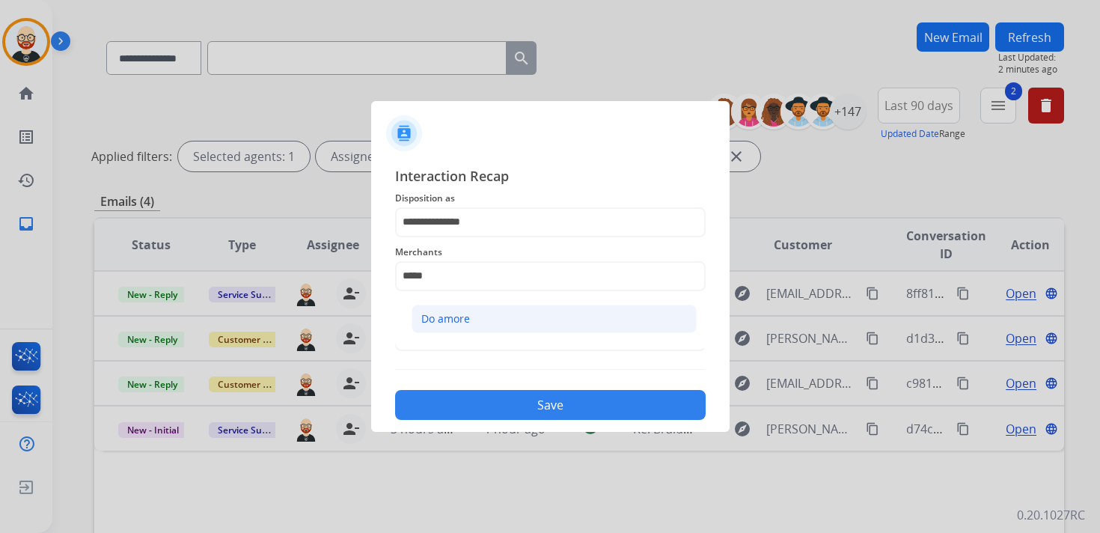
click at [465, 323] on div "Do amore" at bounding box center [445, 318] width 49 height 15
type input "********"
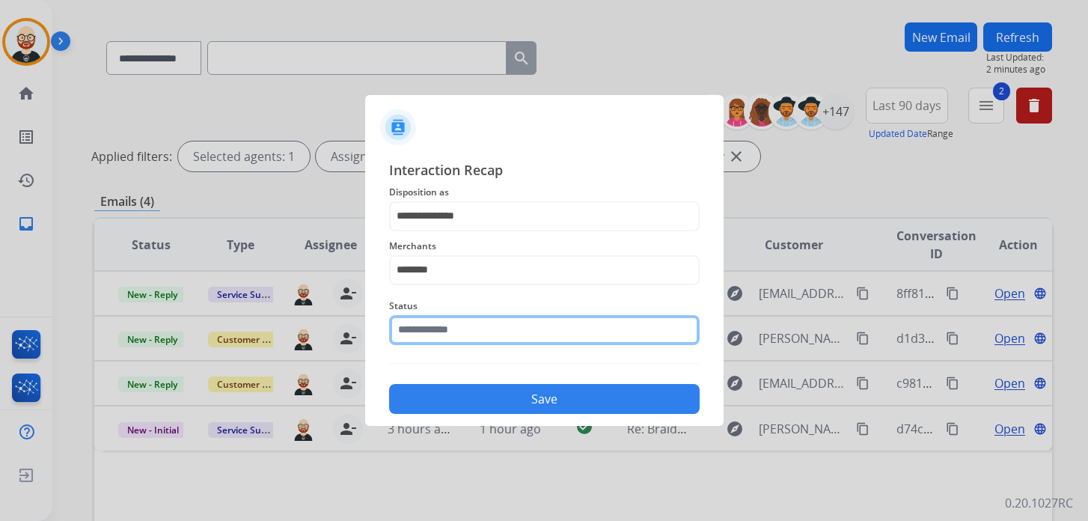
click at [447, 325] on input "text" at bounding box center [544, 330] width 310 height 30
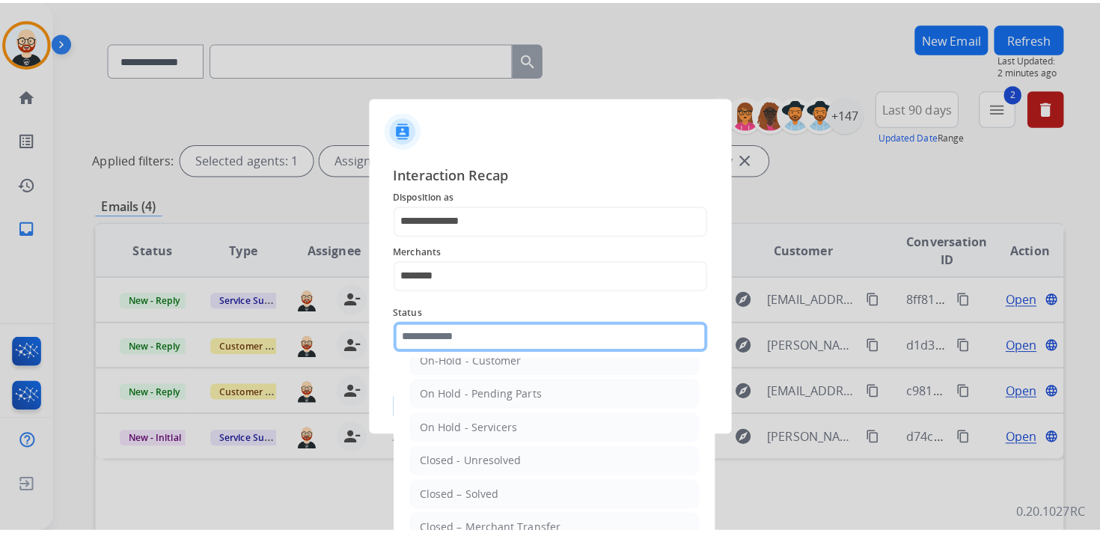
scroll to position [54, 0]
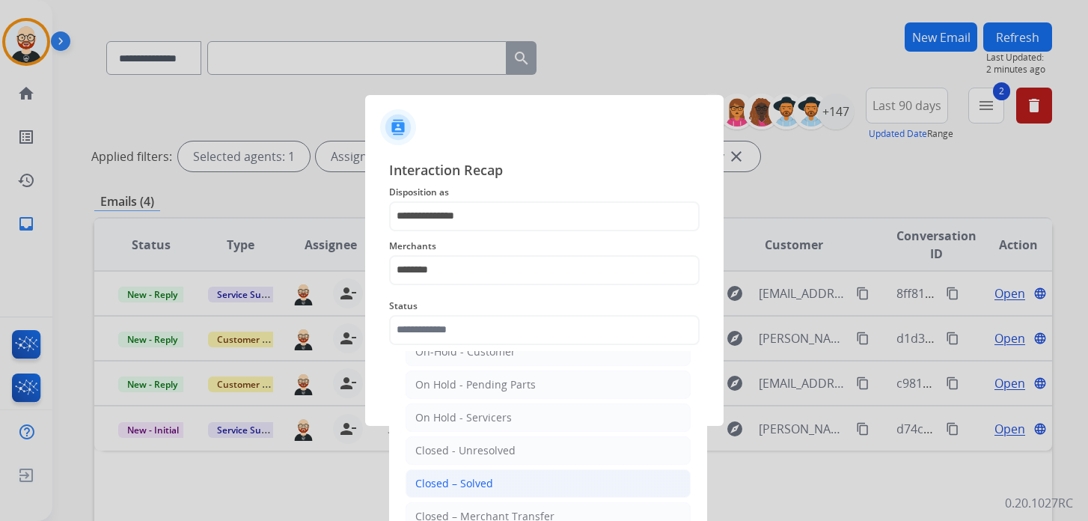
click at [465, 476] on div "Closed – Solved" at bounding box center [454, 483] width 78 height 15
type input "**********"
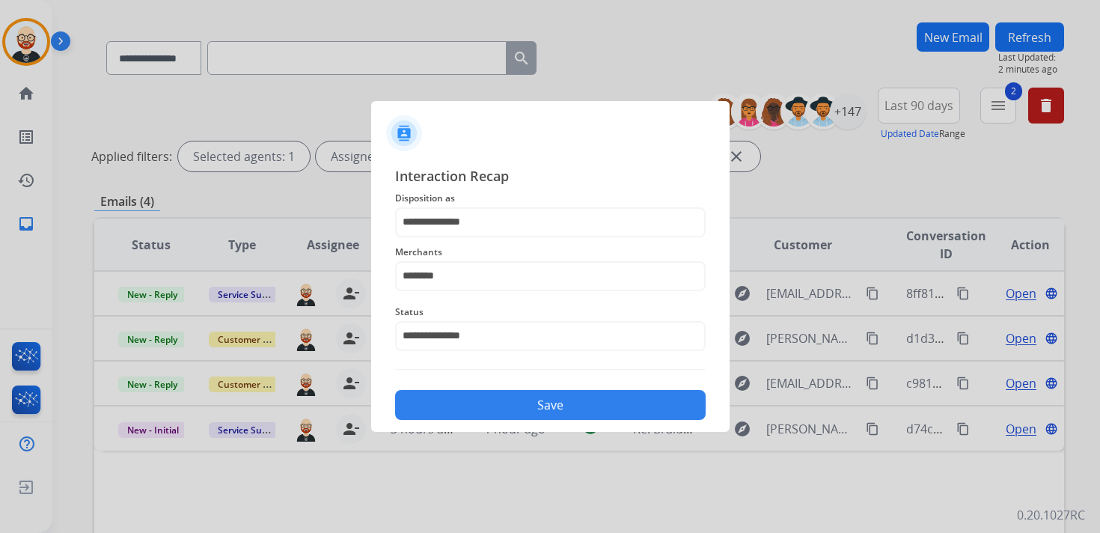
click at [484, 409] on button "Save" at bounding box center [550, 405] width 310 height 30
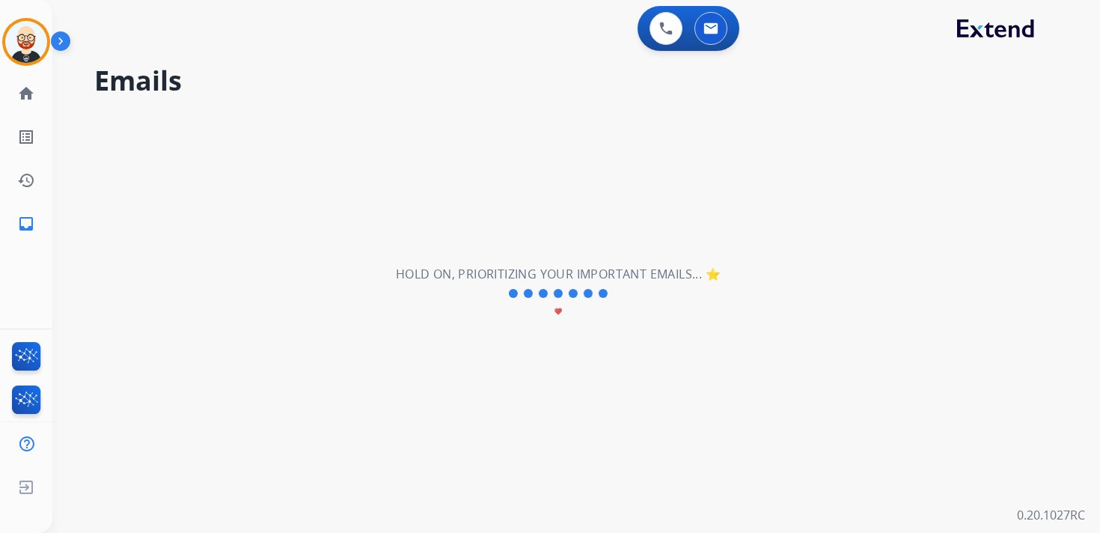
scroll to position [0, 0]
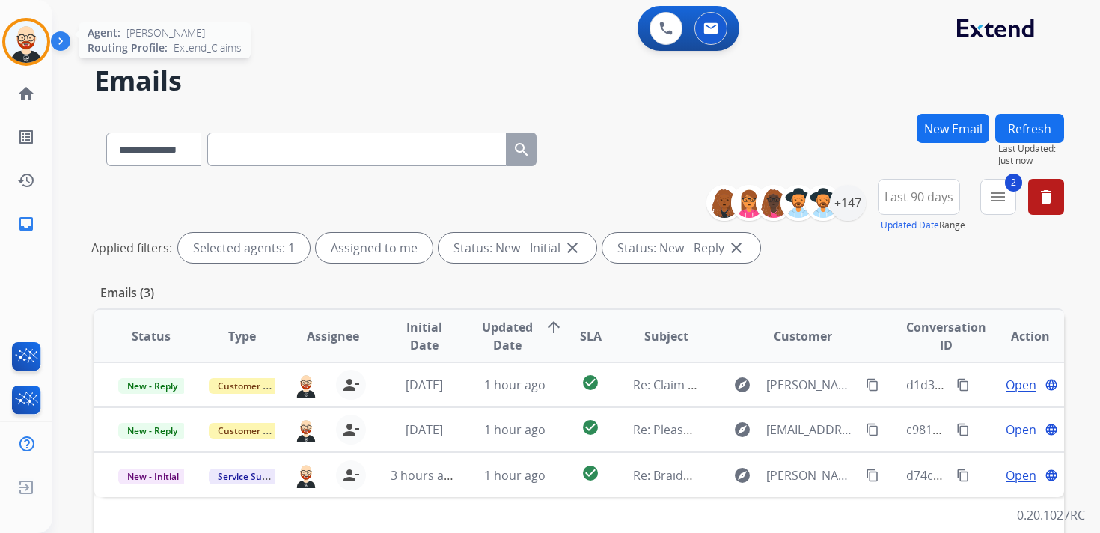
click at [37, 54] on img at bounding box center [26, 42] width 42 height 42
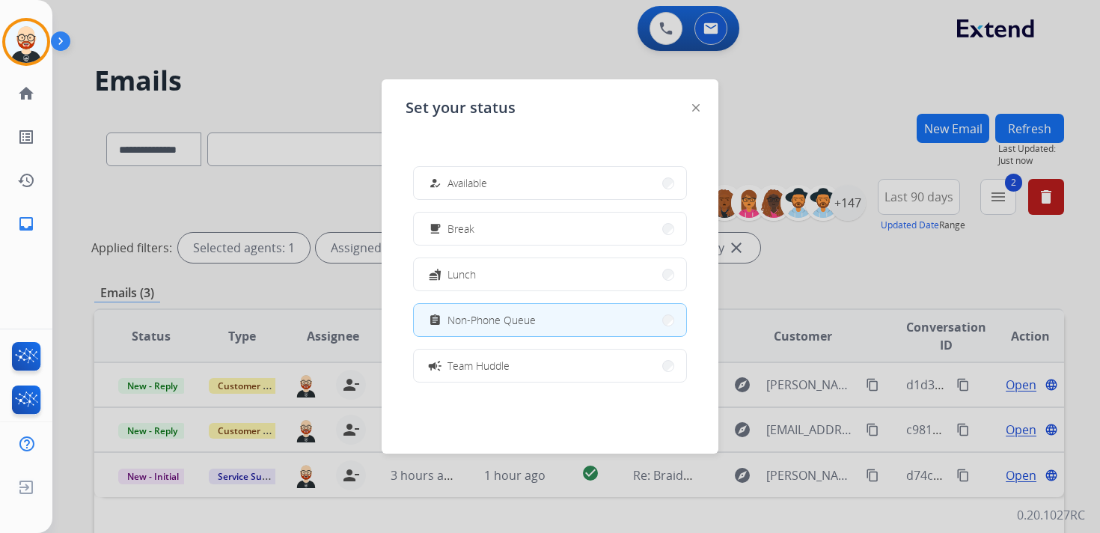
scroll to position [236, 0]
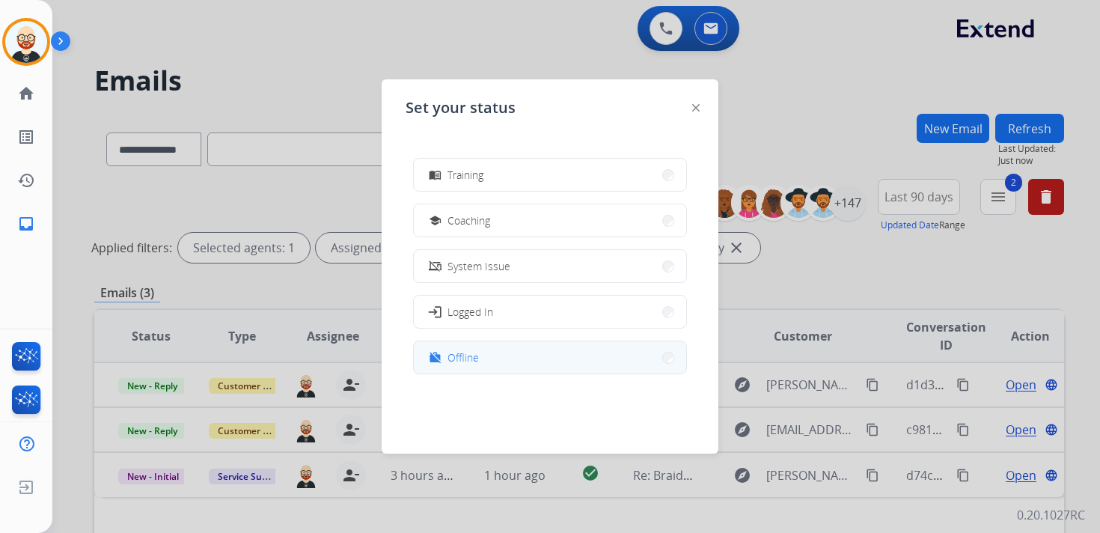
click at [444, 361] on div "work_off" at bounding box center [437, 358] width 22 height 18
